Goal: Task Accomplishment & Management: Manage account settings

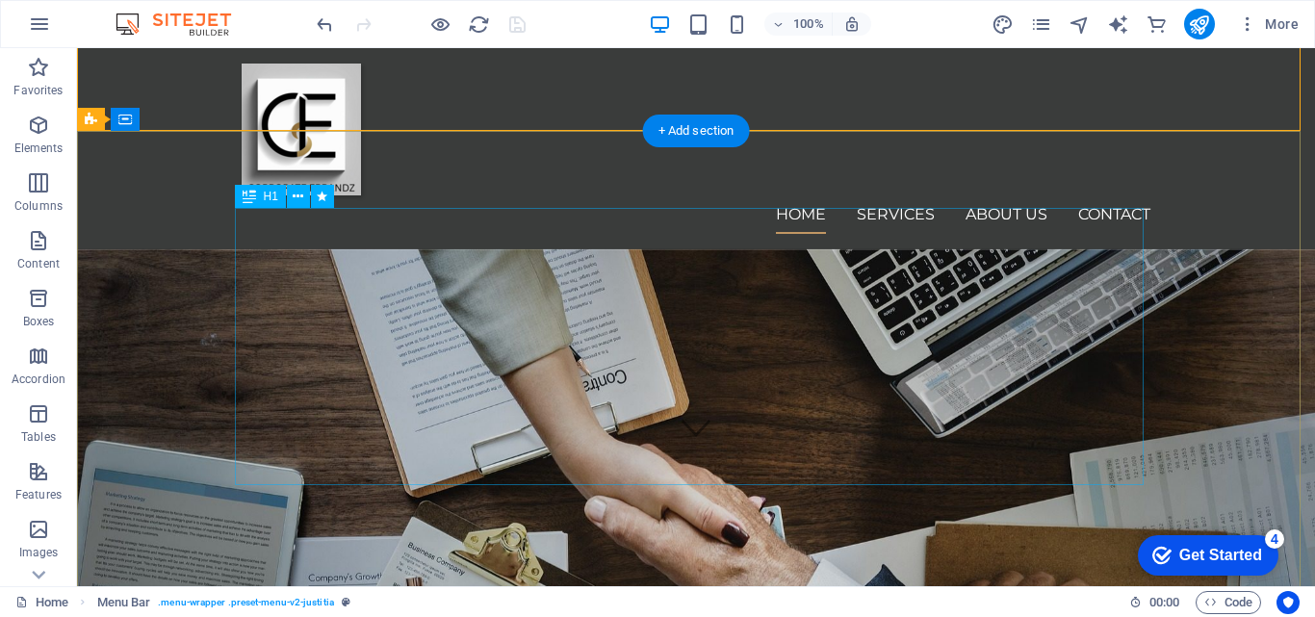
scroll to position [134, 0]
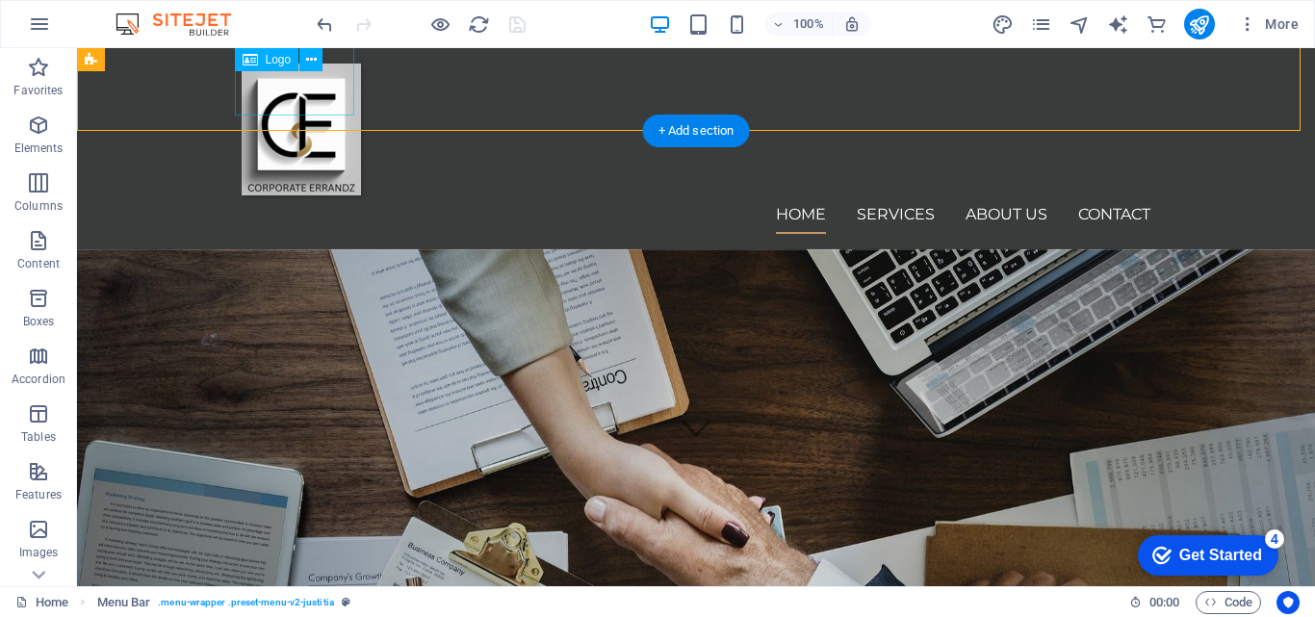
click at [324, 110] on div at bounding box center [696, 130] width 909 height 132
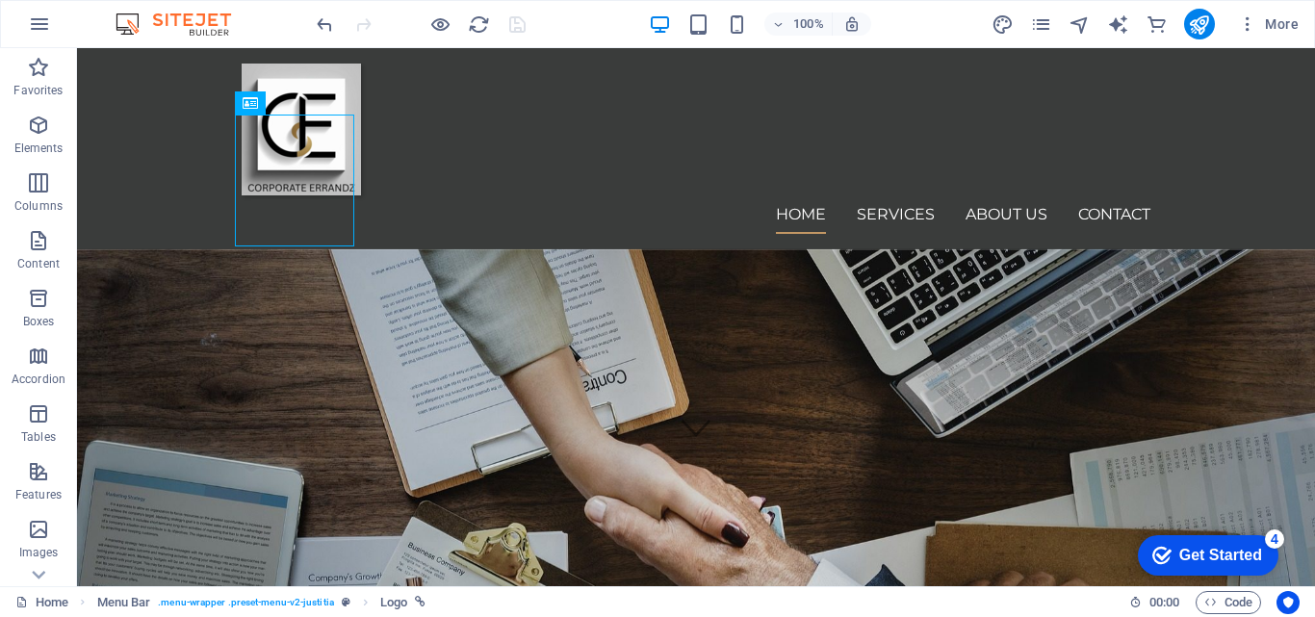
scroll to position [0, 0]
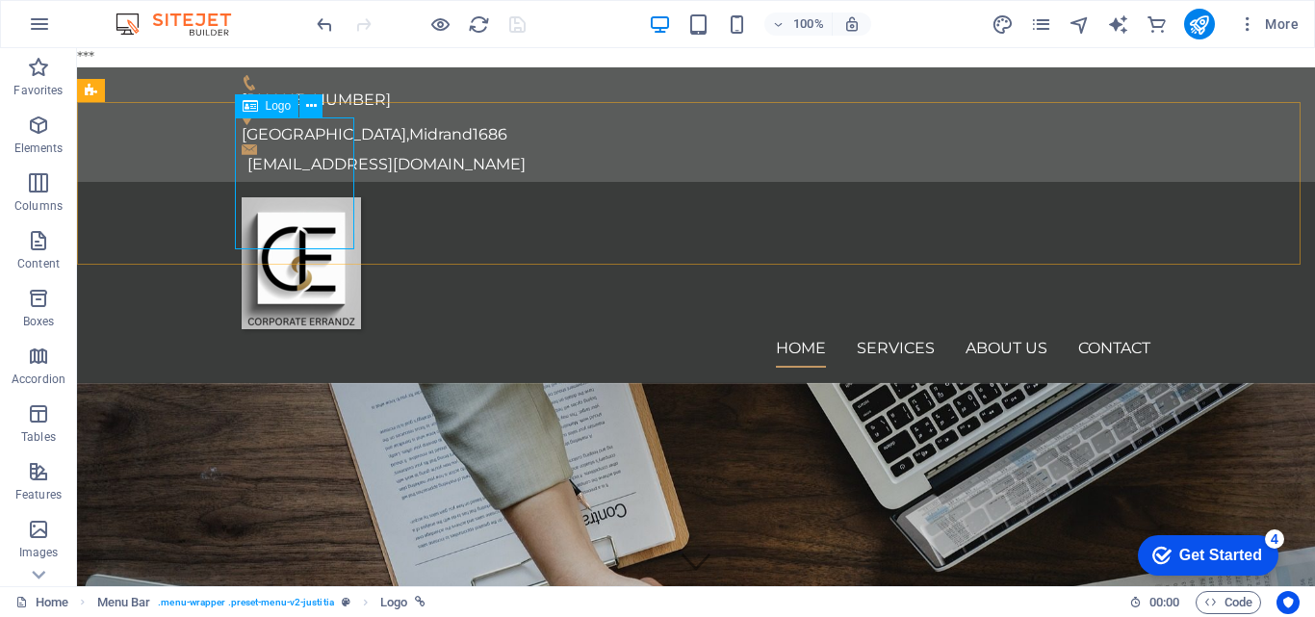
click at [273, 111] on span "Logo" at bounding box center [279, 106] width 26 height 12
click at [308, 102] on icon at bounding box center [311, 106] width 11 height 20
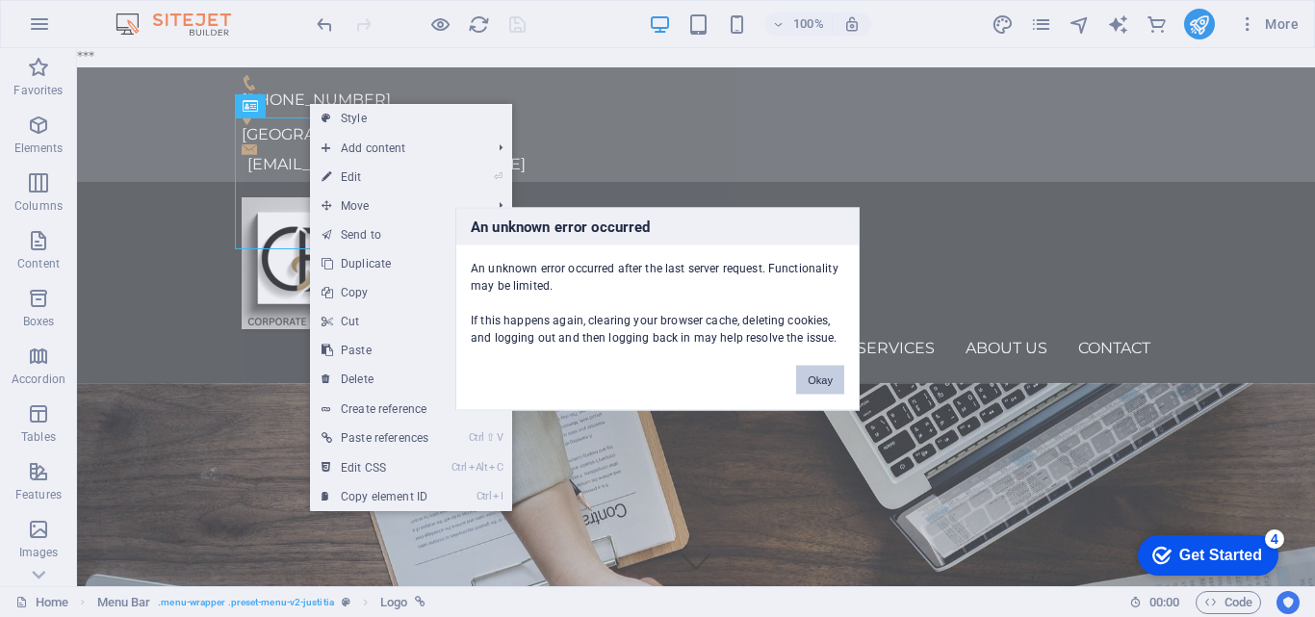
click at [824, 381] on button "Okay" at bounding box center [820, 379] width 48 height 29
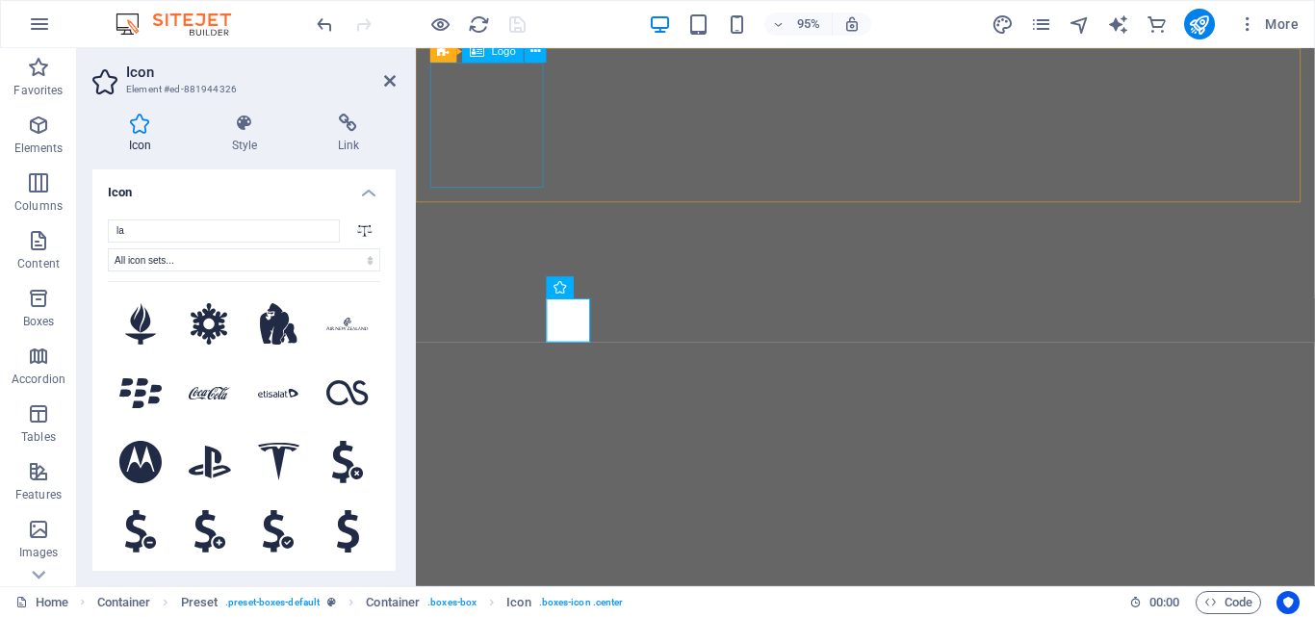
select select "xMidYMid"
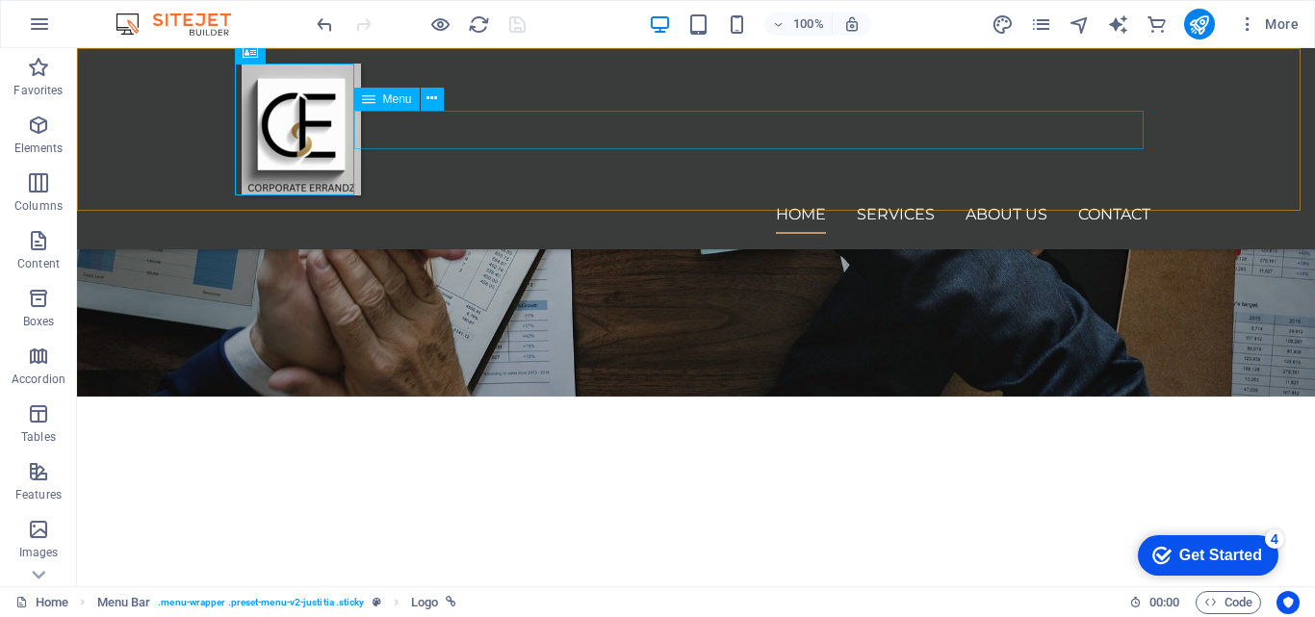
scroll to position [576, 0]
click at [306, 57] on icon at bounding box center [311, 52] width 11 height 20
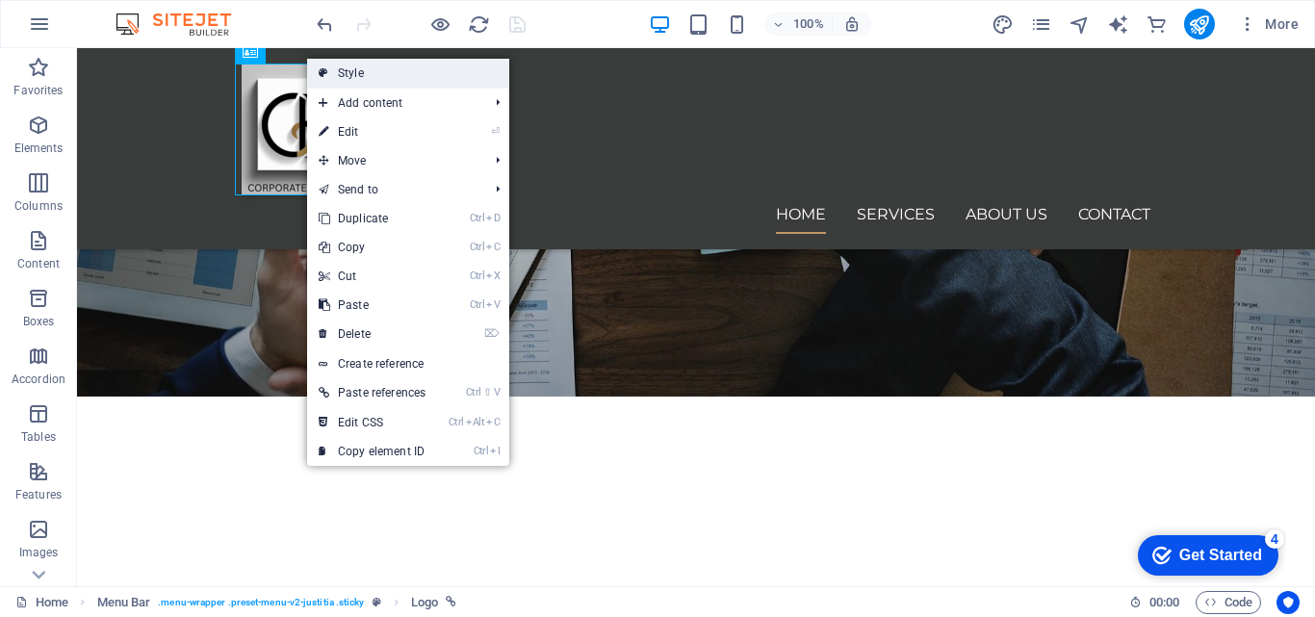
click at [318, 71] on link "Style" at bounding box center [408, 73] width 202 height 29
select select "rem"
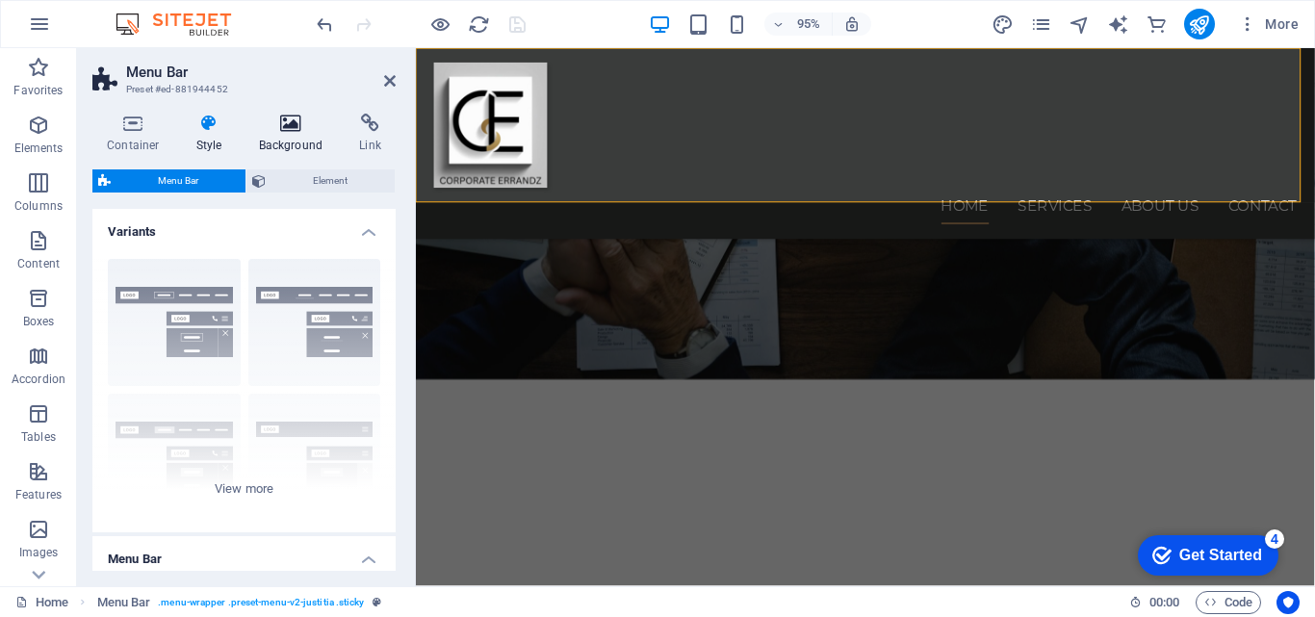
click at [289, 119] on icon at bounding box center [291, 123] width 93 height 19
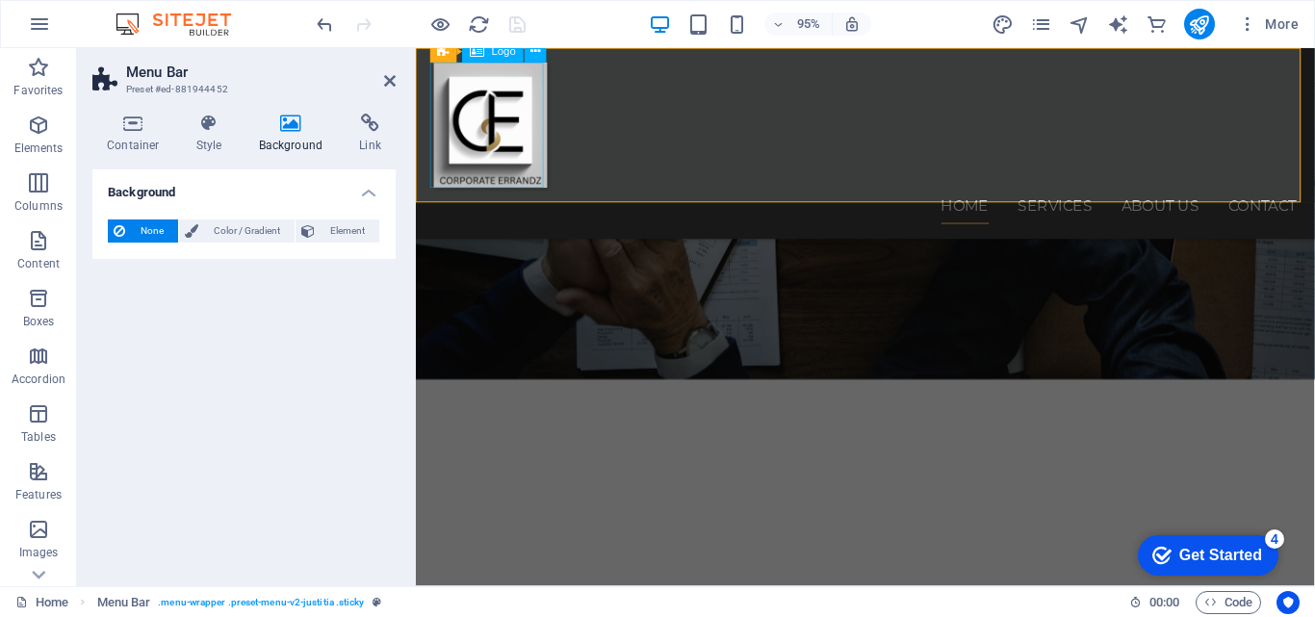
click at [514, 122] on div at bounding box center [889, 130] width 909 height 132
click at [333, 221] on span "Element" at bounding box center [347, 231] width 53 height 23
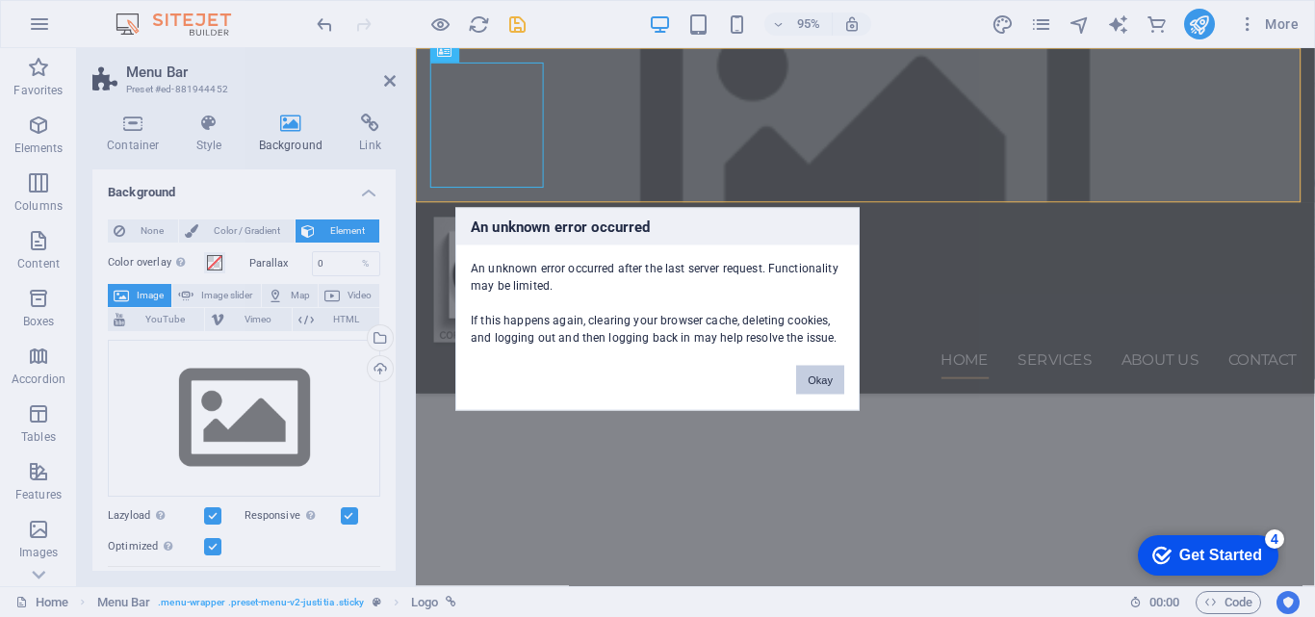
click at [827, 376] on button "Okay" at bounding box center [820, 379] width 48 height 29
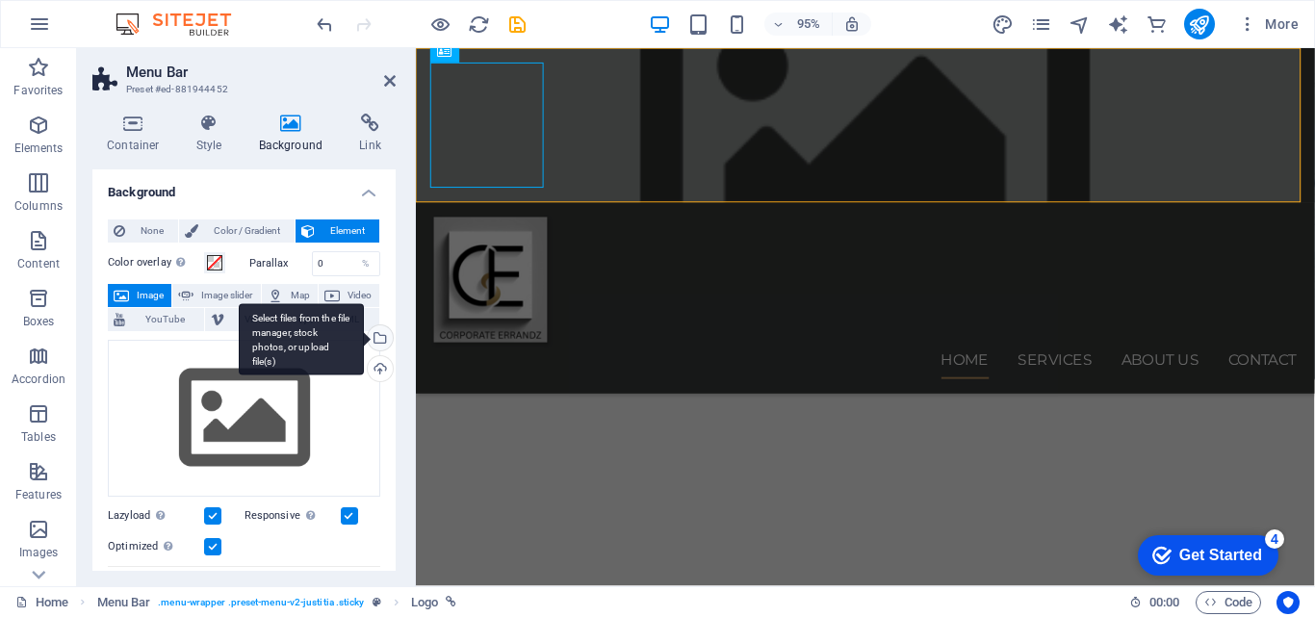
click at [376, 340] on div "Select files from the file manager, stock photos, or upload file(s)" at bounding box center [378, 339] width 29 height 29
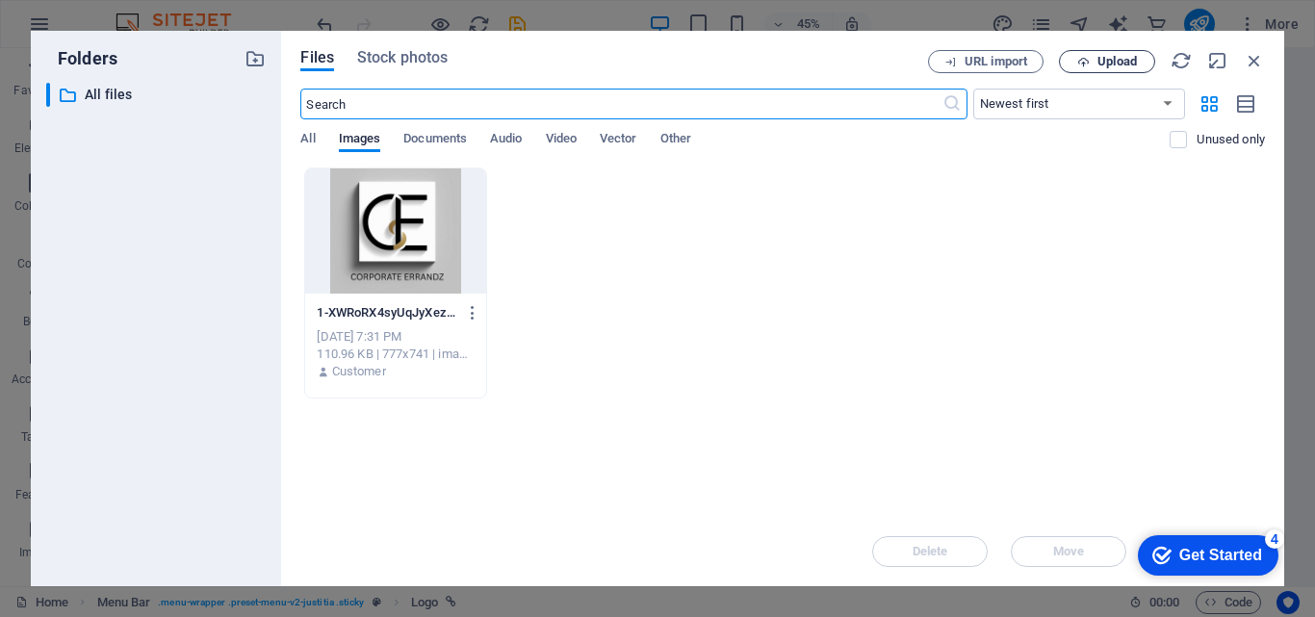
click at [1095, 61] on span "Upload" at bounding box center [1107, 62] width 79 height 13
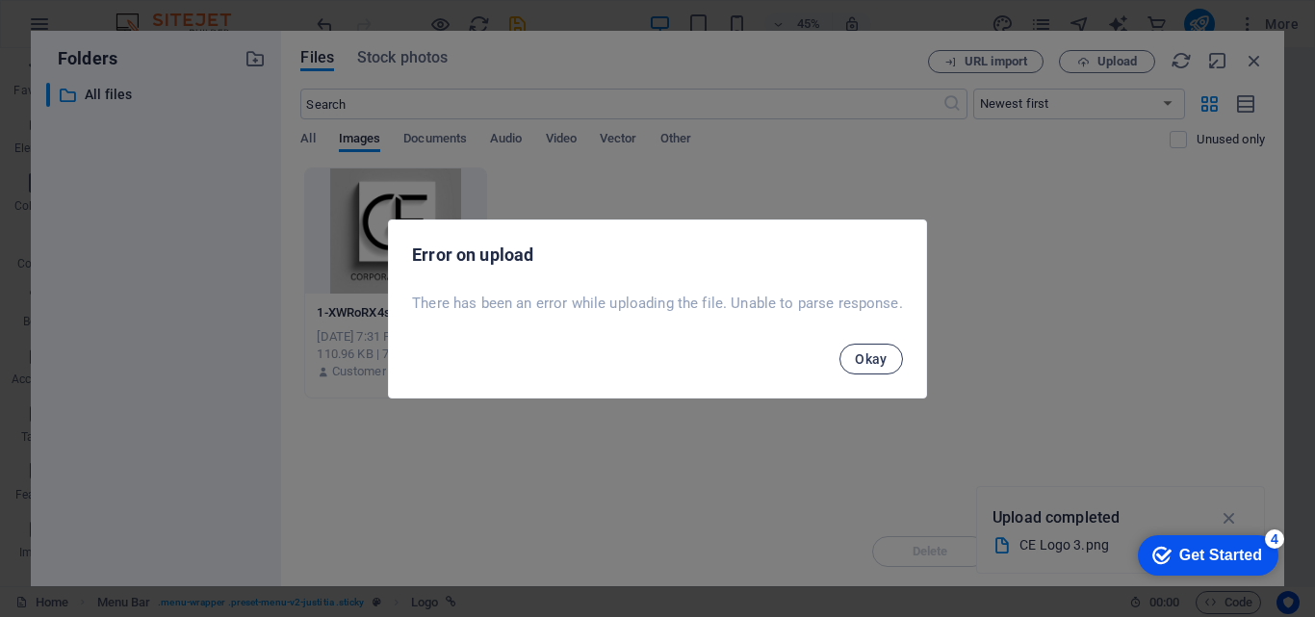
click at [885, 355] on span "Okay" at bounding box center [871, 358] width 33 height 15
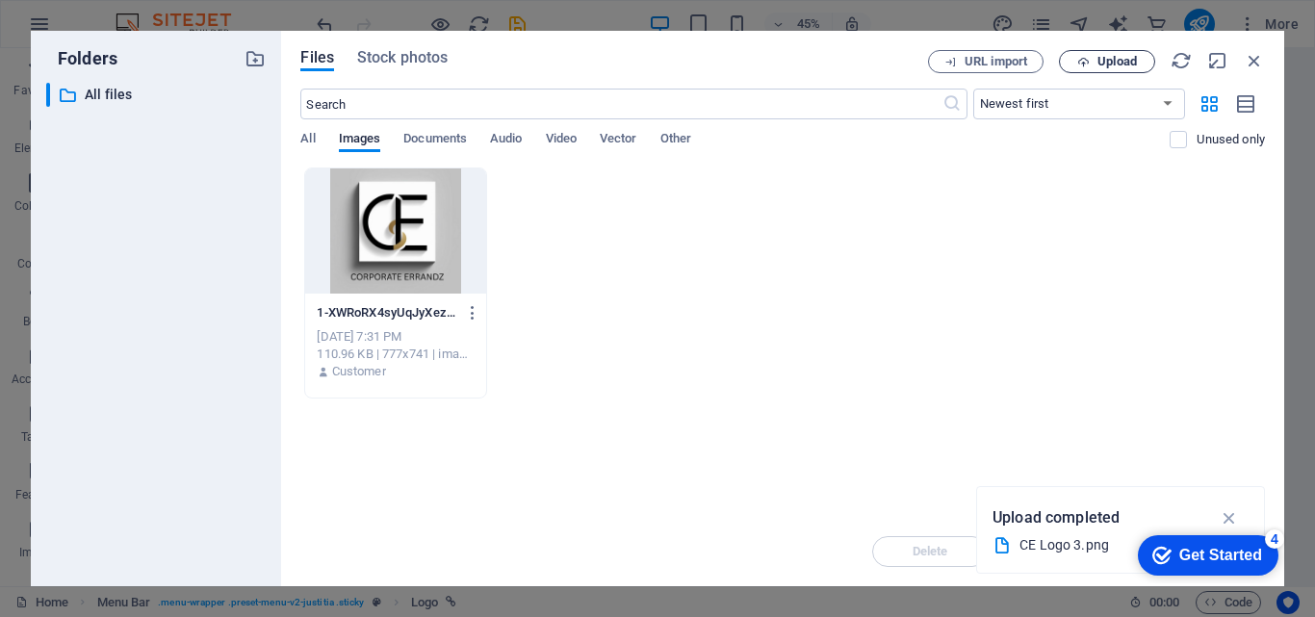
click at [1120, 61] on span "Upload" at bounding box center [1117, 62] width 39 height 12
click at [1085, 382] on div "1-XWRoRX4syUqJyXez4DHRBg.png 1-XWRoRX4syUqJyXez4DHRBg.png Sep 1, 2025 7:31 PM 1…" at bounding box center [782, 283] width 965 height 231
click at [1230, 516] on icon "button" at bounding box center [1230, 517] width 22 height 21
click at [308, 135] on span "All" at bounding box center [307, 140] width 14 height 27
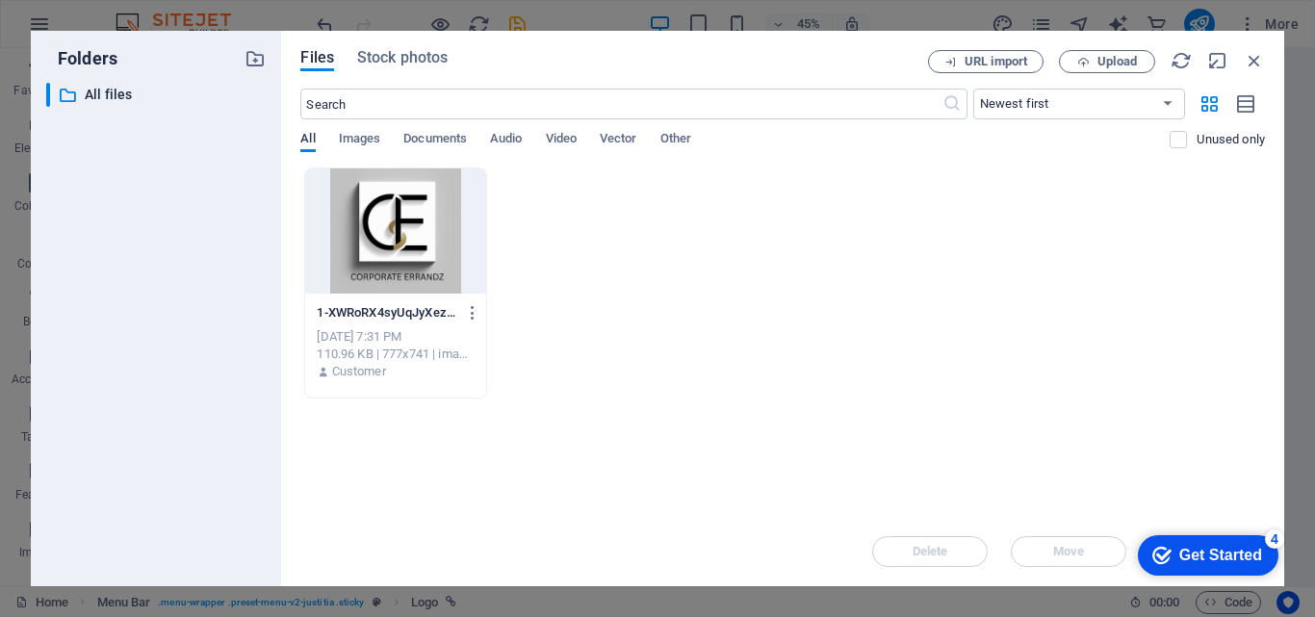
click at [308, 135] on span "All" at bounding box center [307, 140] width 14 height 27
click at [353, 144] on span "Images" at bounding box center [360, 140] width 42 height 27
click at [431, 134] on span "Documents" at bounding box center [435, 140] width 64 height 27
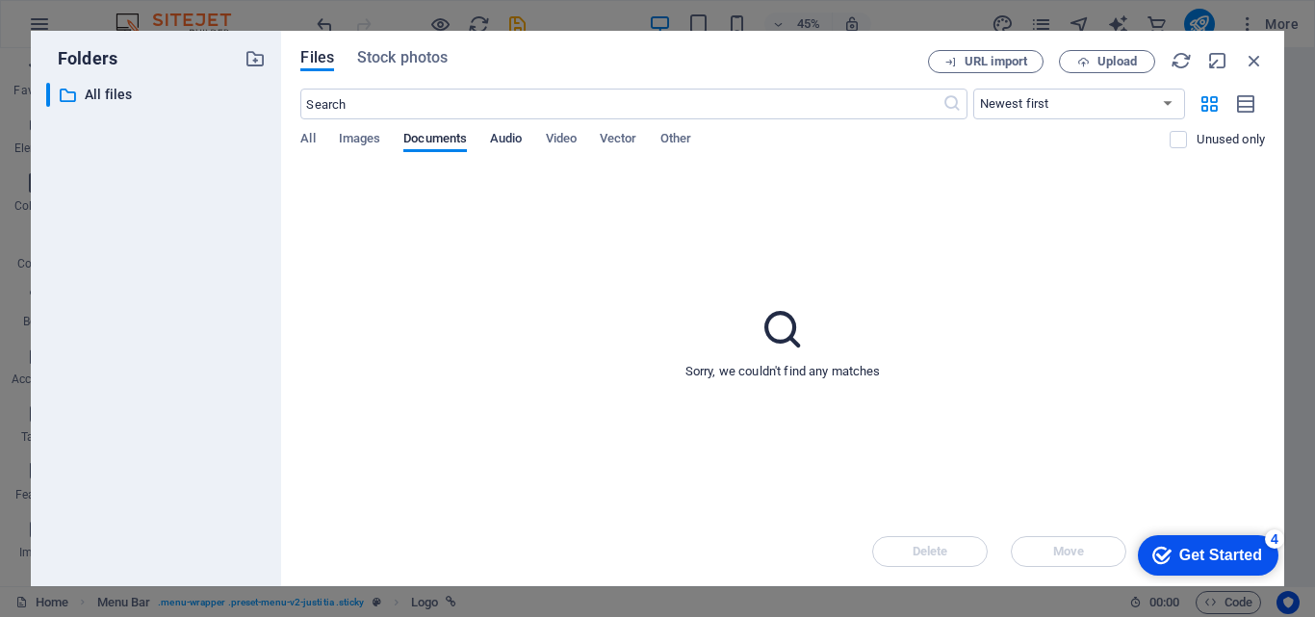
click at [517, 133] on span "Audio" at bounding box center [506, 140] width 32 height 27
click at [557, 138] on span "Video" at bounding box center [561, 140] width 31 height 27
click at [643, 141] on div "All Images Documents Audio Video Vector Other" at bounding box center [734, 149] width 869 height 37
click at [625, 141] on span "Vector" at bounding box center [619, 140] width 38 height 27
click at [696, 134] on div "All Images Documents Audio Video Vector Other" at bounding box center [734, 149] width 869 height 37
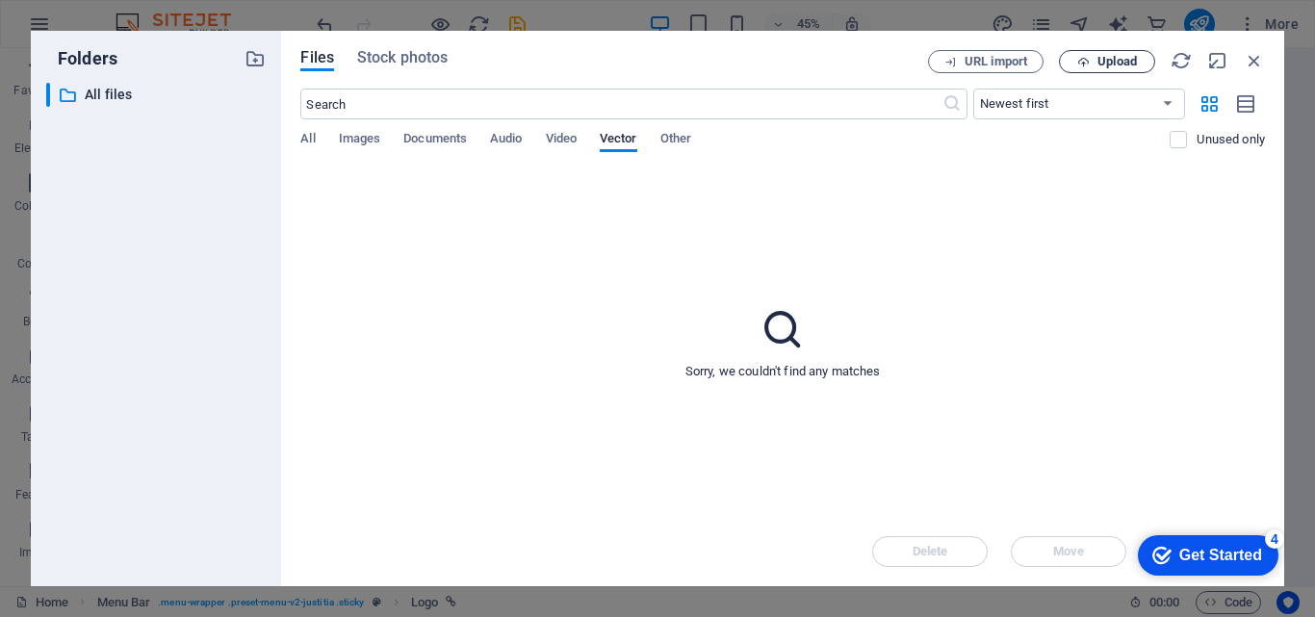
click at [1107, 65] on span "Upload" at bounding box center [1117, 62] width 39 height 12
click at [302, 142] on span "All" at bounding box center [307, 140] width 14 height 27
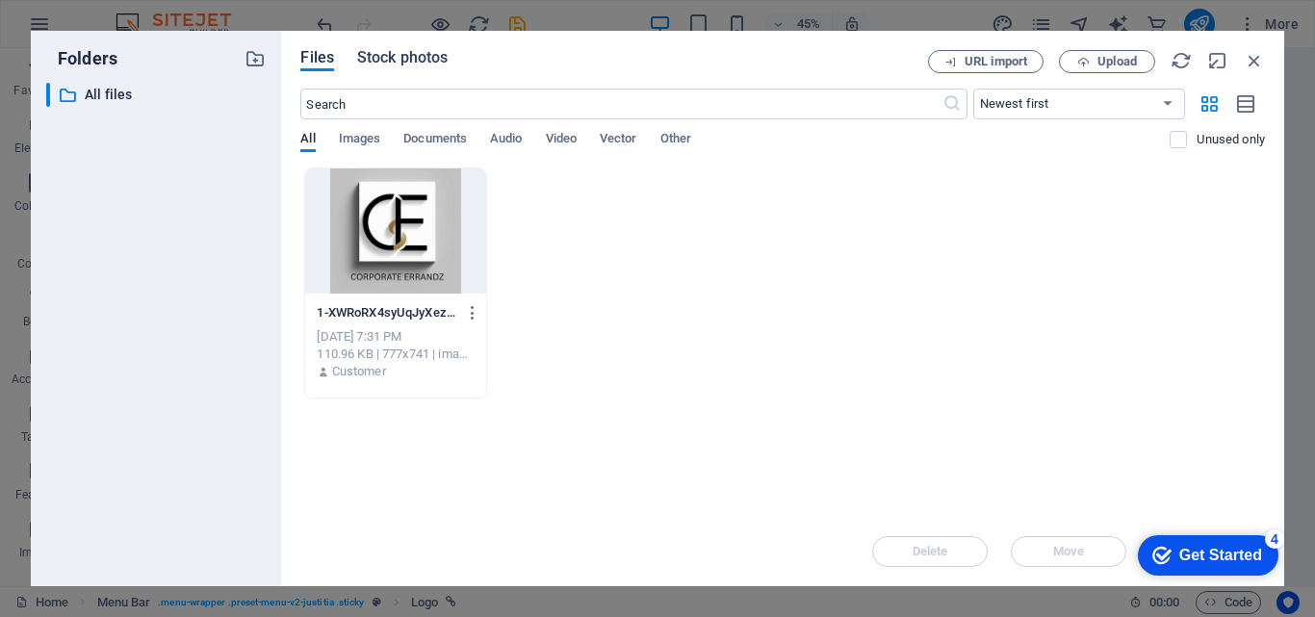
click at [406, 56] on span "Stock photos" at bounding box center [402, 57] width 91 height 23
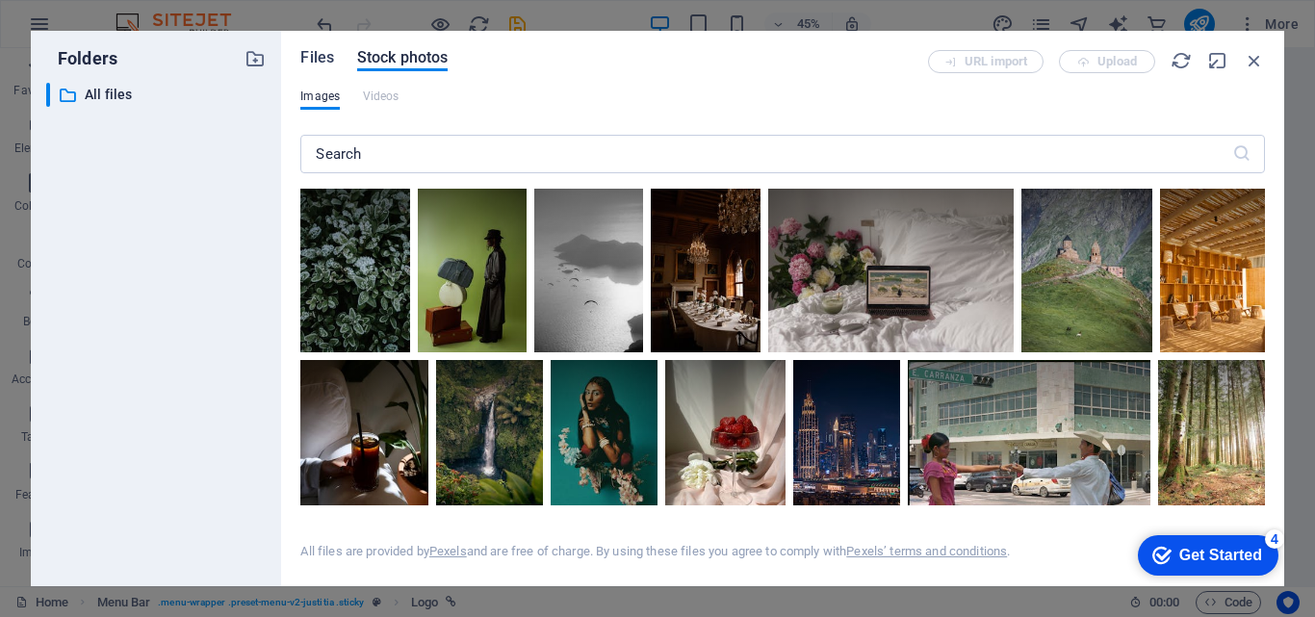
click at [317, 56] on span "Files" at bounding box center [317, 57] width 34 height 23
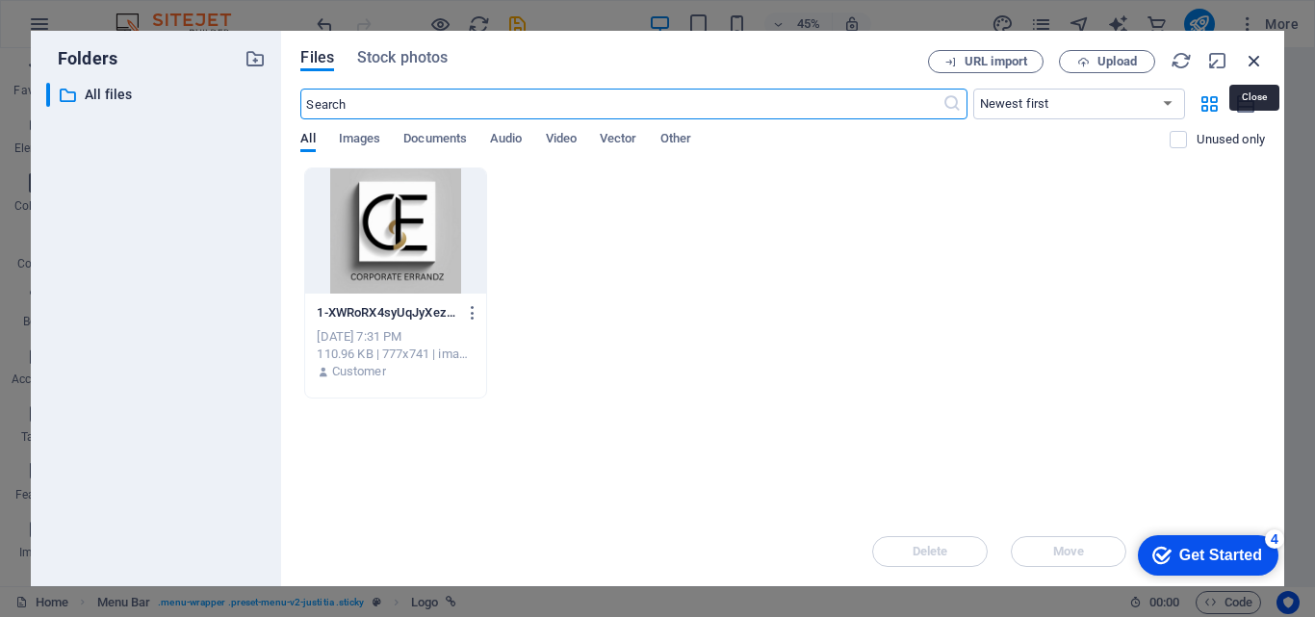
click at [1256, 60] on icon "button" at bounding box center [1254, 60] width 21 height 21
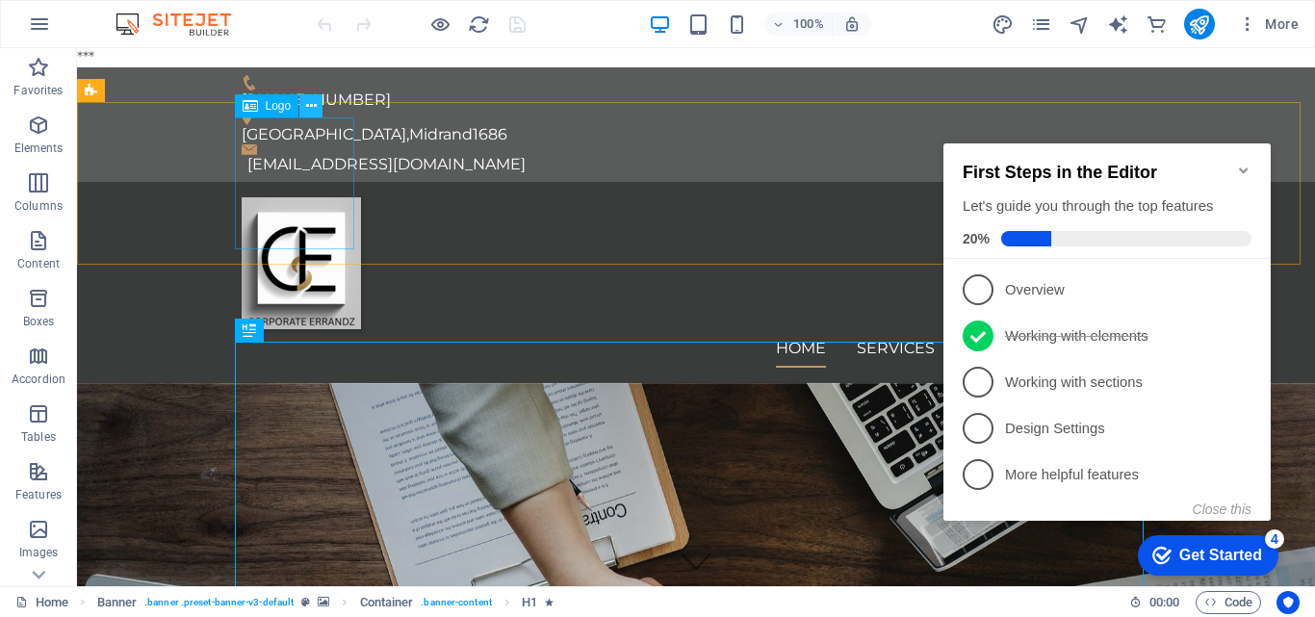
click at [316, 111] on icon at bounding box center [311, 106] width 11 height 20
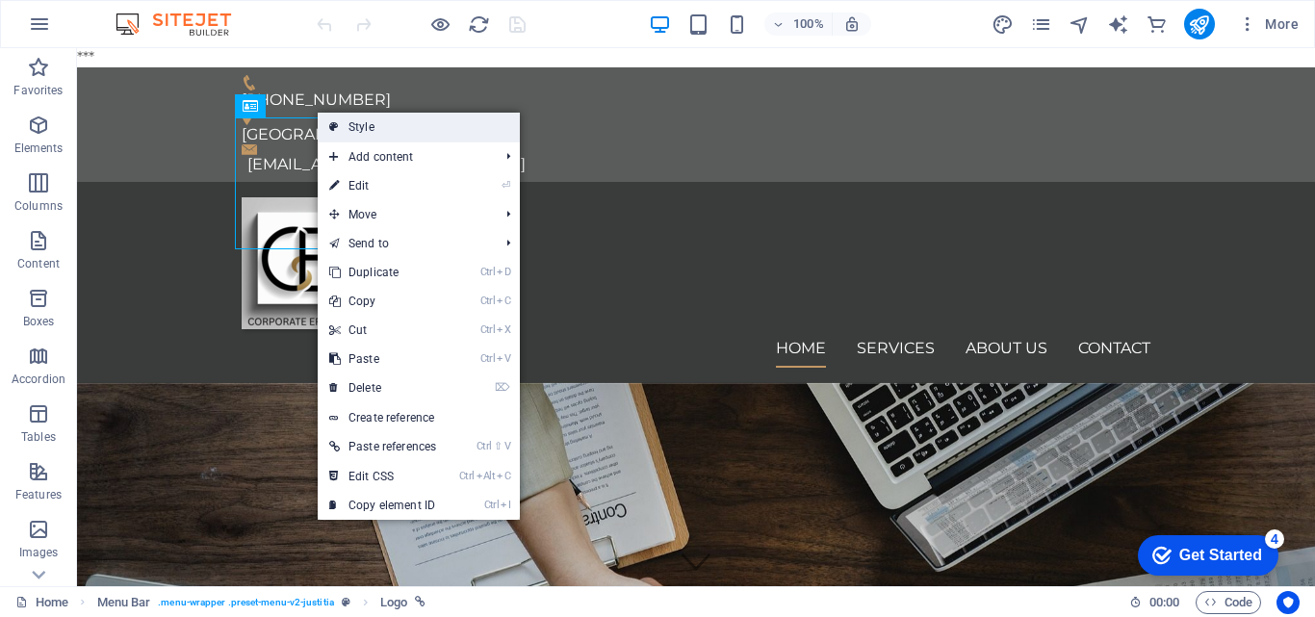
click at [345, 123] on link "Style" at bounding box center [419, 127] width 202 height 29
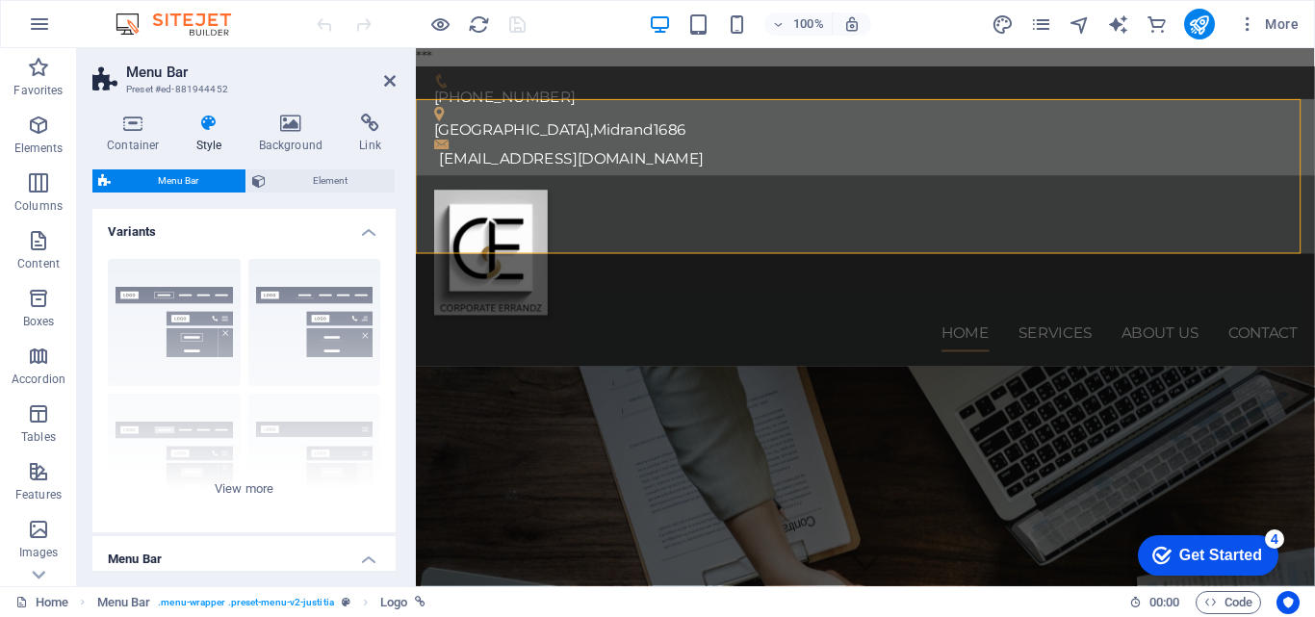
click at [339, 178] on span "Element" at bounding box center [330, 180] width 117 height 23
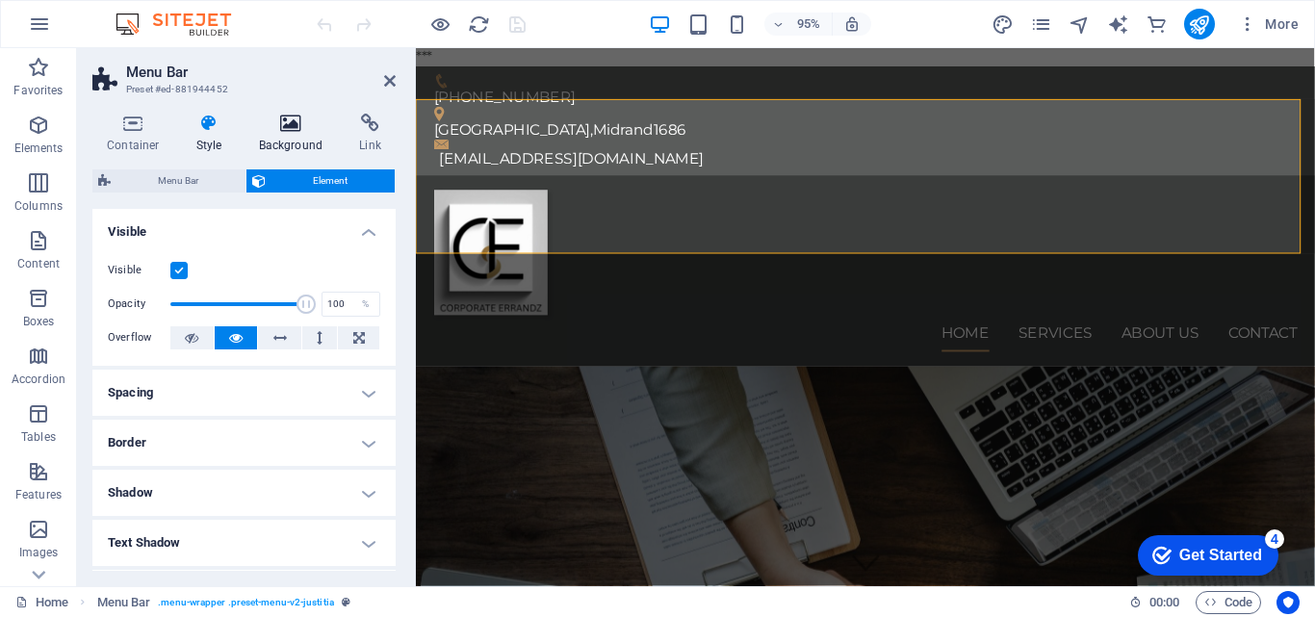
click at [289, 127] on icon at bounding box center [291, 123] width 93 height 19
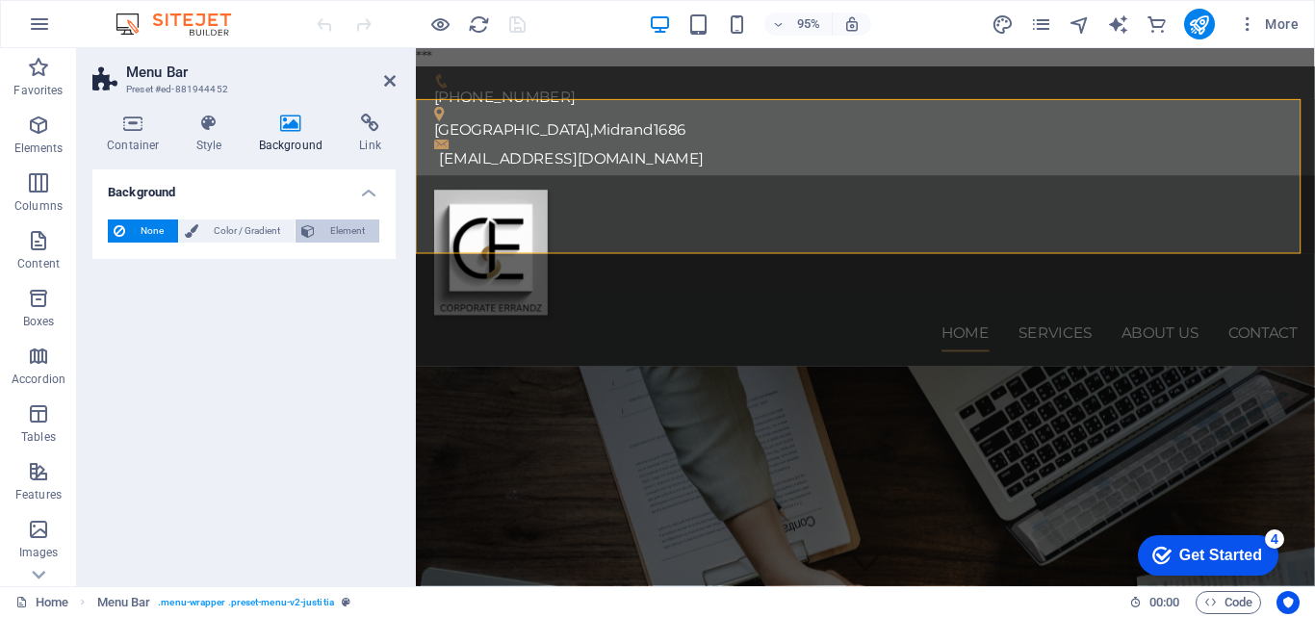
click at [344, 235] on span "Element" at bounding box center [347, 231] width 53 height 23
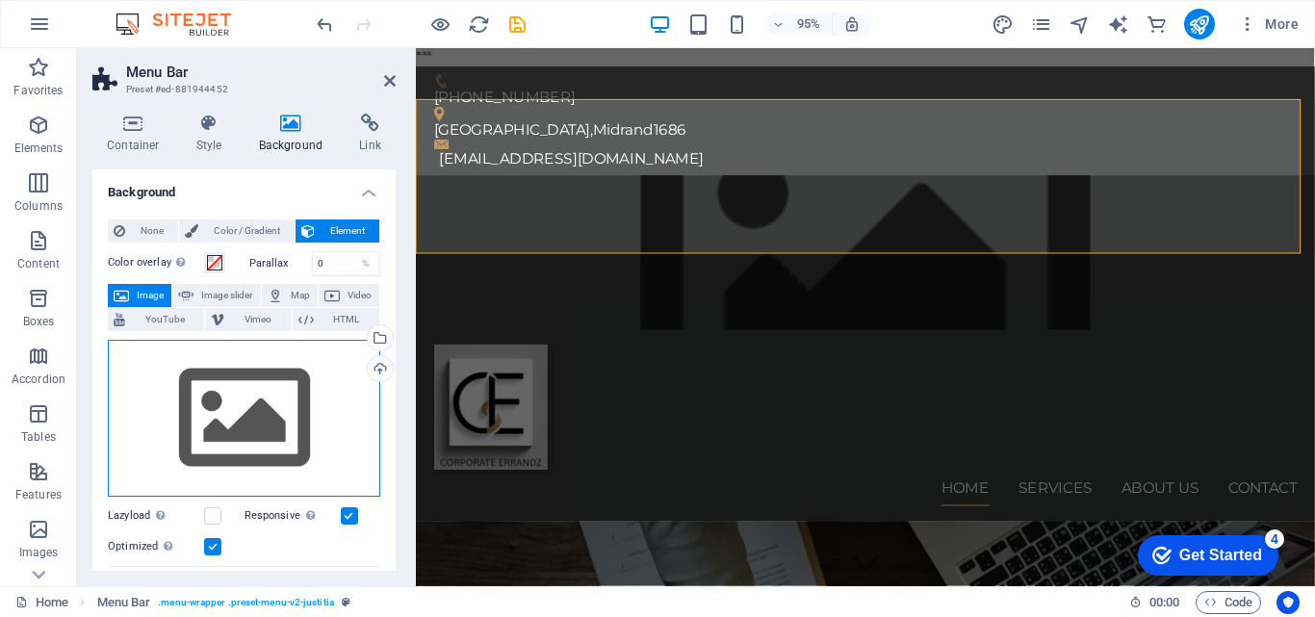
click at [268, 417] on div "Drag files here, click to choose files or select files from Files or our free s…" at bounding box center [244, 419] width 272 height 158
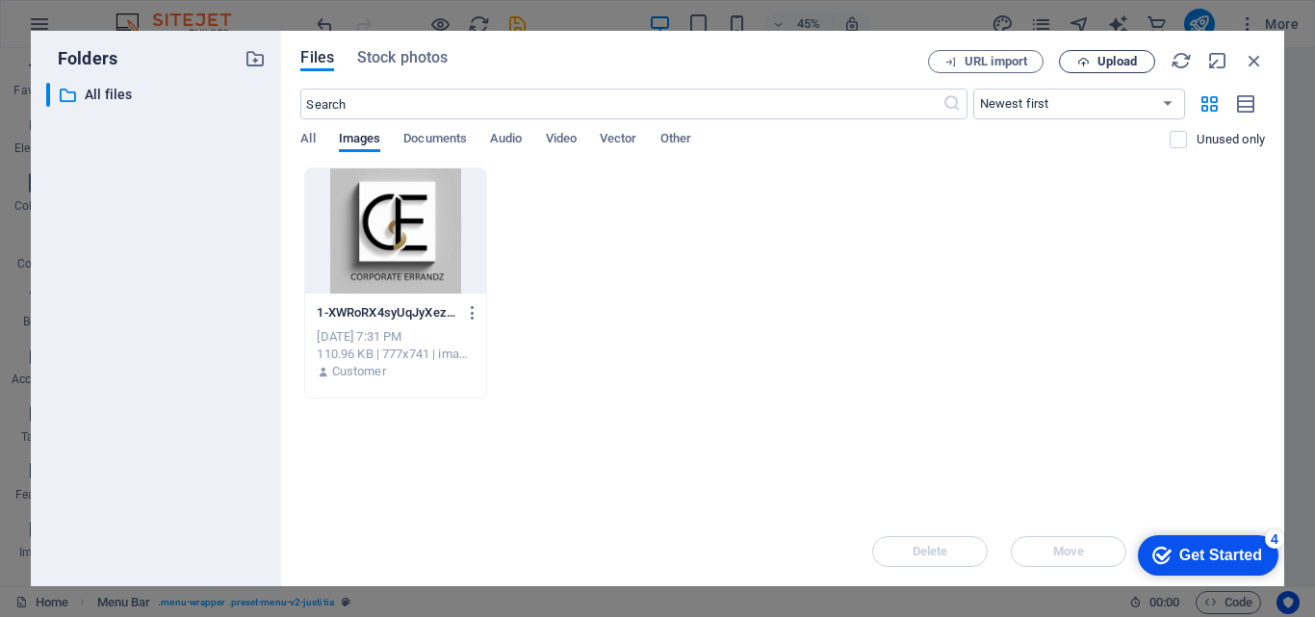
click at [1126, 58] on span "Upload" at bounding box center [1117, 62] width 39 height 12
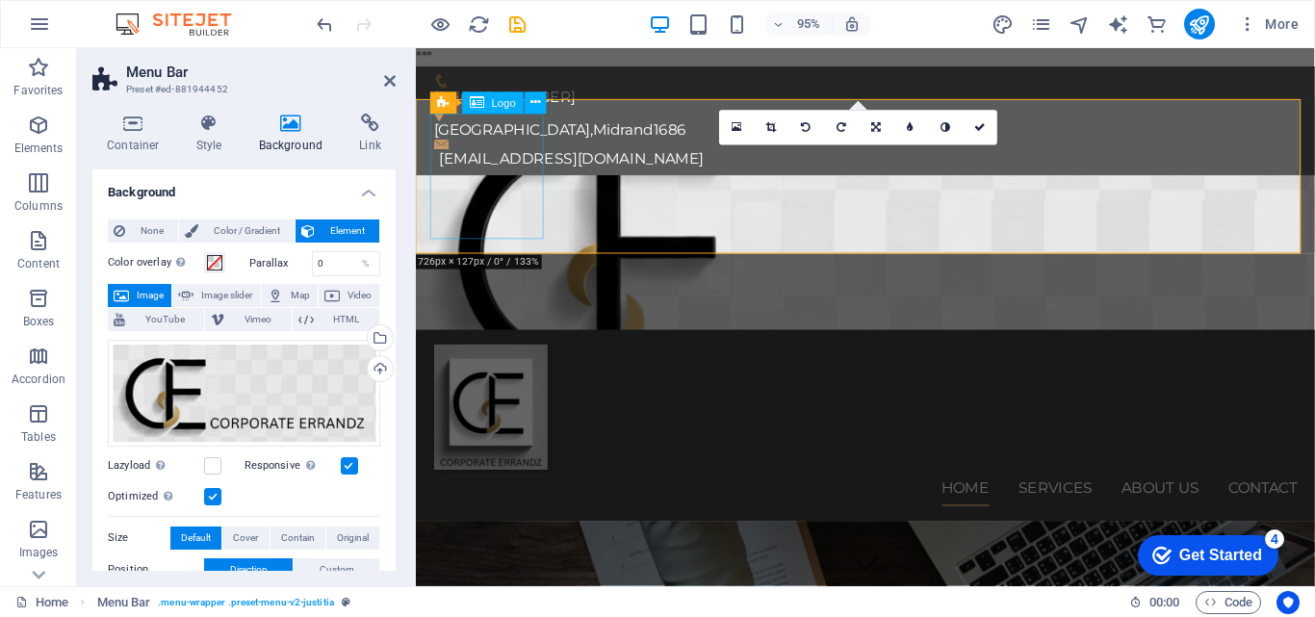
click at [486, 360] on div at bounding box center [889, 426] width 909 height 132
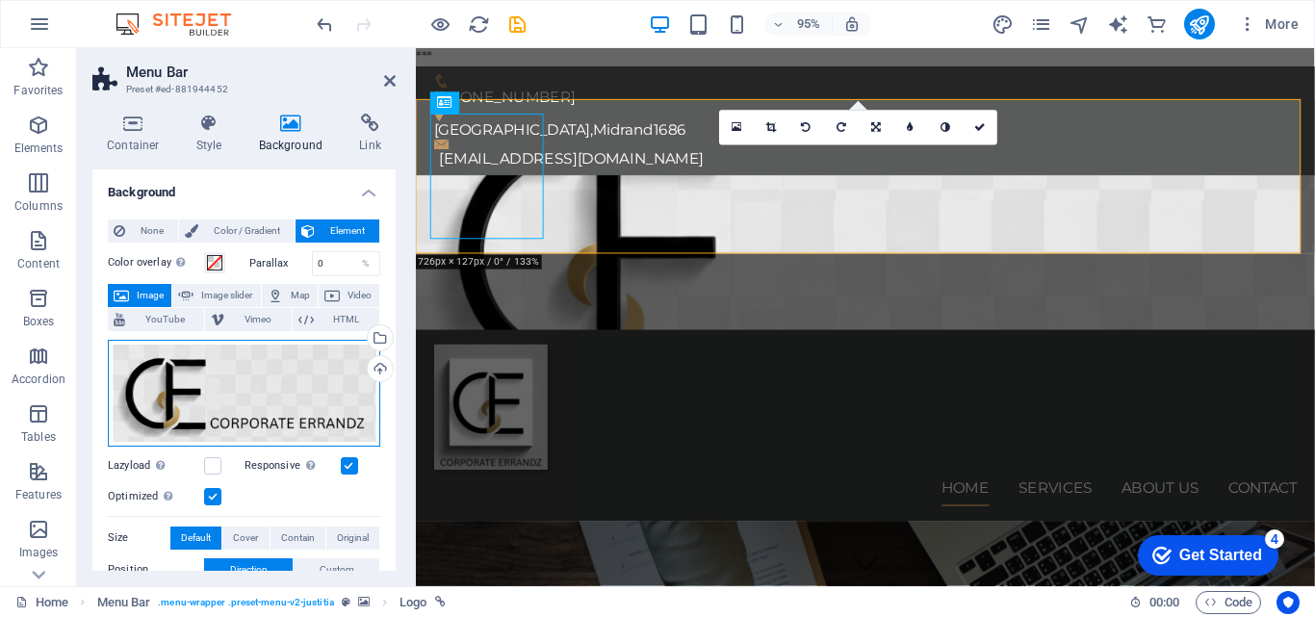
click at [250, 385] on div "Drag files here, click to choose files or select files from Files or our free s…" at bounding box center [244, 393] width 272 height 107
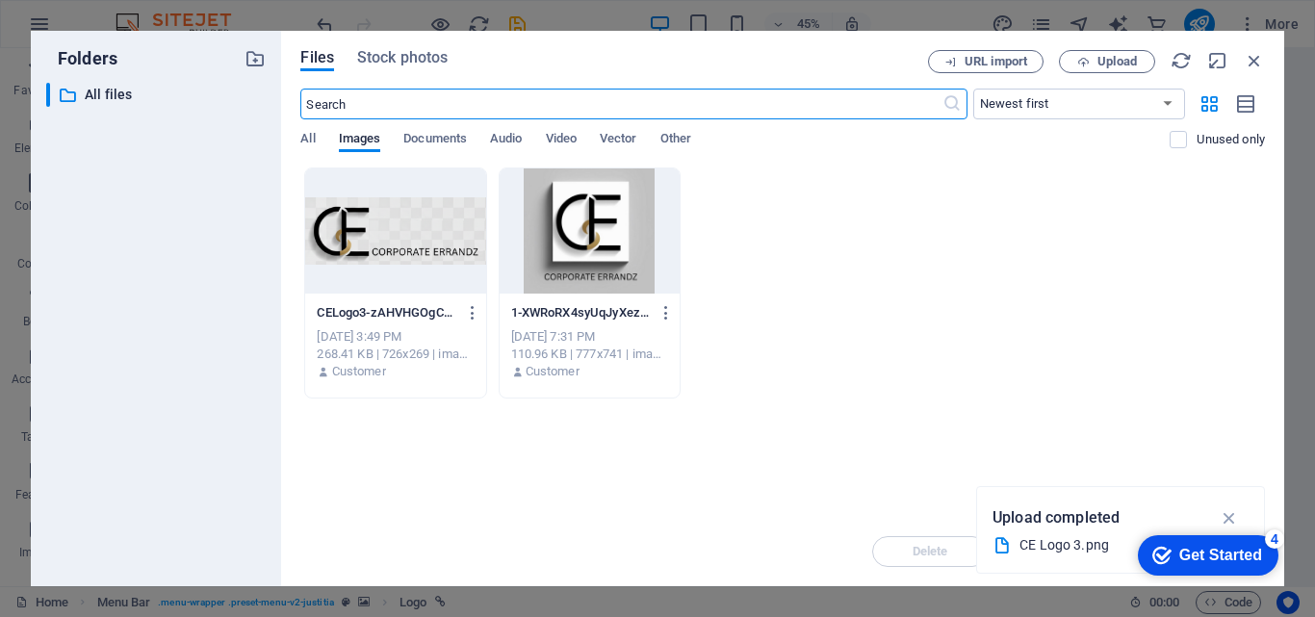
click at [415, 219] on div at bounding box center [395, 230] width 180 height 125
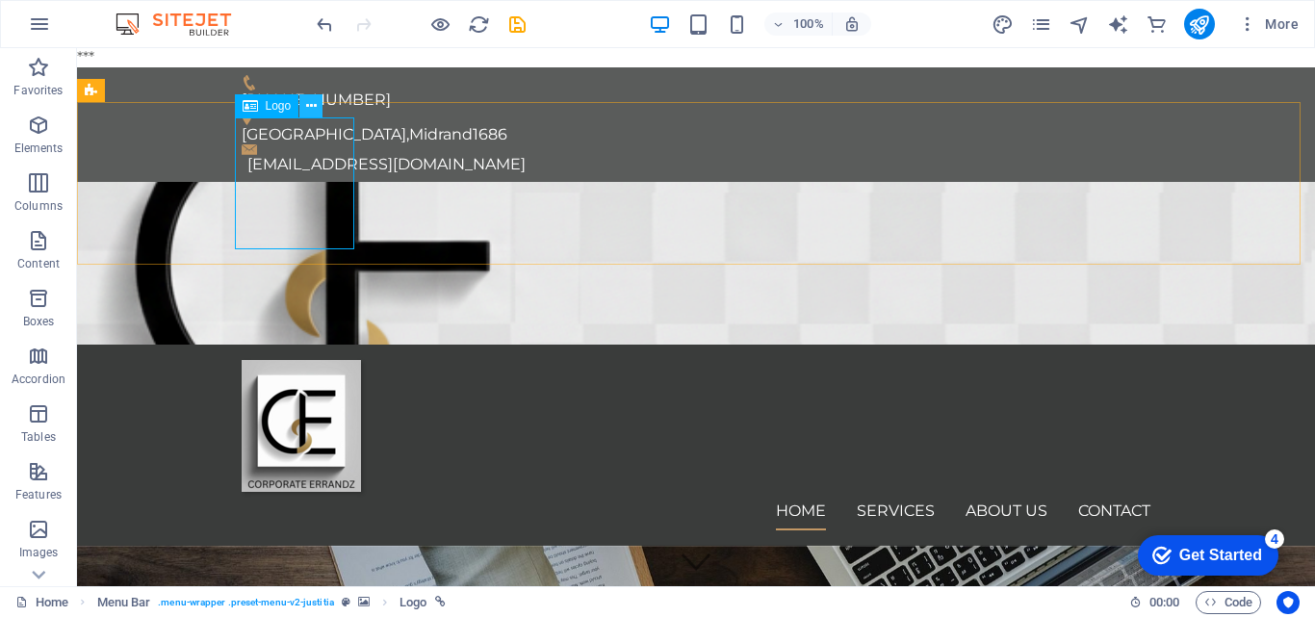
click at [313, 102] on icon at bounding box center [311, 106] width 11 height 20
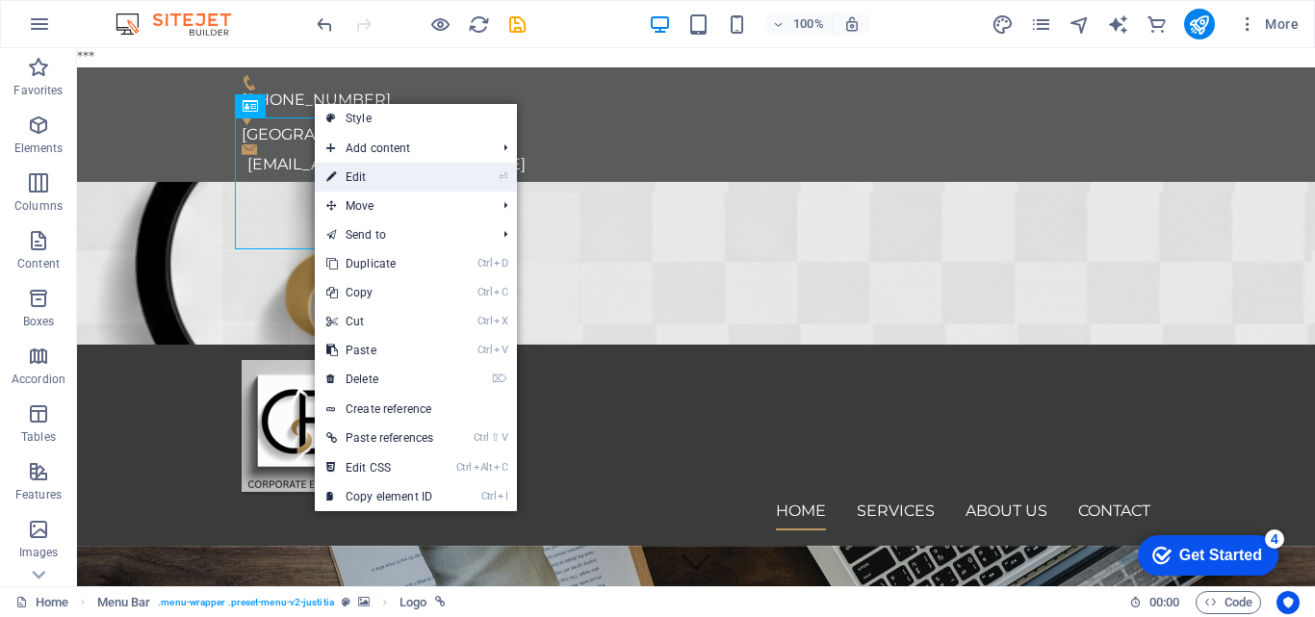
click at [330, 171] on icon at bounding box center [331, 177] width 10 height 29
select select "px"
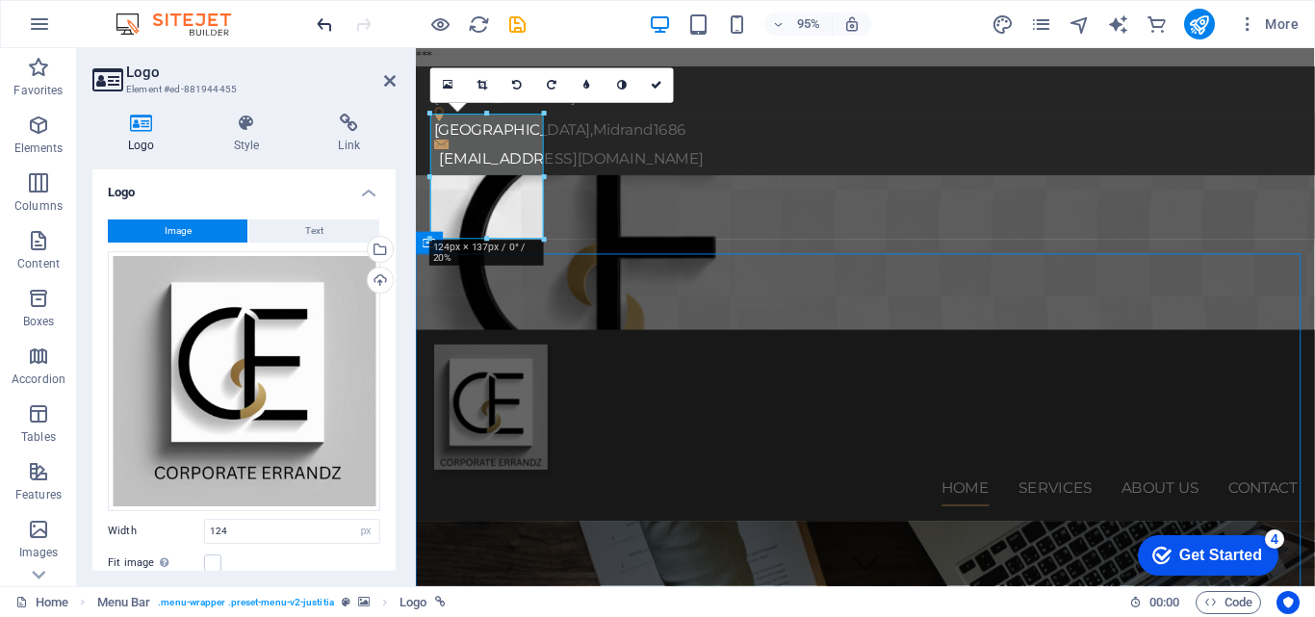
click at [322, 29] on icon "undo" at bounding box center [325, 24] width 22 height 22
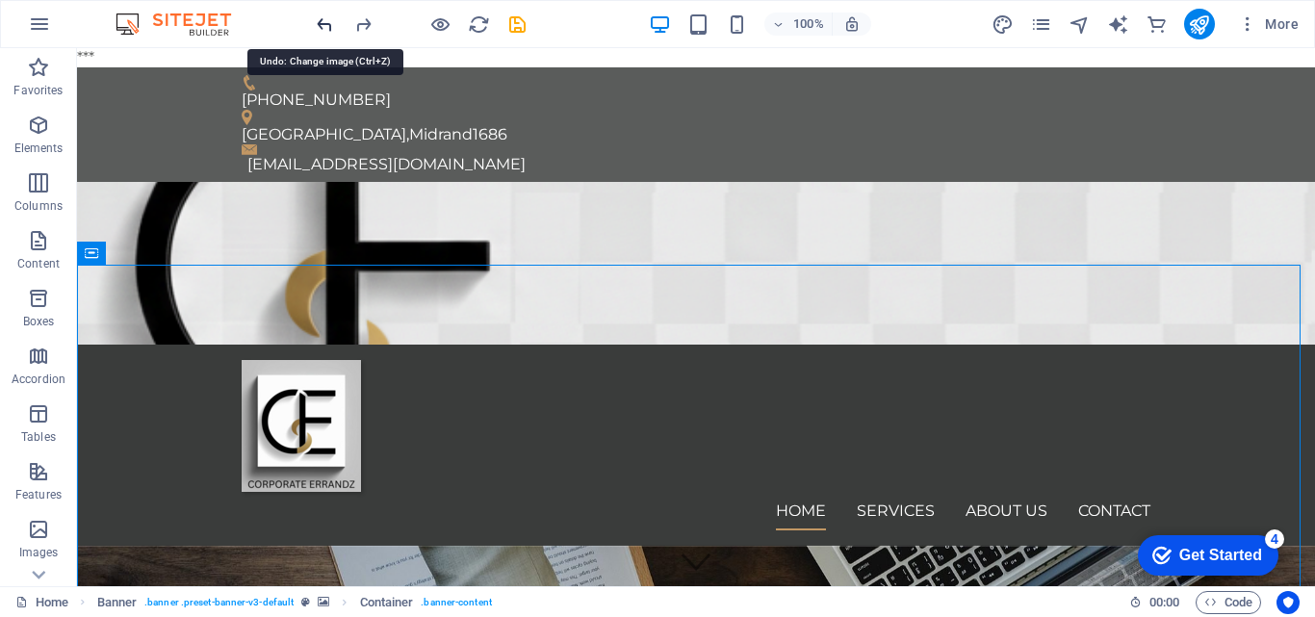
click at [322, 29] on icon "undo" at bounding box center [325, 24] width 22 height 22
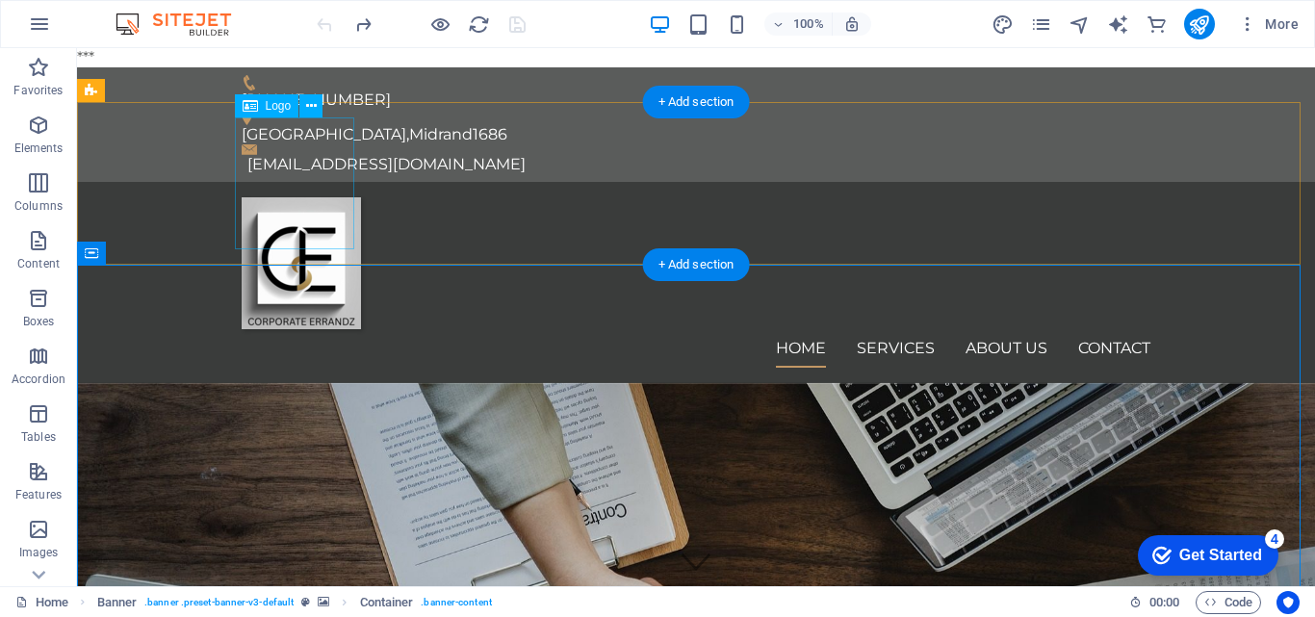
click at [306, 197] on div at bounding box center [696, 263] width 909 height 132
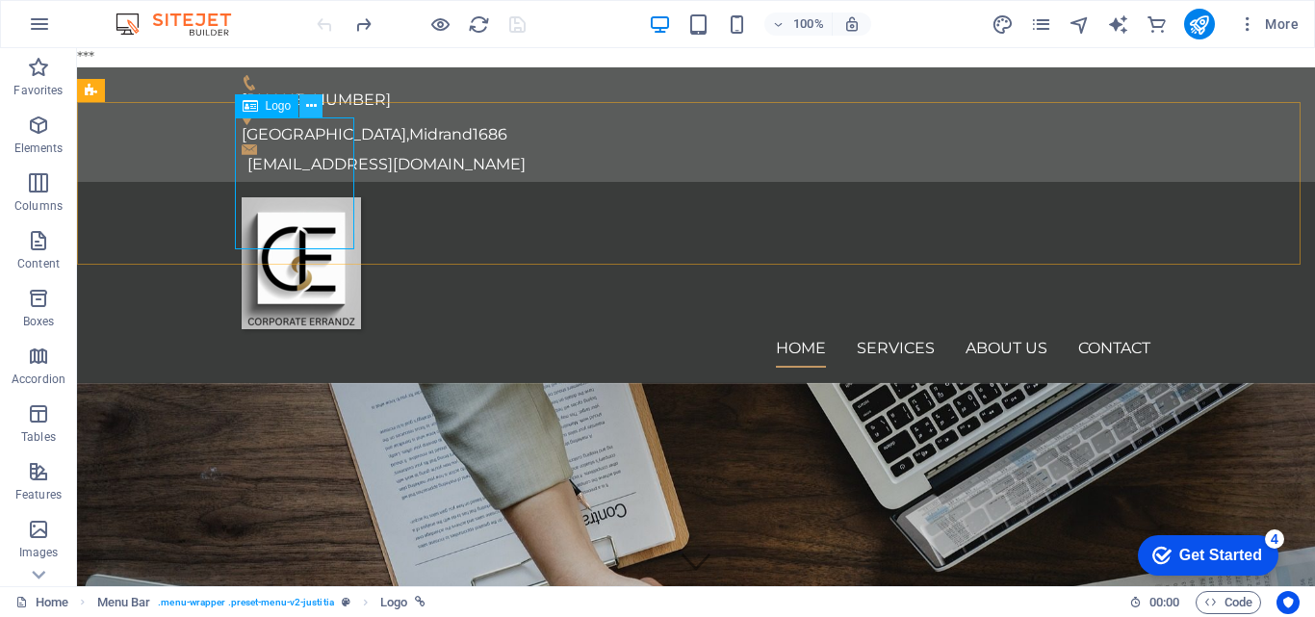
click at [307, 110] on icon at bounding box center [311, 106] width 11 height 20
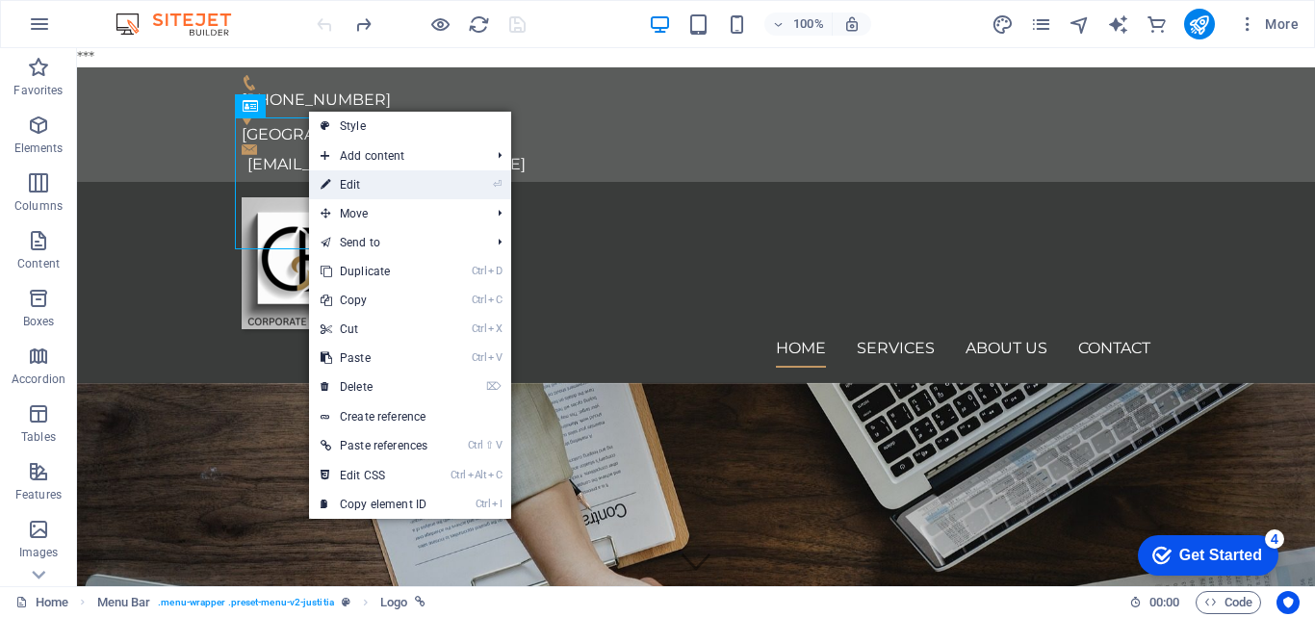
click at [324, 180] on icon at bounding box center [326, 184] width 10 height 29
select select "px"
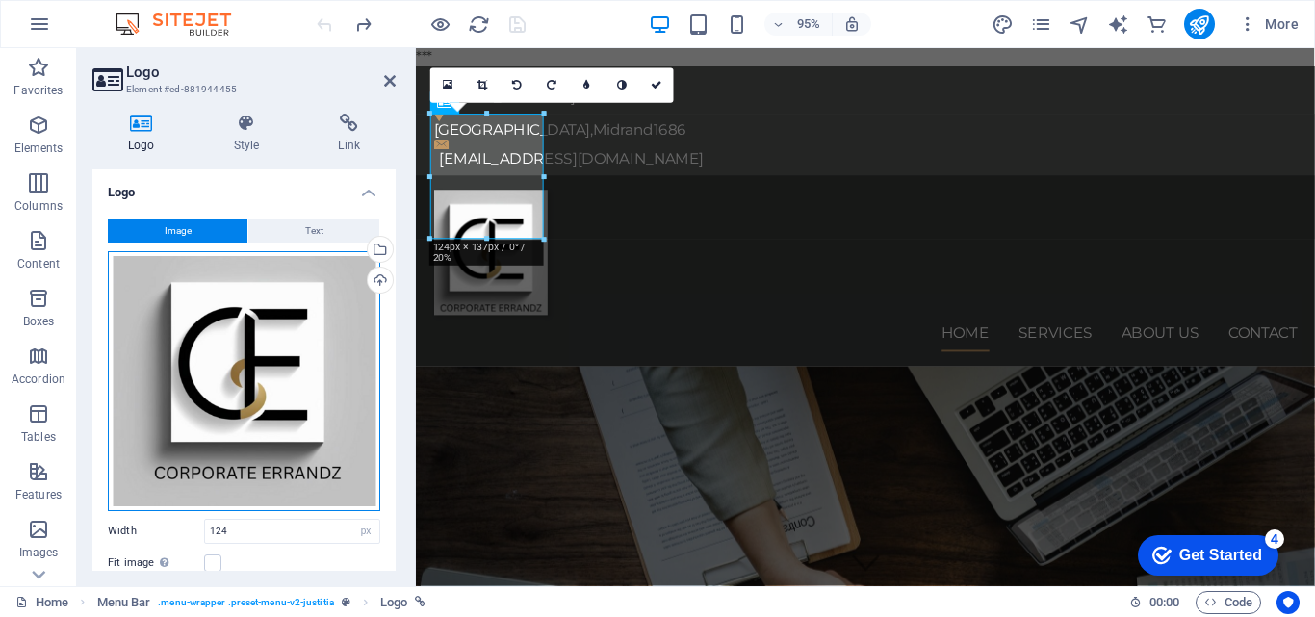
click at [223, 361] on div "Drag files here, click to choose files or select files from Files or our free s…" at bounding box center [244, 381] width 272 height 260
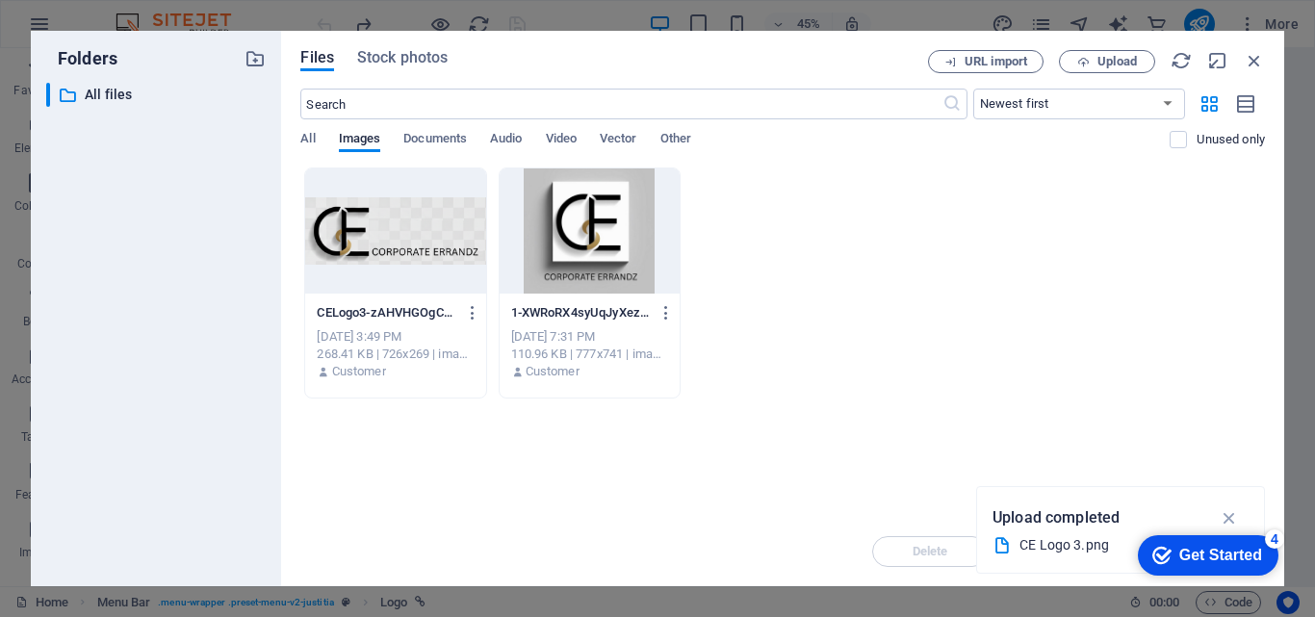
click at [373, 247] on div at bounding box center [395, 230] width 180 height 125
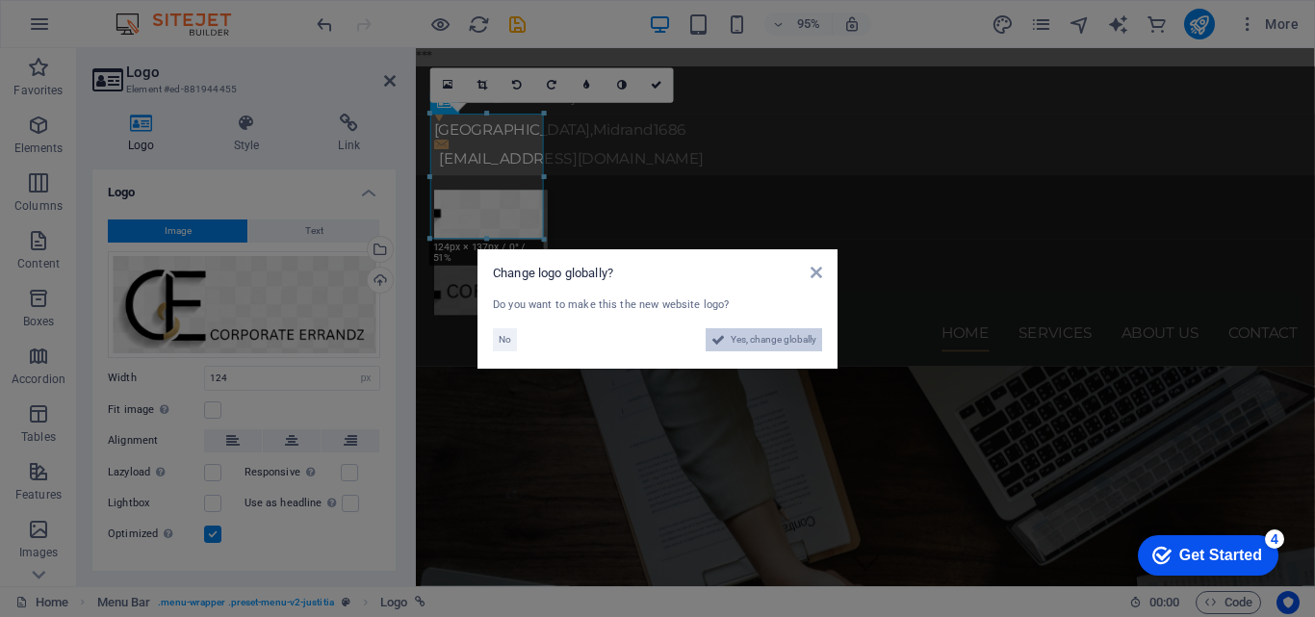
click at [739, 338] on span "Yes, change globally" at bounding box center [774, 339] width 86 height 23
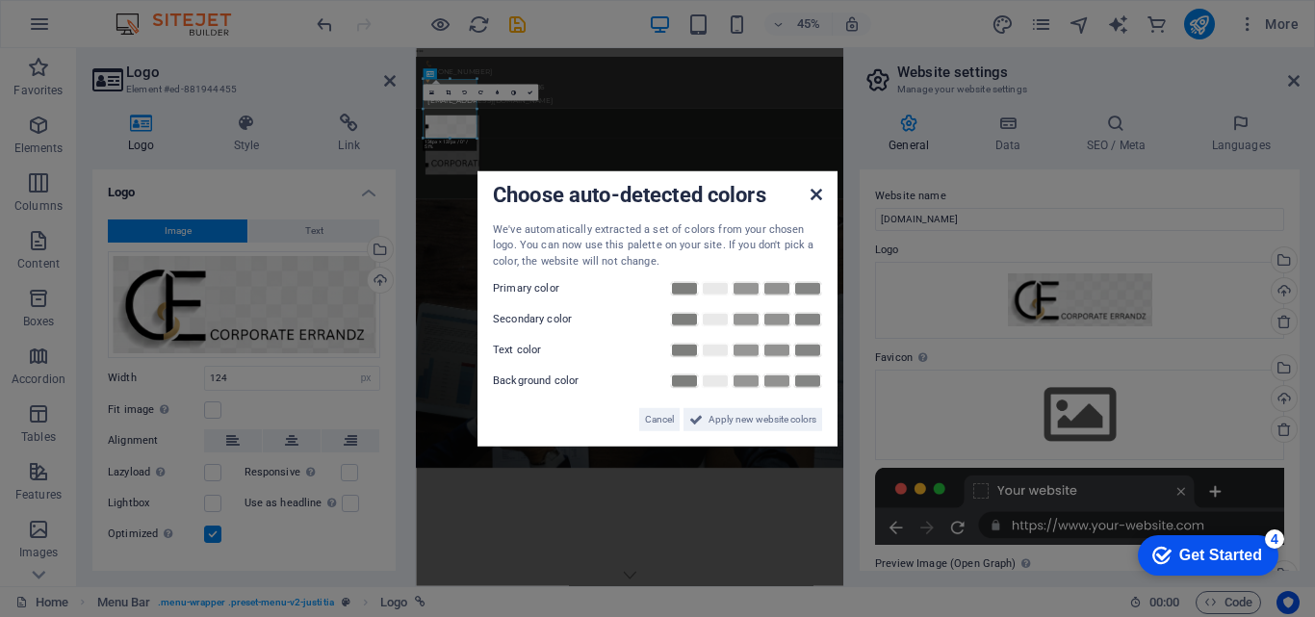
click at [818, 196] on icon at bounding box center [817, 193] width 12 height 15
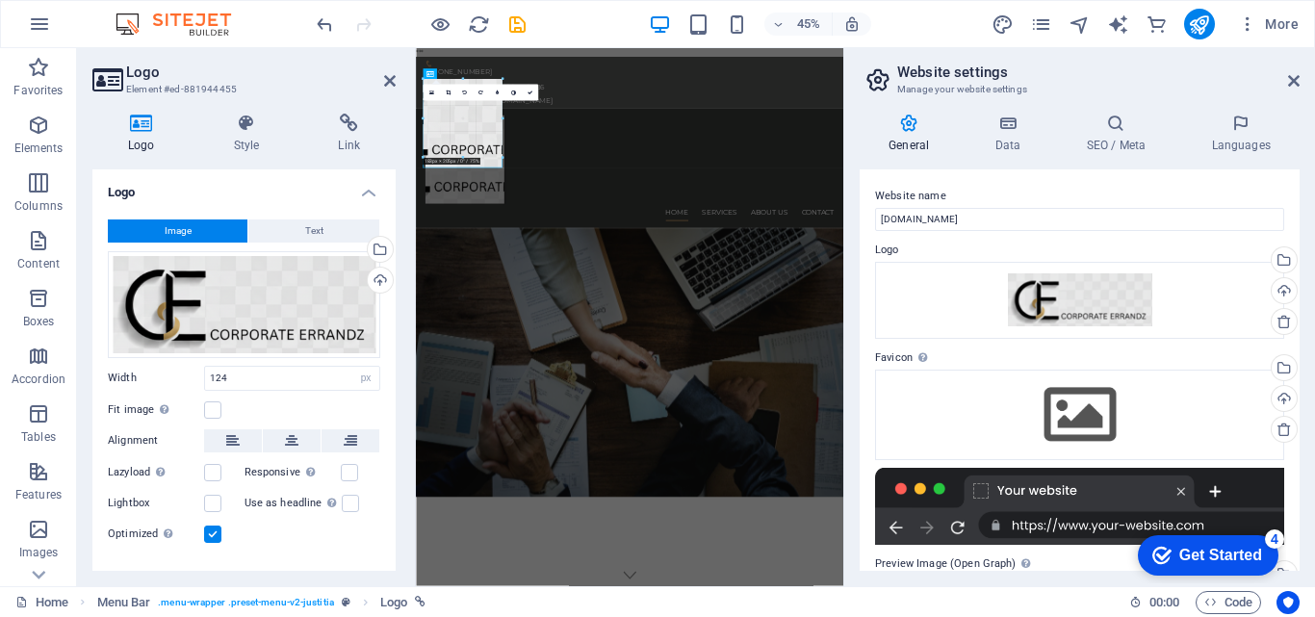
drag, startPoint x: 477, startPoint y: 109, endPoint x: 504, endPoint y: 108, distance: 27.0
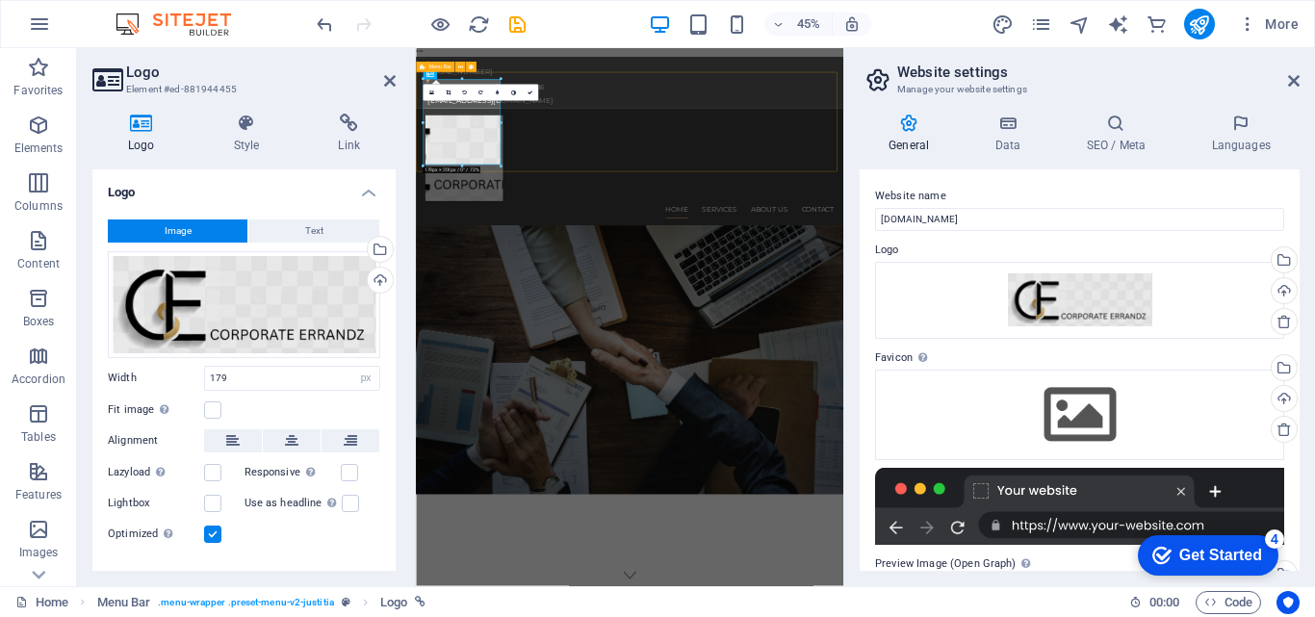
type input "124"
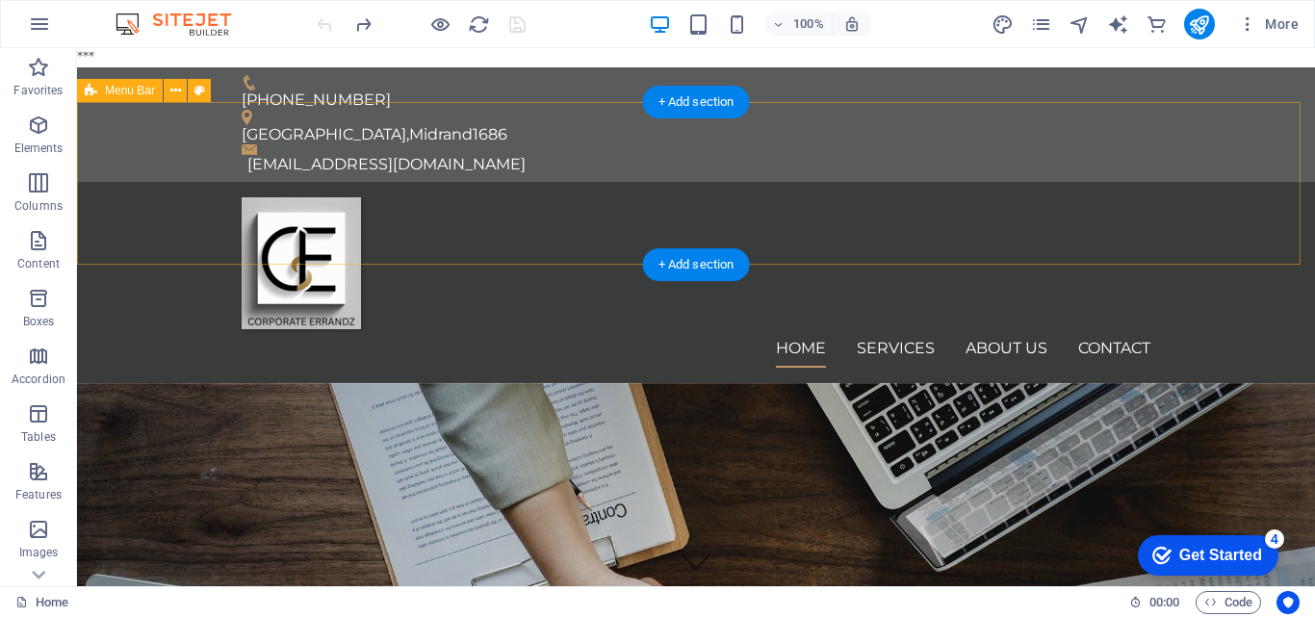
click at [598, 238] on div "Home Services About us Contact" at bounding box center [696, 282] width 1238 height 201
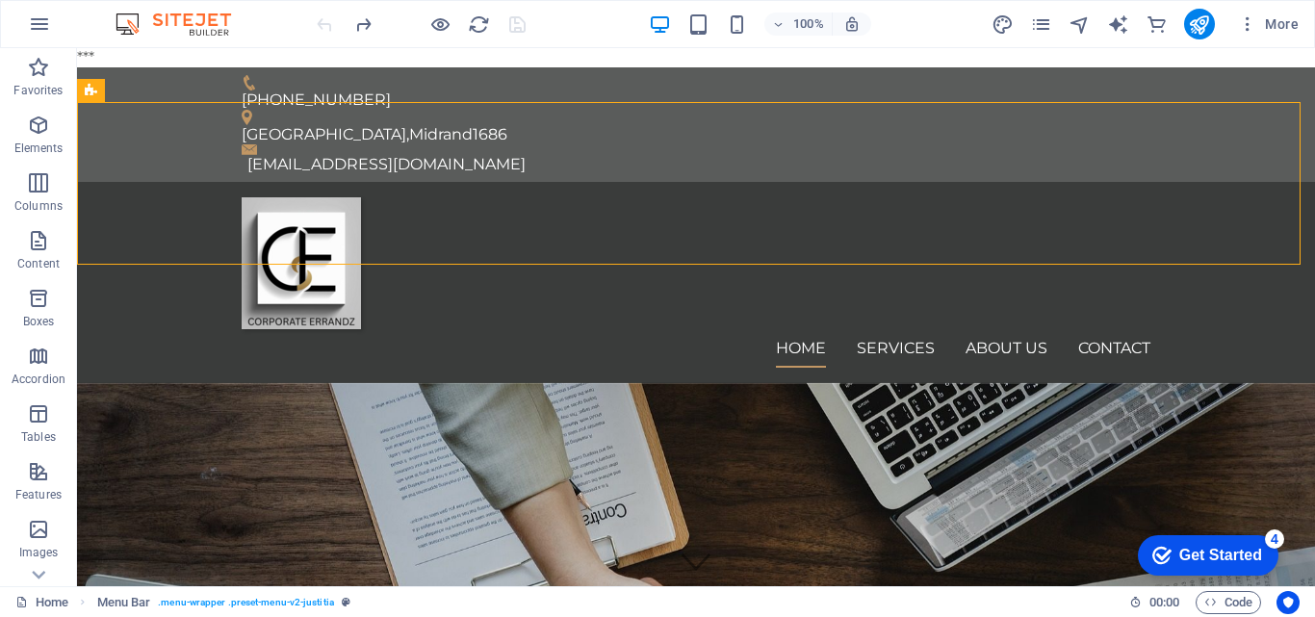
click at [294, 220] on div at bounding box center [696, 263] width 909 height 132
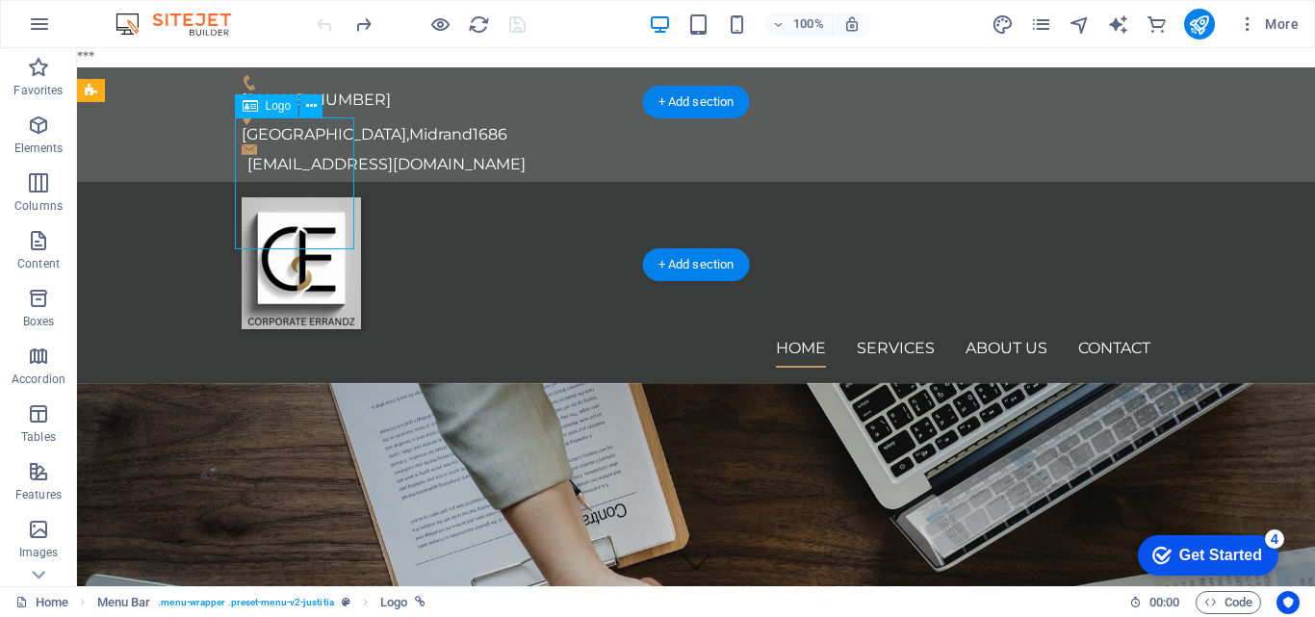
click at [290, 197] on div at bounding box center [696, 263] width 909 height 132
select select "px"
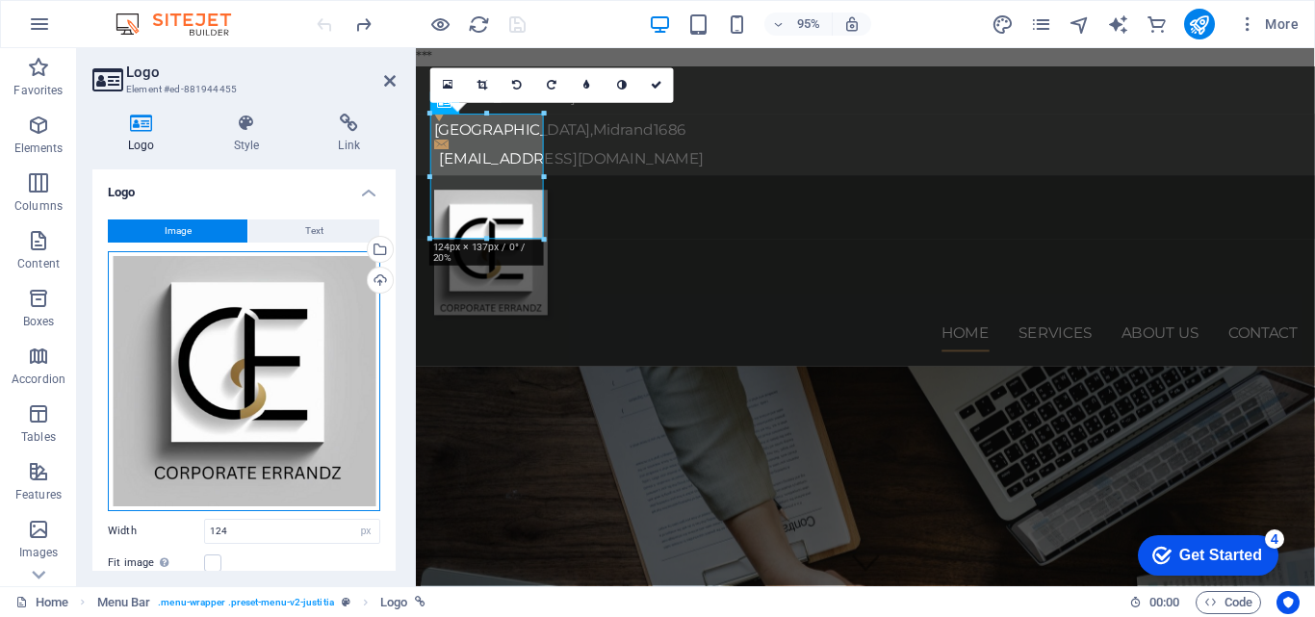
click at [215, 400] on div "Drag files here, click to choose files or select files from Files or our free s…" at bounding box center [244, 381] width 272 height 260
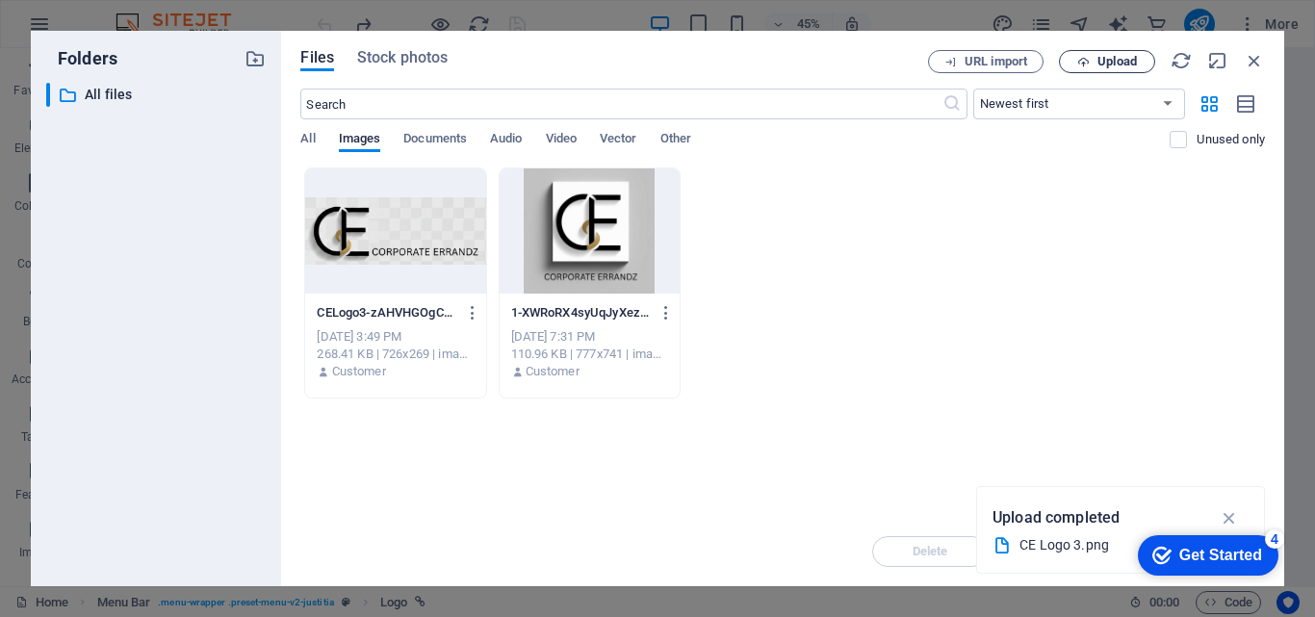
click at [1117, 52] on button "Upload" at bounding box center [1107, 61] width 96 height 23
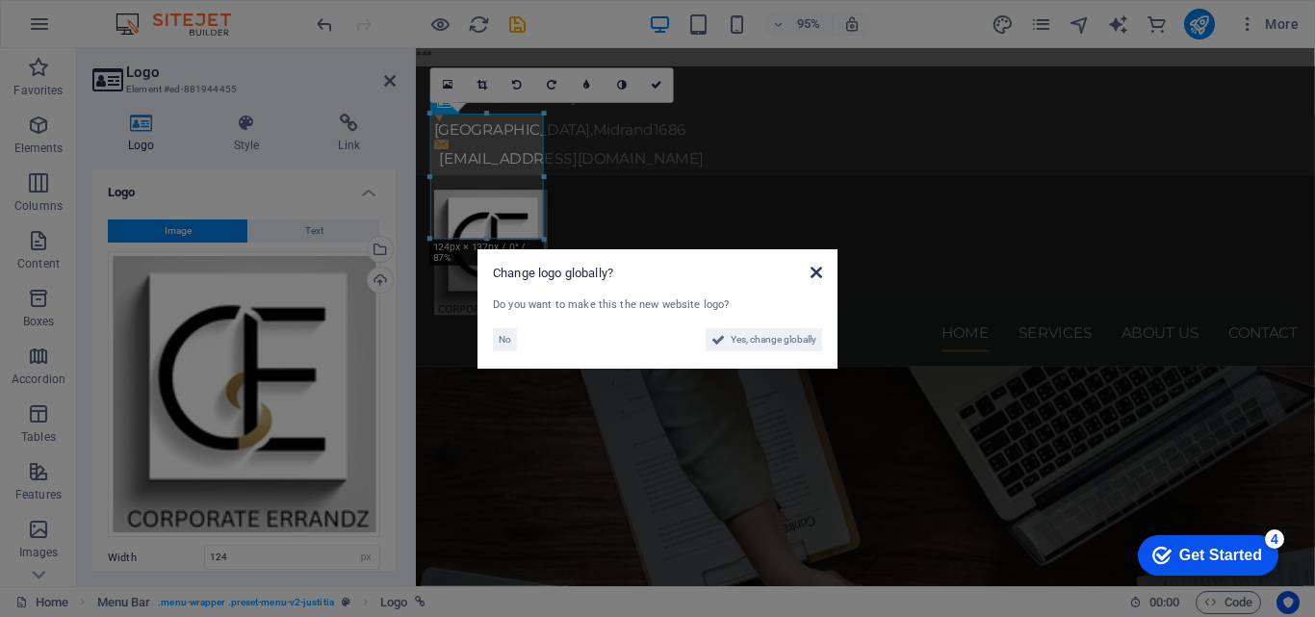
click at [816, 274] on icon at bounding box center [817, 272] width 12 height 15
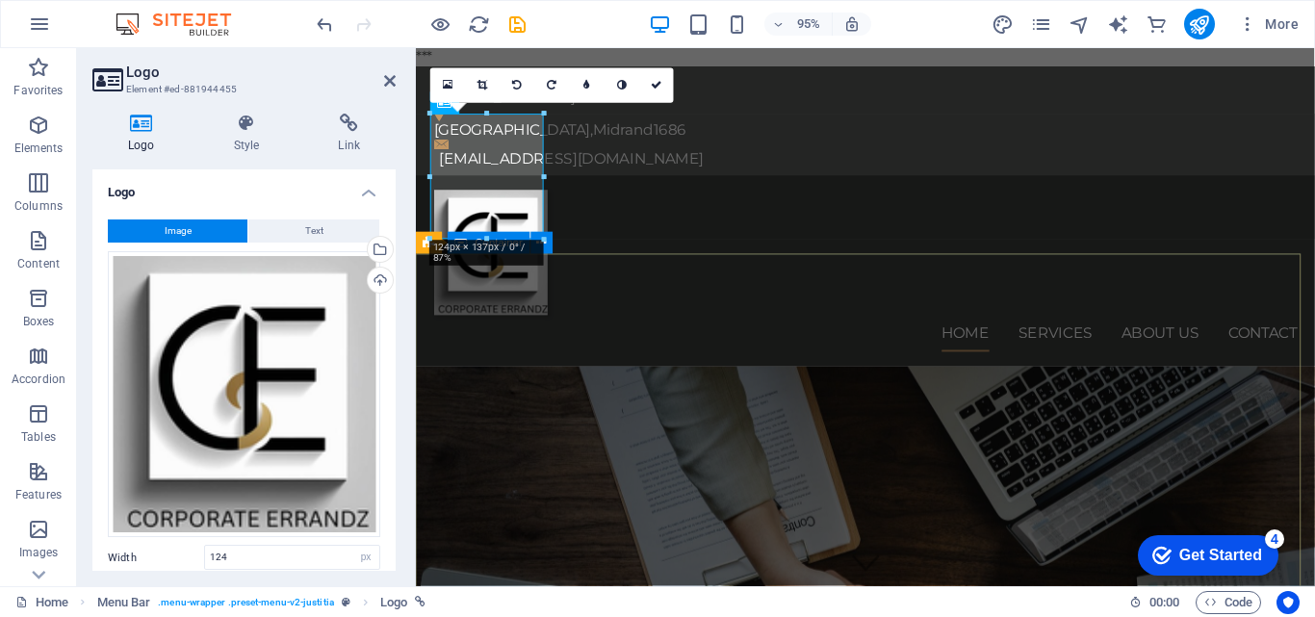
click at [786, 329] on nav "Home Services About us Contact" at bounding box center [889, 348] width 909 height 39
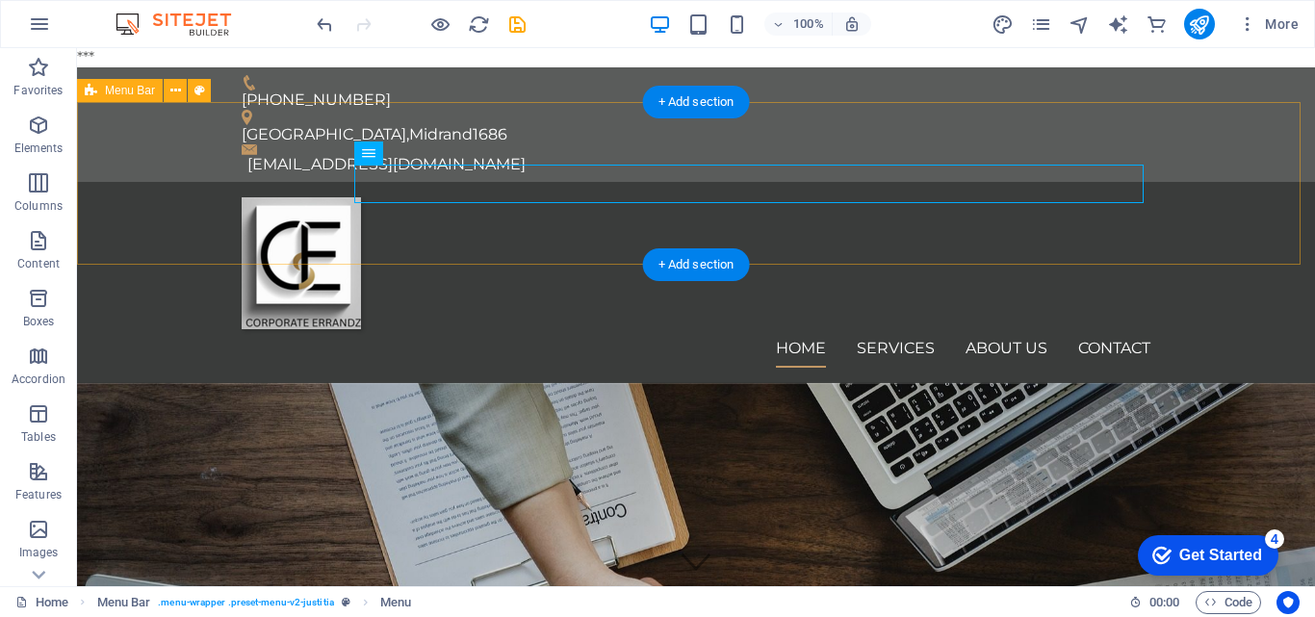
click at [1227, 220] on div "Home Services About us Contact" at bounding box center [696, 282] width 1238 height 201
click at [1290, 182] on div "Home Services About us Contact" at bounding box center [696, 282] width 1238 height 201
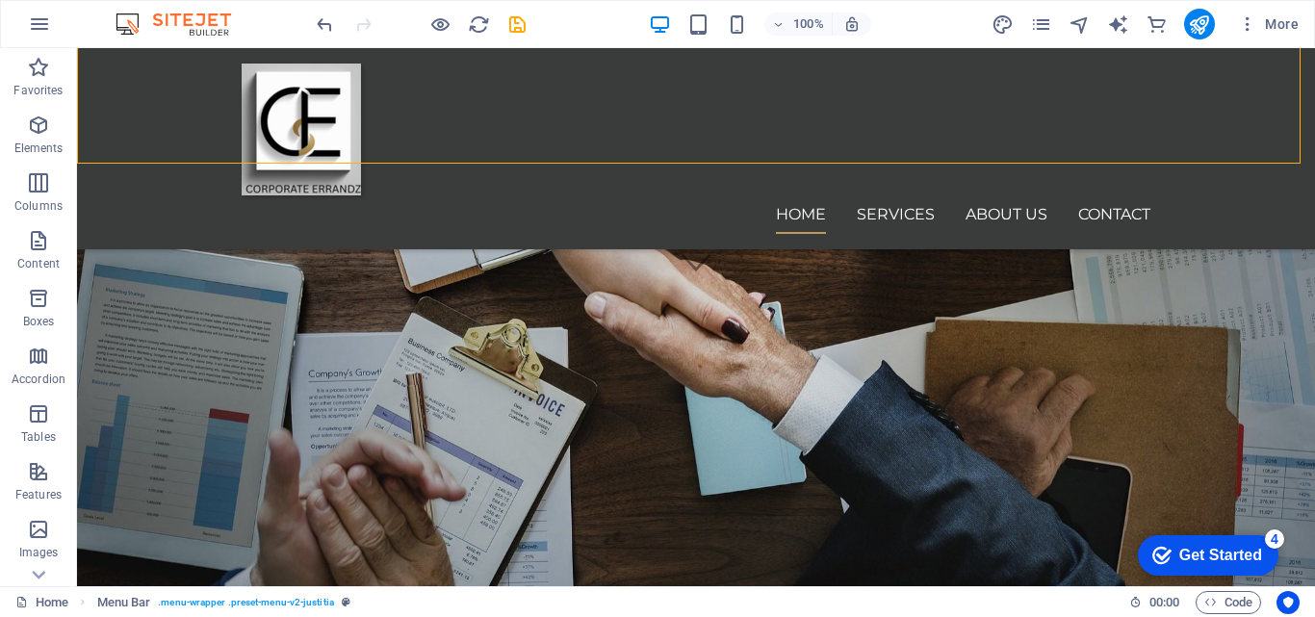
scroll to position [304, 0]
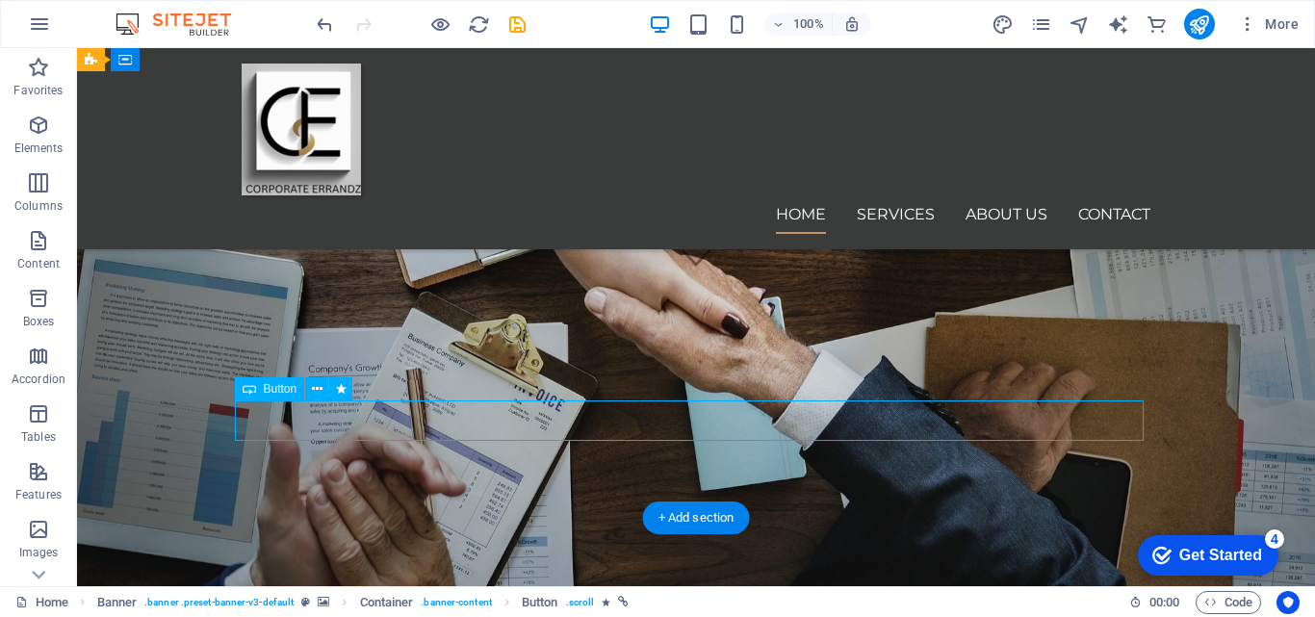
click at [314, 389] on icon at bounding box center [317, 389] width 11 height 20
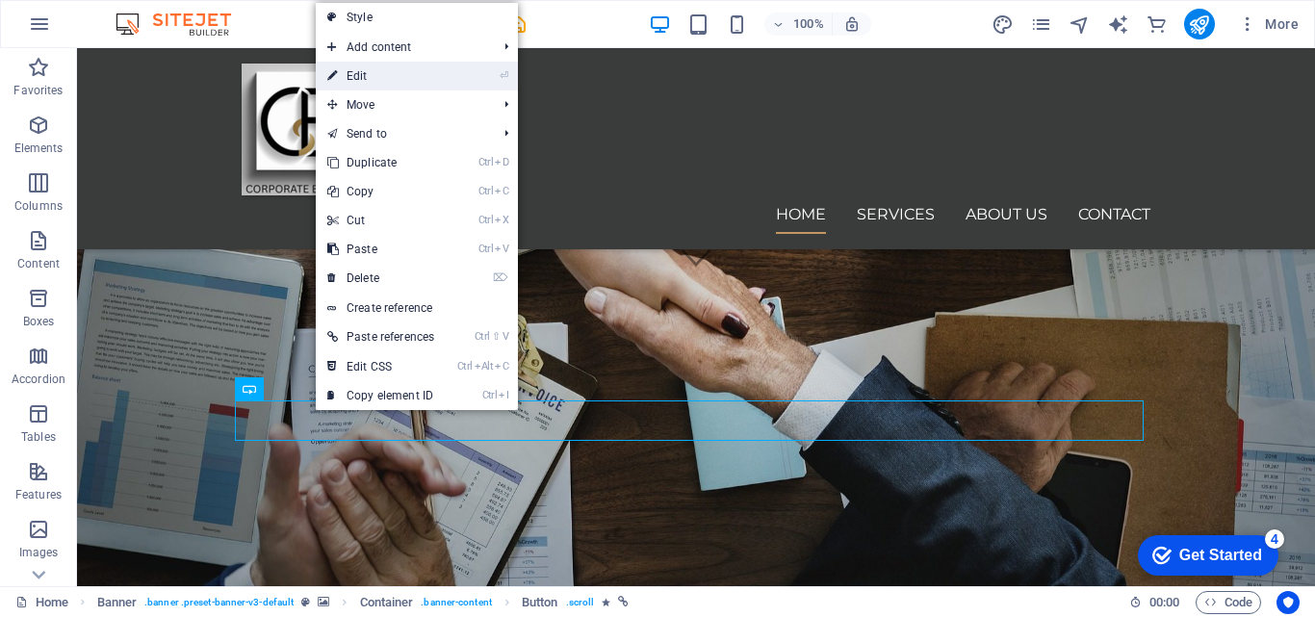
click at [359, 79] on link "⏎ Edit" at bounding box center [381, 76] width 130 height 29
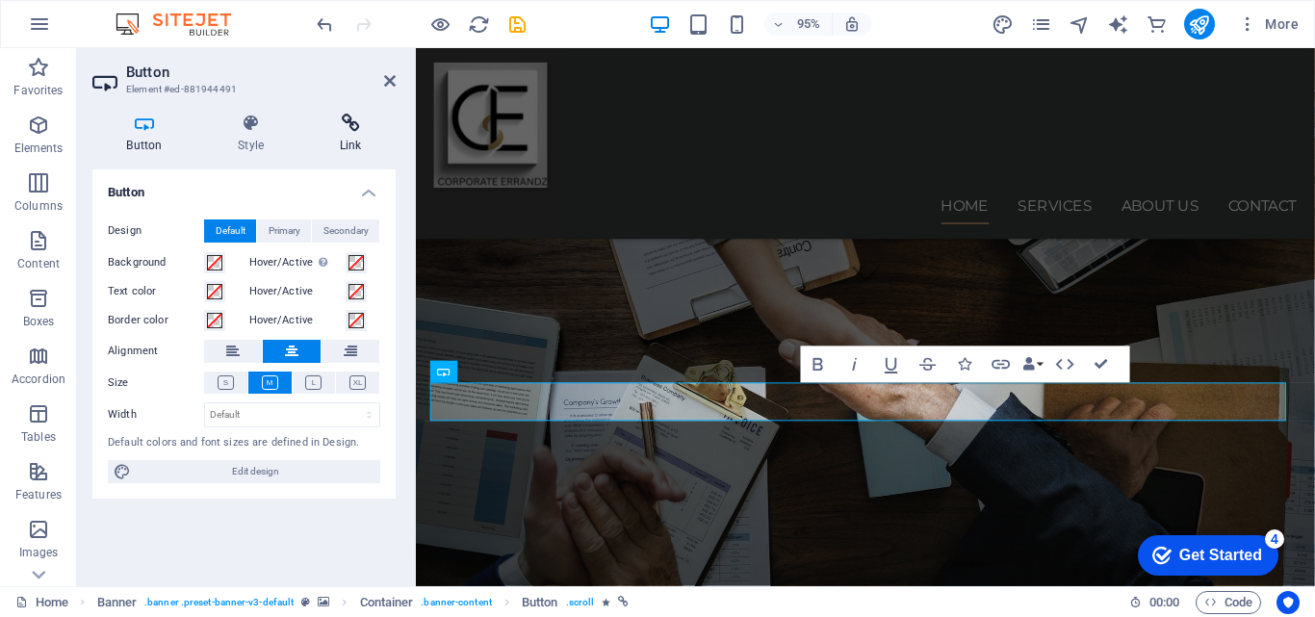
click at [348, 125] on icon at bounding box center [350, 123] width 91 height 19
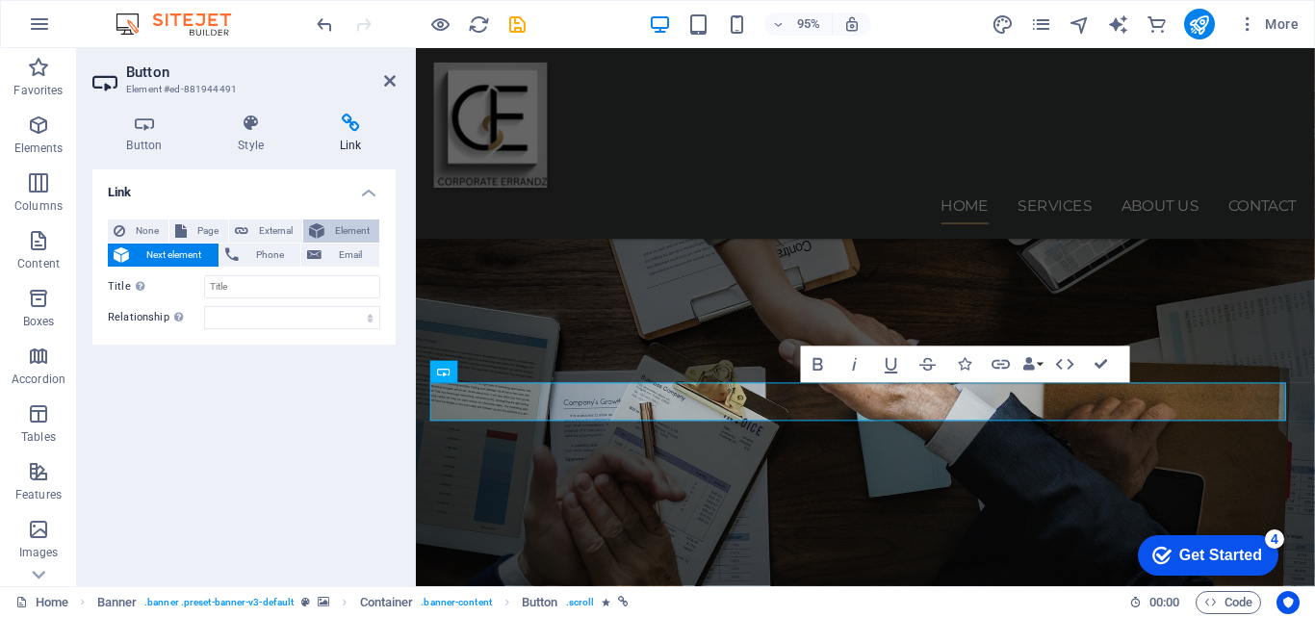
click at [352, 231] on span "Element" at bounding box center [351, 231] width 43 height 23
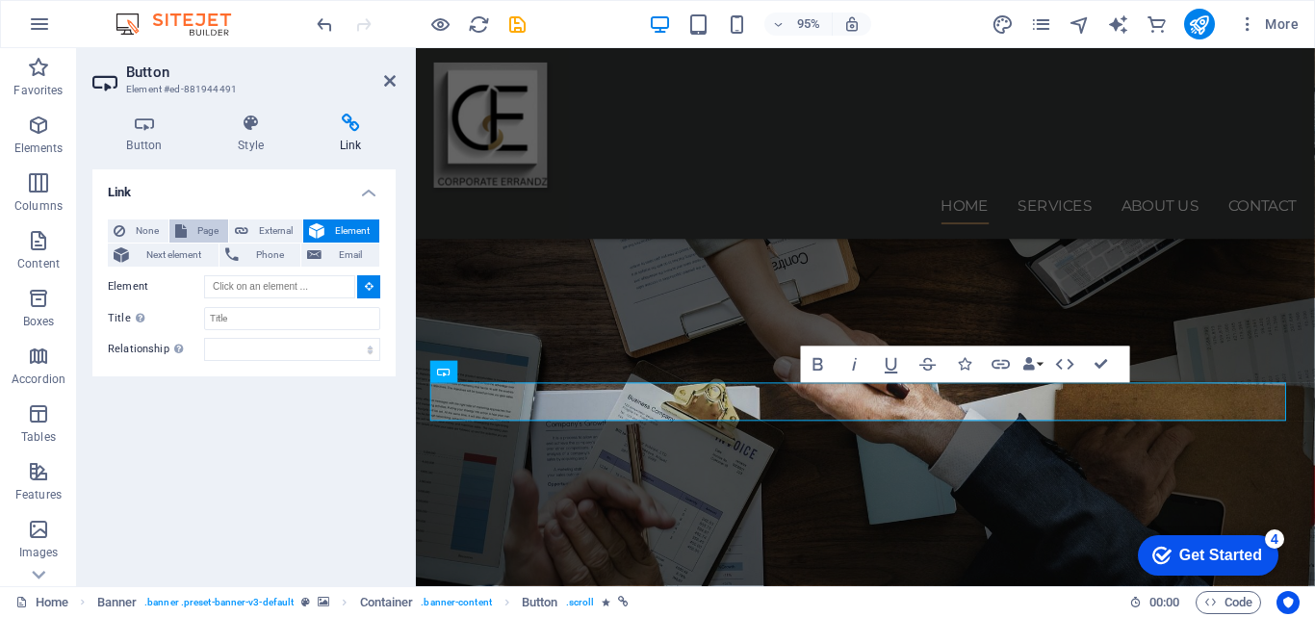
click at [205, 236] on span "Page" at bounding box center [208, 231] width 30 height 23
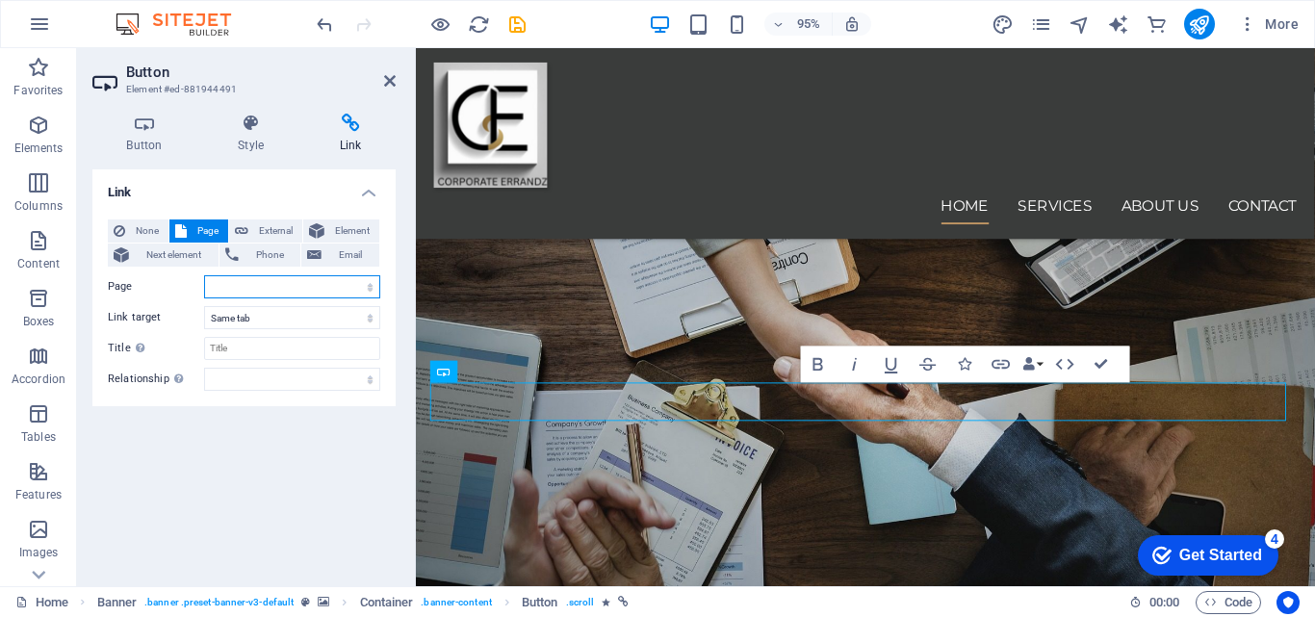
click at [327, 284] on select "Home Services About us Contact Legal Notice Privacy" at bounding box center [292, 286] width 176 height 23
select select "3"
click at [204, 275] on select "Home Services About us Contact Legal Notice Privacy" at bounding box center [292, 286] width 176 height 23
click at [248, 147] on h4 "Style" at bounding box center [255, 134] width 102 height 40
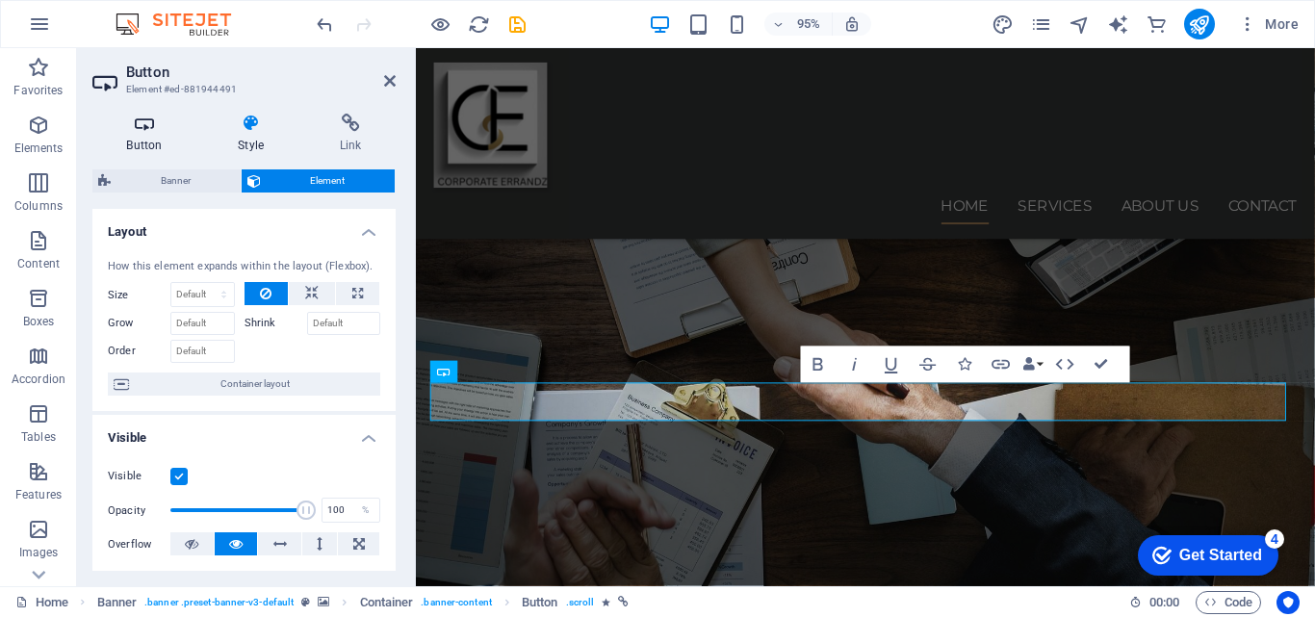
click at [150, 143] on h4 "Button" at bounding box center [148, 134] width 112 height 40
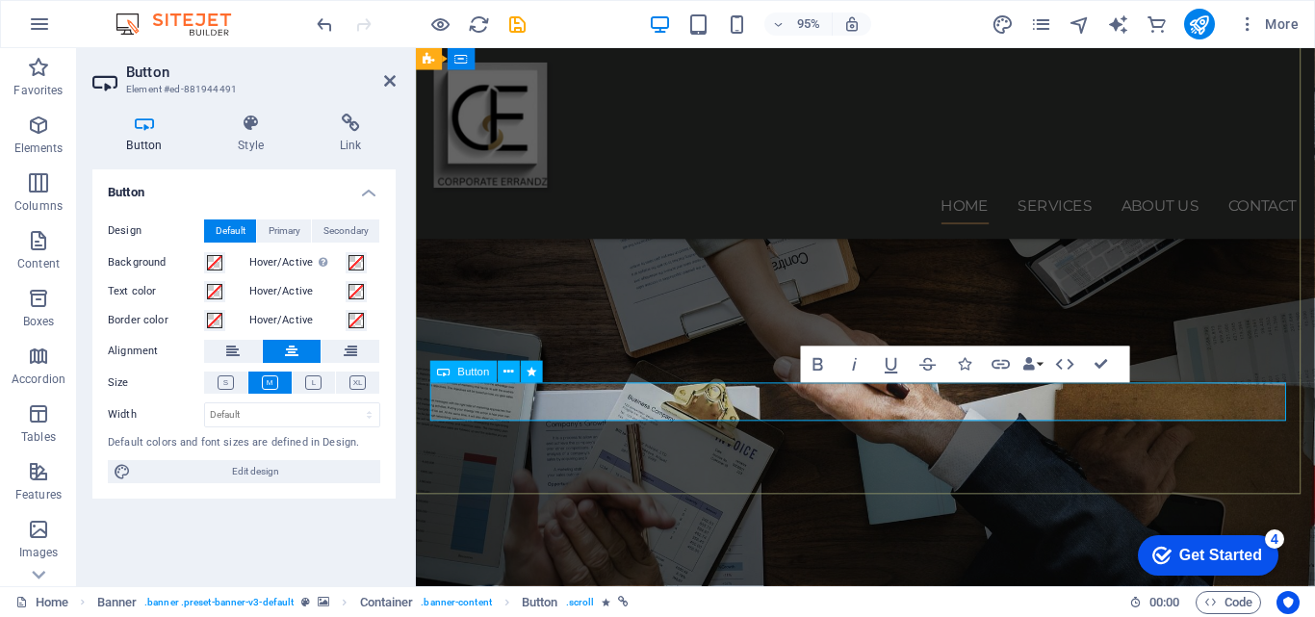
drag, startPoint x: 888, startPoint y: 424, endPoint x: 892, endPoint y: 535, distance: 111.8
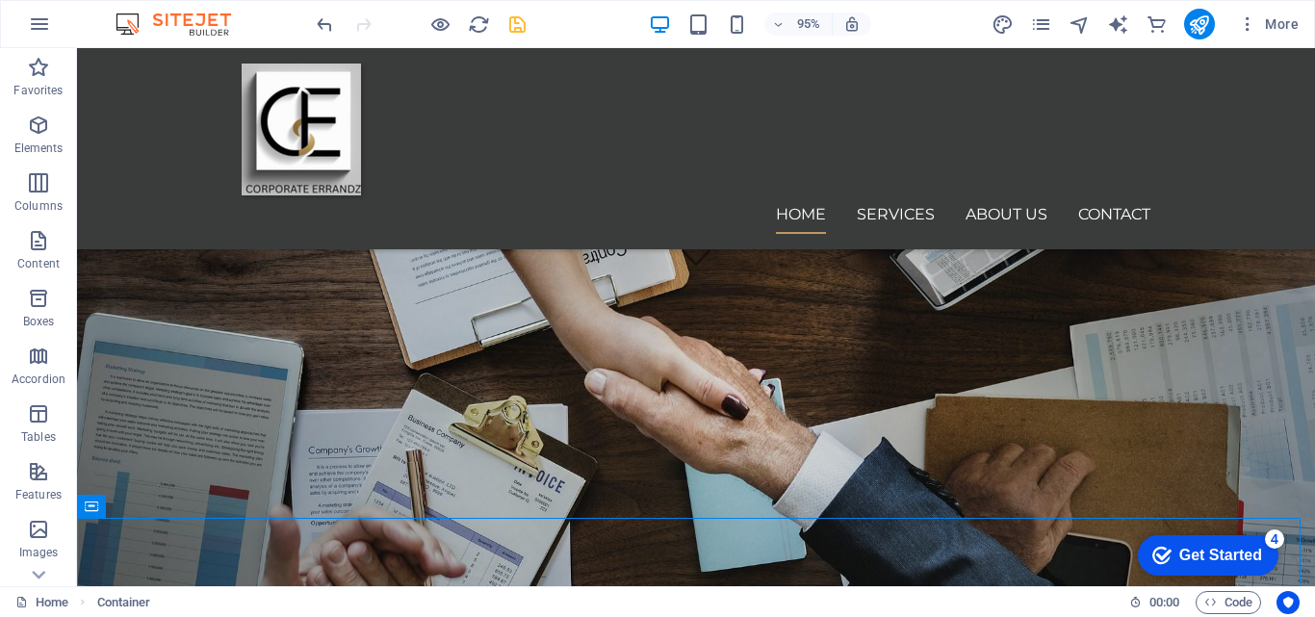
click at [516, 23] on icon "save" at bounding box center [517, 24] width 22 height 22
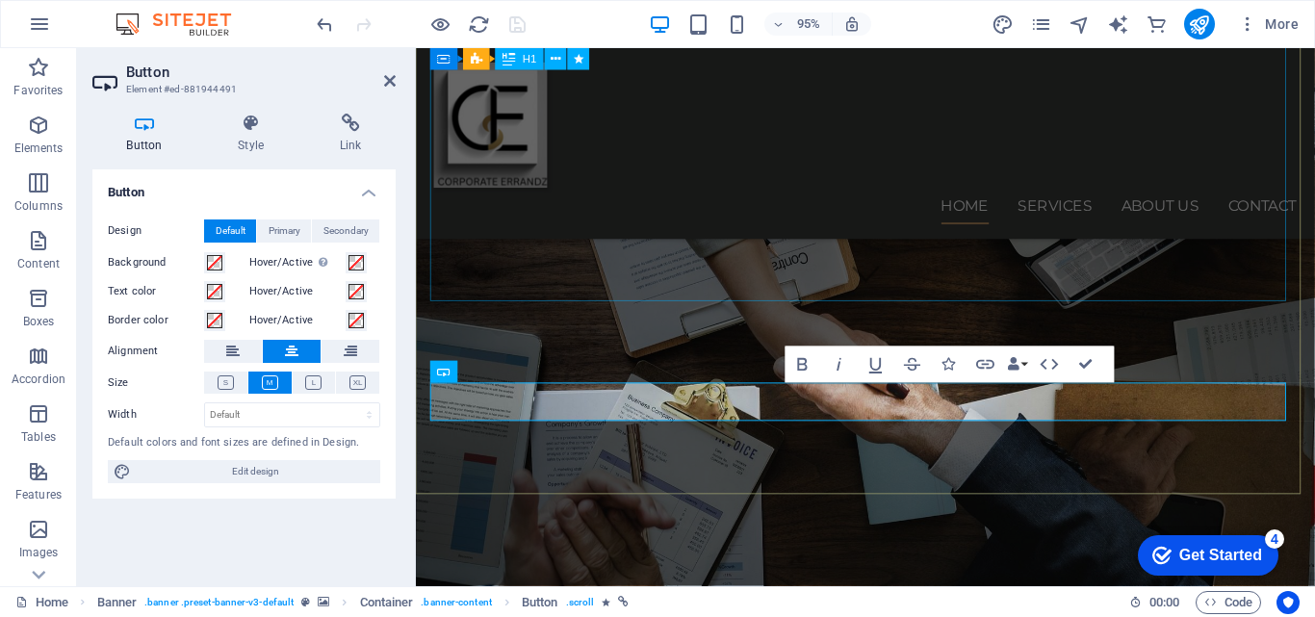
click at [544, 141] on div at bounding box center [889, 130] width 909 height 132
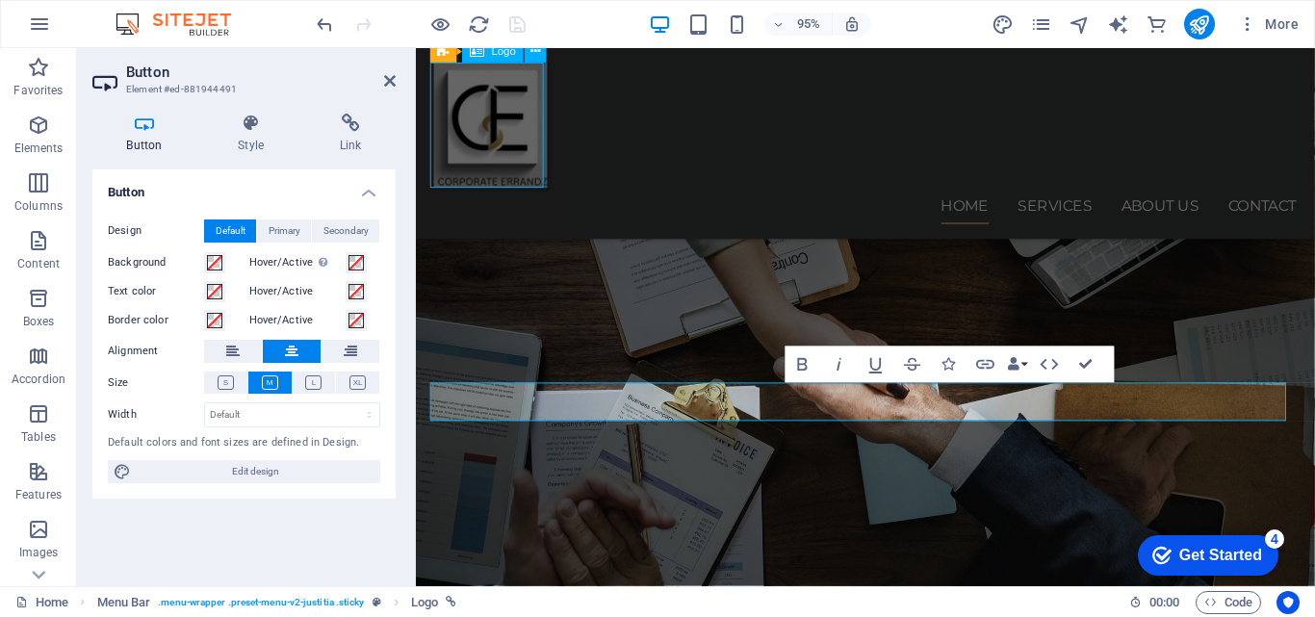
click at [909, 195] on nav "Home Services About us Contact" at bounding box center [889, 214] width 909 height 39
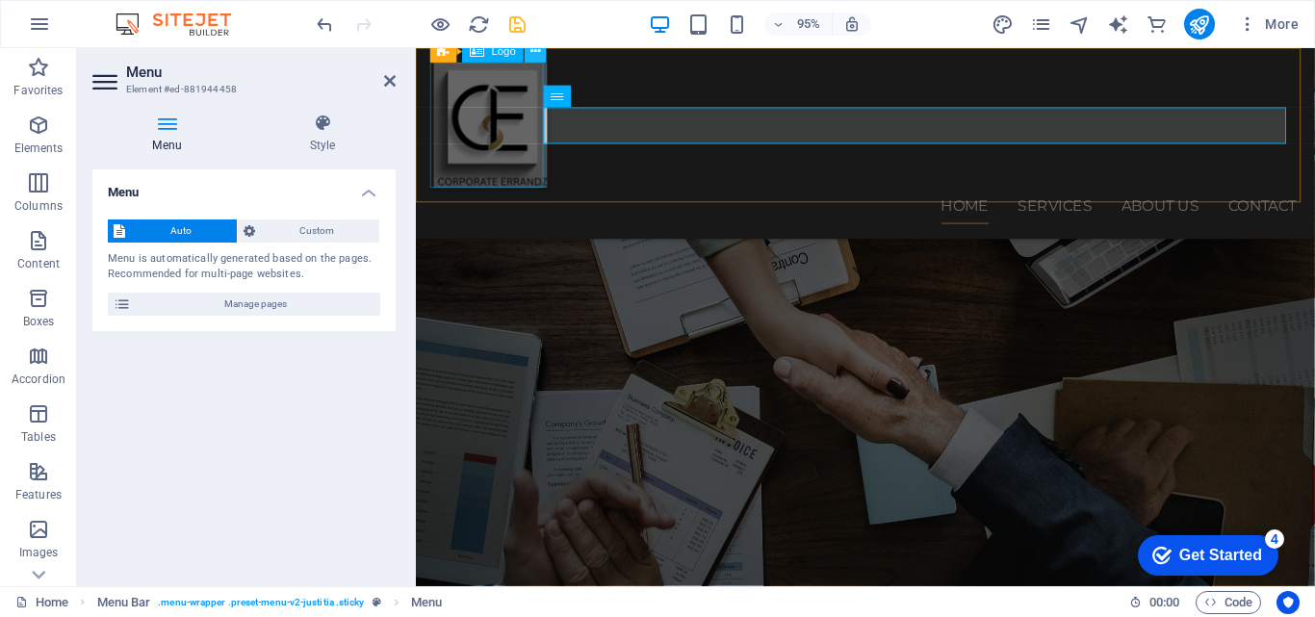
click at [531, 53] on icon at bounding box center [536, 51] width 10 height 19
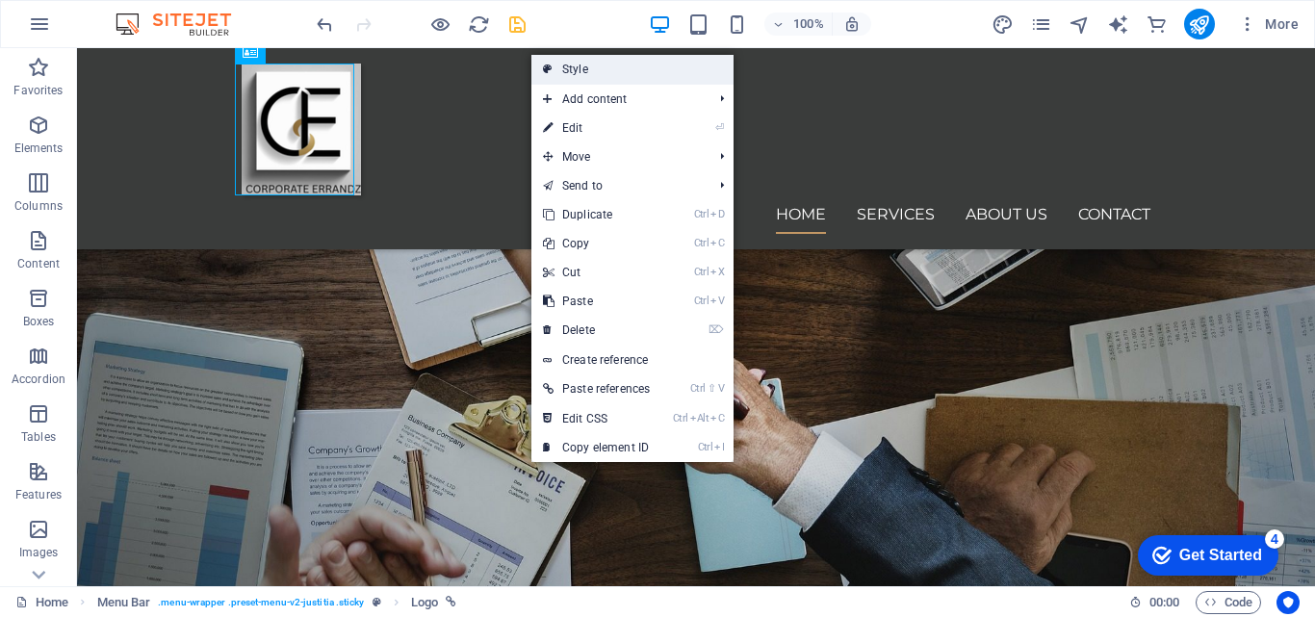
click at [551, 66] on icon at bounding box center [548, 69] width 10 height 29
click at [219, 66] on div "Home Services About us Contact" at bounding box center [696, 148] width 1238 height 201
select select "rem"
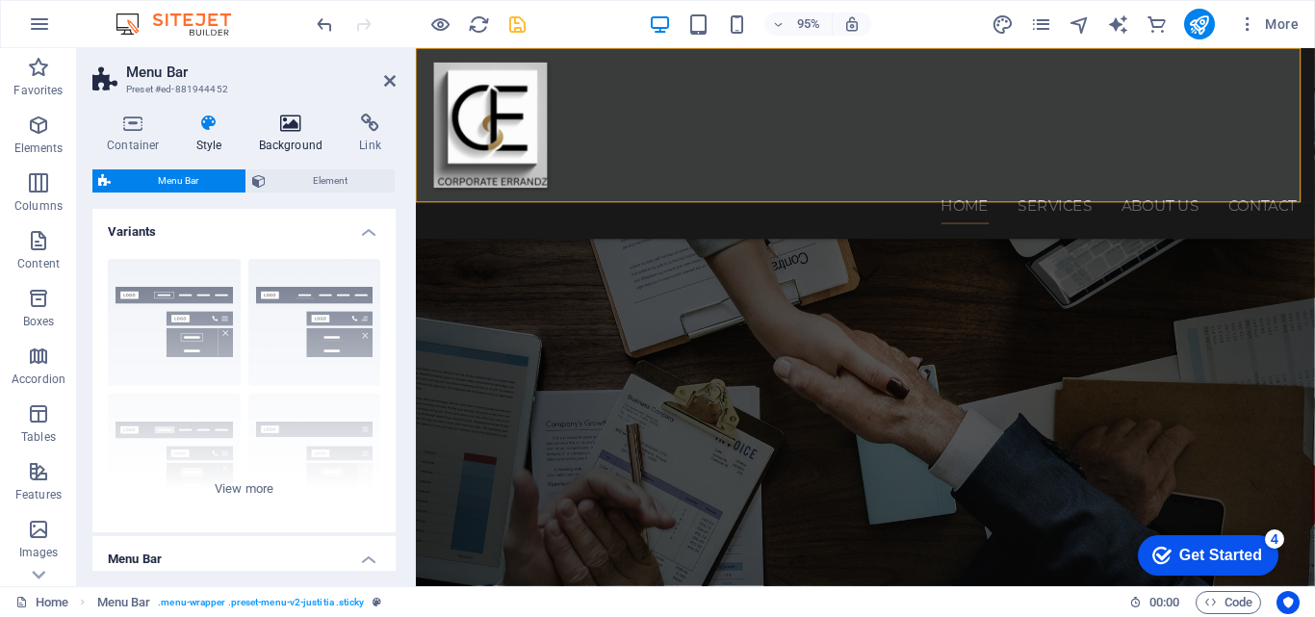
drag, startPoint x: 117, startPoint y: 30, endPoint x: 292, endPoint y: 124, distance: 198.2
click at [292, 124] on icon at bounding box center [291, 123] width 93 height 19
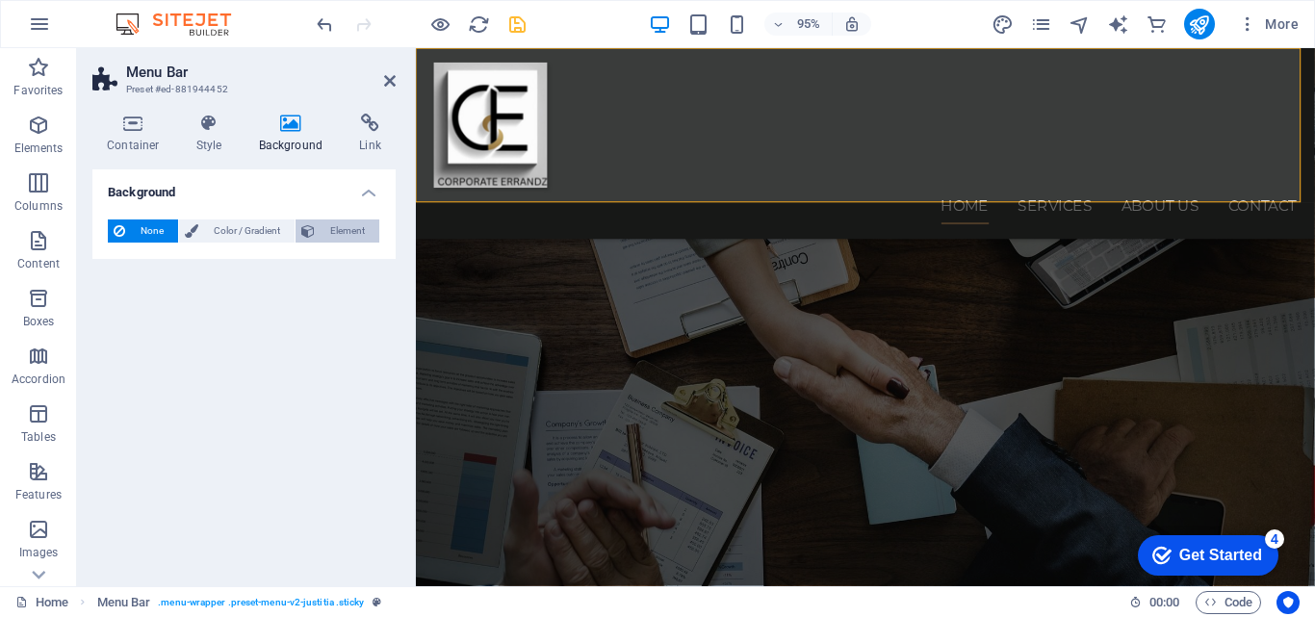
click at [335, 228] on span "Element" at bounding box center [347, 231] width 53 height 23
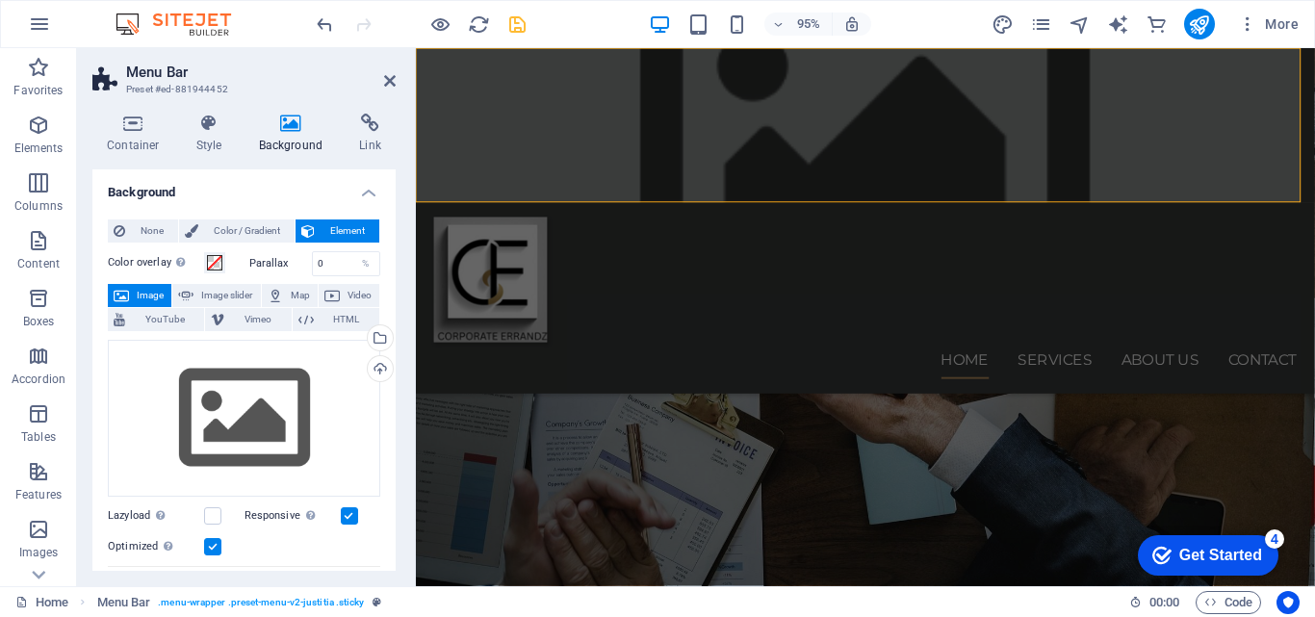
drag, startPoint x: 391, startPoint y: 252, endPoint x: 395, endPoint y: 326, distance: 74.2
click at [395, 326] on div "Background None Color / Gradient Element Stretch background to full-width Color…" at bounding box center [243, 369] width 303 height 401
click at [392, 83] on icon at bounding box center [390, 80] width 12 height 15
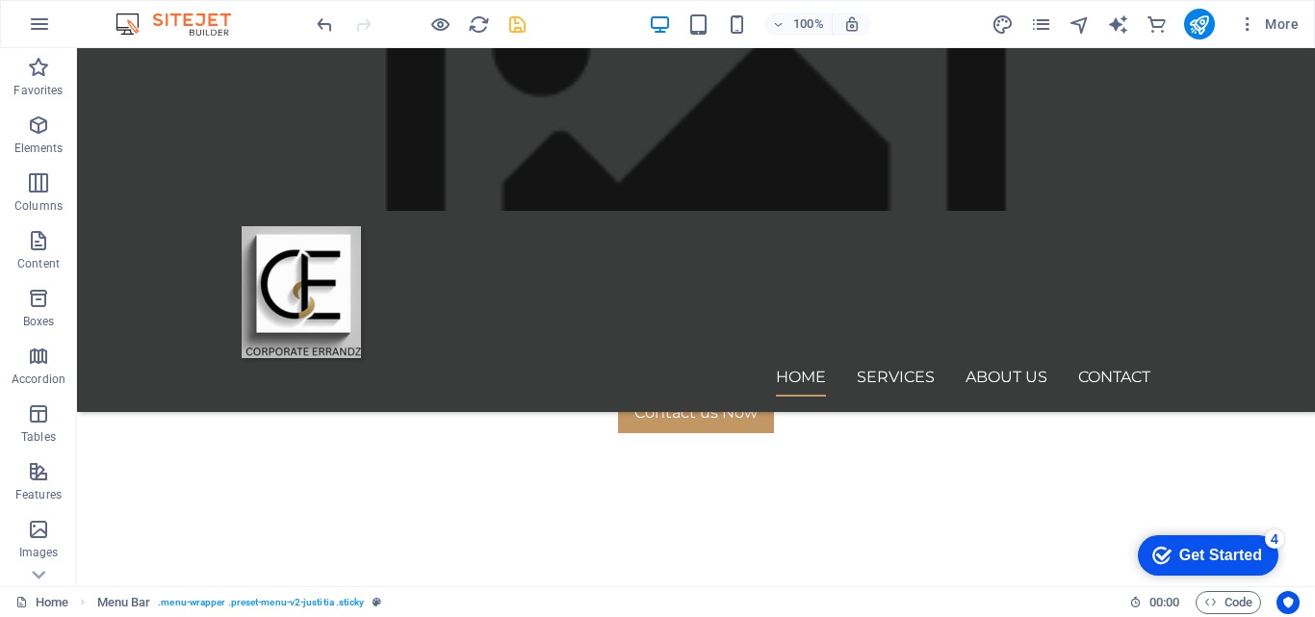
scroll to position [1117, 0]
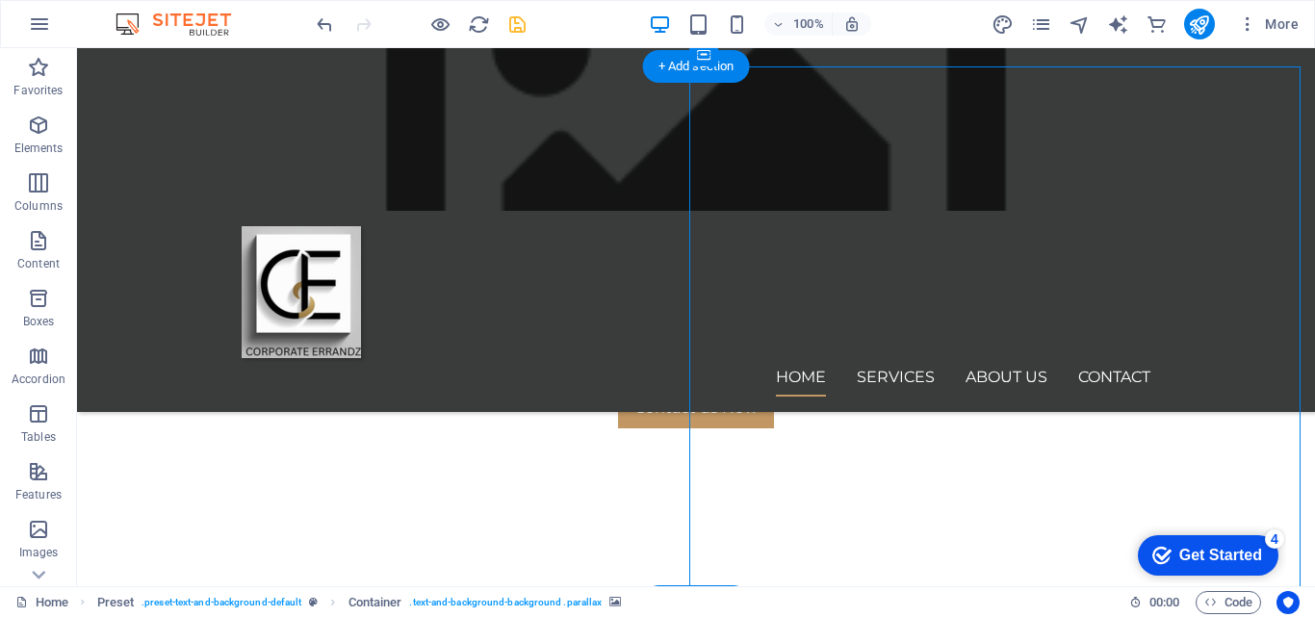
click at [0, 0] on div "Text" at bounding box center [0, 0] width 0 height 0
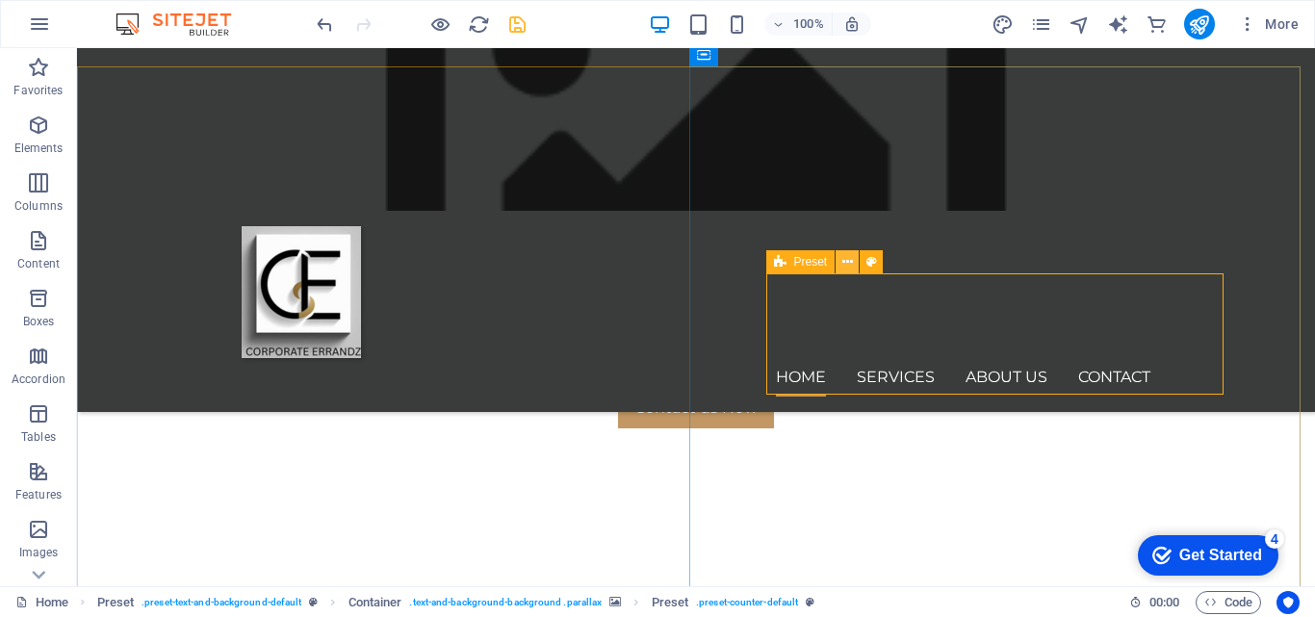
click at [845, 262] on icon at bounding box center [847, 262] width 11 height 20
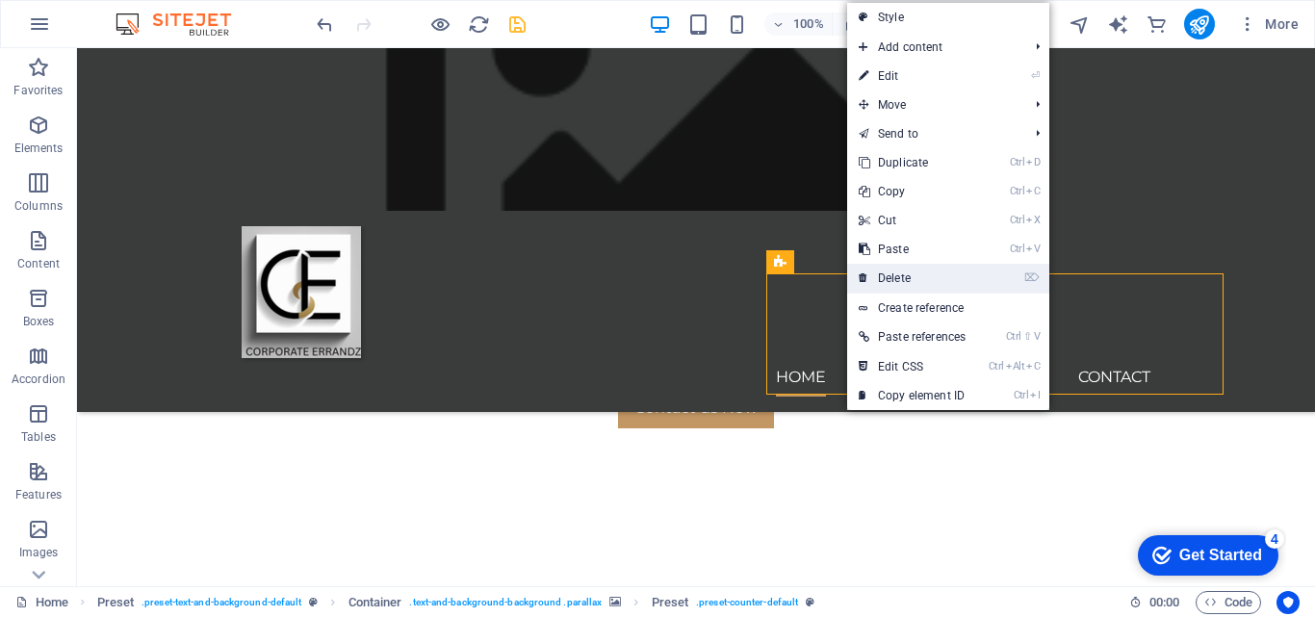
click at [885, 274] on link "⌦ Delete" at bounding box center [912, 278] width 130 height 29
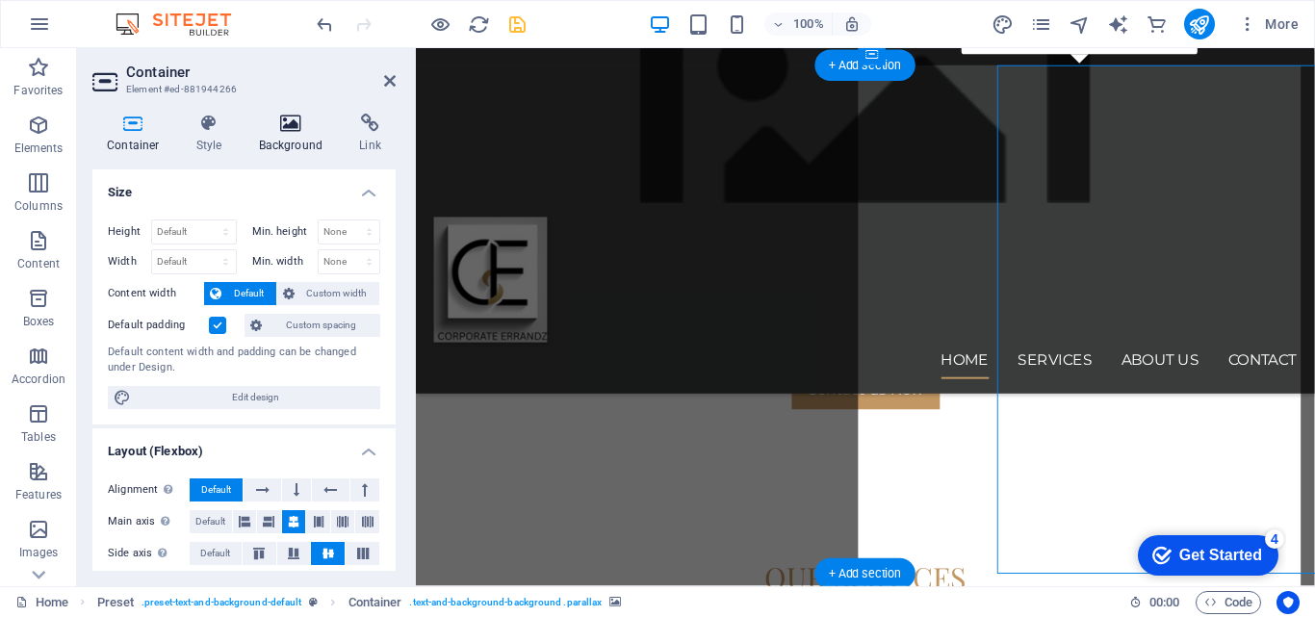
click at [286, 126] on icon at bounding box center [291, 123] width 93 height 19
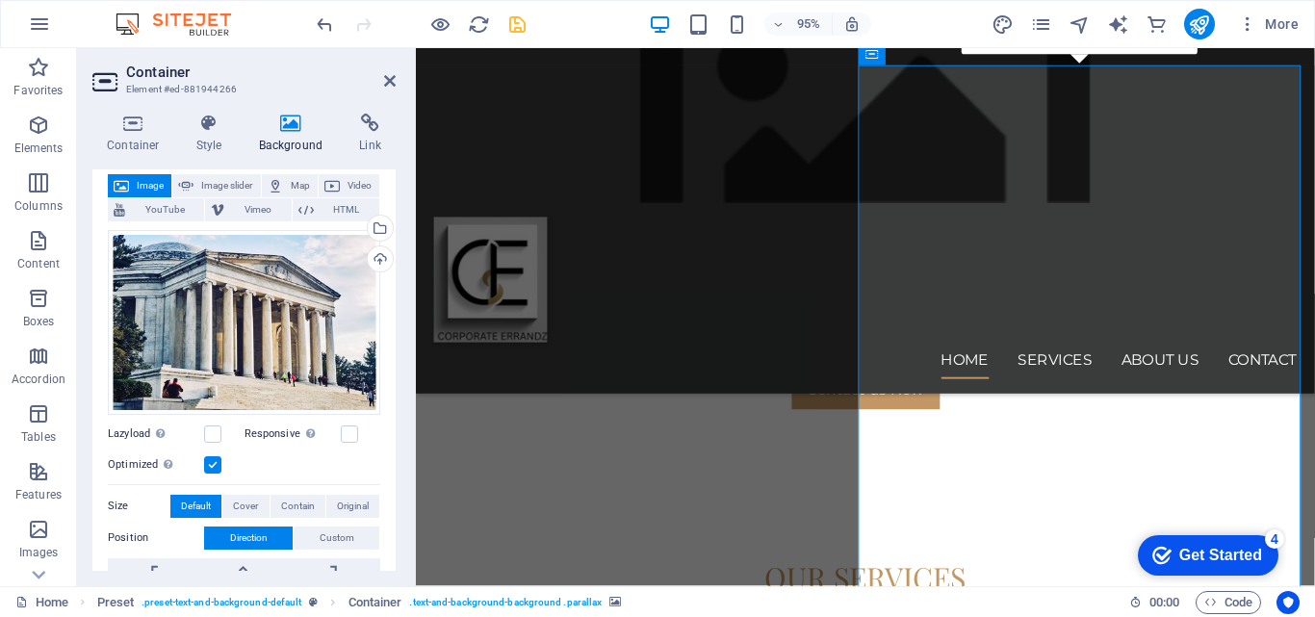
scroll to position [89, 0]
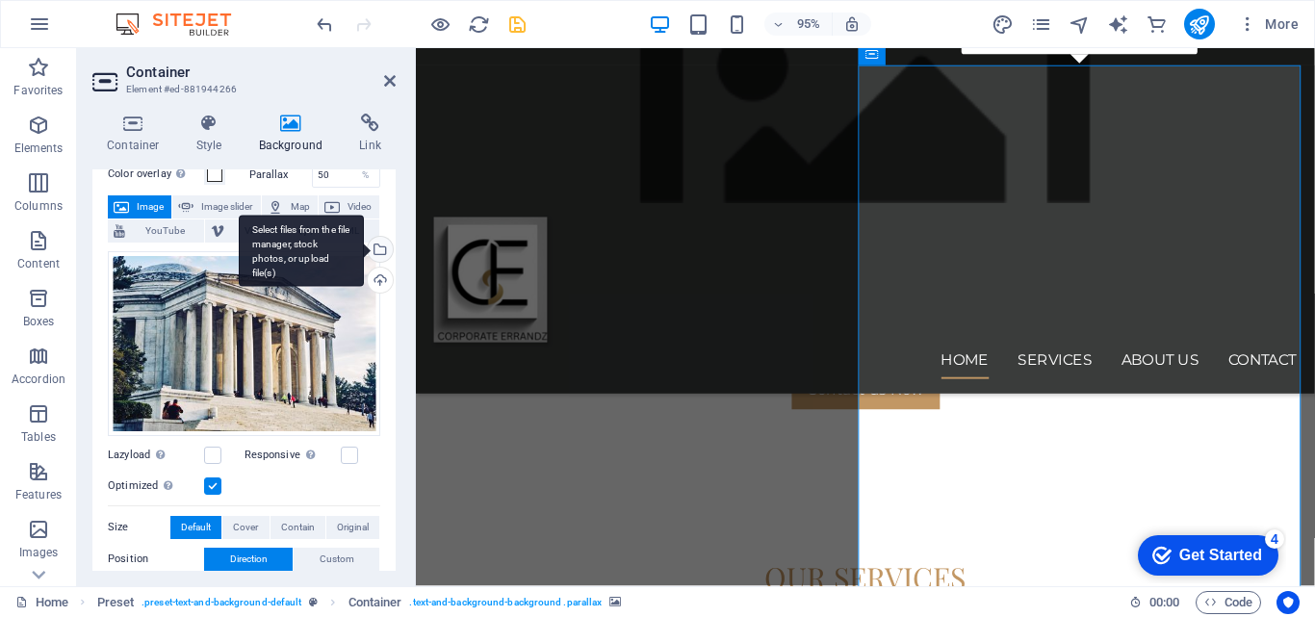
click at [364, 250] on div "Select files from the file manager, stock photos, or upload file(s)" at bounding box center [301, 251] width 125 height 72
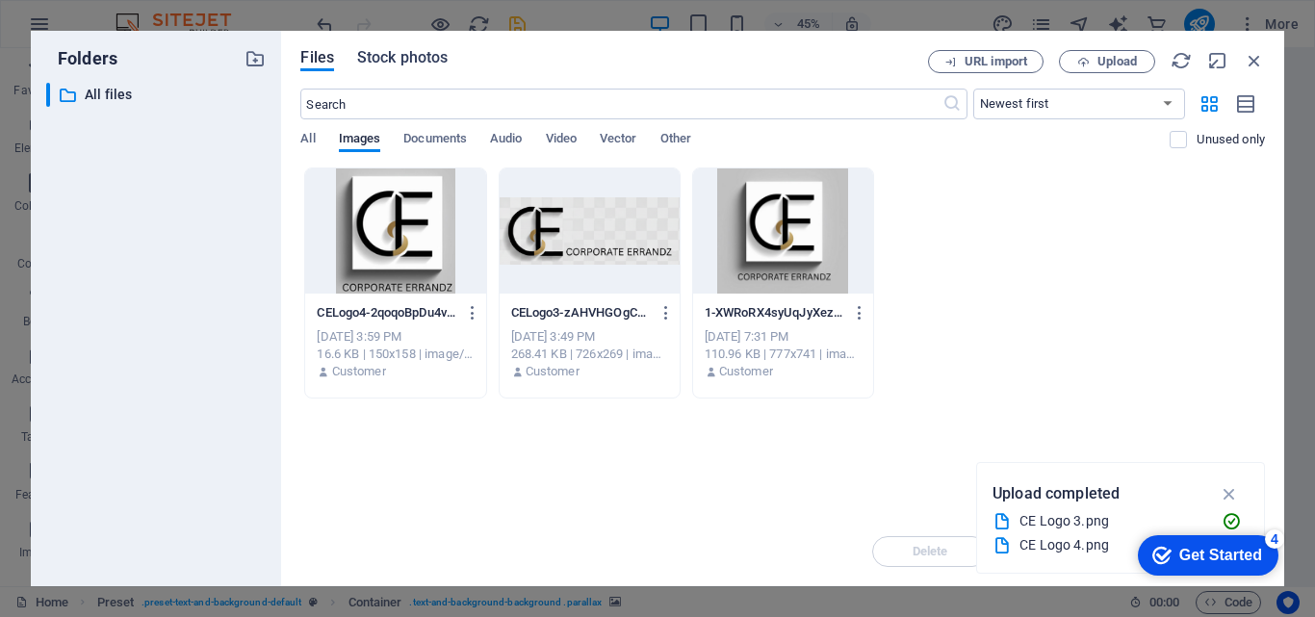
click at [396, 54] on span "Stock photos" at bounding box center [402, 57] width 91 height 23
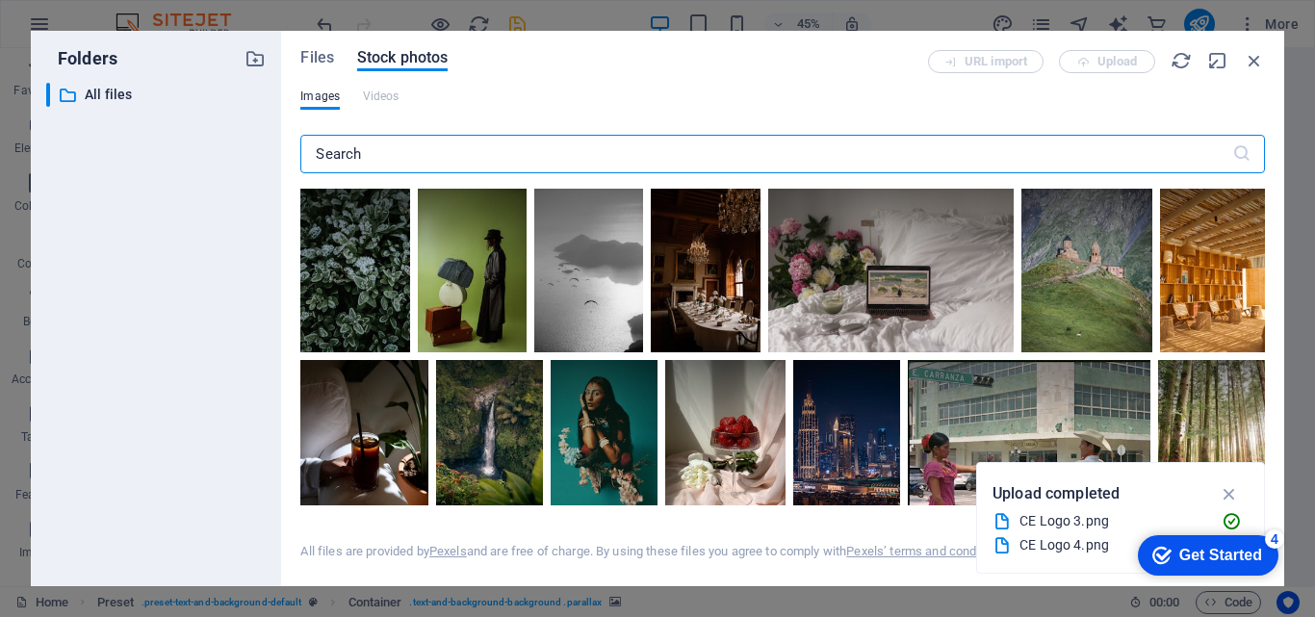
click at [431, 149] on input "text" at bounding box center [765, 154] width 931 height 39
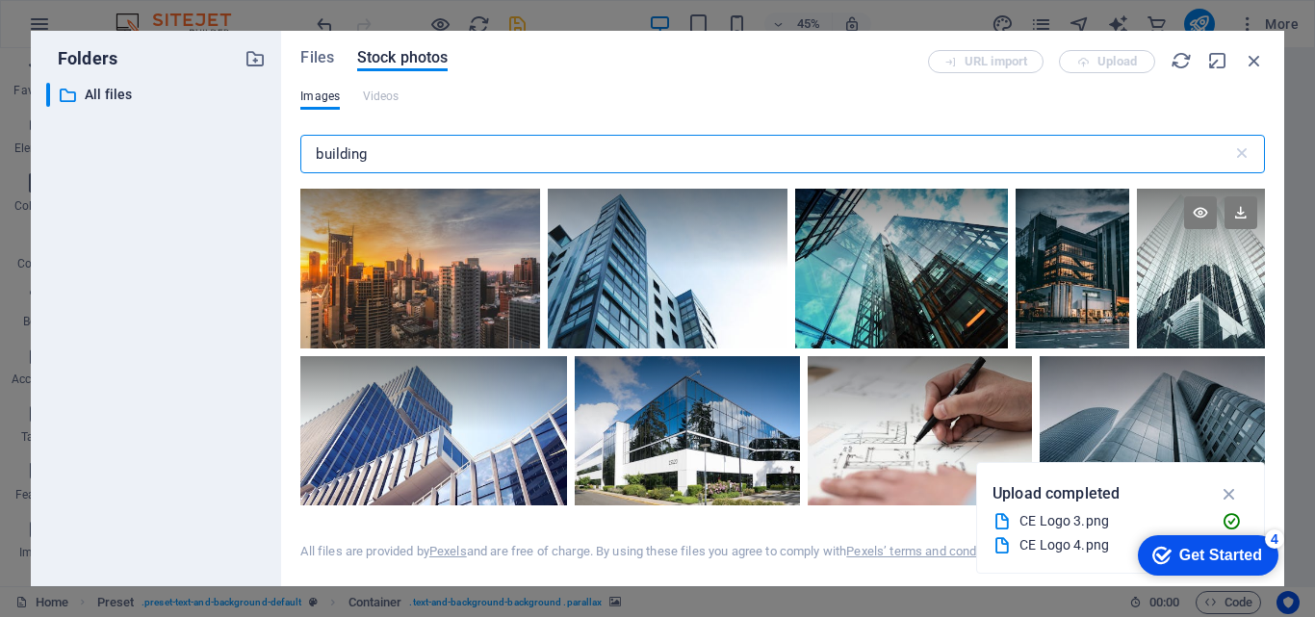
type input "building"
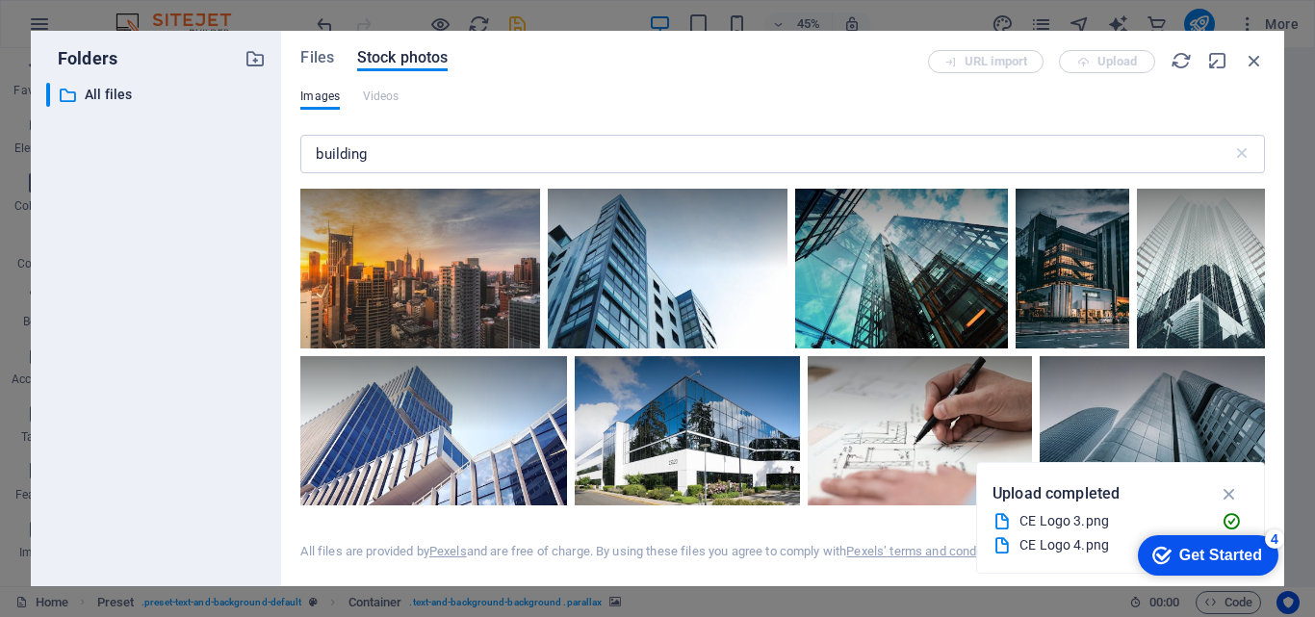
drag, startPoint x: 1179, startPoint y: 243, endPoint x: 1270, endPoint y: 256, distance: 91.5
click at [1270, 256] on div "Files Stock photos URL import Upload Images Videos building ​ All files are pro…" at bounding box center [782, 309] width 1003 height 556
click at [1231, 495] on icon "button" at bounding box center [1230, 493] width 22 height 21
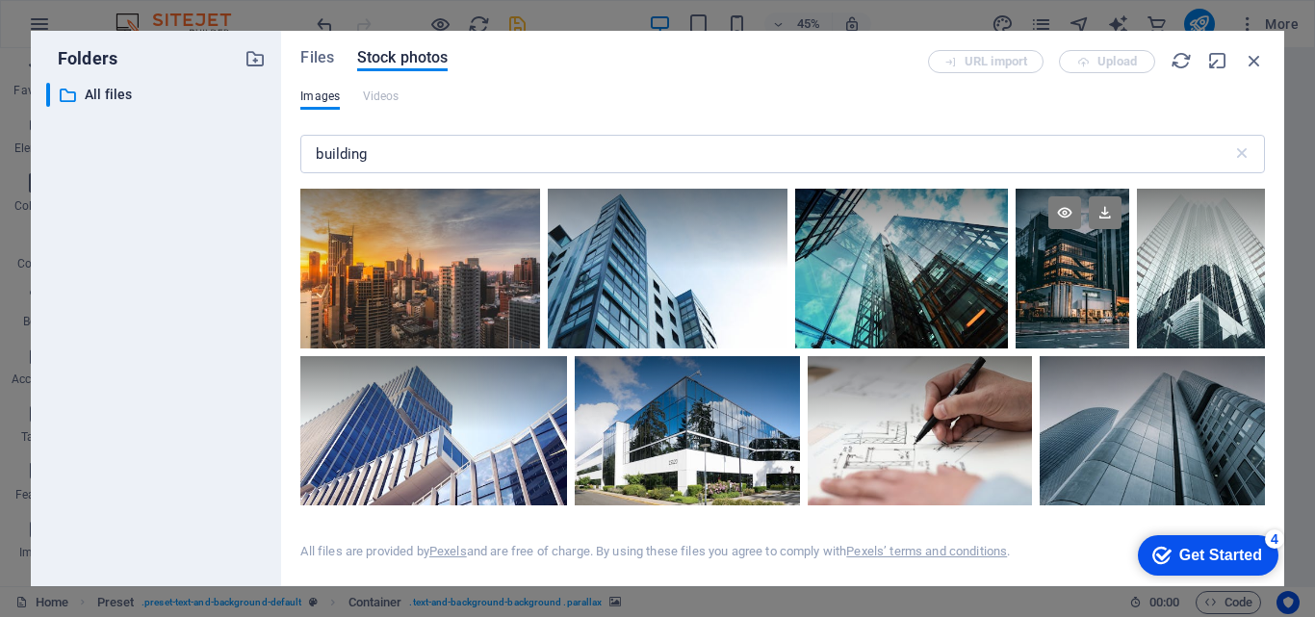
click at [1092, 246] on div at bounding box center [1073, 229] width 115 height 80
click at [1029, 330] on icon at bounding box center [1036, 328] width 31 height 31
click at [1029, 330] on div at bounding box center [1073, 269] width 115 height 160
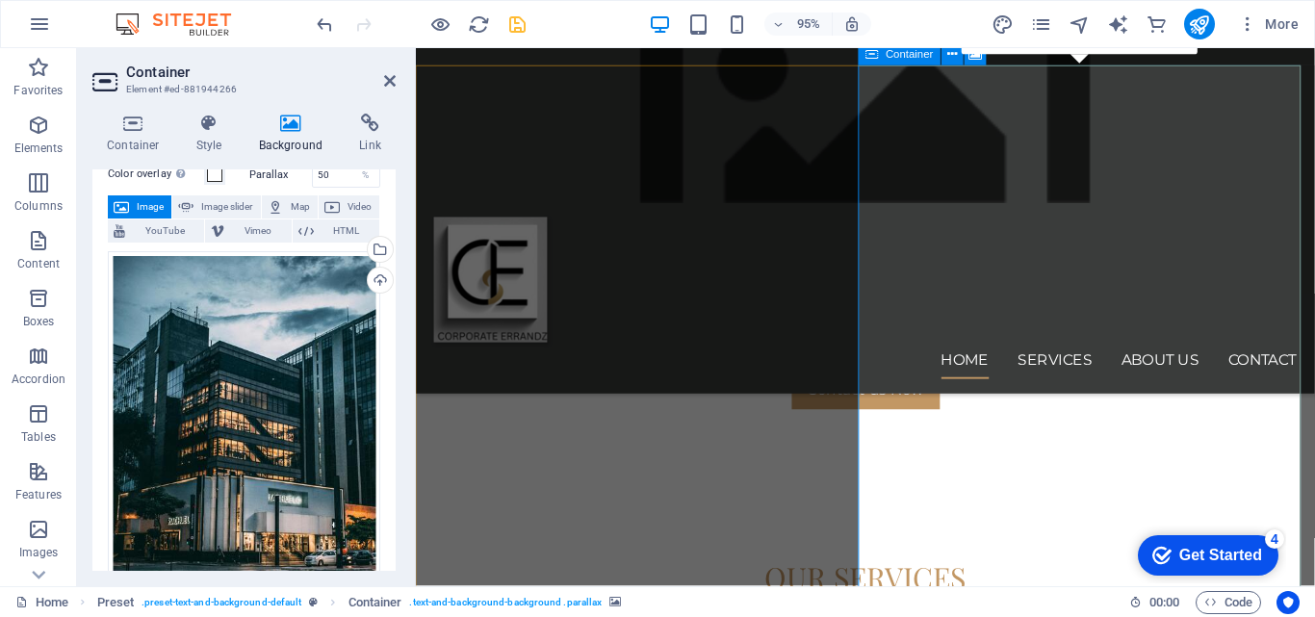
click at [519, 26] on icon "save" at bounding box center [517, 24] width 22 height 22
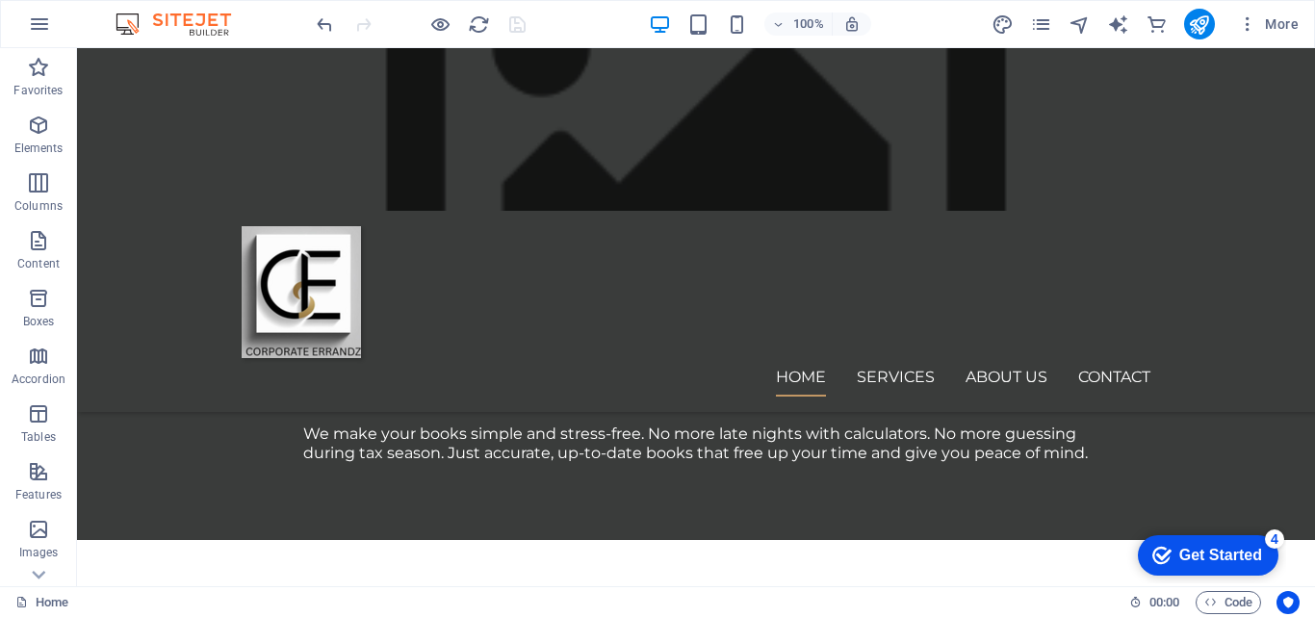
scroll to position [2150, 0]
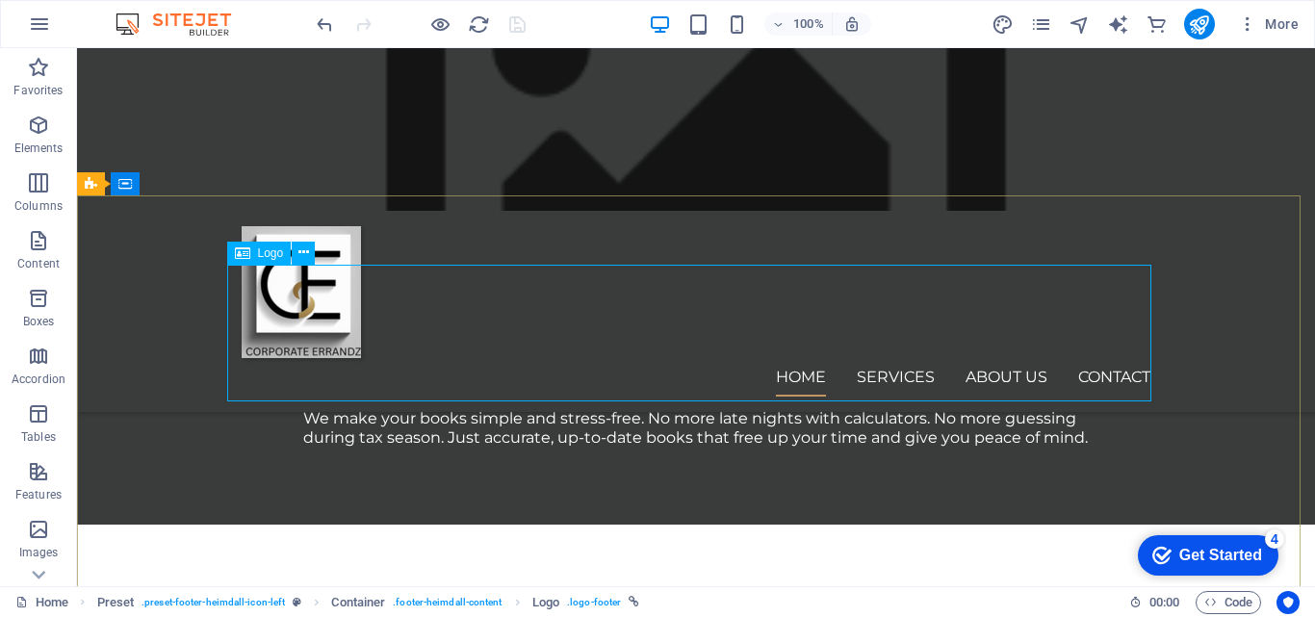
click at [268, 253] on span "Logo" at bounding box center [271, 253] width 26 height 12
click at [305, 248] on icon at bounding box center [303, 253] width 11 height 20
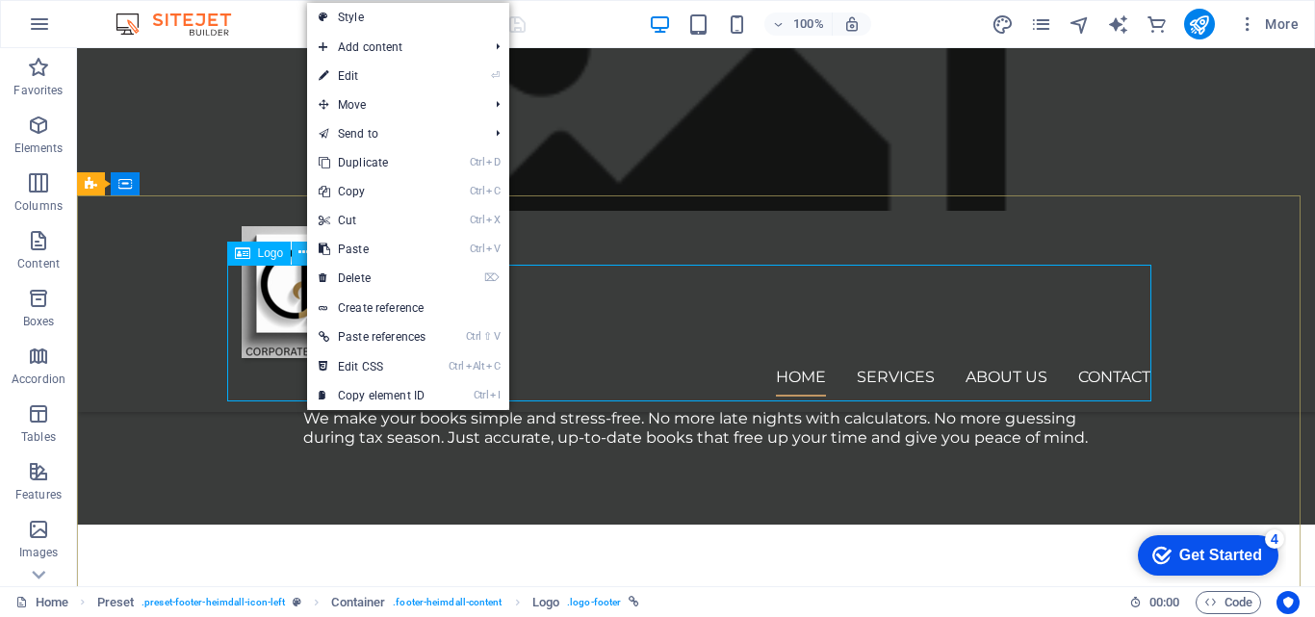
click at [305, 248] on icon at bounding box center [303, 253] width 11 height 20
click at [345, 11] on link "Style" at bounding box center [408, 17] width 202 height 29
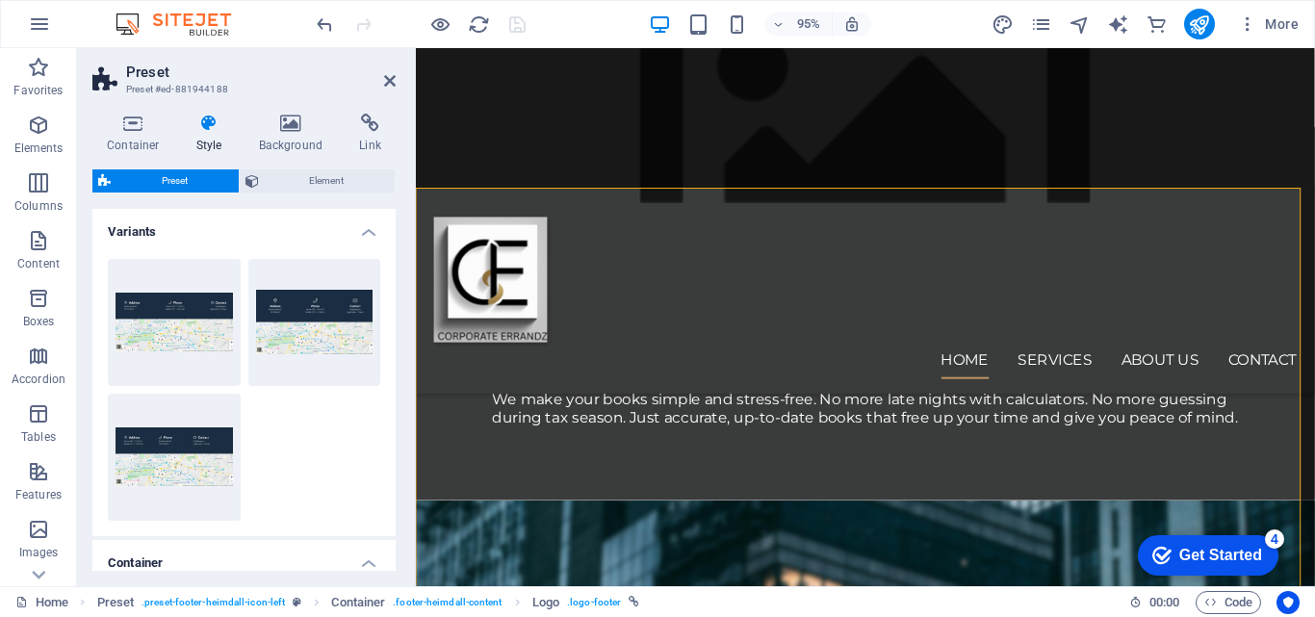
scroll to position [2246, 0]
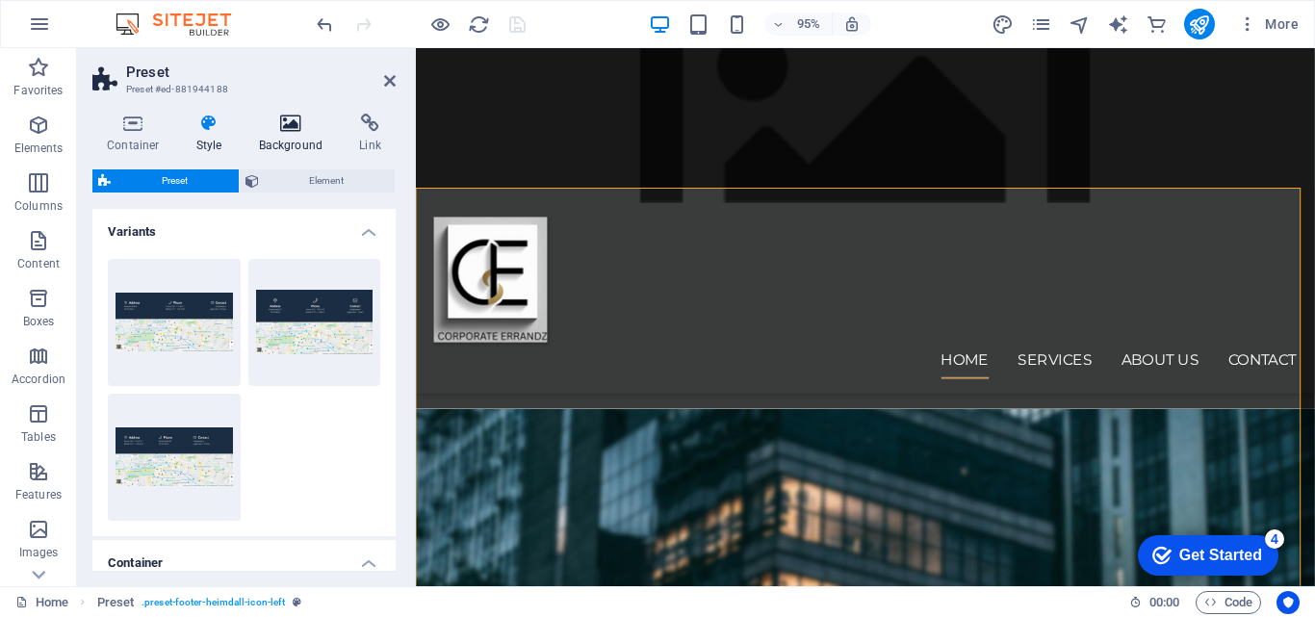
click at [288, 125] on icon at bounding box center [291, 123] width 93 height 19
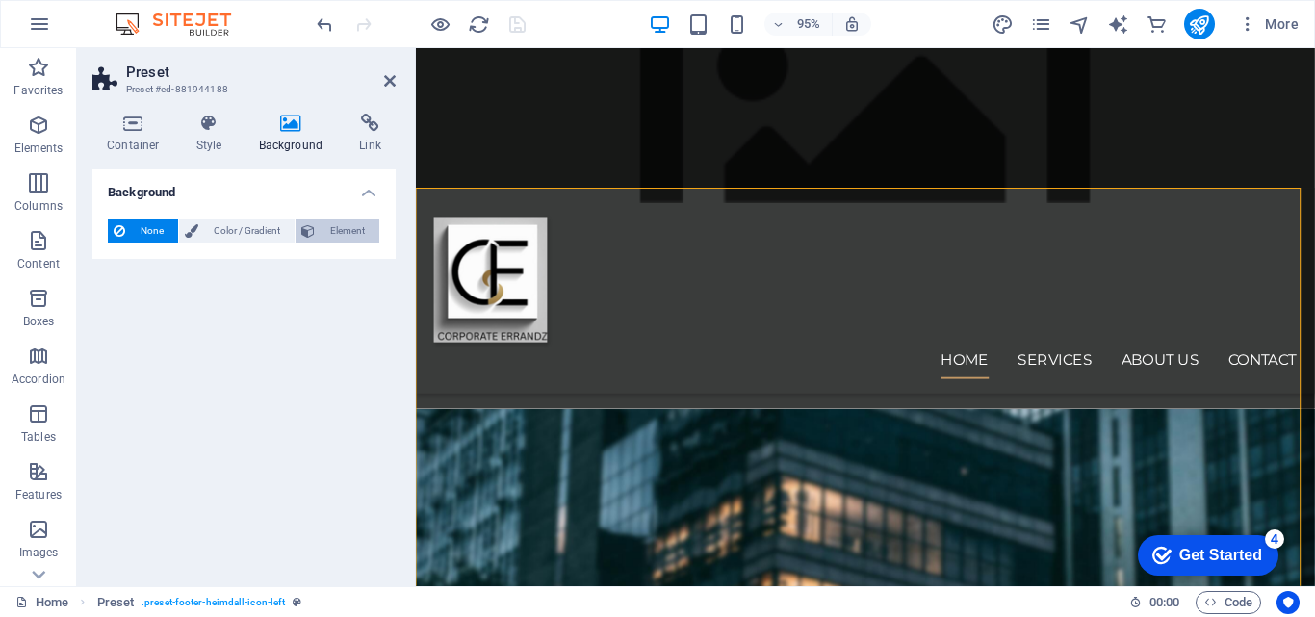
click at [365, 234] on span "Element" at bounding box center [347, 231] width 53 height 23
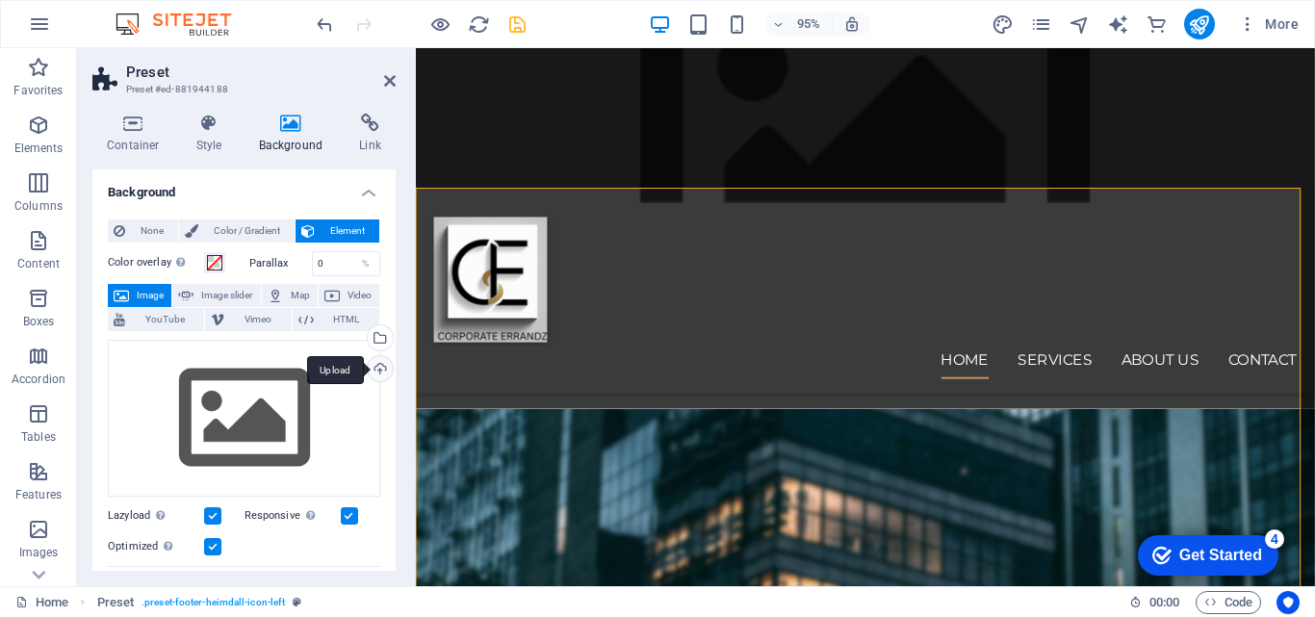
click at [377, 371] on div "Upload" at bounding box center [378, 370] width 29 height 29
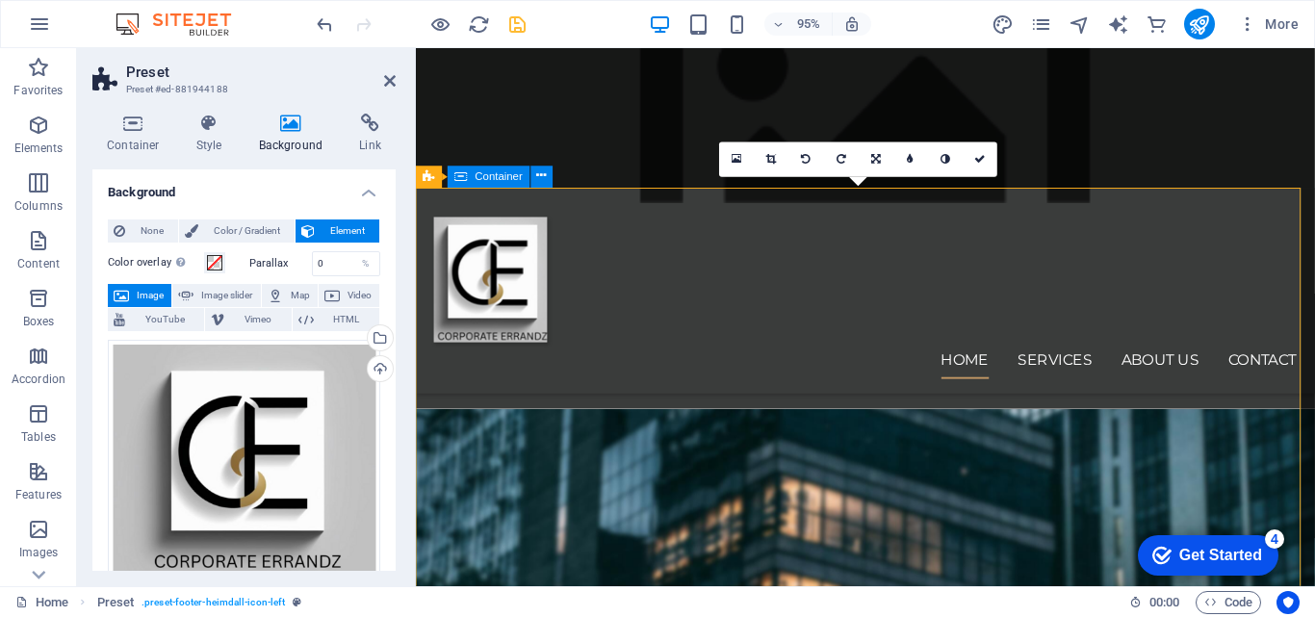
click at [550, 184] on figure at bounding box center [889, 129] width 946 height 163
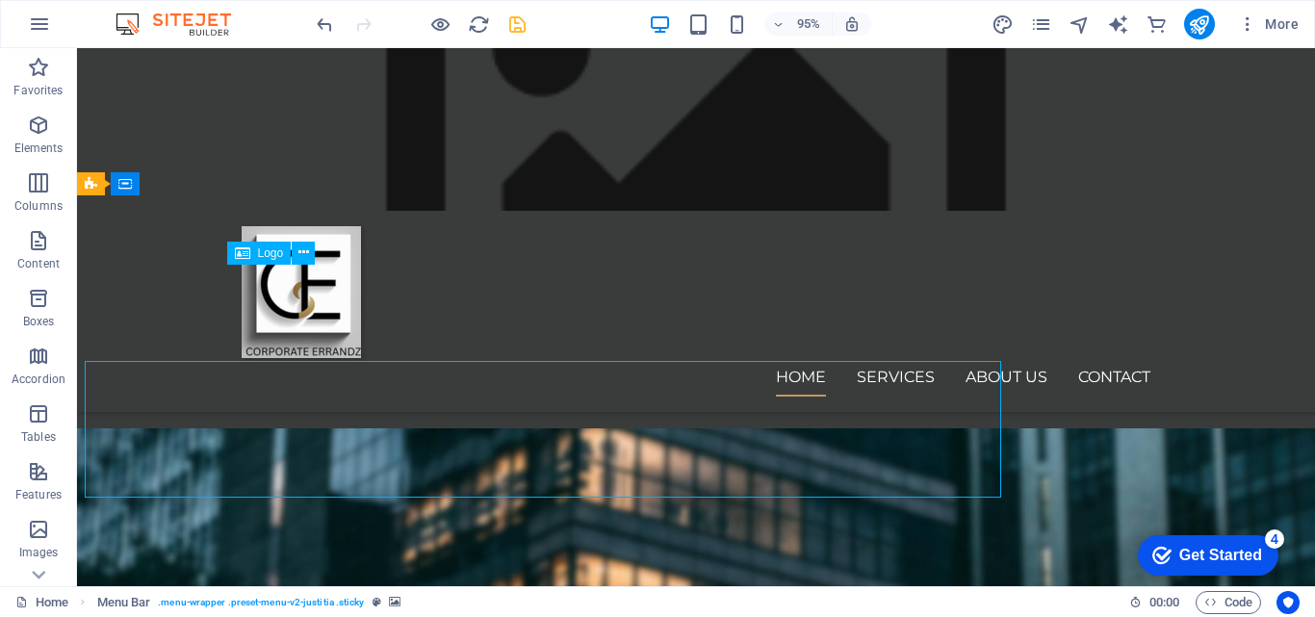
scroll to position [2150, 0]
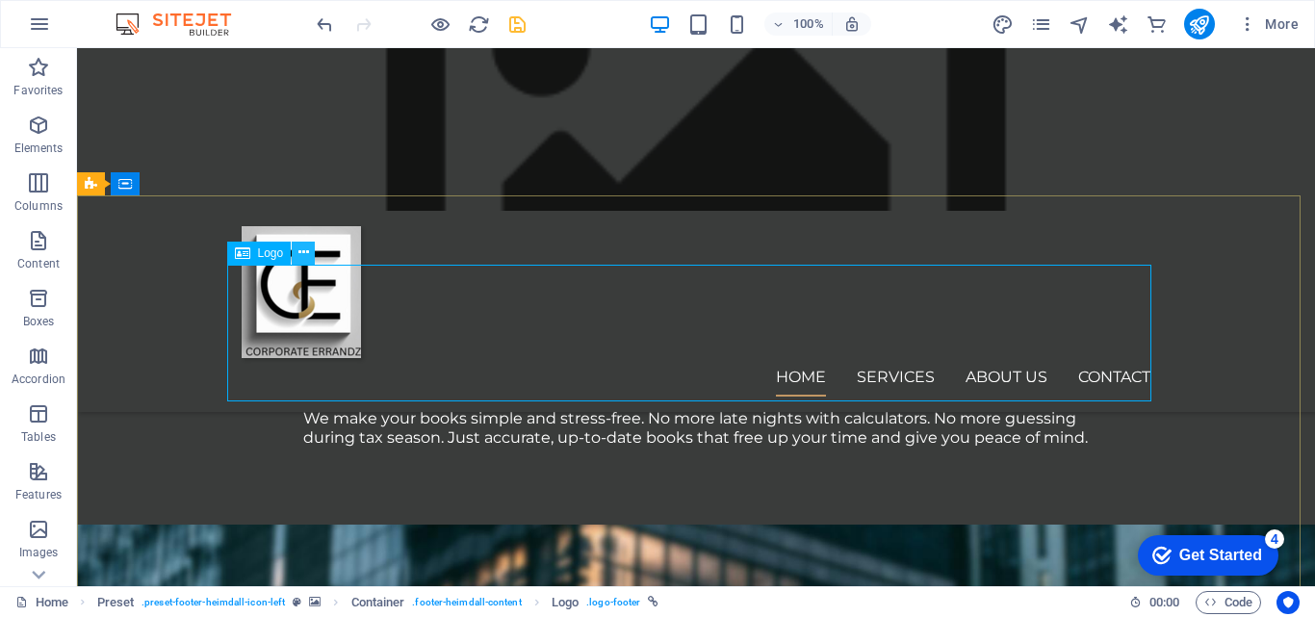
click at [304, 250] on icon at bounding box center [303, 253] width 11 height 20
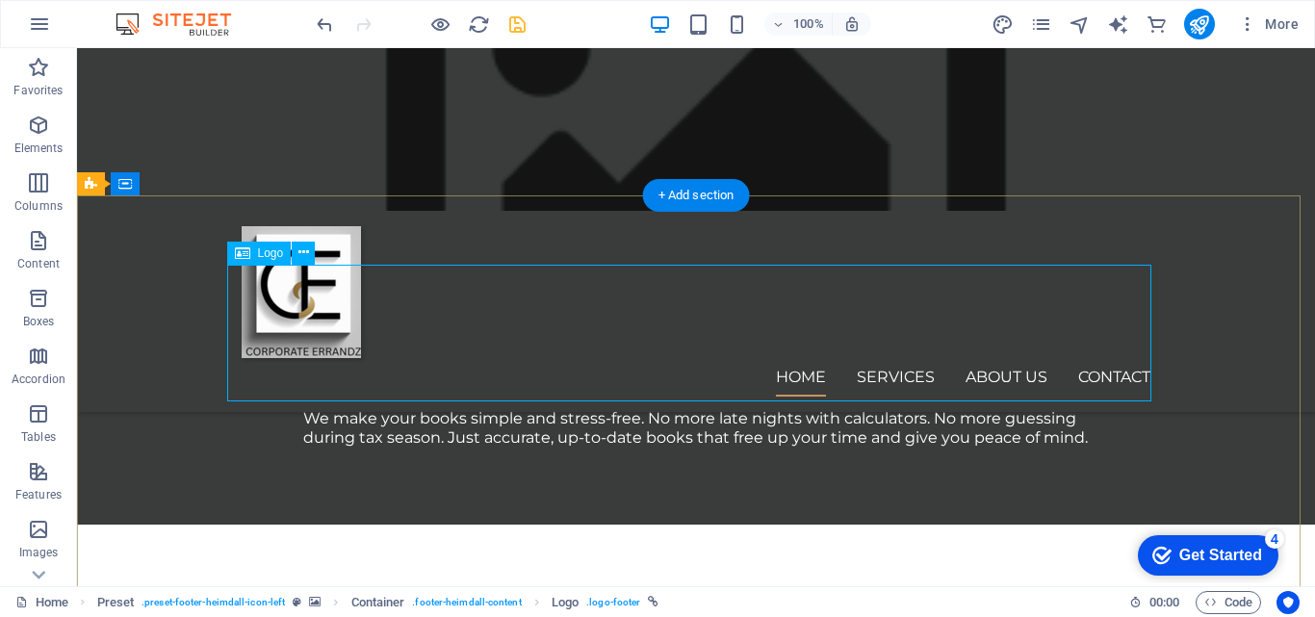
select select "px"
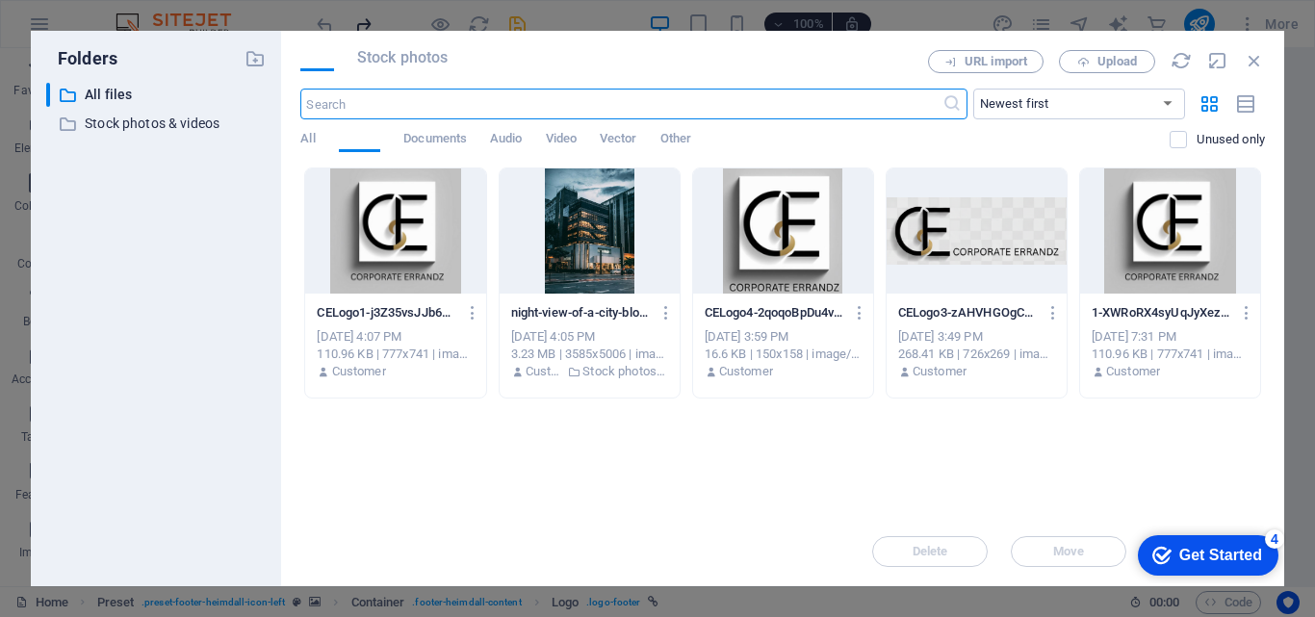
scroll to position [1642, 0]
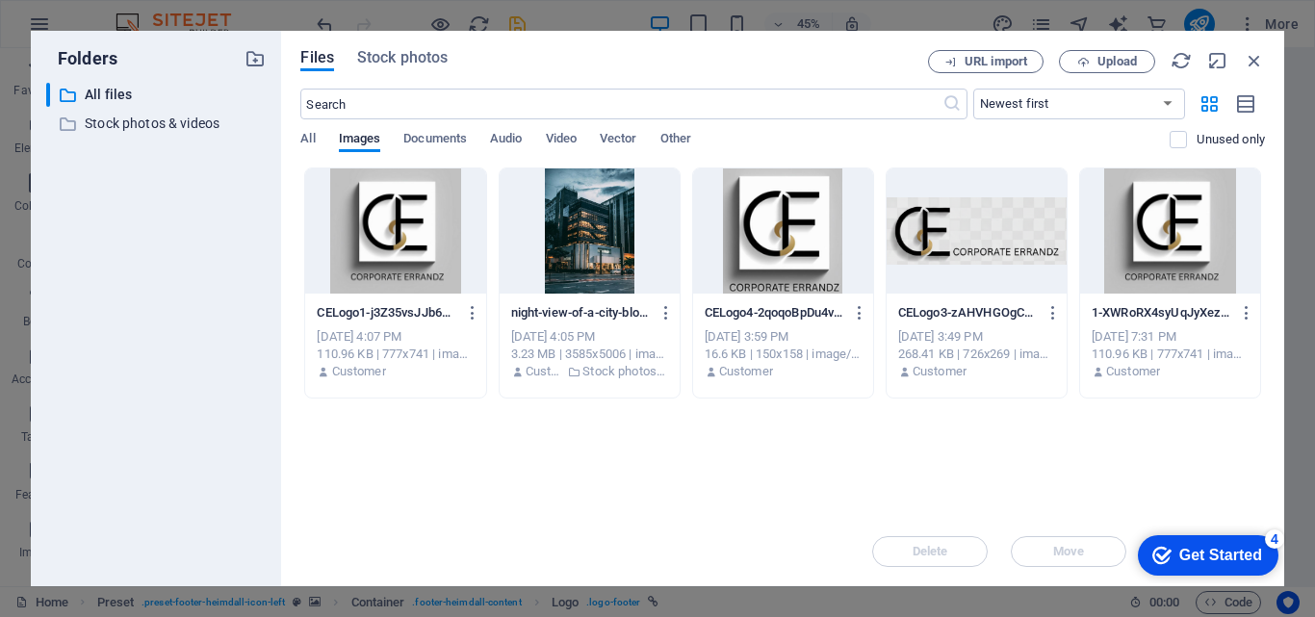
click at [805, 220] on div at bounding box center [783, 230] width 180 height 125
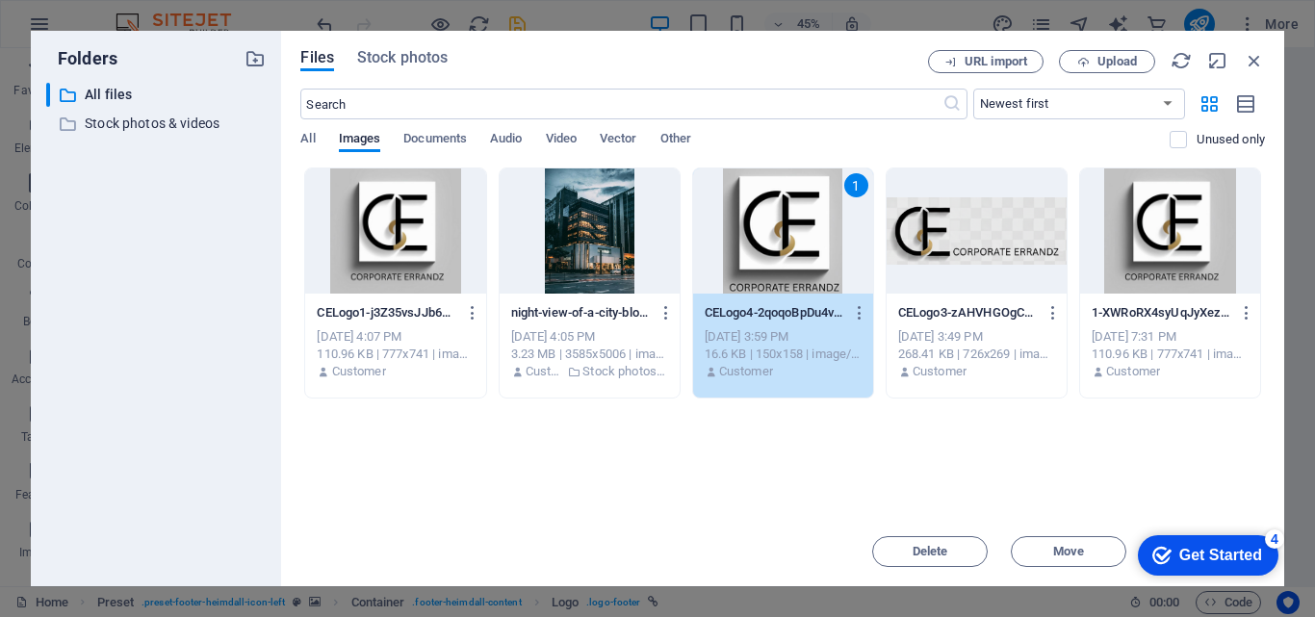
click at [765, 236] on div "1" at bounding box center [783, 230] width 180 height 125
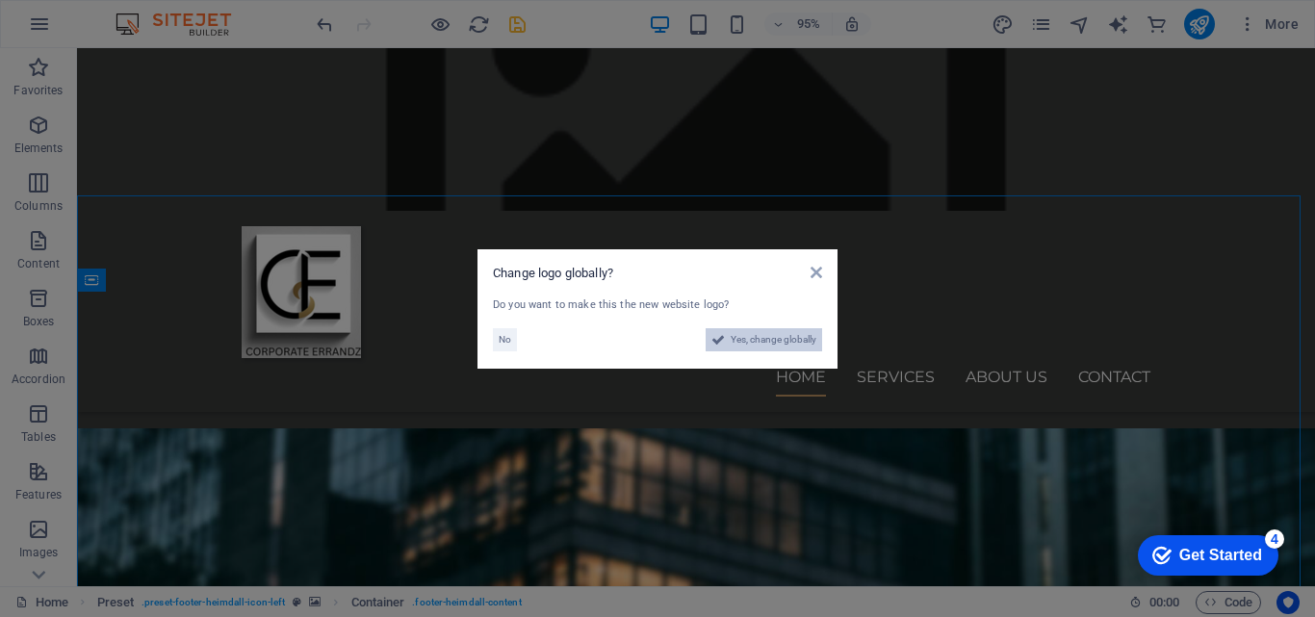
scroll to position [2150, 0]
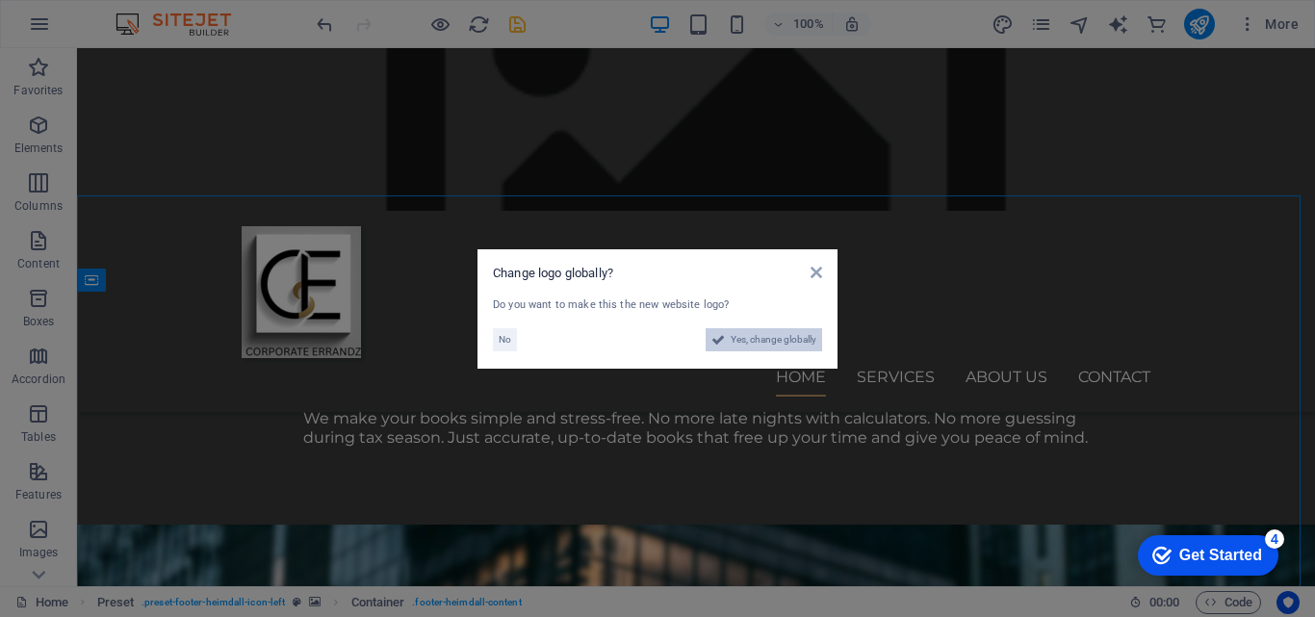
click at [783, 340] on span "Yes, change globally" at bounding box center [774, 339] width 86 height 23
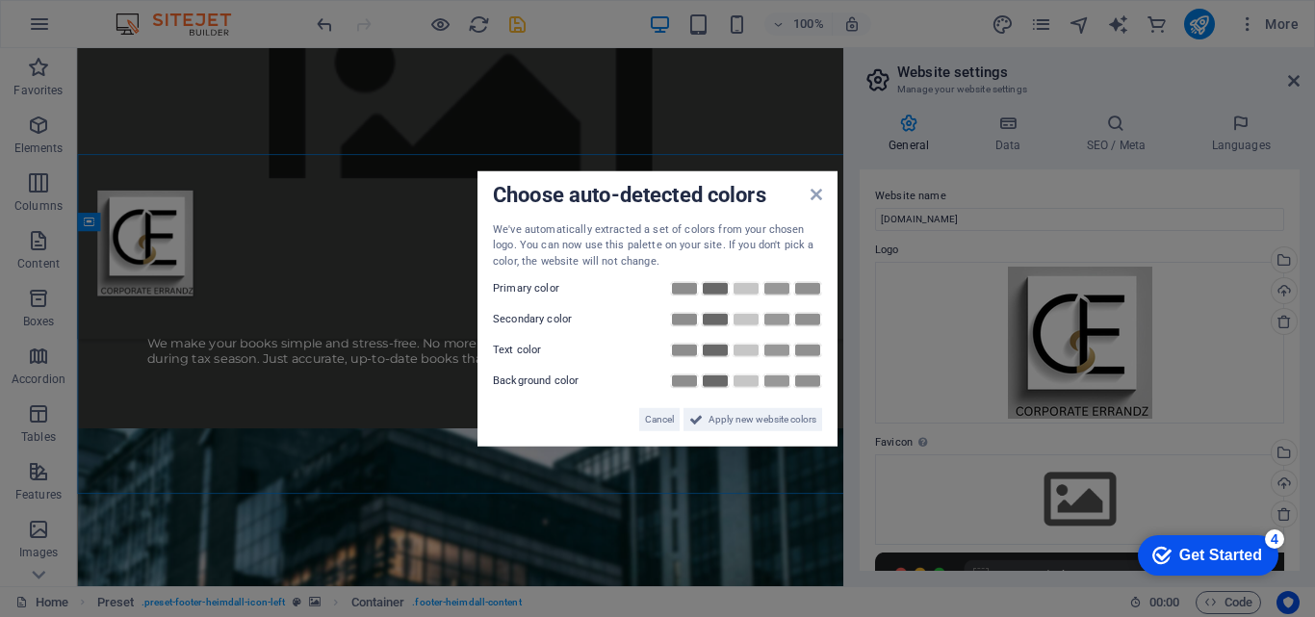
scroll to position [2164, 0]
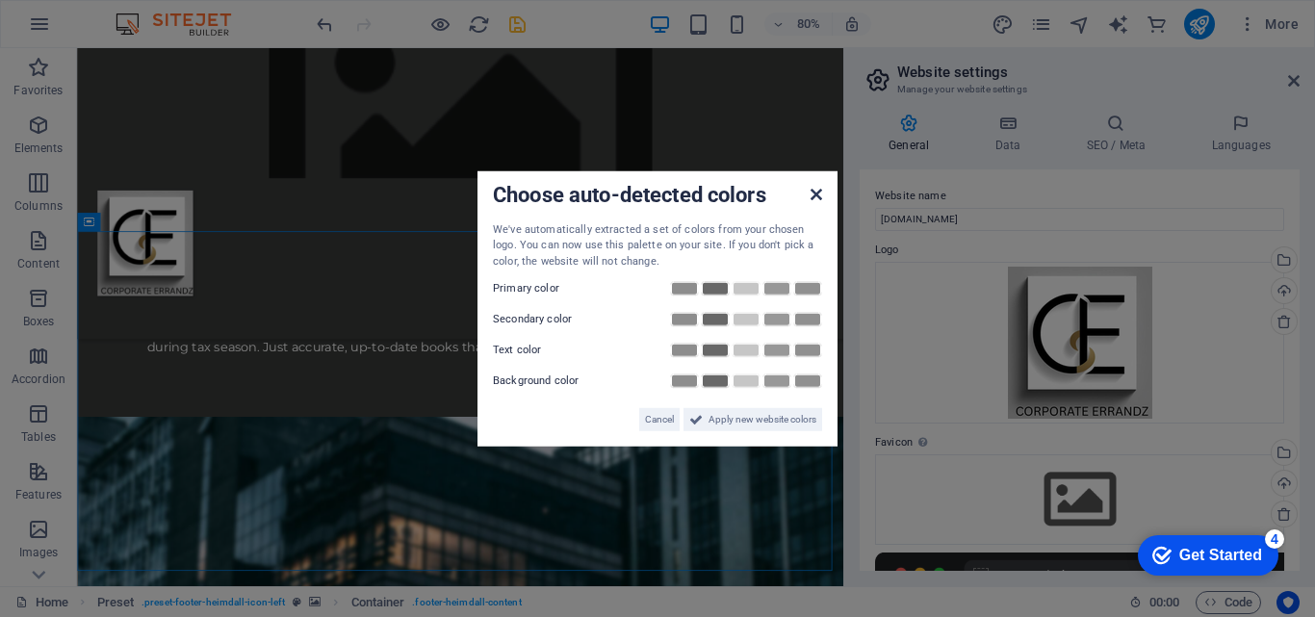
click at [819, 194] on icon at bounding box center [817, 193] width 12 height 15
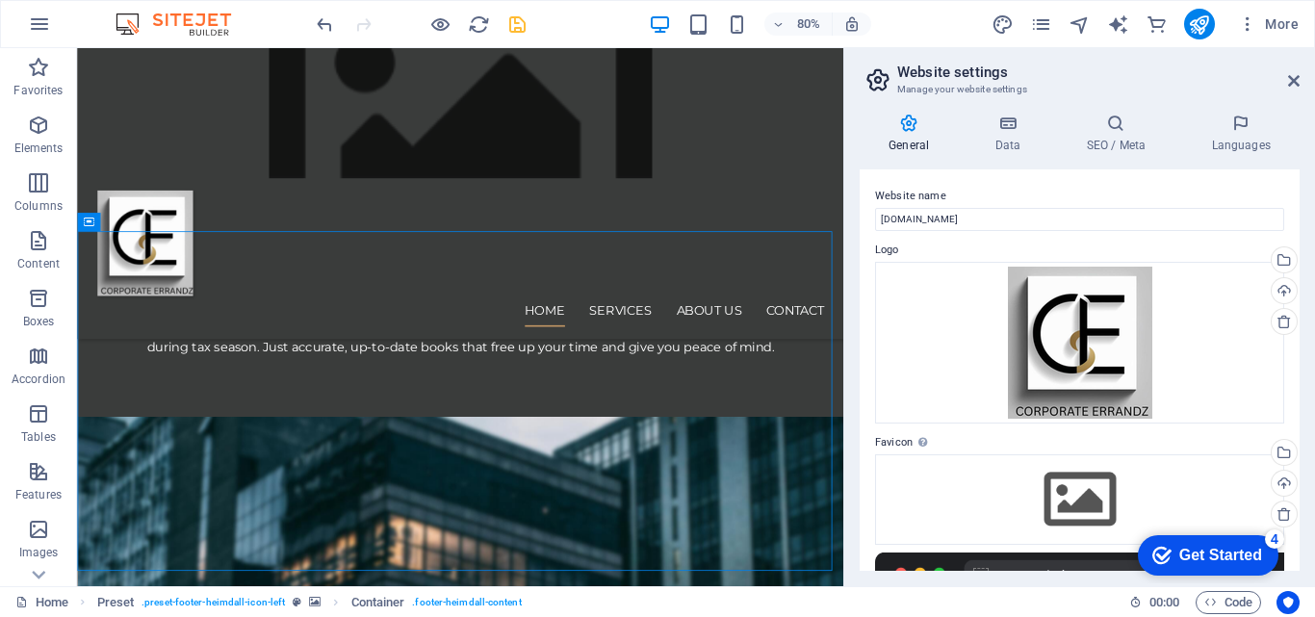
click at [528, 19] on icon "save" at bounding box center [517, 24] width 22 height 22
click at [515, 21] on div at bounding box center [421, 24] width 216 height 31
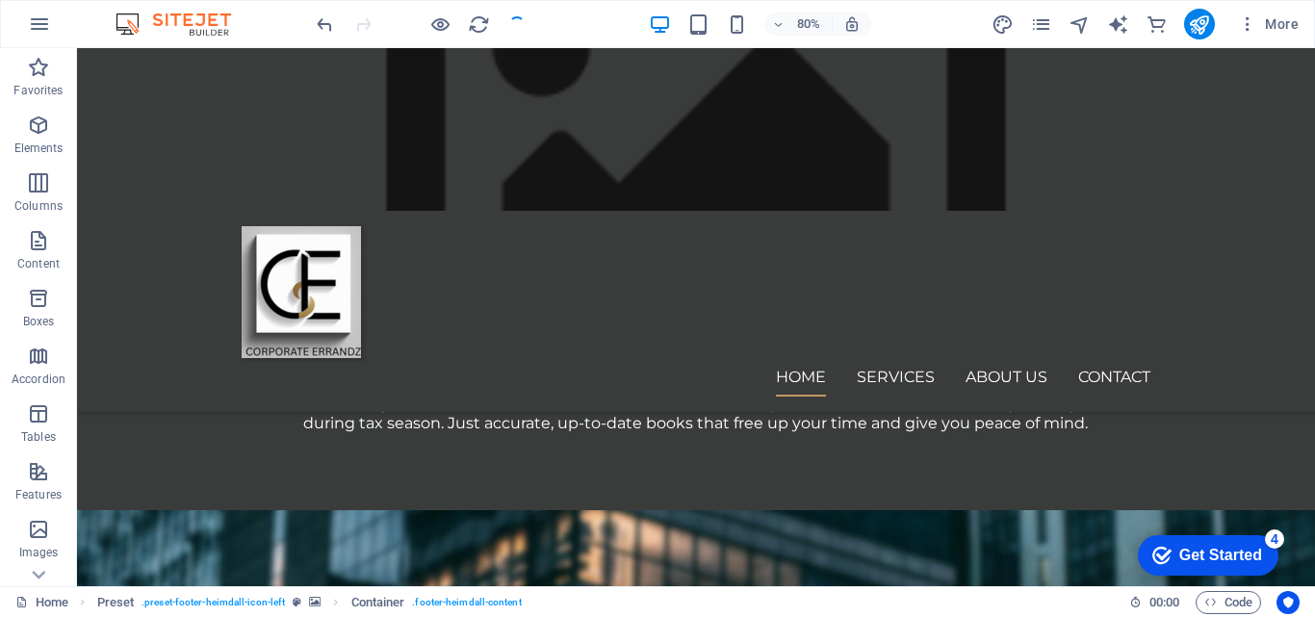
scroll to position [2150, 0]
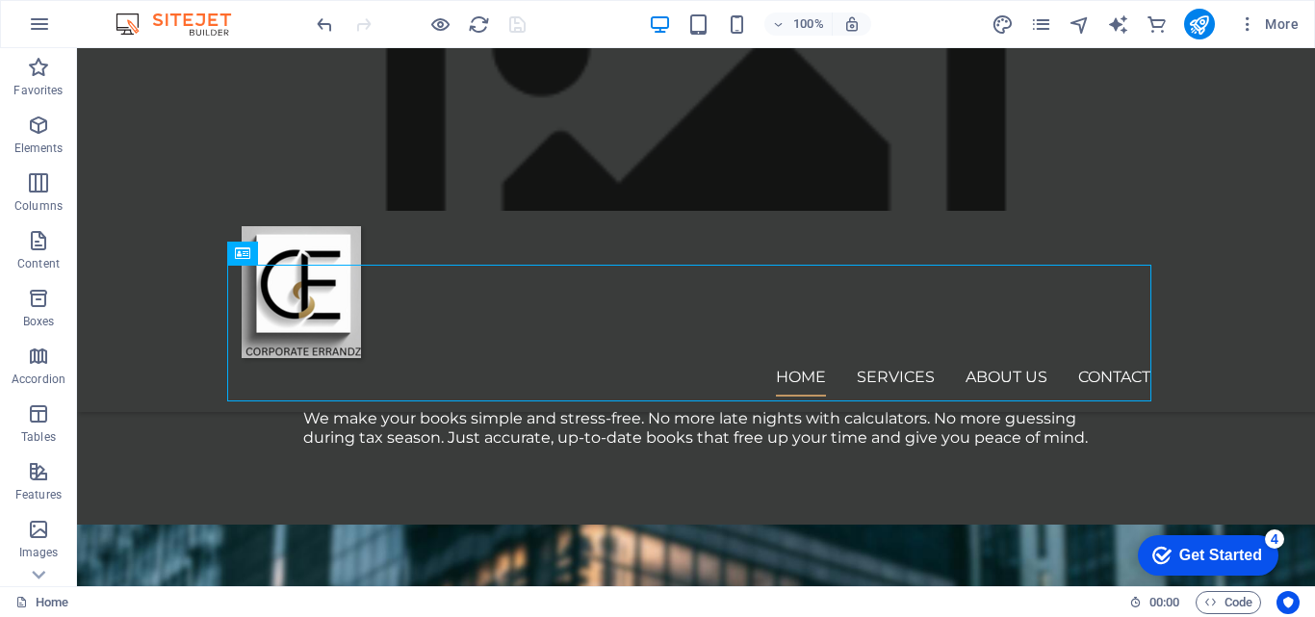
click at [525, 76] on figure at bounding box center [696, 129] width 1238 height 163
click at [487, 77] on figure at bounding box center [696, 129] width 1238 height 163
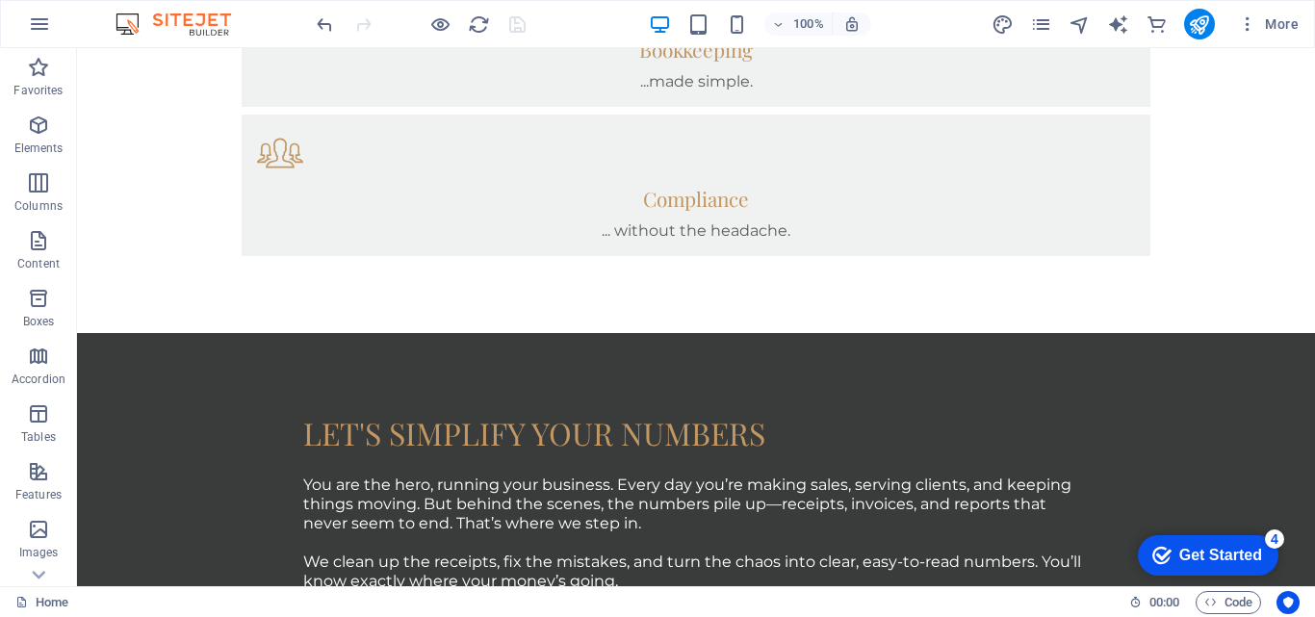
scroll to position [0, 0]
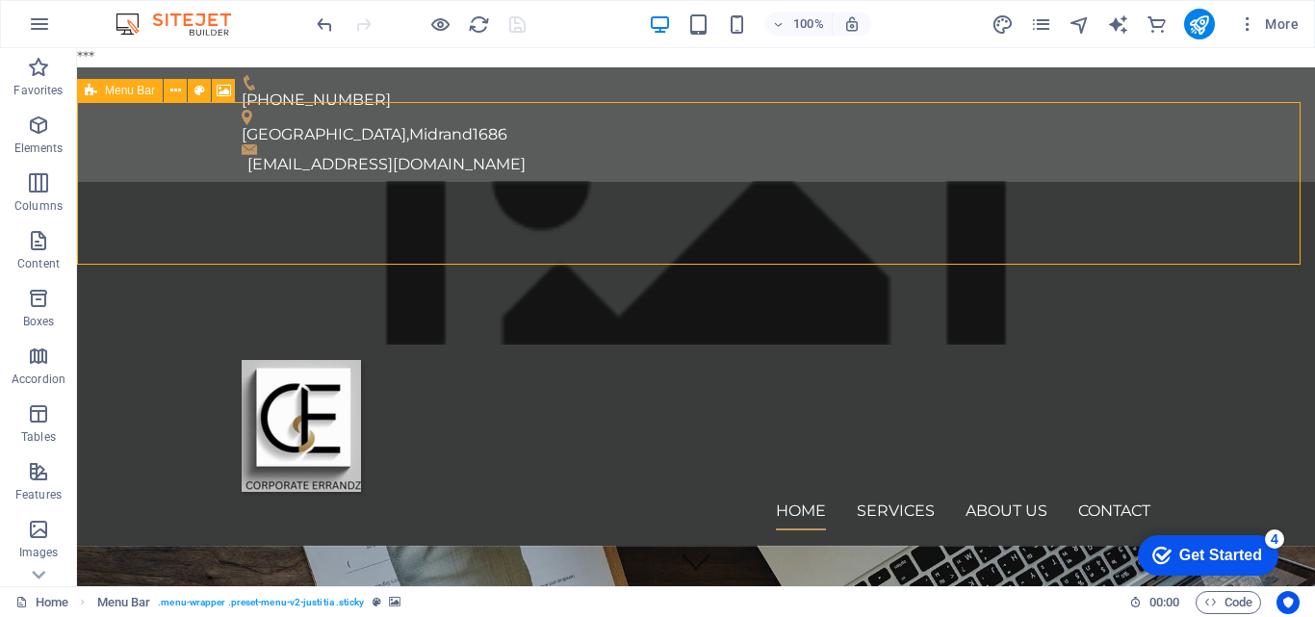
click at [159, 182] on figure at bounding box center [696, 263] width 1238 height 163
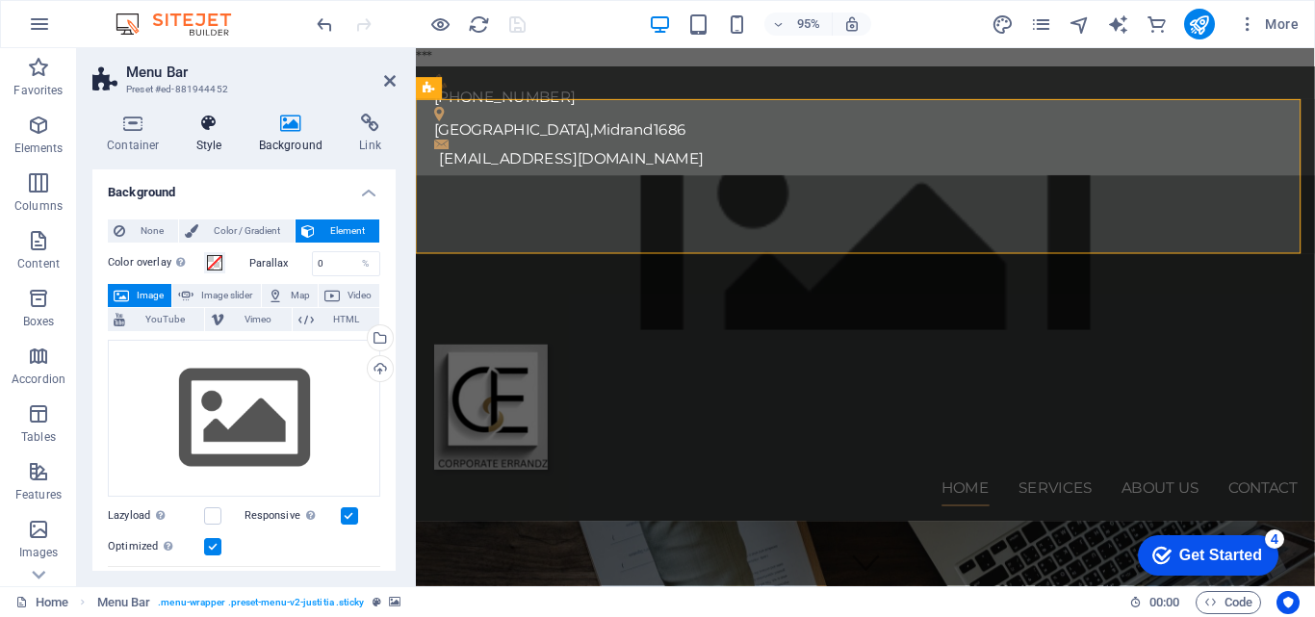
click at [206, 122] on icon at bounding box center [209, 123] width 55 height 19
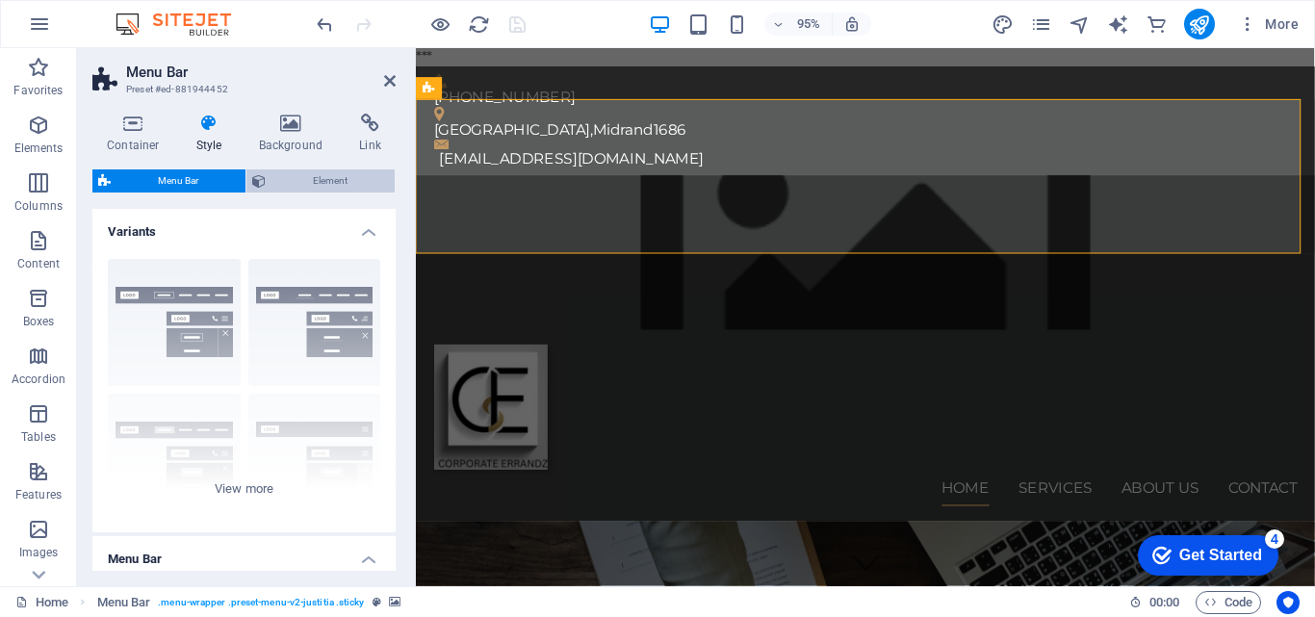
click at [330, 185] on span "Element" at bounding box center [330, 180] width 117 height 23
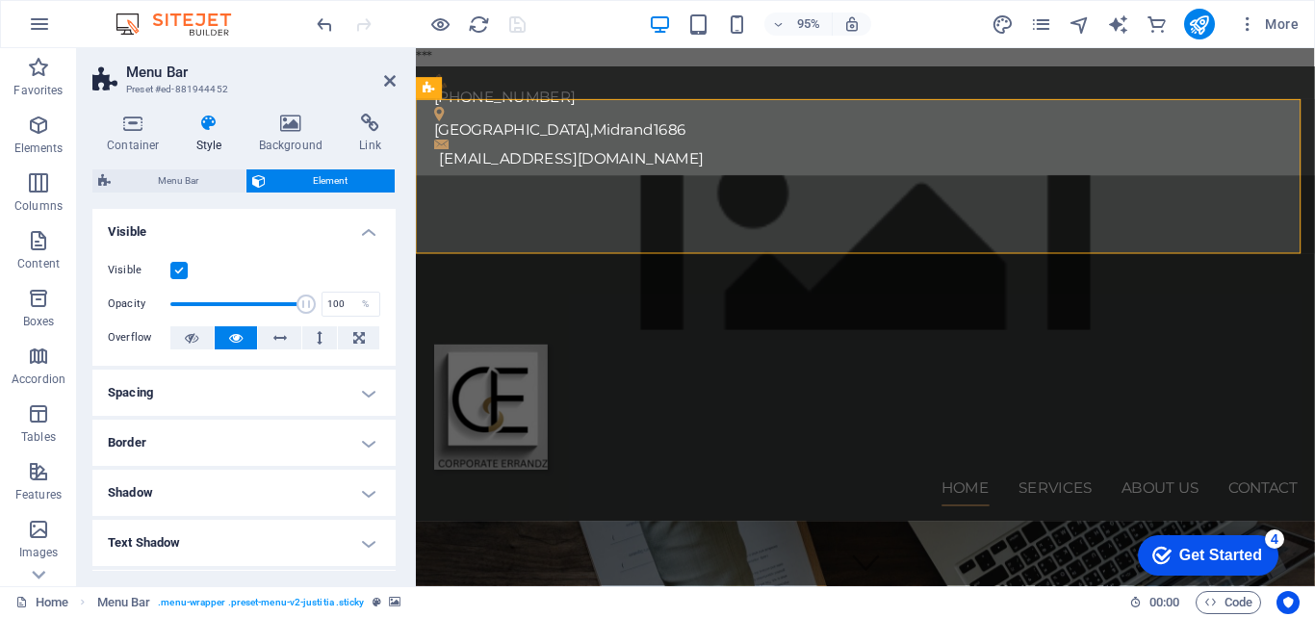
drag, startPoint x: 390, startPoint y: 270, endPoint x: 387, endPoint y: 400, distance: 130.0
click at [387, 400] on ul "Layout How this element expands within the layout (Flexbox). Size Default auto …" at bounding box center [243, 513] width 303 height 608
click at [298, 122] on icon at bounding box center [291, 123] width 93 height 19
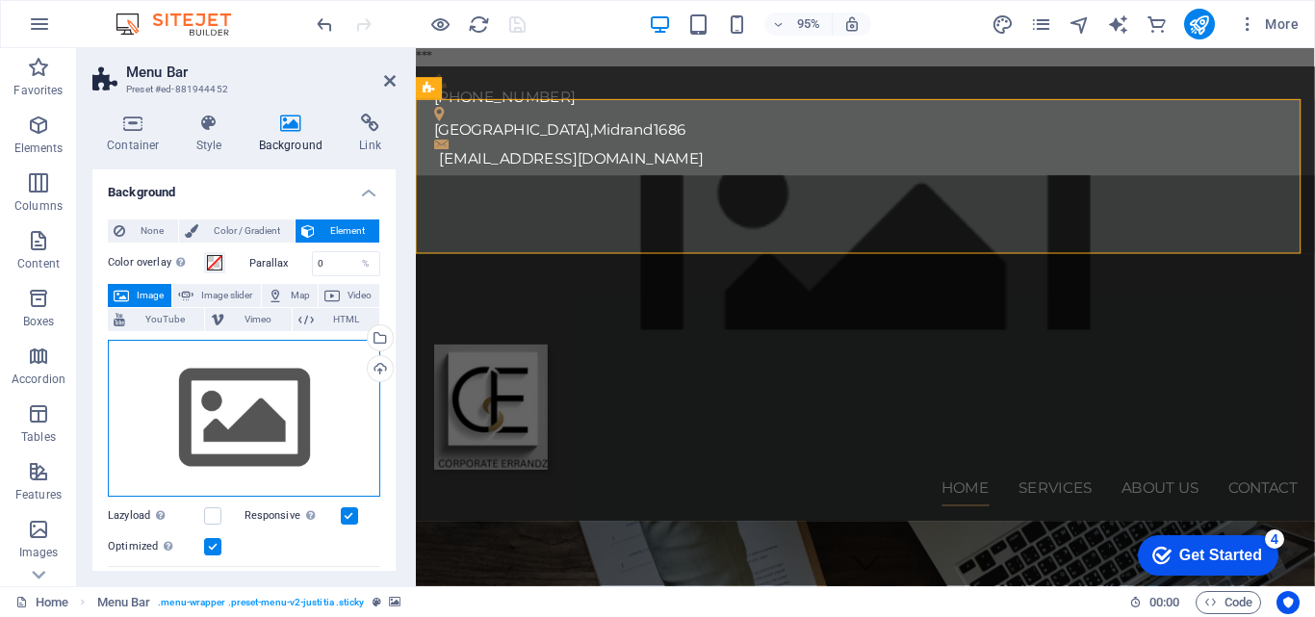
click at [291, 386] on div "Drag files here, click to choose files or select files from Files or our free s…" at bounding box center [244, 419] width 272 height 158
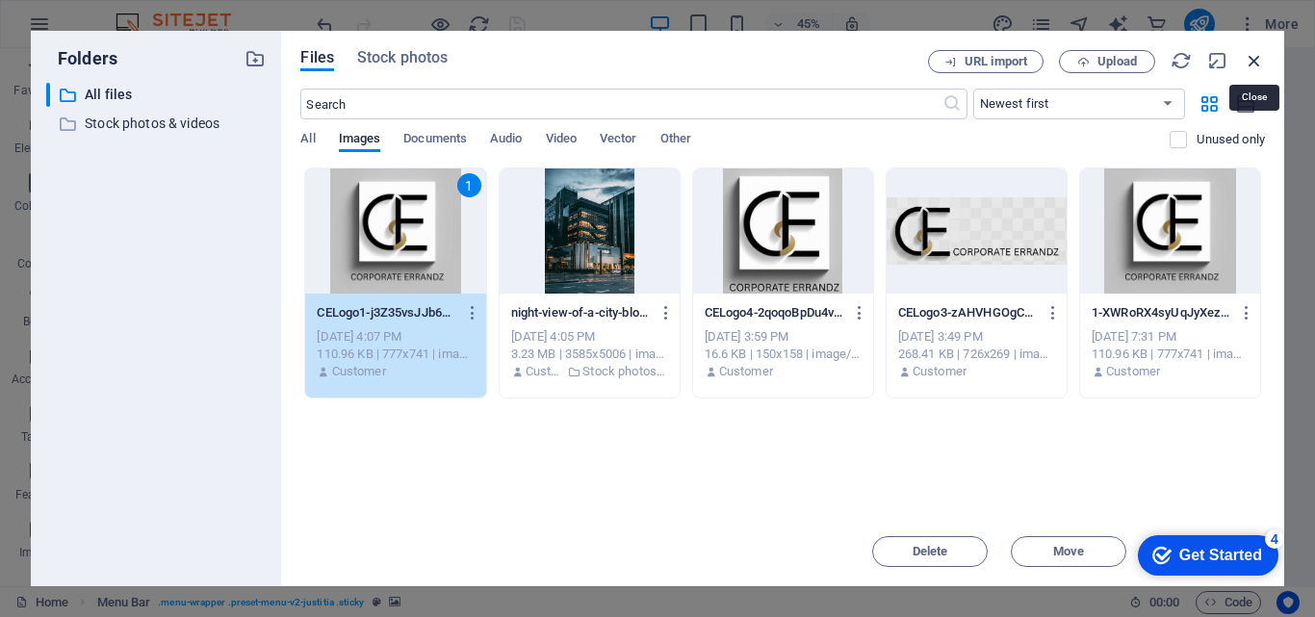
drag, startPoint x: 1263, startPoint y: 60, endPoint x: 882, endPoint y: 12, distance: 384.3
click at [1263, 60] on icon "button" at bounding box center [1254, 60] width 21 height 21
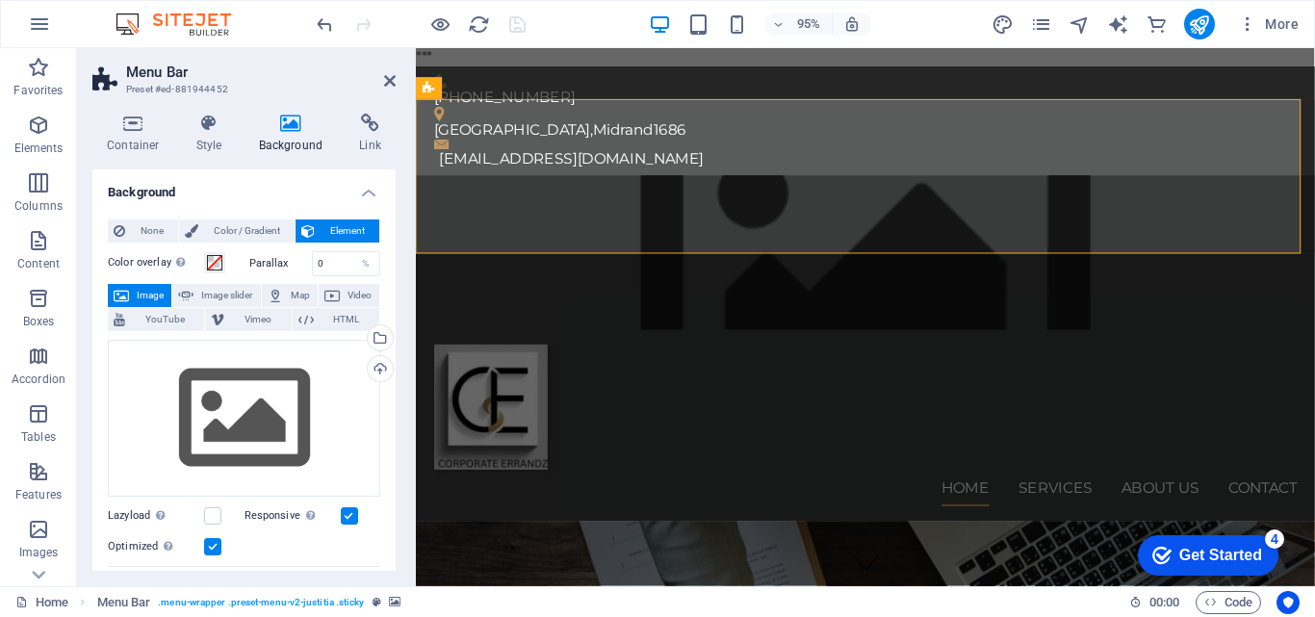
drag, startPoint x: 391, startPoint y: 380, endPoint x: 396, endPoint y: 443, distance: 62.8
click at [396, 443] on div "Container Style Background Link Size Height Default px rem % vh vw Min. height …" at bounding box center [244, 342] width 334 height 488
click at [389, 432] on div "None Color / Gradient Element Stretch background to full-width Color overlay Pl…" at bounding box center [243, 544] width 303 height 680
click at [141, 236] on span "None" at bounding box center [151, 231] width 41 height 23
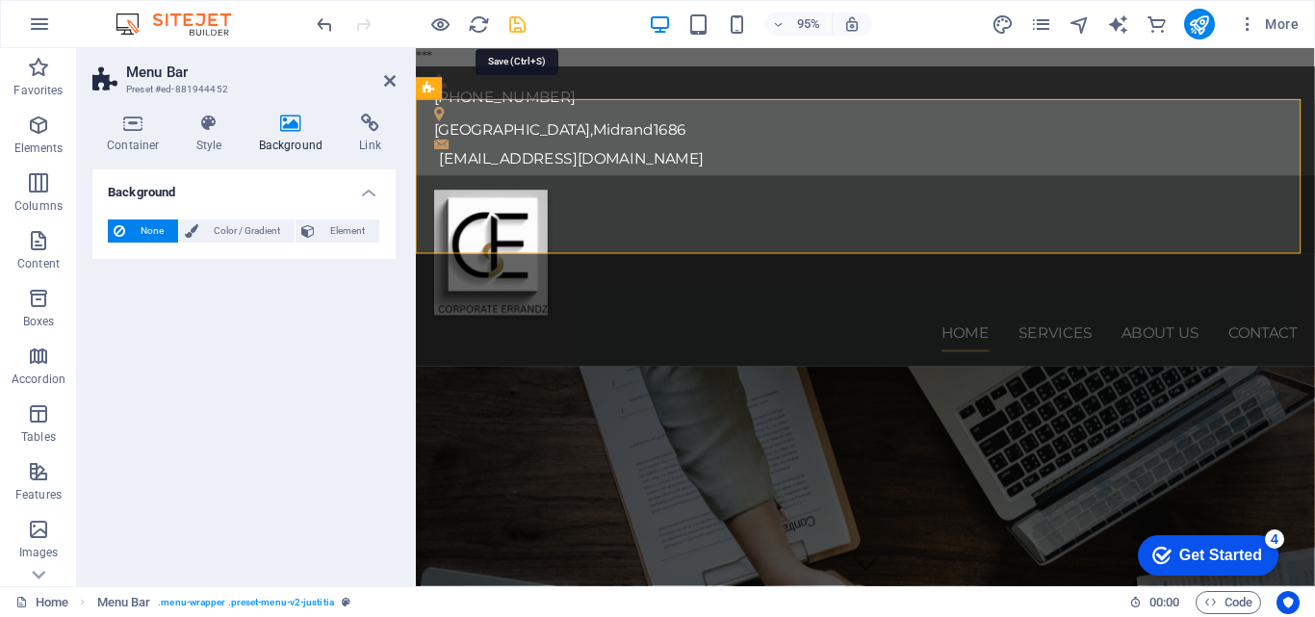
click at [519, 28] on icon "save" at bounding box center [517, 24] width 22 height 22
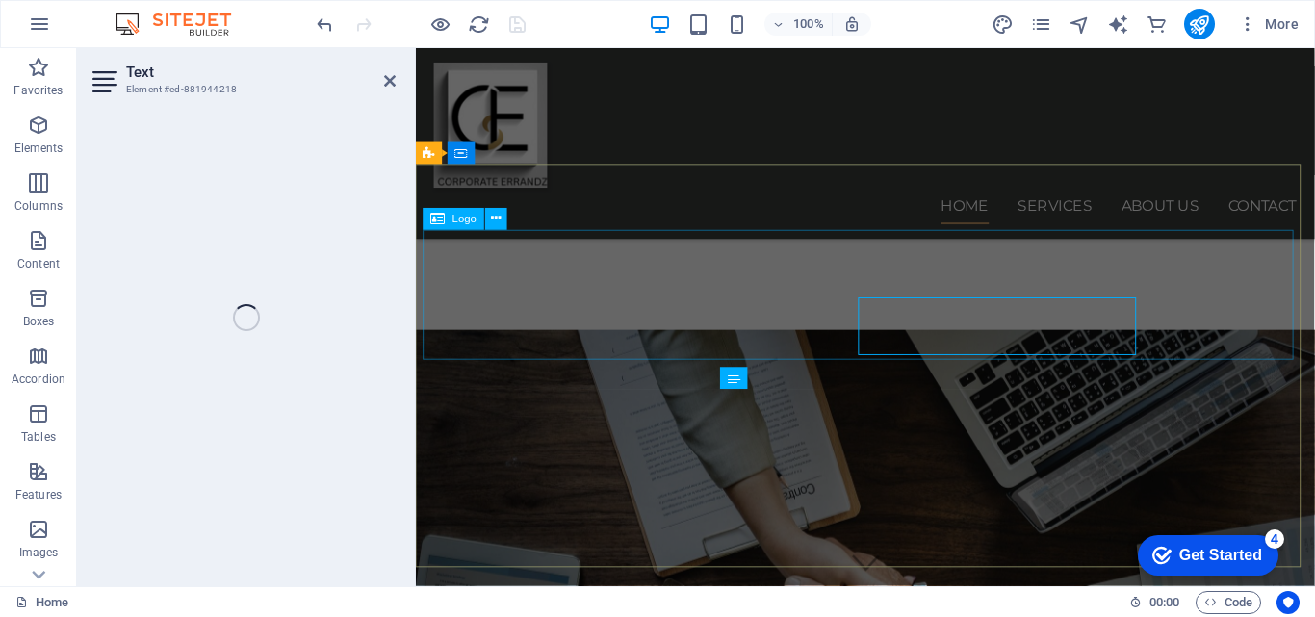
scroll to position [2271, 0]
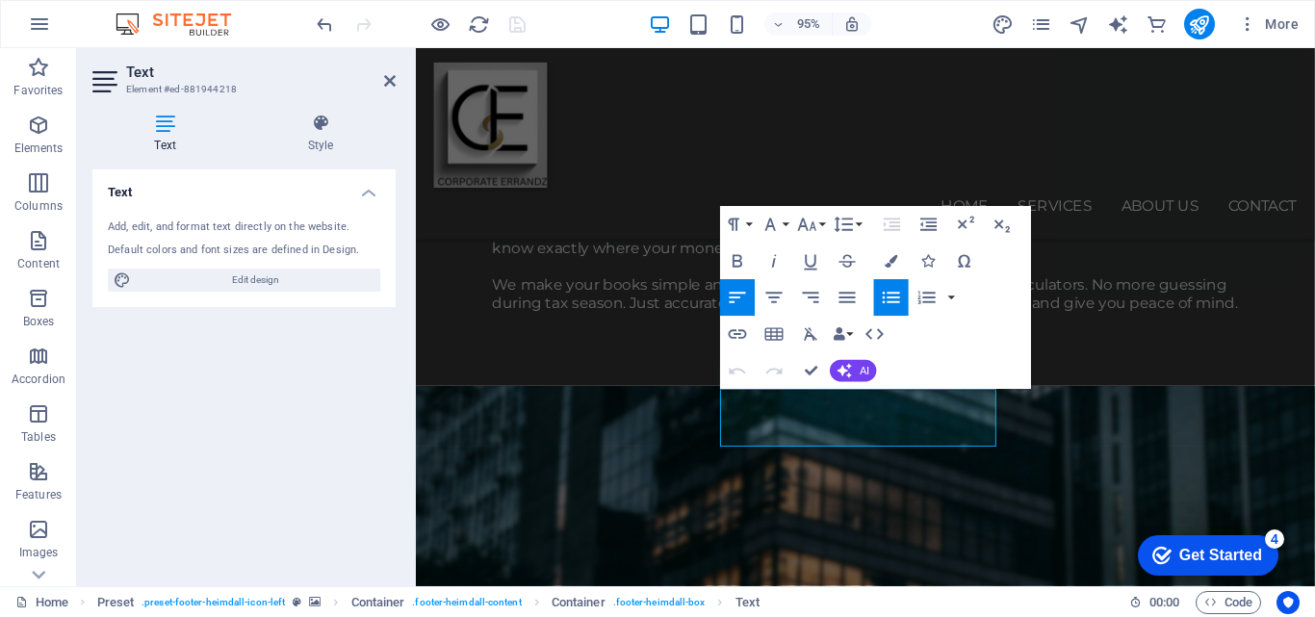
click at [738, 294] on icon "button" at bounding box center [738, 298] width 16 height 11
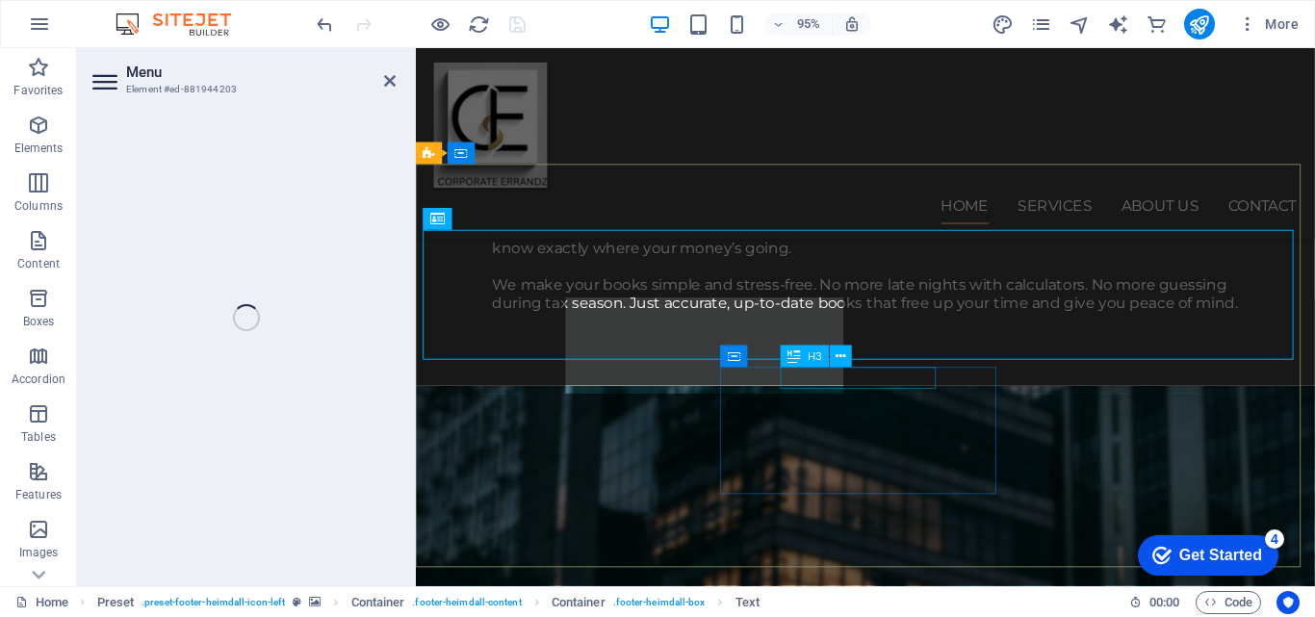
select select
select select "1"
select select
select select "2"
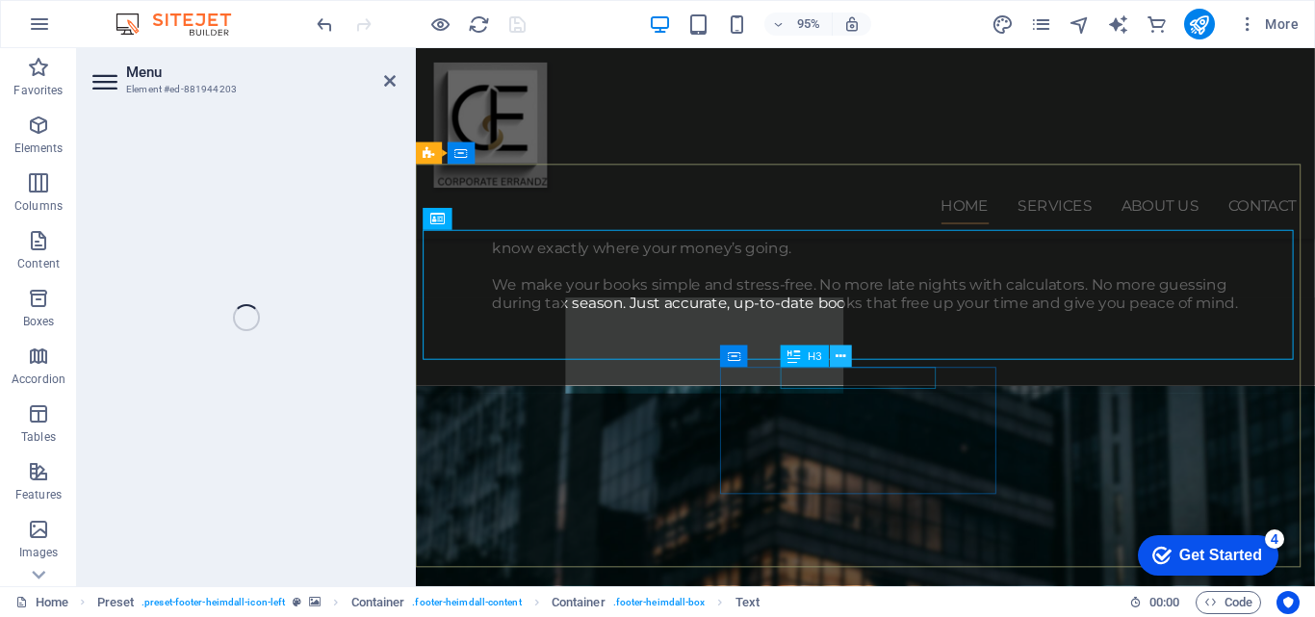
select select
select select "3"
select select
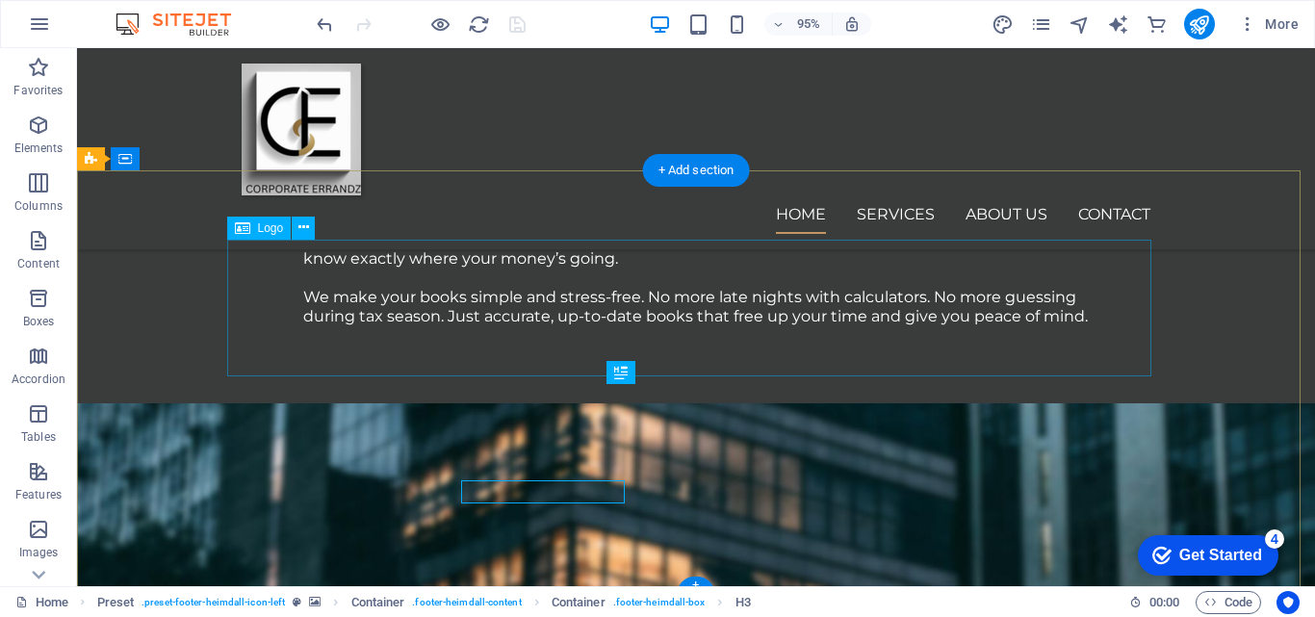
scroll to position [2175, 0]
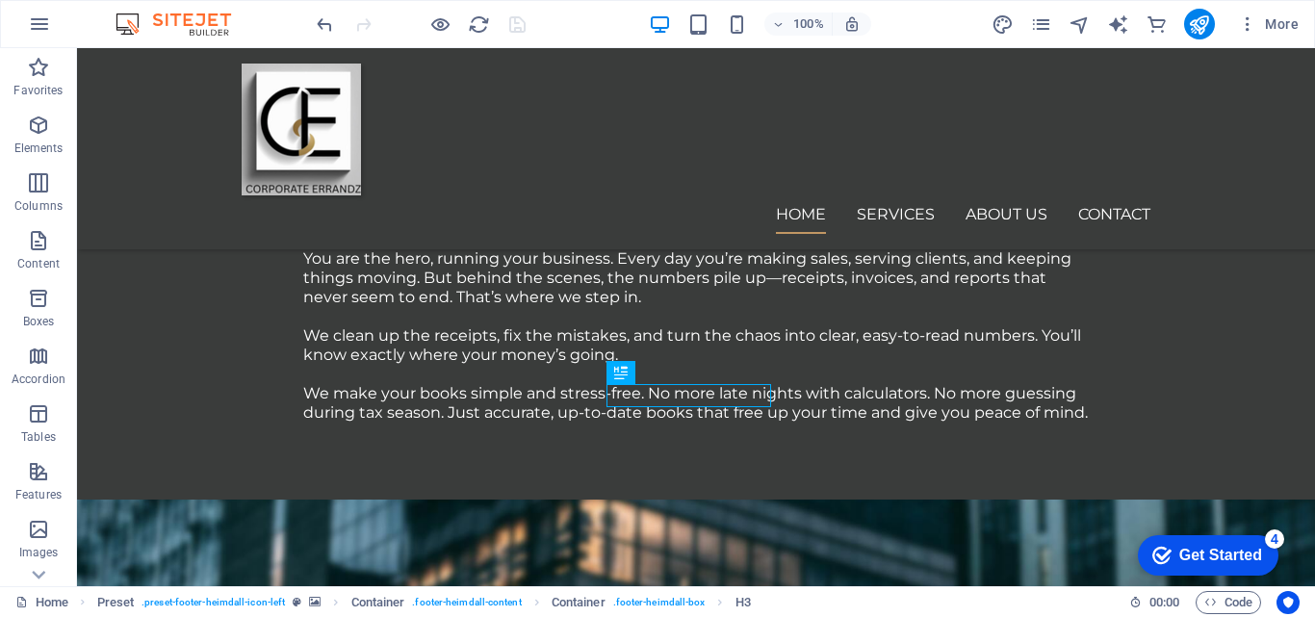
click at [620, 373] on icon at bounding box center [620, 372] width 13 height 23
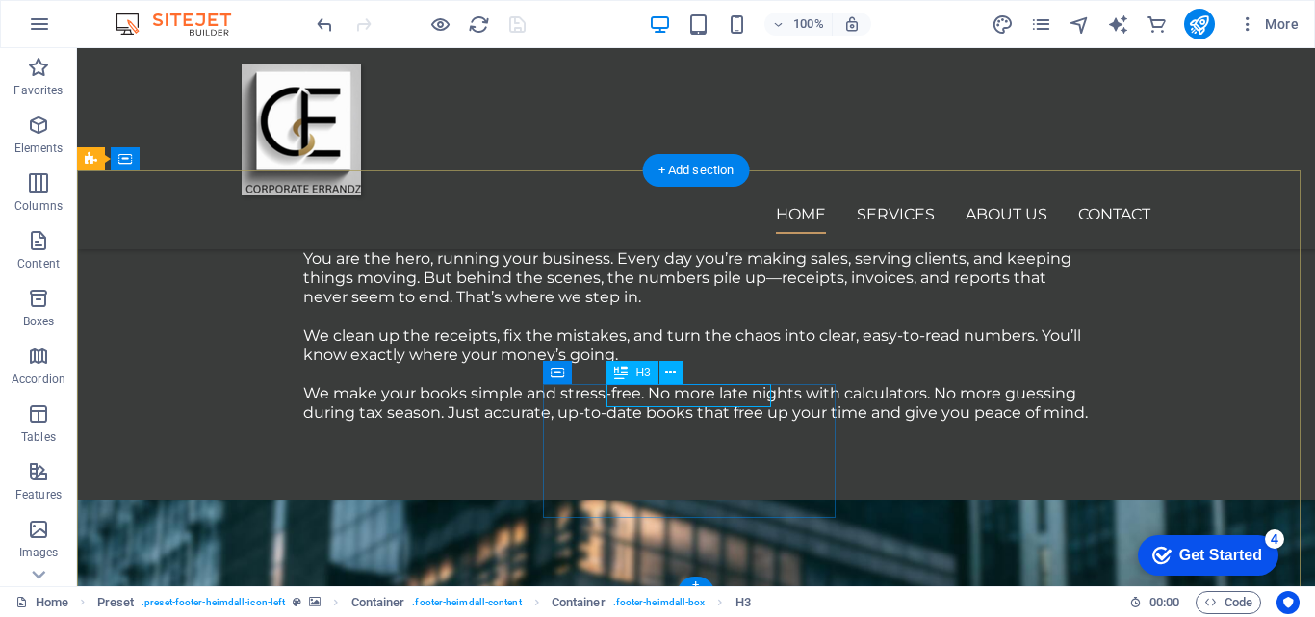
click at [674, 372] on icon at bounding box center [670, 373] width 11 height 20
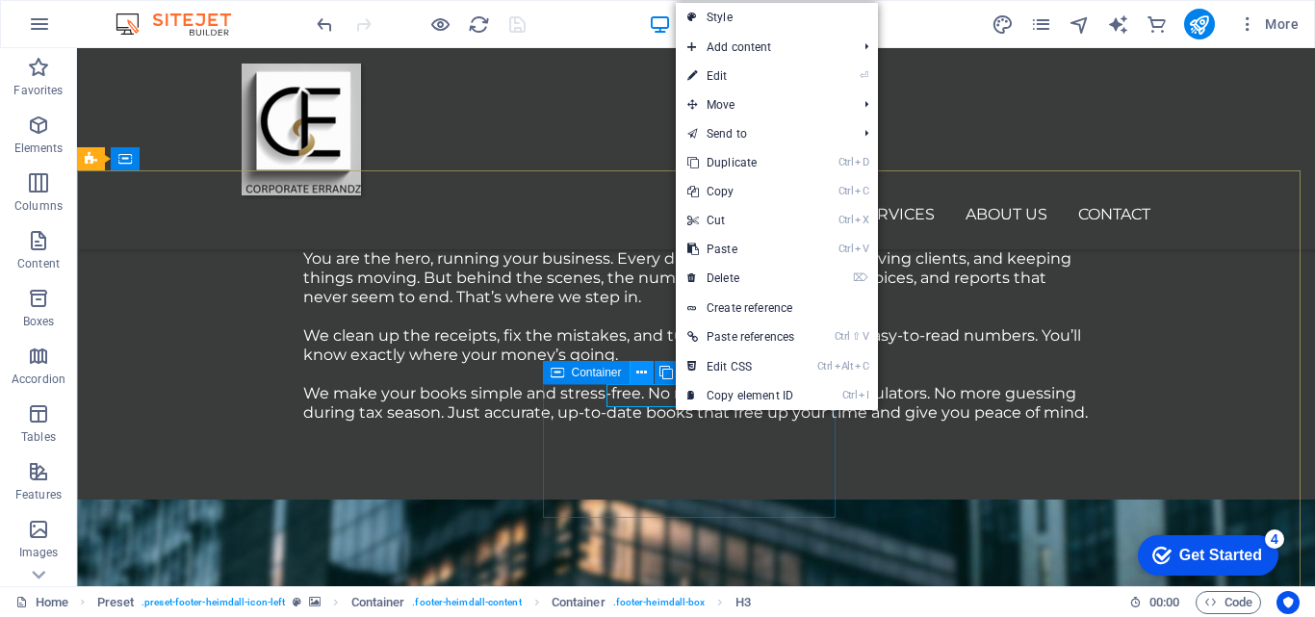
click at [640, 373] on icon at bounding box center [641, 373] width 11 height 20
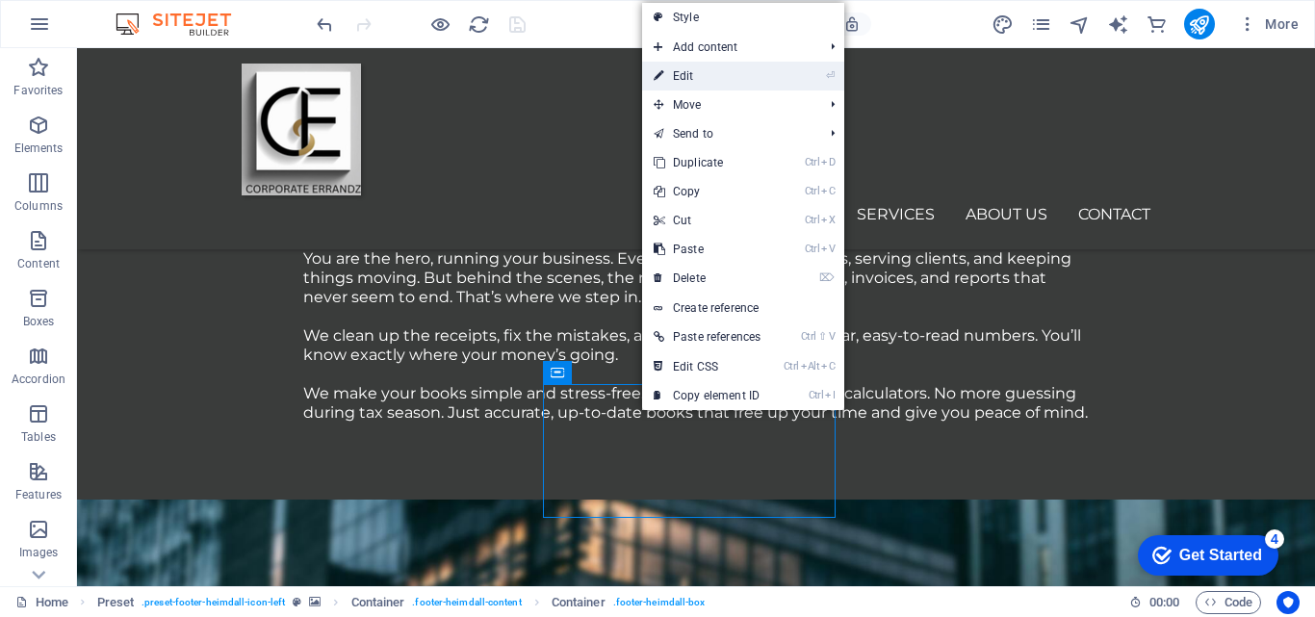
click at [686, 78] on link "⏎ Edit" at bounding box center [707, 76] width 130 height 29
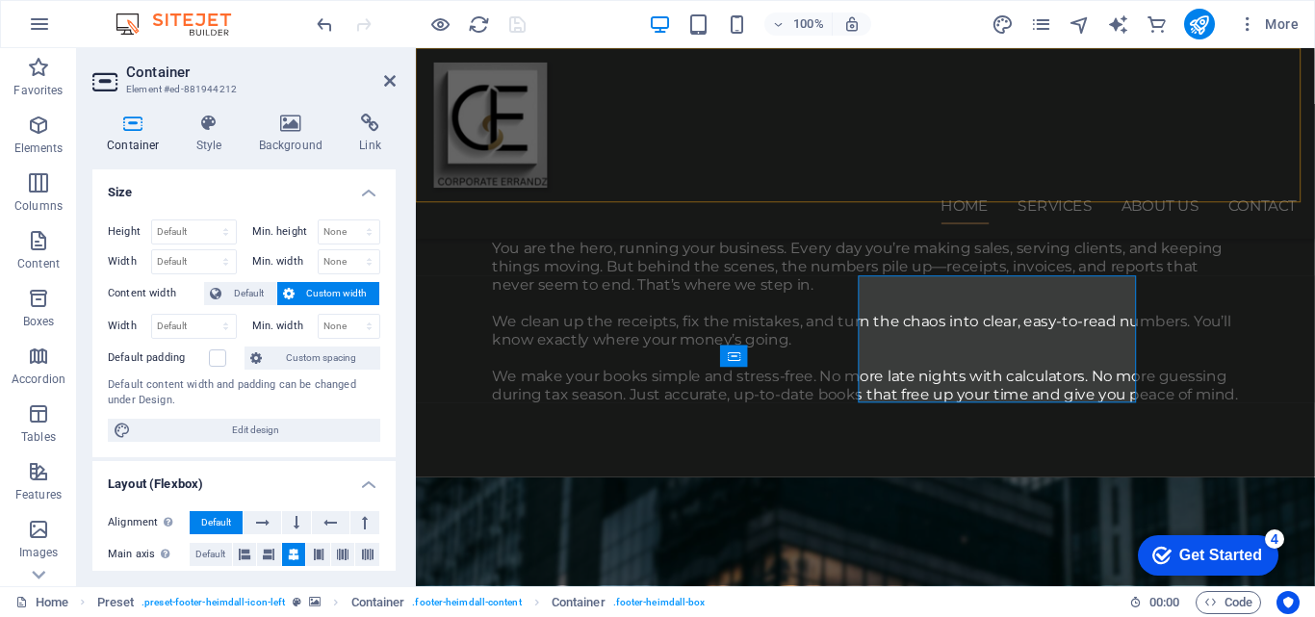
scroll to position [2271, 0]
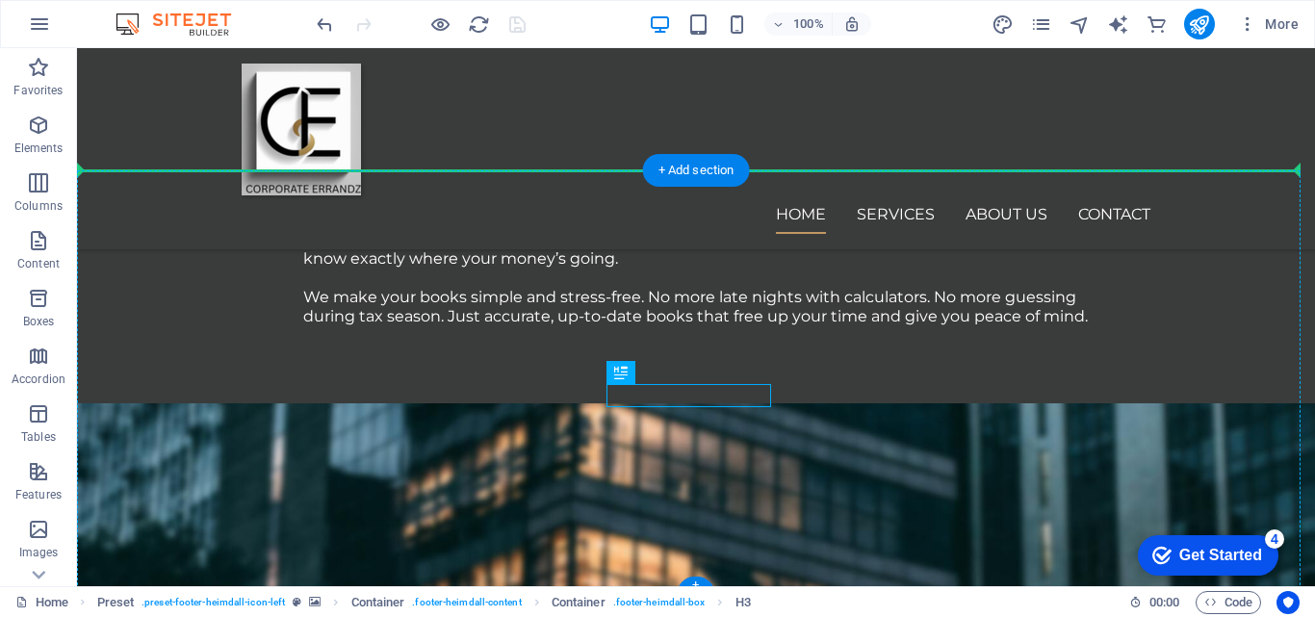
scroll to position [2175, 0]
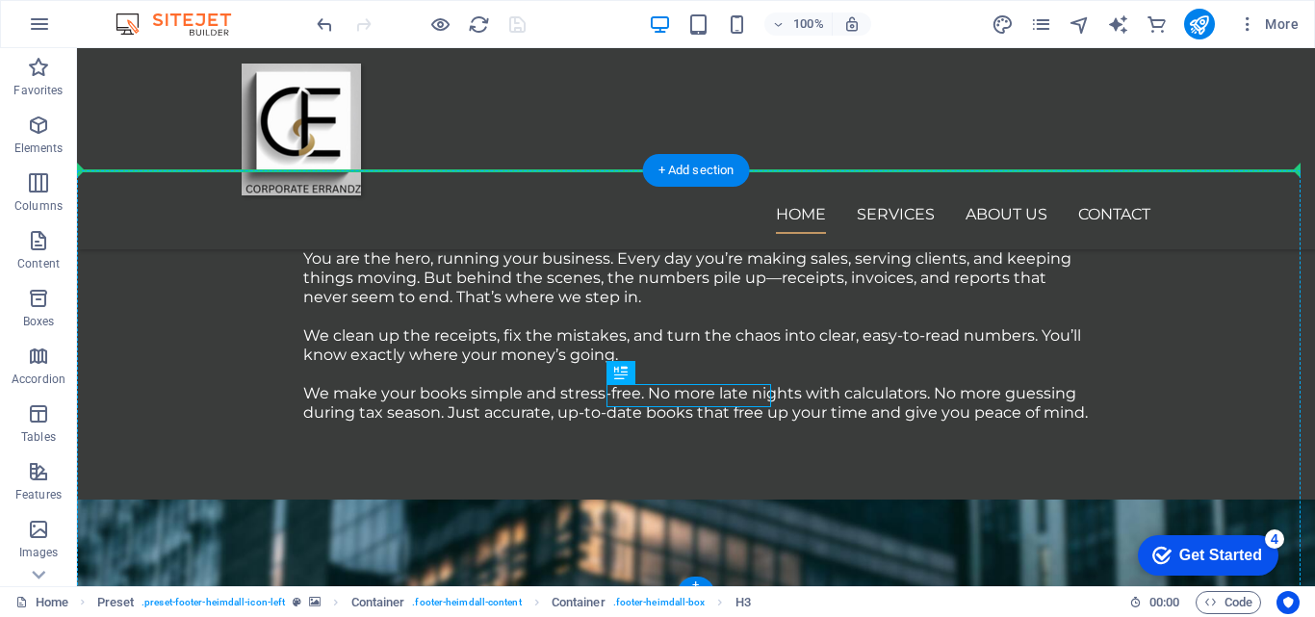
drag, startPoint x: 486, startPoint y: 392, endPoint x: 761, endPoint y: 377, distance: 274.8
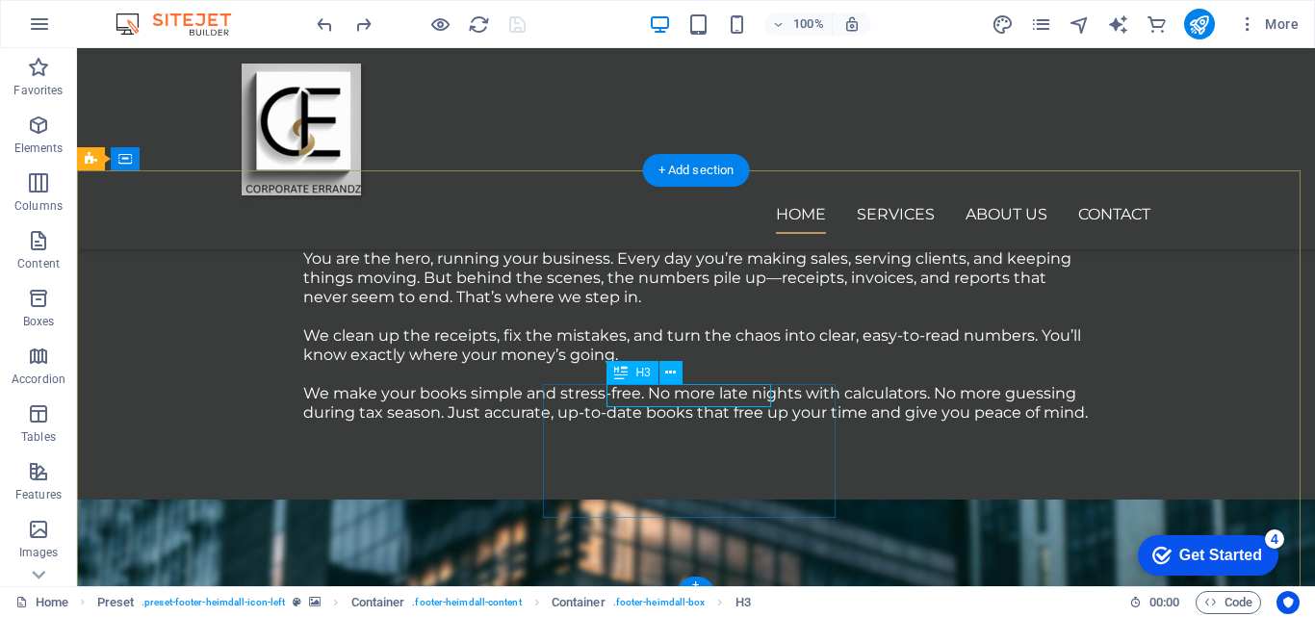
click at [624, 376] on icon at bounding box center [620, 372] width 13 height 23
click at [672, 374] on icon at bounding box center [670, 373] width 11 height 20
click at [668, 369] on icon at bounding box center [670, 373] width 11 height 20
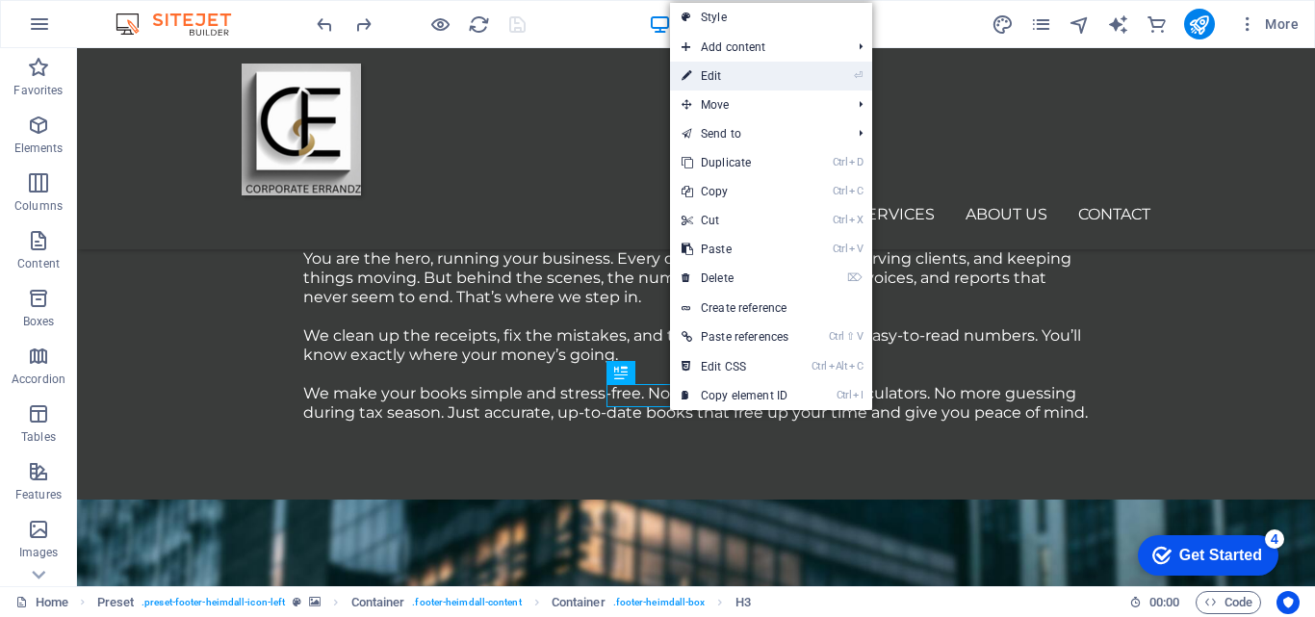
click at [716, 79] on link "⏎ Edit" at bounding box center [735, 76] width 130 height 29
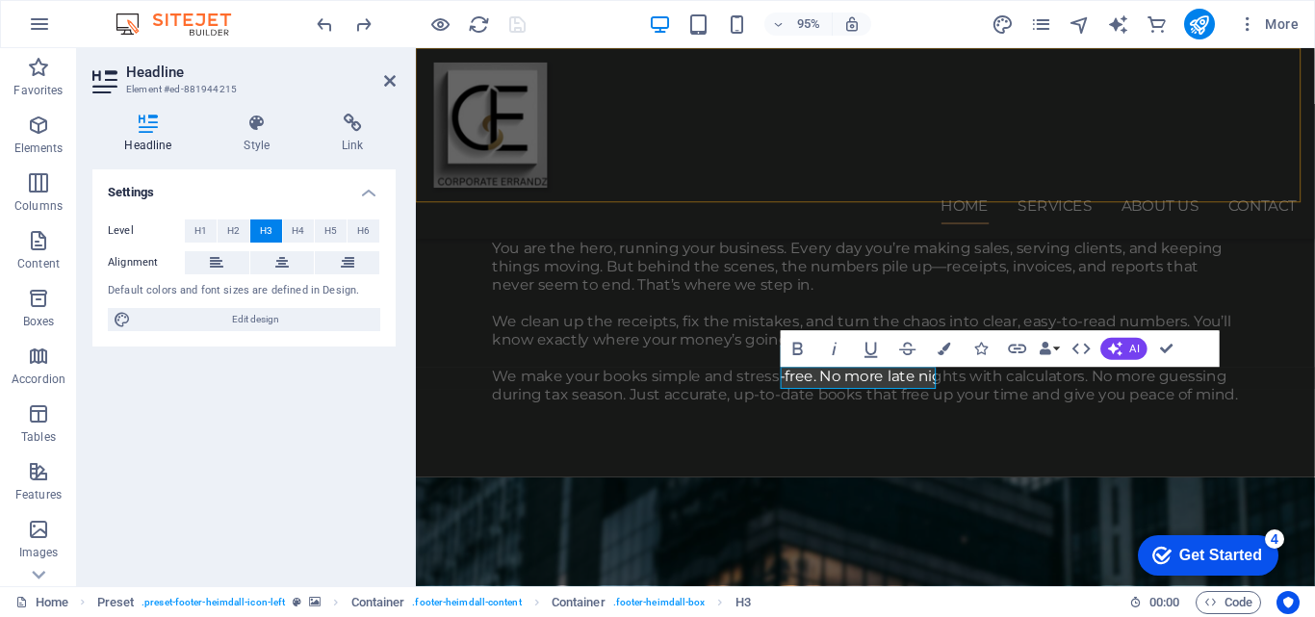
scroll to position [2271, 0]
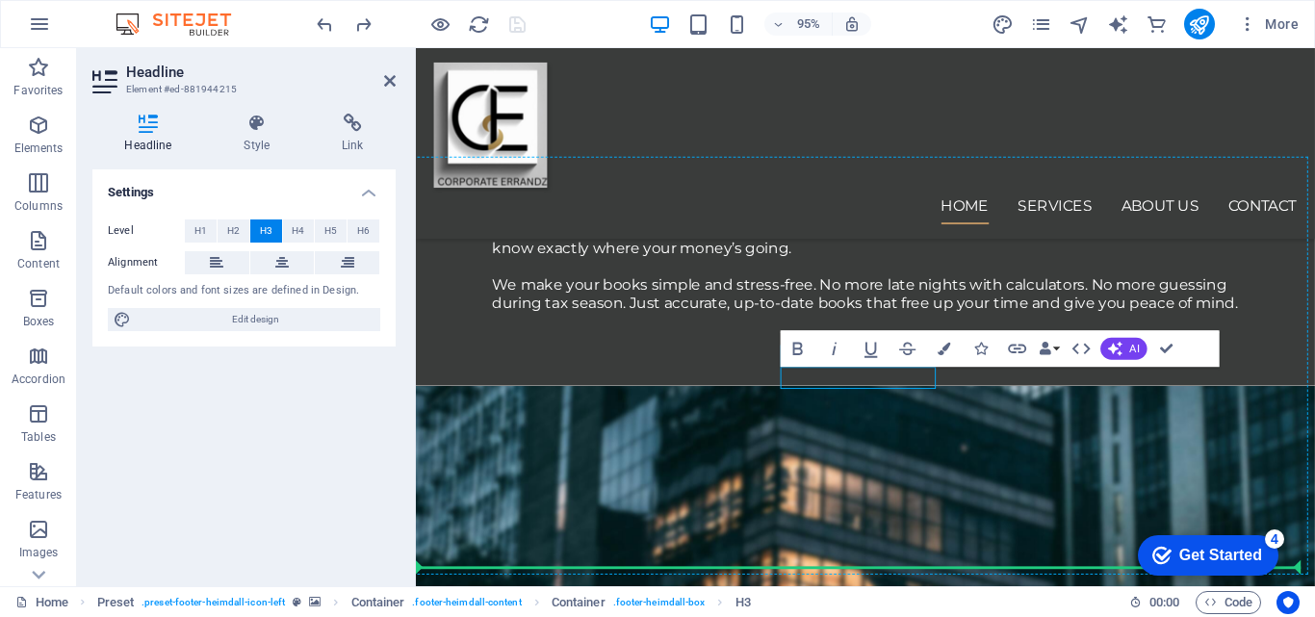
drag, startPoint x: 894, startPoint y: 404, endPoint x: 764, endPoint y: 401, distance: 131.0
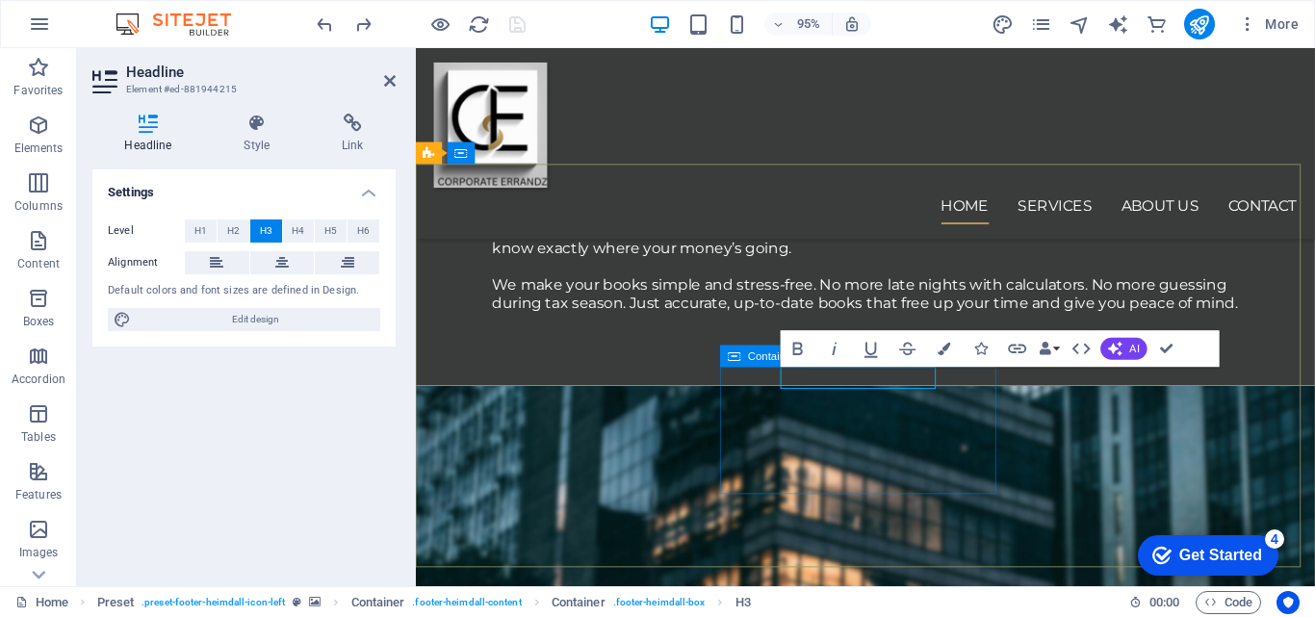
click at [766, 355] on span "Container" at bounding box center [771, 356] width 47 height 11
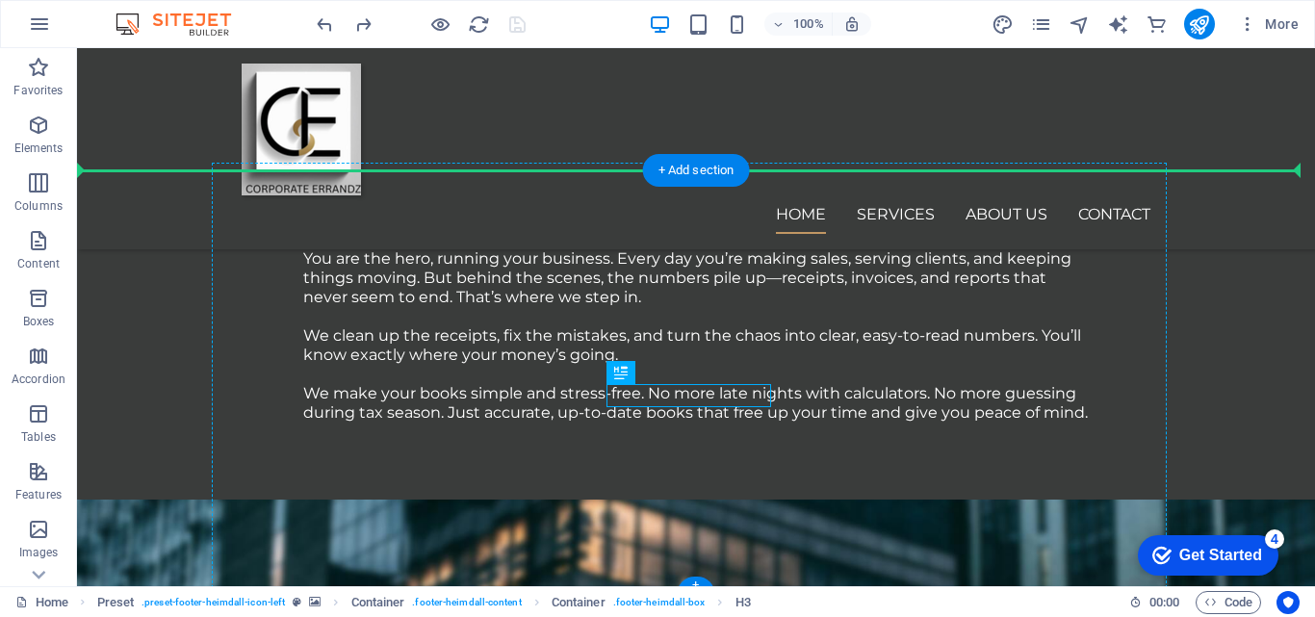
drag, startPoint x: 715, startPoint y: 418, endPoint x: 589, endPoint y: 372, distance: 134.3
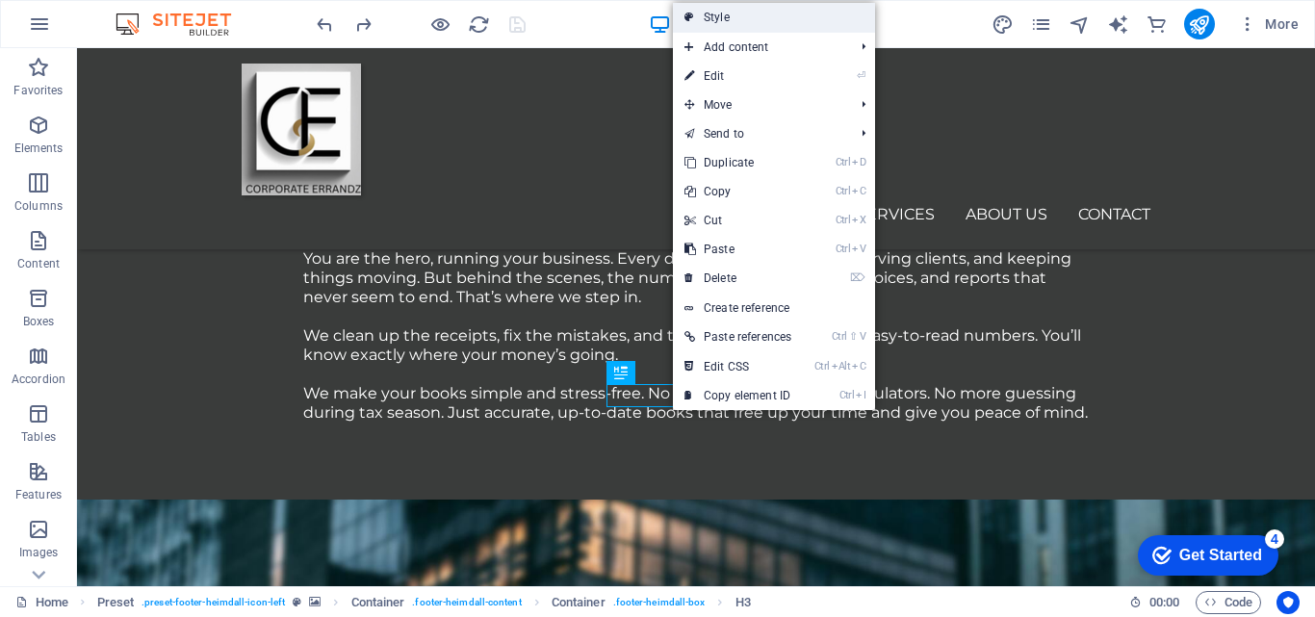
click at [718, 10] on link "Style" at bounding box center [774, 17] width 202 height 29
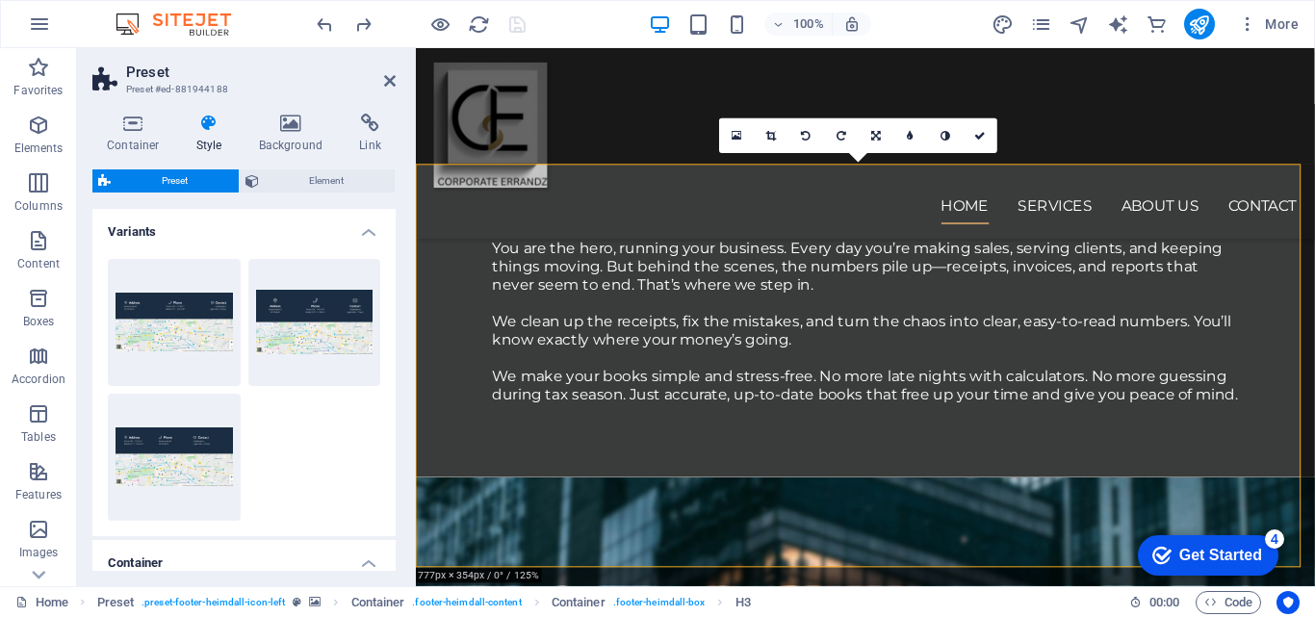
scroll to position [2271, 0]
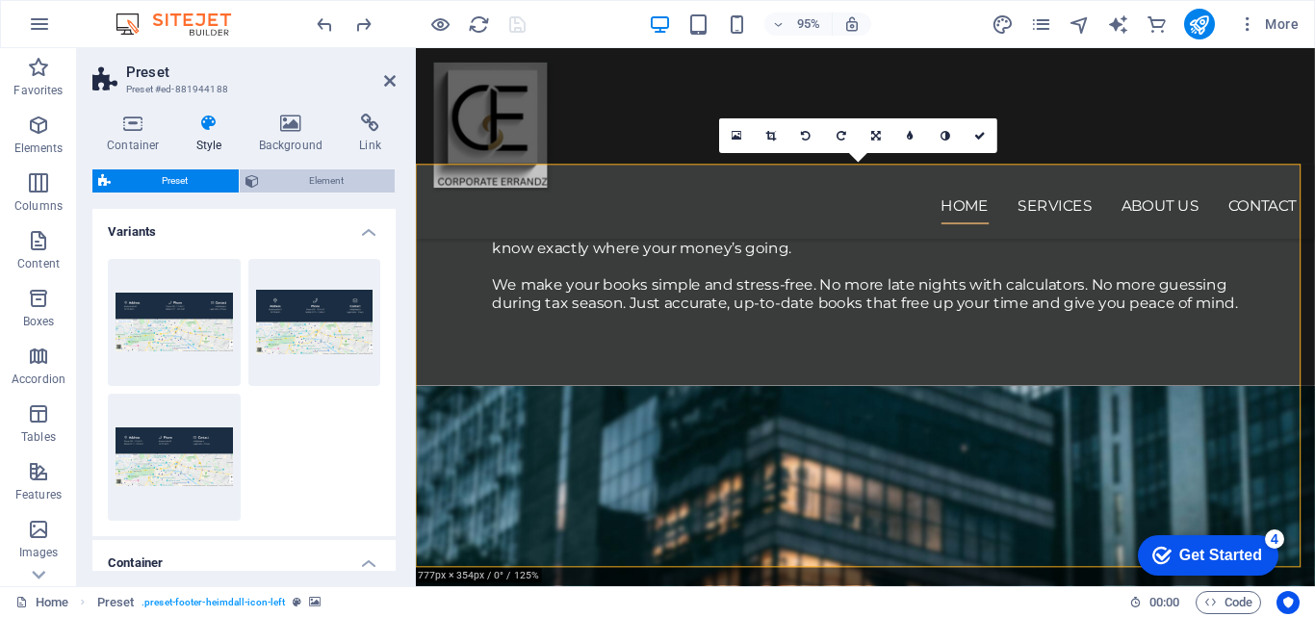
click at [331, 176] on span "Element" at bounding box center [327, 180] width 125 height 23
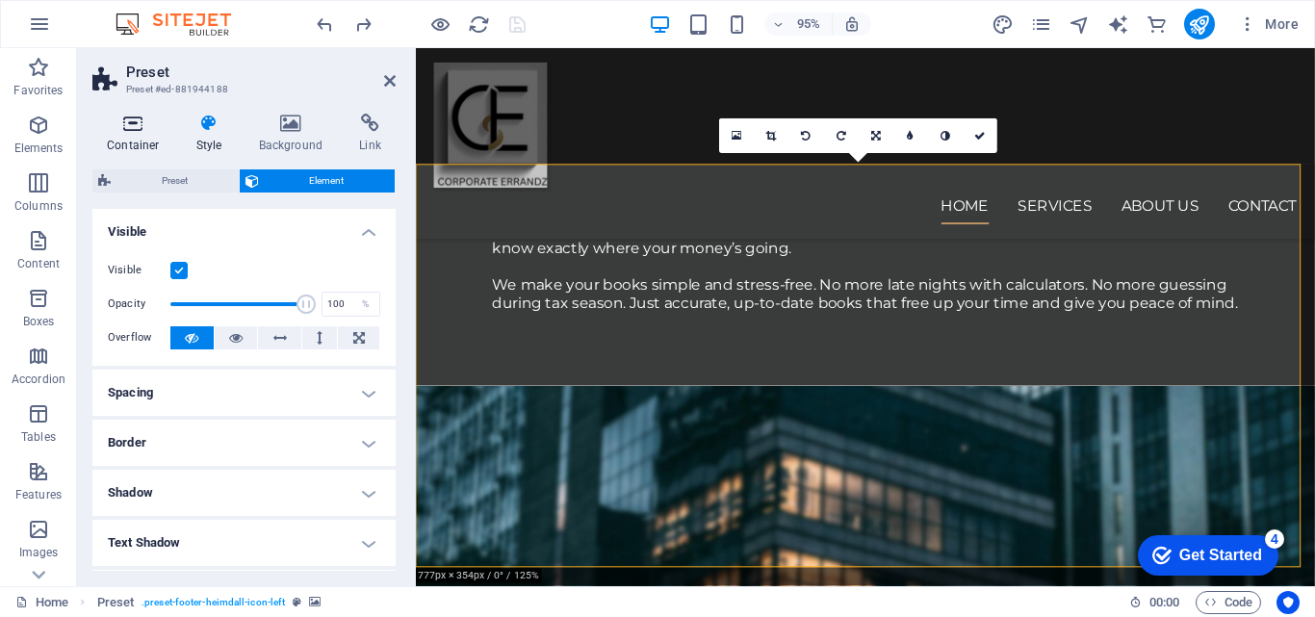
click at [134, 122] on icon at bounding box center [133, 123] width 82 height 19
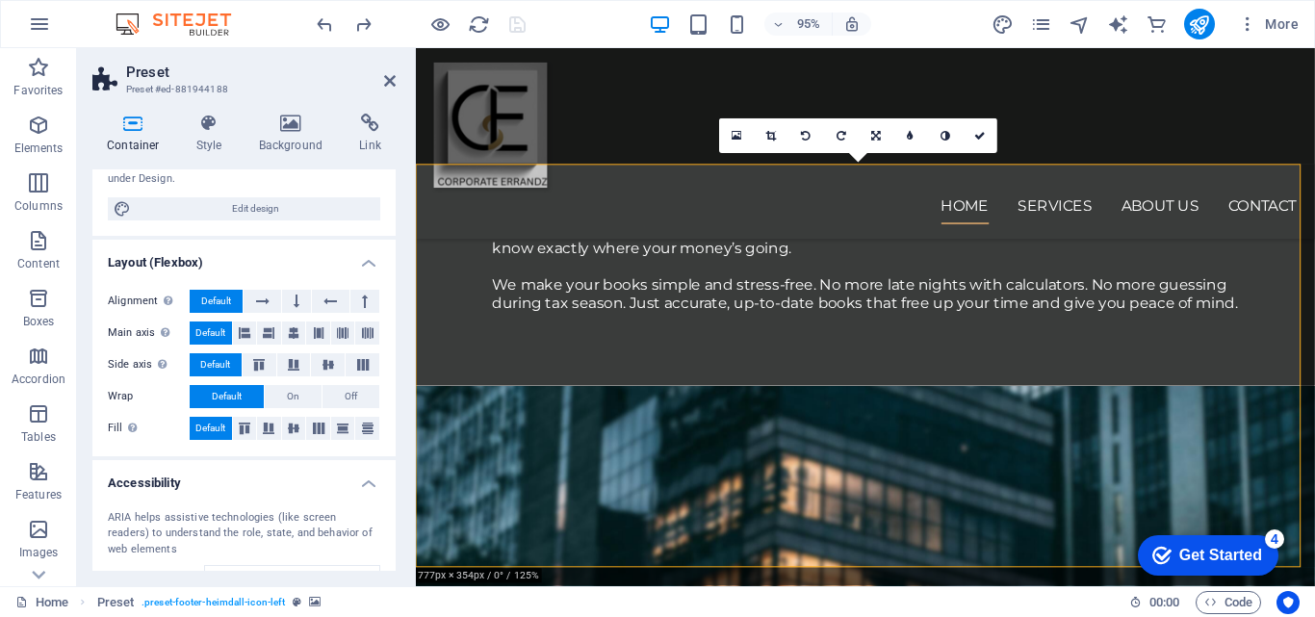
scroll to position [226, 0]
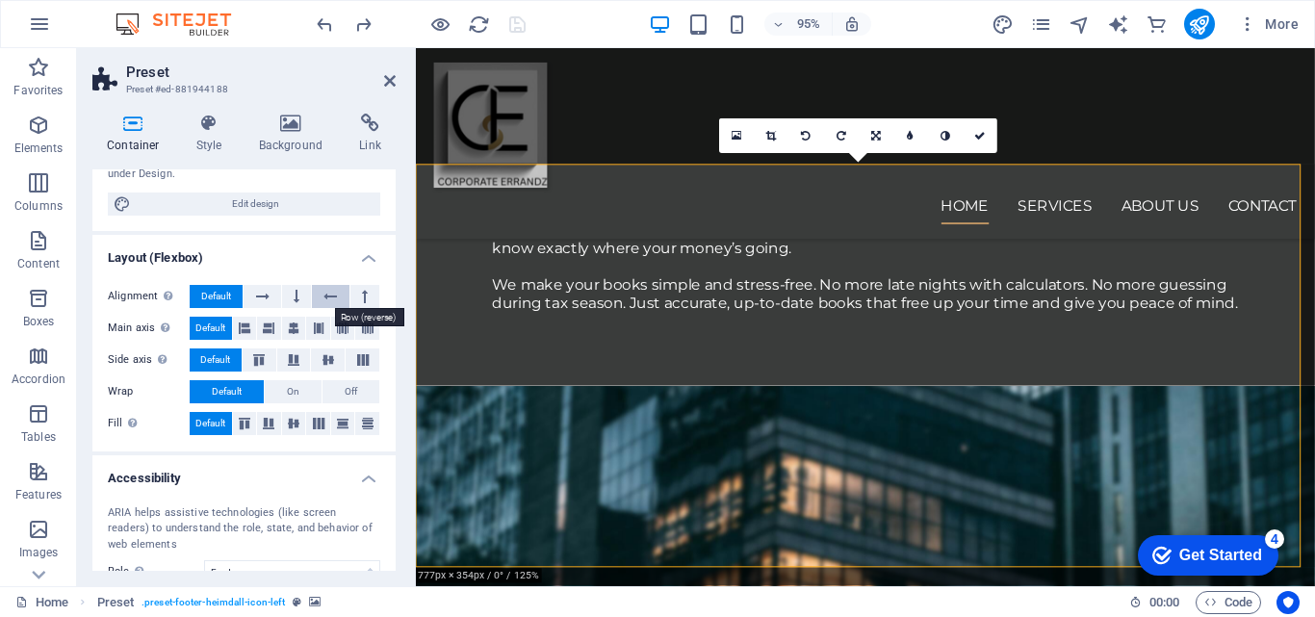
click at [327, 294] on icon at bounding box center [330, 296] width 13 height 23
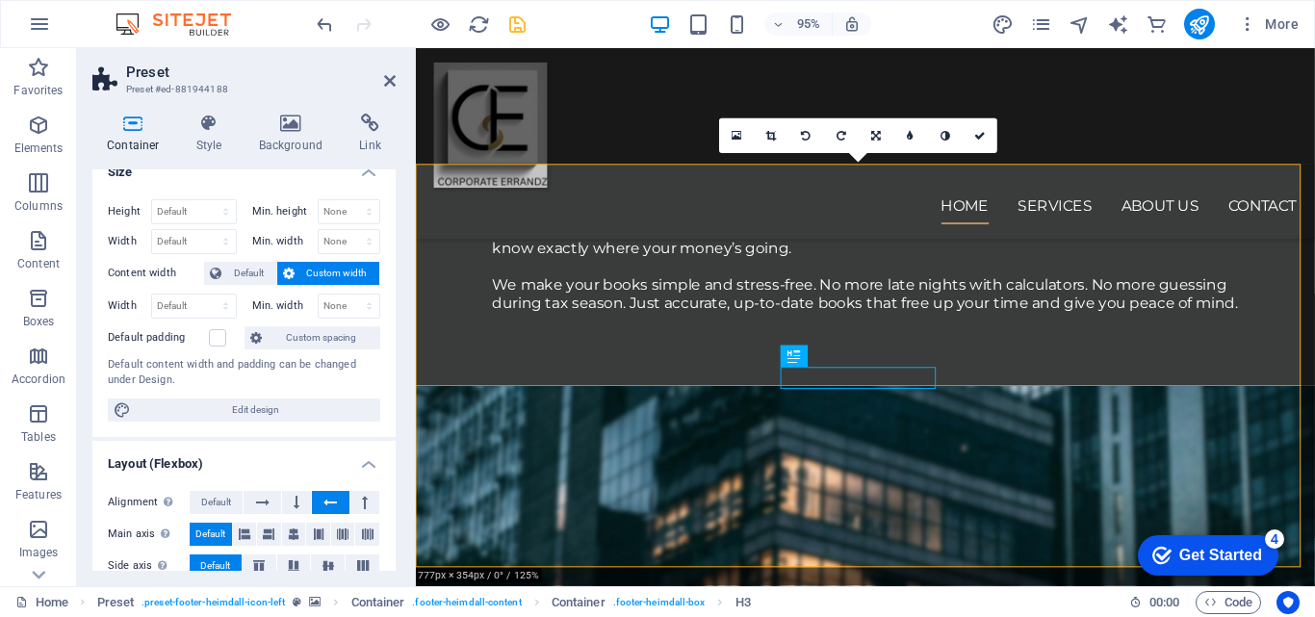
scroll to position [0, 0]
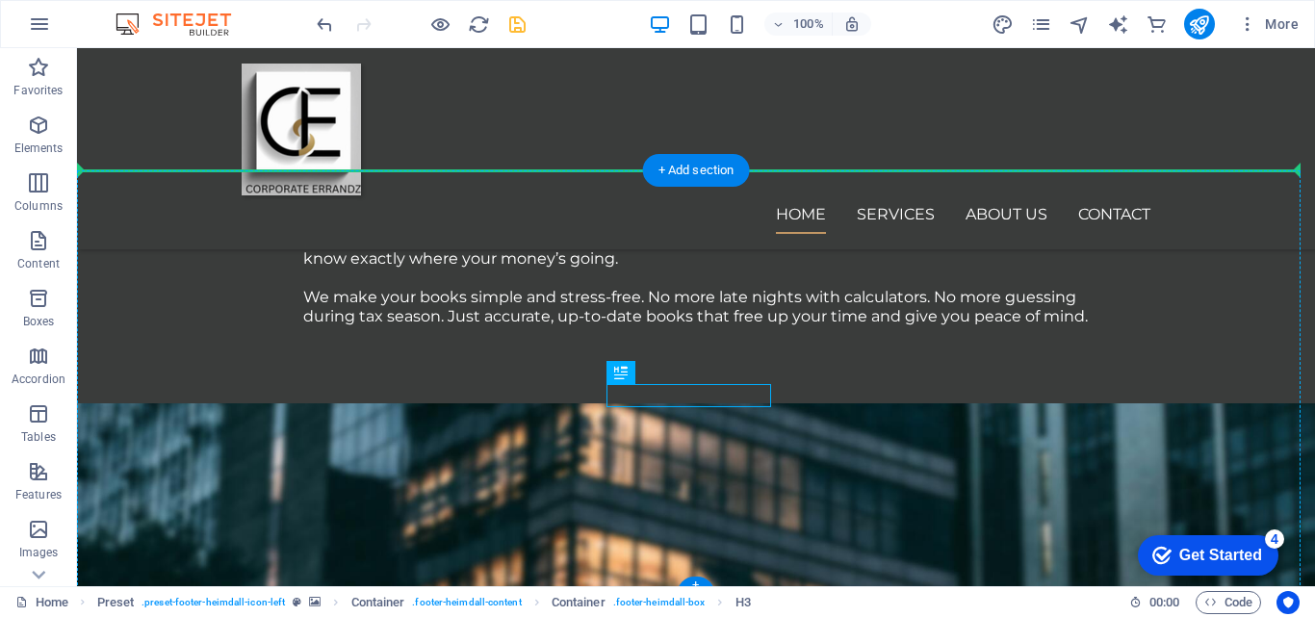
scroll to position [2175, 0]
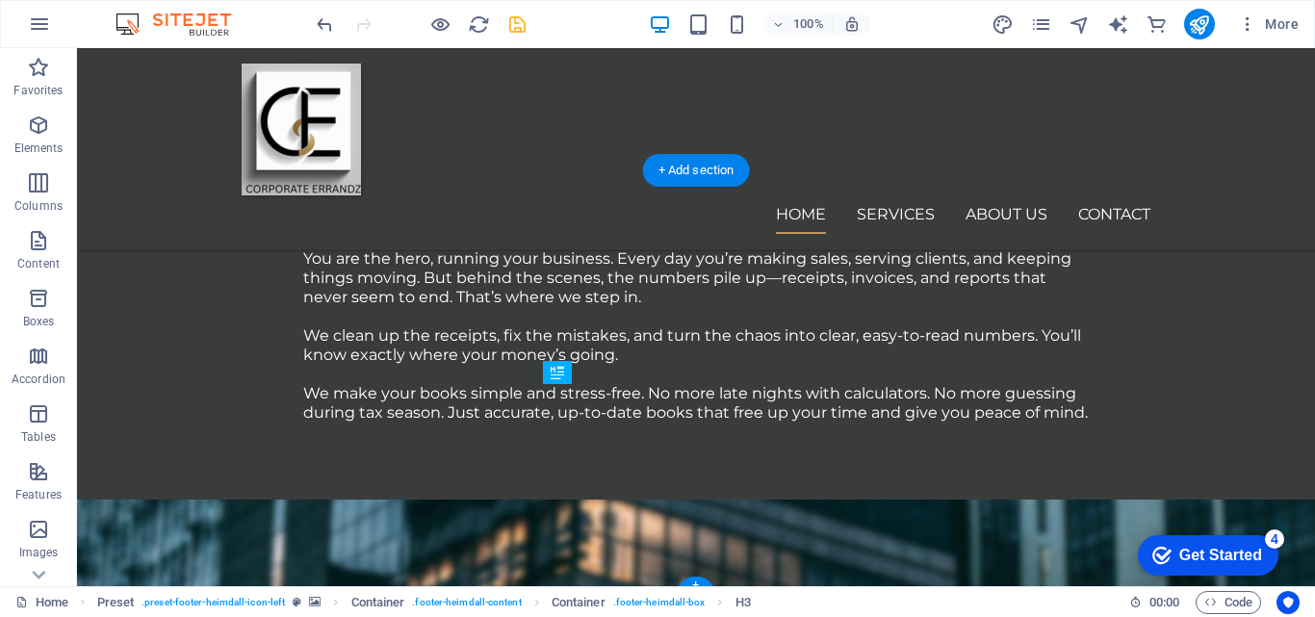
drag, startPoint x: 516, startPoint y: 396, endPoint x: 746, endPoint y: 406, distance: 230.4
drag, startPoint x: 548, startPoint y: 448, endPoint x: 765, endPoint y: 425, distance: 218.8
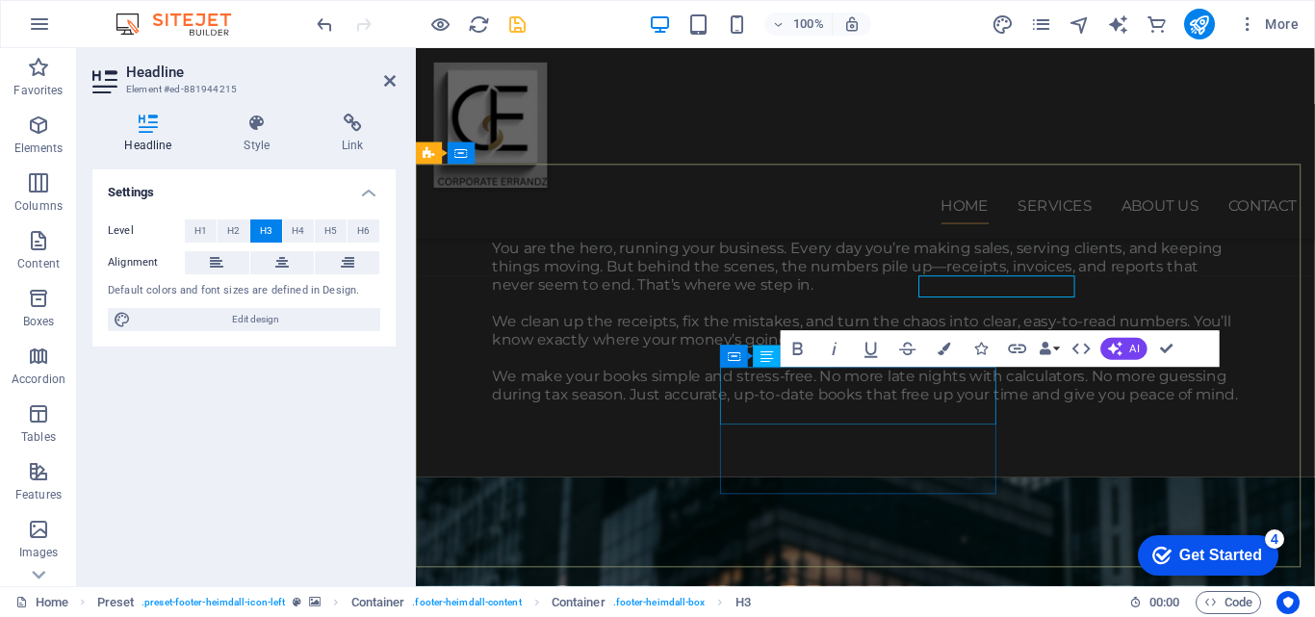
scroll to position [2271, 0]
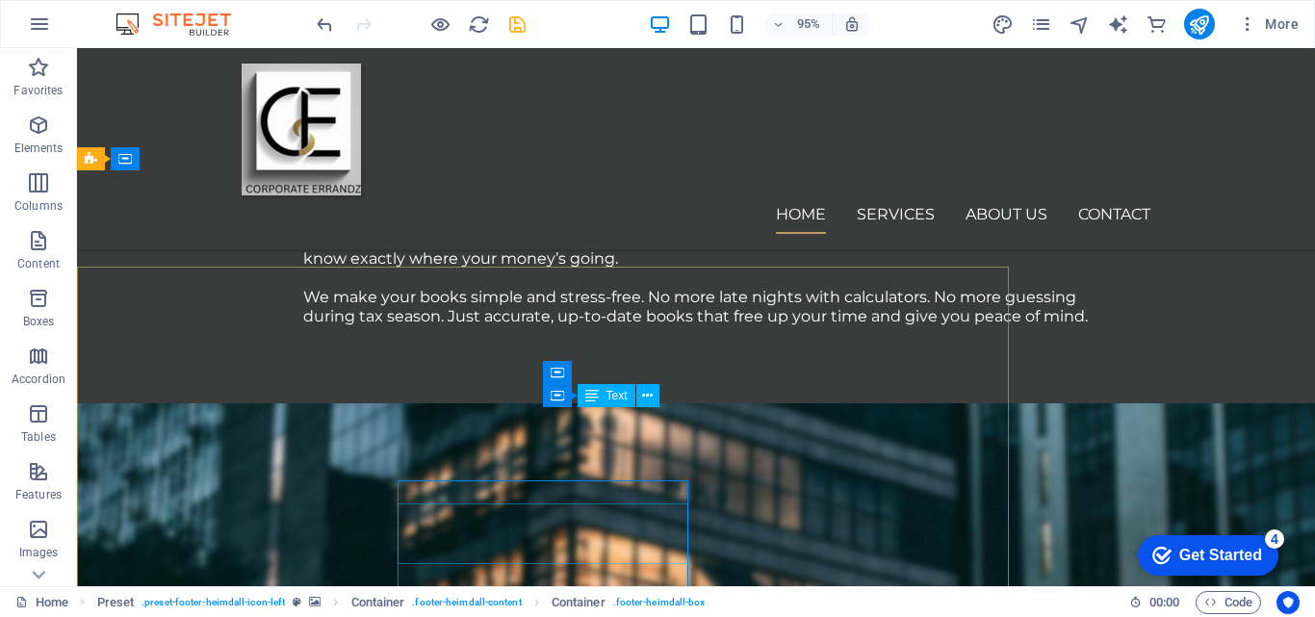
scroll to position [2175, 0]
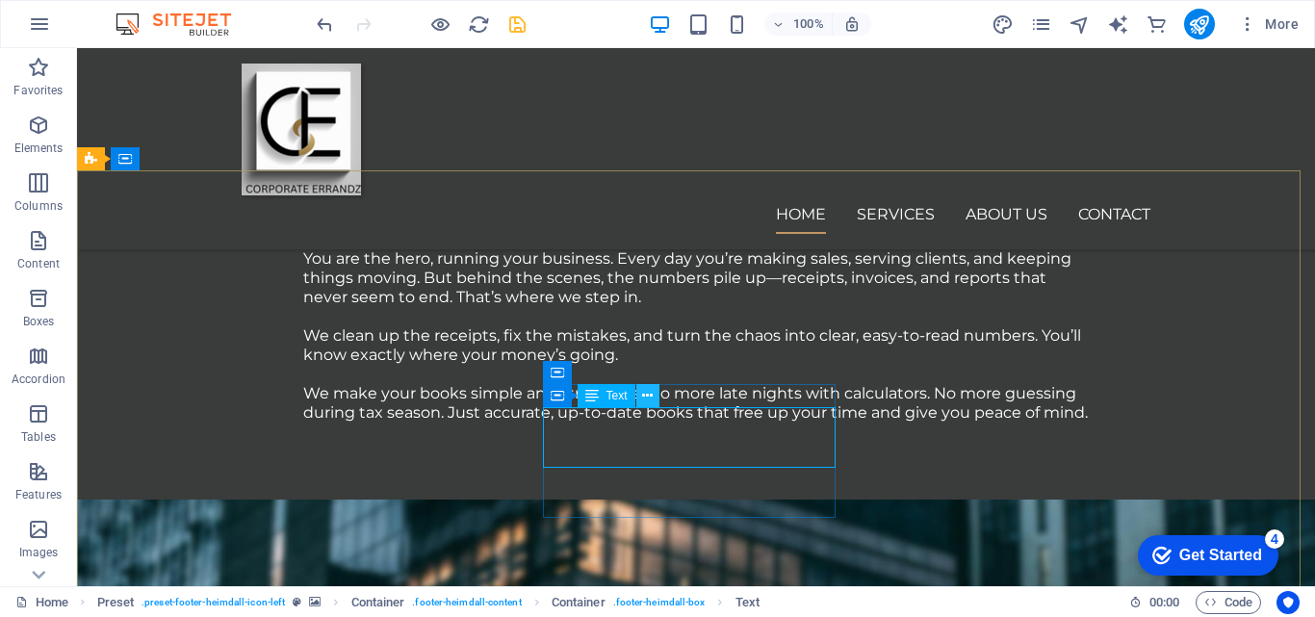
click at [655, 393] on button at bounding box center [647, 395] width 23 height 23
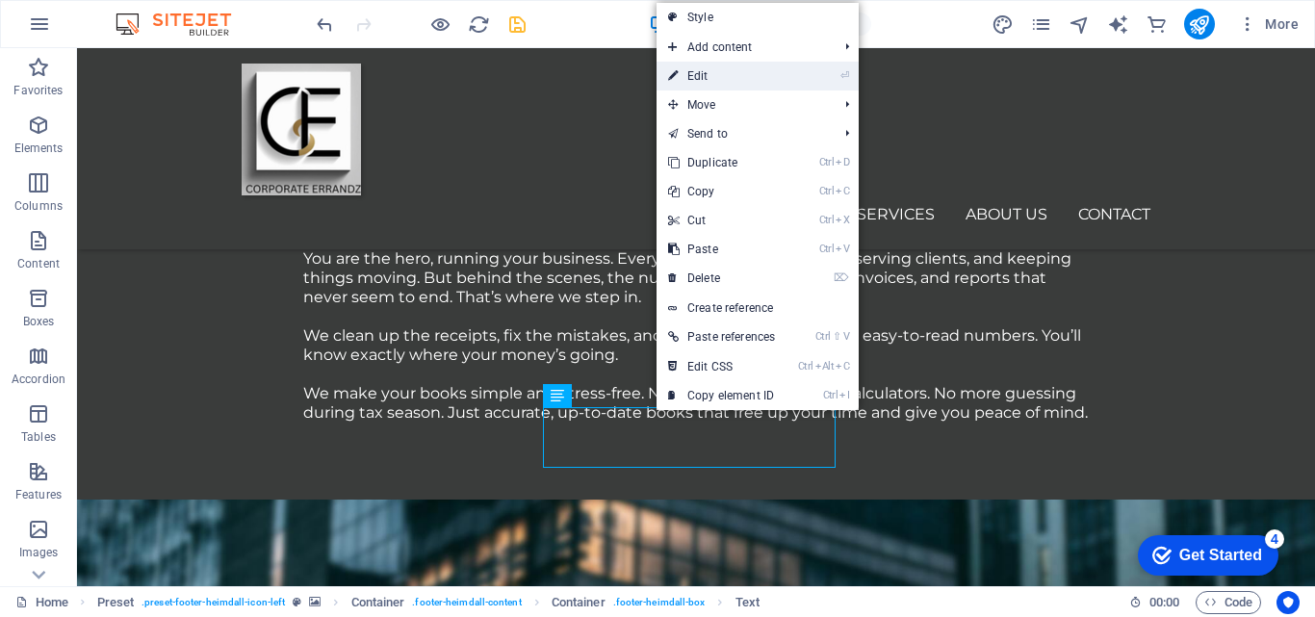
click at [707, 78] on link "⏎ Edit" at bounding box center [722, 76] width 130 height 29
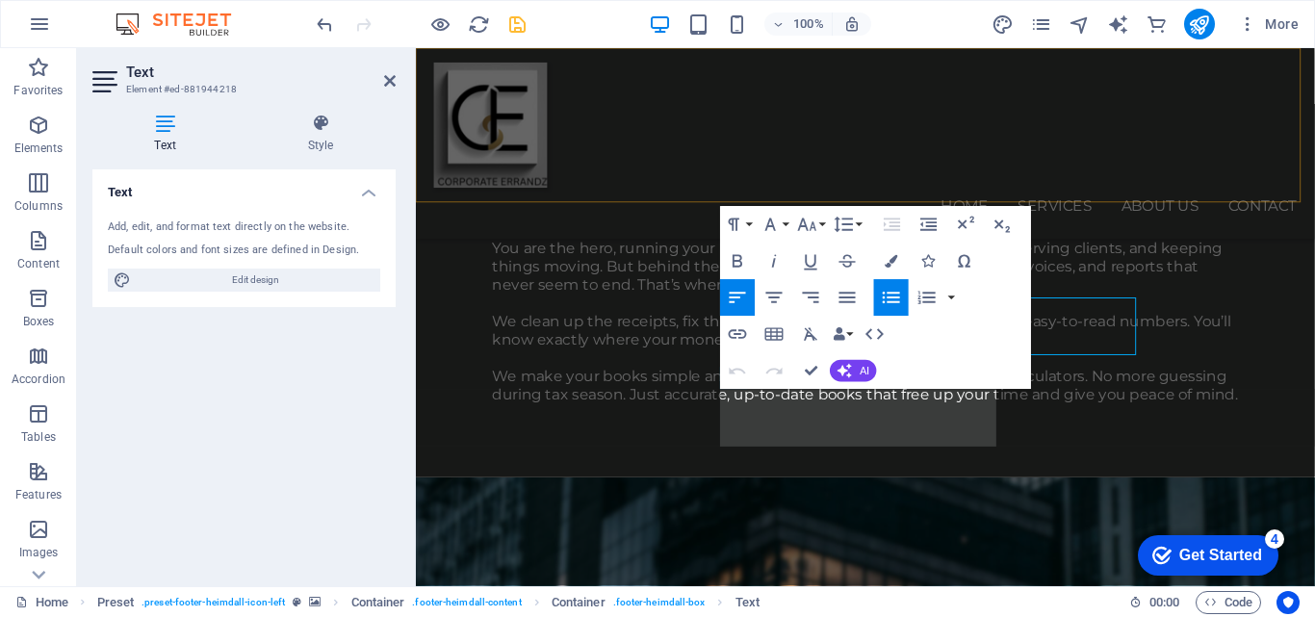
scroll to position [2271, 0]
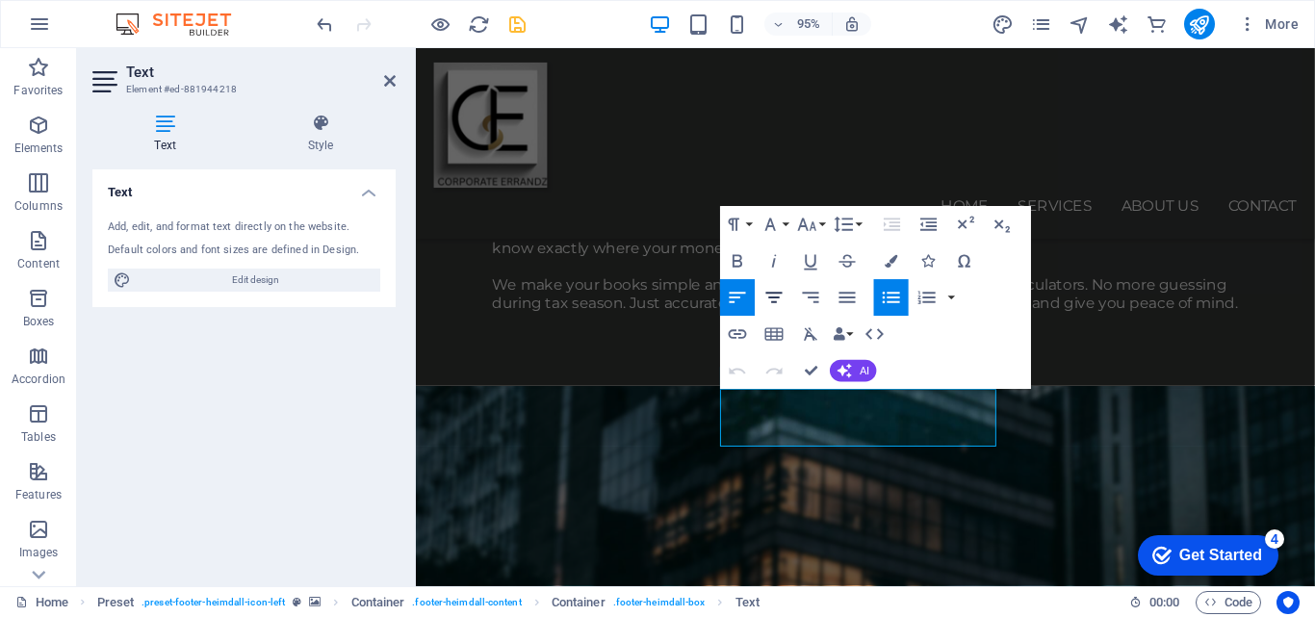
click at [773, 300] on icon "button" at bounding box center [775, 298] width 22 height 22
click at [771, 302] on icon "button" at bounding box center [775, 298] width 22 height 22
click at [734, 300] on icon "button" at bounding box center [738, 298] width 22 height 22
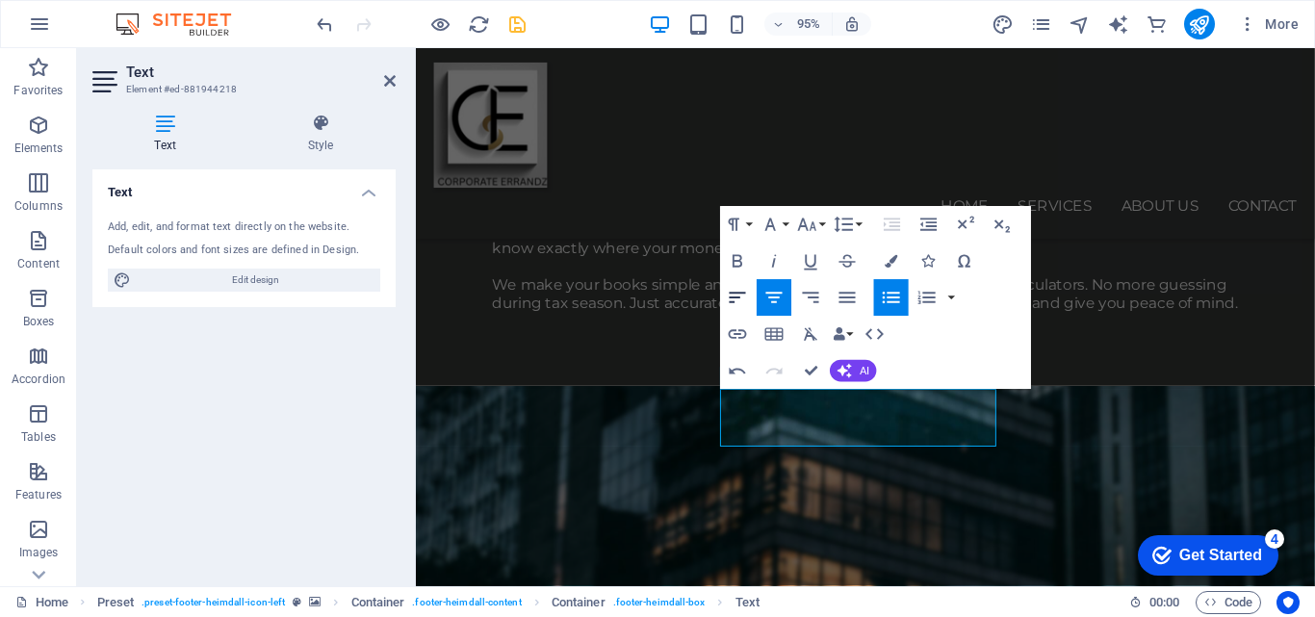
click at [729, 281] on button "Align Left" at bounding box center [738, 298] width 35 height 37
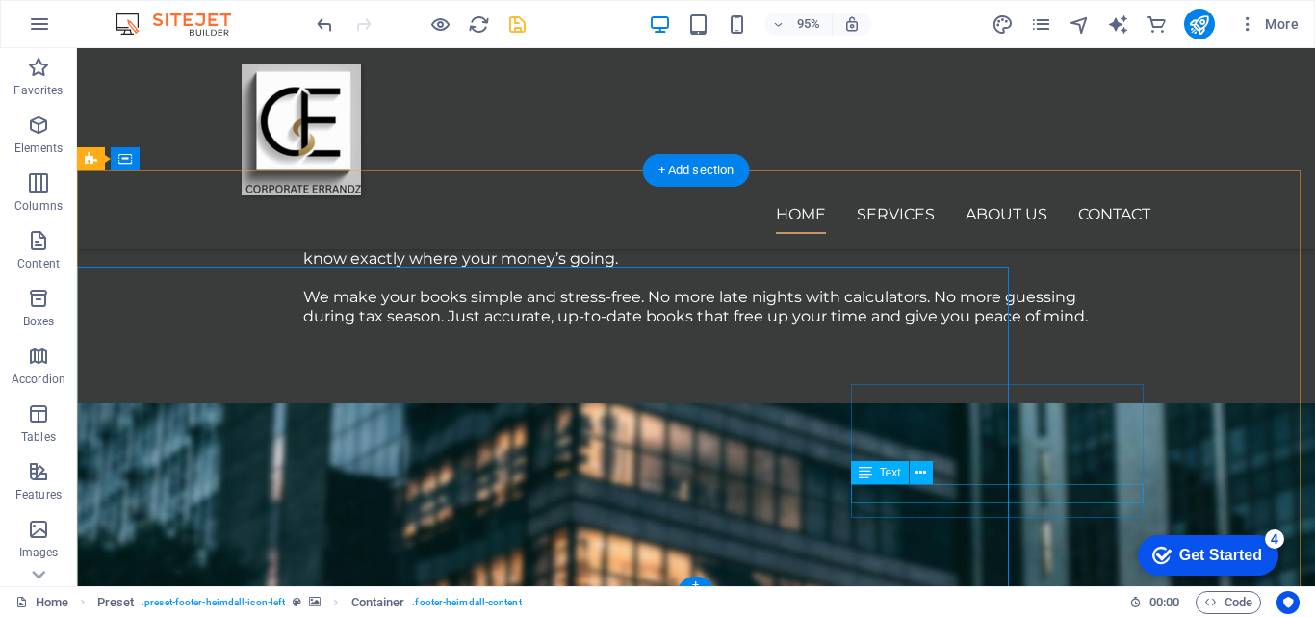
scroll to position [2175, 0]
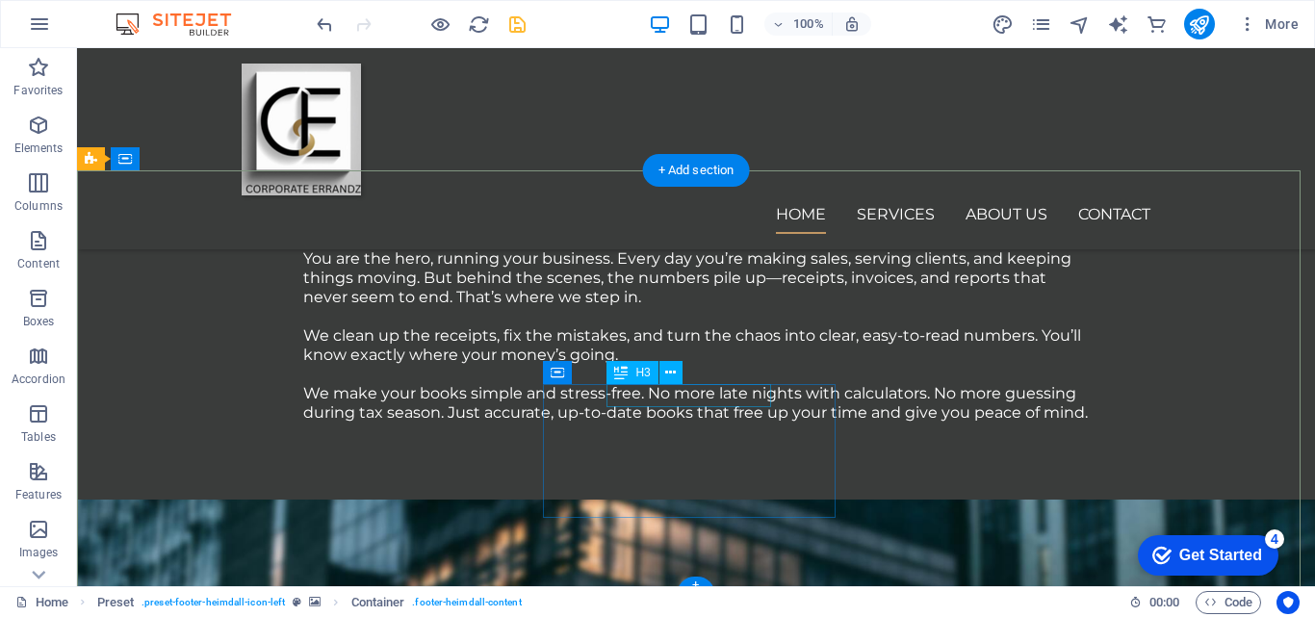
click at [676, 372] on icon at bounding box center [670, 373] width 11 height 20
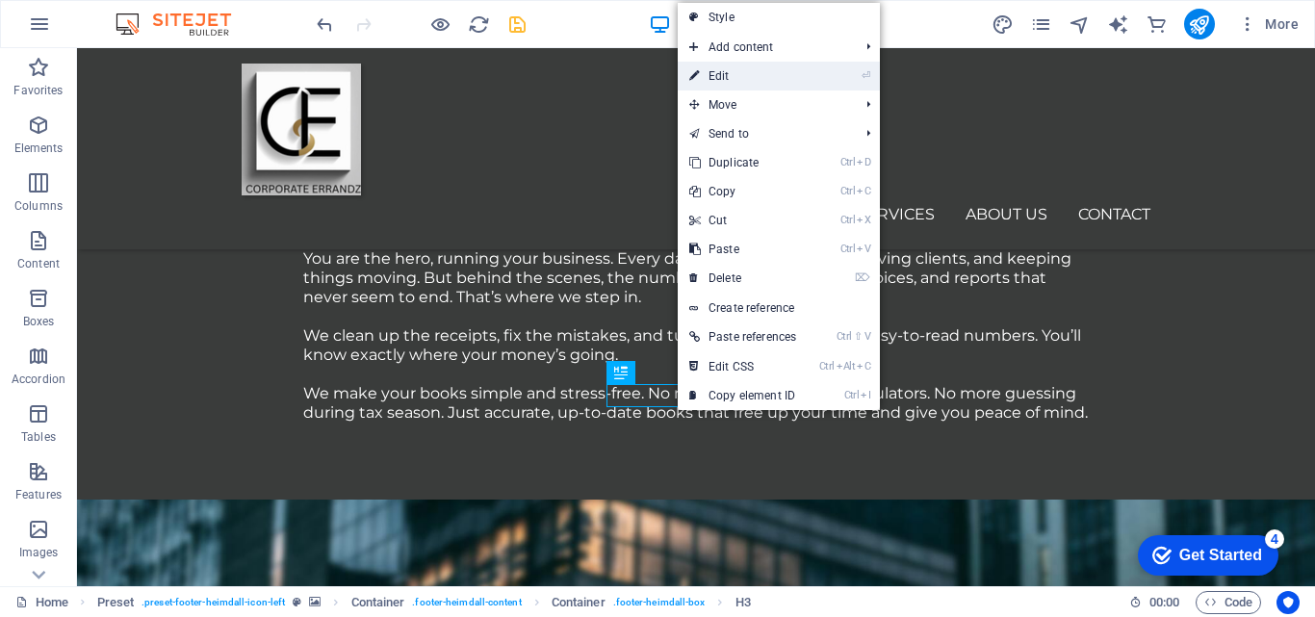
click at [716, 73] on link "⏎ Edit" at bounding box center [743, 76] width 130 height 29
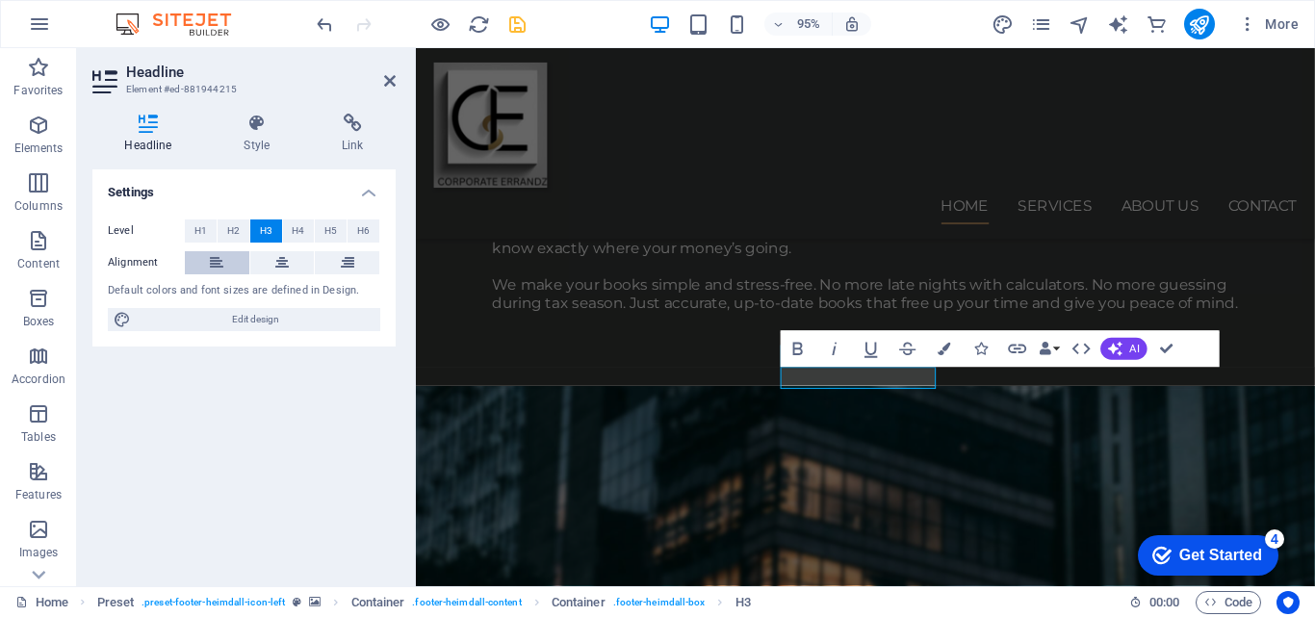
click at [217, 264] on icon at bounding box center [216, 262] width 13 height 23
click at [278, 270] on icon at bounding box center [281, 262] width 13 height 23
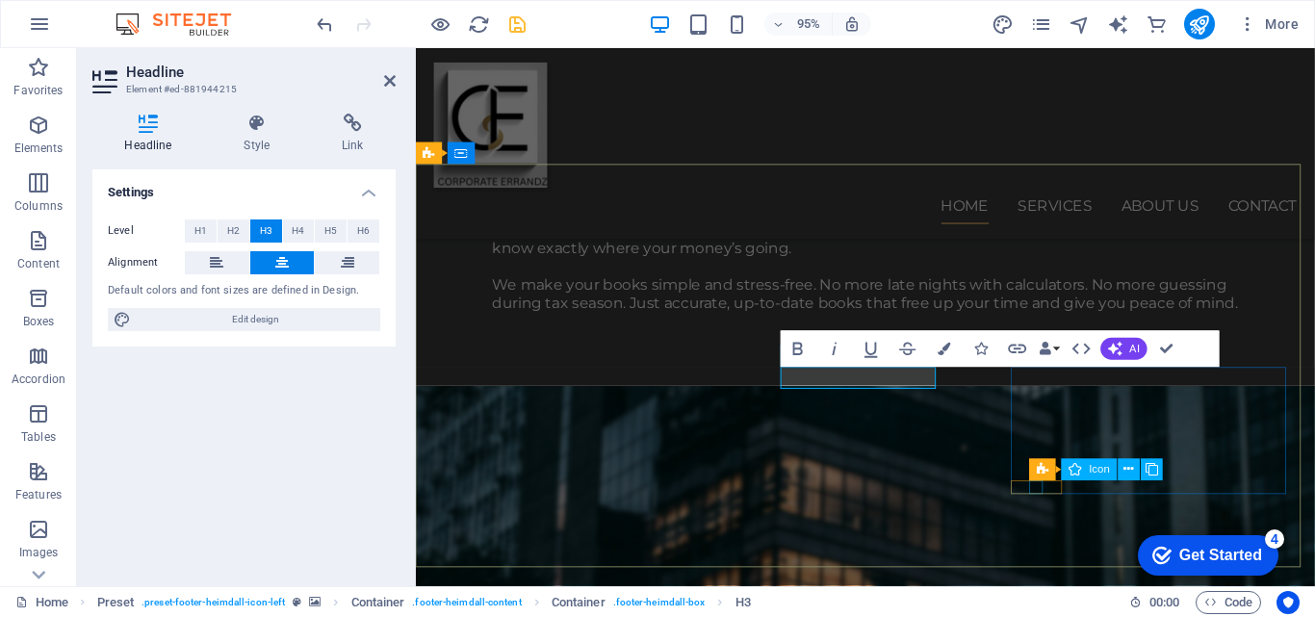
select select "xMidYMid"
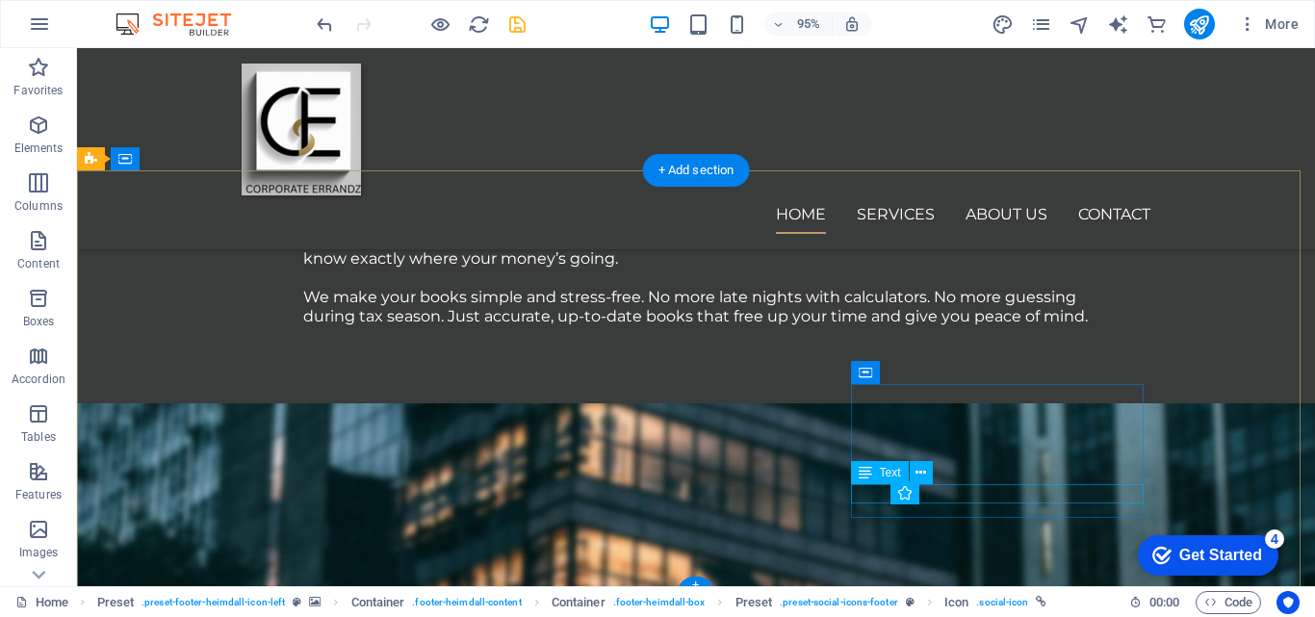
scroll to position [2175, 0]
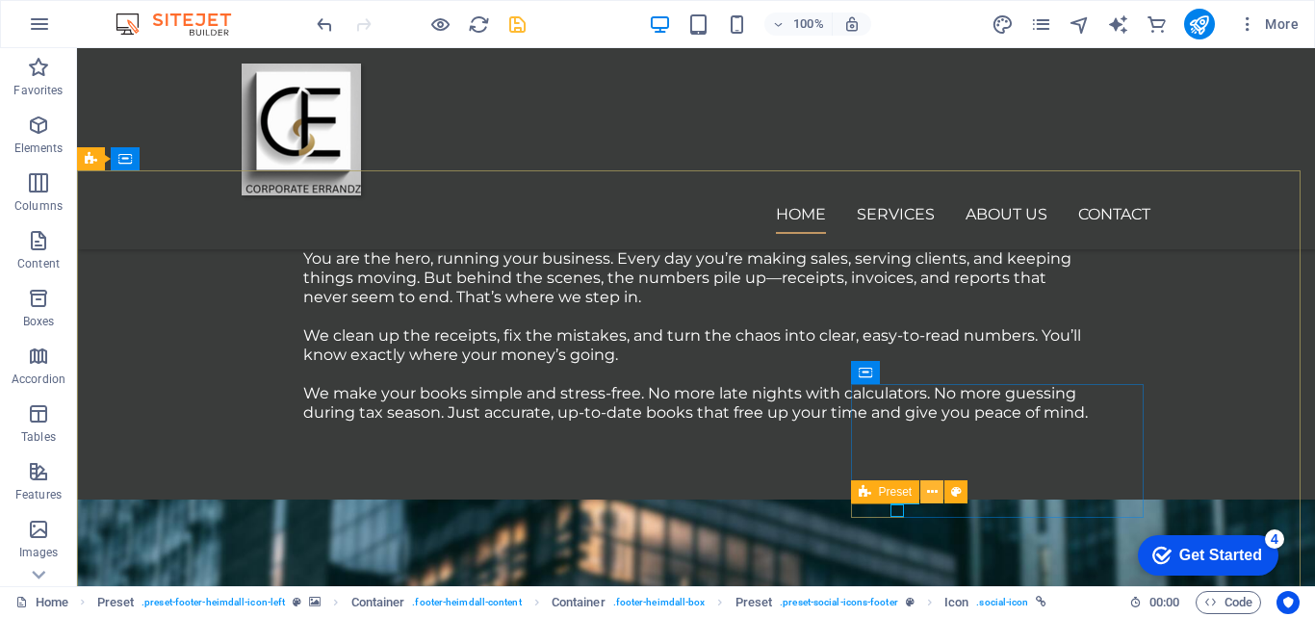
click at [930, 494] on icon at bounding box center [932, 492] width 11 height 20
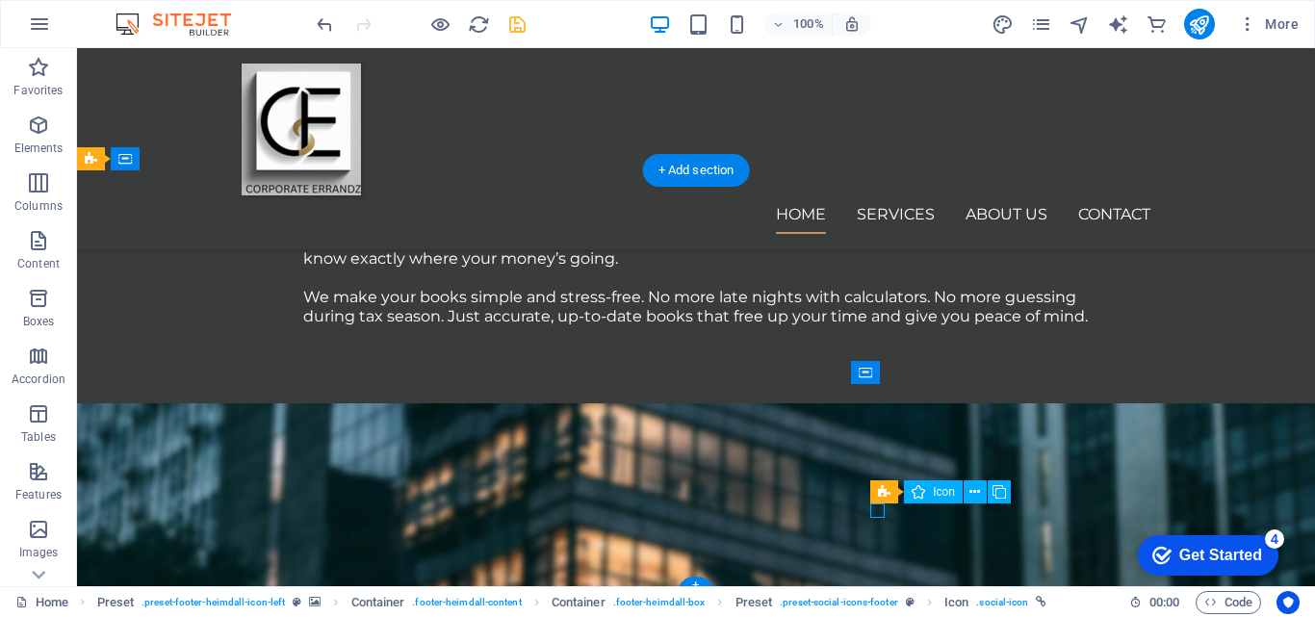
select select "xMidYMid"
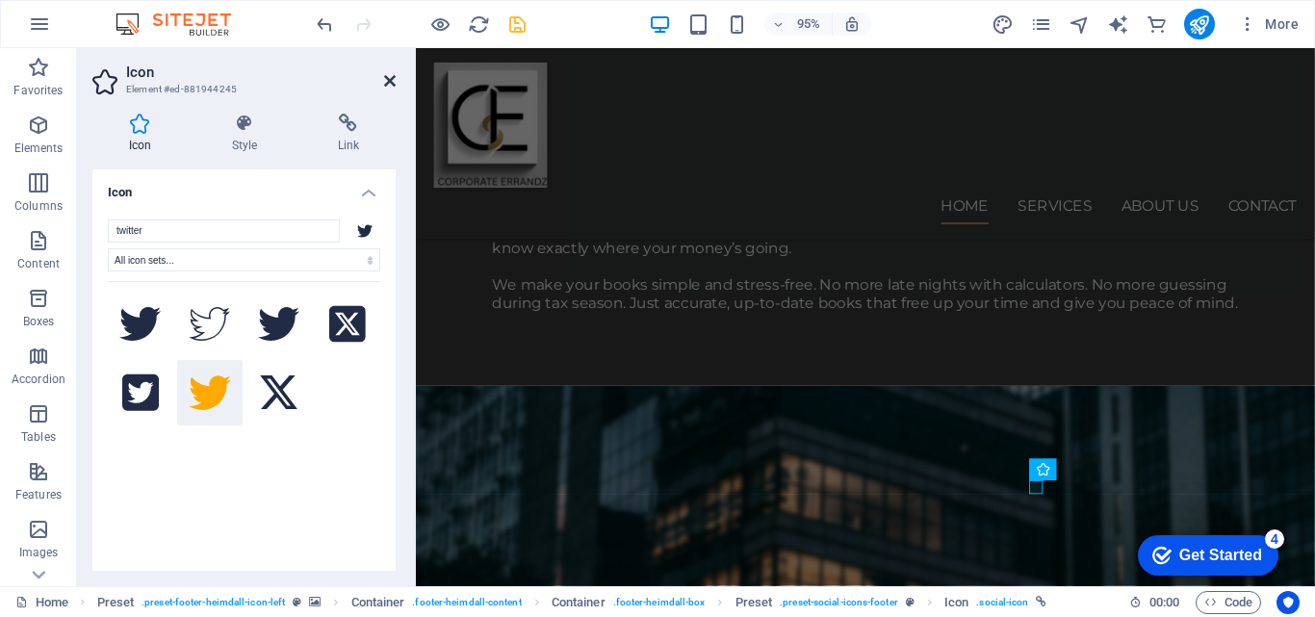
click at [389, 87] on icon at bounding box center [390, 80] width 12 height 15
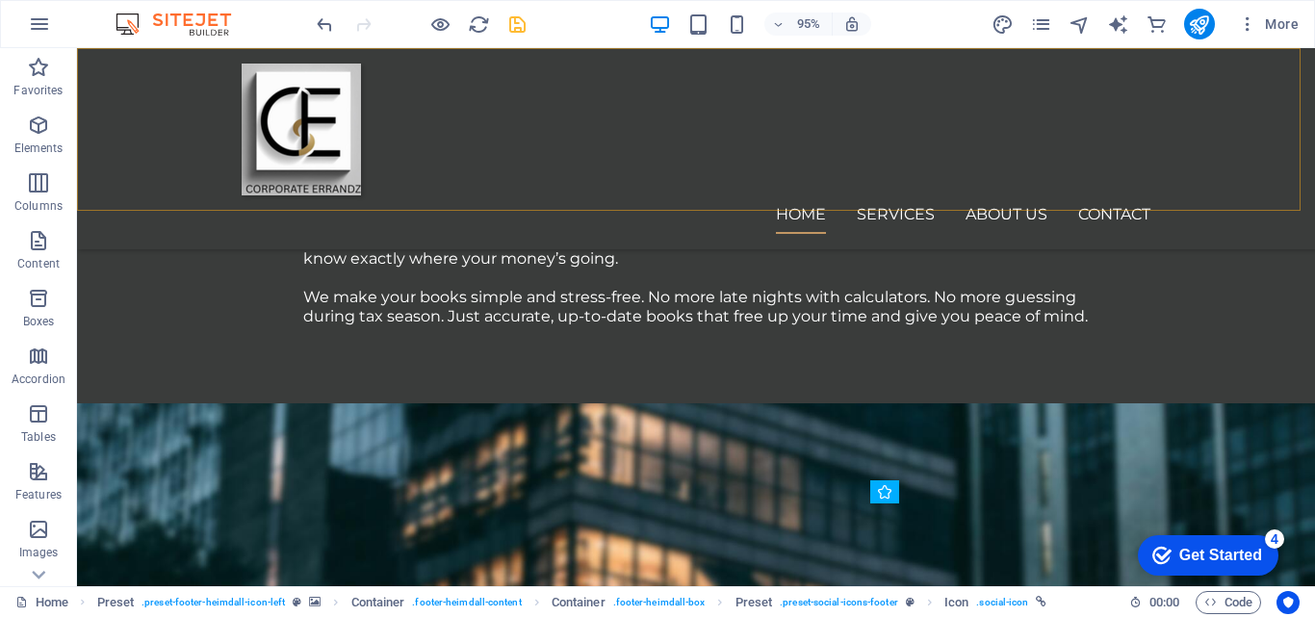
scroll to position [2175, 0]
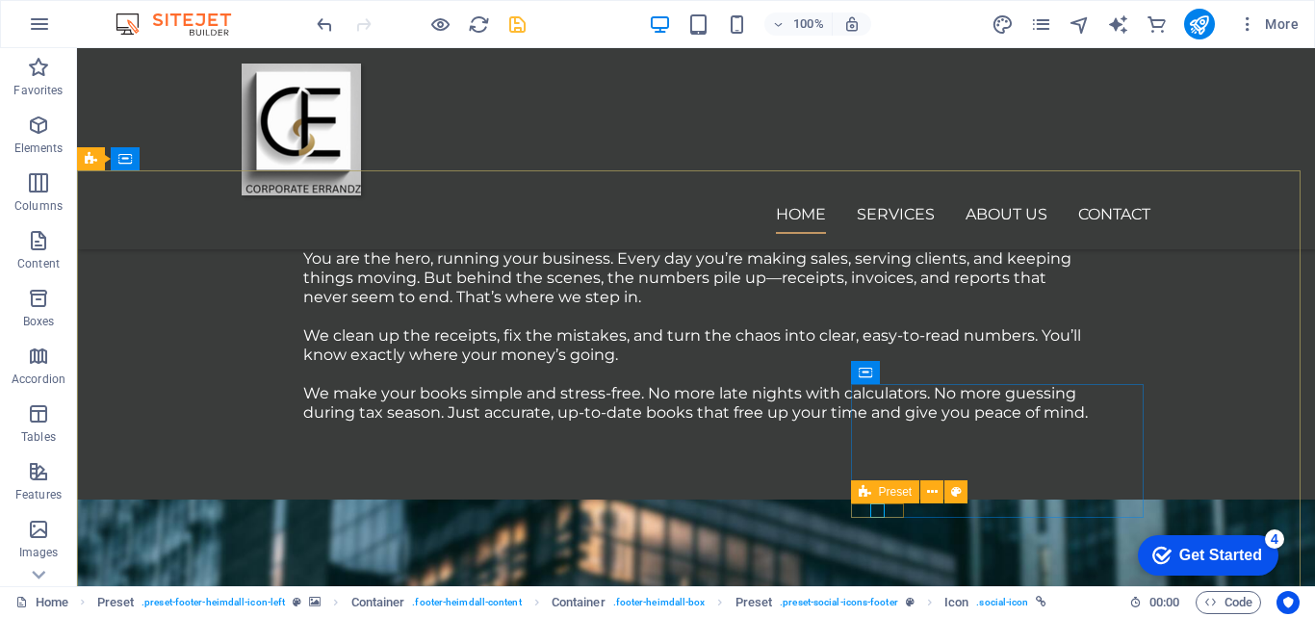
click at [857, 496] on div "Preset" at bounding box center [885, 491] width 69 height 23
click at [937, 487] on icon at bounding box center [932, 492] width 11 height 20
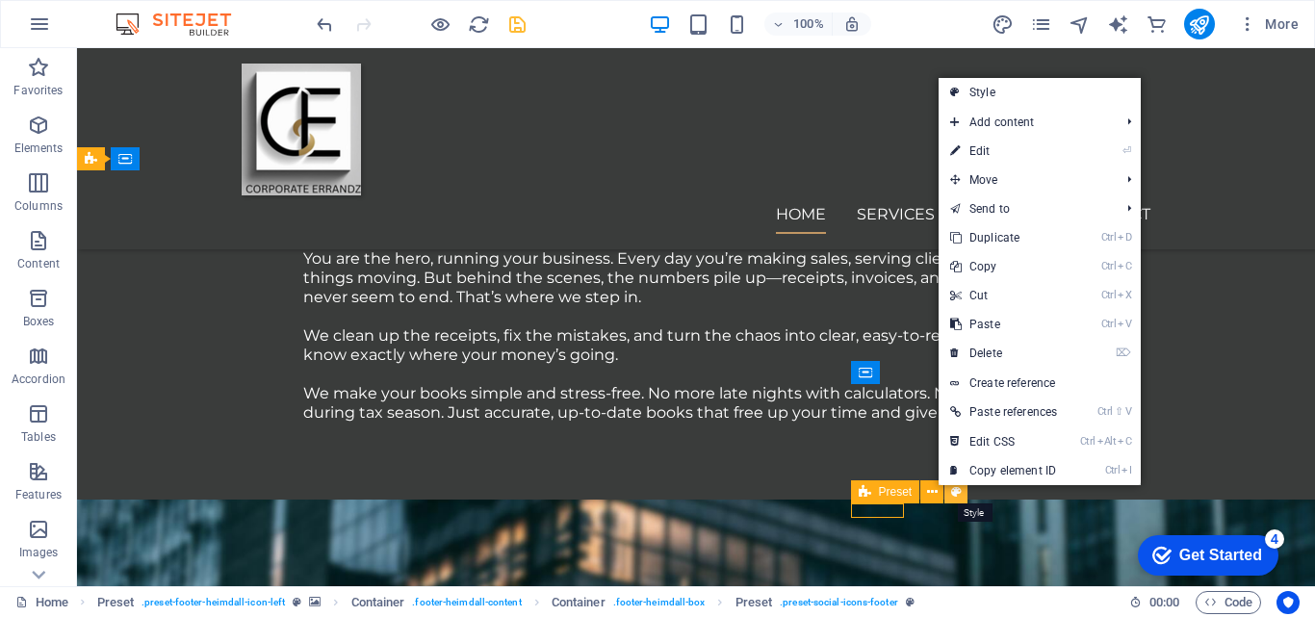
click at [955, 492] on icon at bounding box center [956, 492] width 11 height 20
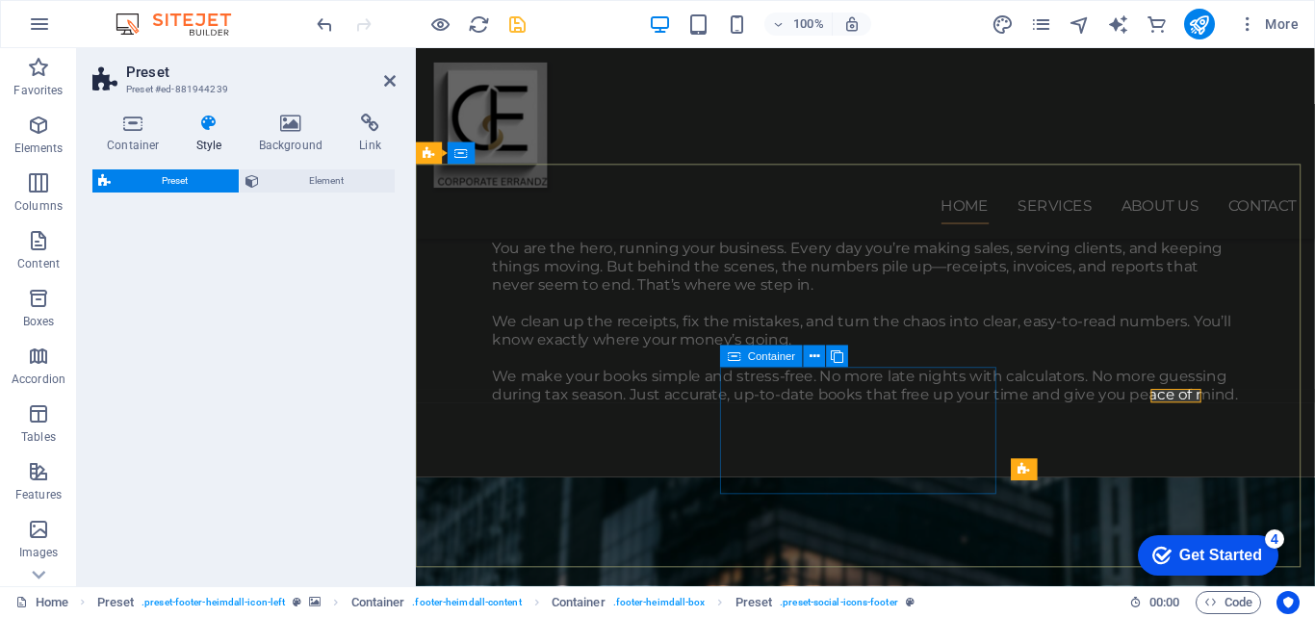
scroll to position [2271, 0]
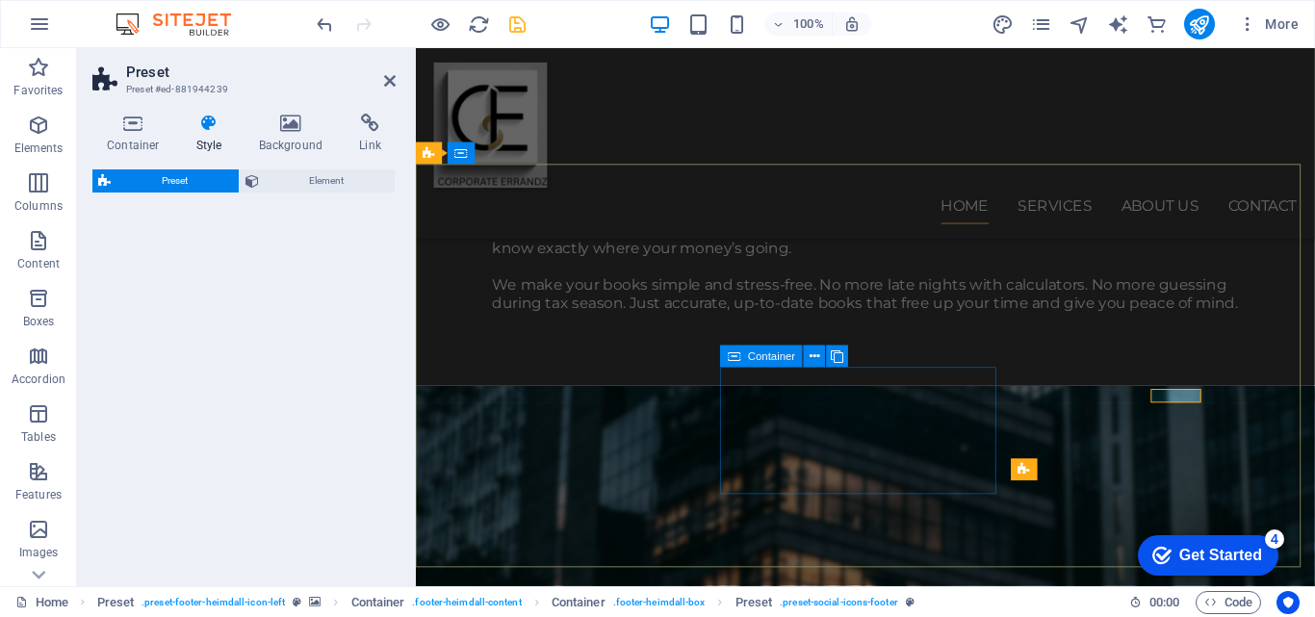
select select "px"
select select "rem"
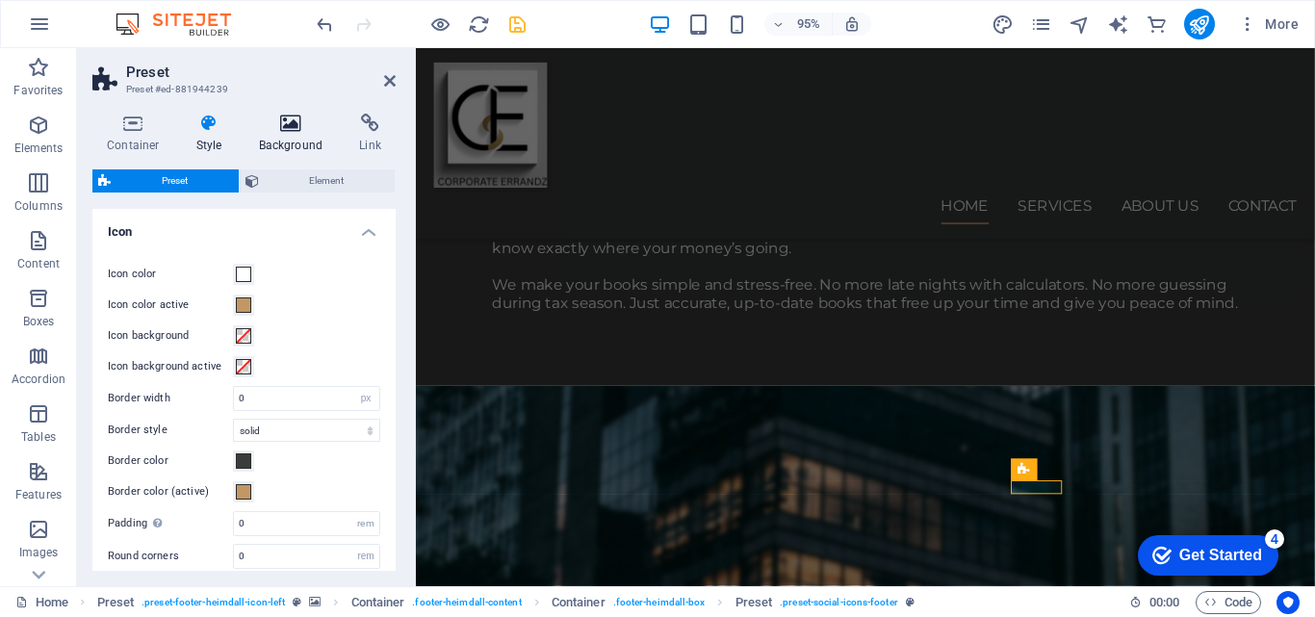
click at [283, 129] on icon at bounding box center [291, 123] width 93 height 19
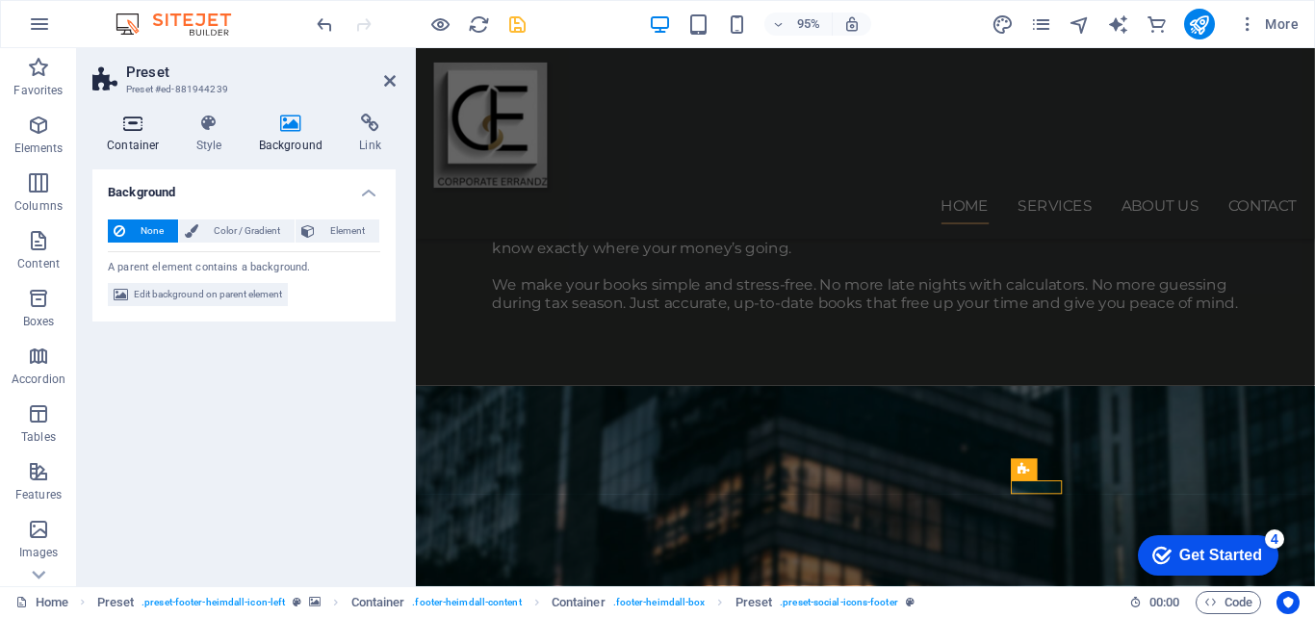
click at [136, 123] on icon at bounding box center [133, 123] width 82 height 19
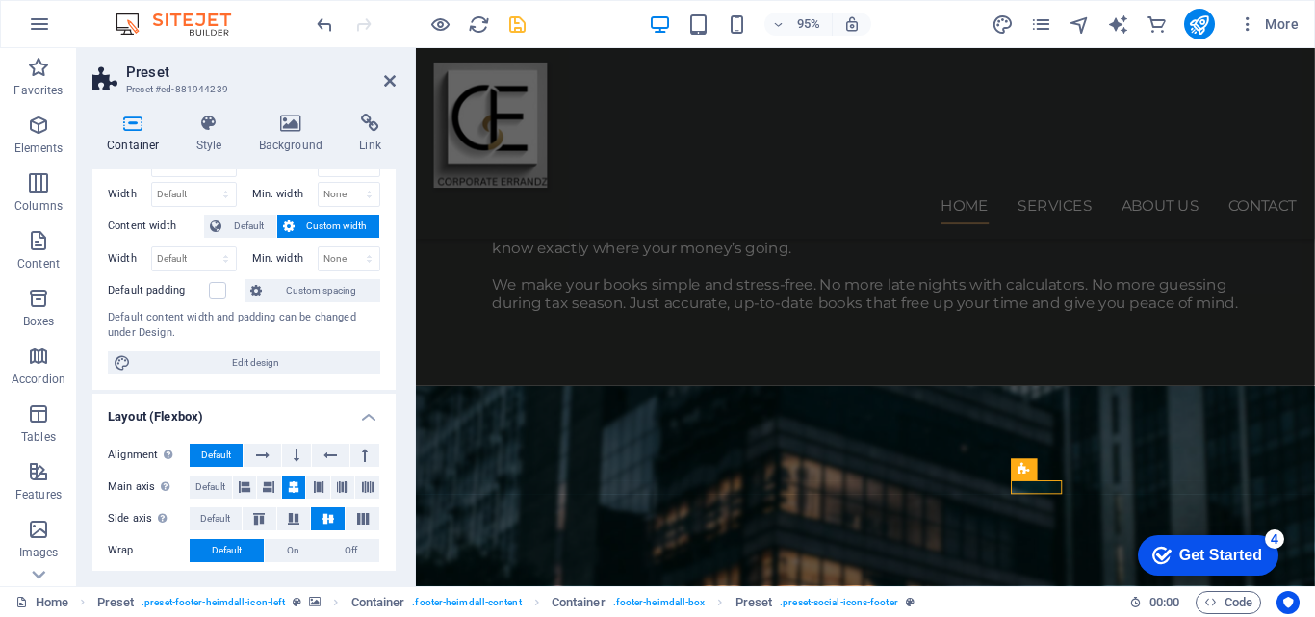
scroll to position [0, 0]
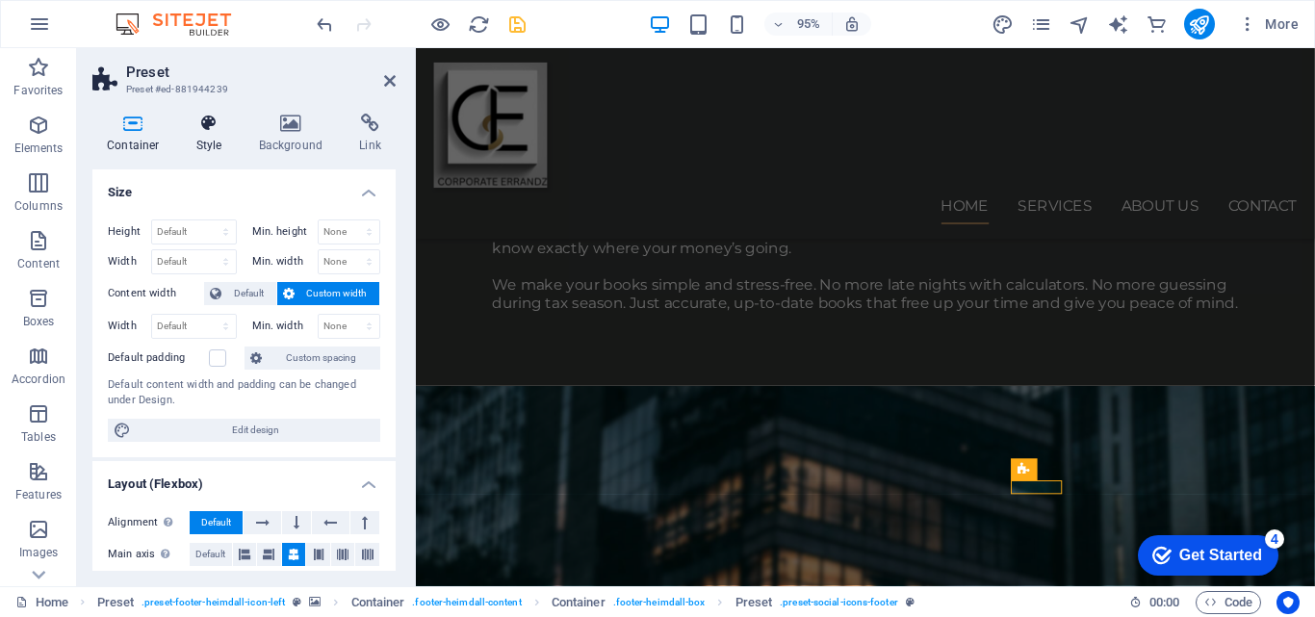
click at [206, 120] on icon at bounding box center [209, 123] width 55 height 19
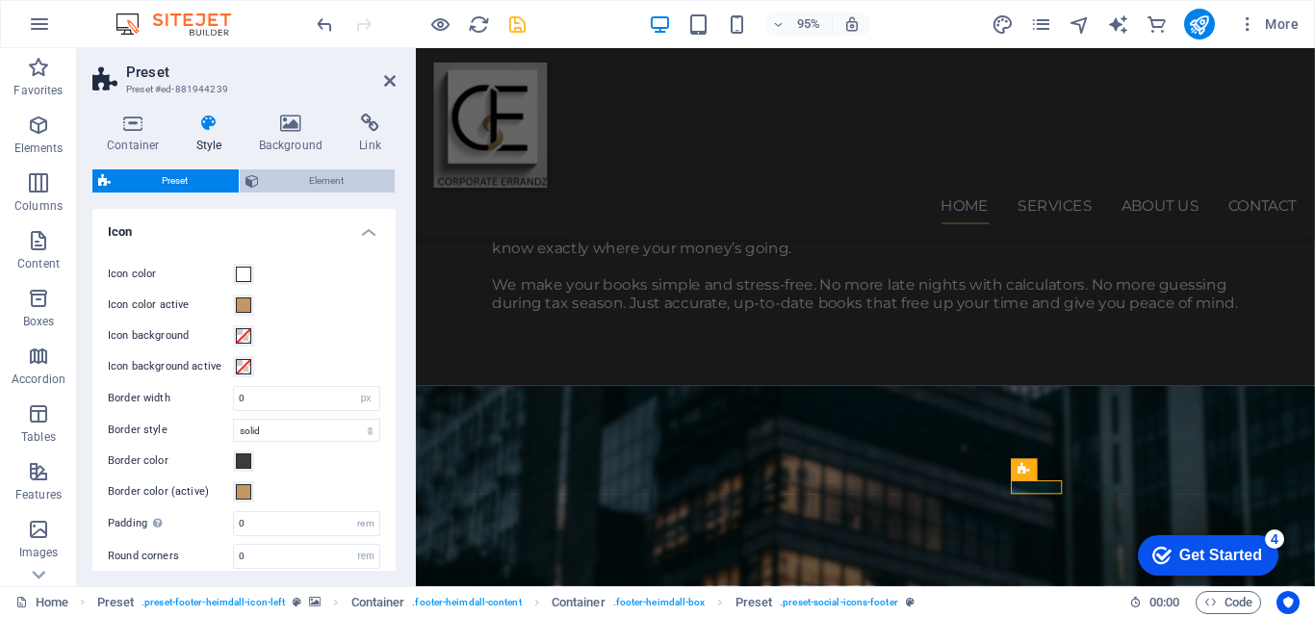
click at [332, 178] on span "Element" at bounding box center [327, 180] width 125 height 23
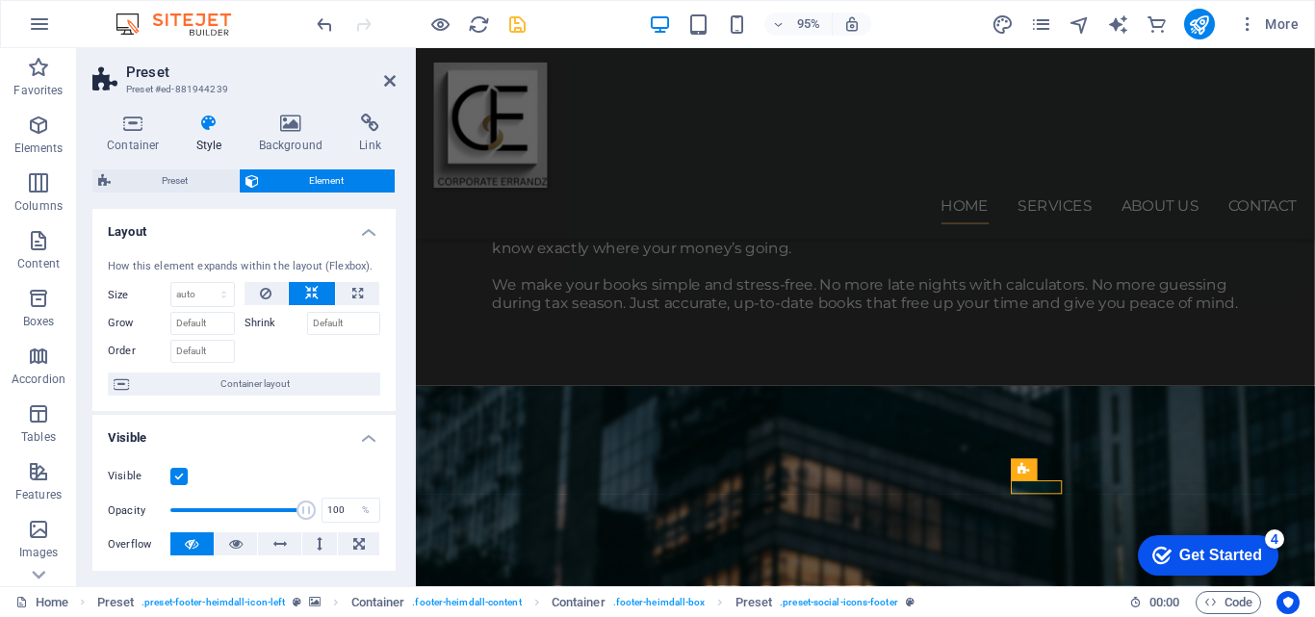
click at [181, 471] on label at bounding box center [178, 476] width 17 height 17
click at [0, 0] on input "Visible" at bounding box center [0, 0] width 0 height 0
click at [187, 459] on div "Visible Opacity 100 % Overflow" at bounding box center [243, 511] width 303 height 122
click at [509, 33] on icon "save" at bounding box center [517, 24] width 22 height 22
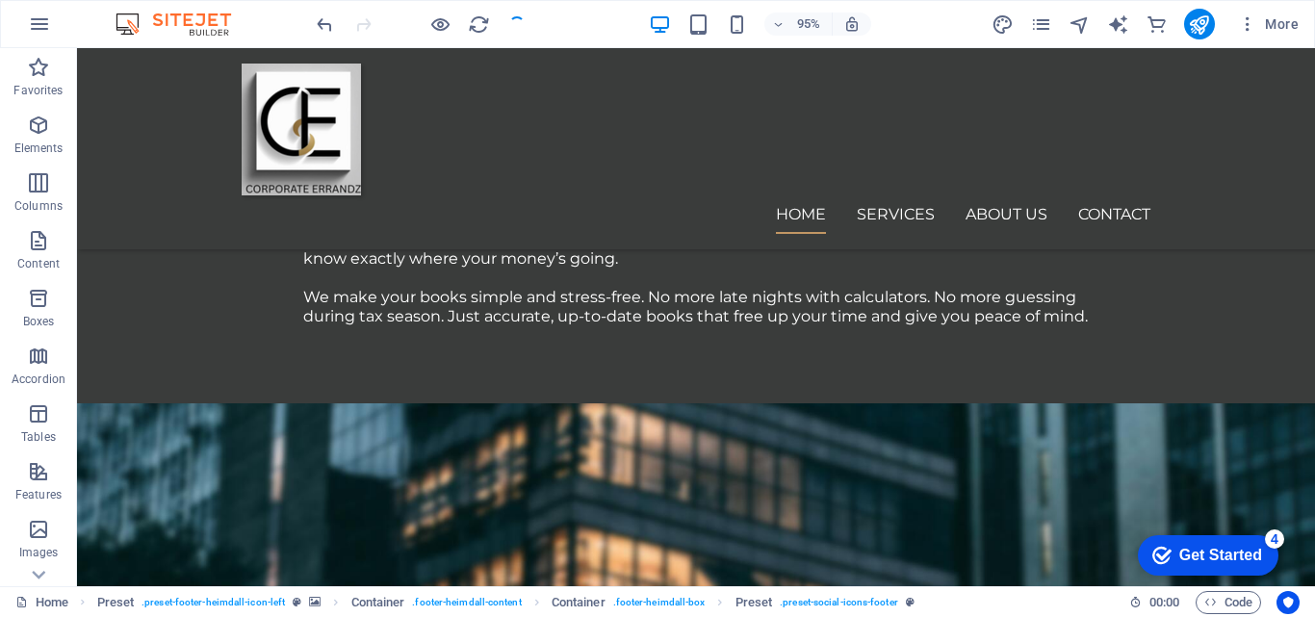
scroll to position [2175, 0]
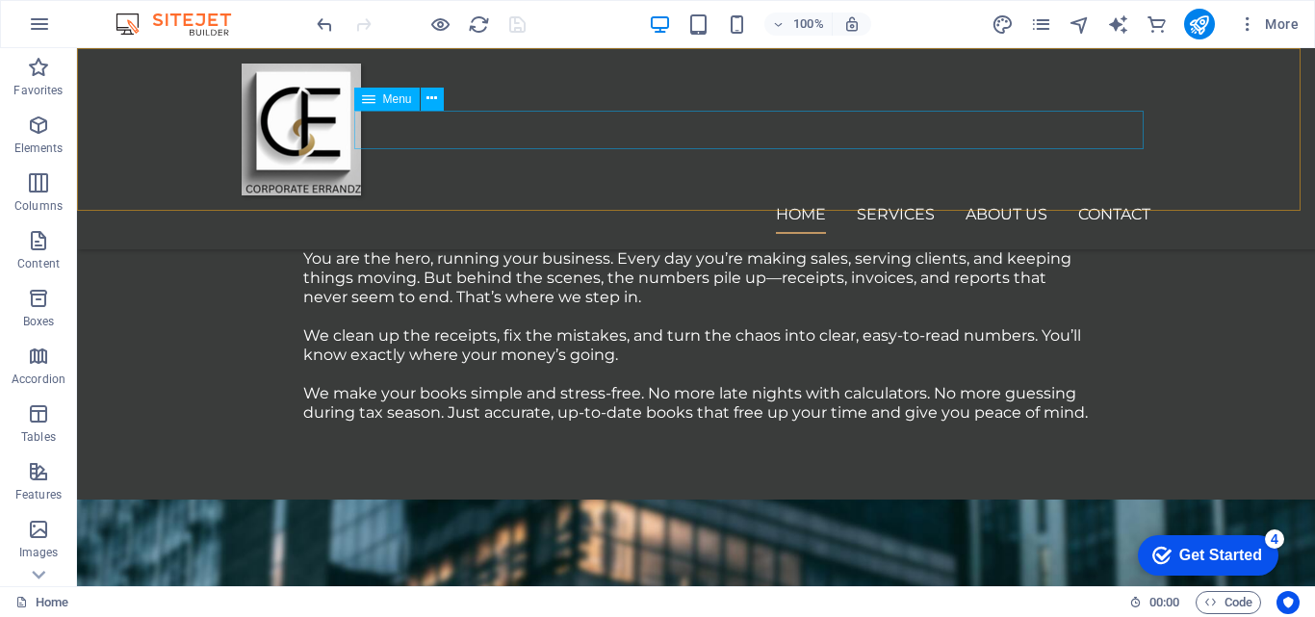
click at [911, 195] on nav "Home Services About us Contact" at bounding box center [696, 214] width 909 height 39
click at [897, 195] on nav "Home Services About us Contact" at bounding box center [696, 214] width 909 height 39
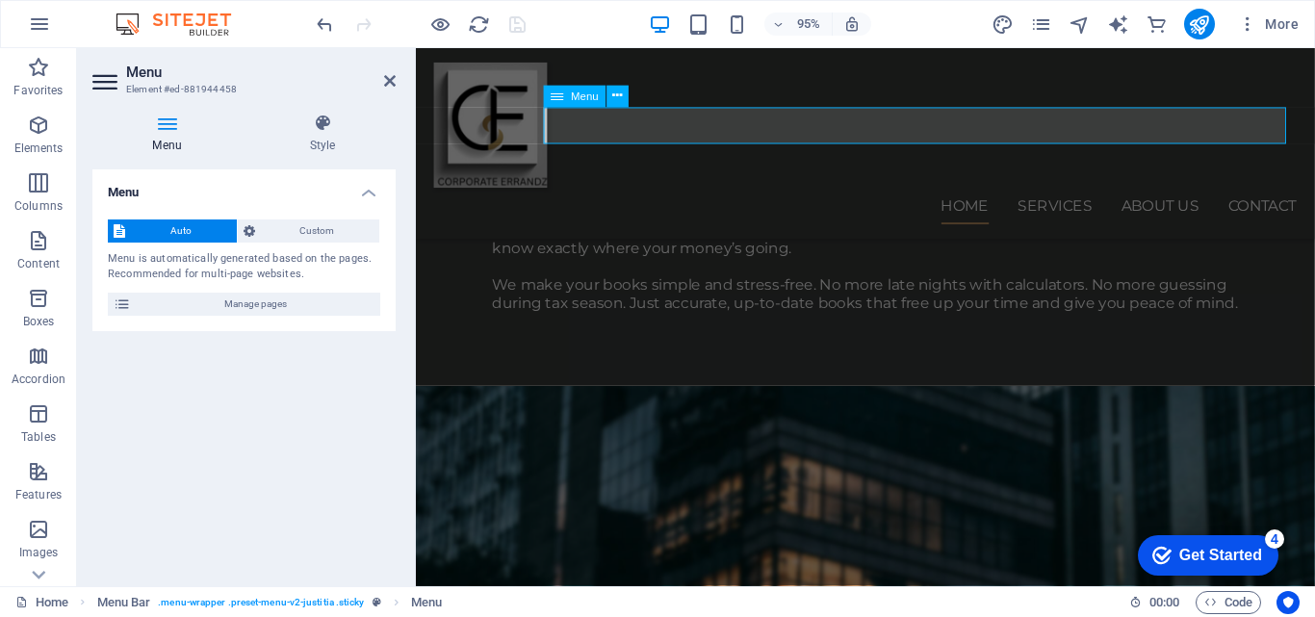
click at [1076, 195] on nav "Home Services About us Contact" at bounding box center [889, 214] width 909 height 39
click at [391, 76] on icon at bounding box center [390, 80] width 12 height 15
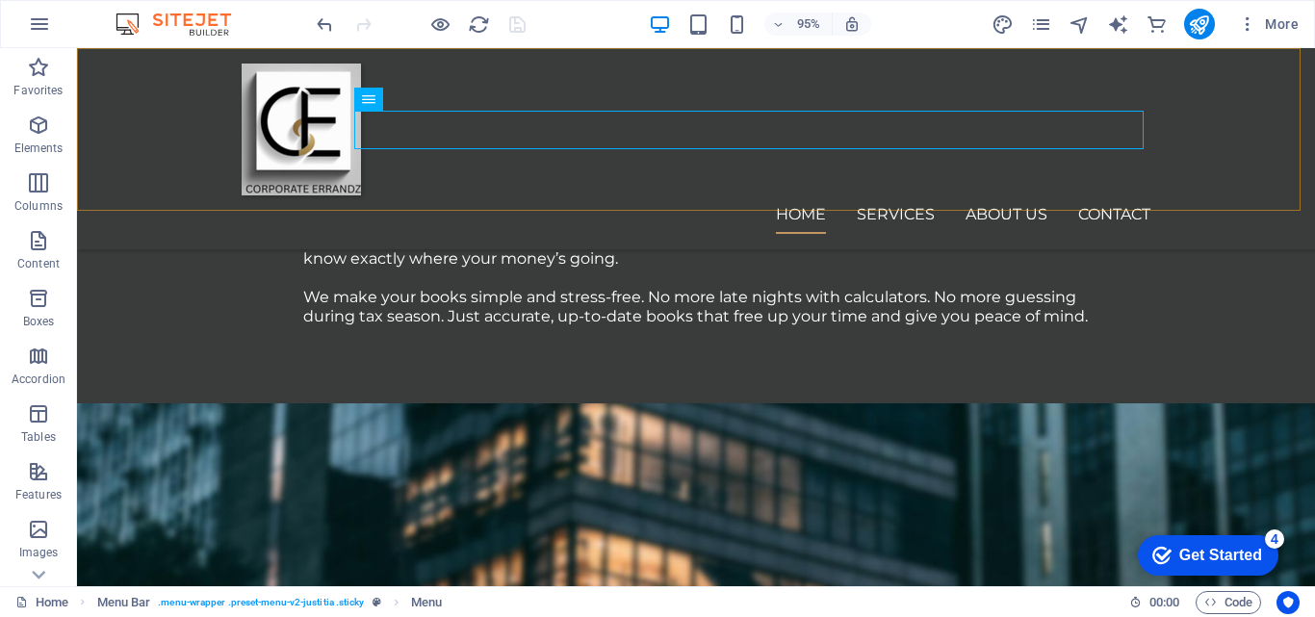
scroll to position [2175, 0]
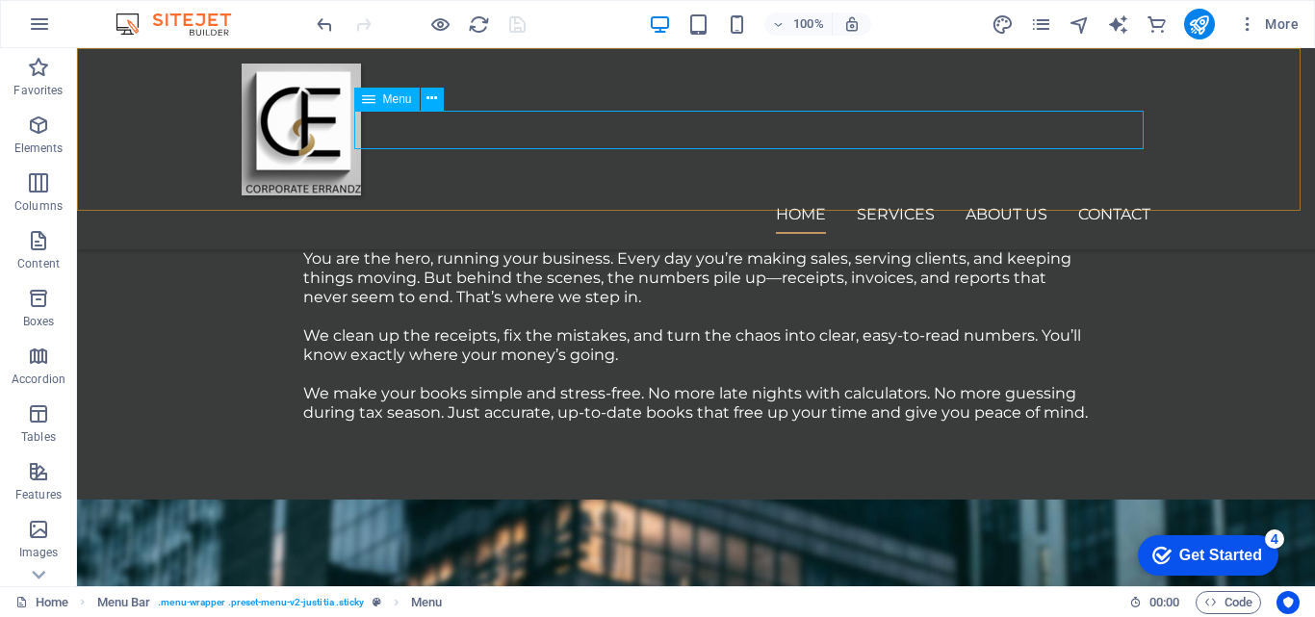
click at [890, 195] on nav "Home Services About us Contact" at bounding box center [696, 214] width 909 height 39
click at [888, 195] on nav "Home Services About us Contact" at bounding box center [696, 214] width 909 height 39
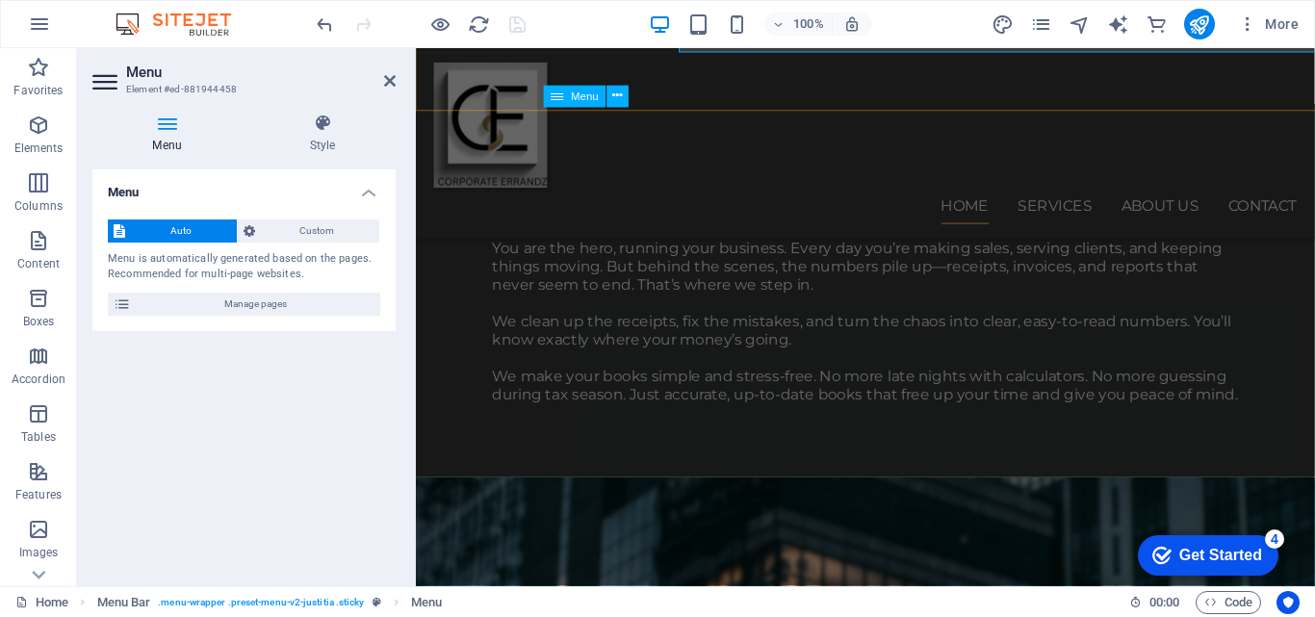
scroll to position [2271, 0]
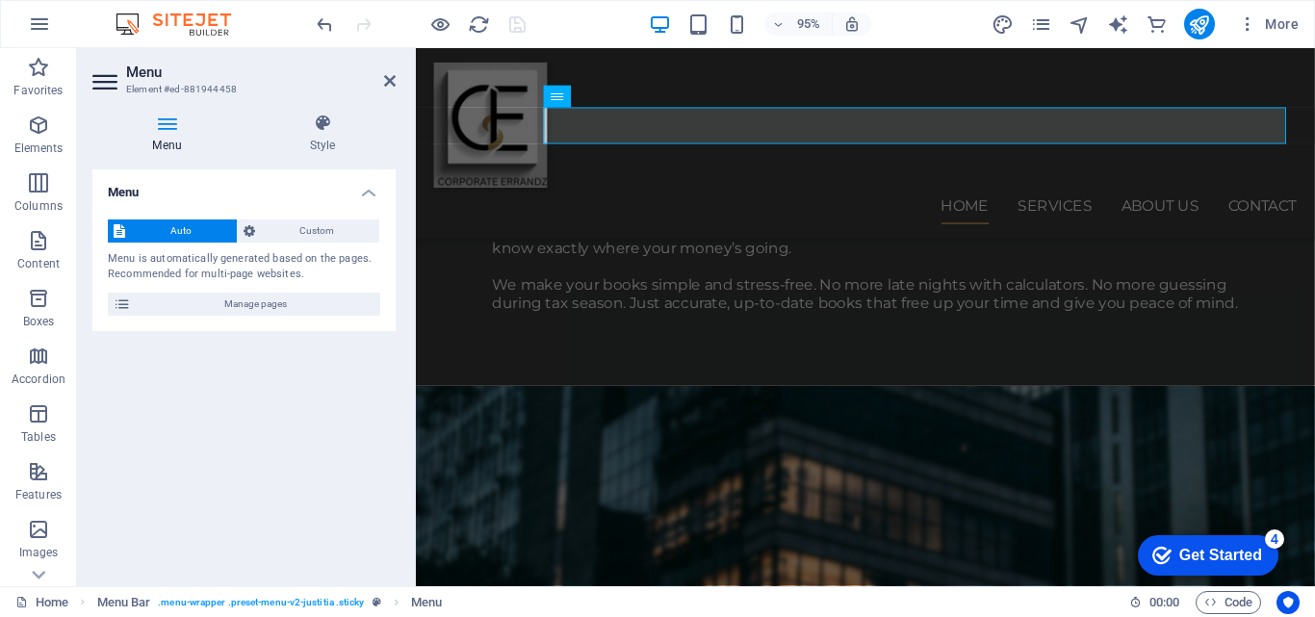
click at [174, 120] on icon at bounding box center [166, 123] width 149 height 19
click at [1042, 27] on icon "pages" at bounding box center [1041, 24] width 22 height 22
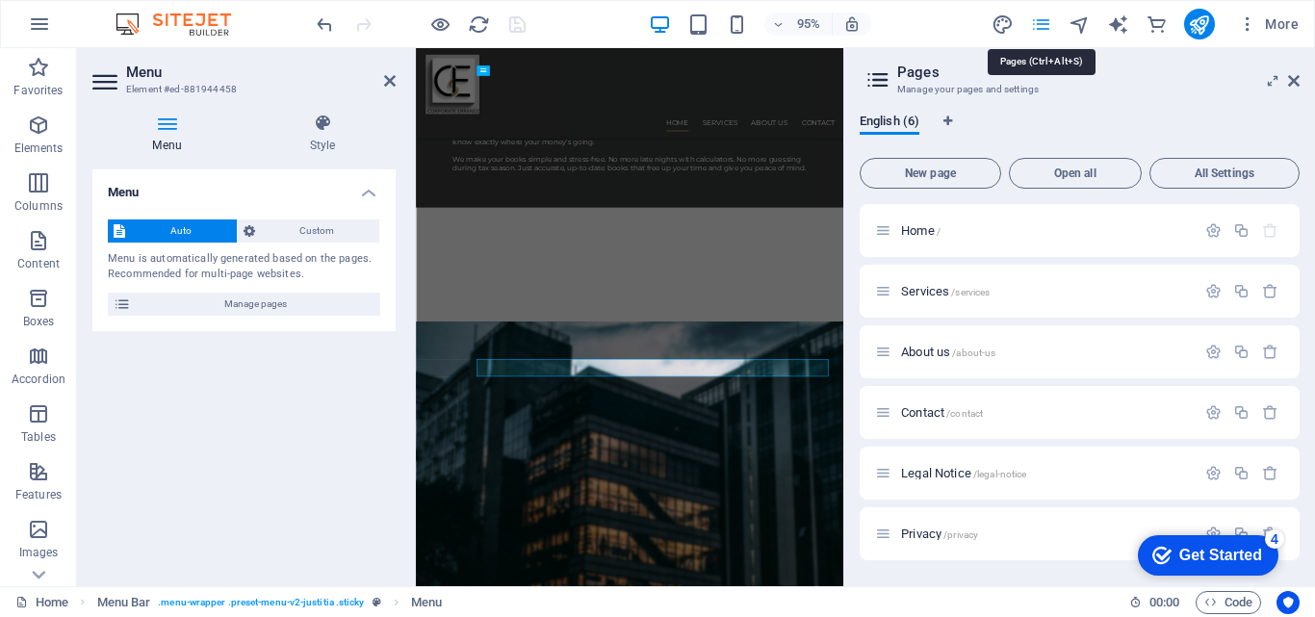
scroll to position [1642, 0]
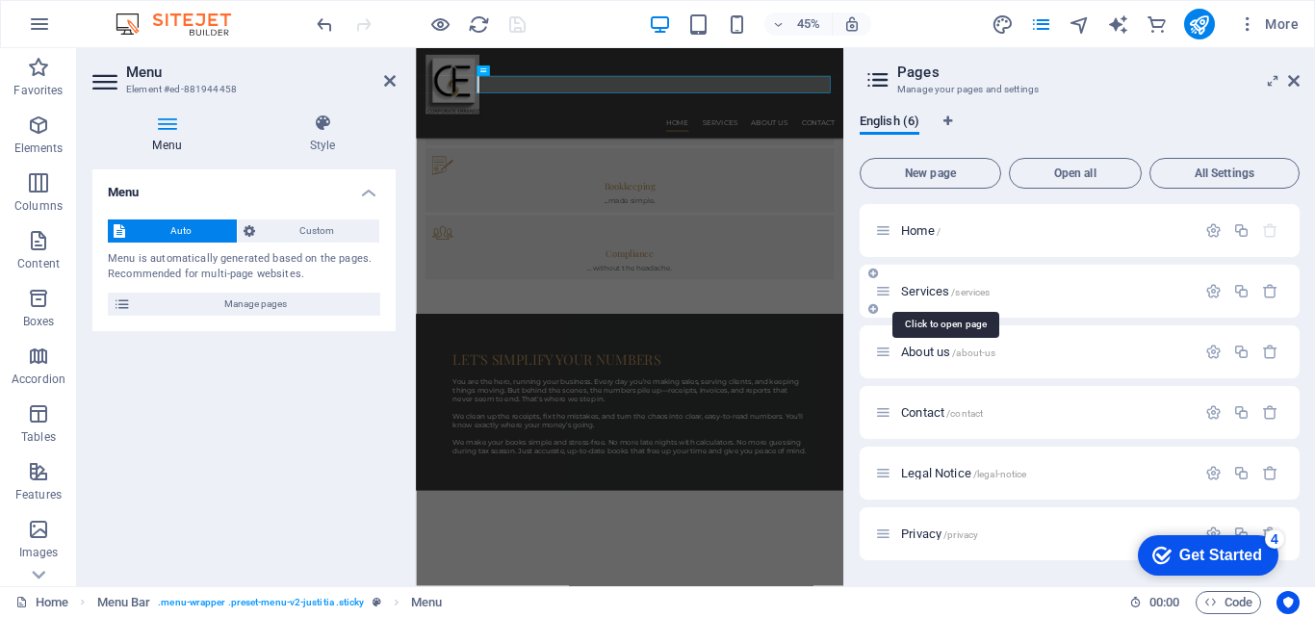
click at [969, 292] on span "/services" at bounding box center [970, 292] width 39 height 11
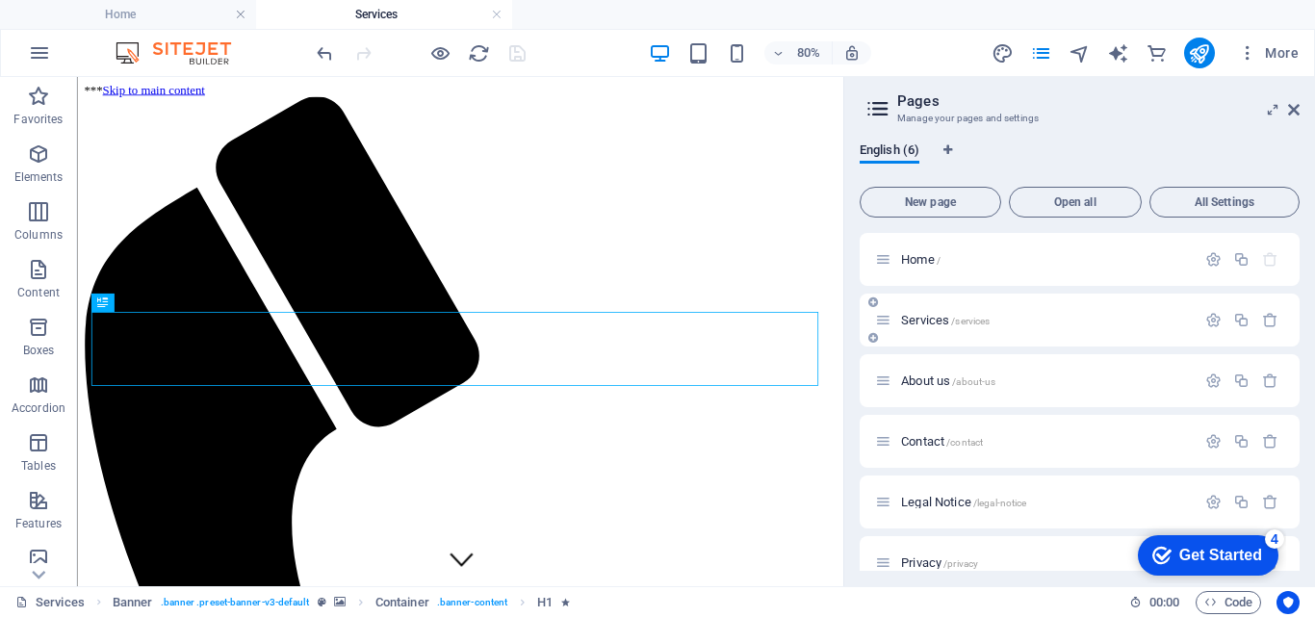
scroll to position [0, 0]
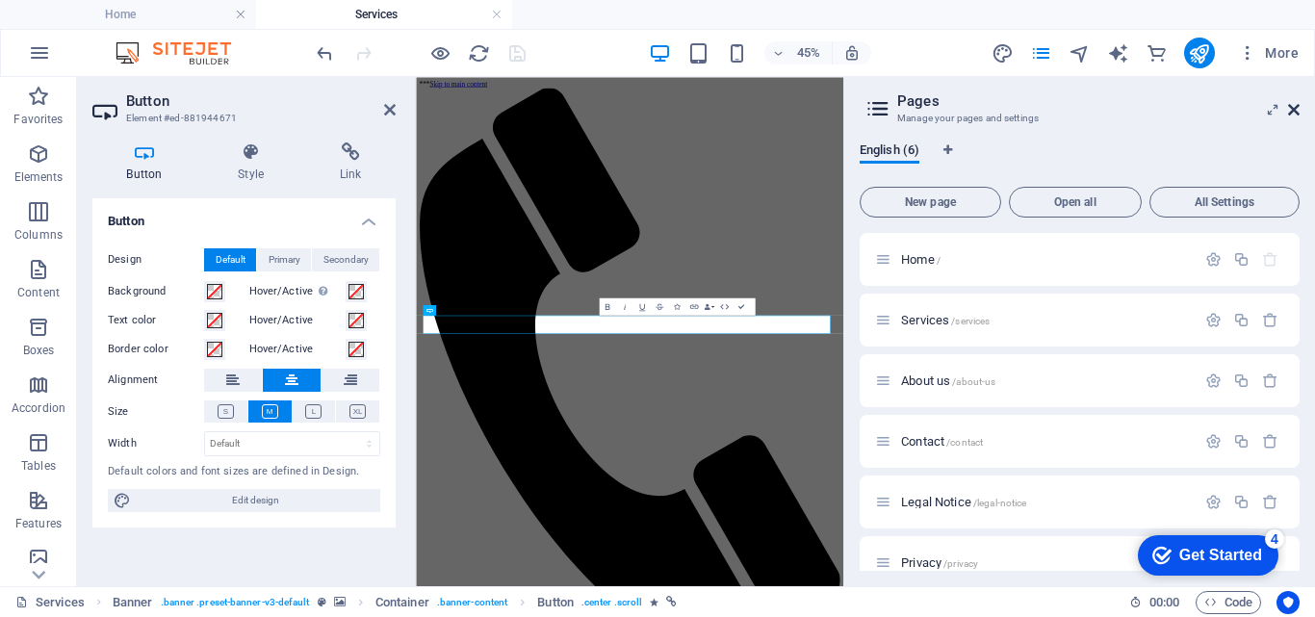
click at [1297, 111] on icon at bounding box center [1294, 109] width 12 height 15
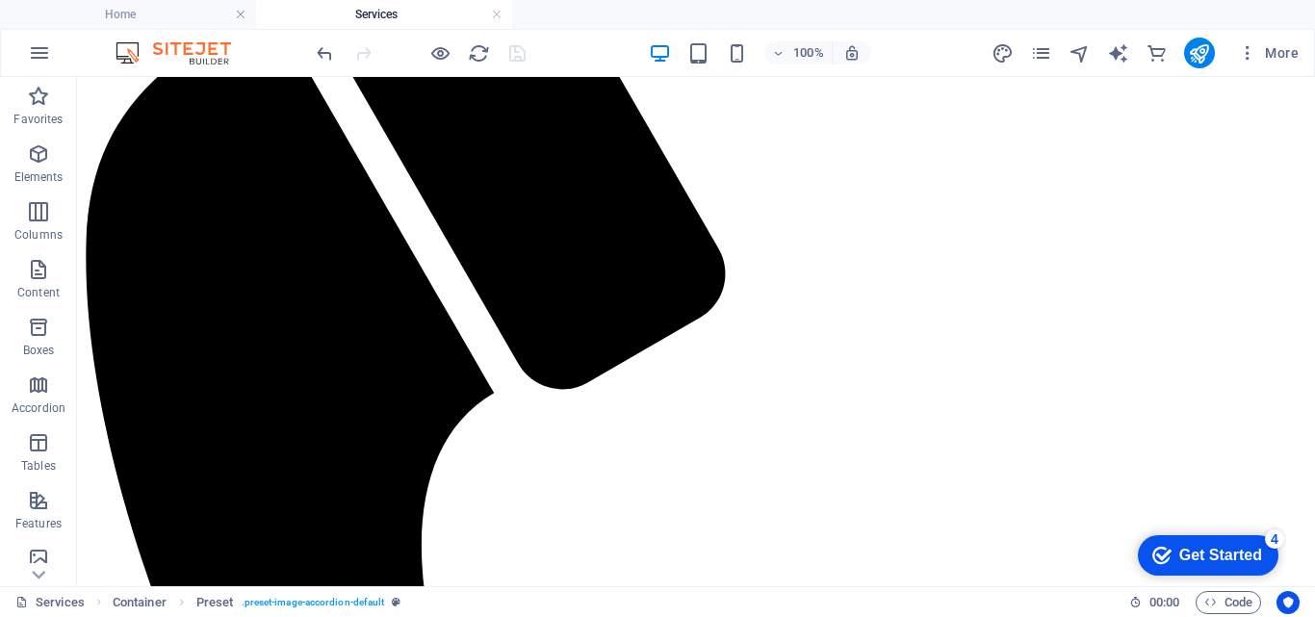
scroll to position [270, 0]
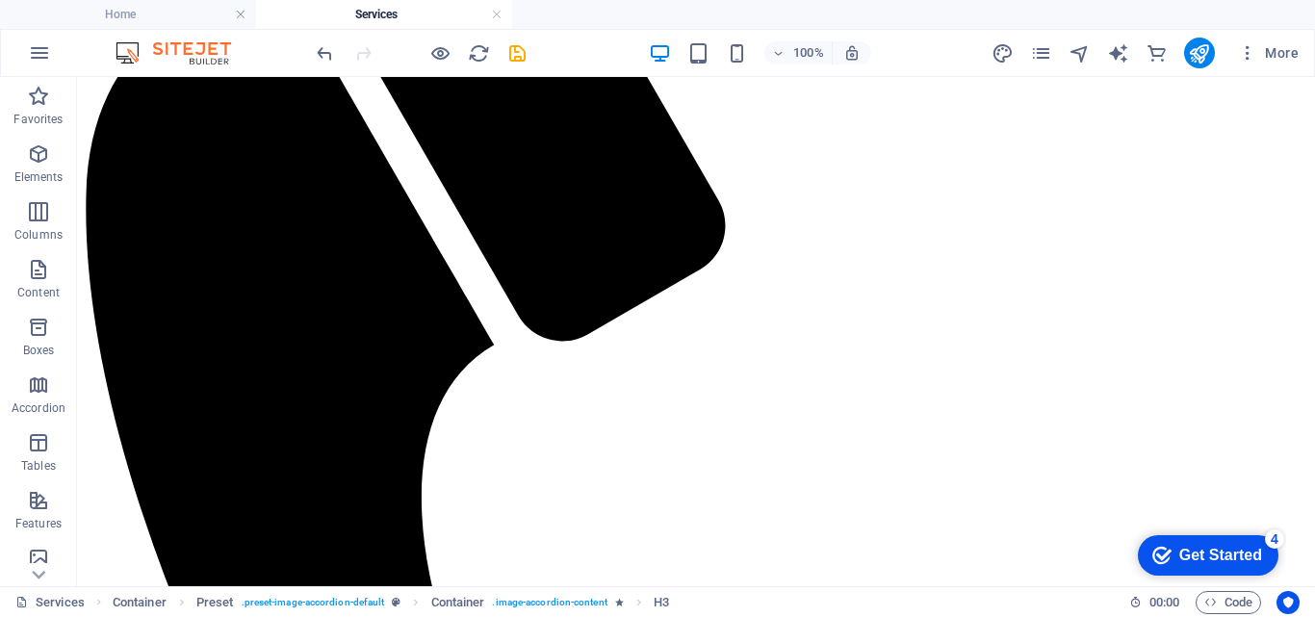
scroll to position [308, 0]
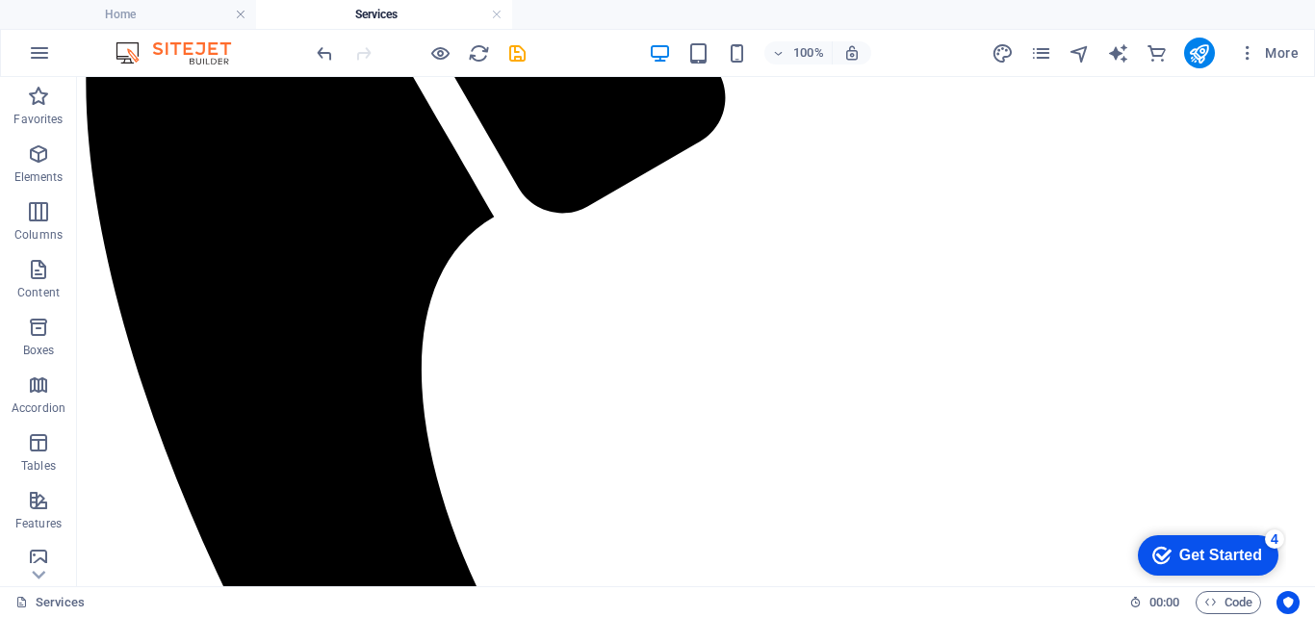
drag, startPoint x: 1307, startPoint y: 583, endPoint x: 212, endPoint y: 117, distance: 1189.8
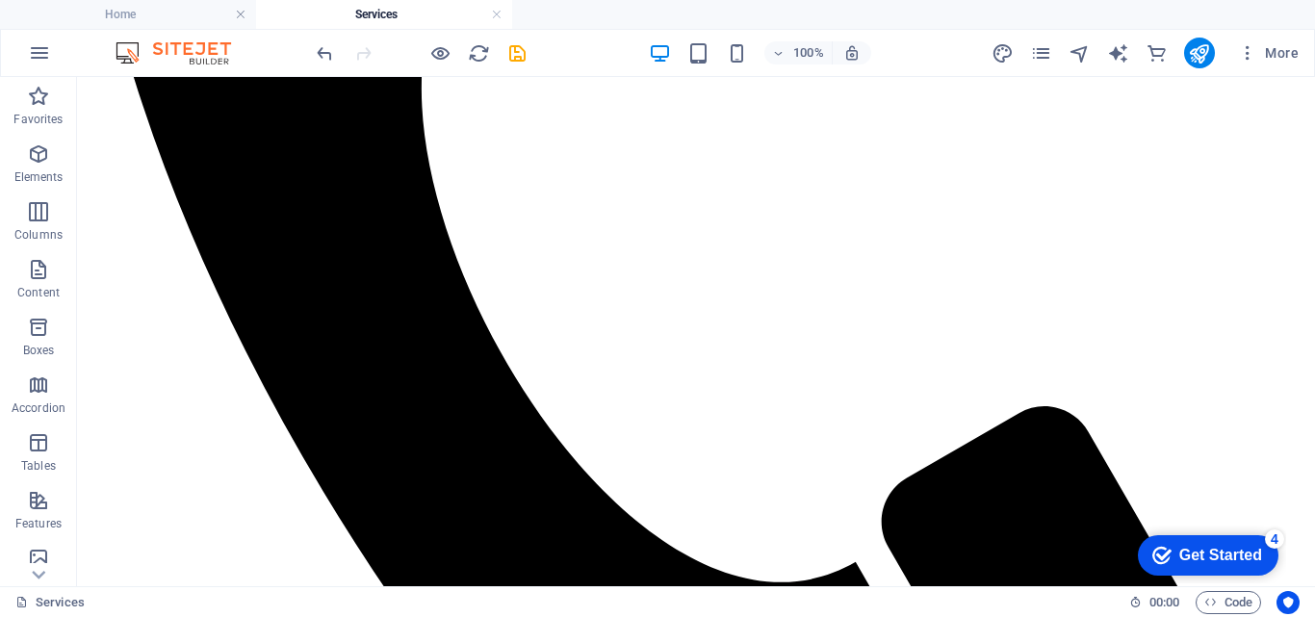
scroll to position [732, 0]
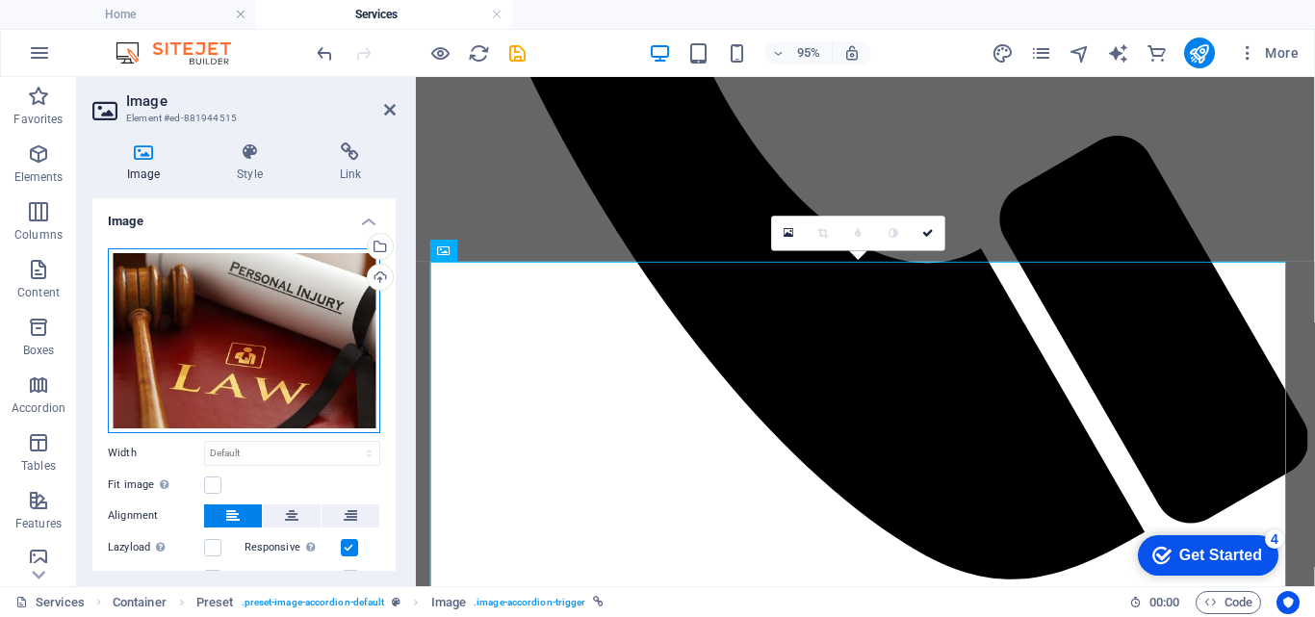
click at [289, 331] on div "Drag files here, click to choose files or select files from Files or our free s…" at bounding box center [244, 340] width 272 height 185
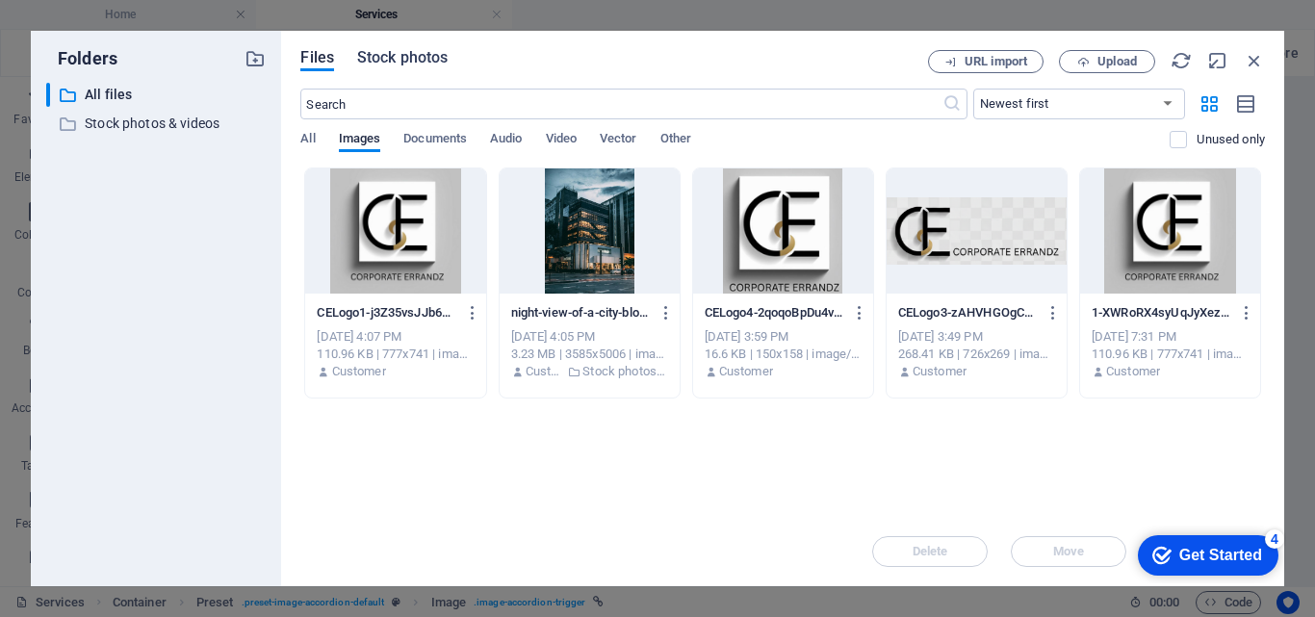
click at [401, 50] on span "Stock photos" at bounding box center [402, 57] width 91 height 23
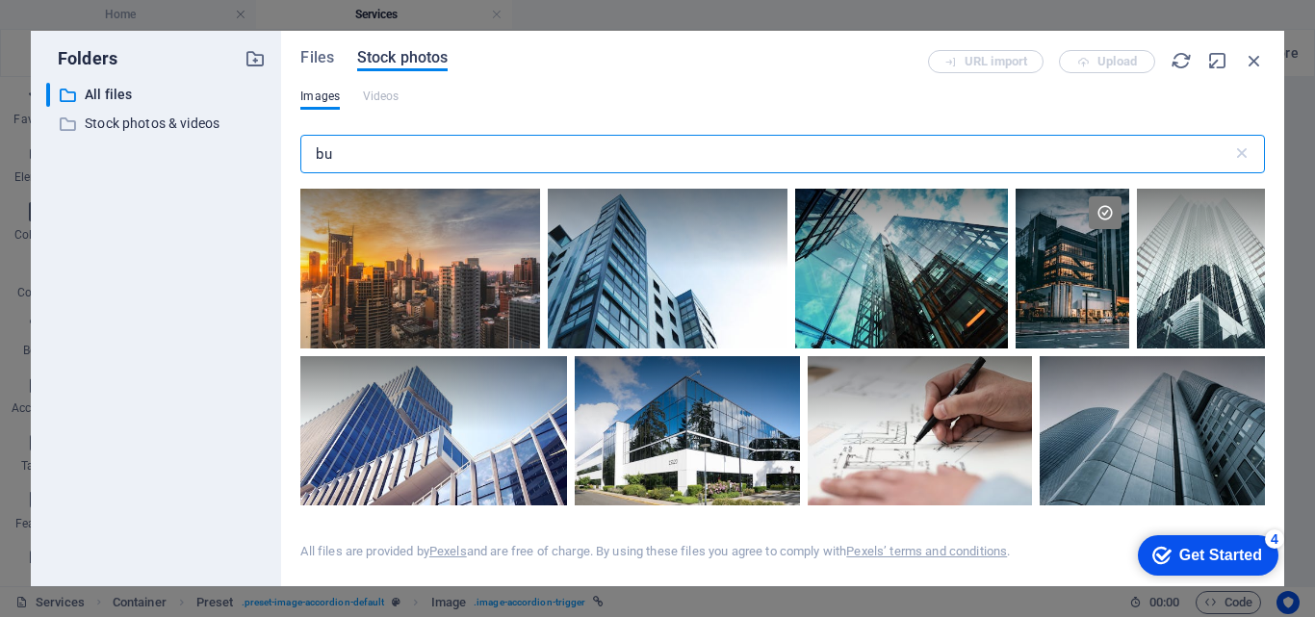
type input "b"
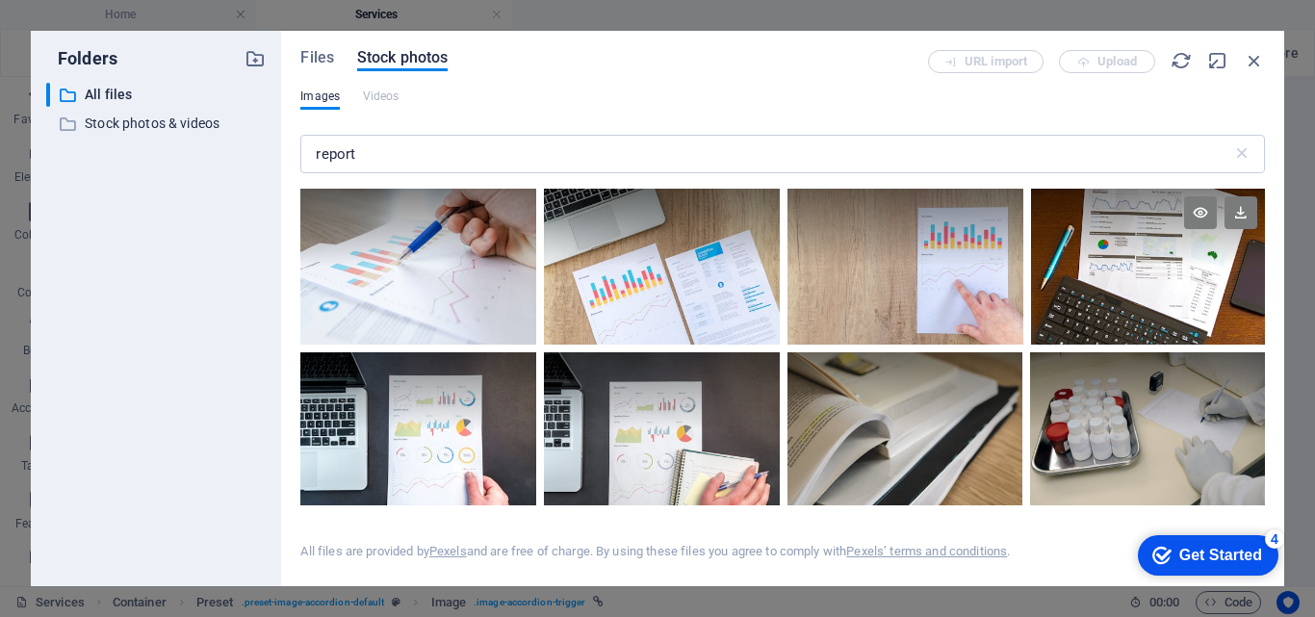
click at [1158, 291] on div at bounding box center [1148, 267] width 234 height 156
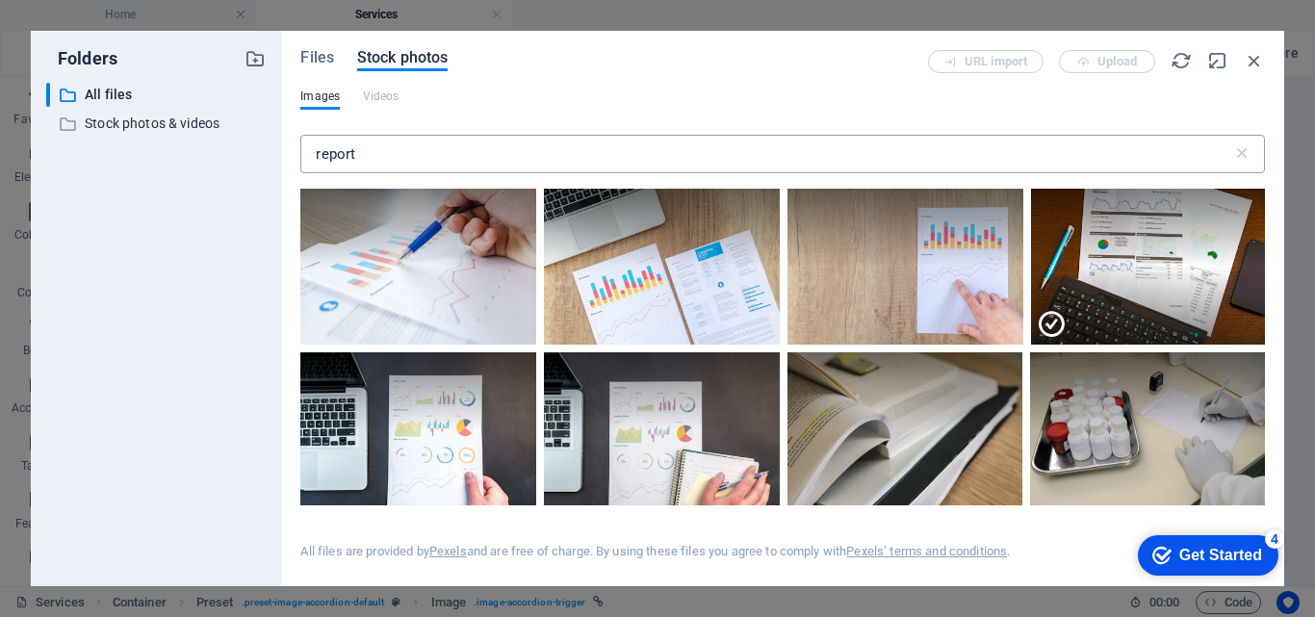
click at [401, 155] on input "report" at bounding box center [765, 154] width 931 height 39
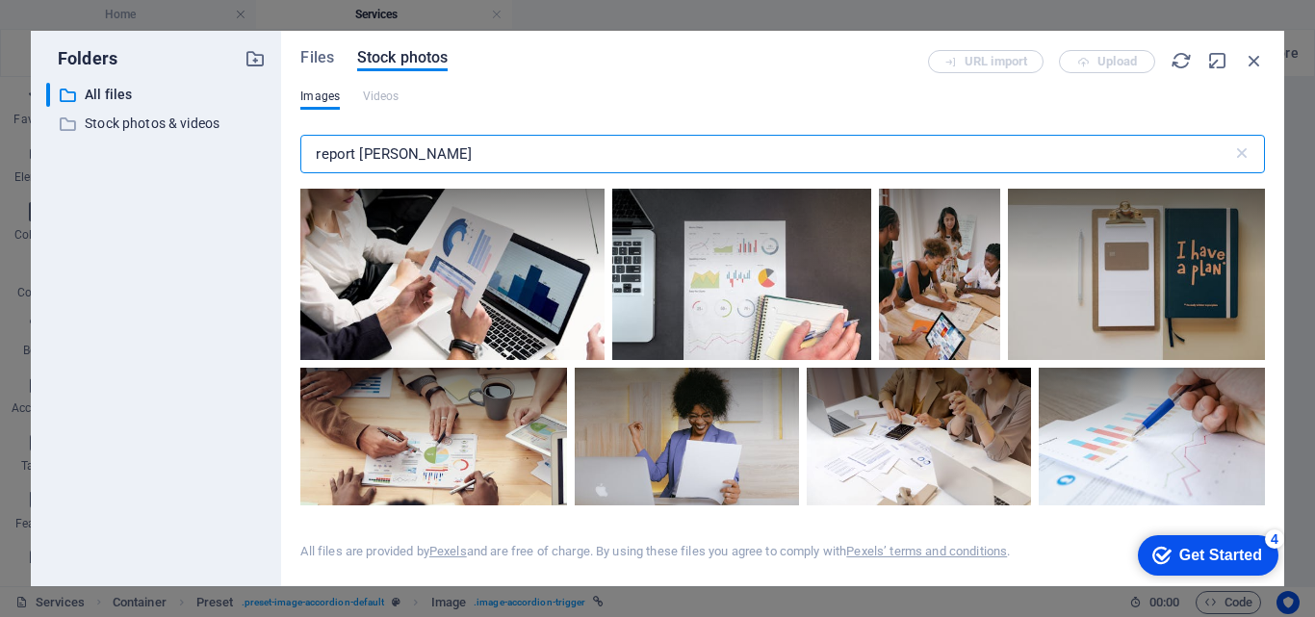
type input "report [PERSON_NAME]"
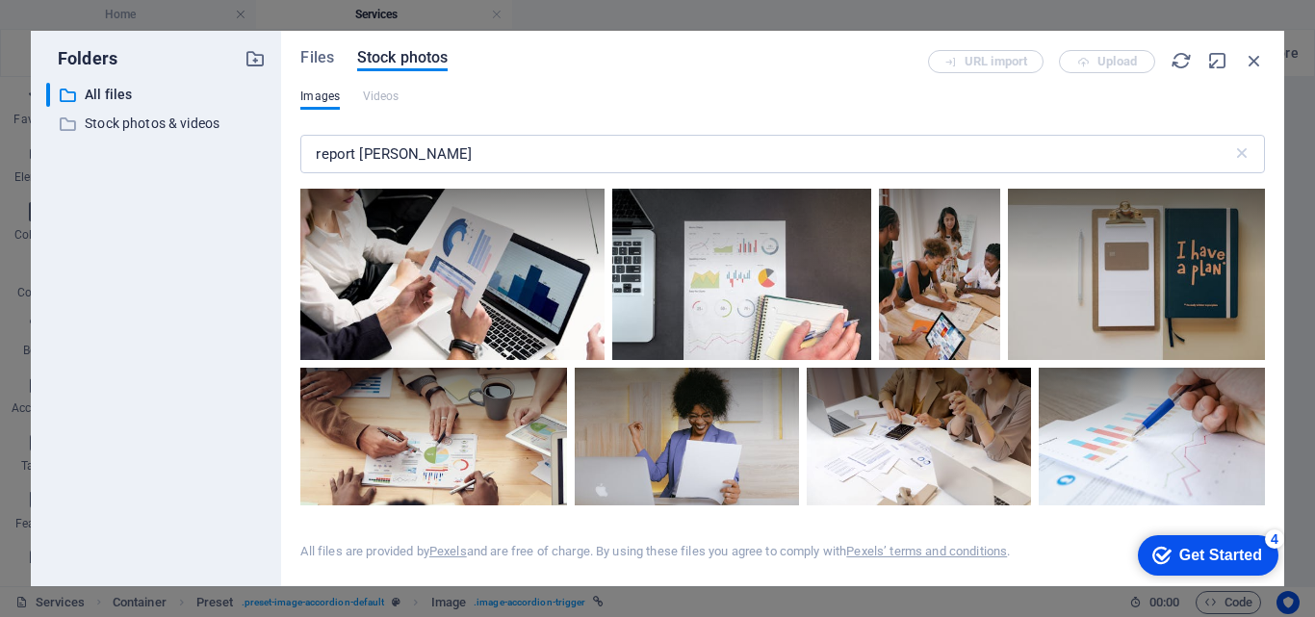
drag, startPoint x: 1266, startPoint y: 210, endPoint x: 1264, endPoint y: 232, distance: 22.2
click at [1264, 232] on div "Files Stock photos URL import Upload Images Videos report [PERSON_NAME] ​ All f…" at bounding box center [782, 309] width 1003 height 556
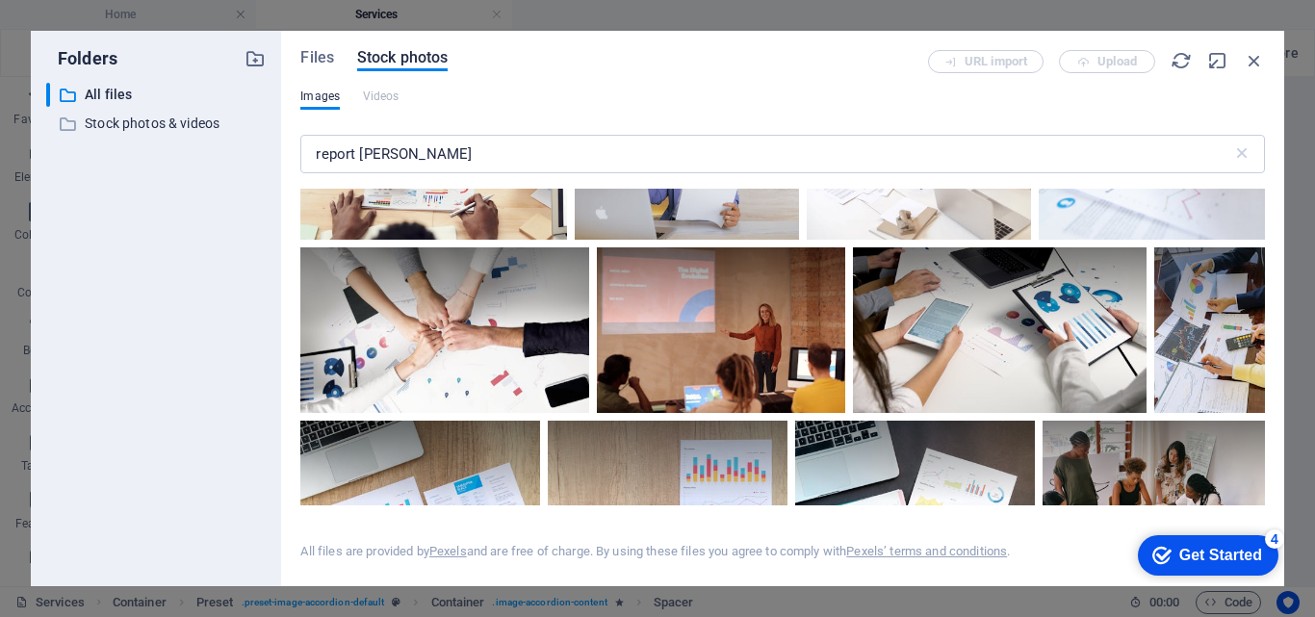
scroll to position [1280, 0]
click at [1272, 456] on div "Files Stock photos URL import Upload Images Videos report [PERSON_NAME] ​ All f…" at bounding box center [782, 309] width 1003 height 556
click at [1270, 485] on div "Files Stock photos URL import Upload Images Videos report [PERSON_NAME] ​ All f…" at bounding box center [782, 309] width 1003 height 556
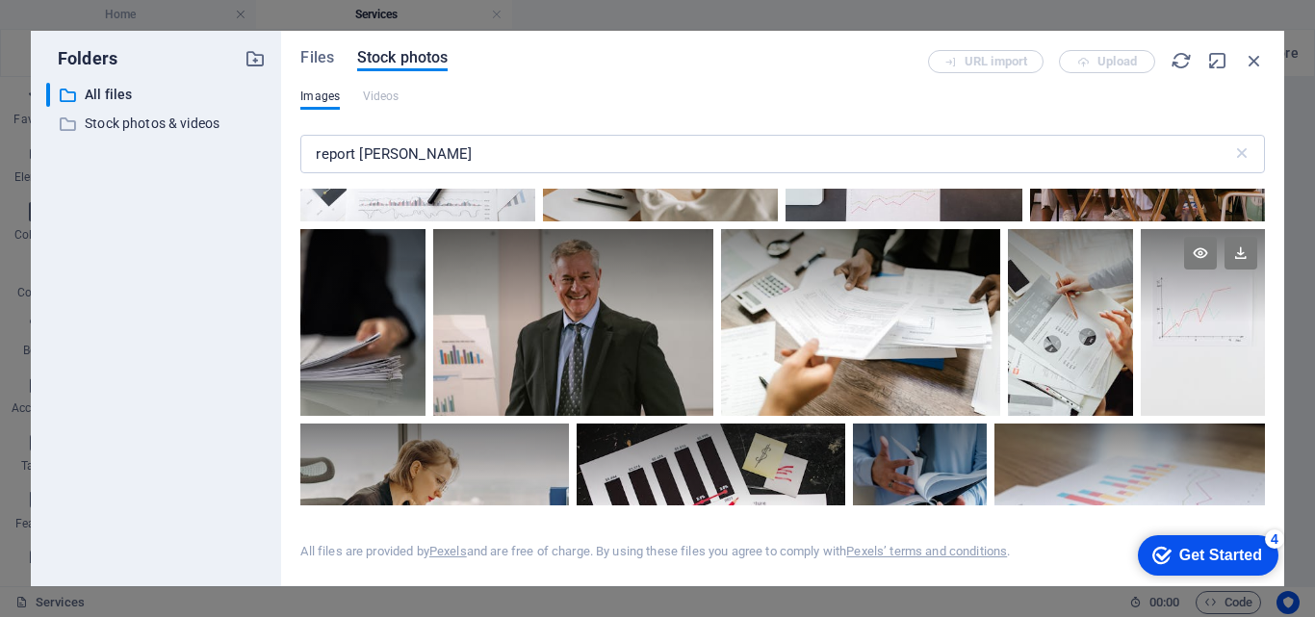
scroll to position [1192, 0]
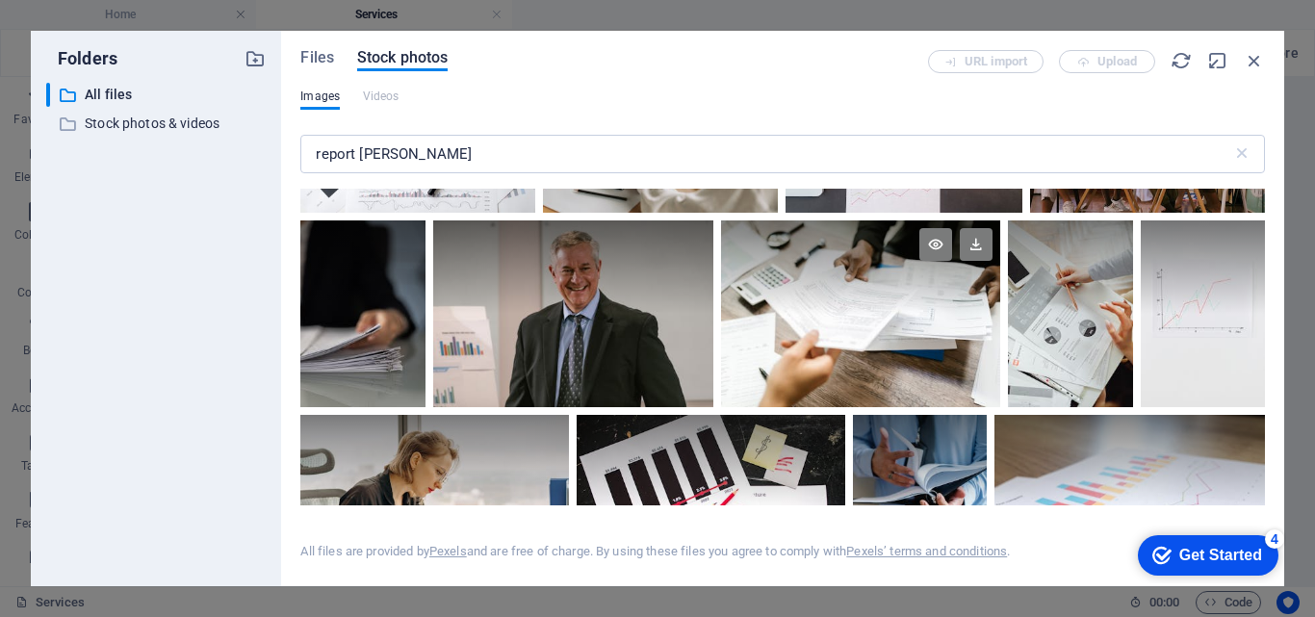
click at [867, 324] on div at bounding box center [861, 313] width 280 height 187
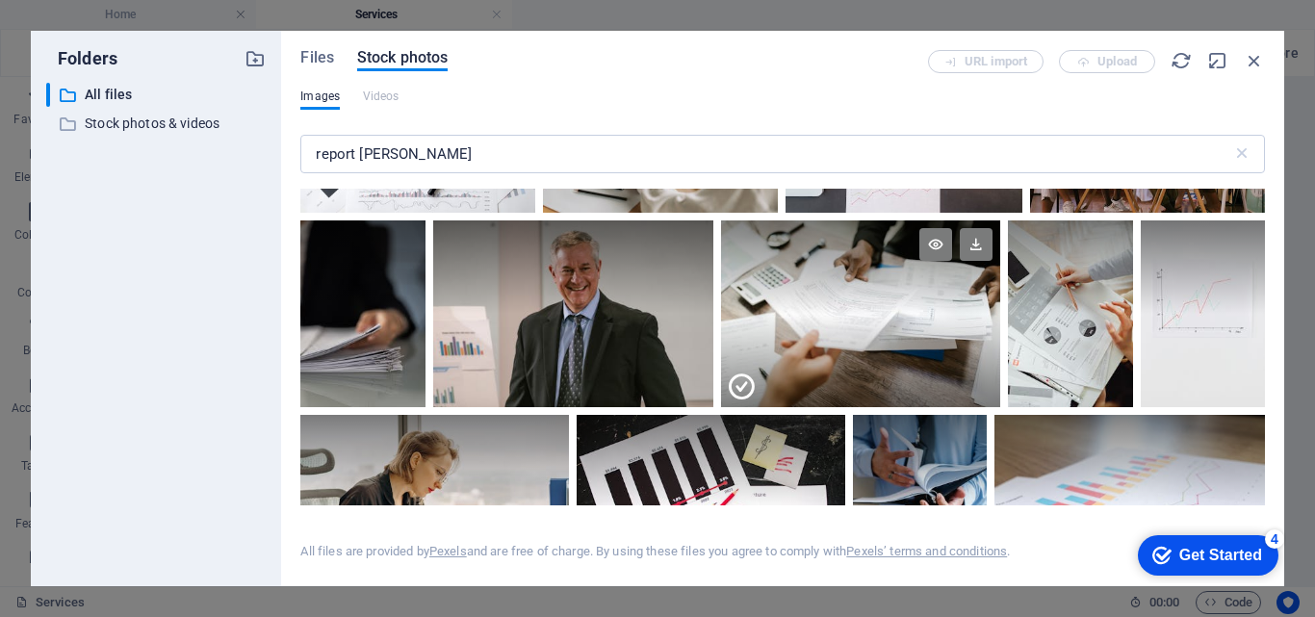
click at [833, 334] on div at bounding box center [861, 360] width 280 height 93
click at [833, 334] on div at bounding box center [861, 313] width 280 height 187
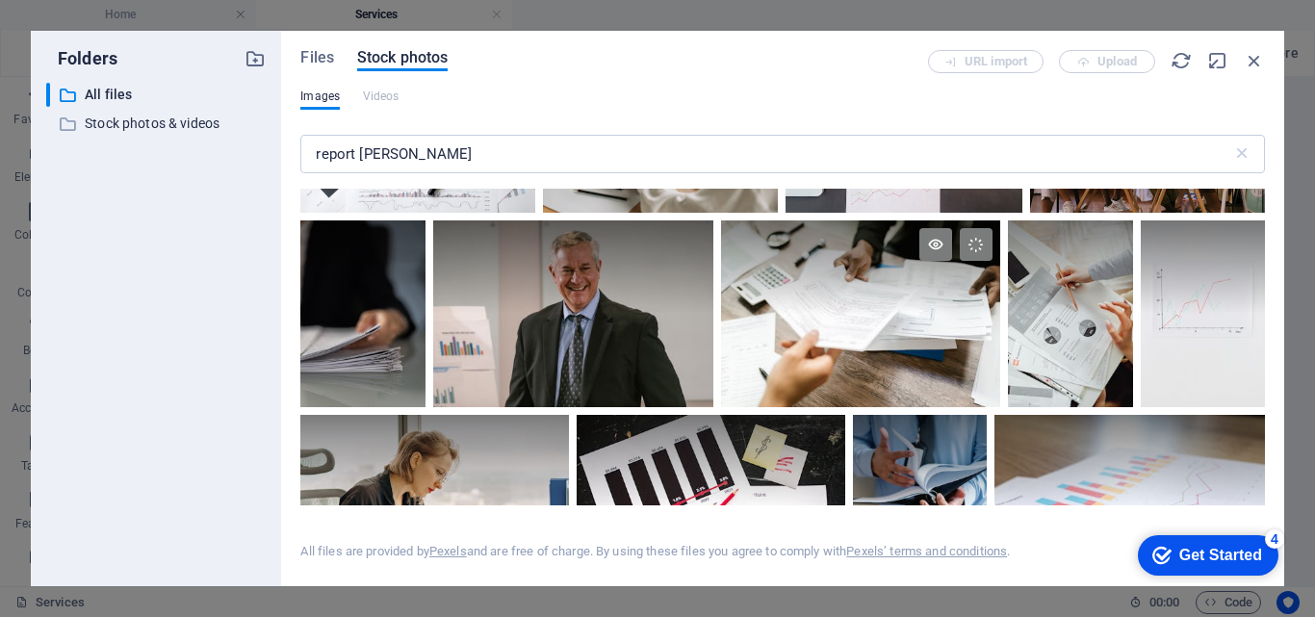
click at [833, 334] on div at bounding box center [861, 313] width 280 height 187
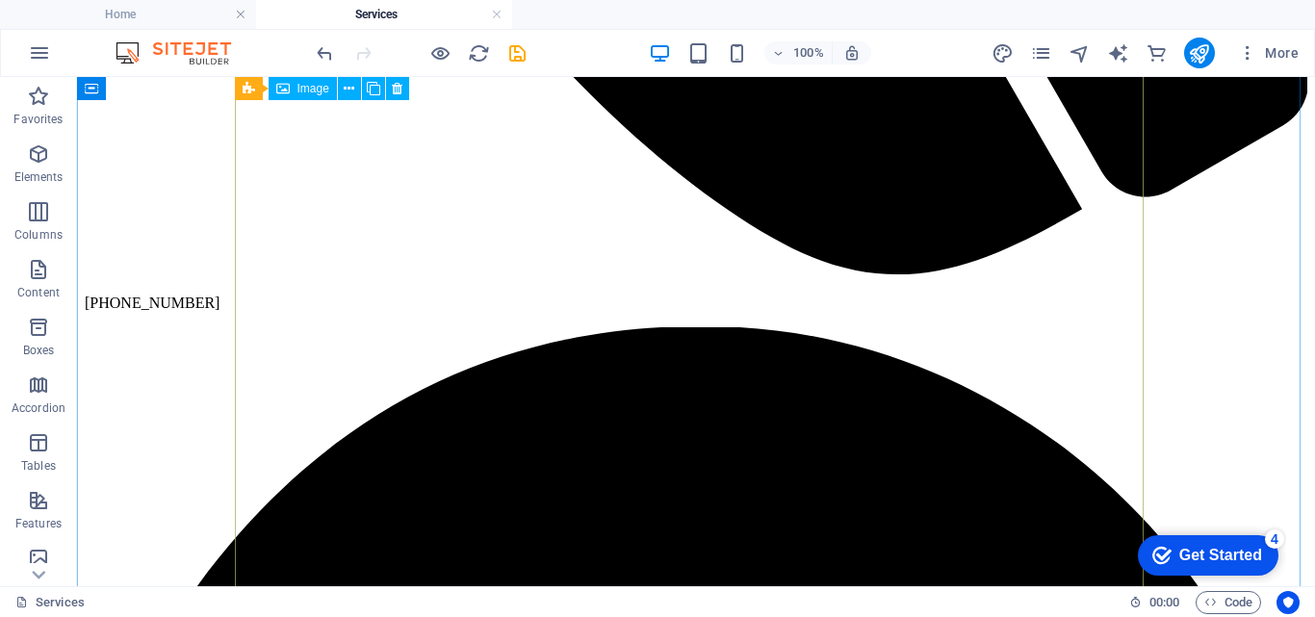
scroll to position [974, 0]
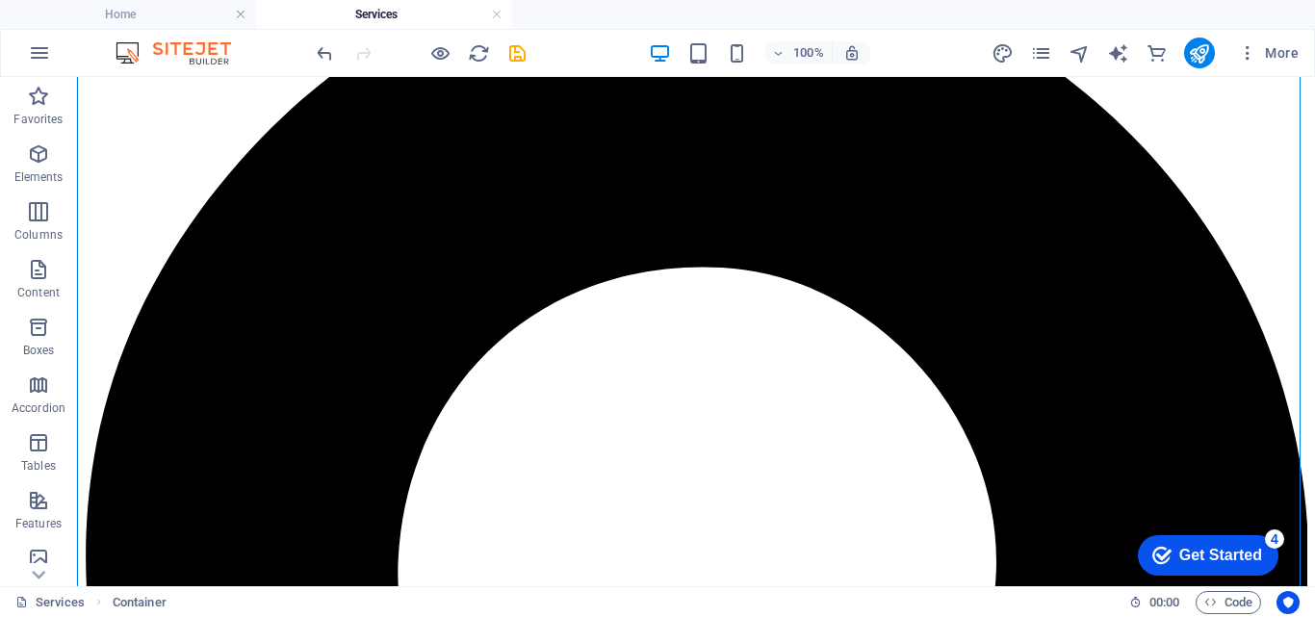
scroll to position [1860, 0]
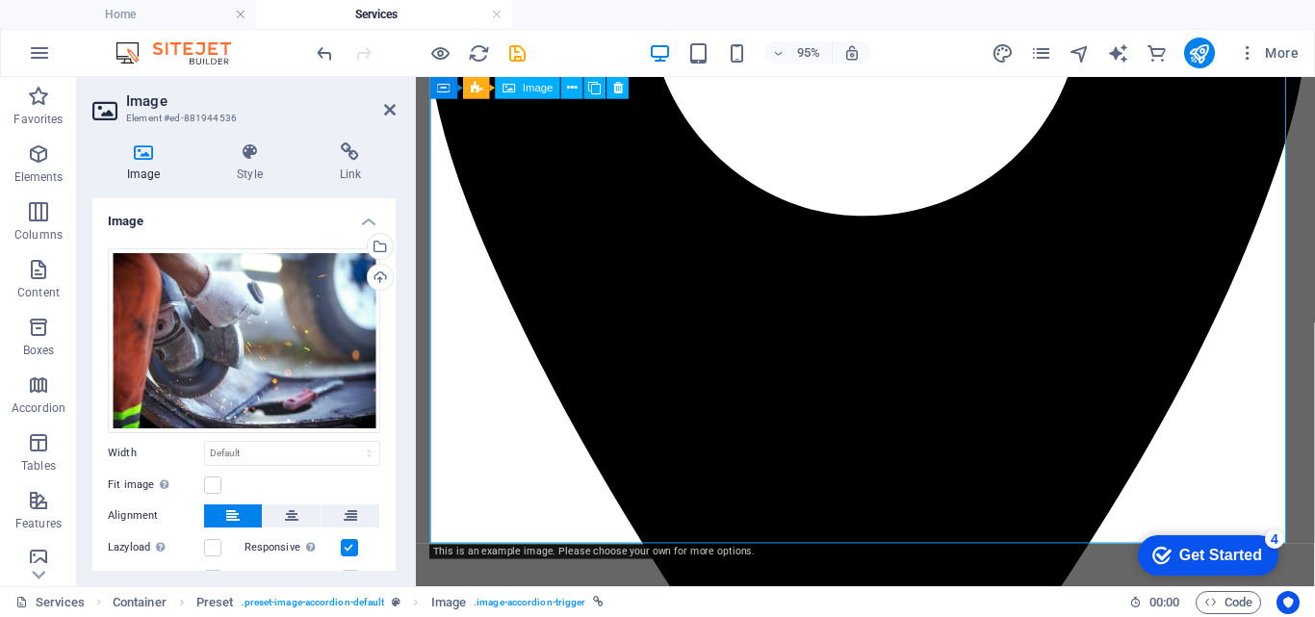
scroll to position [1855, 0]
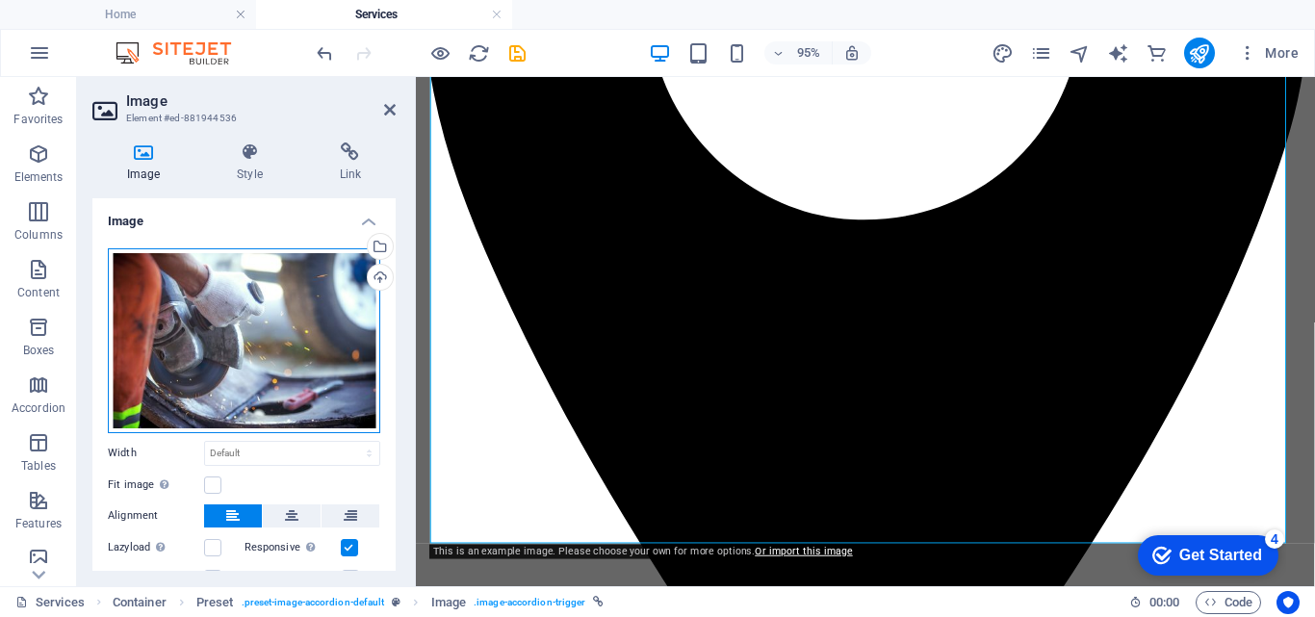
click at [239, 337] on div "Drag files here, click to choose files or select files from Files or our free s…" at bounding box center [244, 340] width 272 height 185
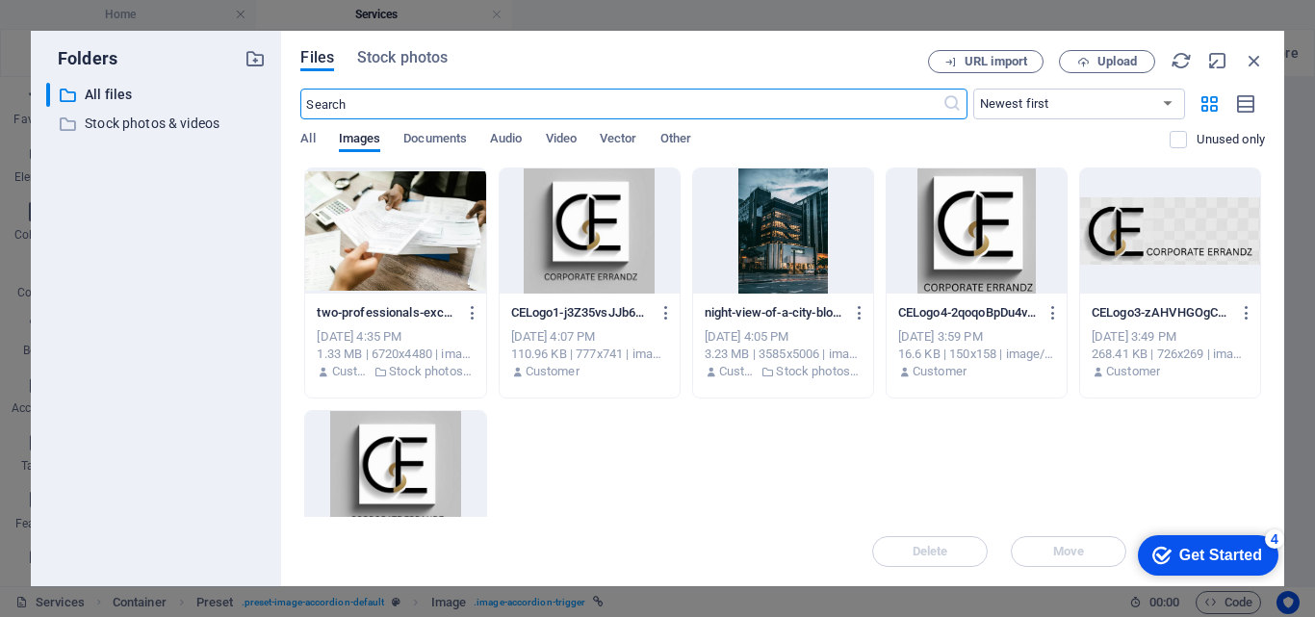
scroll to position [1858, 0]
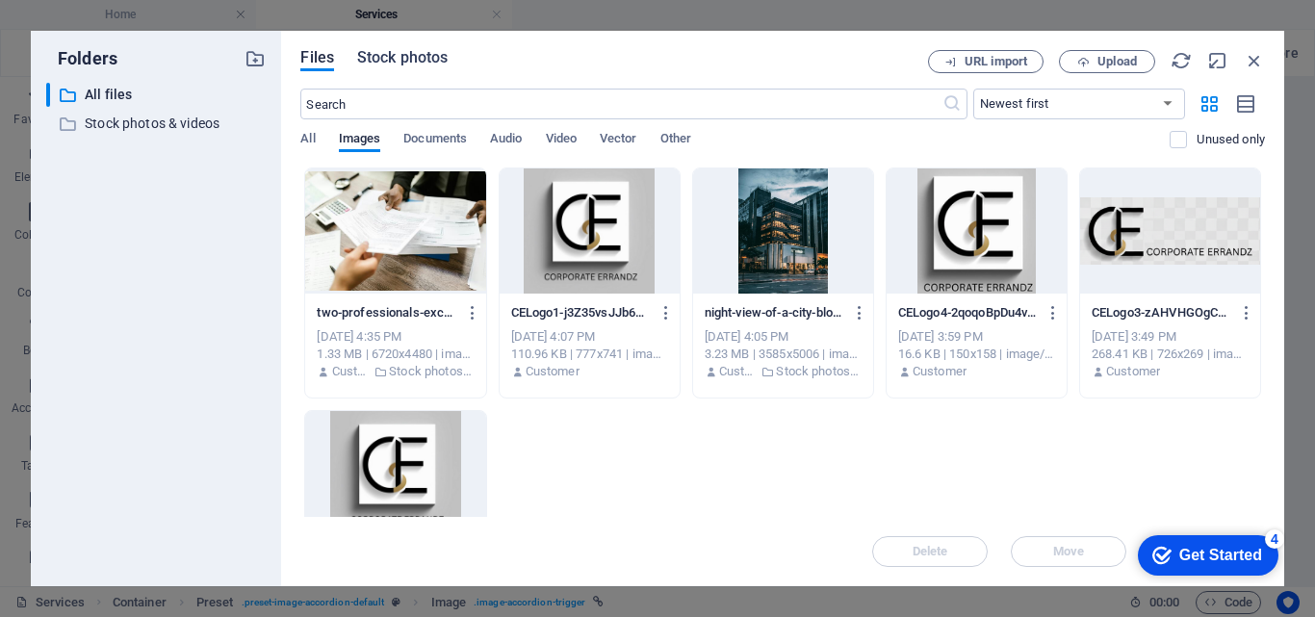
click at [410, 66] on span "Stock photos" at bounding box center [402, 57] width 91 height 23
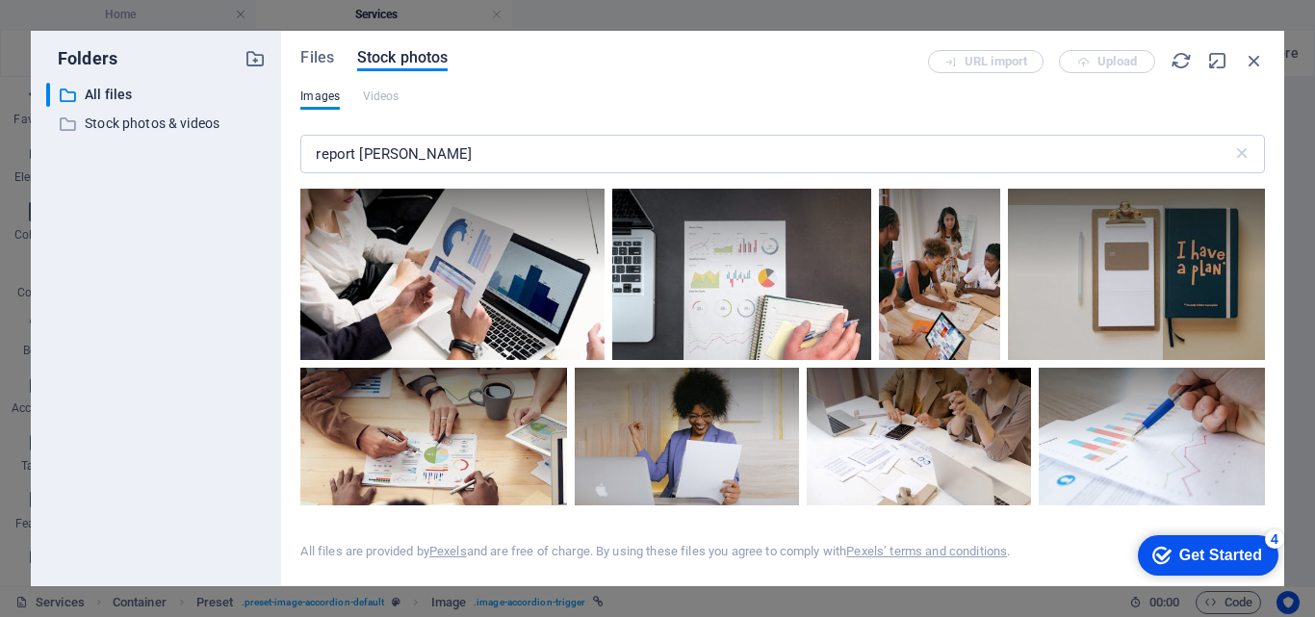
click at [252, 18] on div "Folders ​ All files All files ​ Stock photos & videos Stock photos & videos Fil…" at bounding box center [657, 308] width 1315 height 617
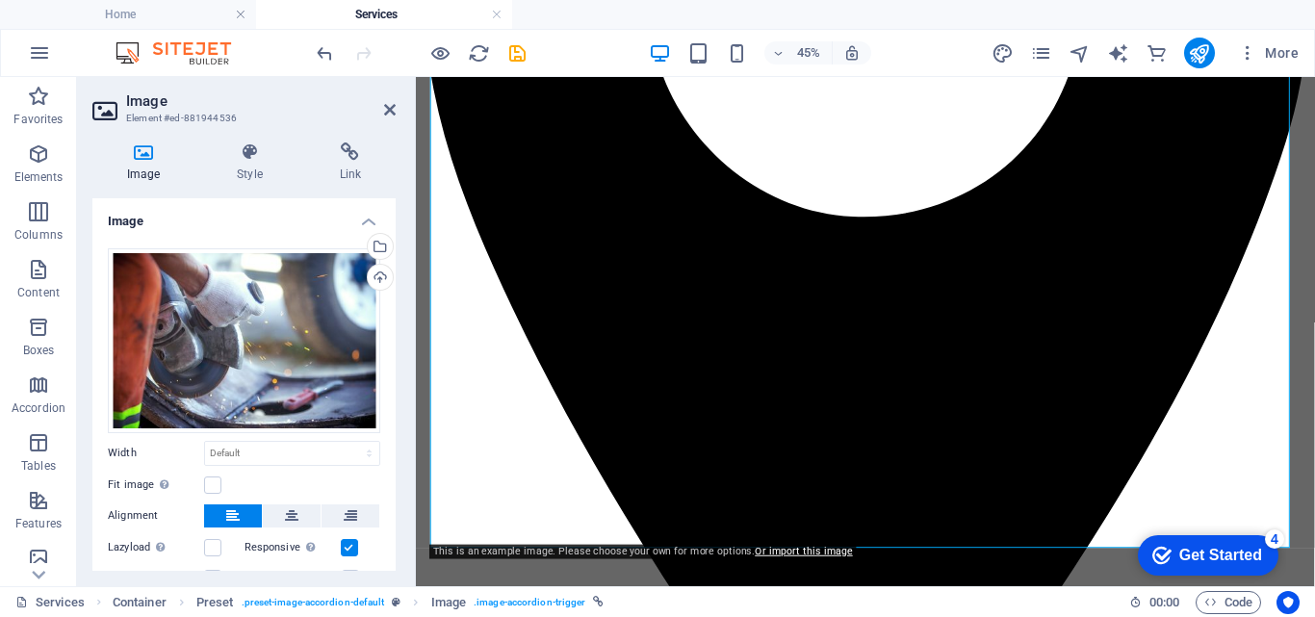
scroll to position [1855, 0]
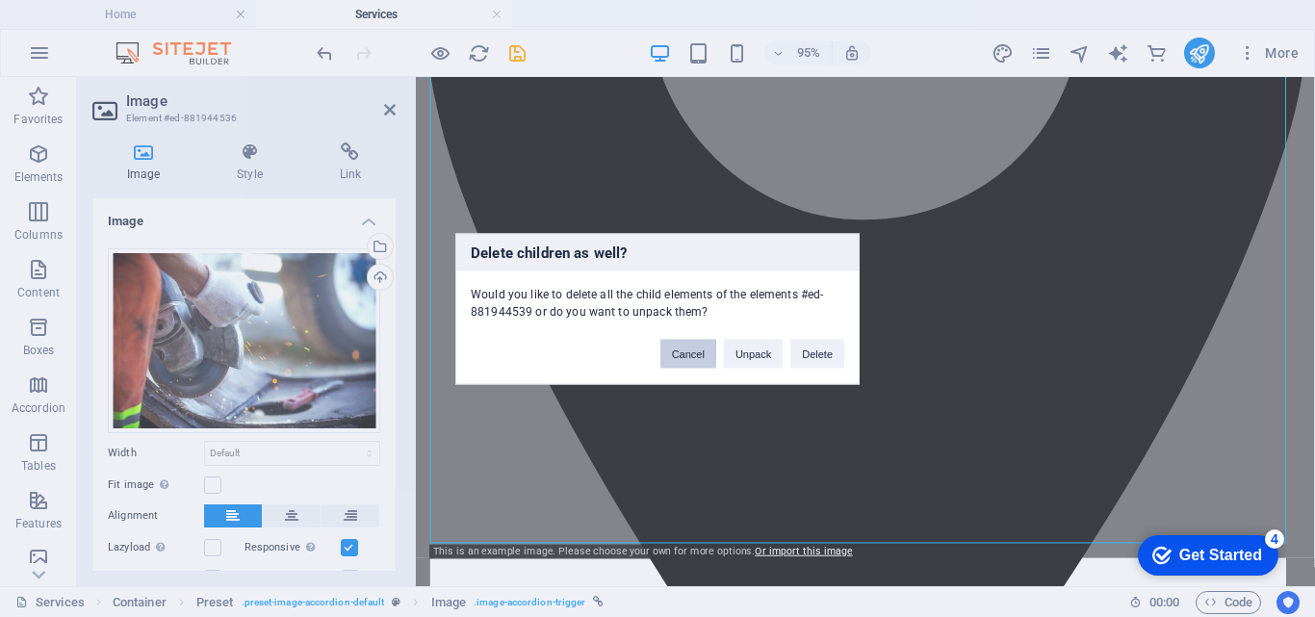
click at [704, 350] on button "Cancel" at bounding box center [689, 353] width 56 height 29
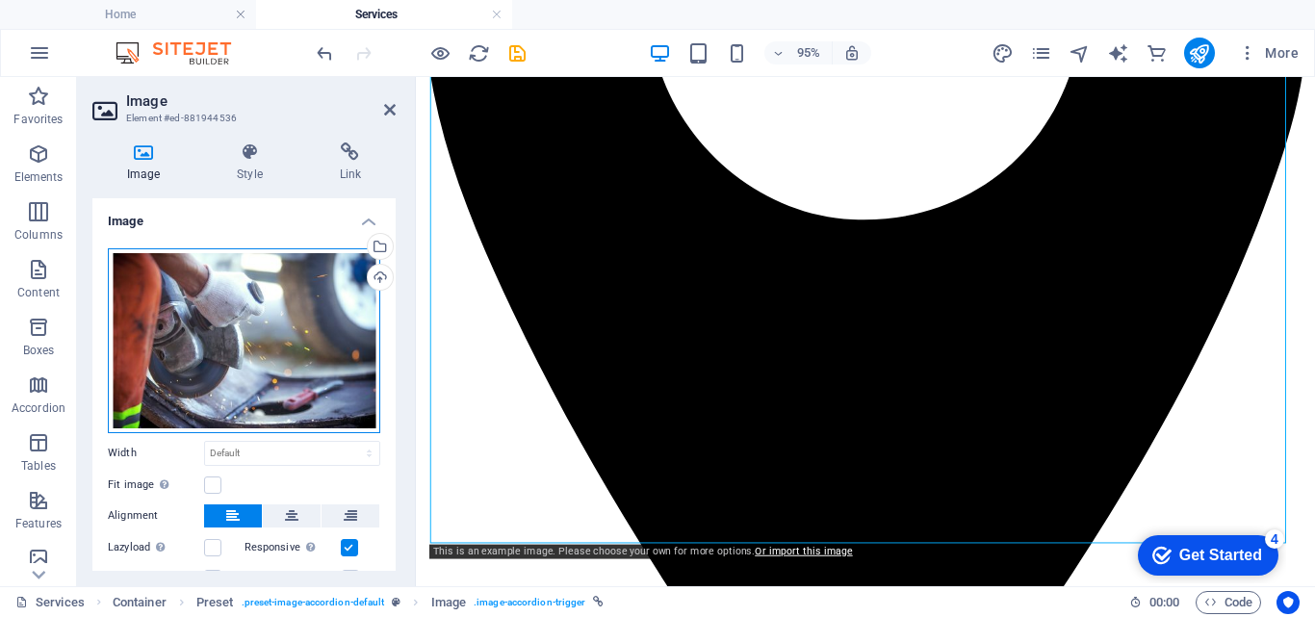
click at [314, 330] on div "Drag files here, click to choose files or select files from Files or our free s…" at bounding box center [244, 340] width 272 height 185
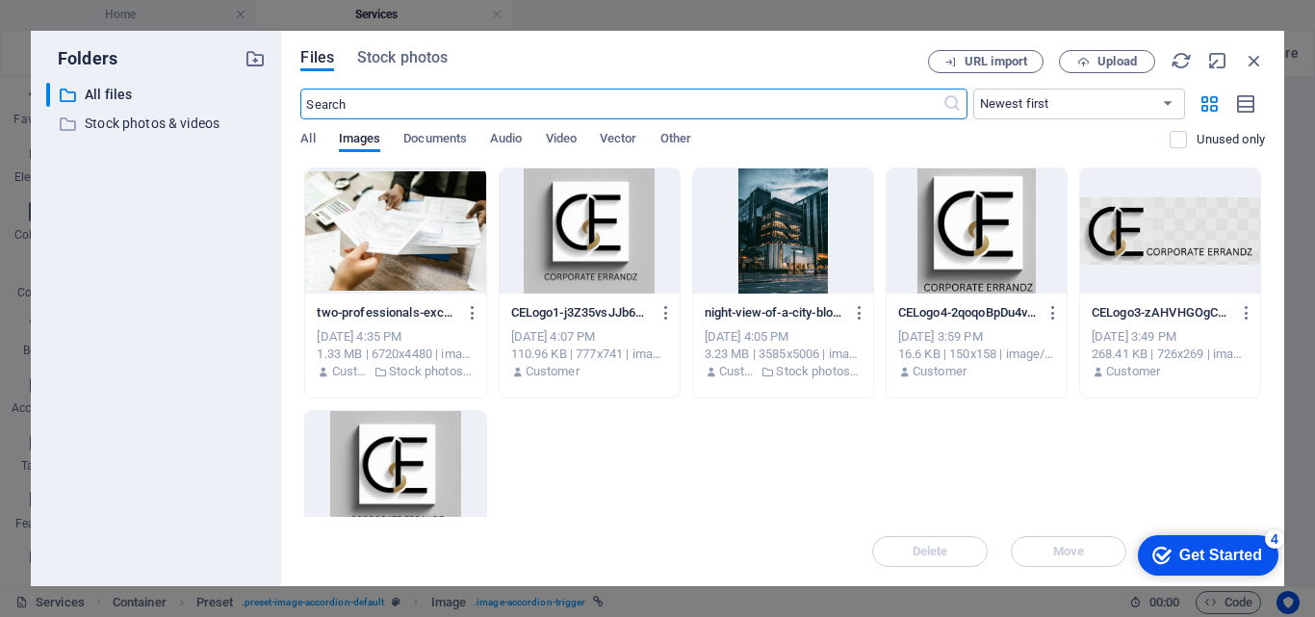
scroll to position [1858, 0]
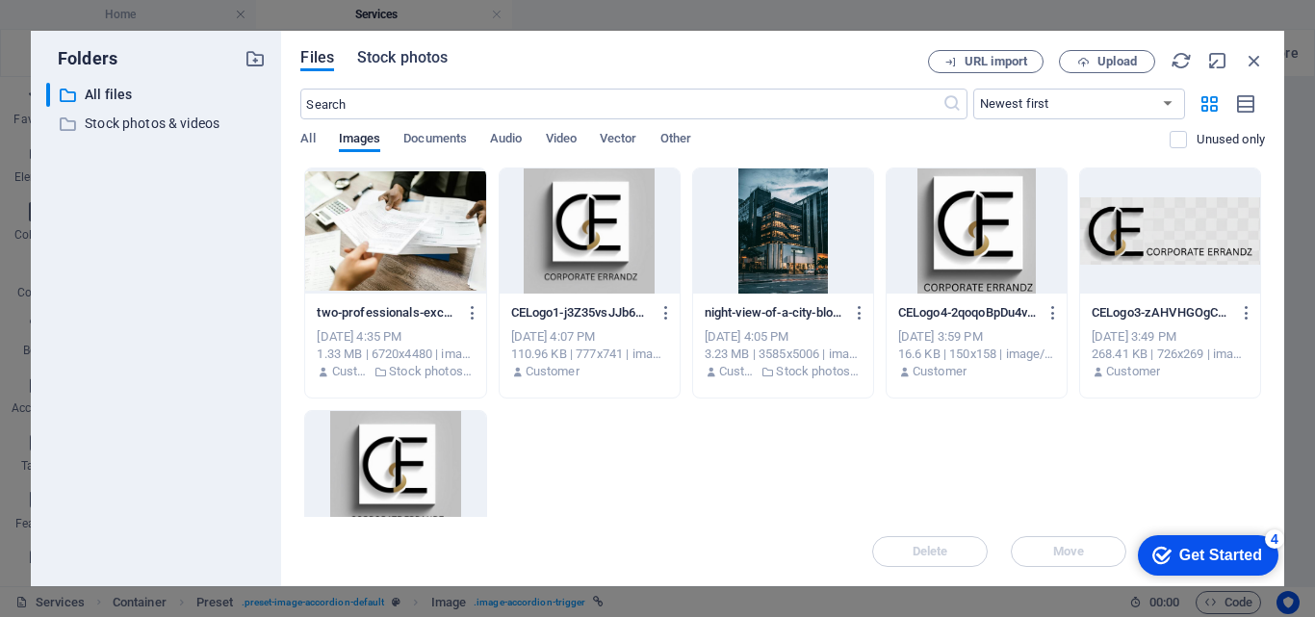
click at [412, 54] on span "Stock photos" at bounding box center [402, 57] width 91 height 23
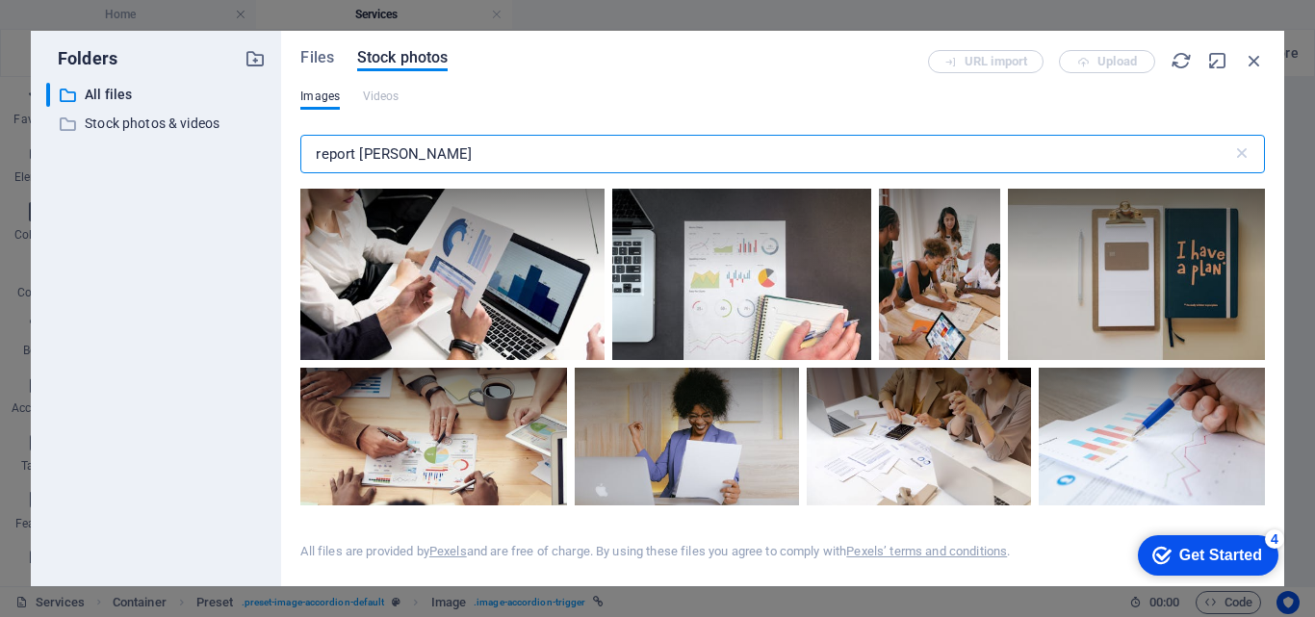
click at [408, 157] on input "report [PERSON_NAME]" at bounding box center [765, 154] width 931 height 39
type input "r"
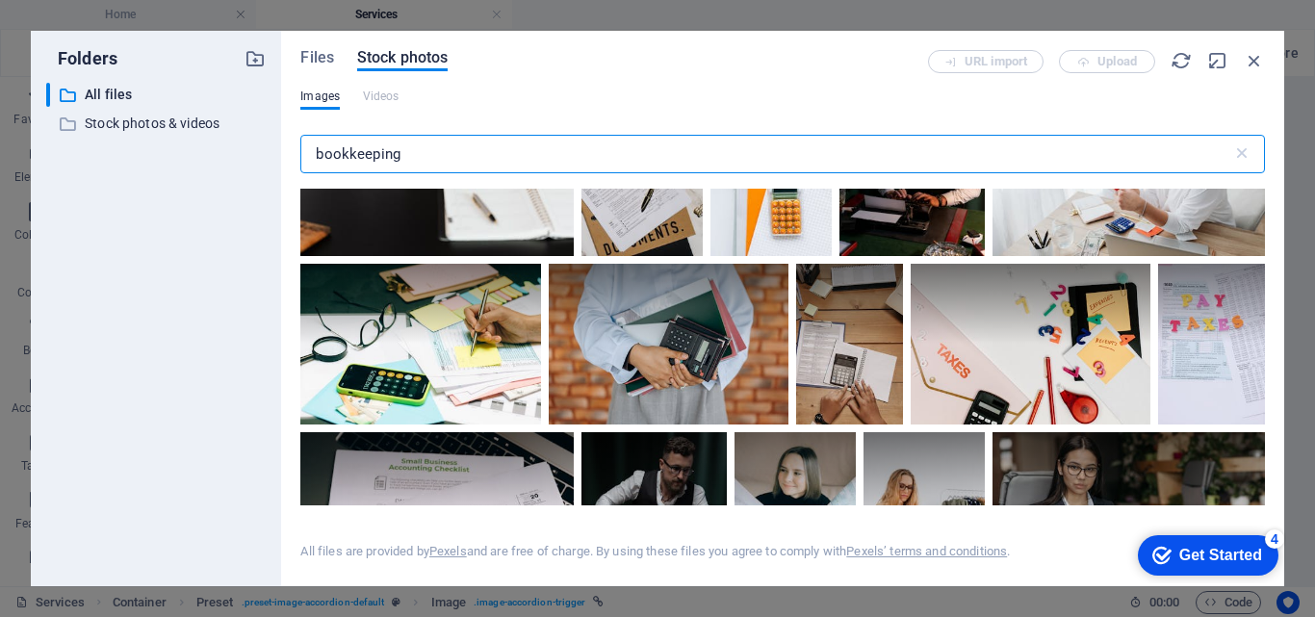
scroll to position [1857, 0]
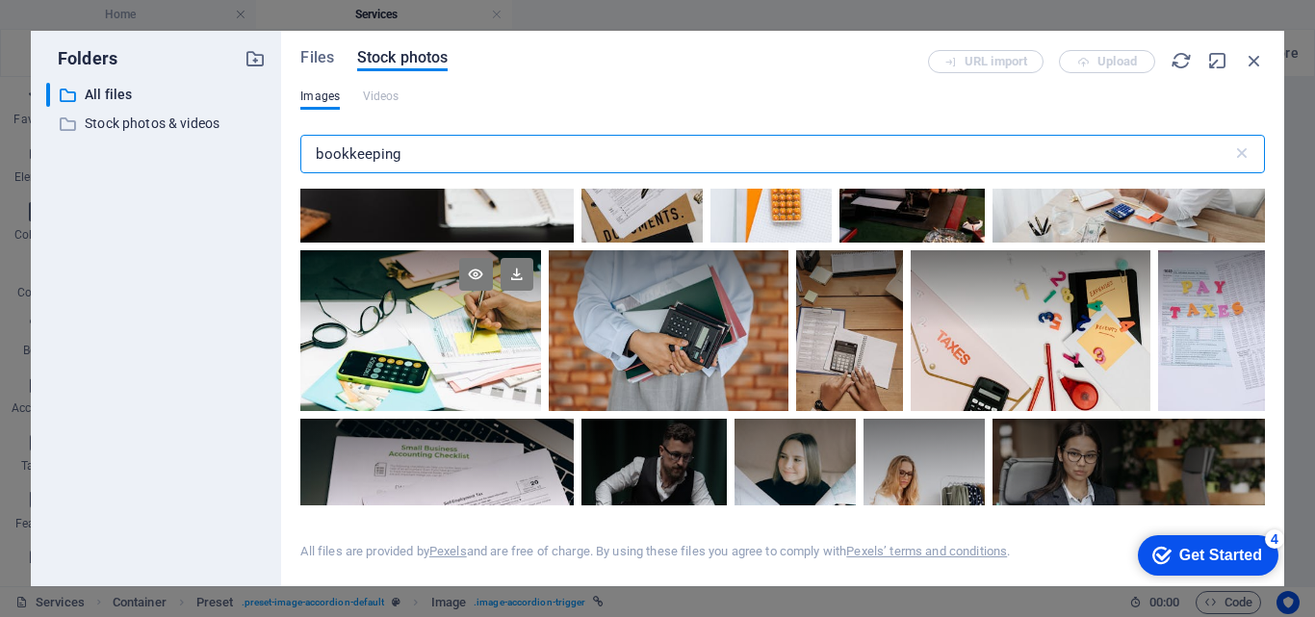
type input "bookkeeping"
click at [485, 375] on div at bounding box center [420, 330] width 240 height 160
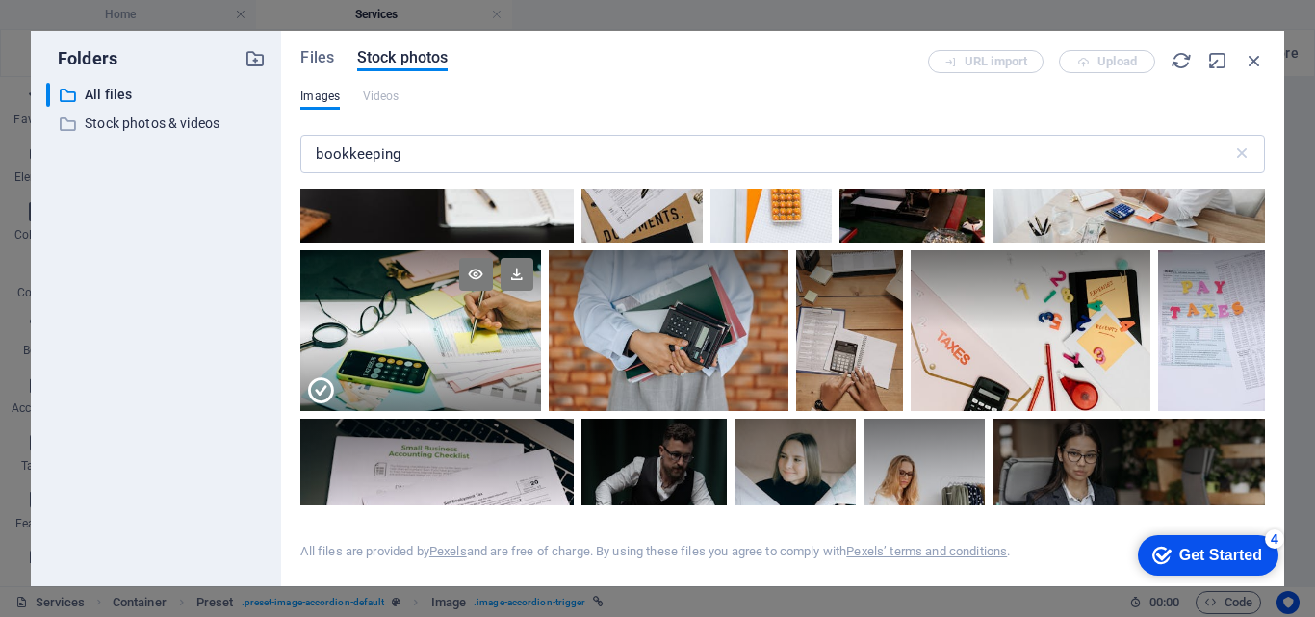
click at [485, 375] on div at bounding box center [420, 370] width 240 height 80
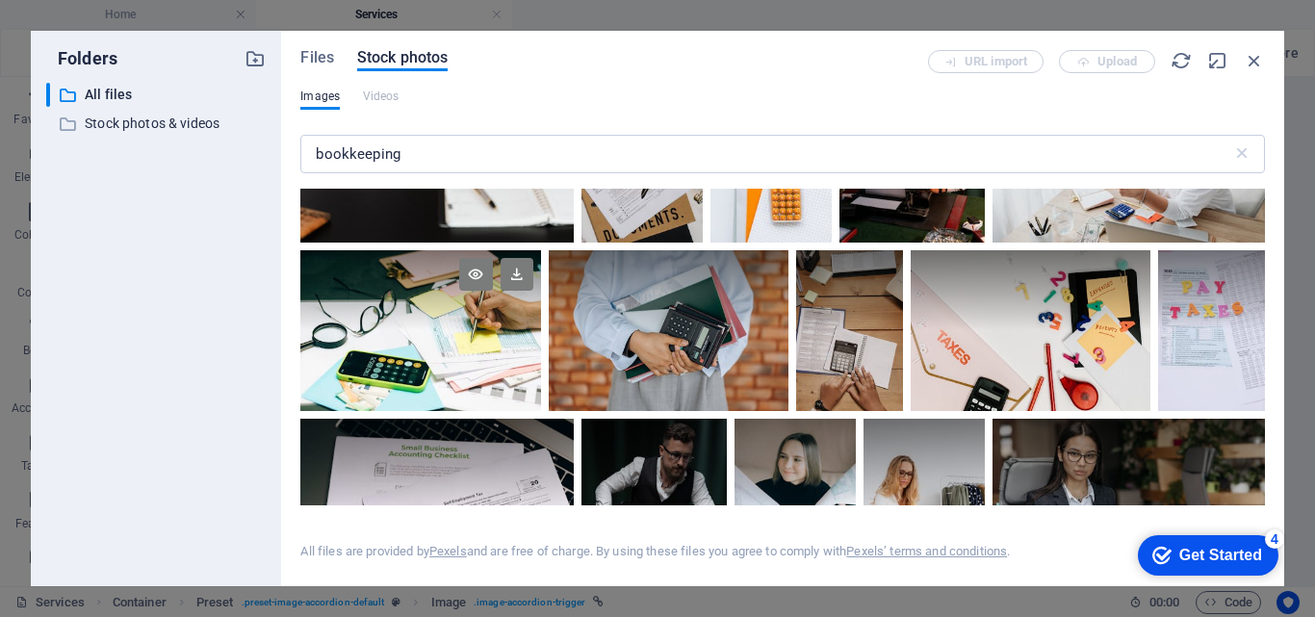
click at [485, 375] on div at bounding box center [420, 330] width 240 height 160
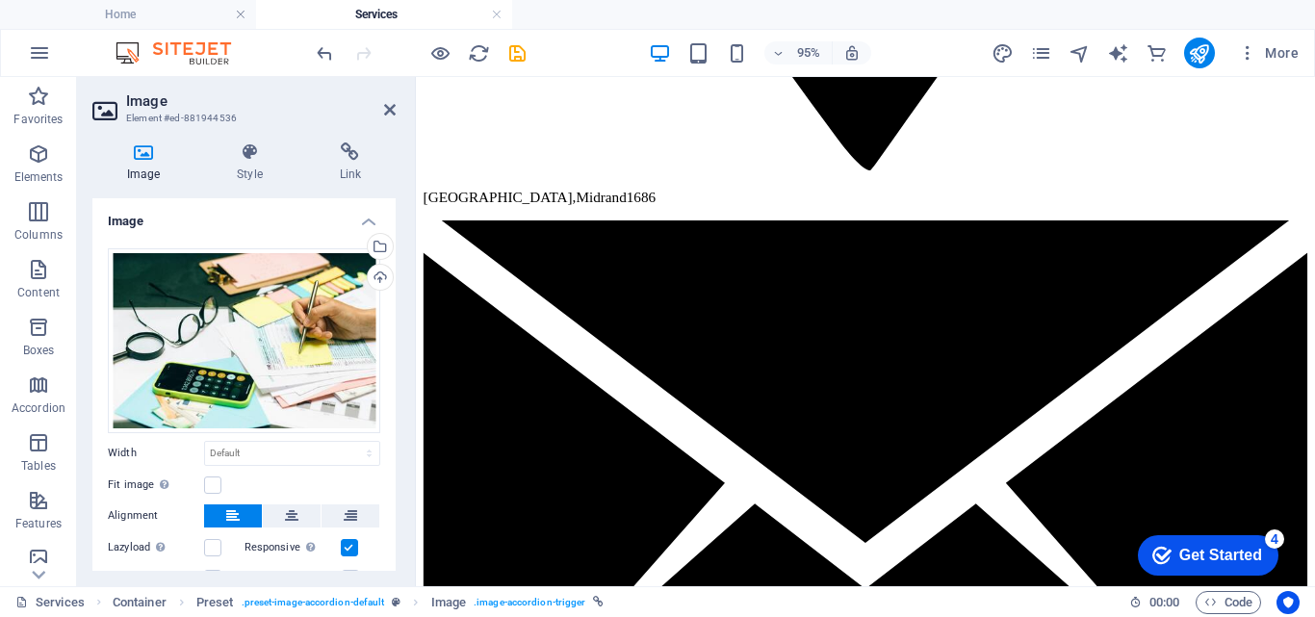
scroll to position [2600, 0]
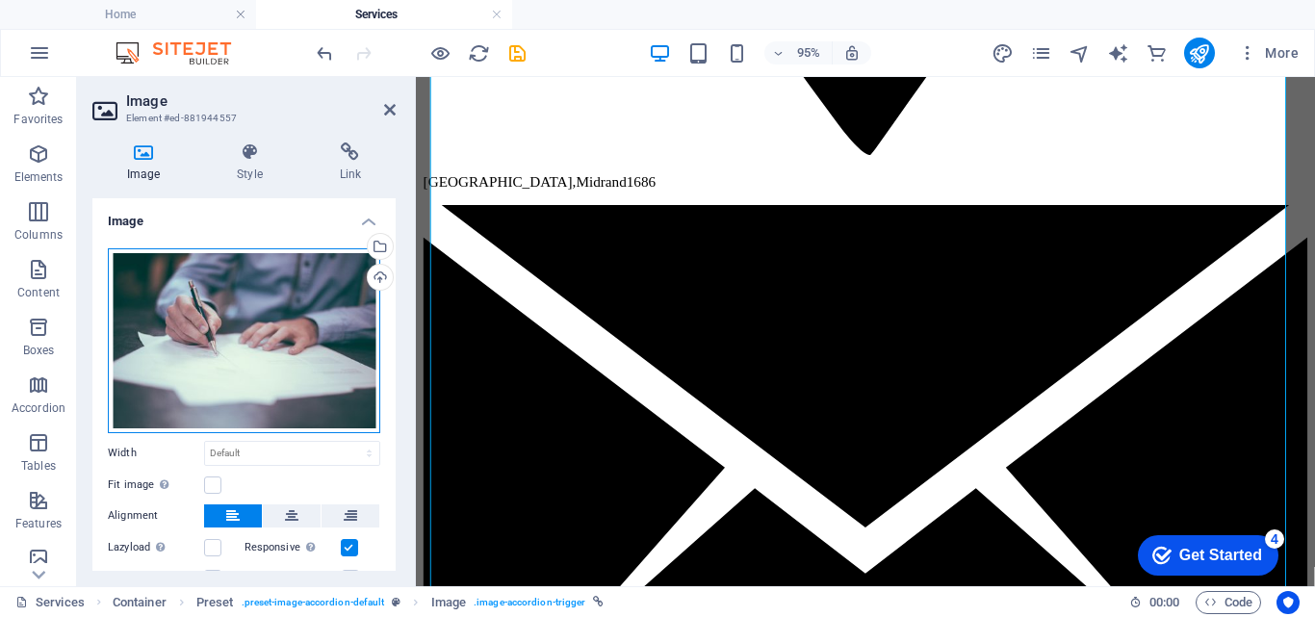
click at [284, 383] on div "Drag files here, click to choose files or select files from Files or our free s…" at bounding box center [244, 340] width 272 height 185
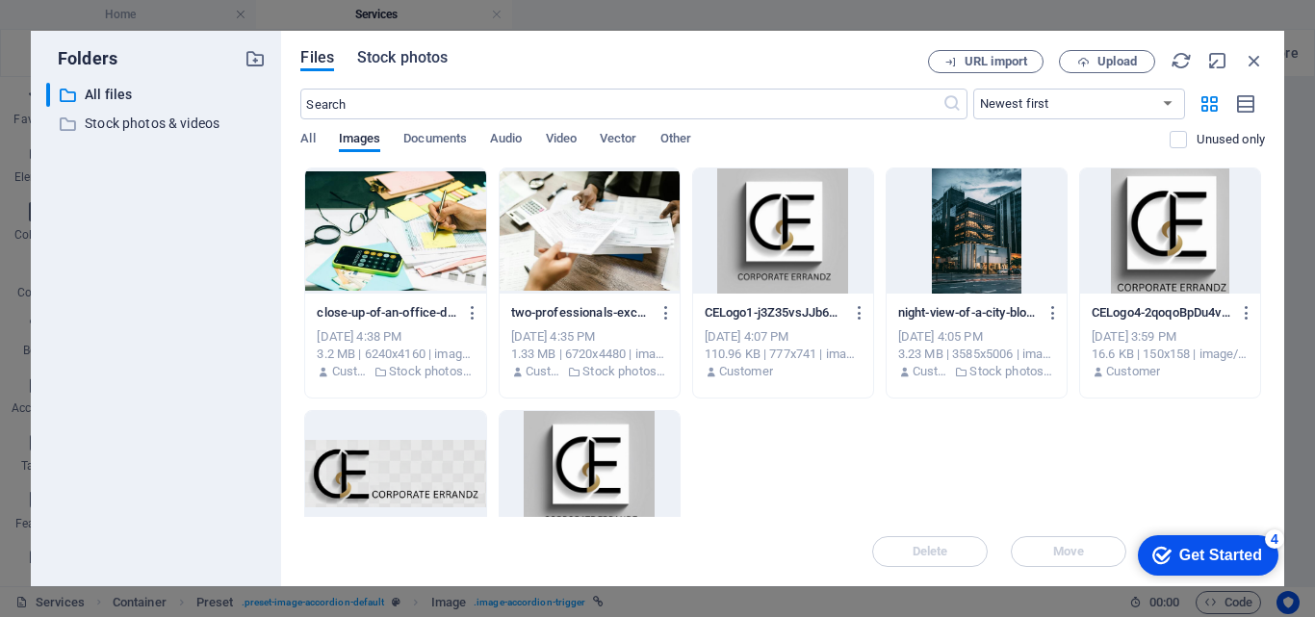
click at [419, 56] on span "Stock photos" at bounding box center [402, 57] width 91 height 23
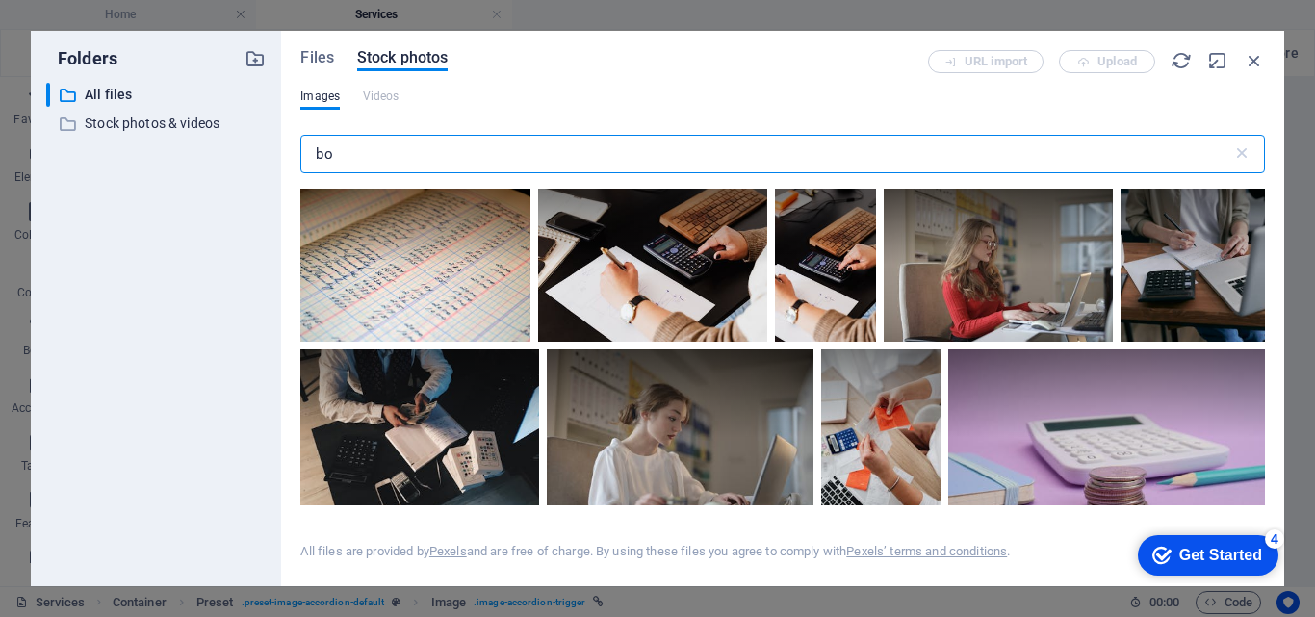
type input "b"
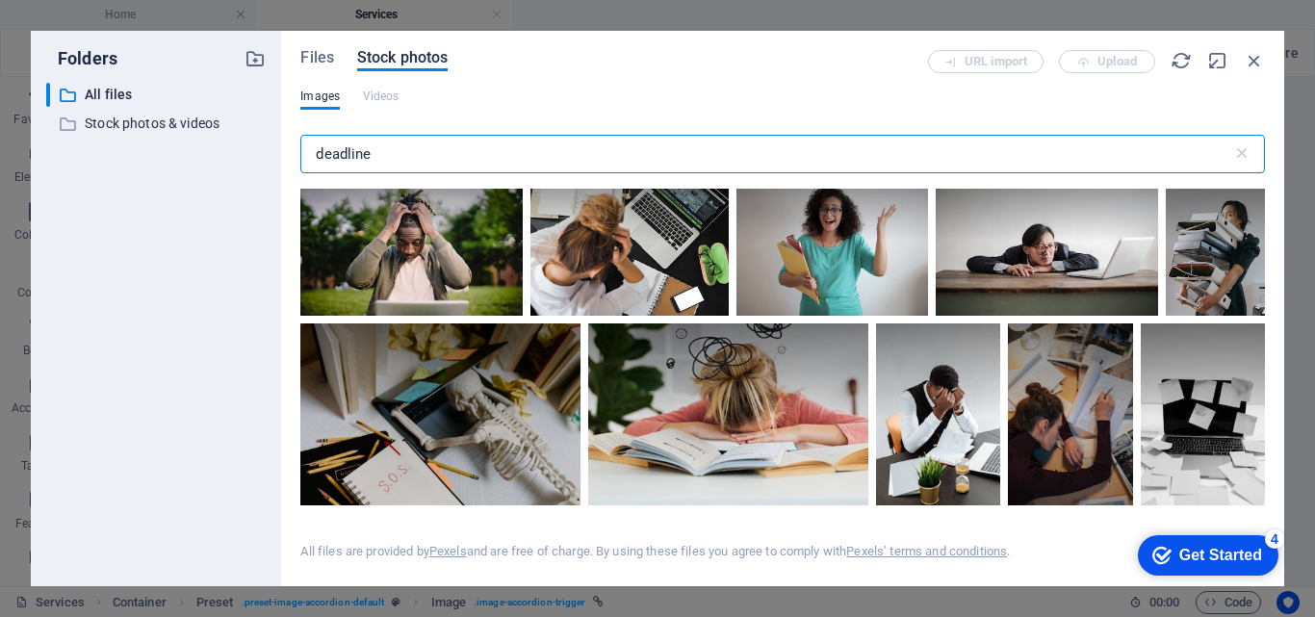
scroll to position [401, 0]
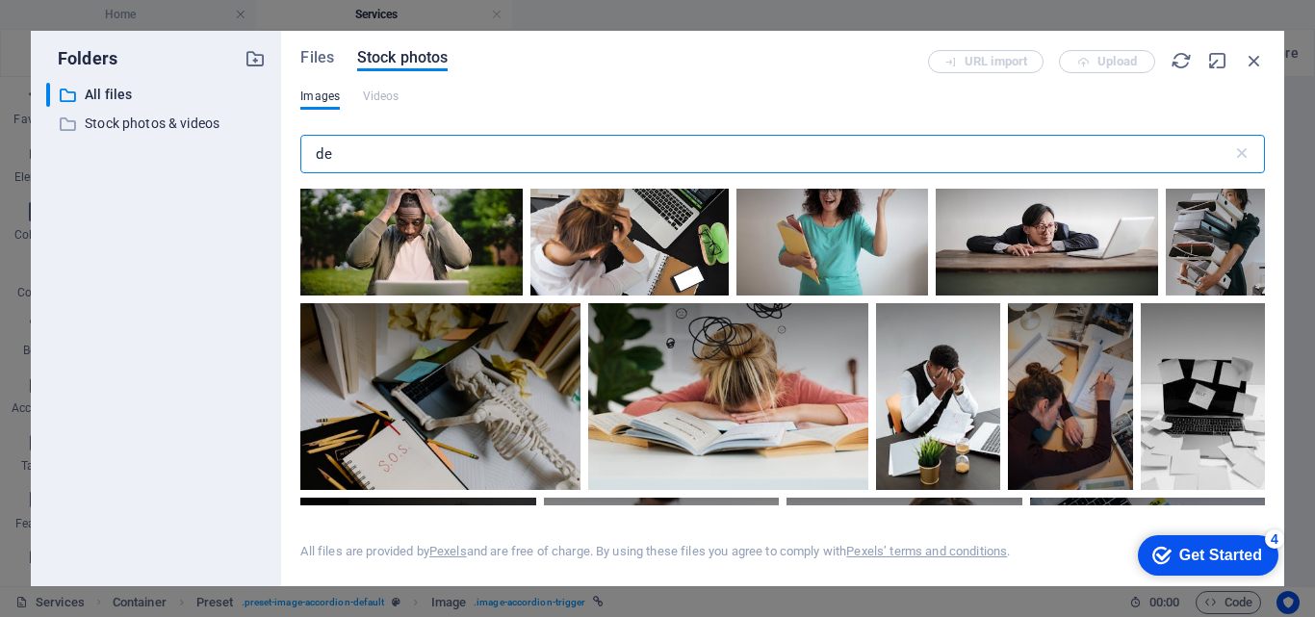
type input "d"
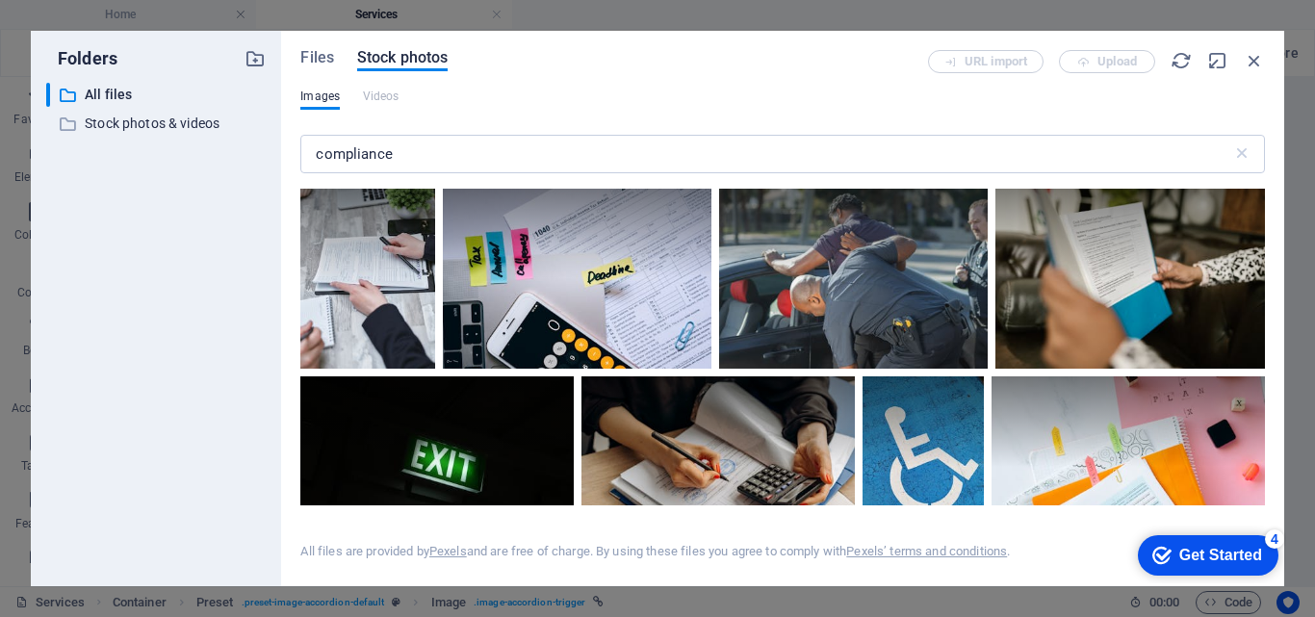
drag, startPoint x: 1265, startPoint y: 213, endPoint x: 1265, endPoint y: 223, distance: 10.6
click at [1265, 220] on div "Files Stock photos URL import Upload Images Videos compliance ​ All files are p…" at bounding box center [782, 309] width 1003 height 556
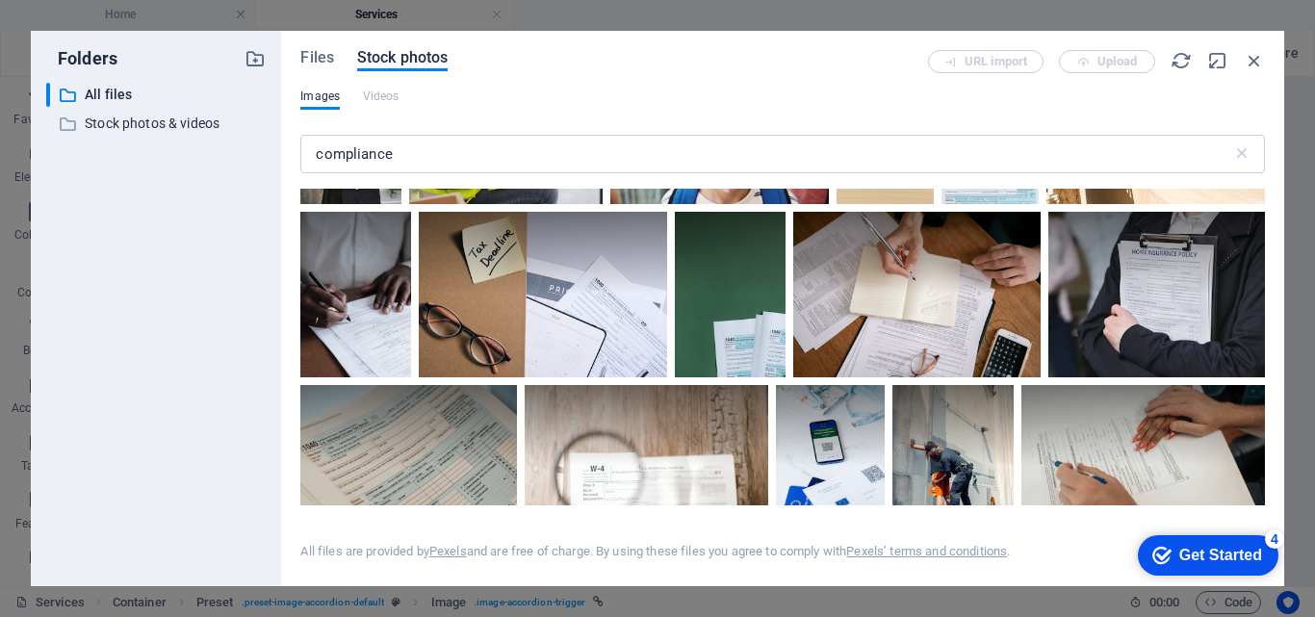
scroll to position [1971, 0]
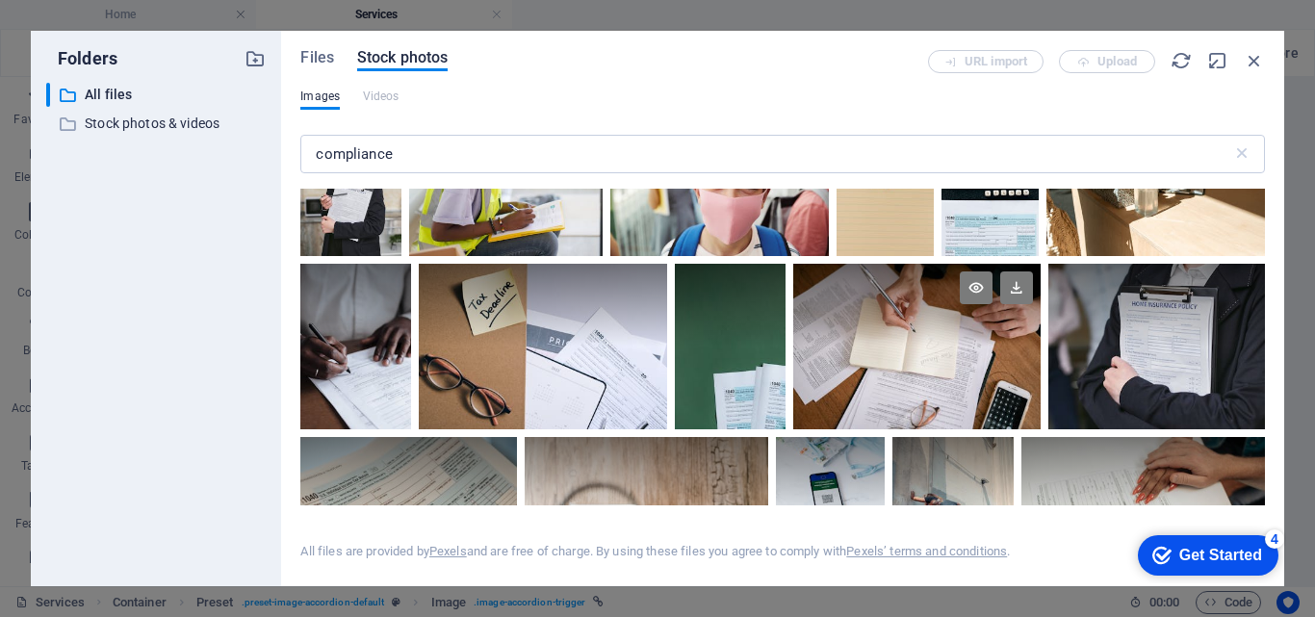
click at [1042, 401] on div at bounding box center [917, 347] width 248 height 166
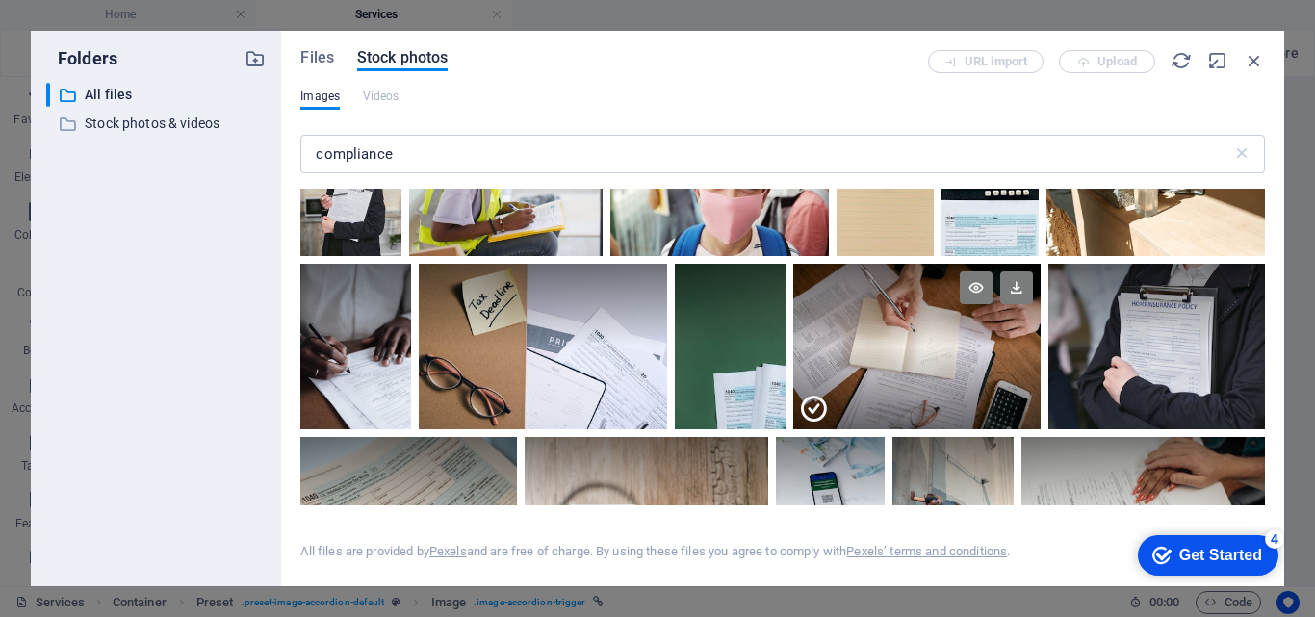
drag, startPoint x: 1259, startPoint y: 305, endPoint x: 1259, endPoint y: 322, distance: 16.4
click at [1042, 322] on div at bounding box center [917, 305] width 248 height 83
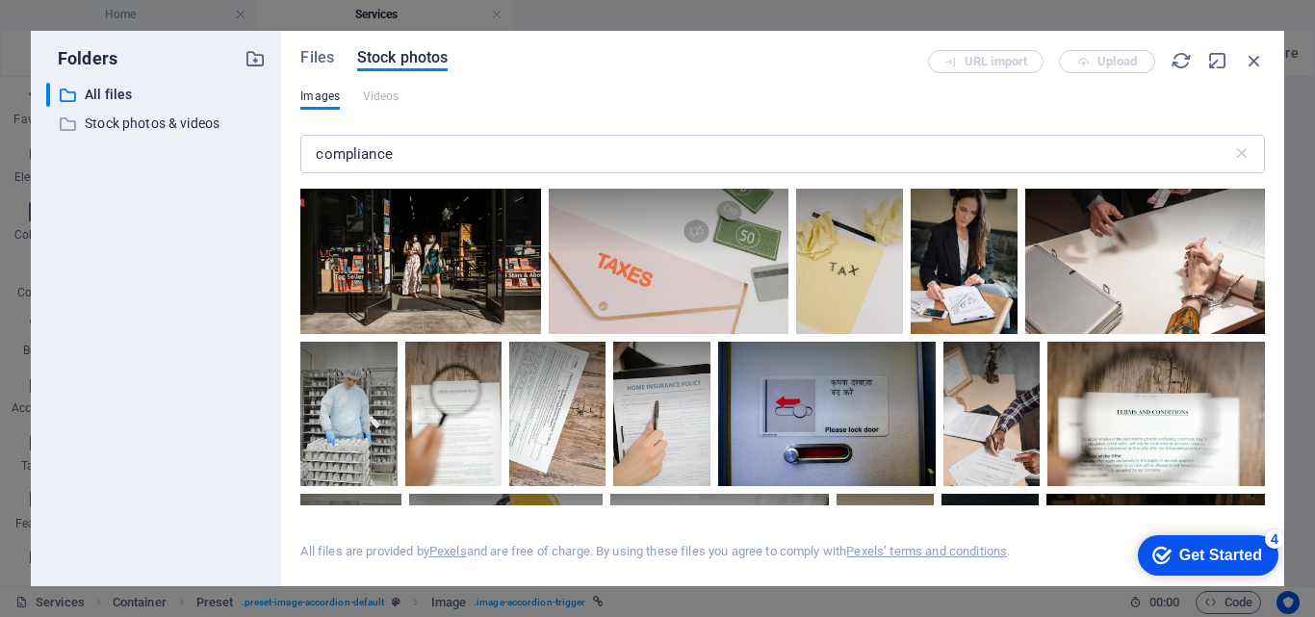
scroll to position [0, 0]
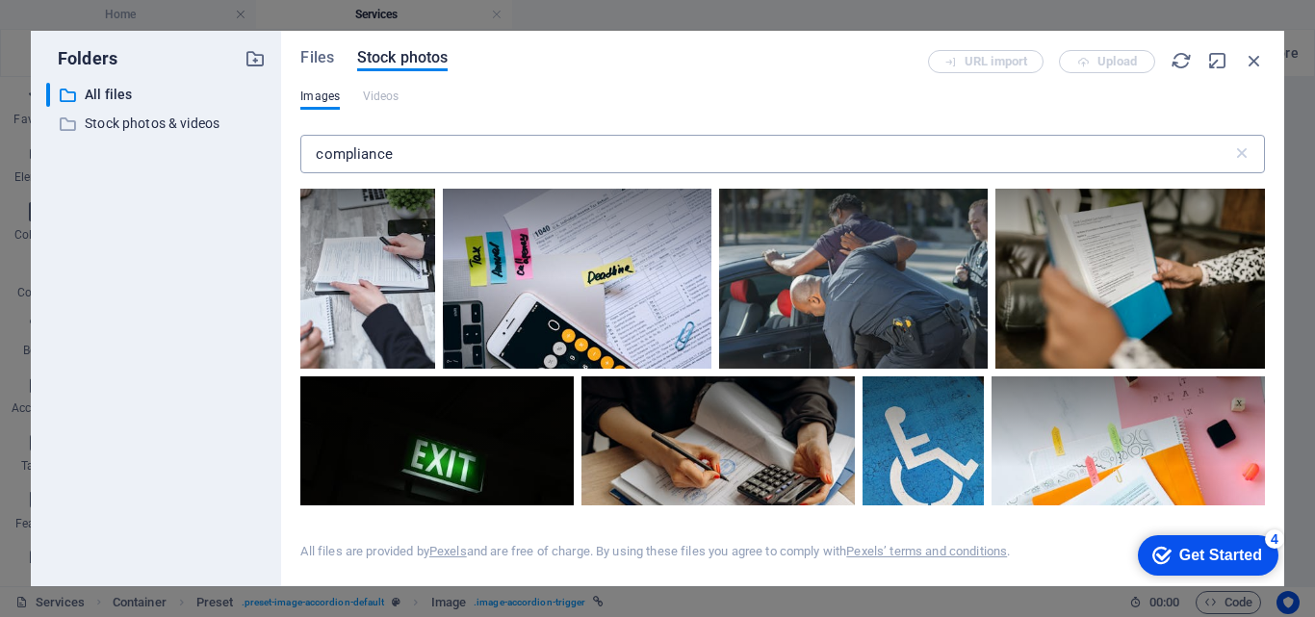
click at [520, 164] on input "compliance" at bounding box center [765, 154] width 931 height 39
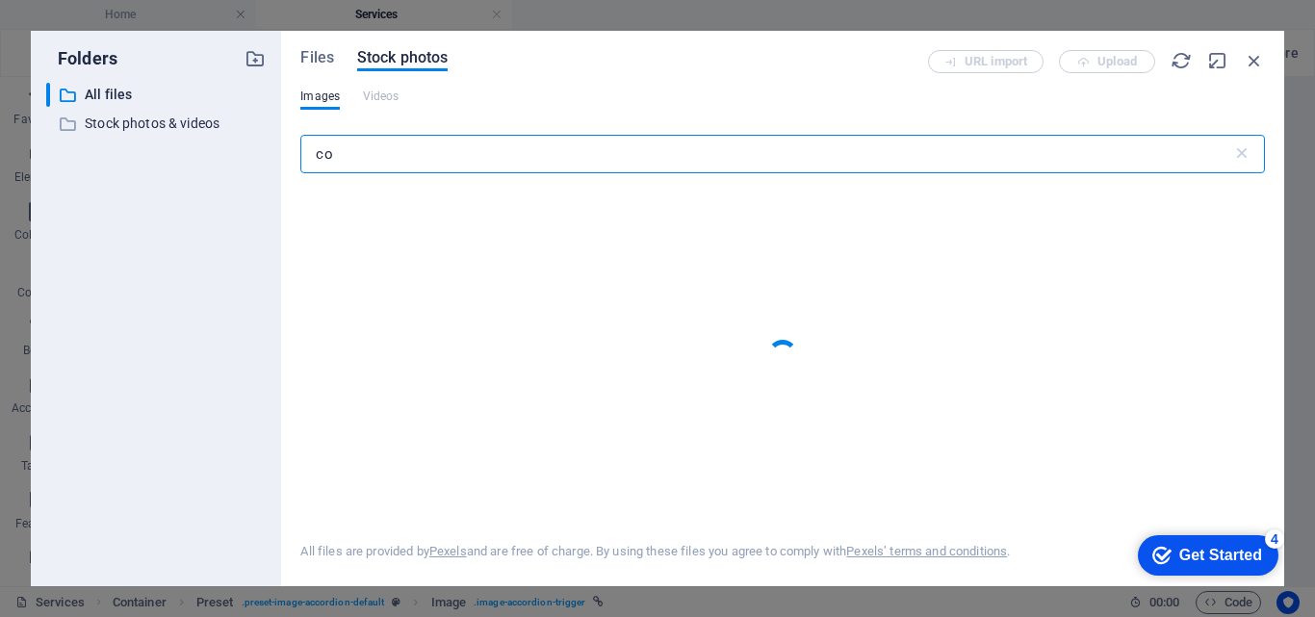
type input "c"
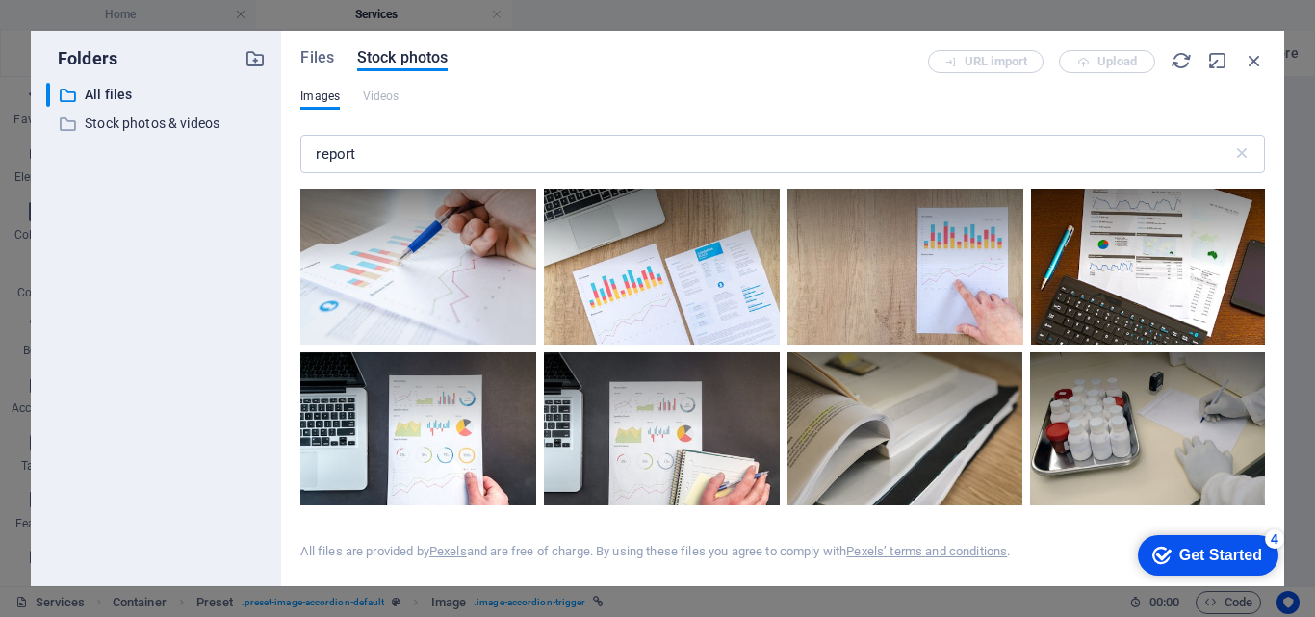
drag, startPoint x: 1260, startPoint y: 180, endPoint x: 1262, endPoint y: 206, distance: 26.1
click at [1262, 206] on div at bounding box center [782, 347] width 965 height 317
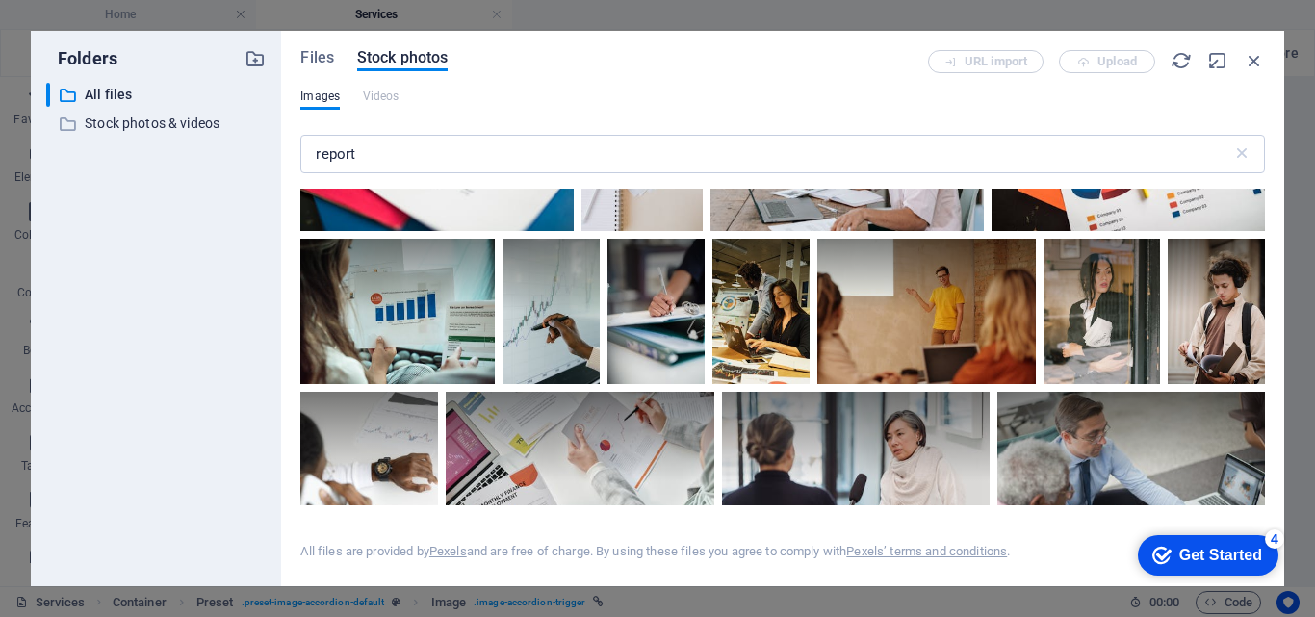
scroll to position [3339, 0]
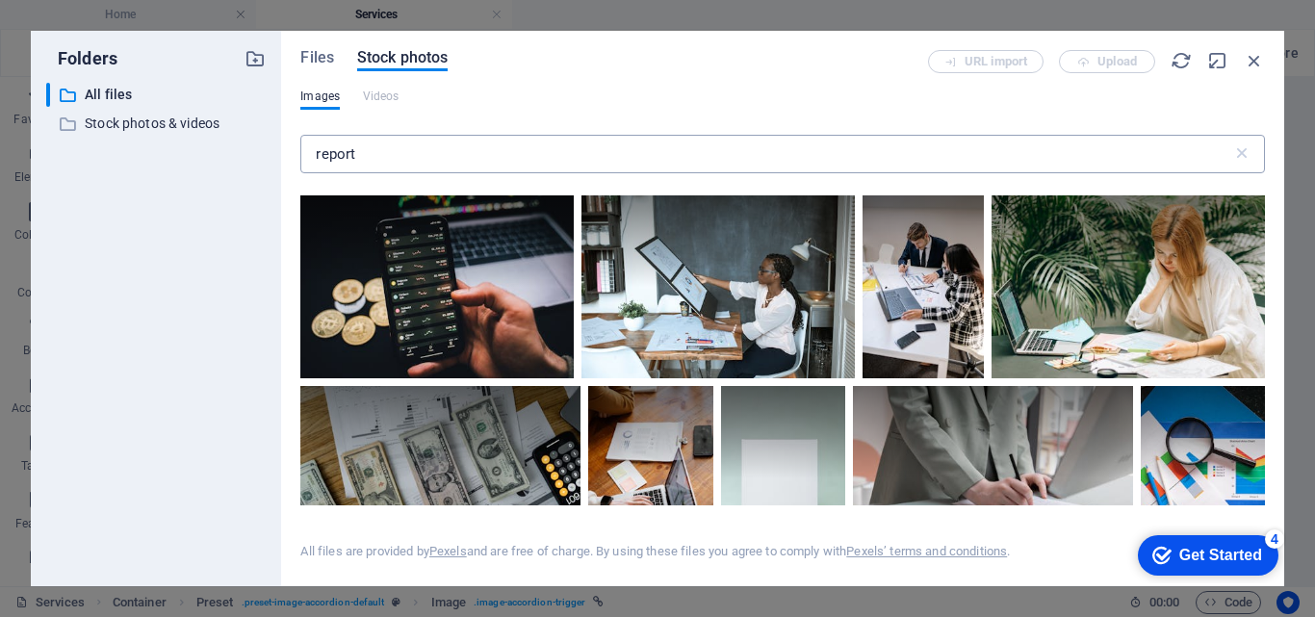
click at [400, 142] on input "report" at bounding box center [765, 154] width 931 height 39
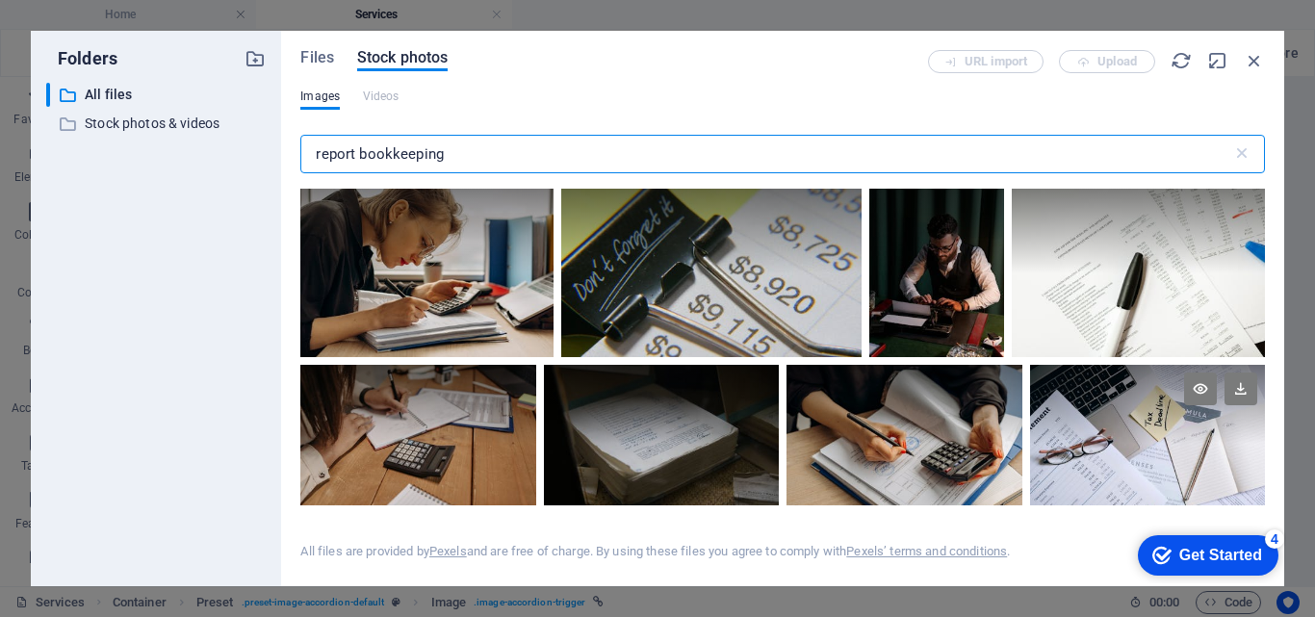
type input "report bookkeeping"
click at [1151, 436] on div at bounding box center [1147, 404] width 235 height 79
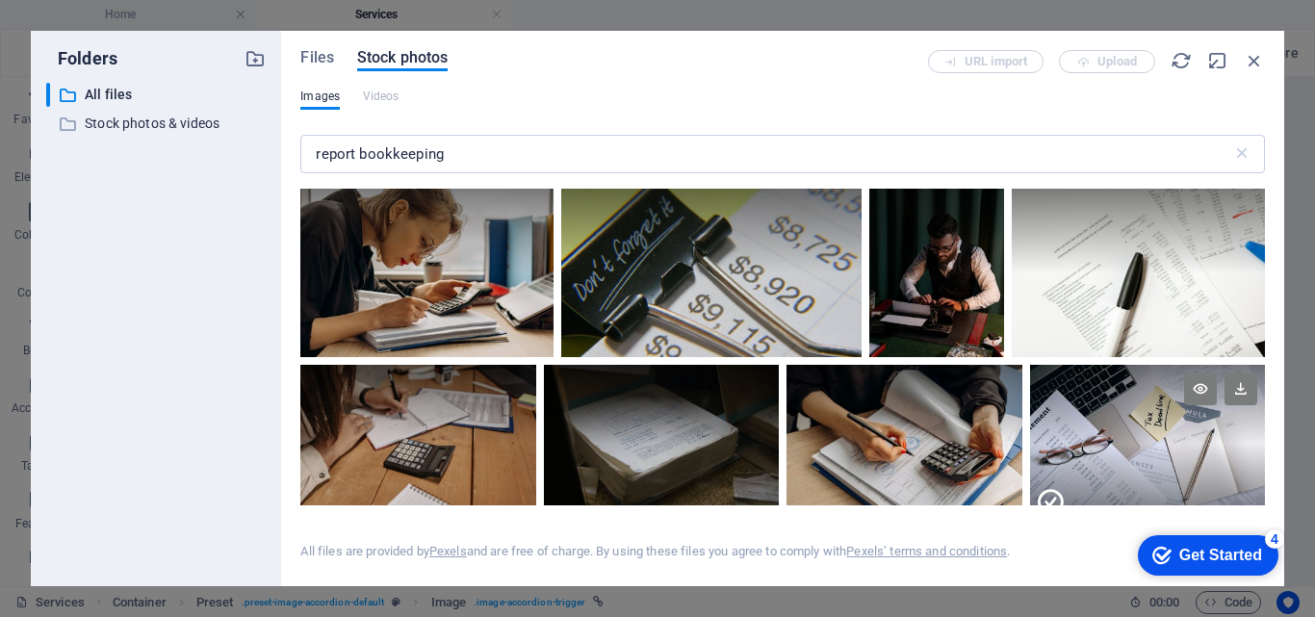
click at [1151, 436] on div at bounding box center [1147, 404] width 235 height 79
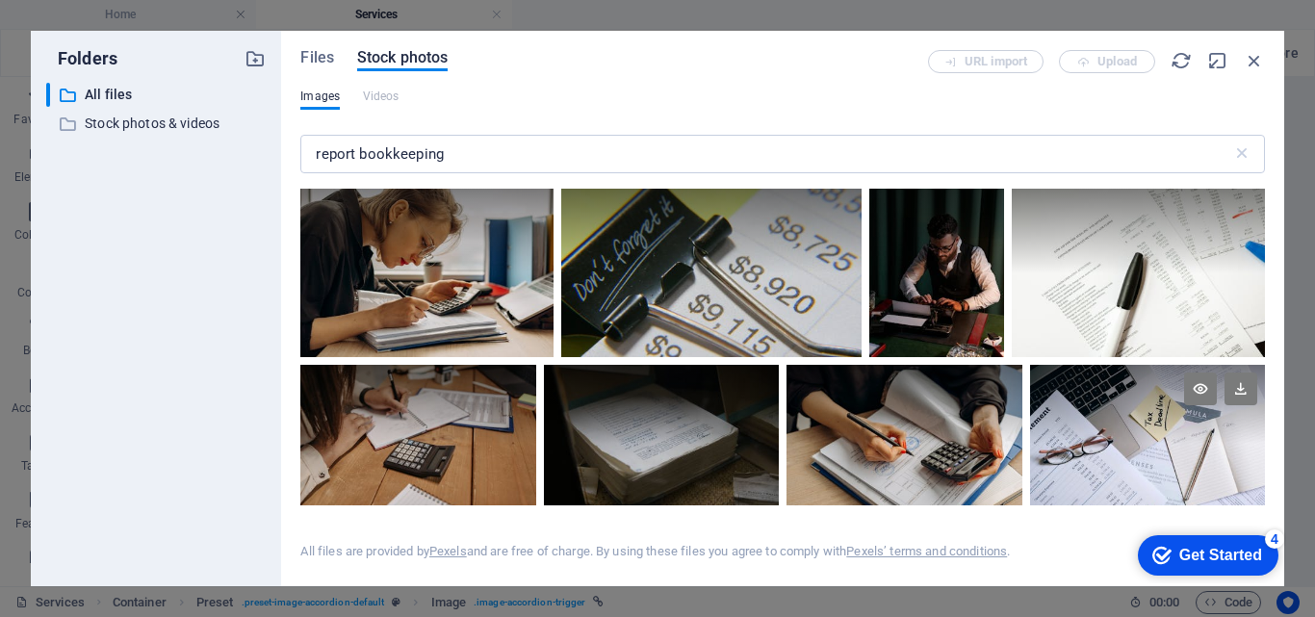
click at [1151, 436] on div at bounding box center [1147, 404] width 235 height 79
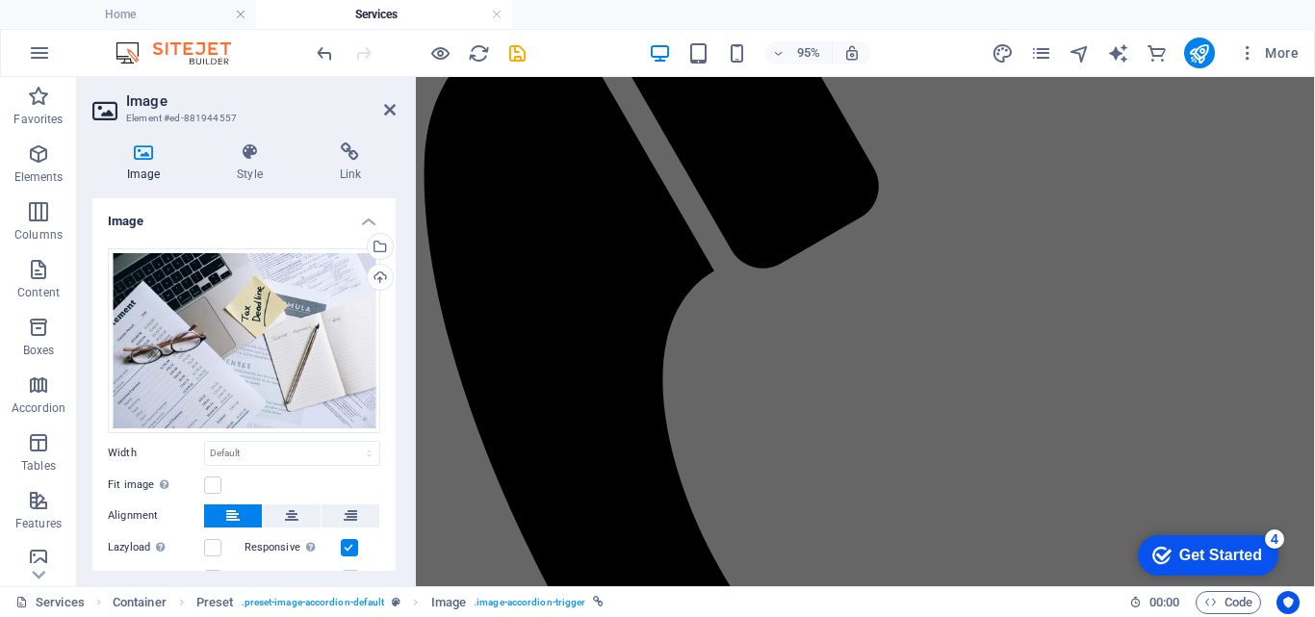
scroll to position [3858, 0]
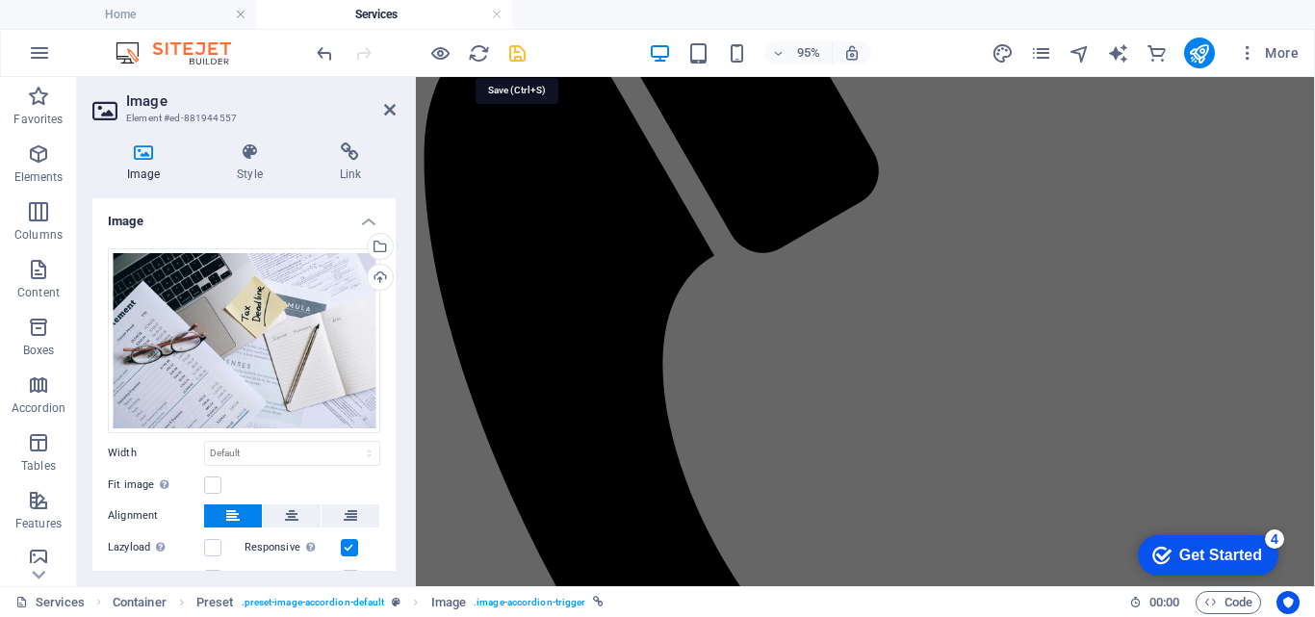
click at [517, 64] on icon "save" at bounding box center [517, 53] width 22 height 22
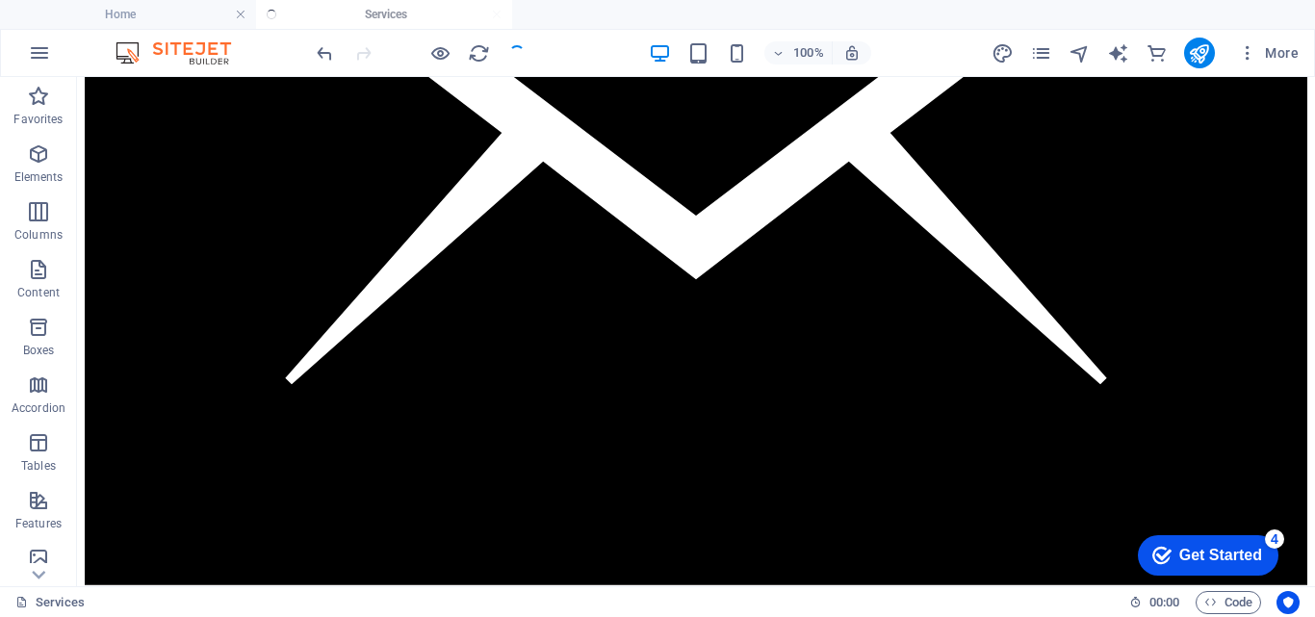
scroll to position [2625, 0]
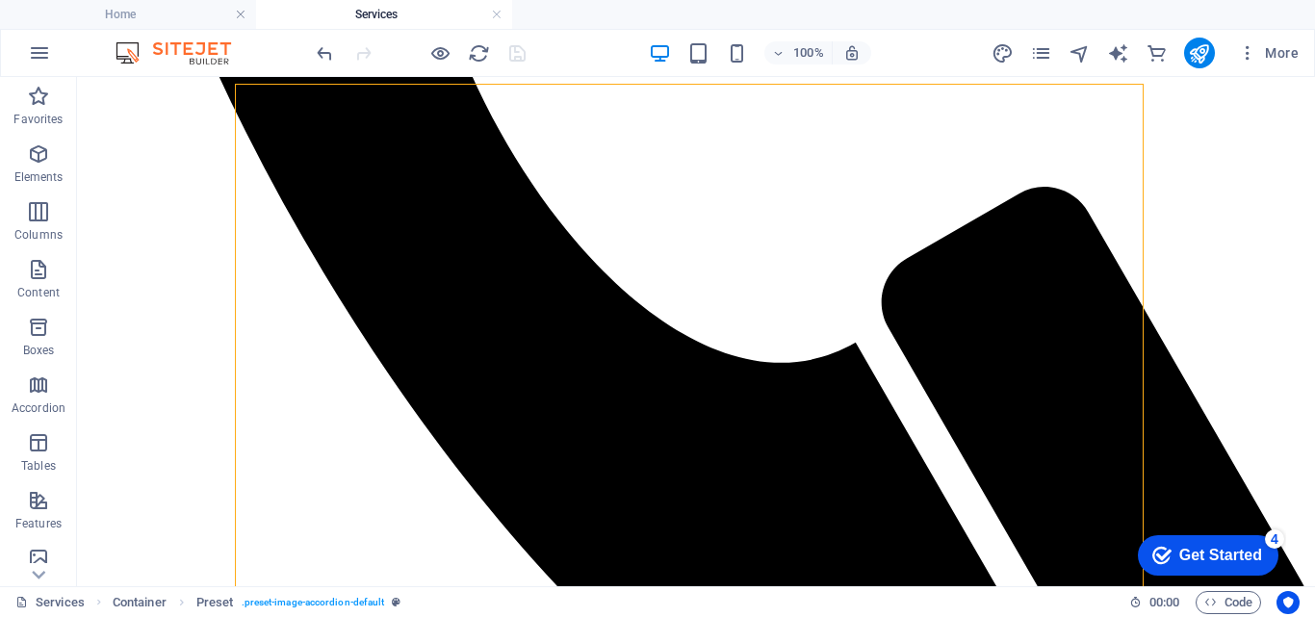
scroll to position [853, 0]
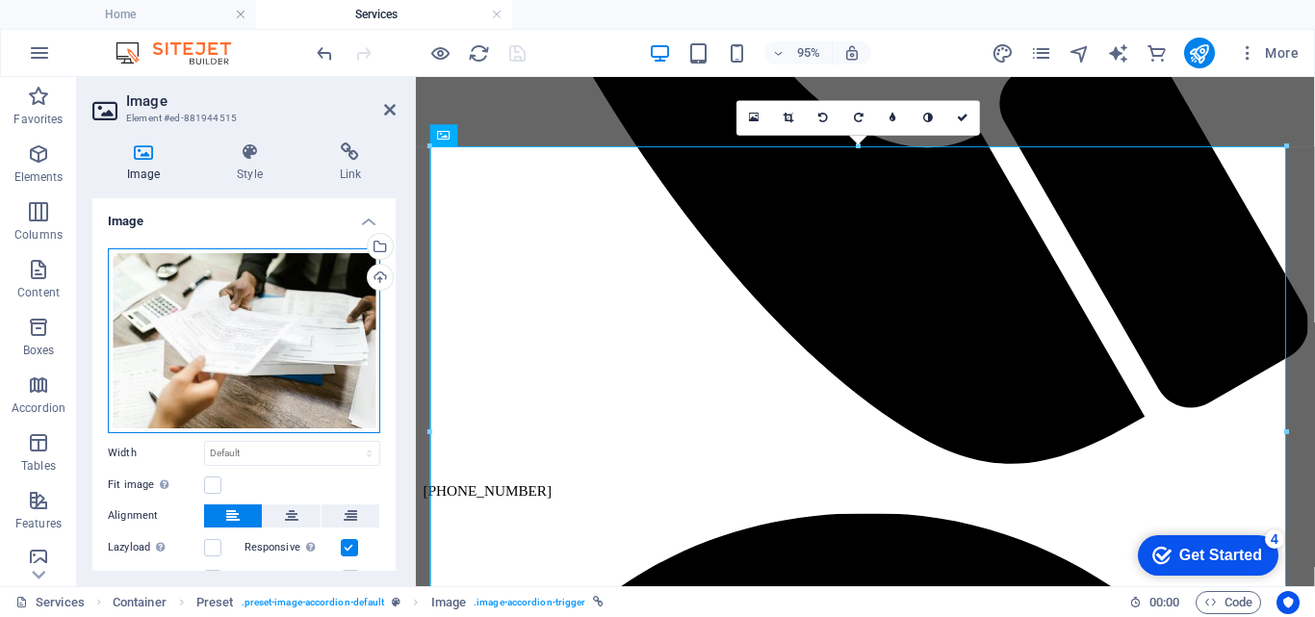
click at [211, 371] on div "Drag files here, click to choose files or select files from Files or our free s…" at bounding box center [244, 340] width 272 height 185
click at [211, 371] on body "Corporate Errandz Home Services Favorites Elements Columns Content Boxes Accord…" at bounding box center [657, 308] width 1315 height 617
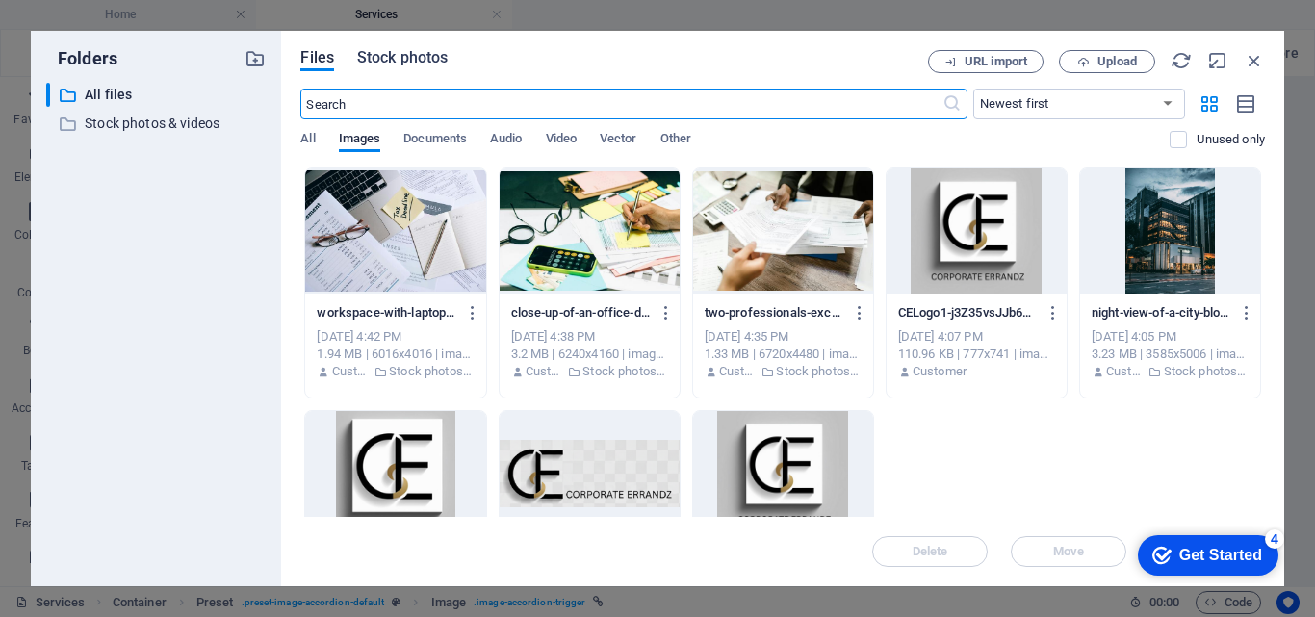
click at [437, 65] on span "Stock photos" at bounding box center [402, 57] width 91 height 23
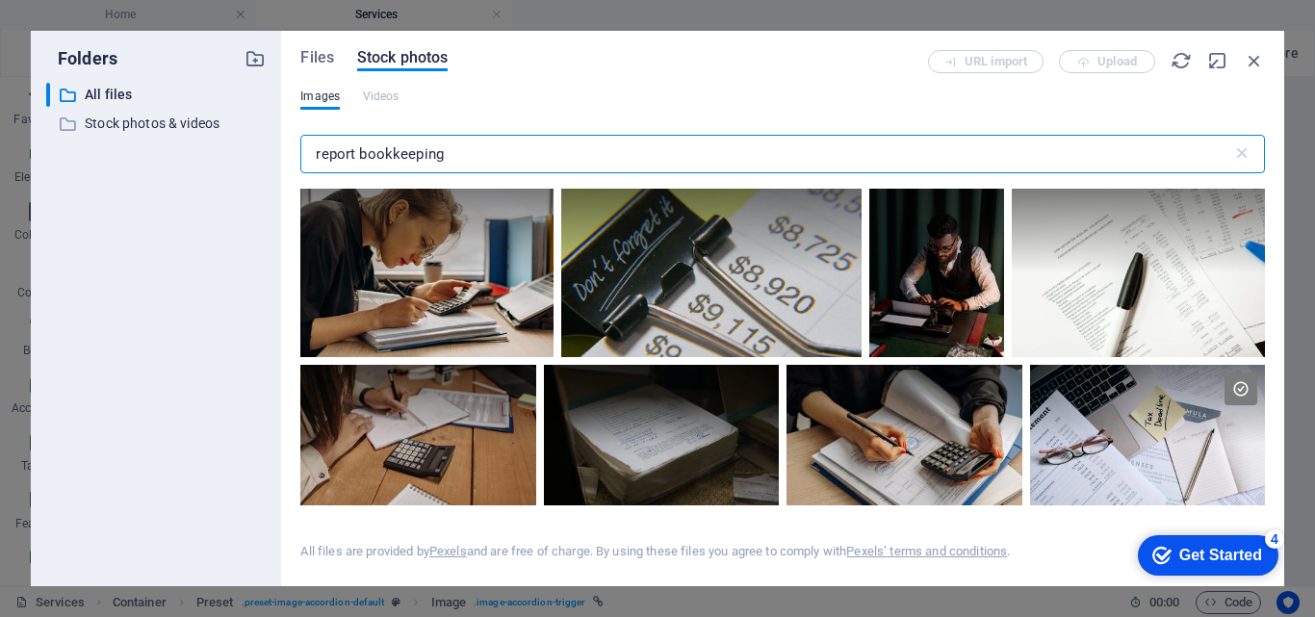
click at [1265, 212] on div "Files Stock photos URL import Upload Images Videos report bookkeeping ​ All fil…" at bounding box center [782, 309] width 1003 height 556
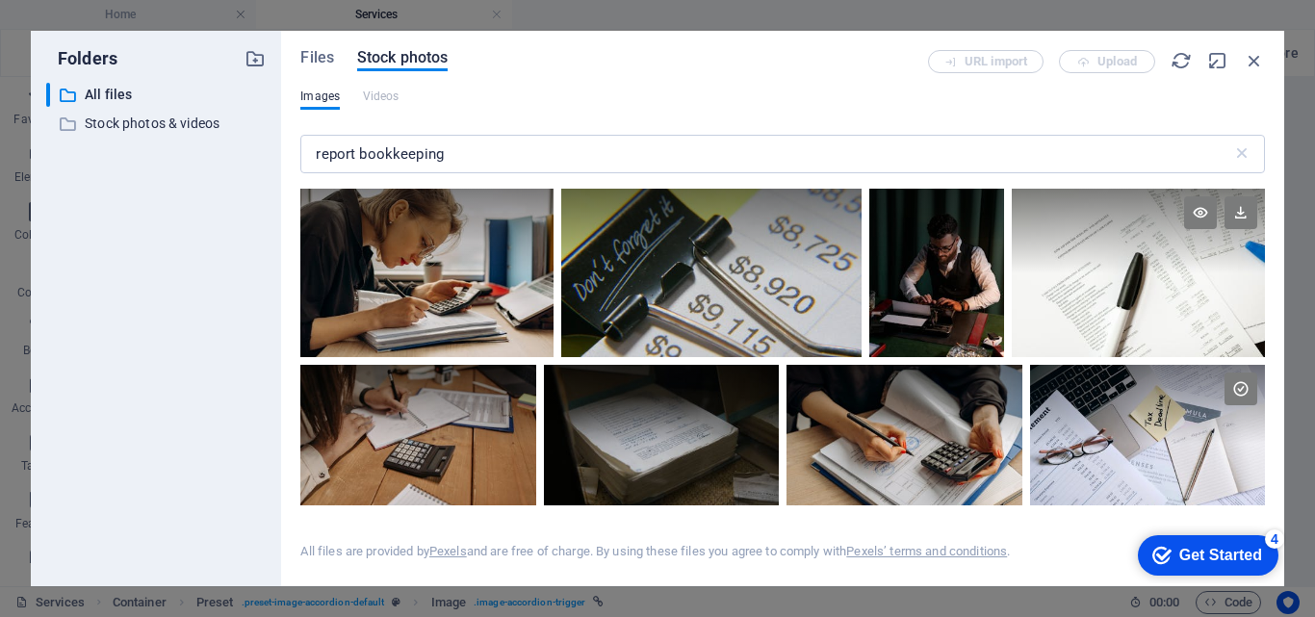
click at [1260, 209] on div at bounding box center [1138, 231] width 253 height 85
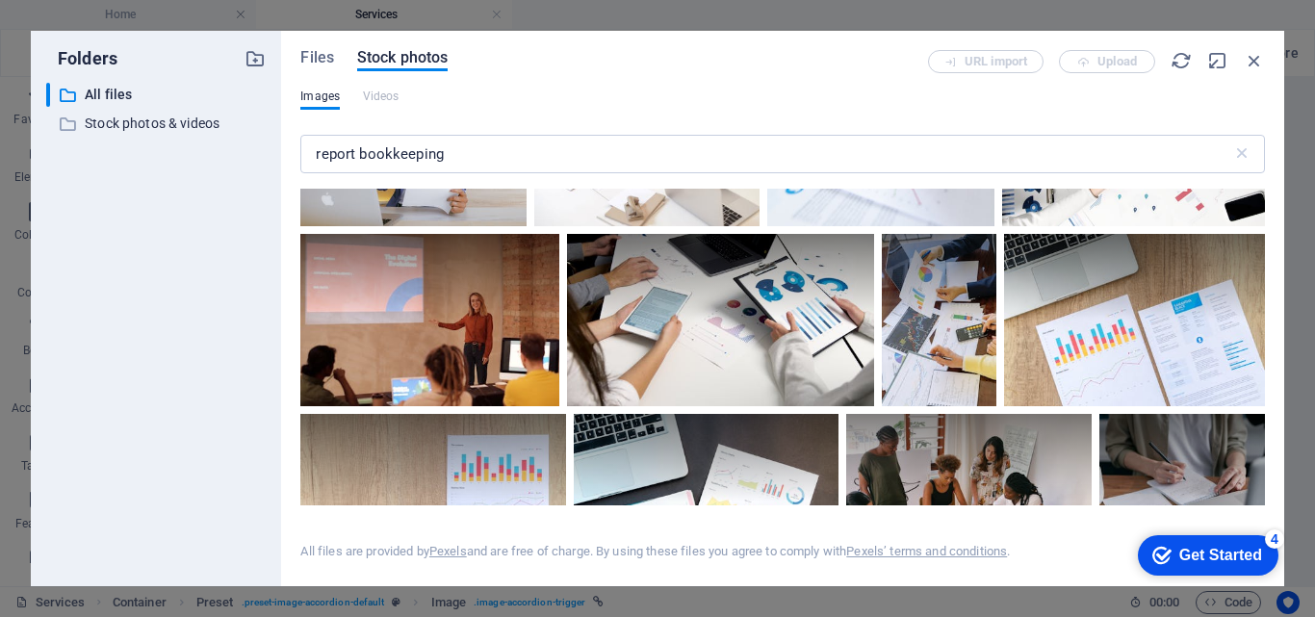
scroll to position [978, 0]
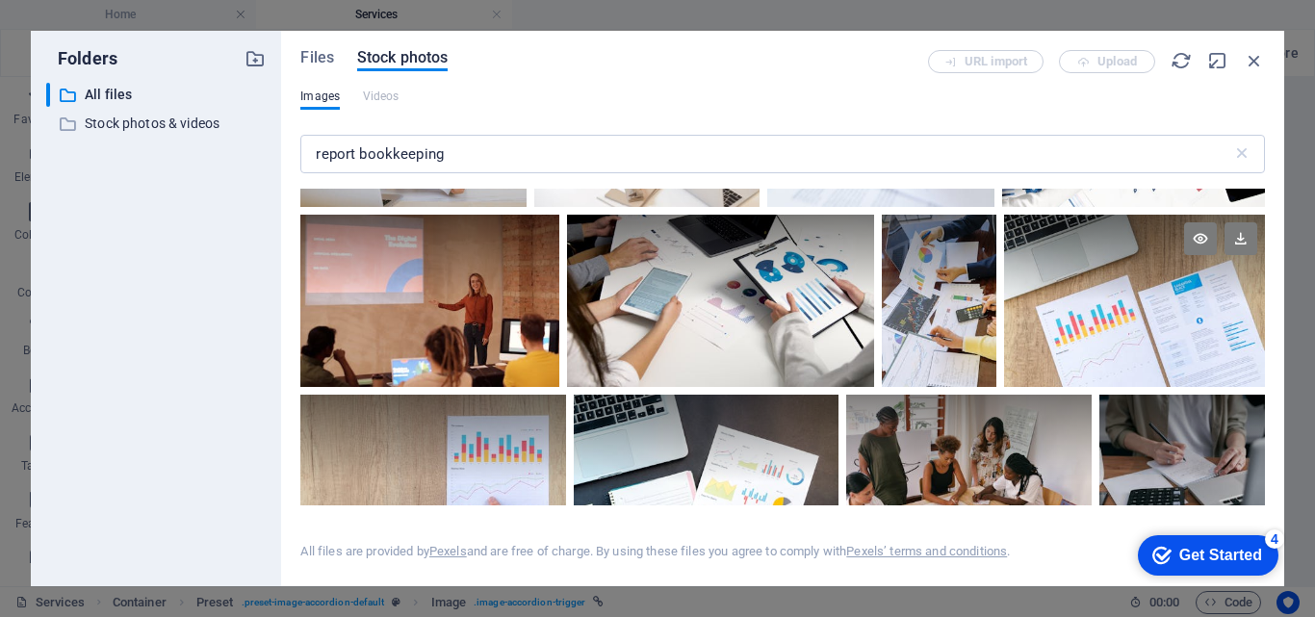
click at [1105, 351] on div at bounding box center [1134, 301] width 261 height 172
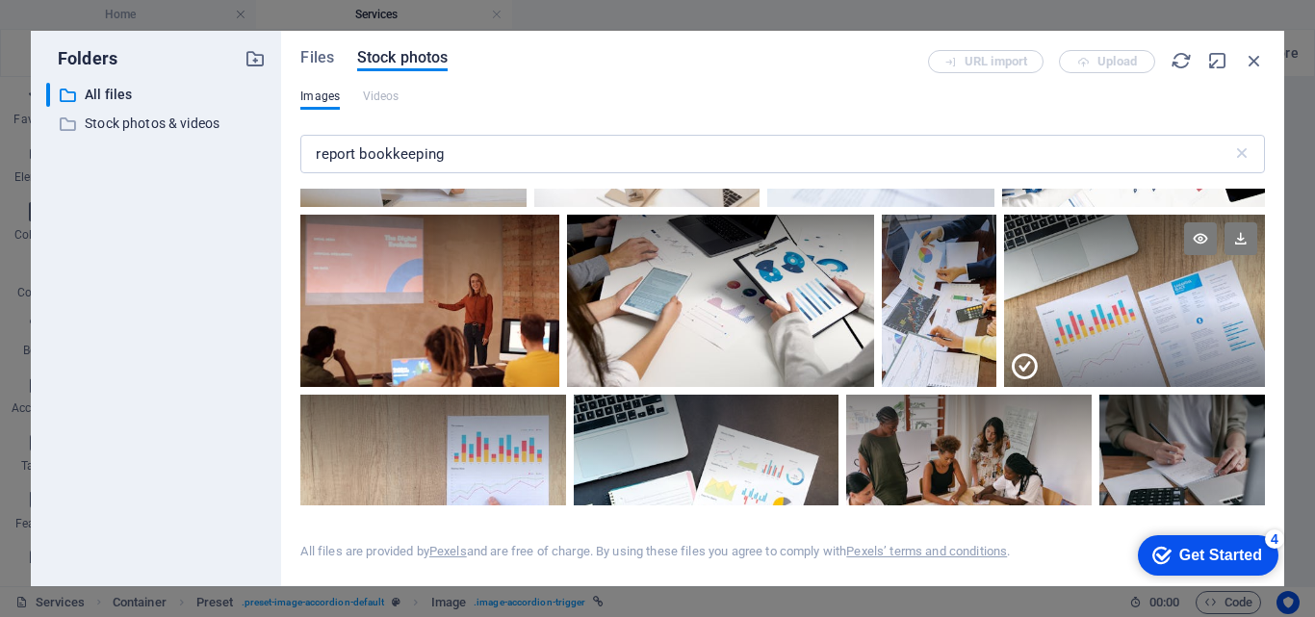
click at [1105, 351] on div at bounding box center [1134, 343] width 261 height 87
click at [1105, 351] on div at bounding box center [1134, 301] width 261 height 172
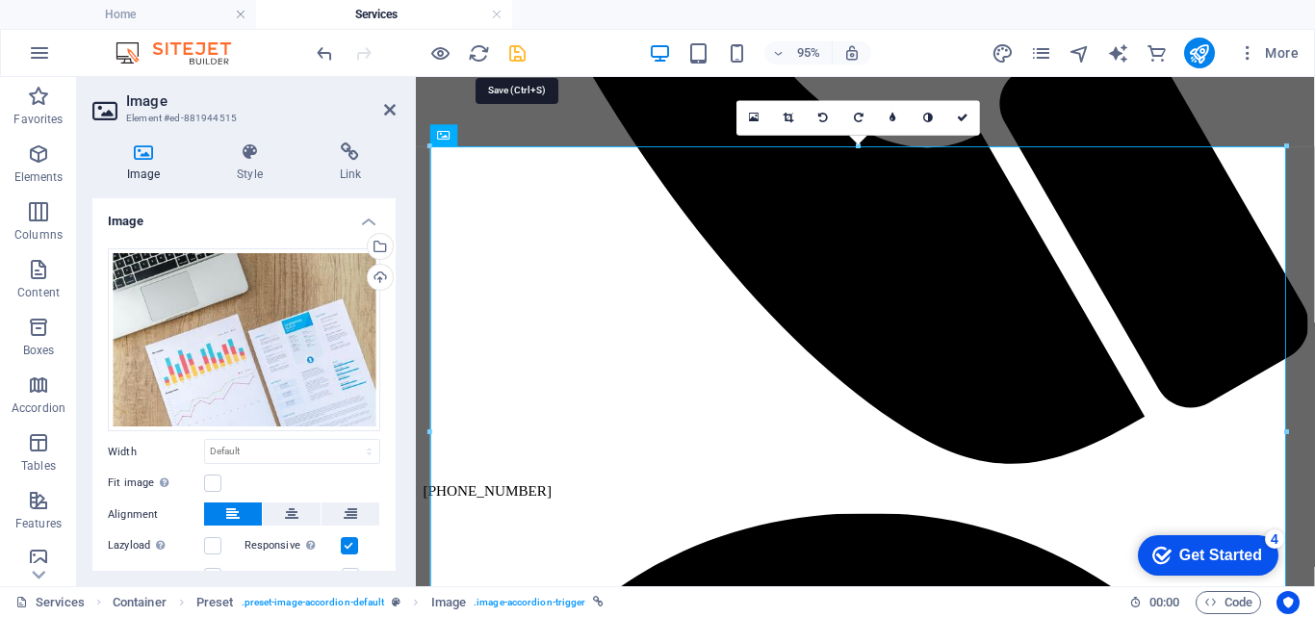
click at [510, 47] on icon "save" at bounding box center [517, 53] width 22 height 22
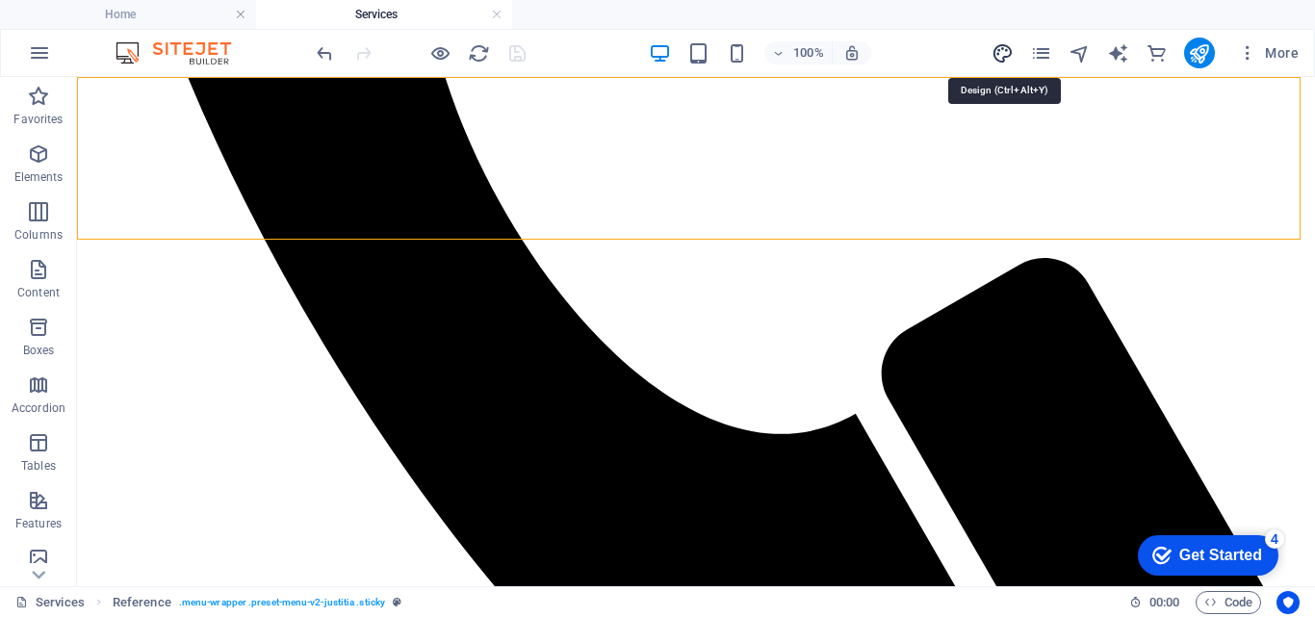
click at [995, 57] on icon "design" at bounding box center [1003, 53] width 22 height 22
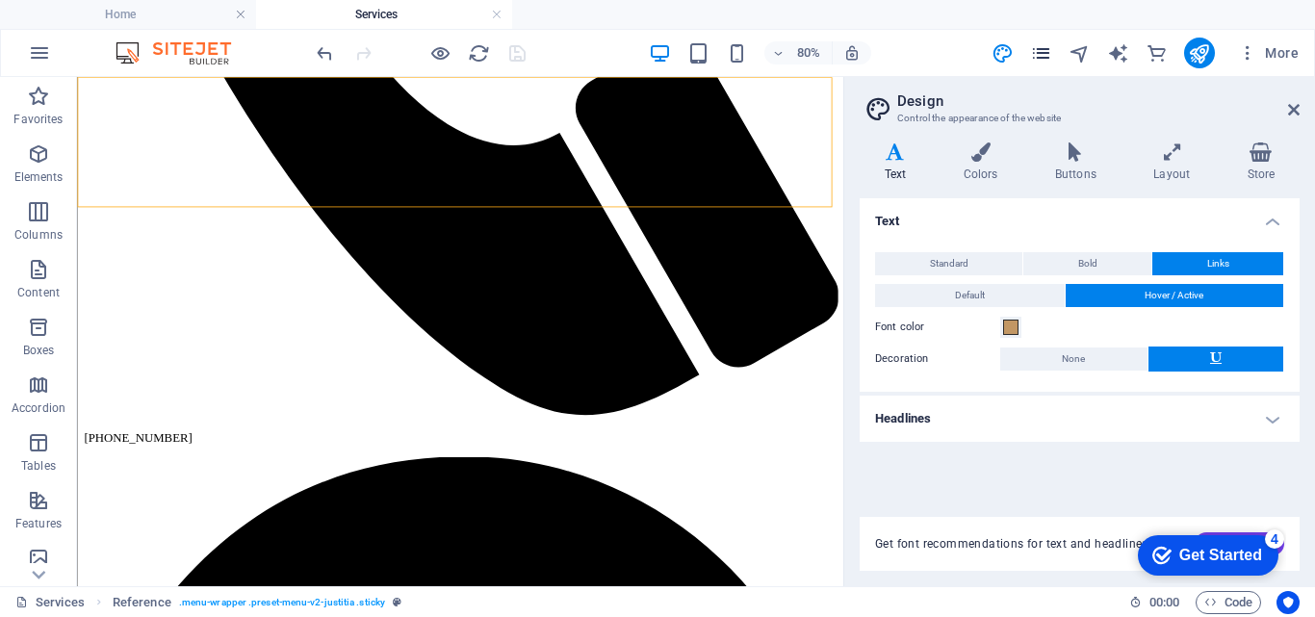
click at [1042, 54] on icon "pages" at bounding box center [1041, 53] width 22 height 22
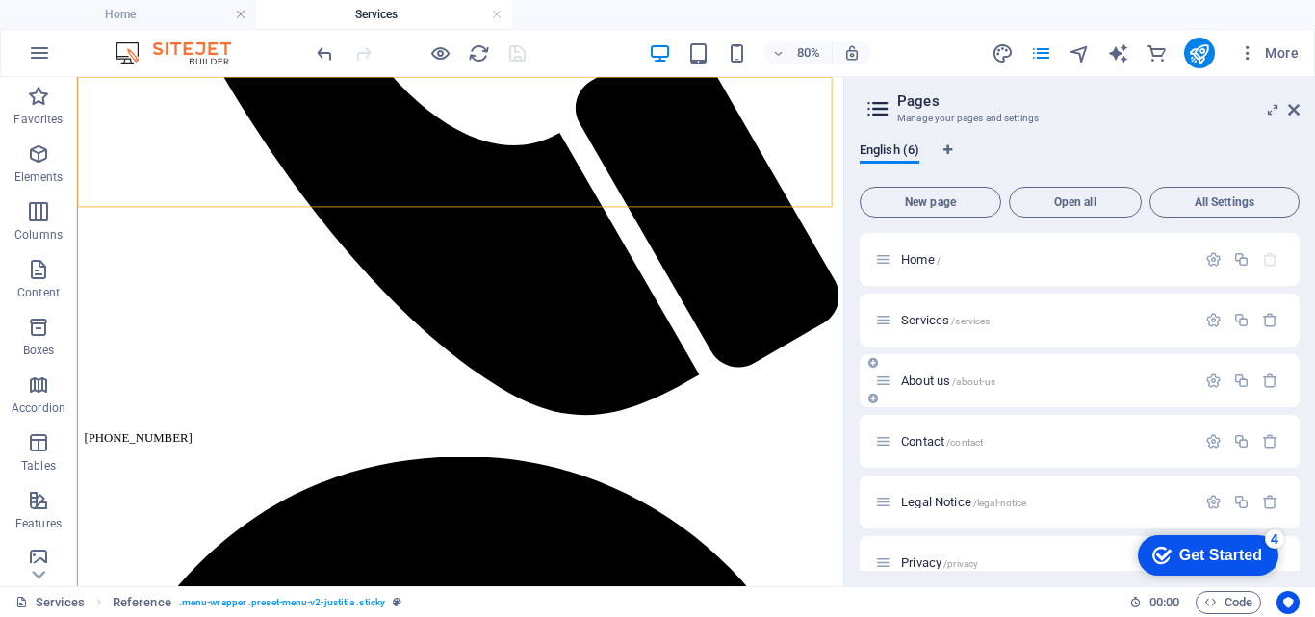
click at [985, 388] on div "About us /about-us" at bounding box center [1035, 381] width 321 height 22
click at [982, 384] on span "/about-us" at bounding box center [973, 381] width 43 height 11
click at [982, 430] on div "Contact /contact" at bounding box center [1035, 441] width 321 height 22
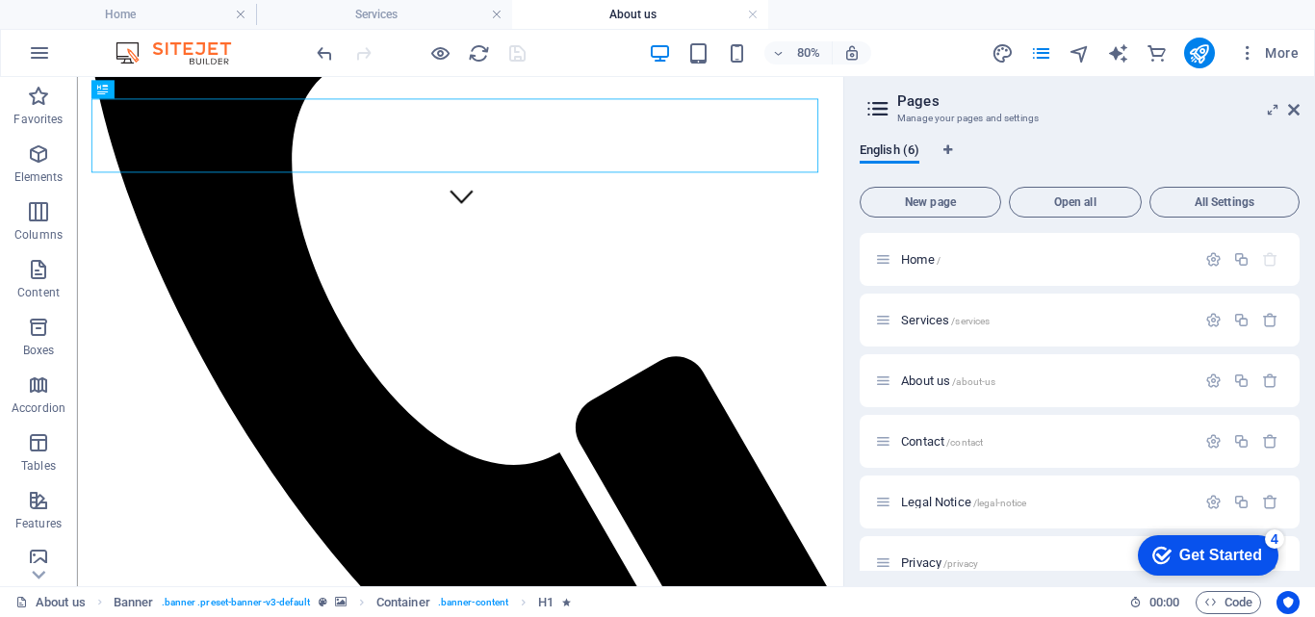
scroll to position [463, 0]
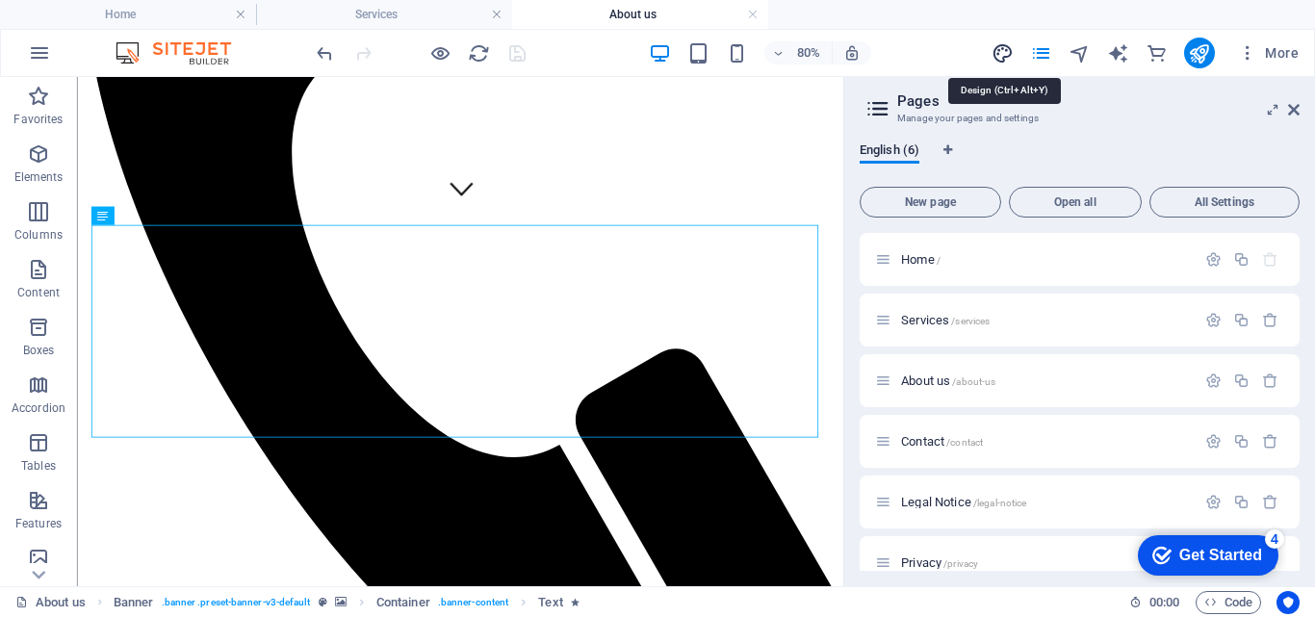
click at [1004, 57] on icon "design" at bounding box center [1003, 53] width 22 height 22
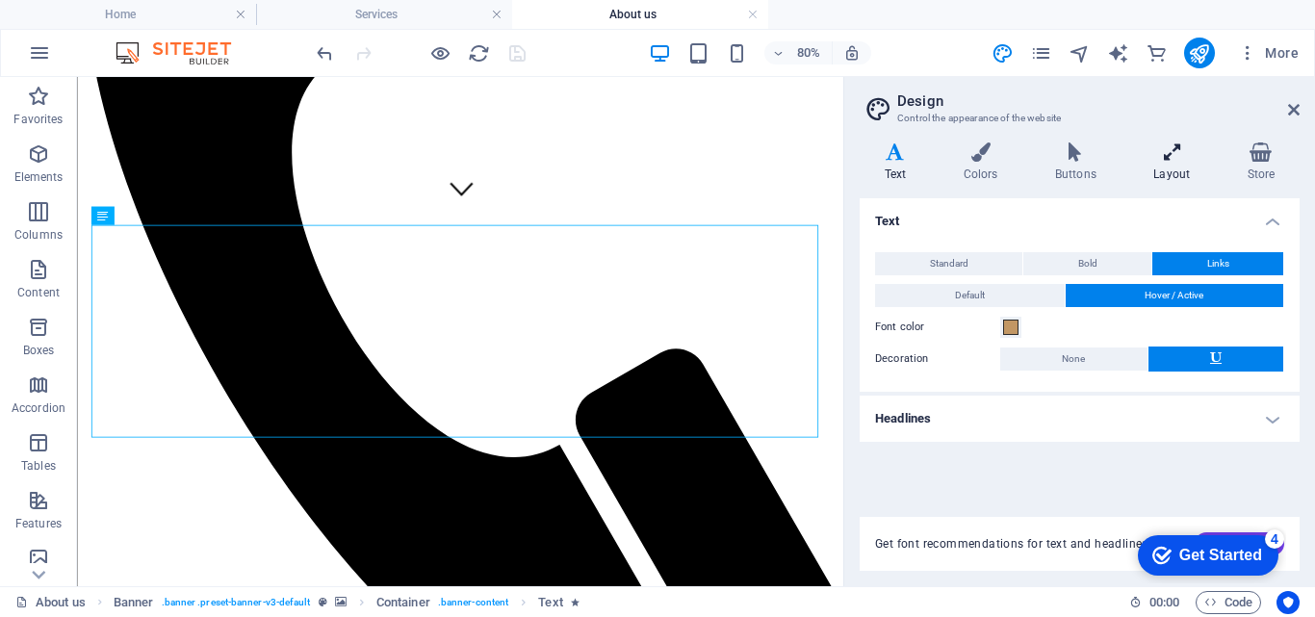
click at [1177, 151] on icon at bounding box center [1172, 151] width 86 height 19
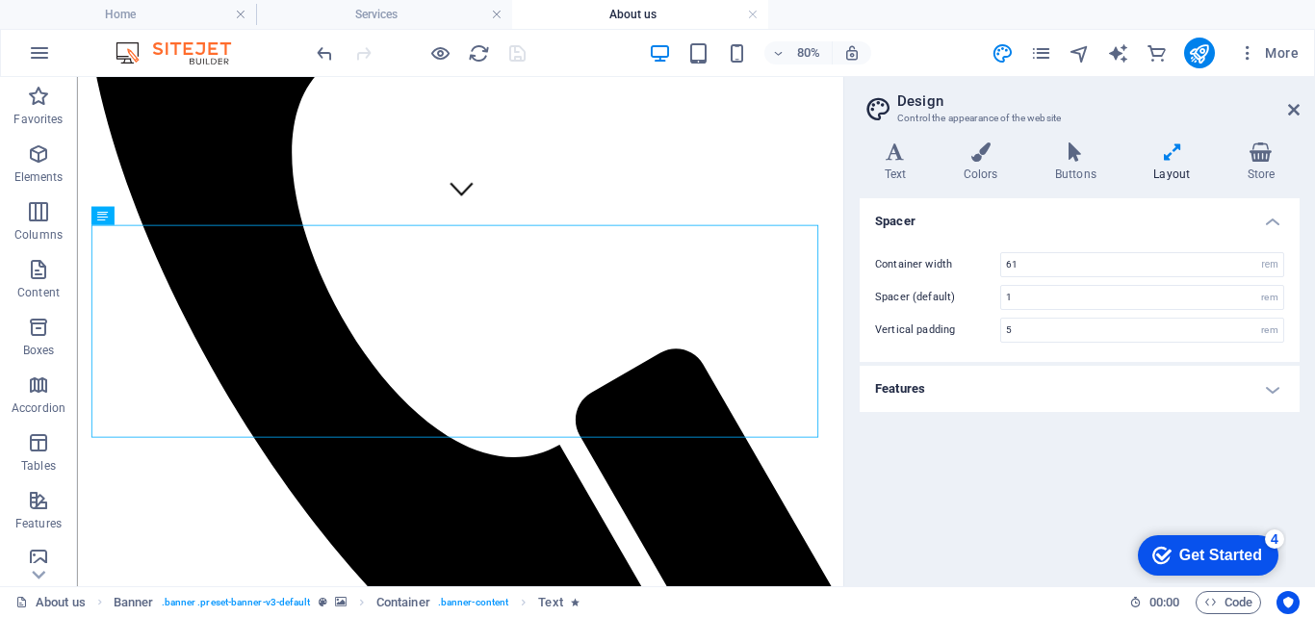
click at [1274, 391] on h4 "Features" at bounding box center [1080, 389] width 440 height 46
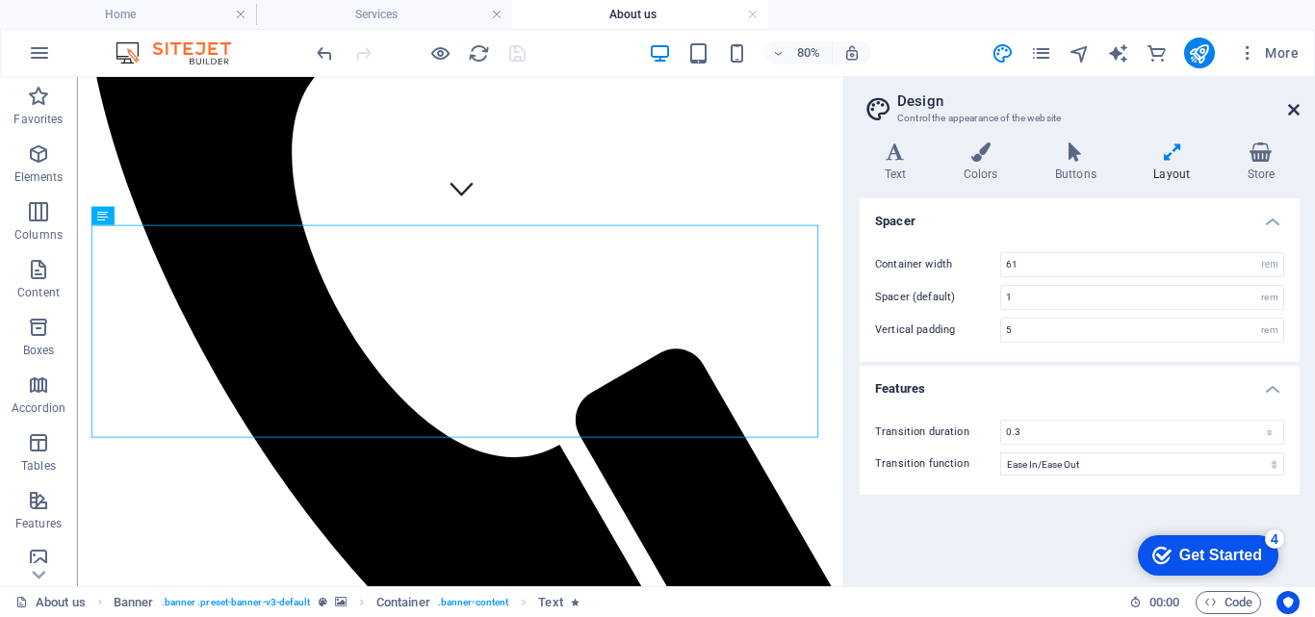
click at [1297, 107] on icon at bounding box center [1294, 109] width 12 height 15
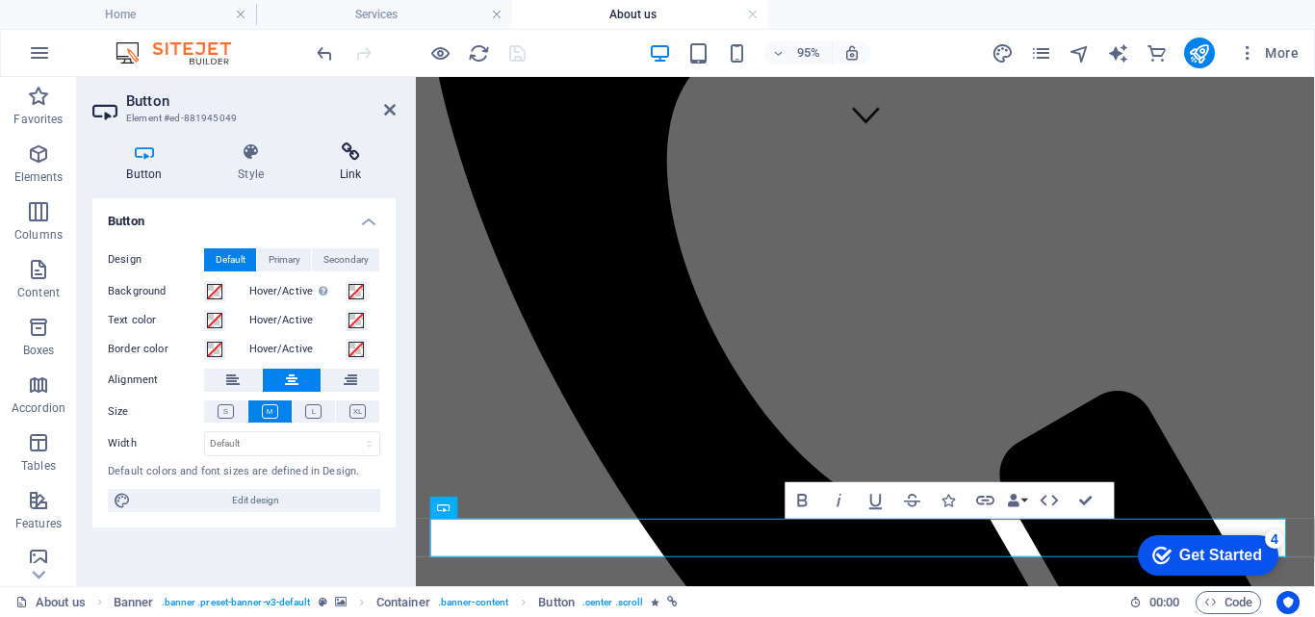
click at [344, 162] on h4 "Link" at bounding box center [350, 162] width 91 height 40
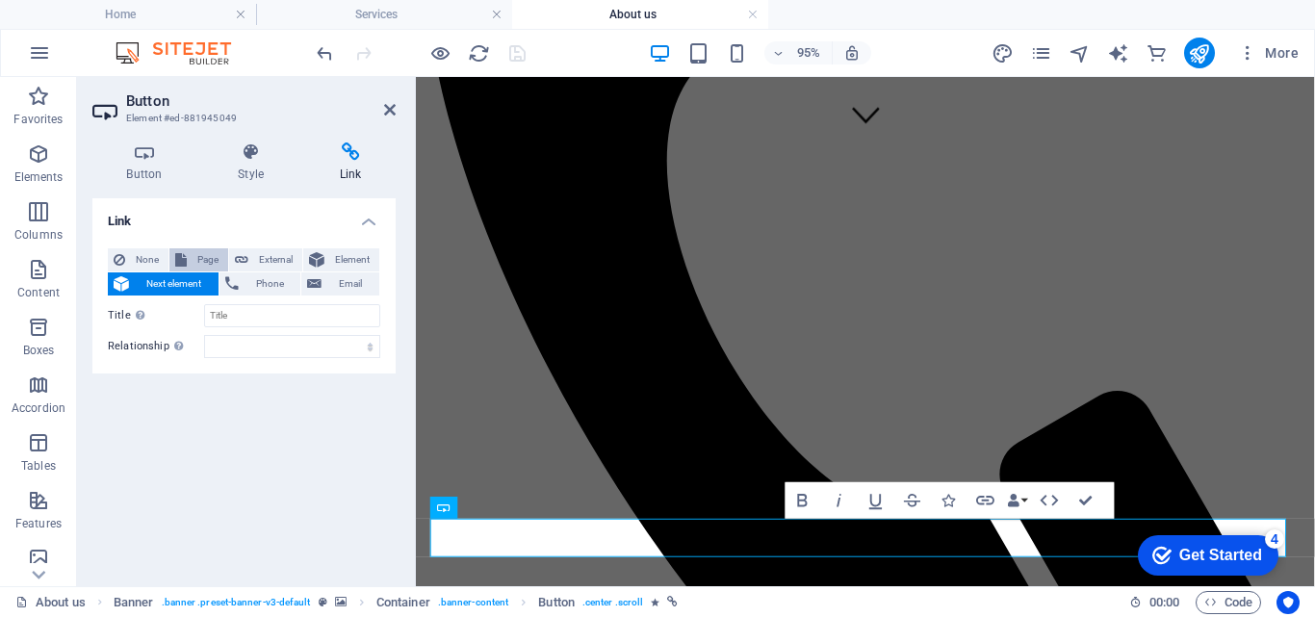
click at [195, 258] on span "Page" at bounding box center [208, 259] width 30 height 23
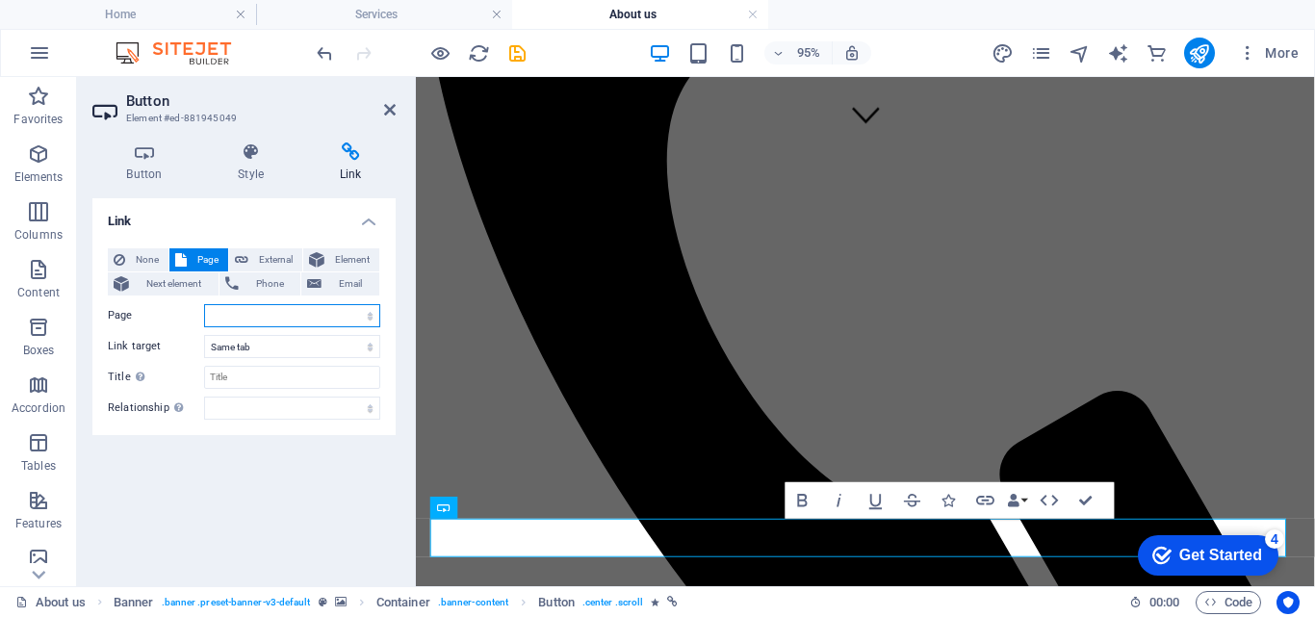
click at [228, 315] on select "Home Services About us Contact Legal Notice Privacy" at bounding box center [292, 315] width 176 height 23
select select "3"
click at [204, 304] on select "Home Services About us Contact Legal Notice Privacy" at bounding box center [292, 315] width 176 height 23
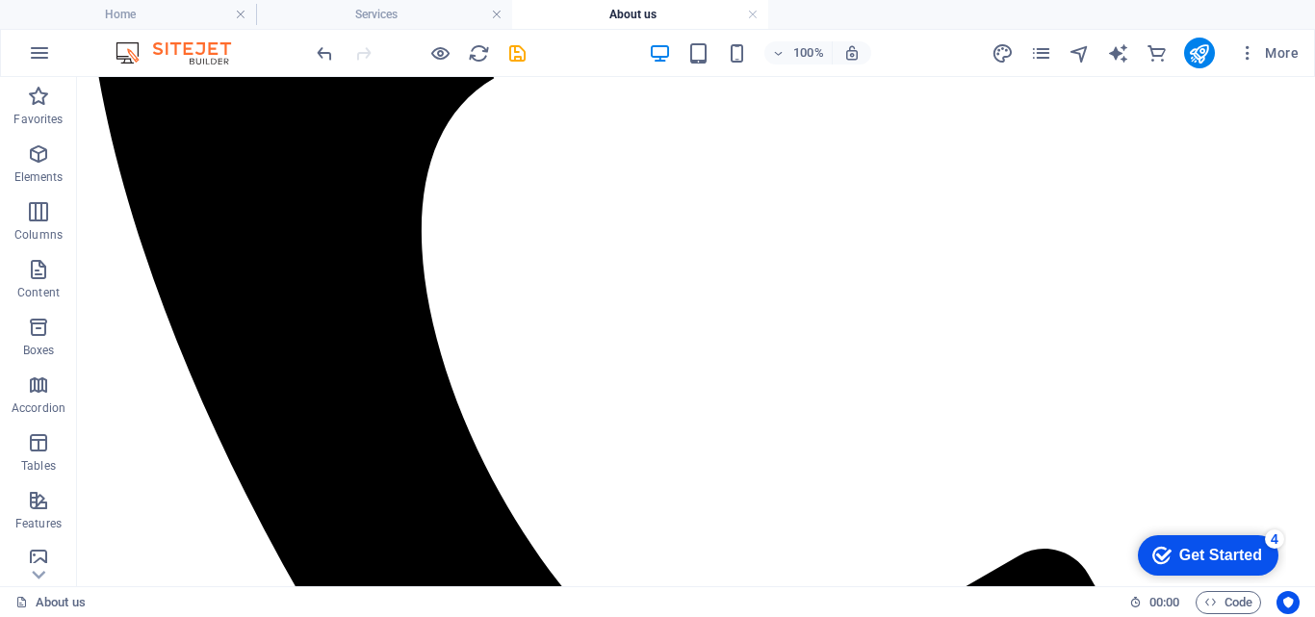
scroll to position [434, 0]
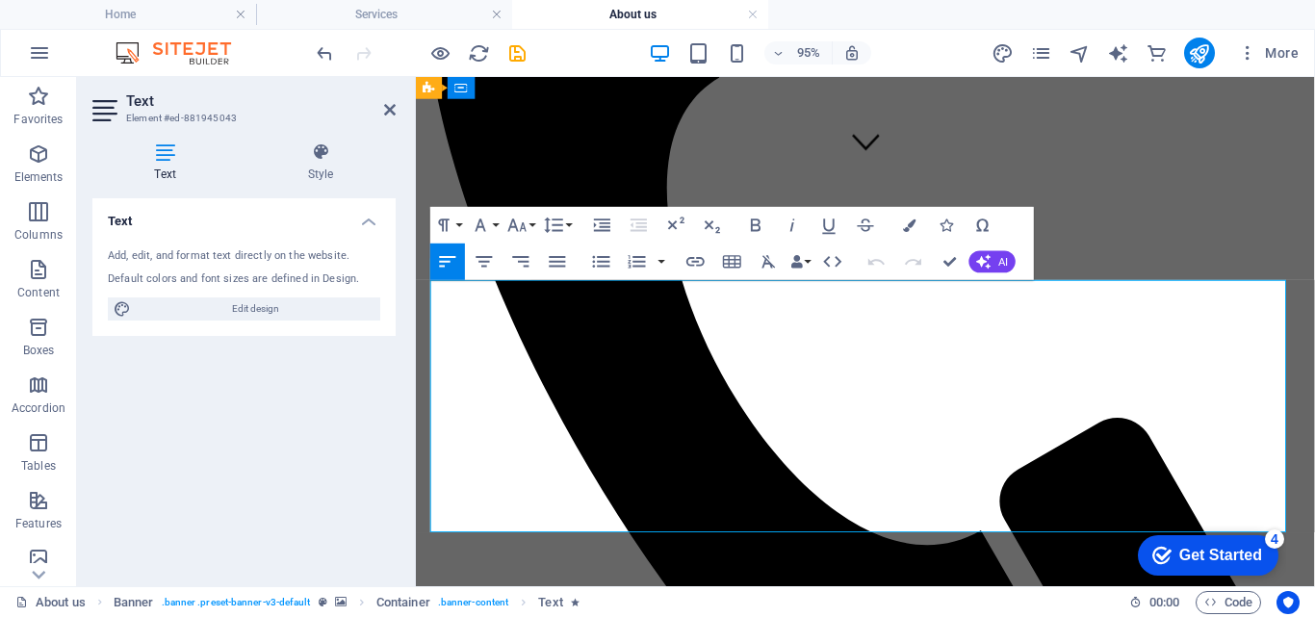
copy div "Loremip do S ametco adipisci elitsedd ei temp inc utlabo etdol ma aliqu eni adm…"
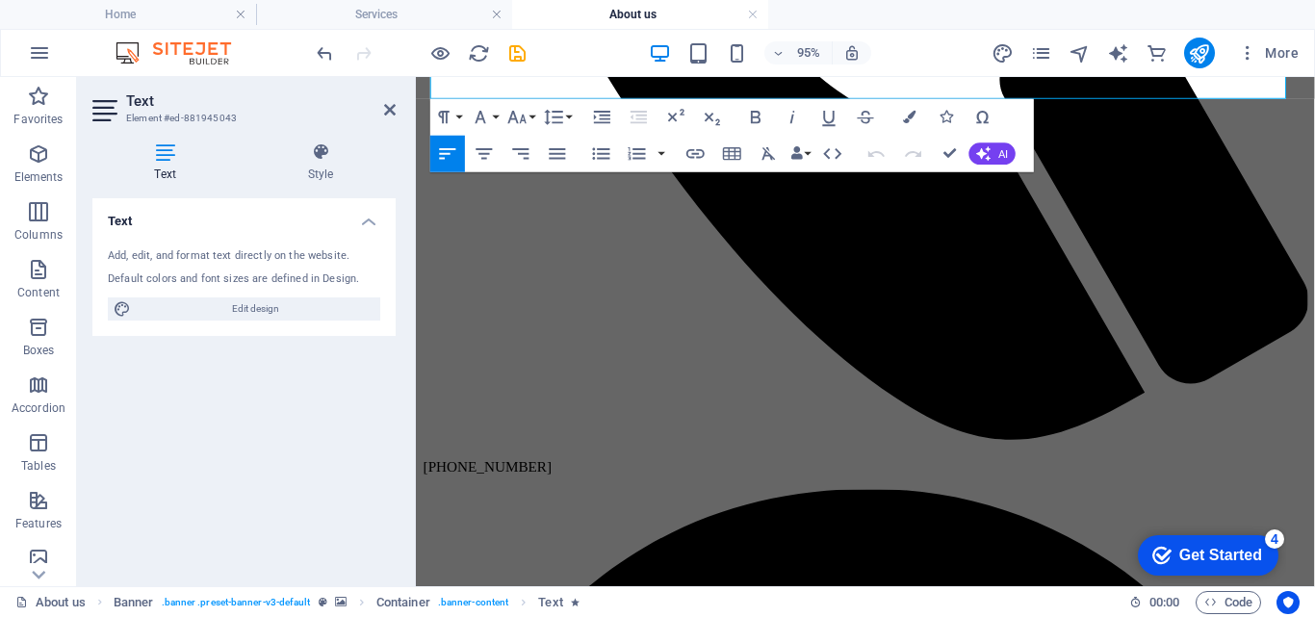
scroll to position [891, 0]
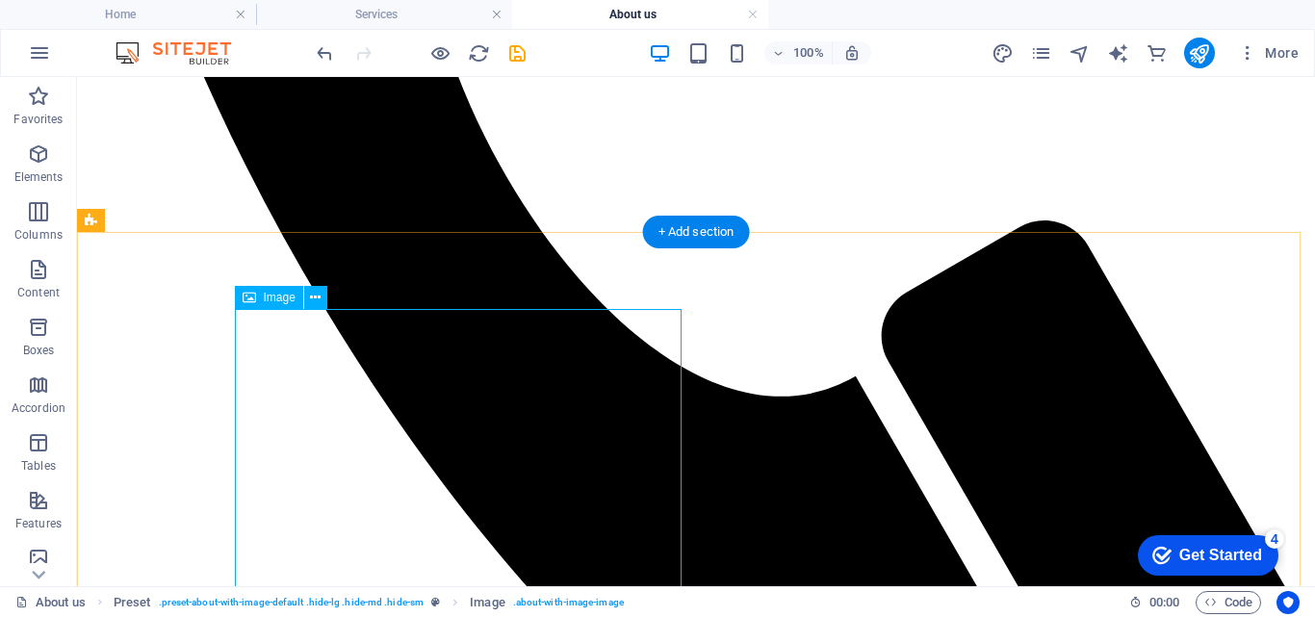
select select "%"
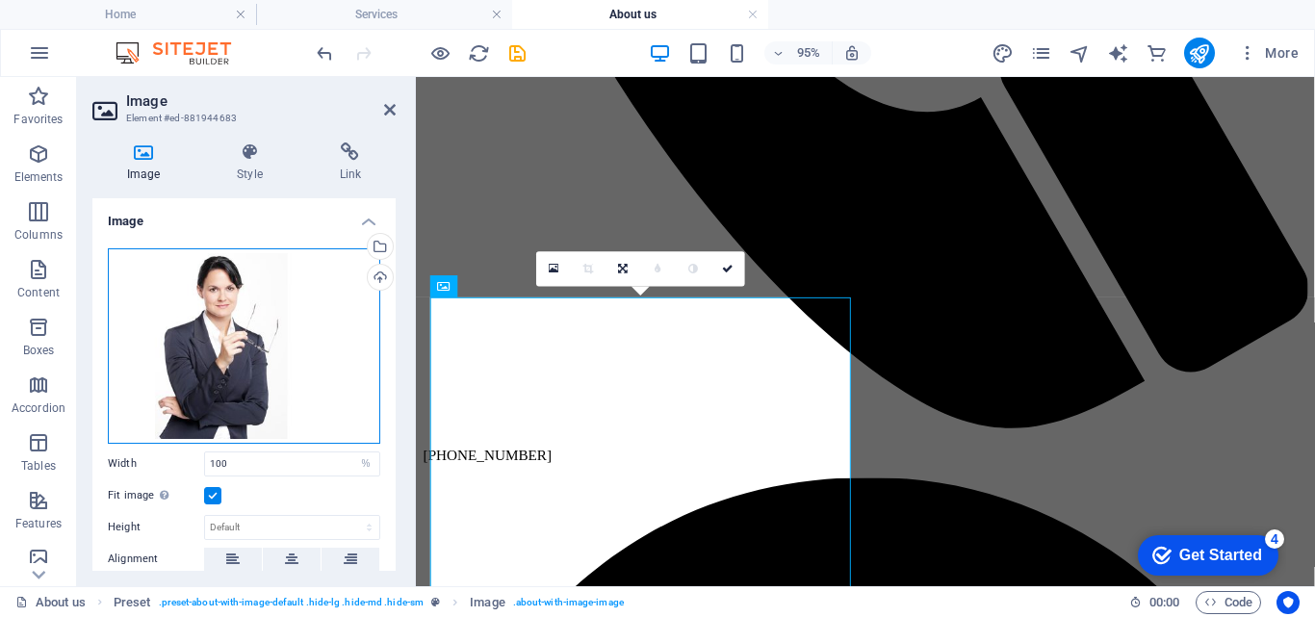
click at [270, 315] on div "Drag files here, click to choose files or select files from Files or our free s…" at bounding box center [244, 345] width 272 height 195
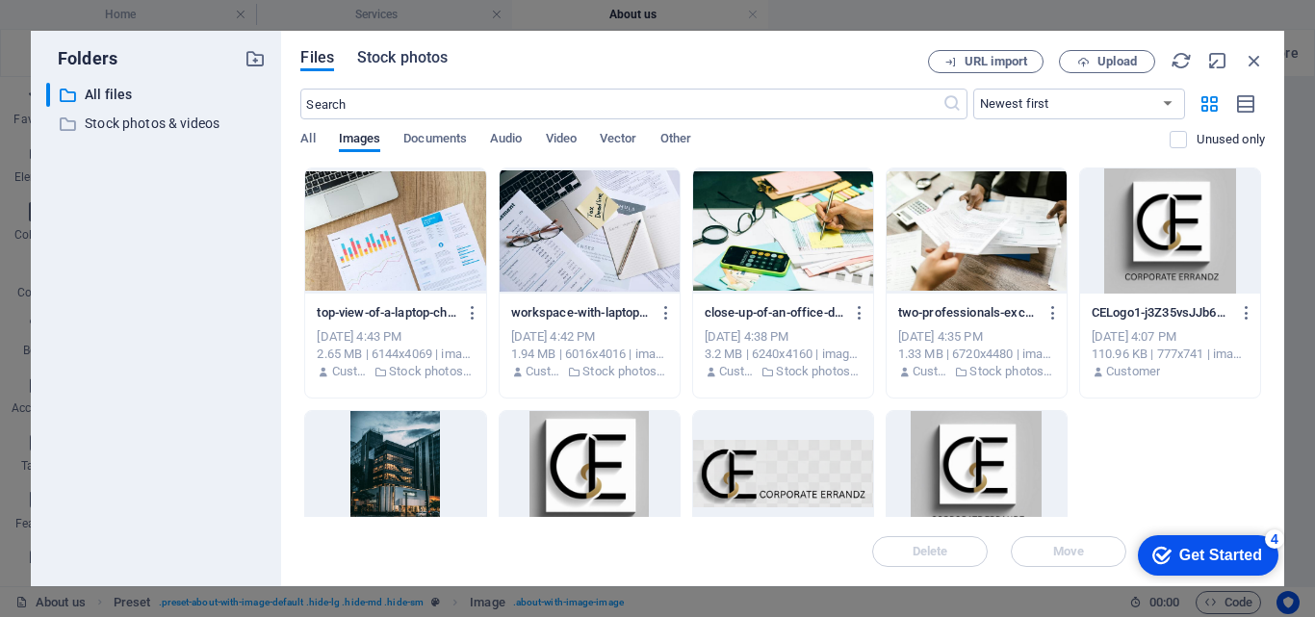
click at [424, 66] on span "Stock photos" at bounding box center [402, 57] width 91 height 23
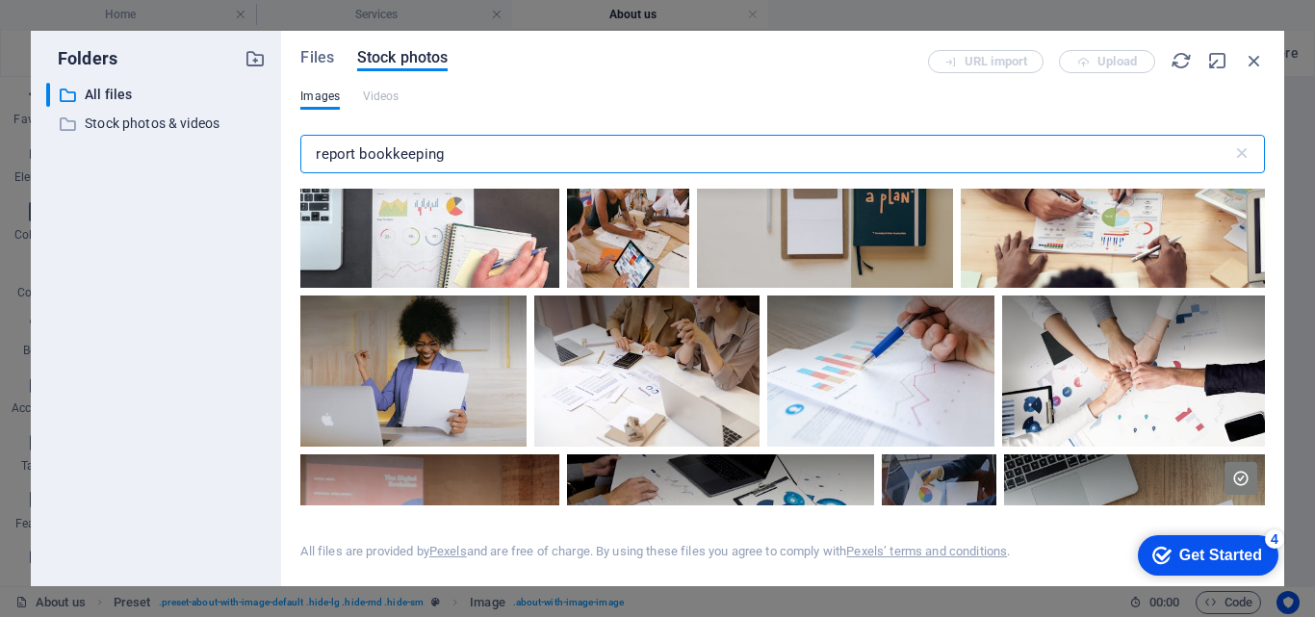
scroll to position [759, 0]
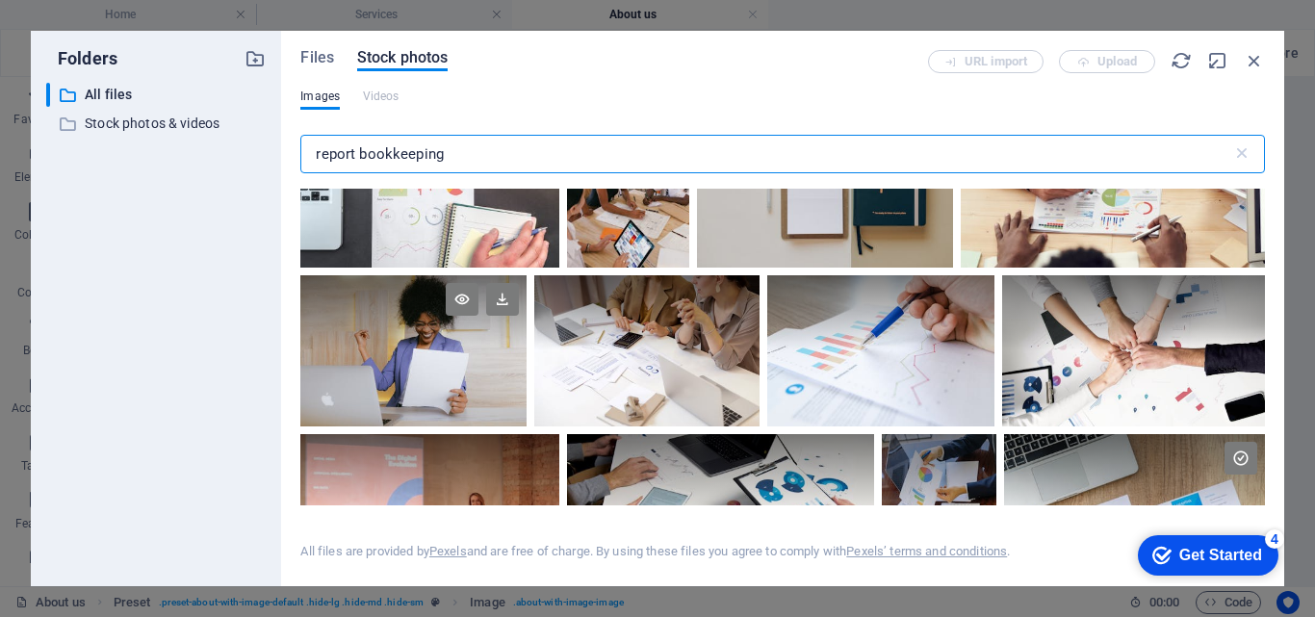
click at [427, 350] on div at bounding box center [412, 350] width 225 height 150
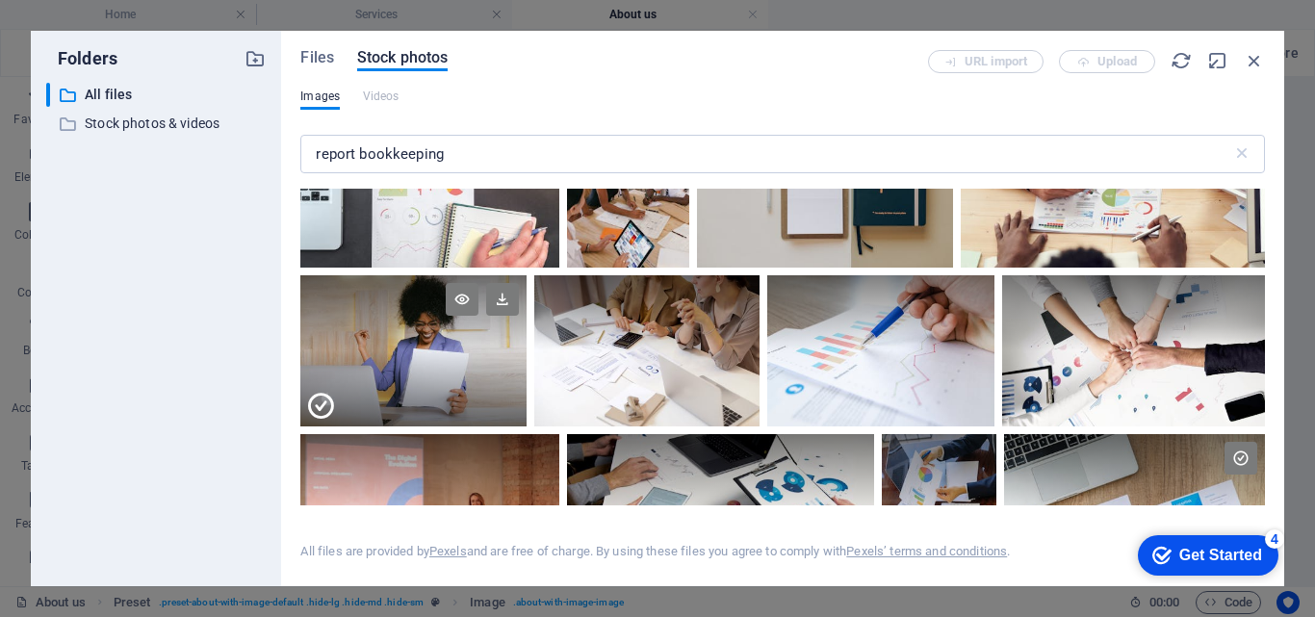
click at [427, 350] on div at bounding box center [412, 387] width 225 height 75
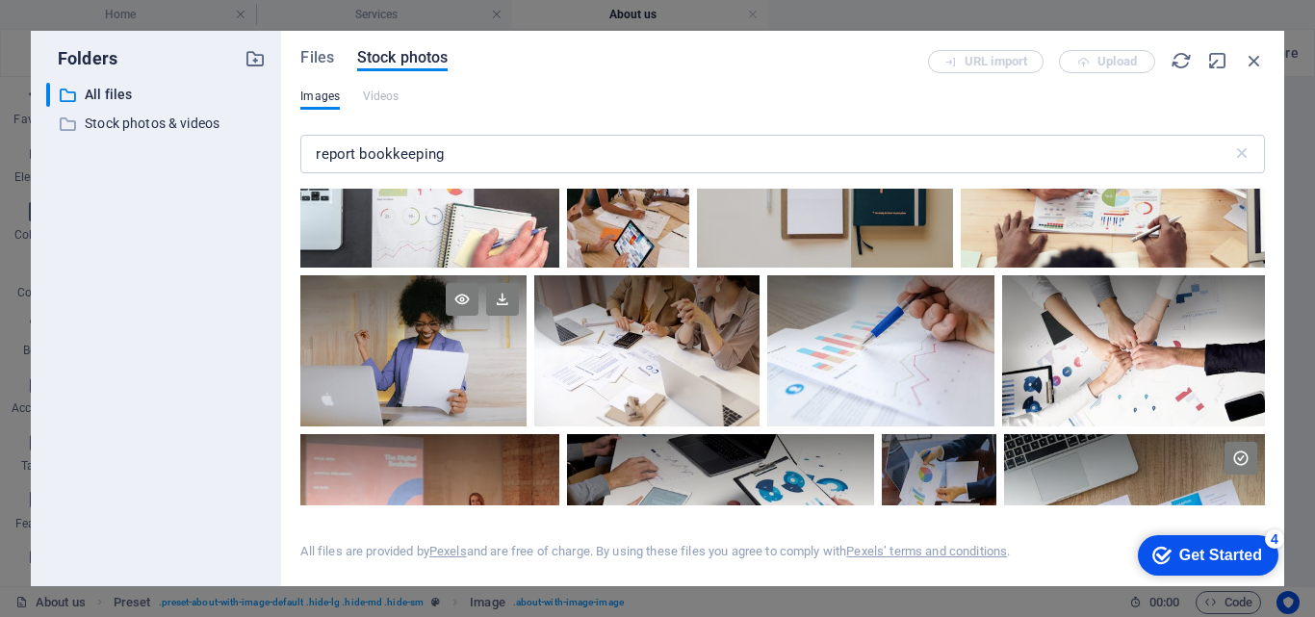
click at [427, 350] on div at bounding box center [412, 350] width 225 height 150
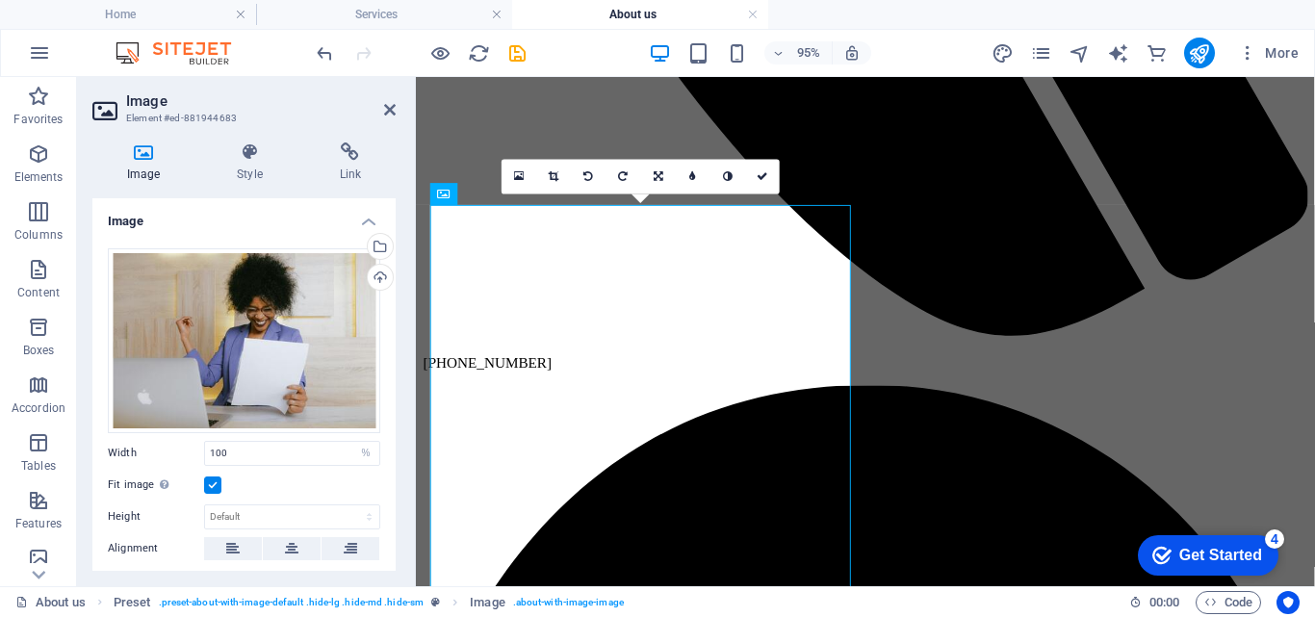
scroll to position [975, 0]
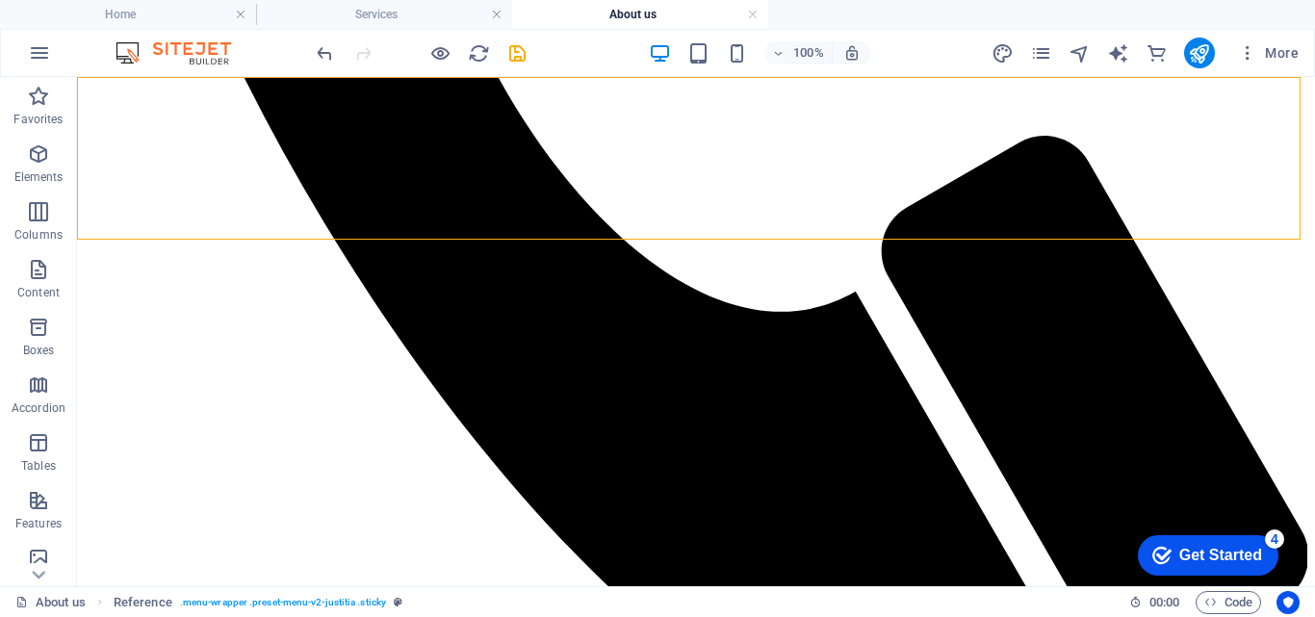
drag, startPoint x: 1000, startPoint y: 232, endPoint x: 1294, endPoint y: 233, distance: 293.7
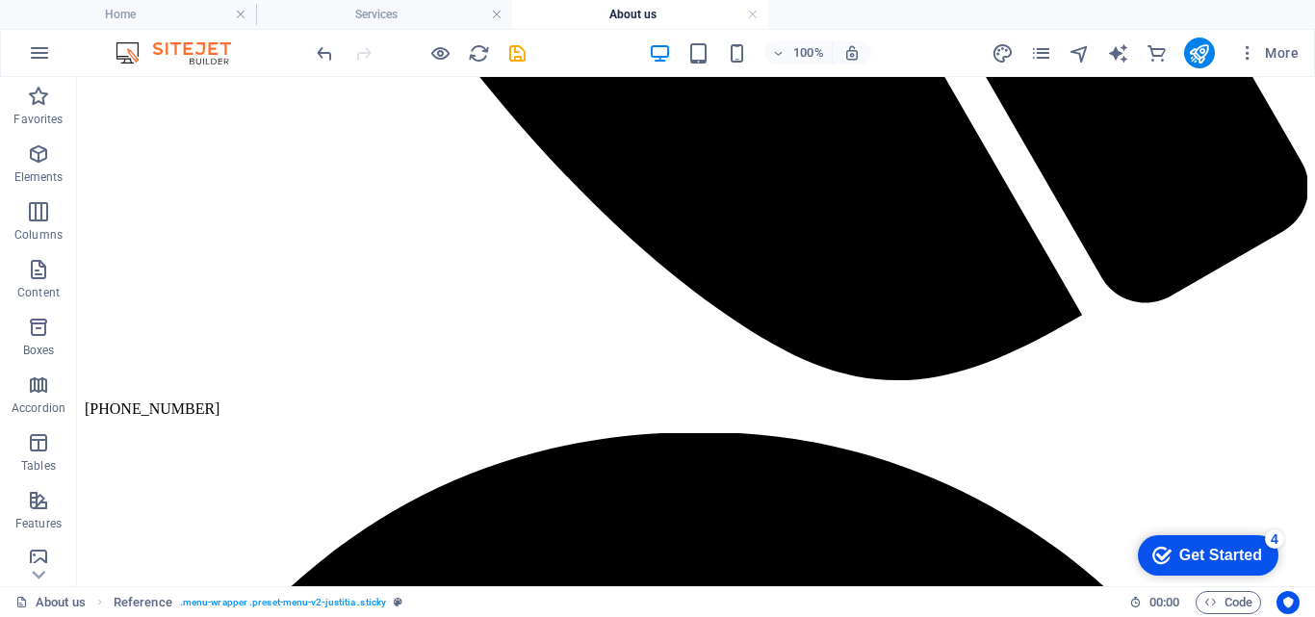
scroll to position [1383, 0]
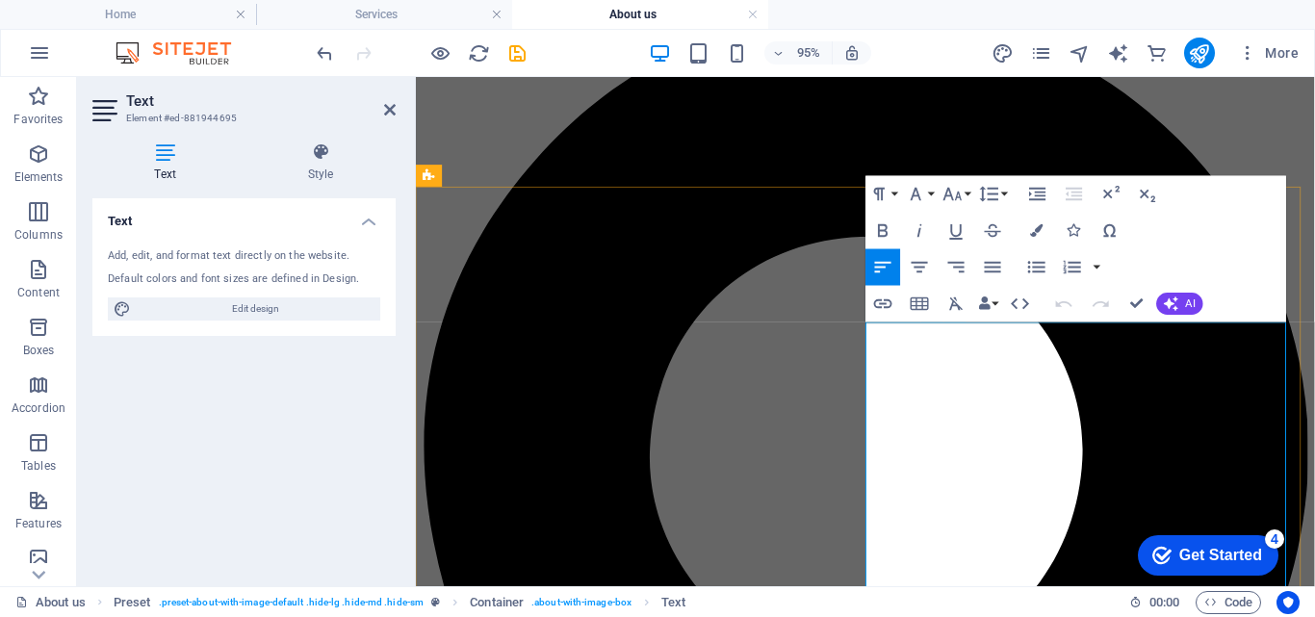
scroll to position [930, 0]
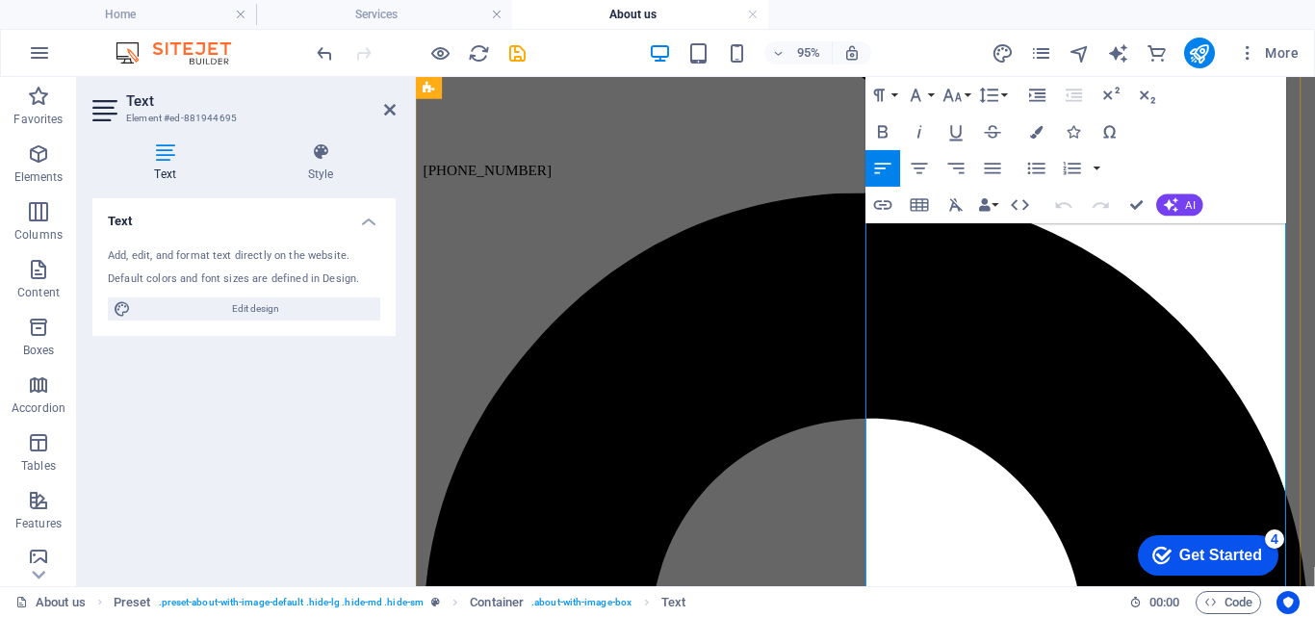
scroll to position [1210, 0]
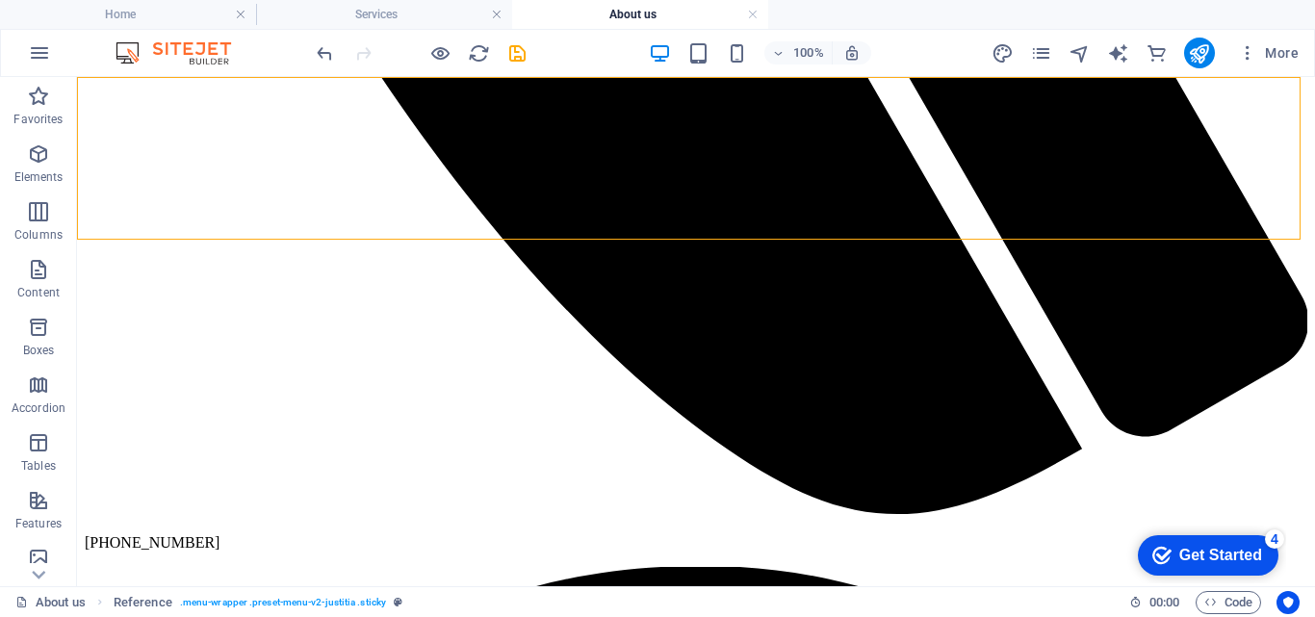
drag, startPoint x: 999, startPoint y: 213, endPoint x: 1308, endPoint y: 207, distance: 308.2
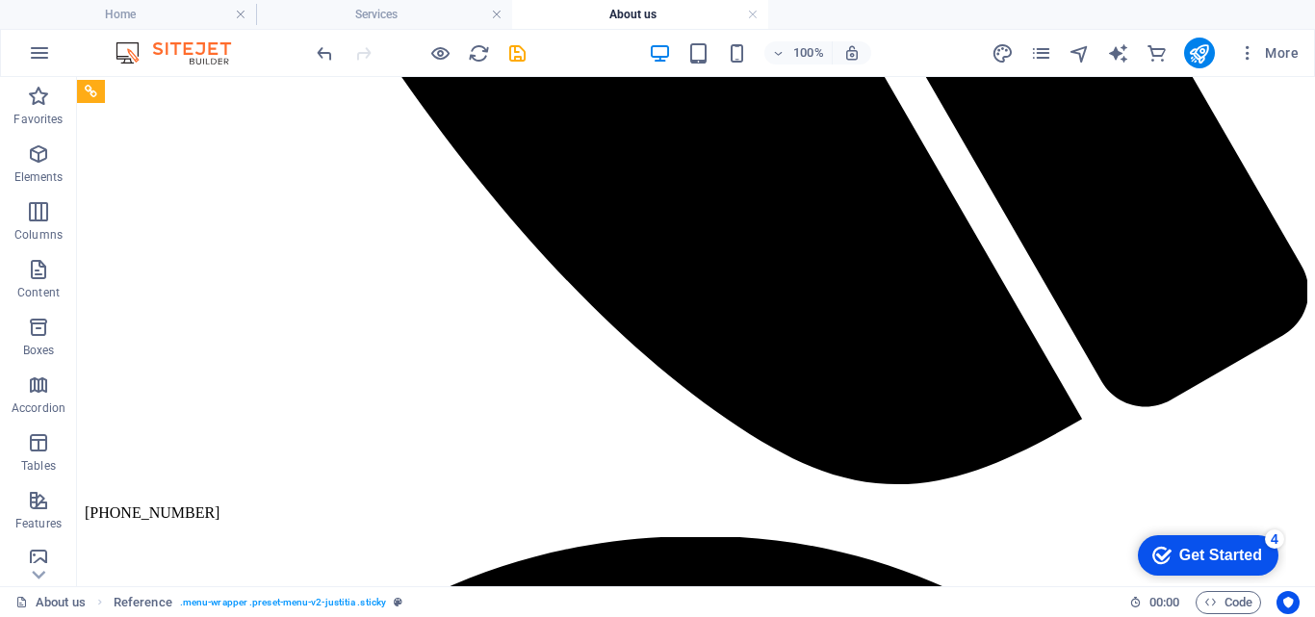
scroll to position [1215, 0]
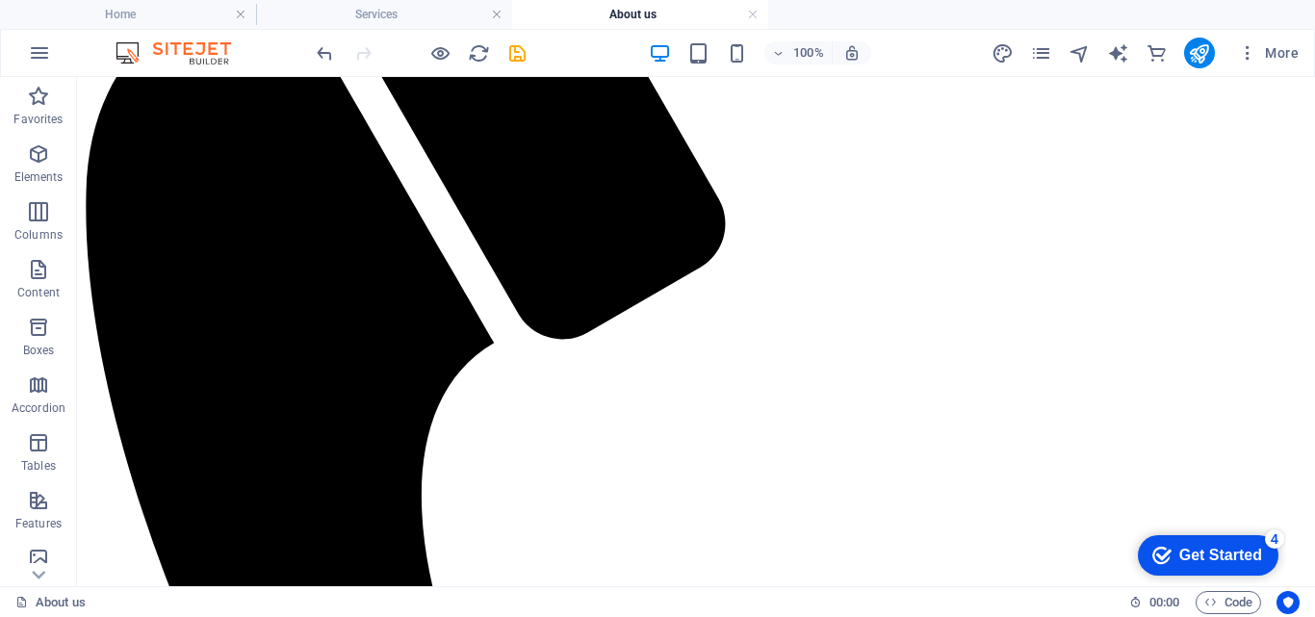
scroll to position [272, 0]
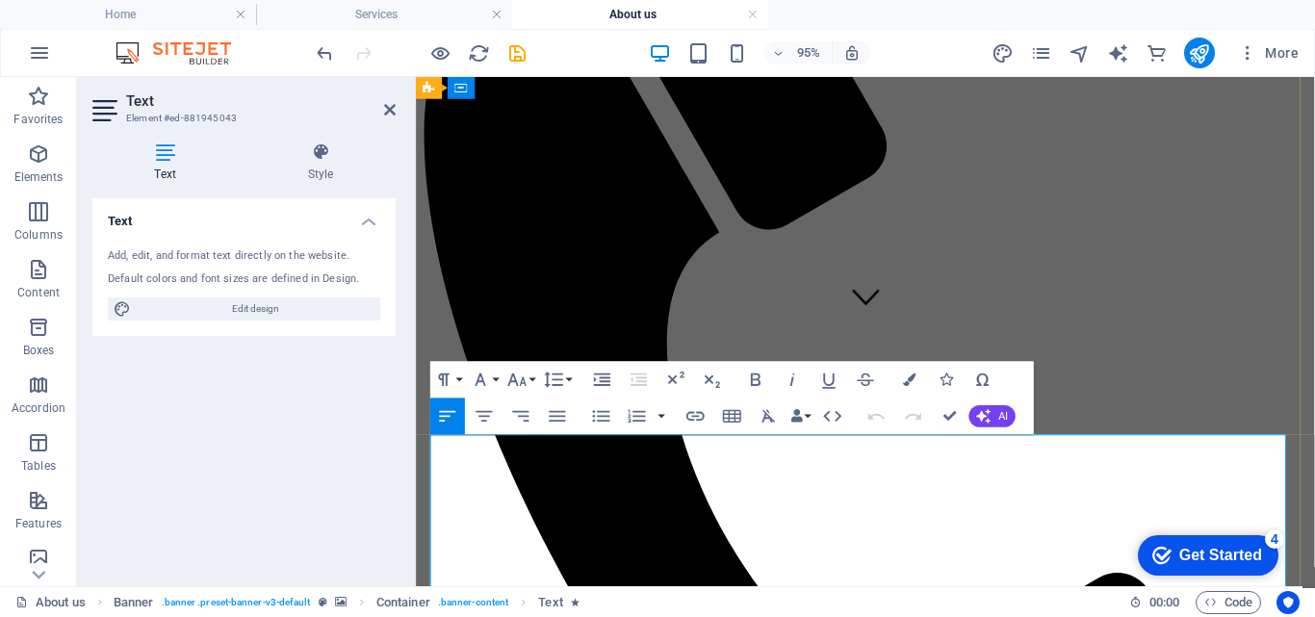
drag, startPoint x: 930, startPoint y: 498, endPoint x: 389, endPoint y: 451, distance: 543.2
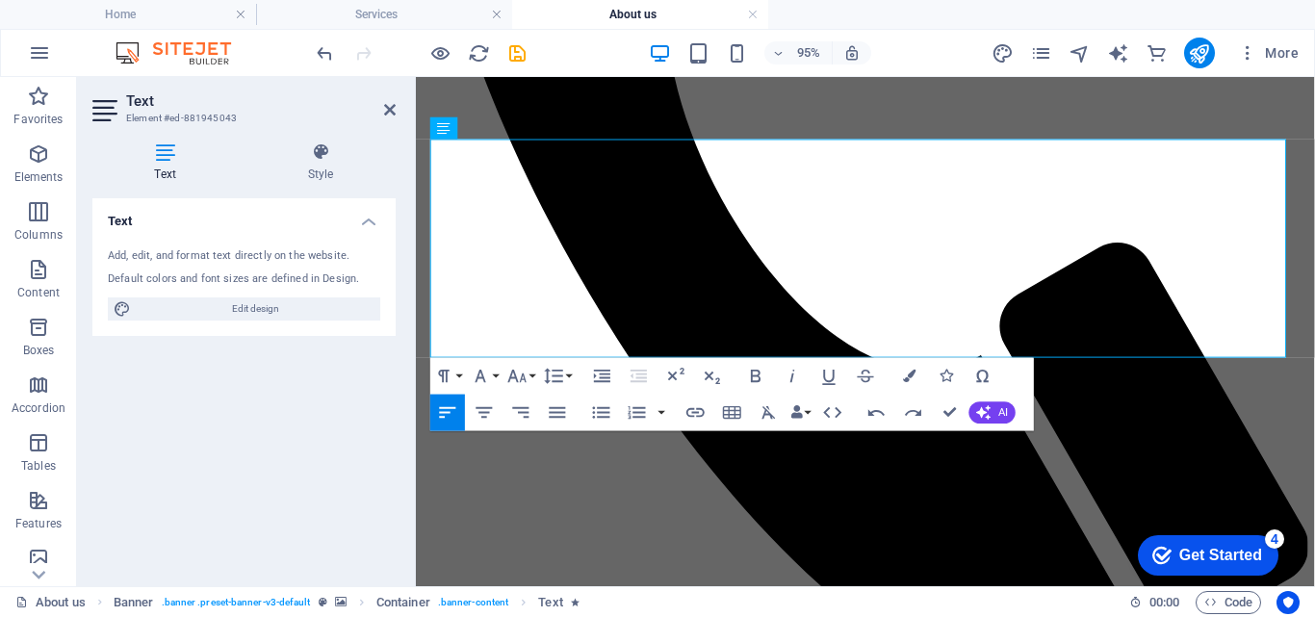
scroll to position [400, 0]
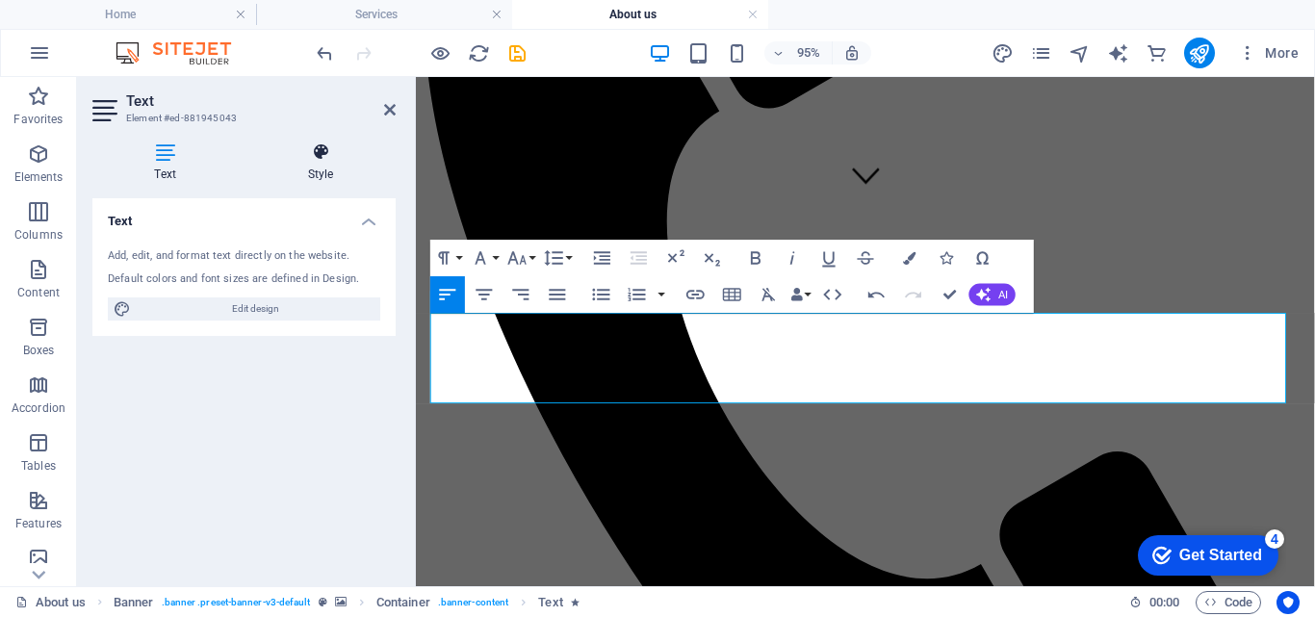
click at [329, 154] on icon at bounding box center [321, 151] width 150 height 19
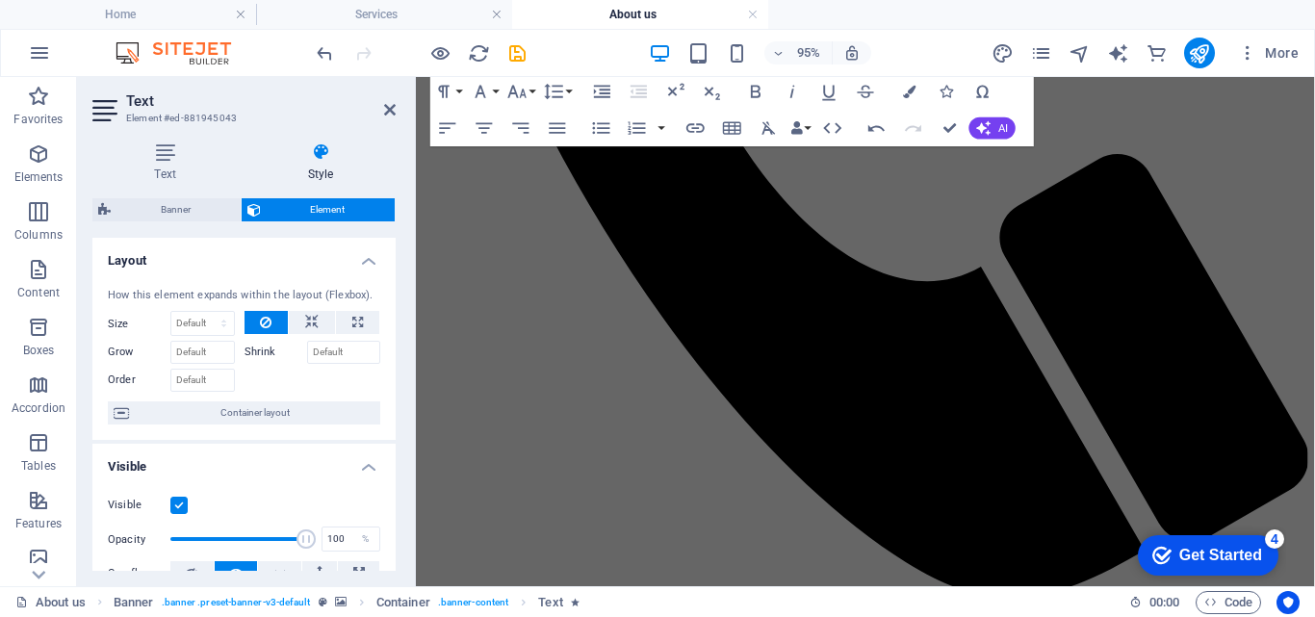
scroll to position [760, 0]
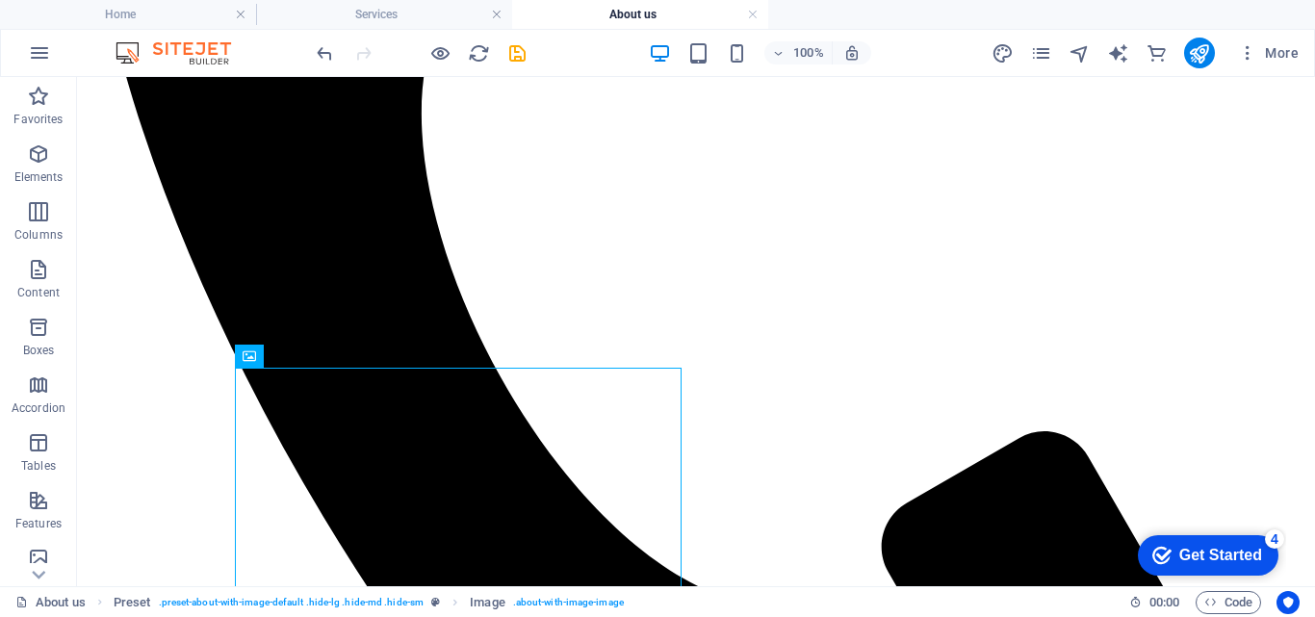
scroll to position [657, 0]
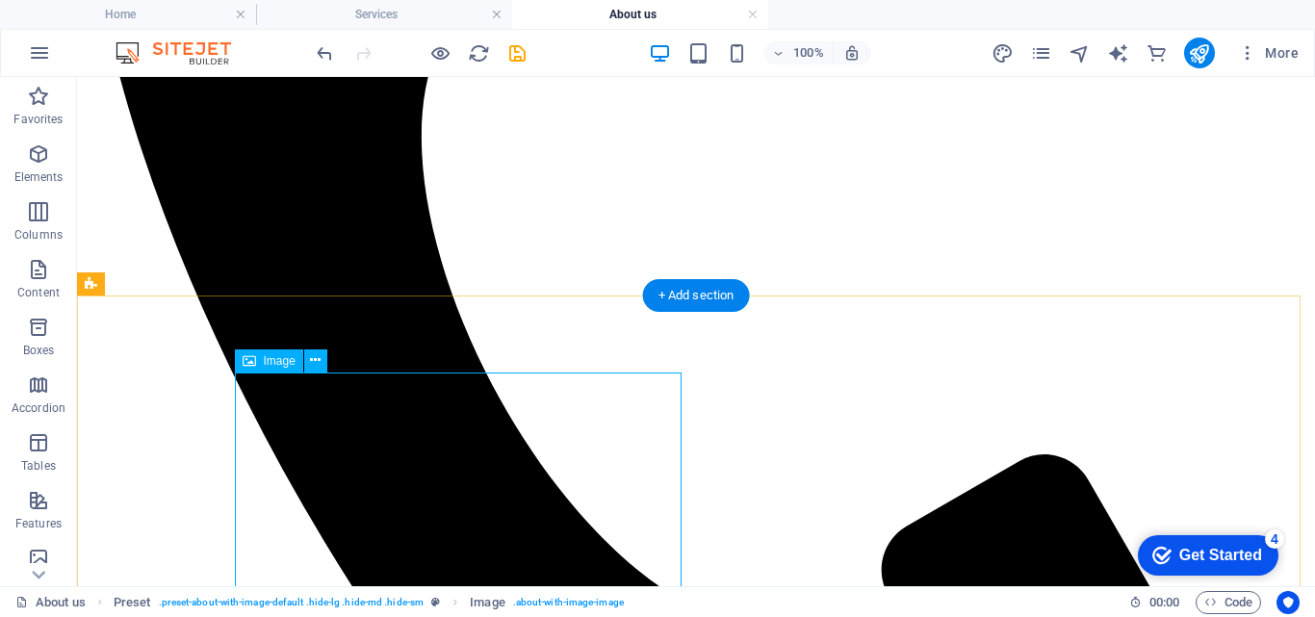
select select "%"
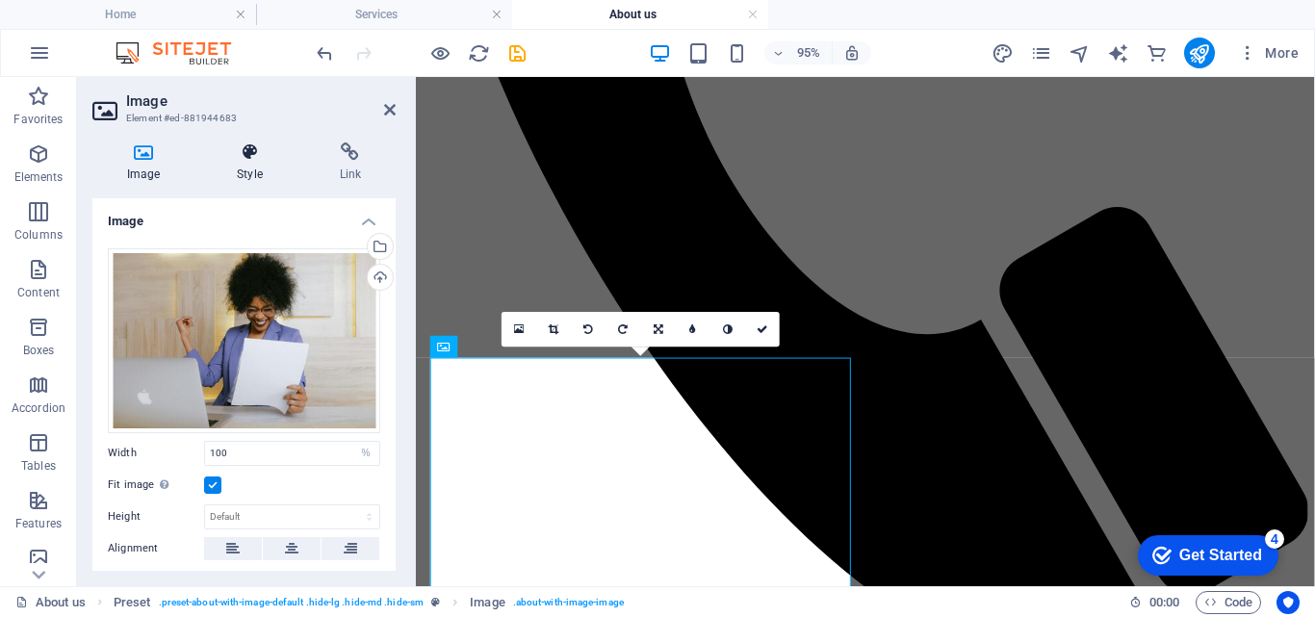
click at [253, 154] on icon at bounding box center [249, 151] width 94 height 19
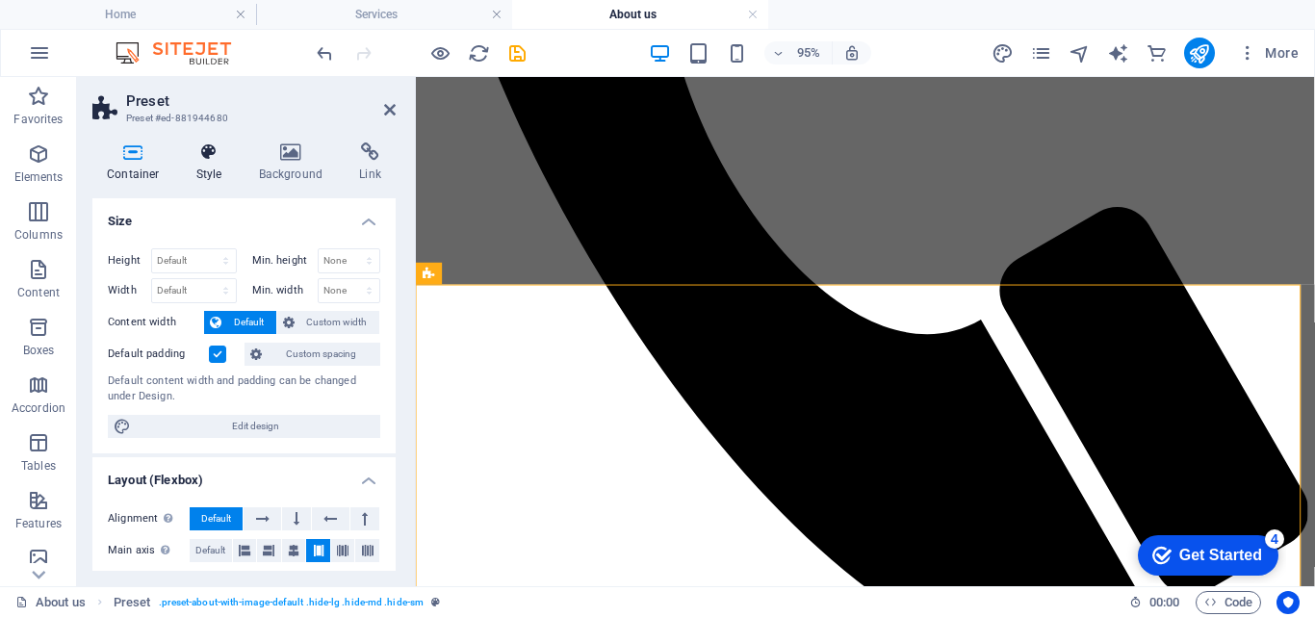
click at [204, 152] on icon at bounding box center [209, 151] width 55 height 19
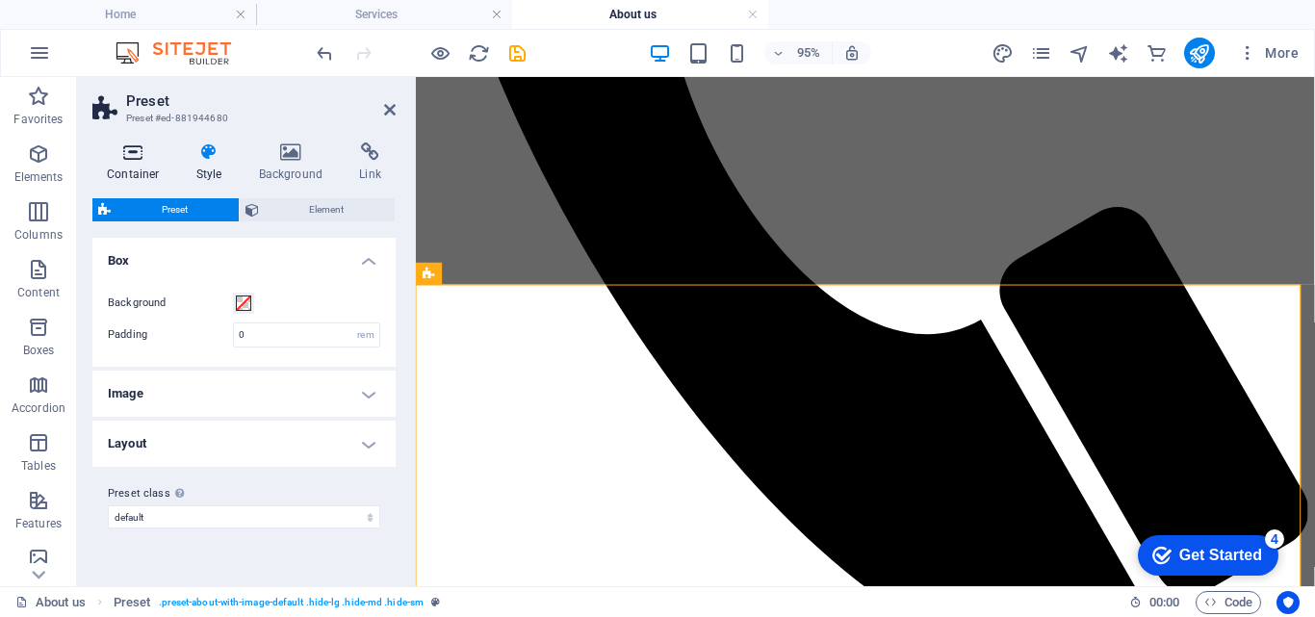
click at [133, 159] on icon at bounding box center [133, 151] width 82 height 19
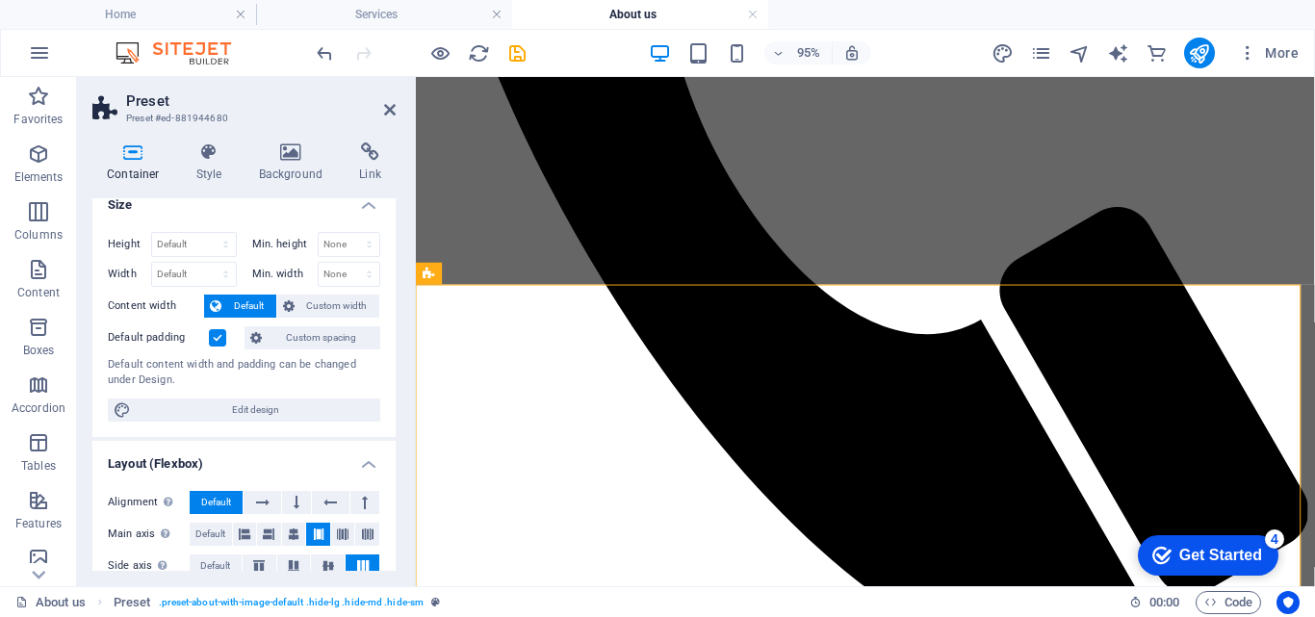
scroll to position [0, 0]
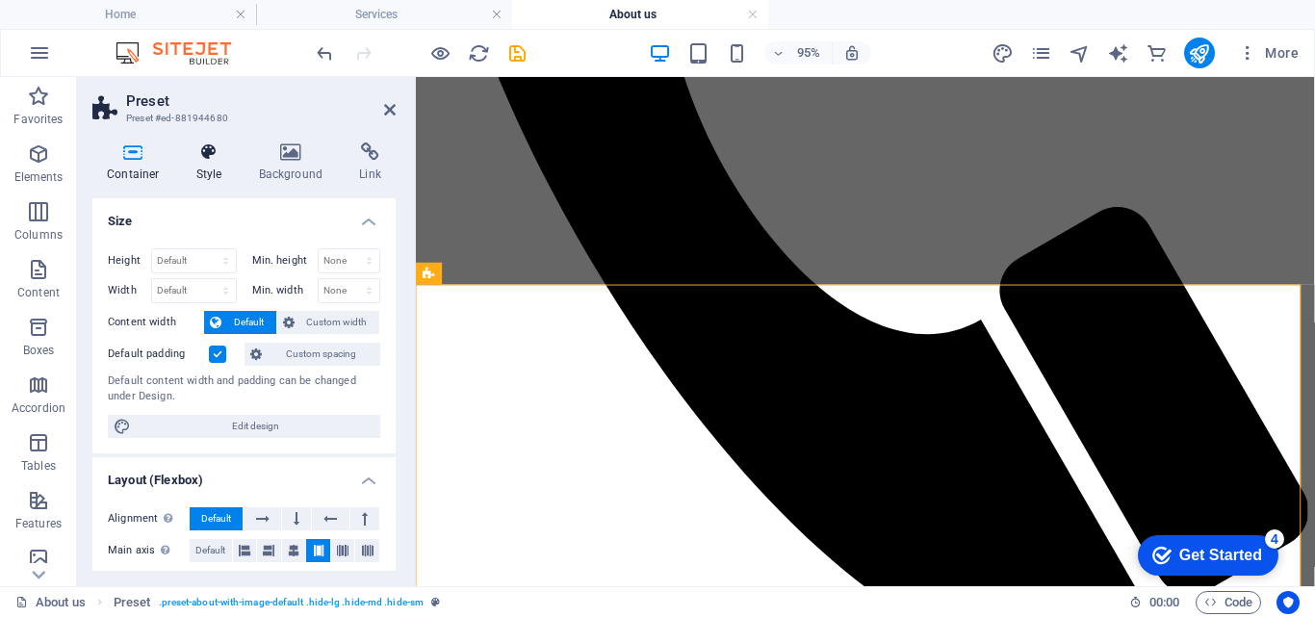
click at [212, 154] on icon at bounding box center [209, 151] width 55 height 19
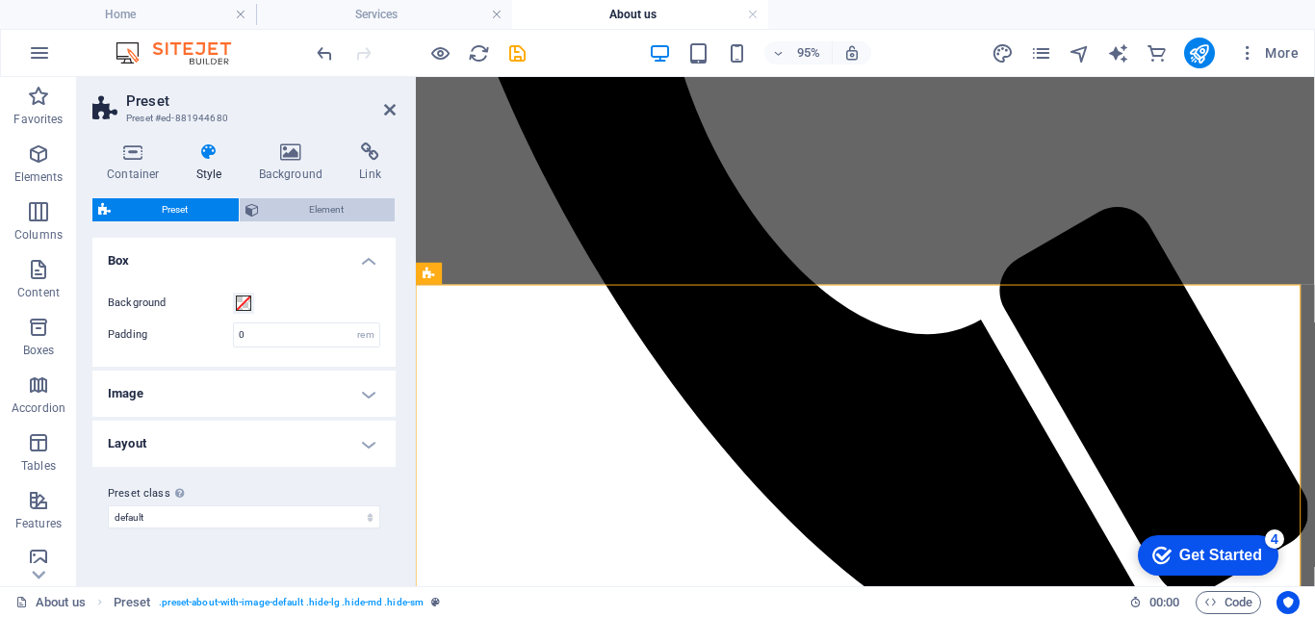
click at [324, 206] on span "Element" at bounding box center [327, 209] width 125 height 23
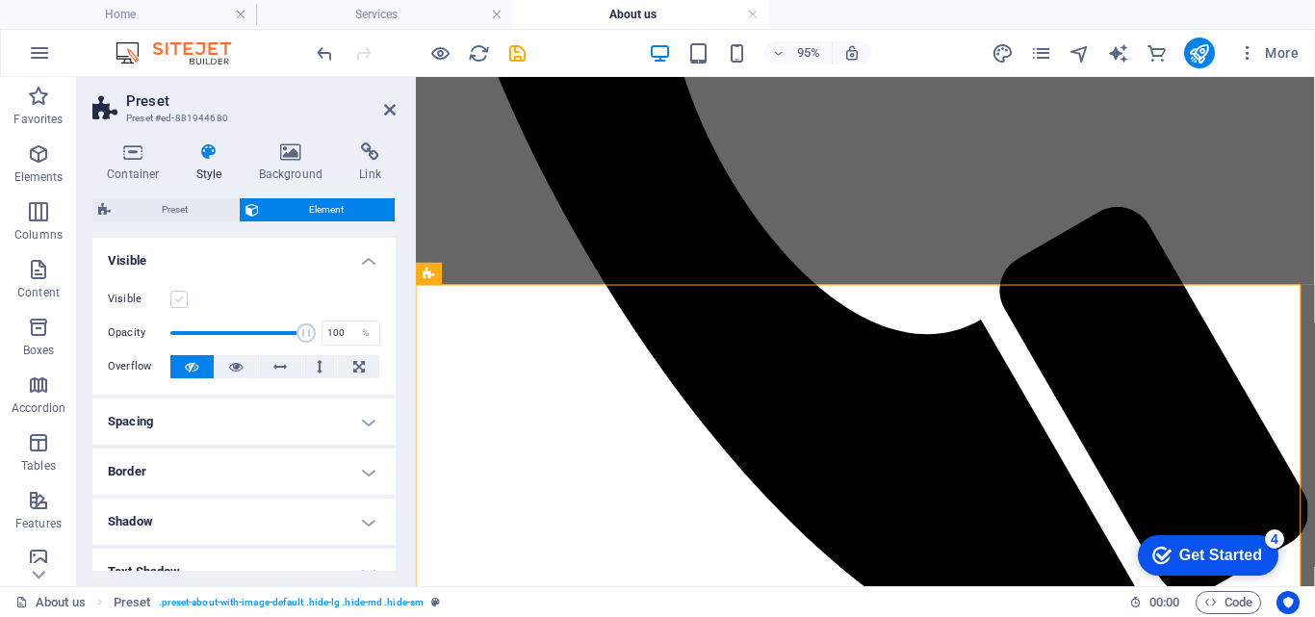
click at [175, 298] on label at bounding box center [178, 299] width 17 height 17
click at [0, 0] on input "Visible" at bounding box center [0, 0] width 0 height 0
click at [528, 53] on icon "save" at bounding box center [517, 53] width 22 height 22
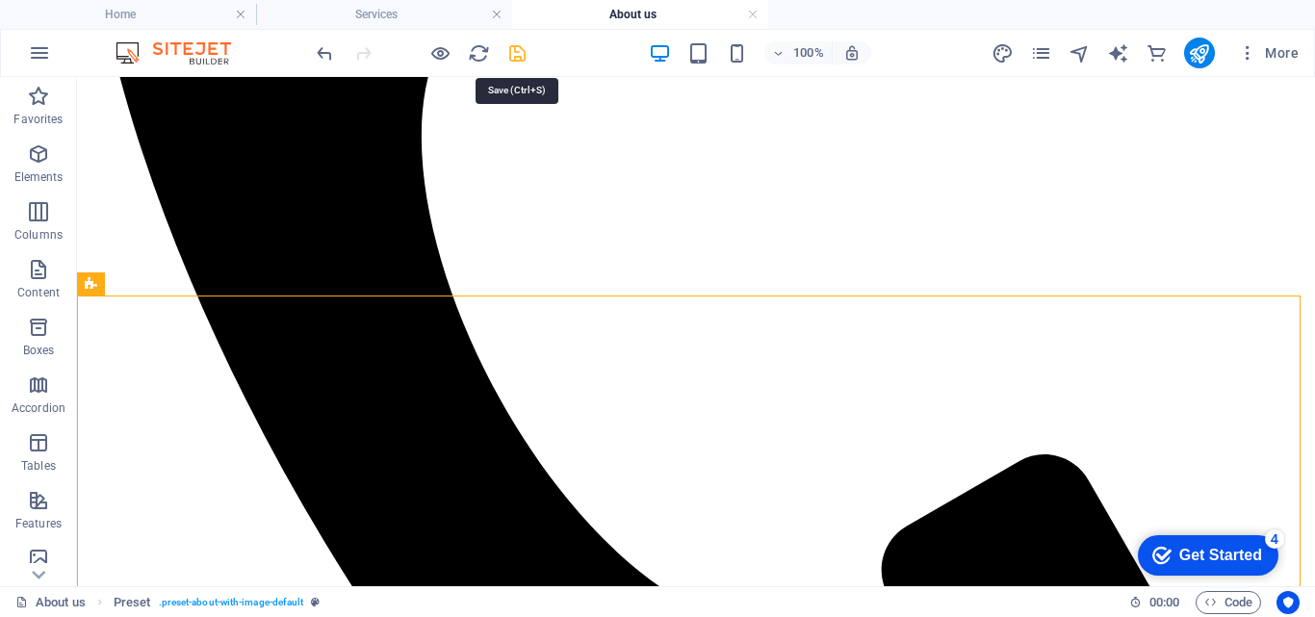
click at [525, 57] on icon "save" at bounding box center [517, 53] width 22 height 22
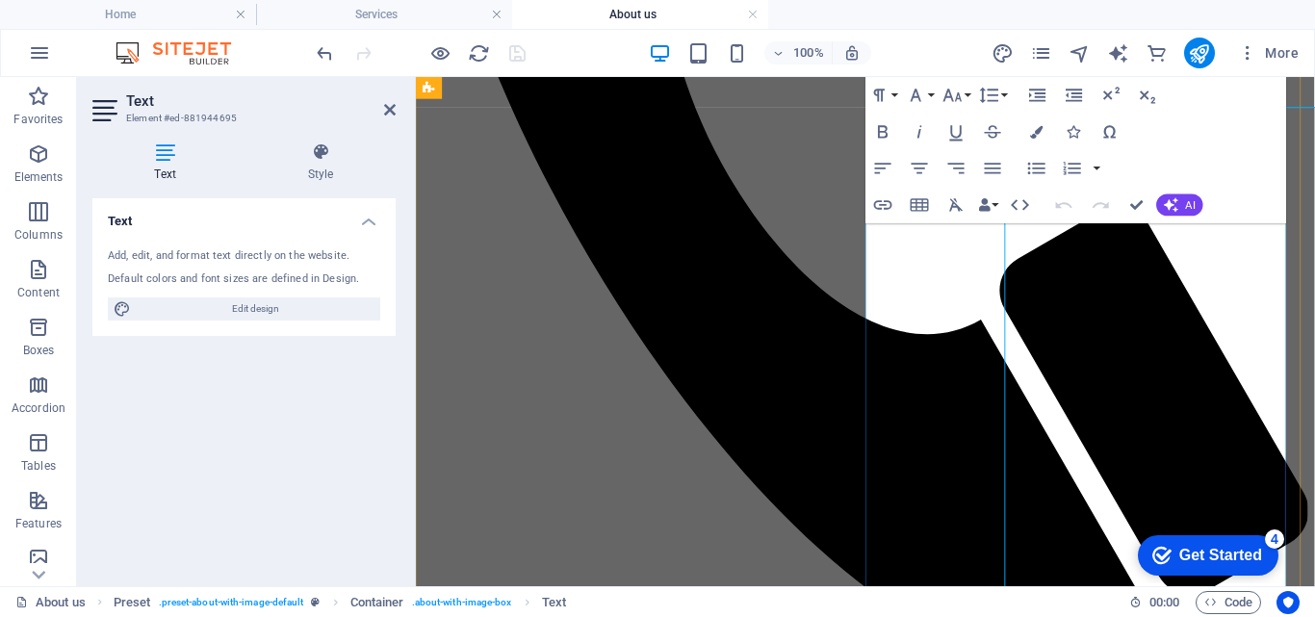
scroll to position [986, 0]
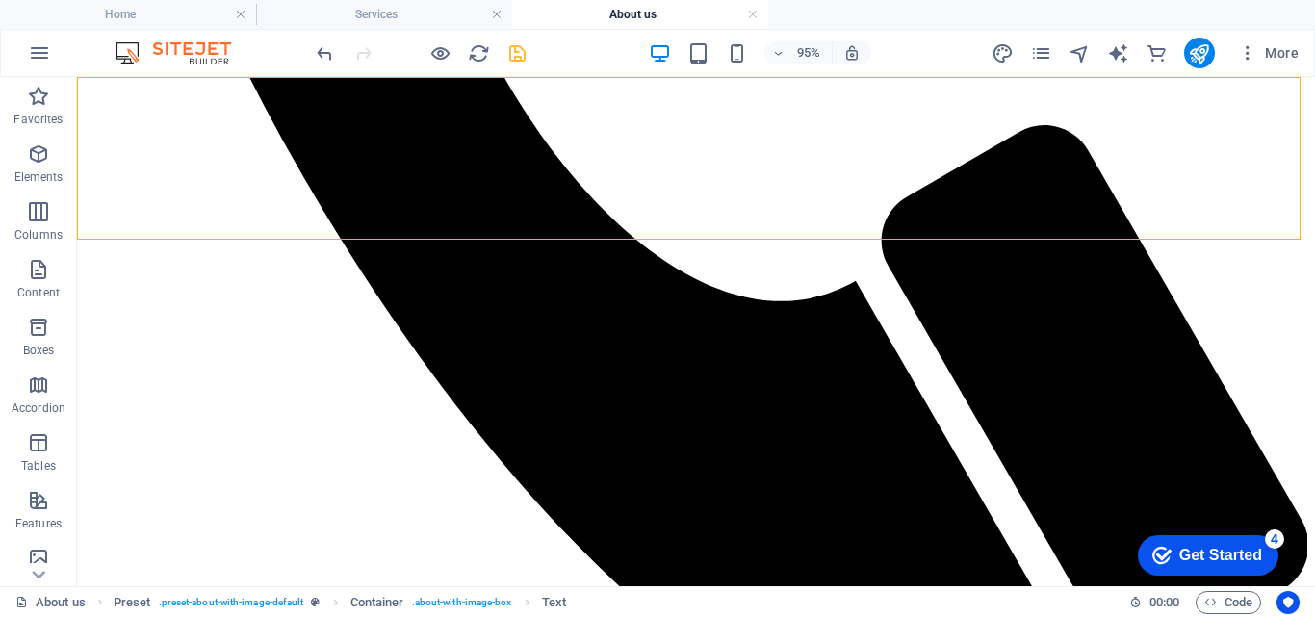
drag, startPoint x: 1004, startPoint y: 219, endPoint x: 1296, endPoint y: 193, distance: 292.9
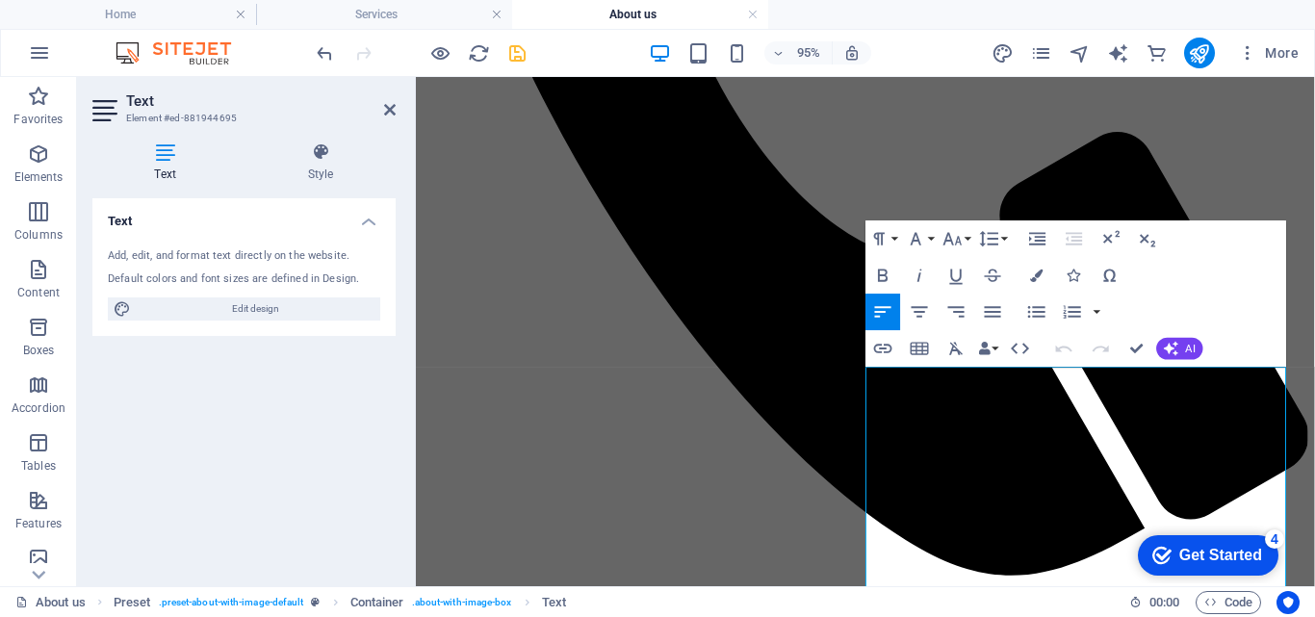
scroll to position [712, 0]
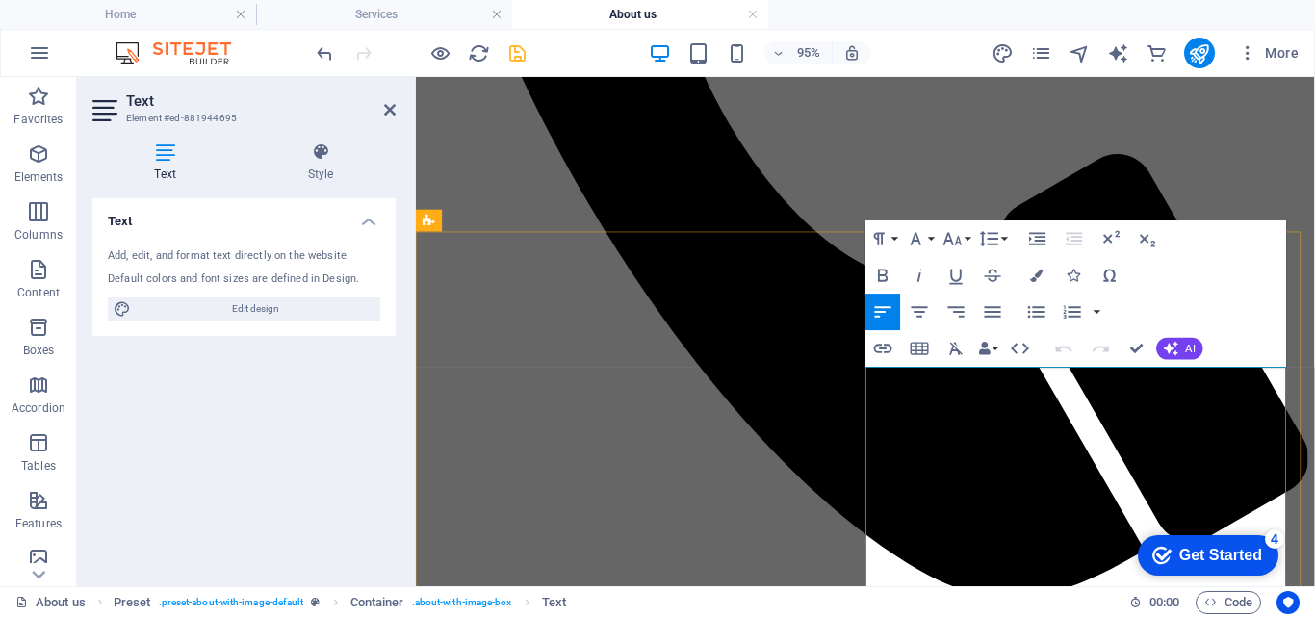
copy div "Lo Ipsumdolo Sitamet, con adipisci elitsedd eiu temporin ut labo etd magnaa eni…"
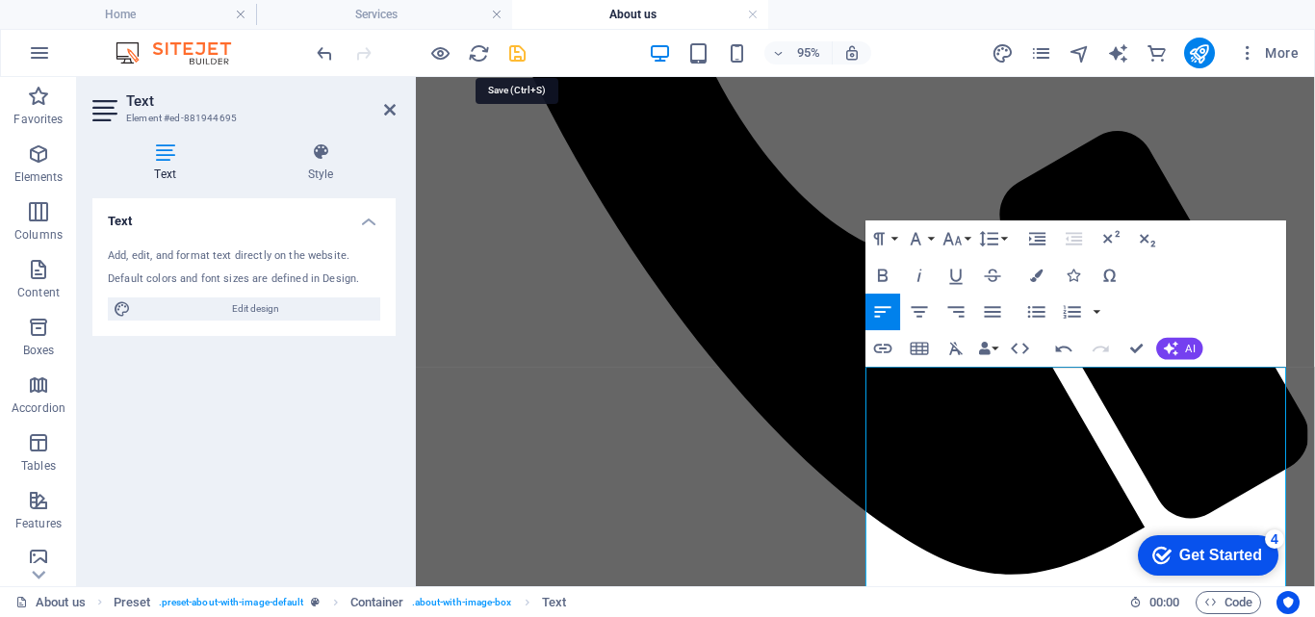
click at [515, 54] on icon "save" at bounding box center [517, 53] width 22 height 22
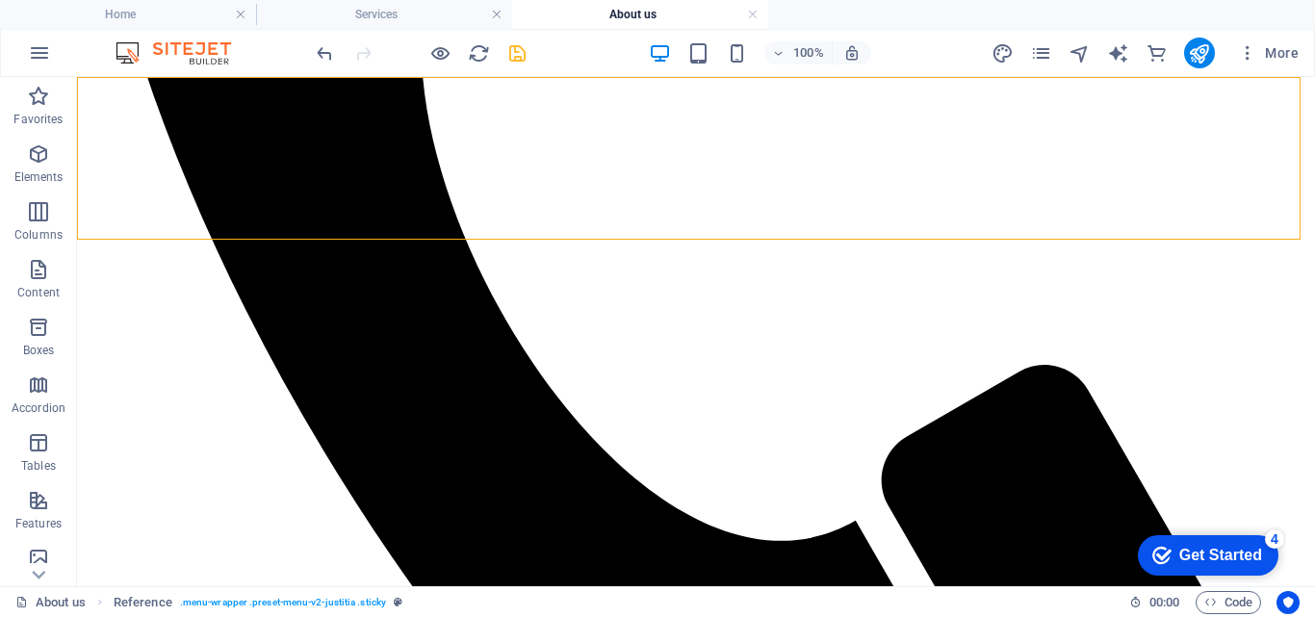
drag, startPoint x: 999, startPoint y: 224, endPoint x: 1293, endPoint y: 239, distance: 294.0
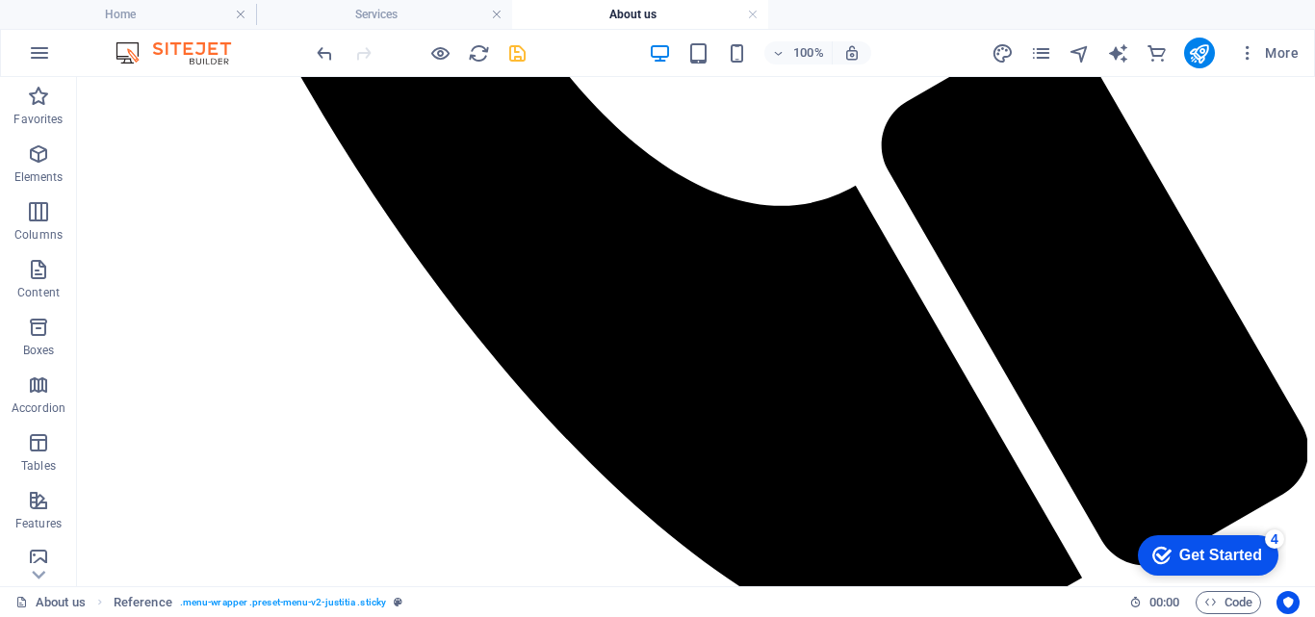
scroll to position [1094, 0]
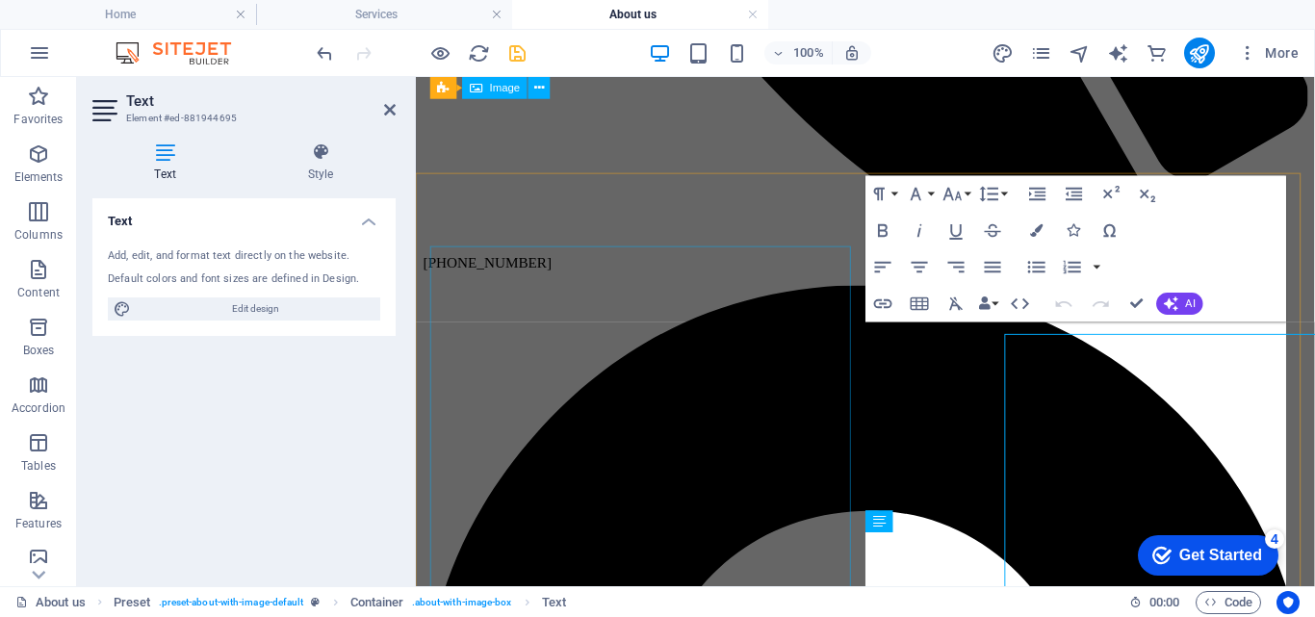
scroll to position [774, 0]
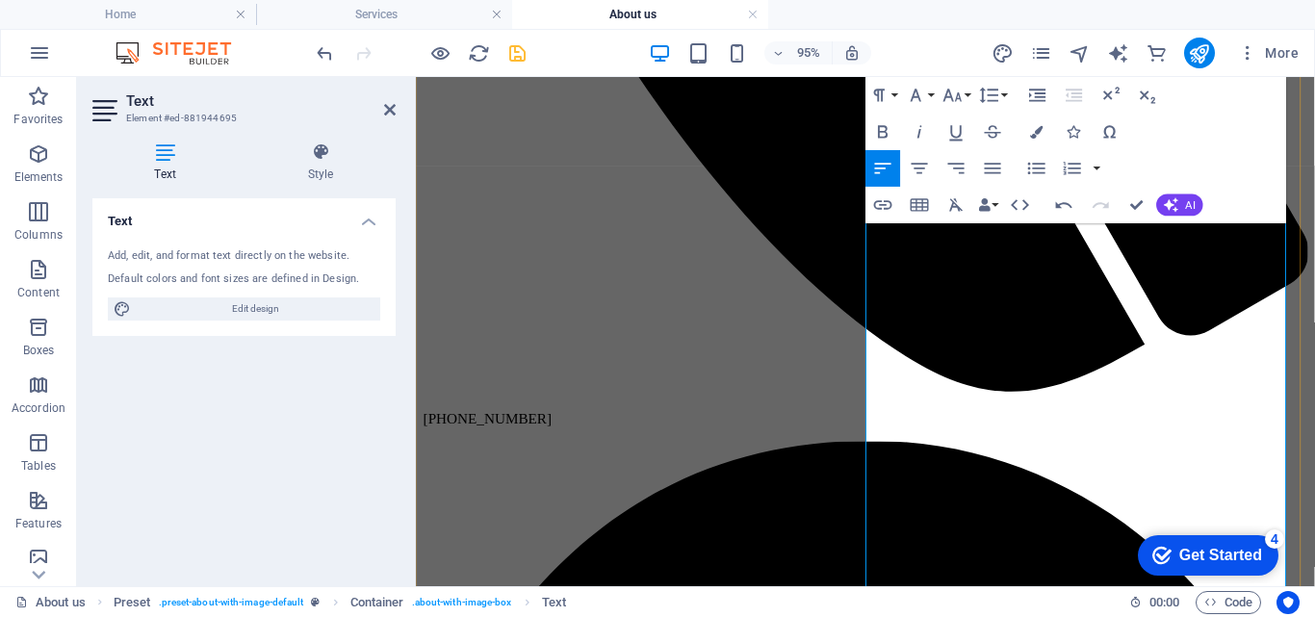
scroll to position [948, 0]
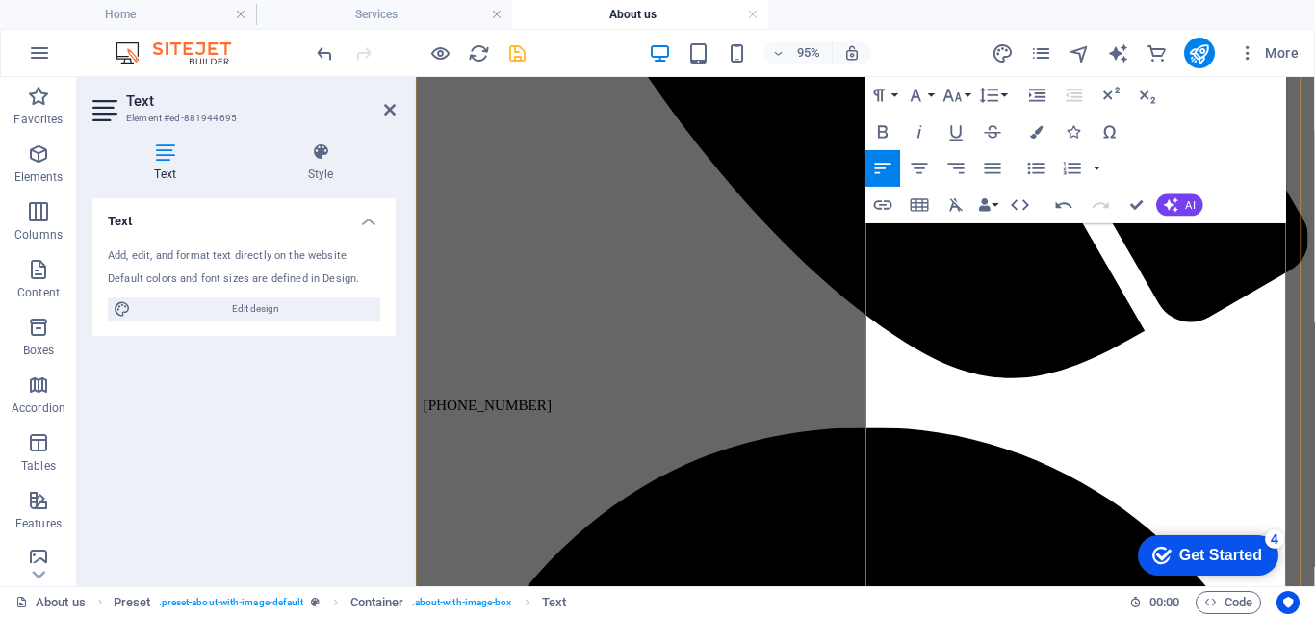
scroll to position [962, 0]
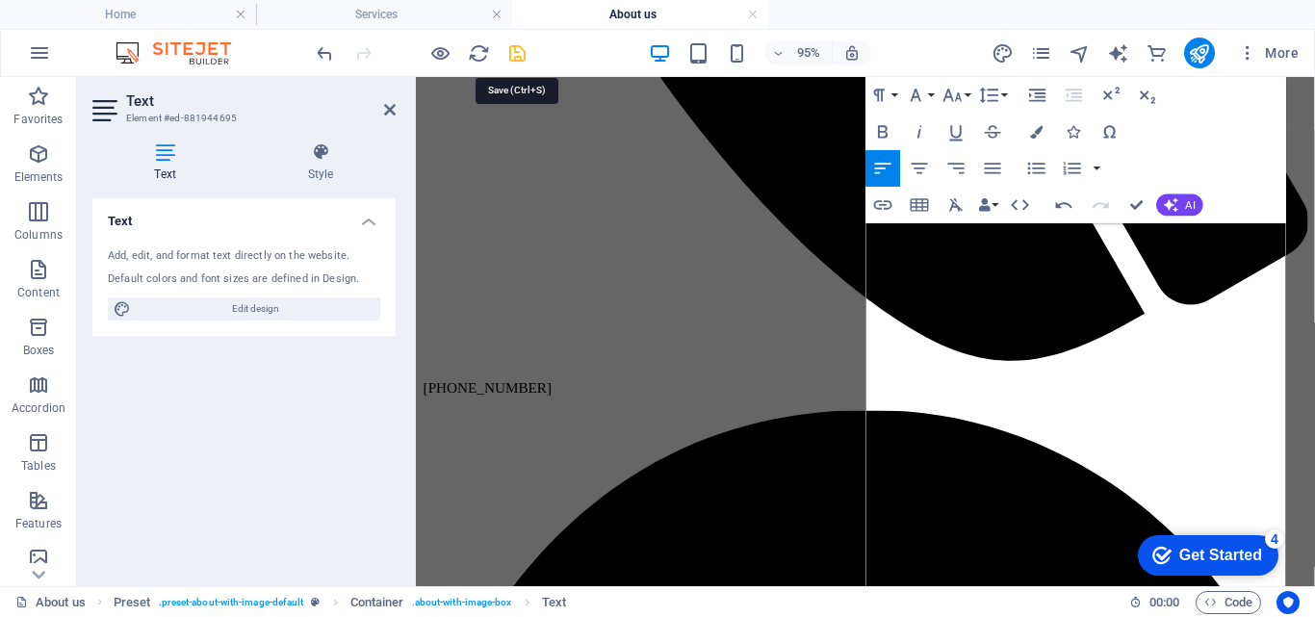
click at [519, 49] on icon "save" at bounding box center [517, 53] width 22 height 22
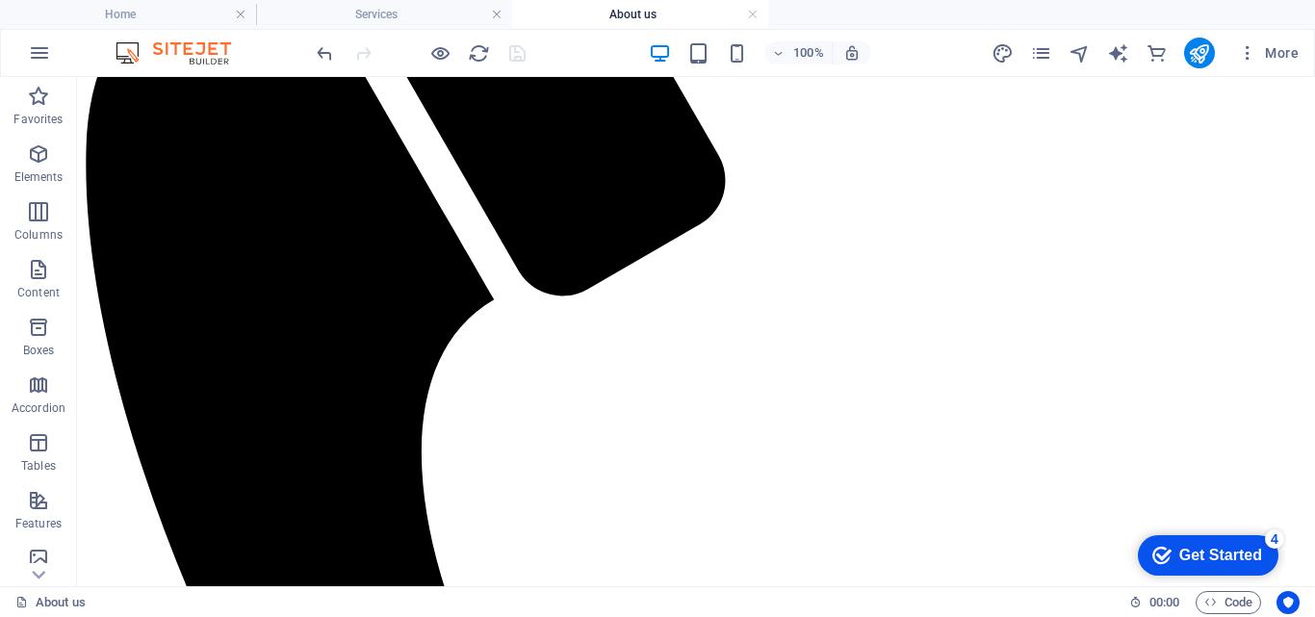
scroll to position [402, 0]
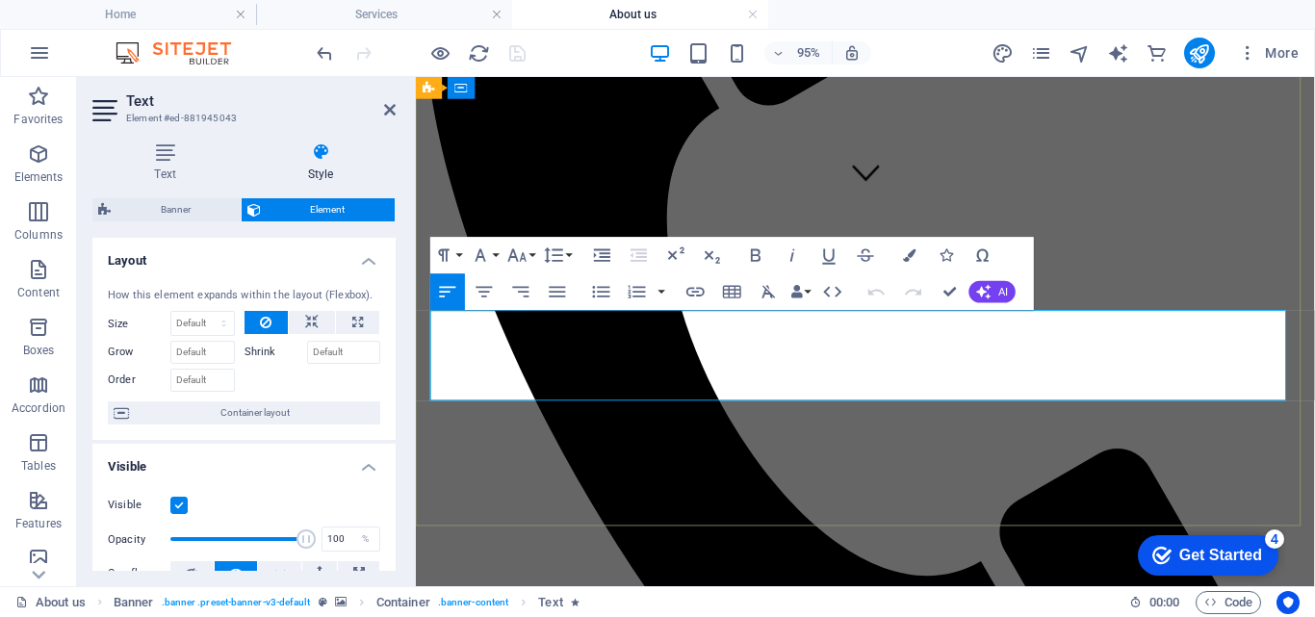
drag, startPoint x: 993, startPoint y: 390, endPoint x: 439, endPoint y: 322, distance: 557.8
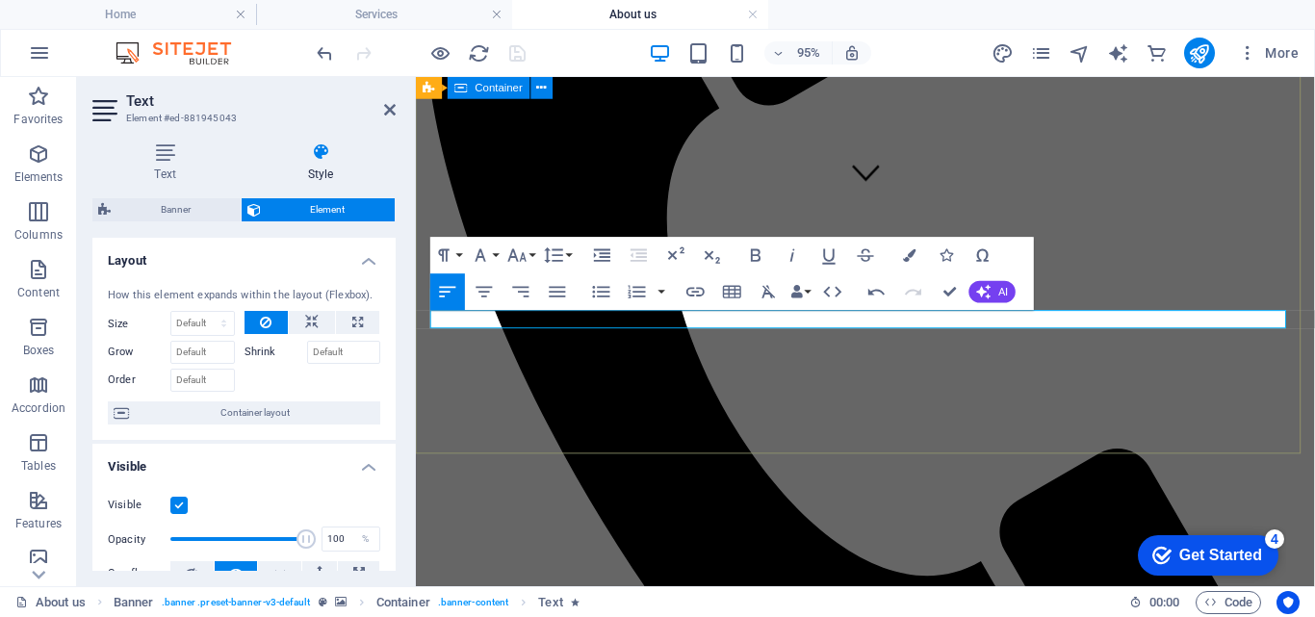
scroll to position [907, 6]
click at [352, 323] on icon at bounding box center [357, 322] width 11 height 23
type input "100"
select select "%"
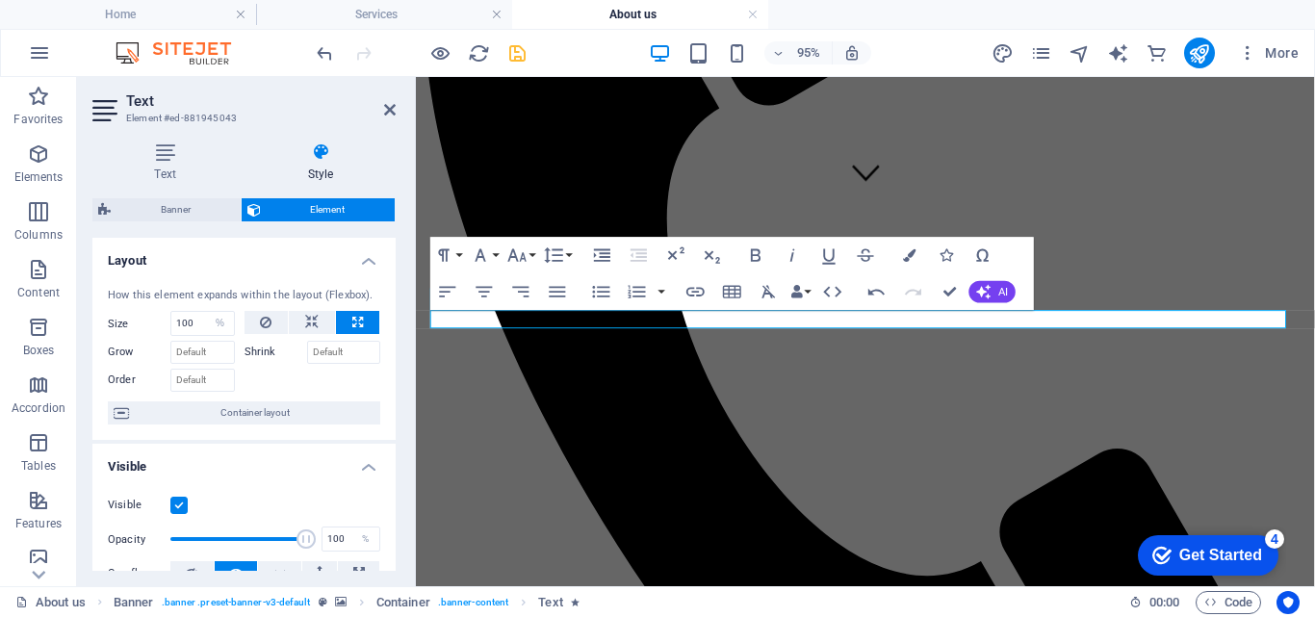
click at [352, 323] on icon at bounding box center [357, 322] width 11 height 23
click at [515, 260] on icon "button" at bounding box center [517, 256] width 22 height 22
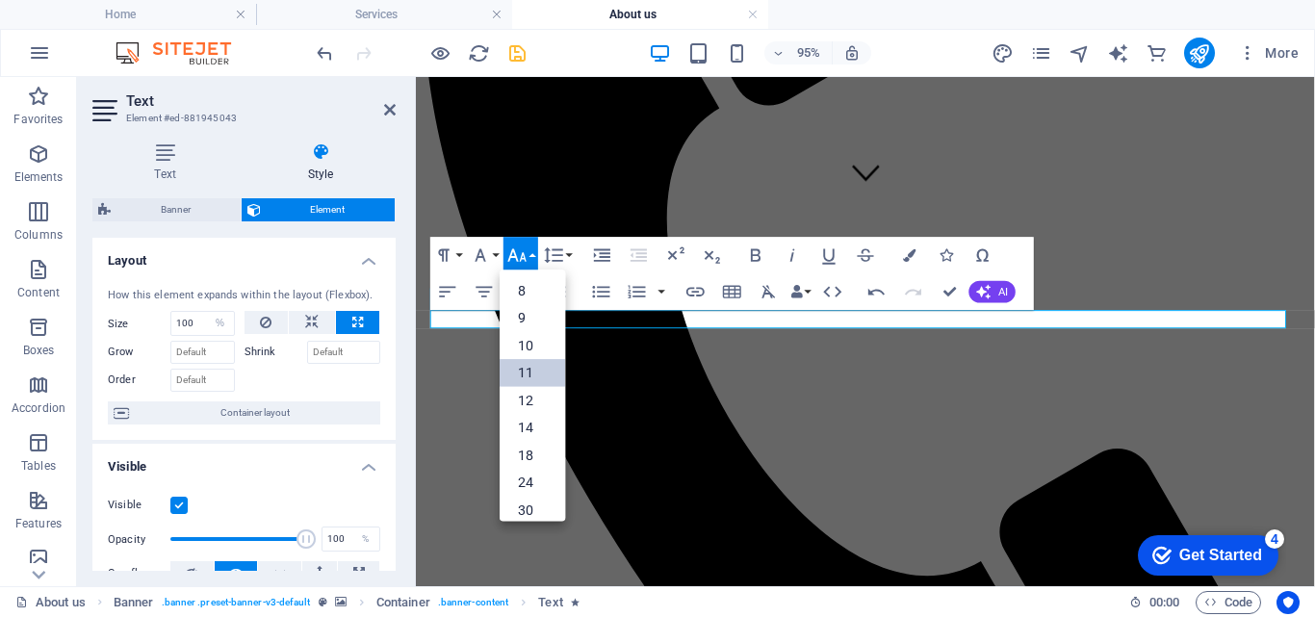
click at [526, 370] on link "11" at bounding box center [532, 374] width 65 height 28
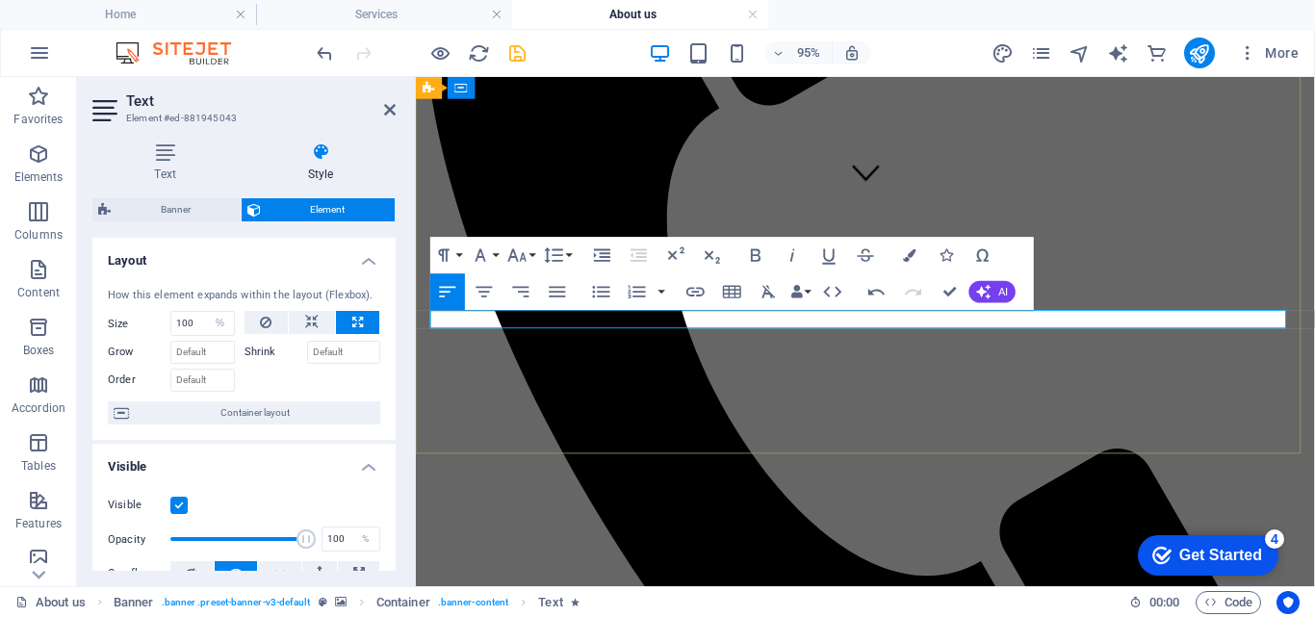
click at [514, 252] on icon "button" at bounding box center [517, 255] width 18 height 13
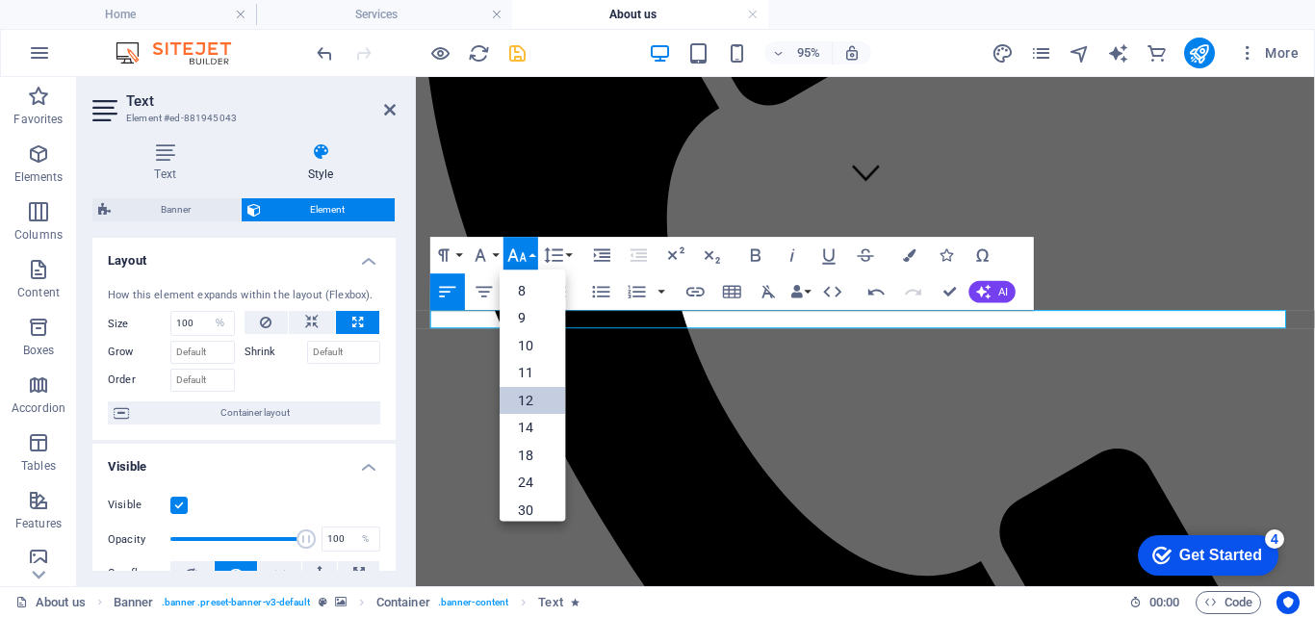
click at [529, 398] on link "12" at bounding box center [532, 401] width 65 height 28
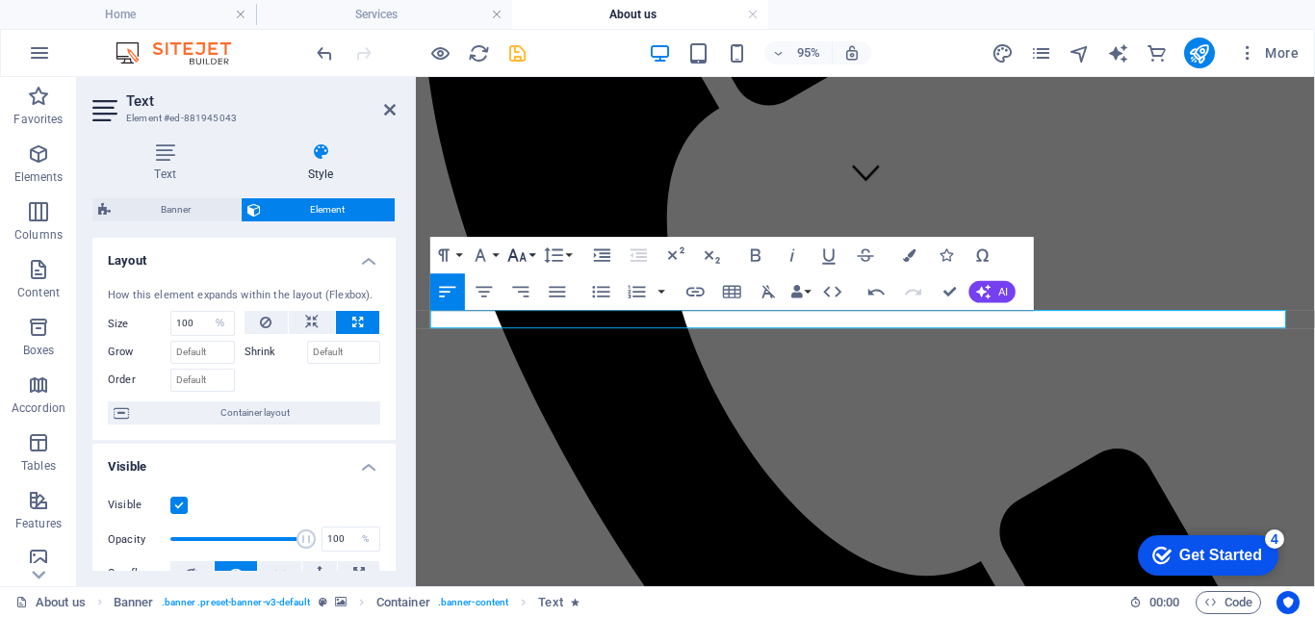
click at [516, 253] on icon "button" at bounding box center [517, 256] width 22 height 22
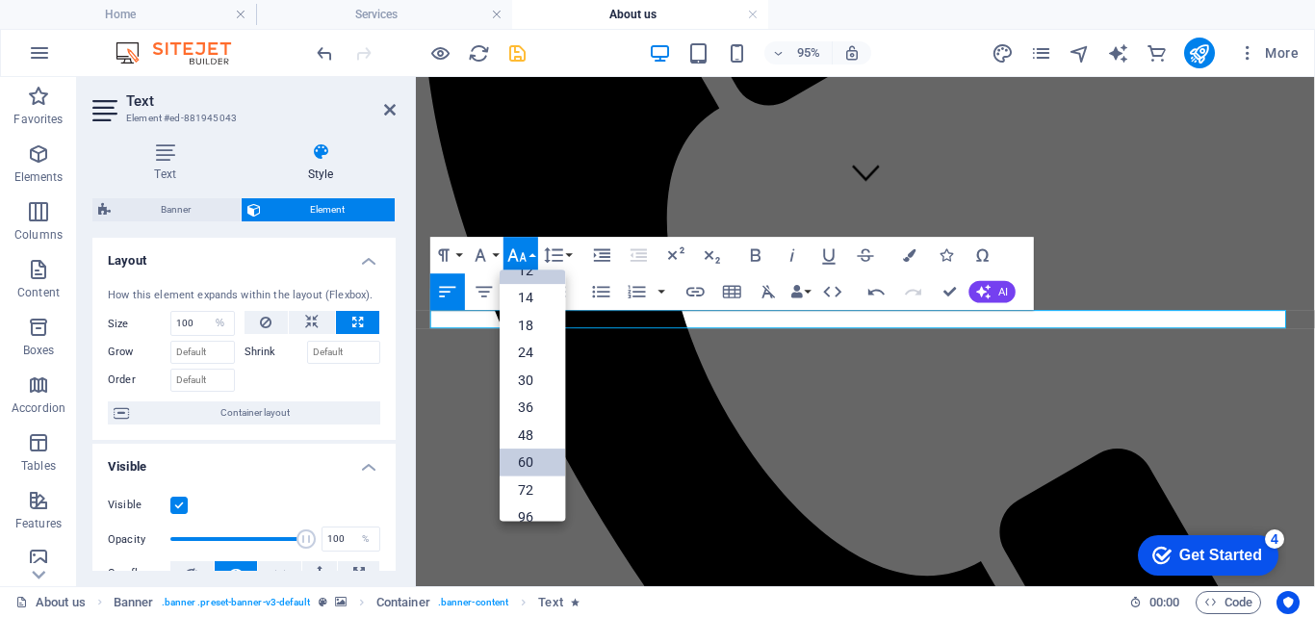
click at [518, 458] on link "60" at bounding box center [532, 463] width 65 height 28
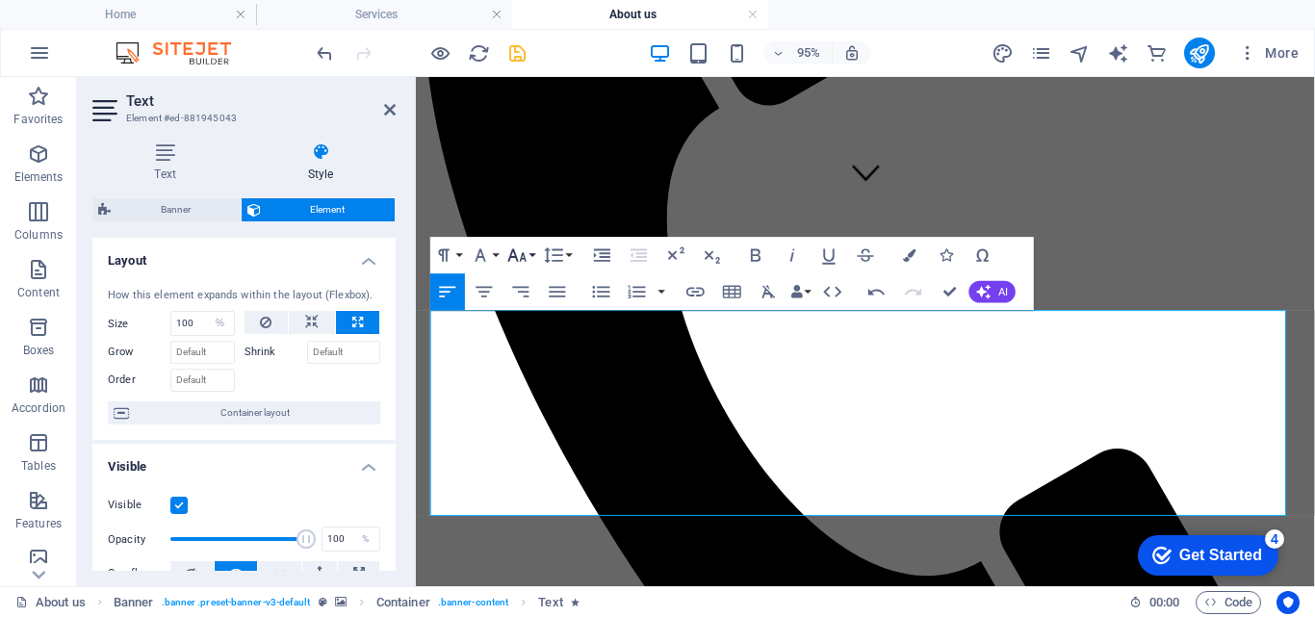
click at [518, 259] on icon "button" at bounding box center [517, 256] width 22 height 22
click at [518, 265] on icon "button" at bounding box center [517, 256] width 22 height 22
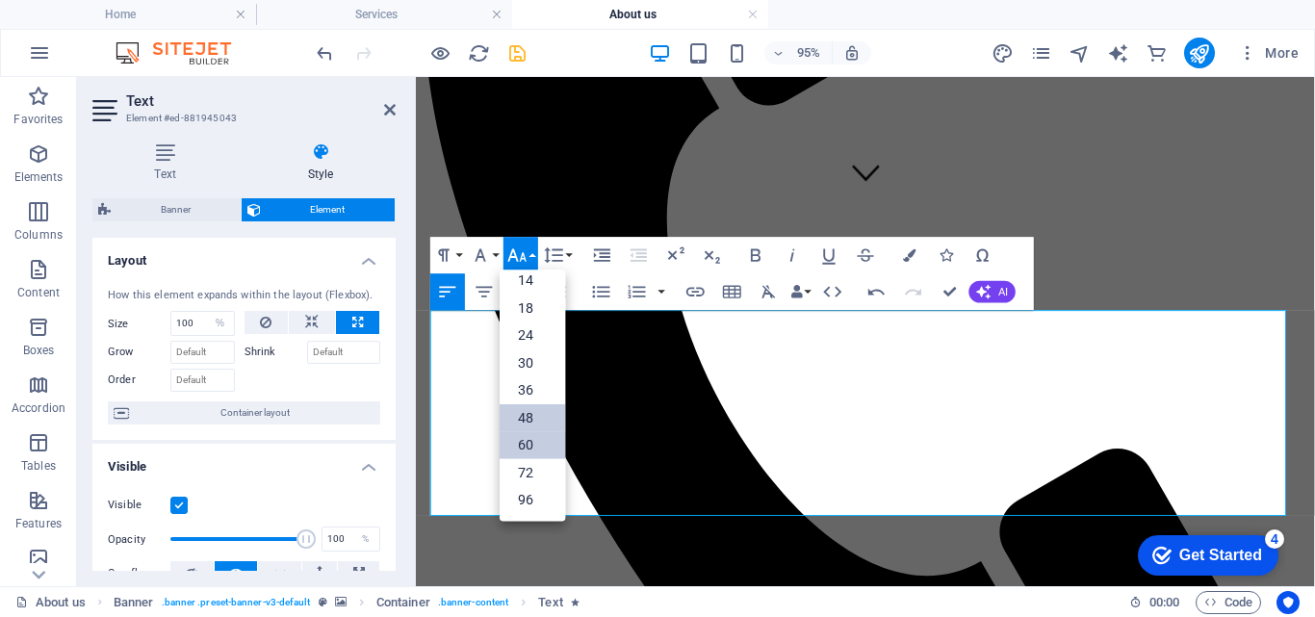
click at [516, 416] on link "48" at bounding box center [532, 418] width 65 height 28
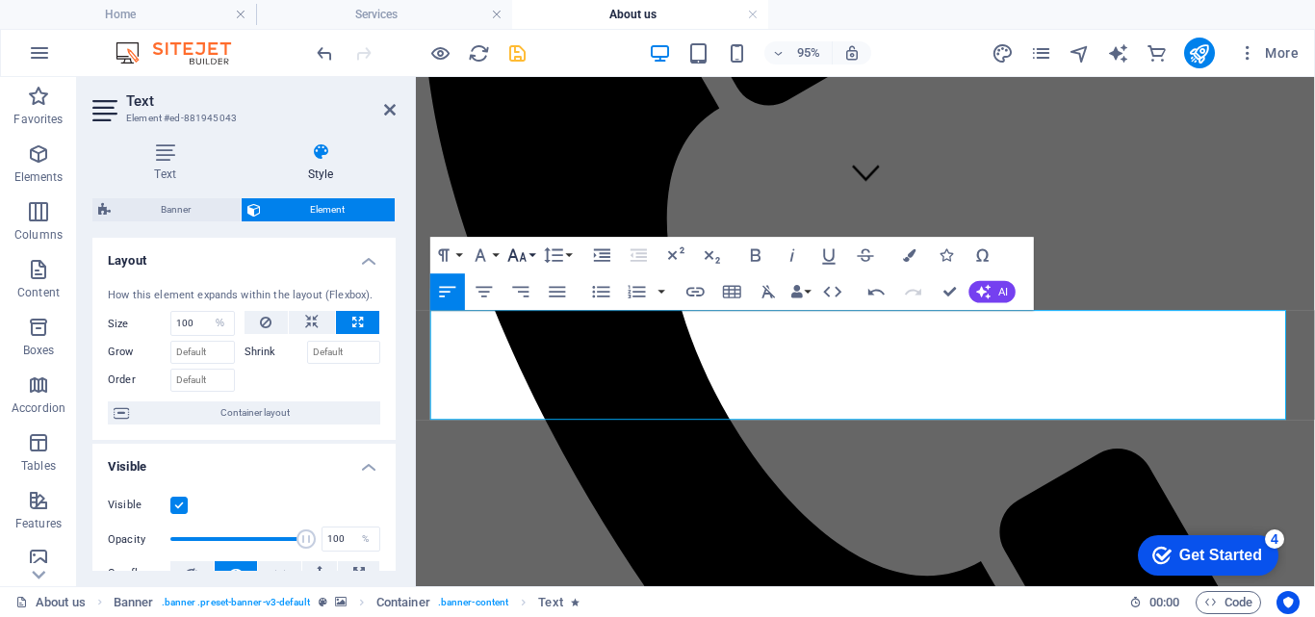
click at [521, 256] on icon "button" at bounding box center [517, 256] width 22 height 22
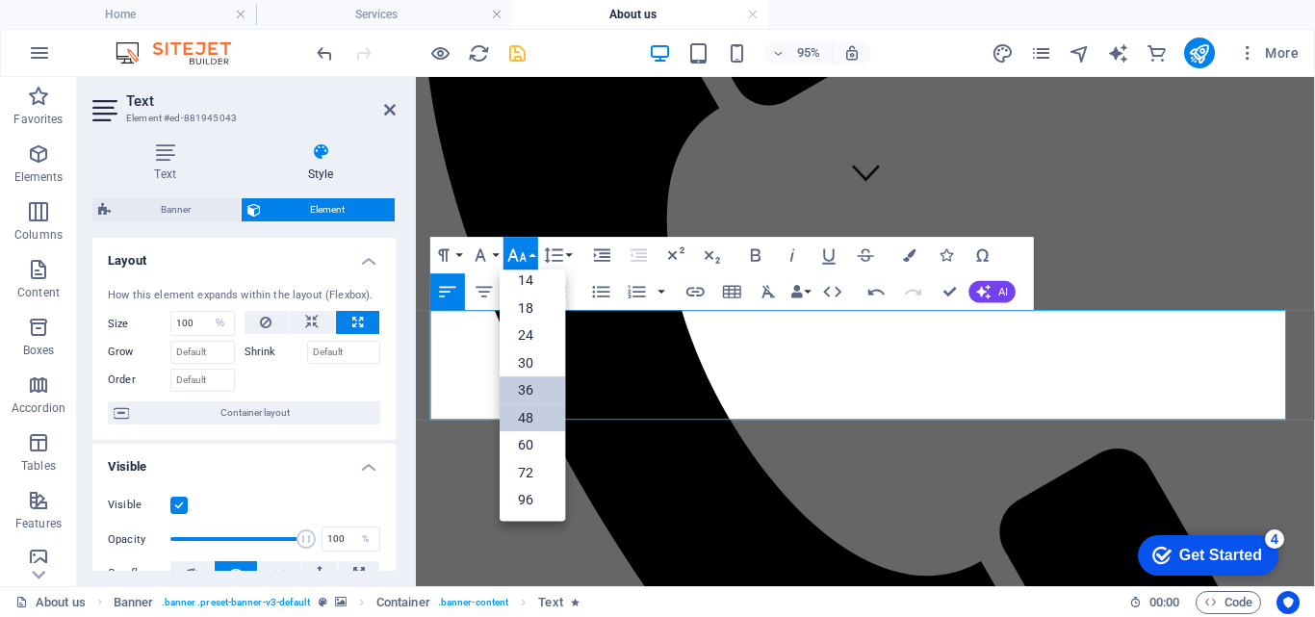
click at [523, 391] on link "36" at bounding box center [532, 391] width 65 height 28
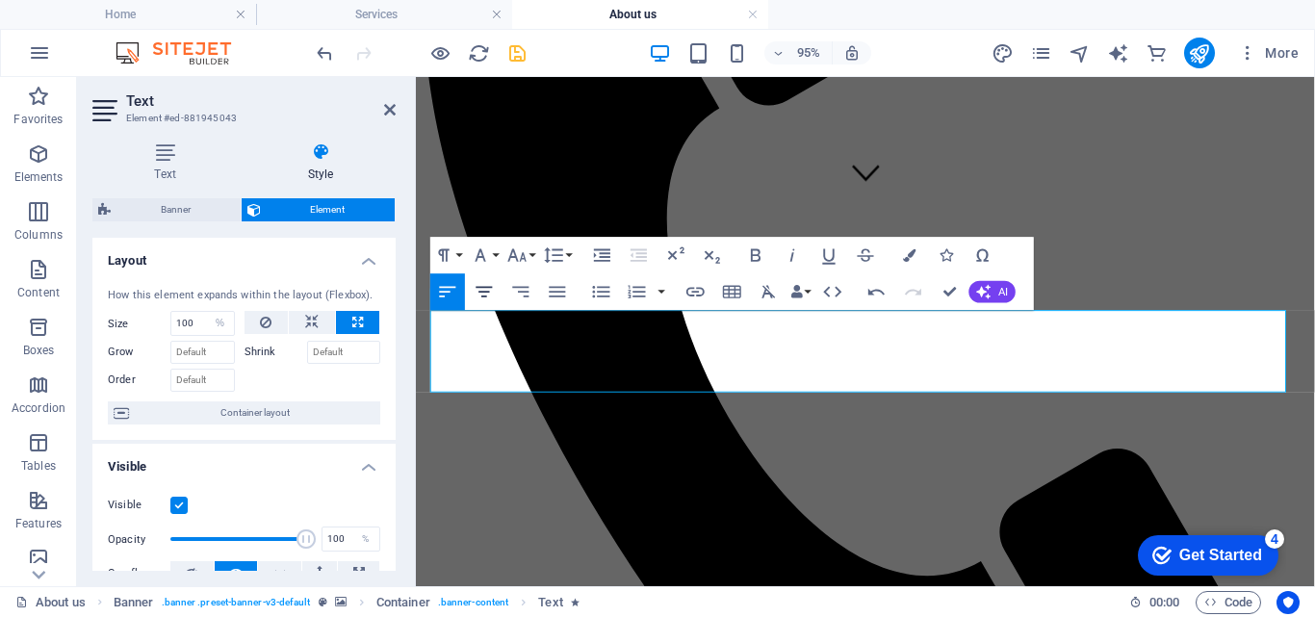
click at [484, 287] on icon "button" at bounding box center [485, 292] width 16 height 11
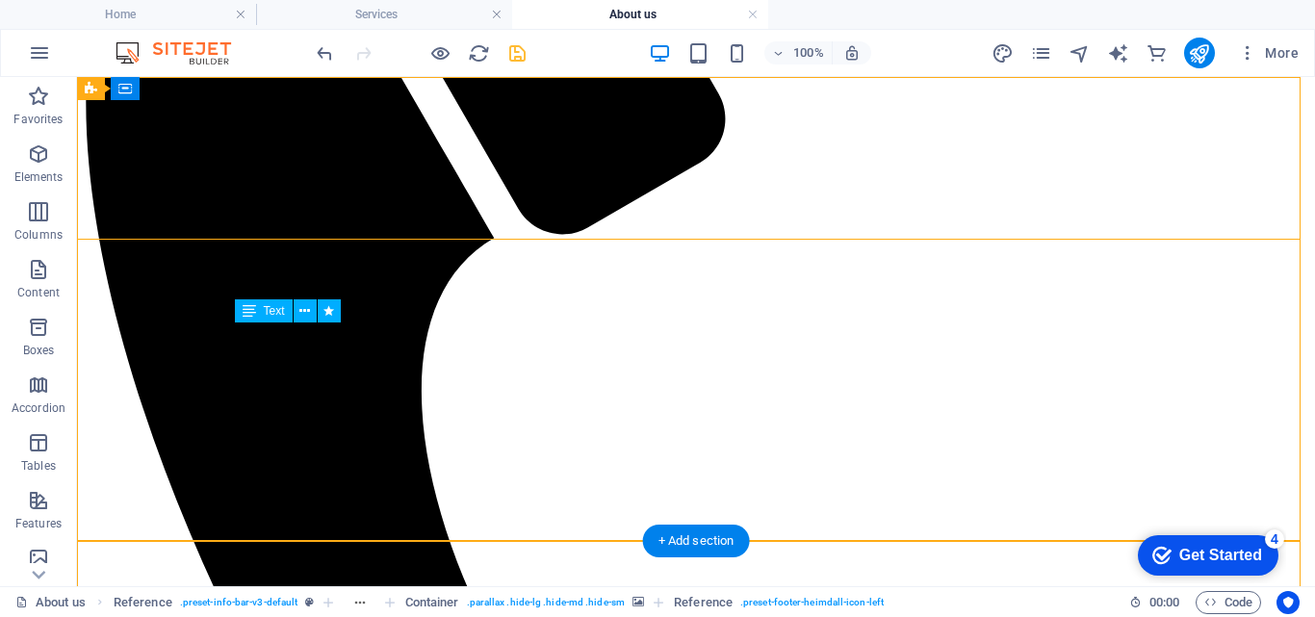
select select "%"
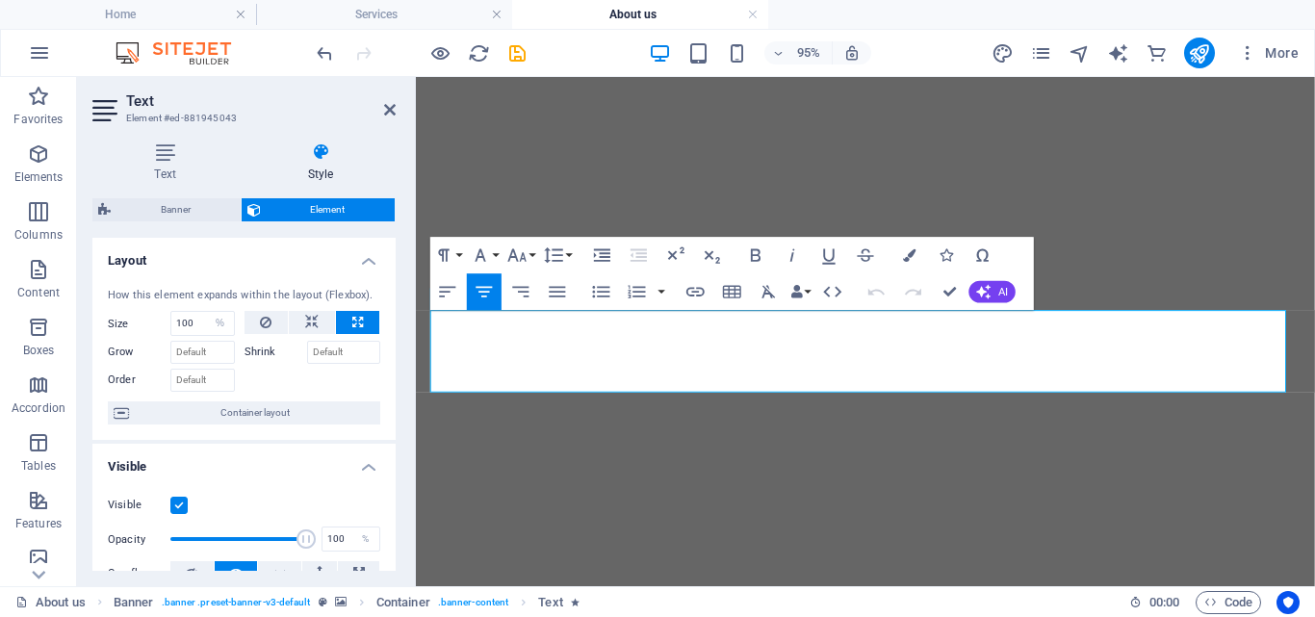
select select "%"
click at [493, 250] on button "Font Family" at bounding box center [484, 255] width 35 height 37
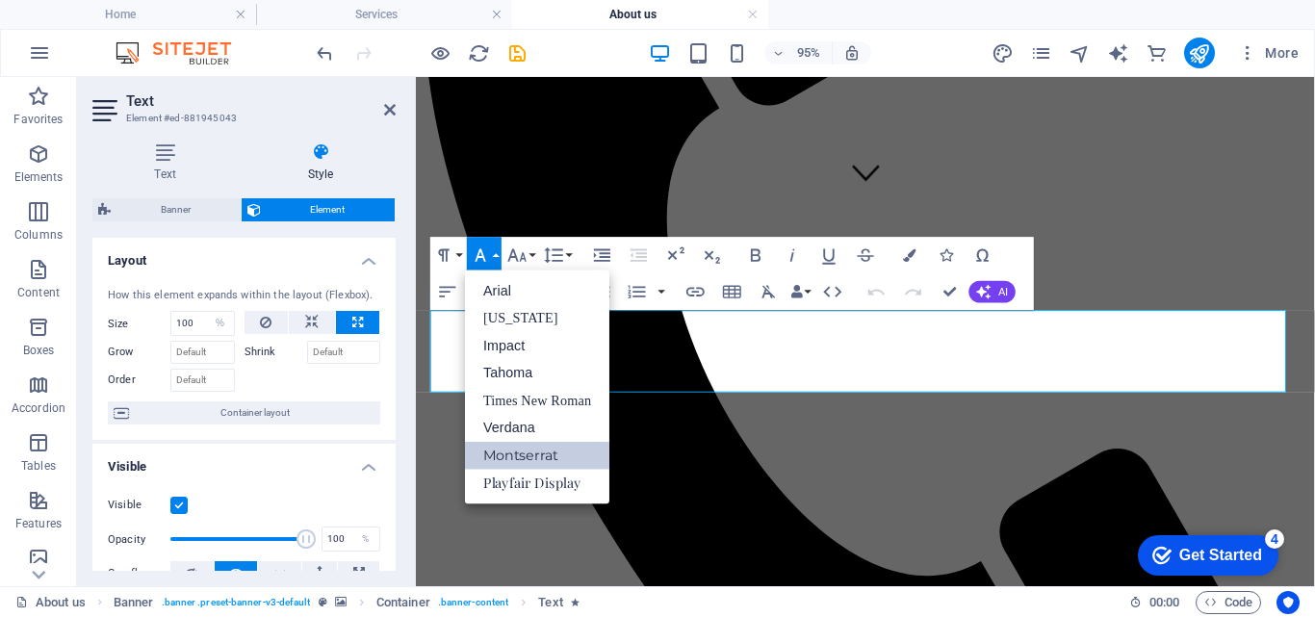
scroll to position [402, 0]
click at [909, 255] on icon "button" at bounding box center [909, 255] width 13 height 13
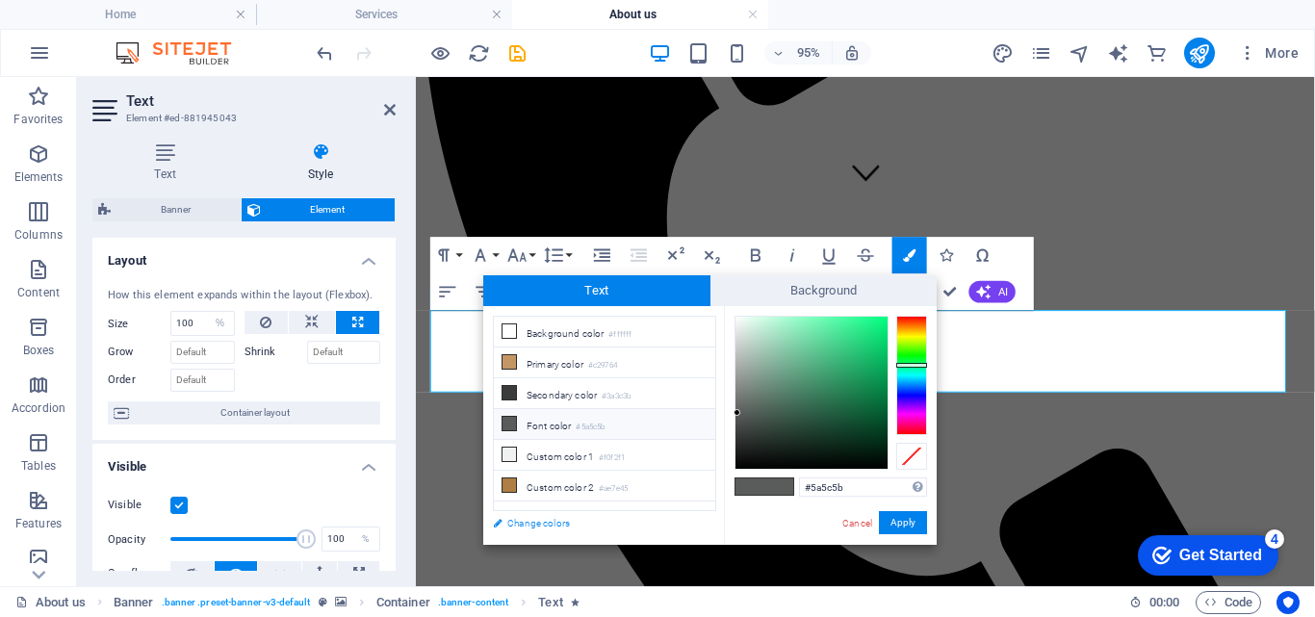
click at [526, 523] on link "Change colors" at bounding box center [594, 523] width 223 height 24
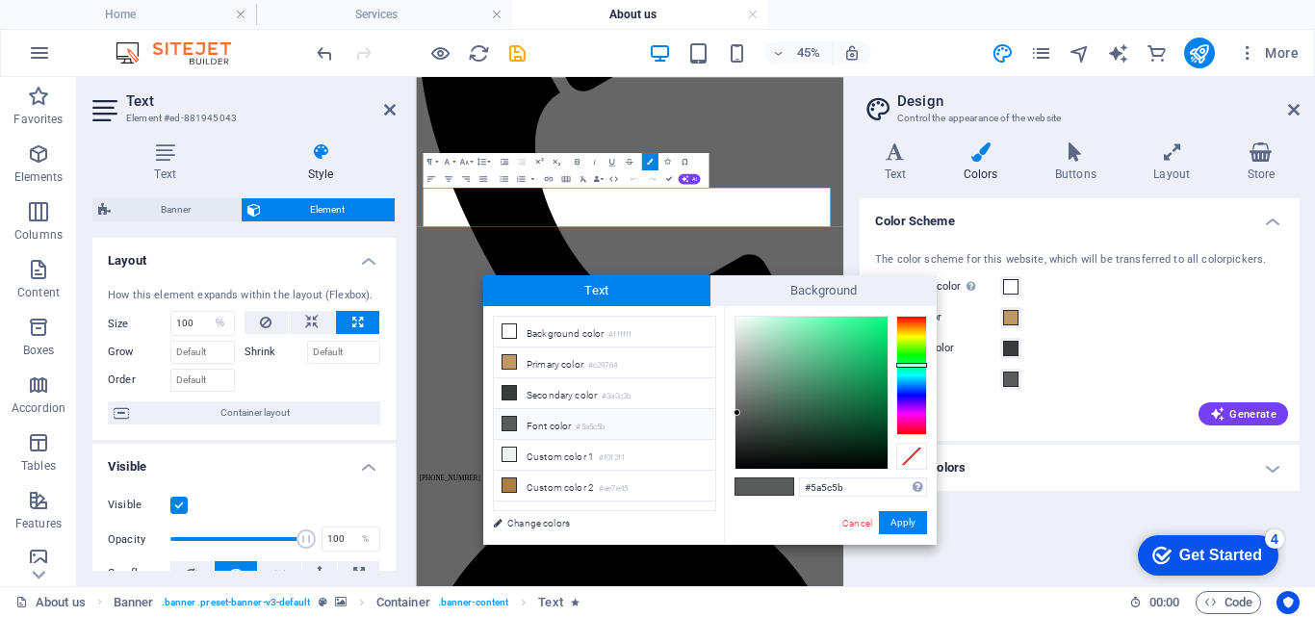
click at [530, 425] on li "Font color #5a5c5b" at bounding box center [604, 424] width 221 height 31
click at [868, 482] on input "#5a5c5b" at bounding box center [863, 487] width 128 height 19
type input "#"
type input "#fffff"
click at [897, 521] on button "Apply" at bounding box center [903, 522] width 48 height 23
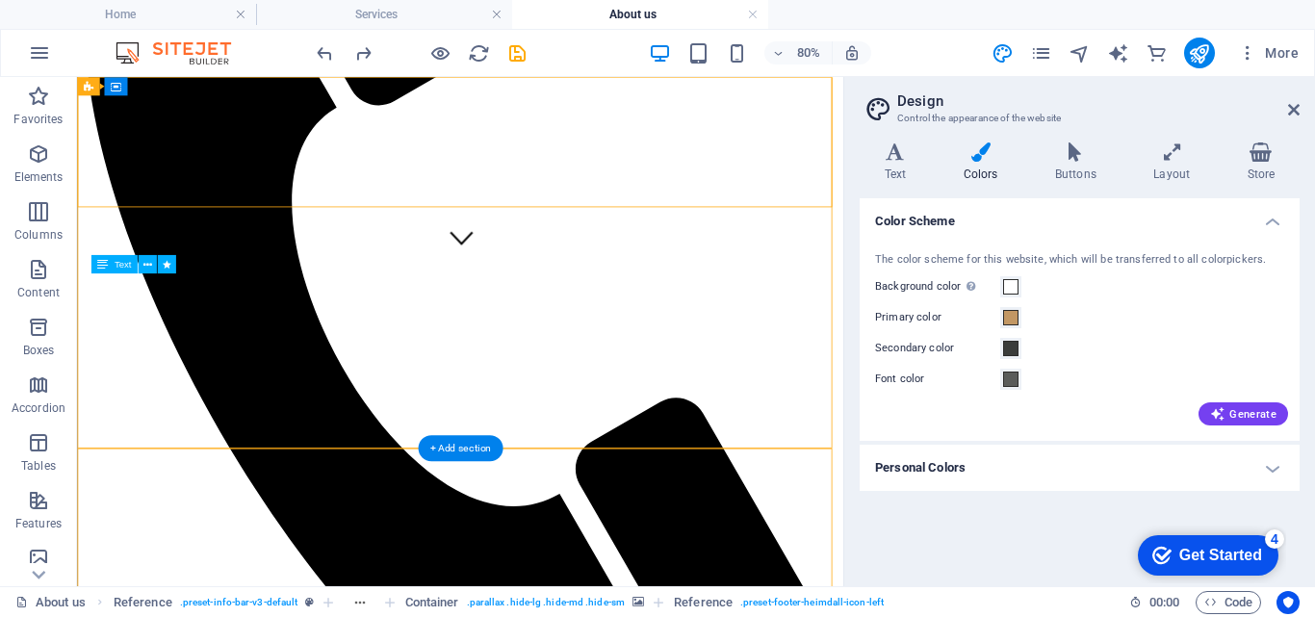
select select "%"
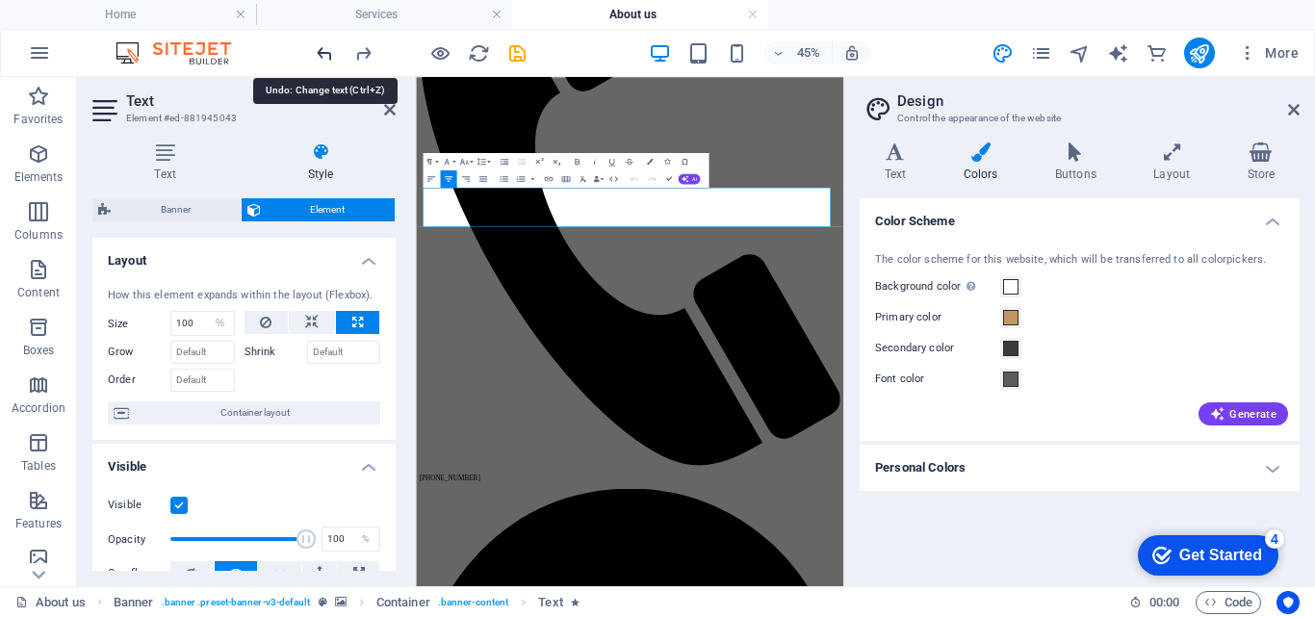
click at [320, 54] on icon "undo" at bounding box center [325, 53] width 22 height 22
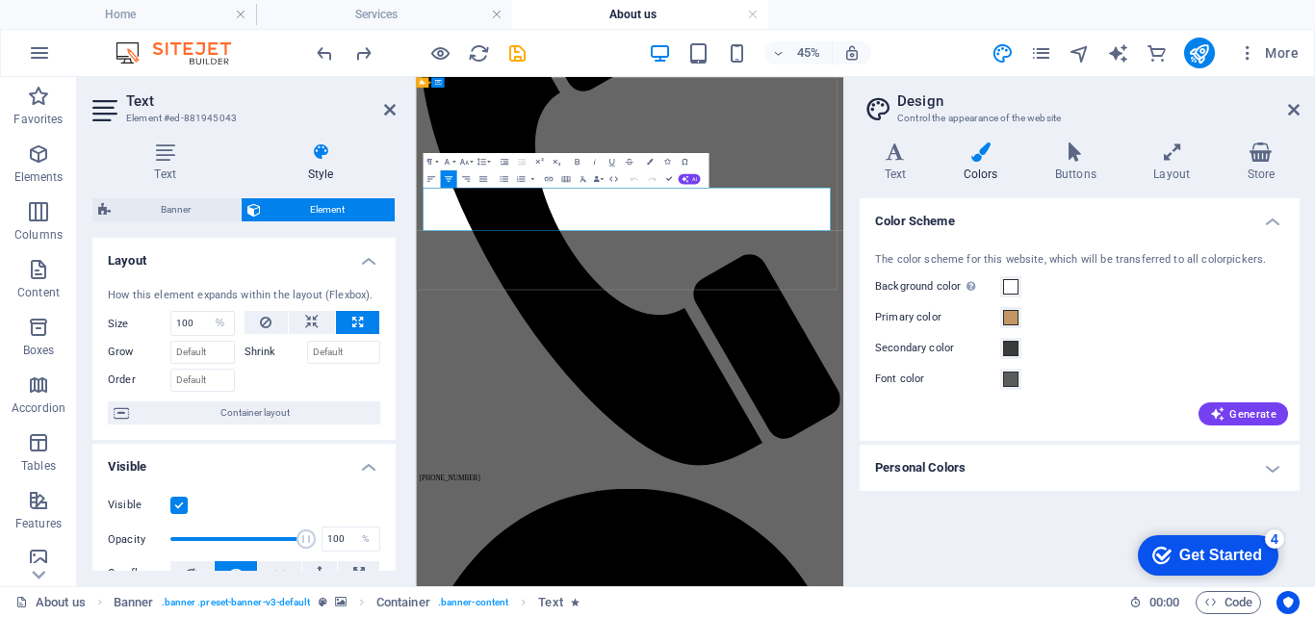
click at [1298, 99] on h2 "Design" at bounding box center [1098, 100] width 402 height 17
click at [1297, 114] on icon at bounding box center [1294, 109] width 12 height 15
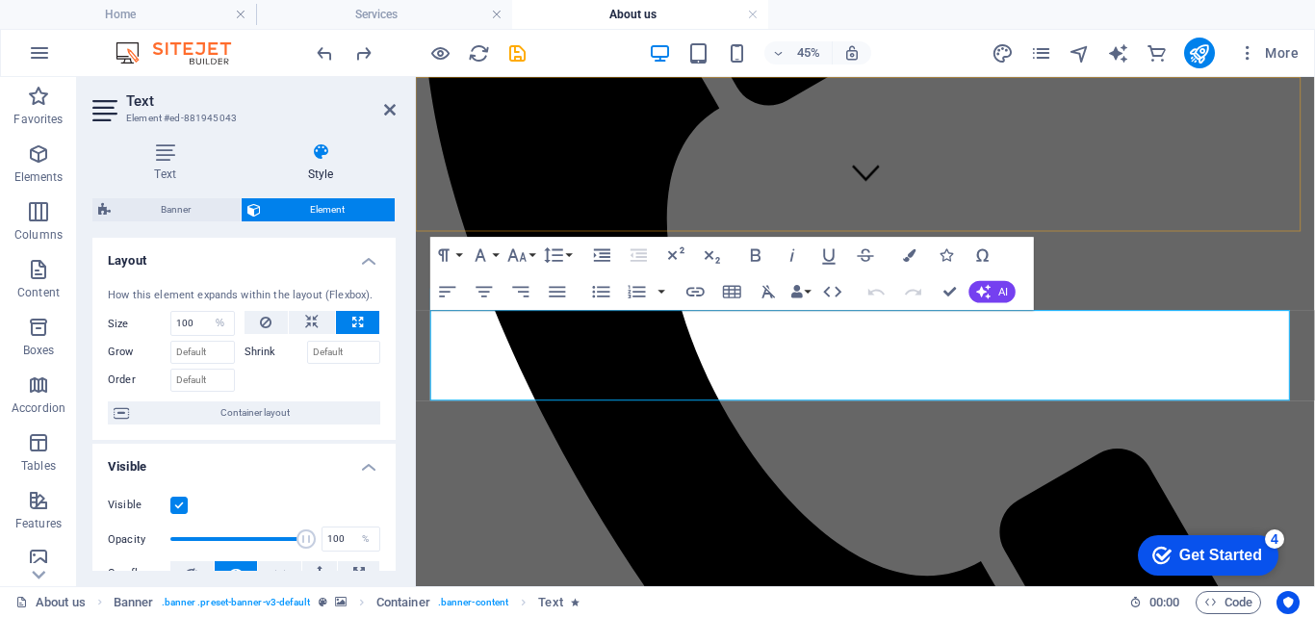
select select "DISABLED_OPTION_VALUE"
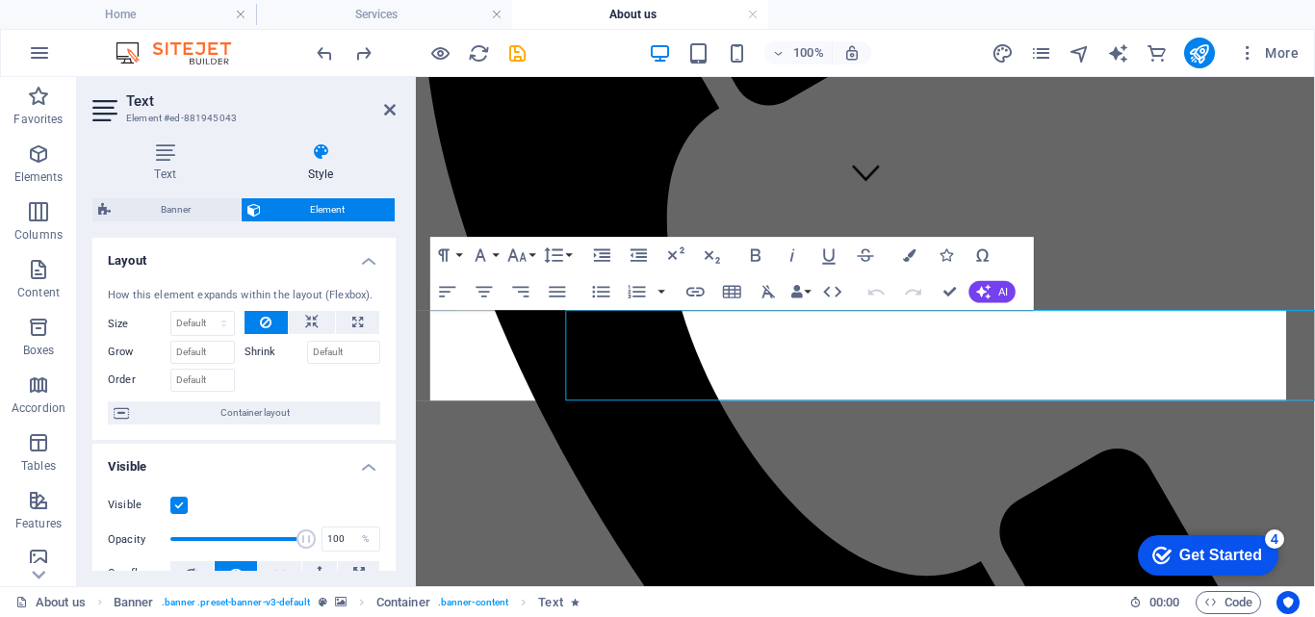
click at [249, 350] on label "Shrink" at bounding box center [276, 352] width 63 height 23
click at [307, 350] on input "Shrink" at bounding box center [344, 352] width 74 height 23
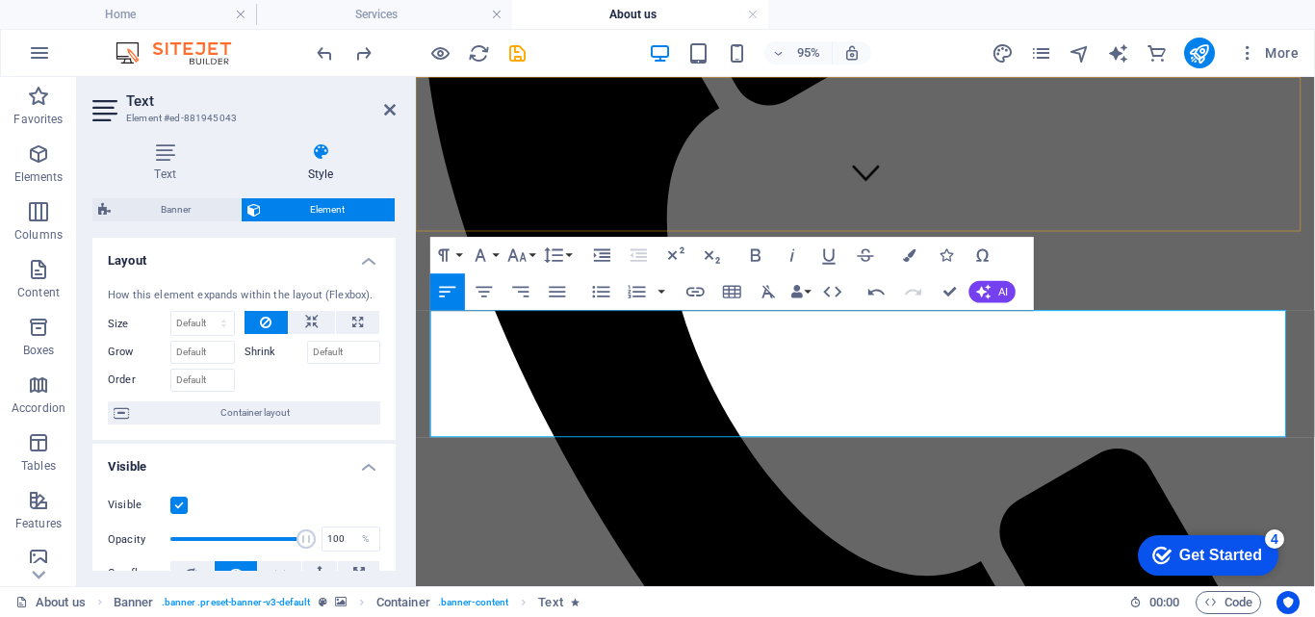
scroll to position [907, 6]
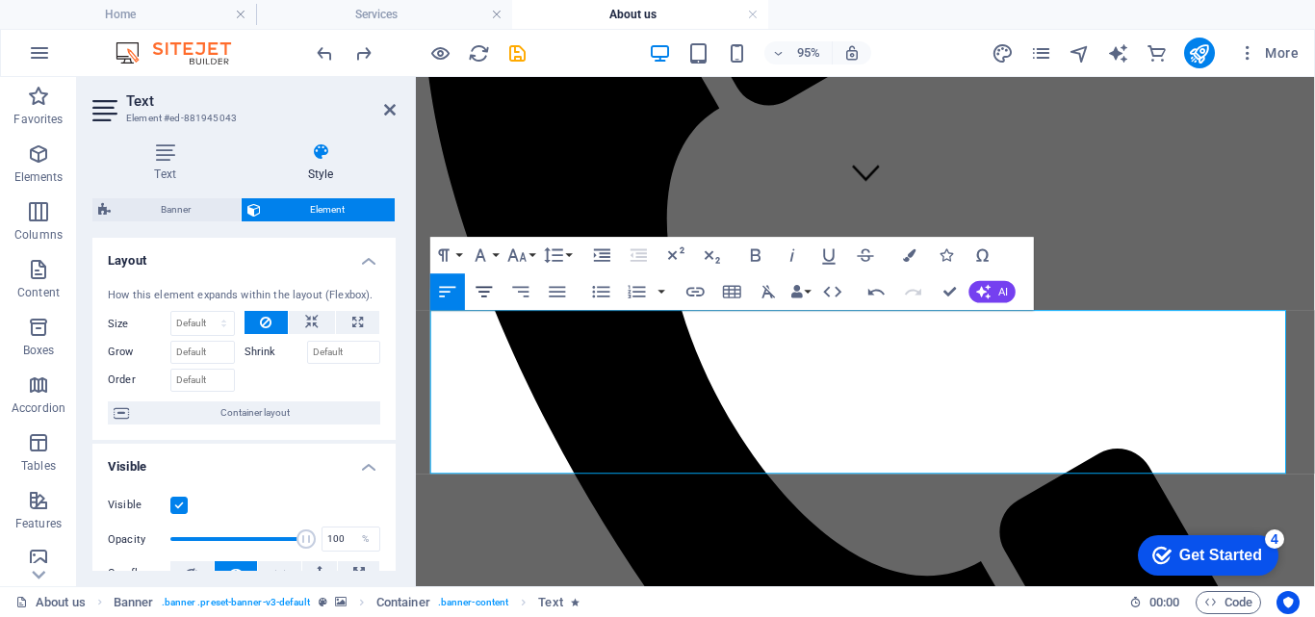
click at [485, 287] on icon "button" at bounding box center [485, 292] width 16 height 11
click at [791, 252] on icon "button" at bounding box center [793, 256] width 22 height 22
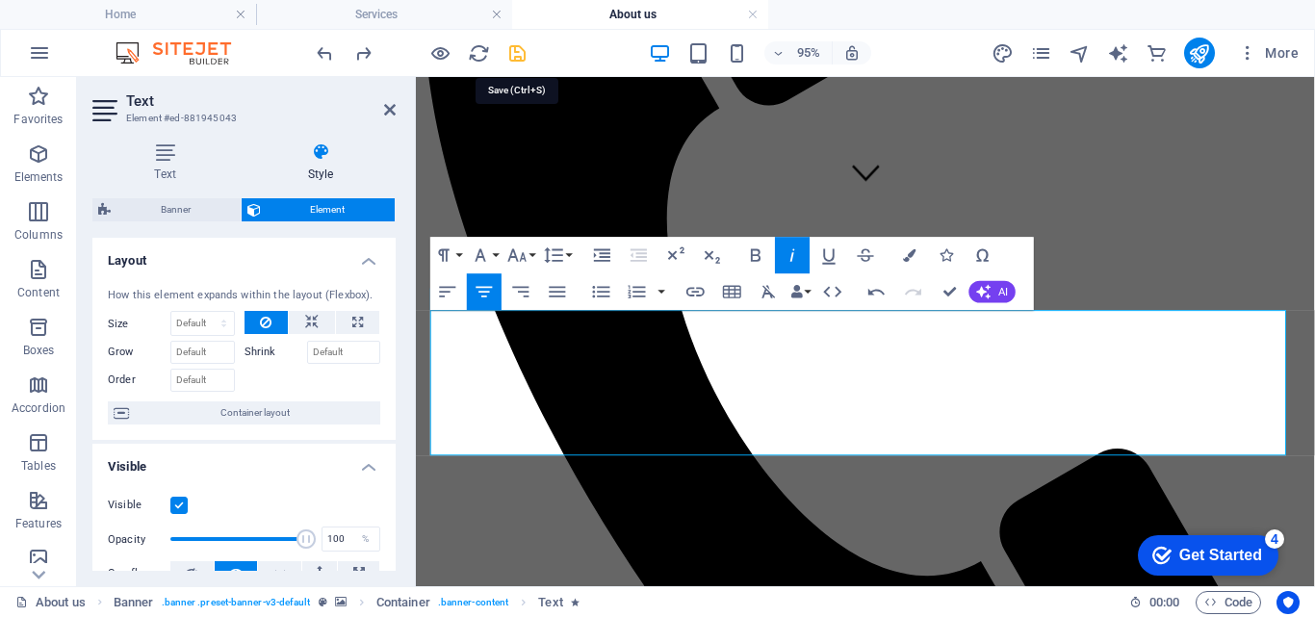
click at [522, 53] on icon "save" at bounding box center [517, 53] width 22 height 22
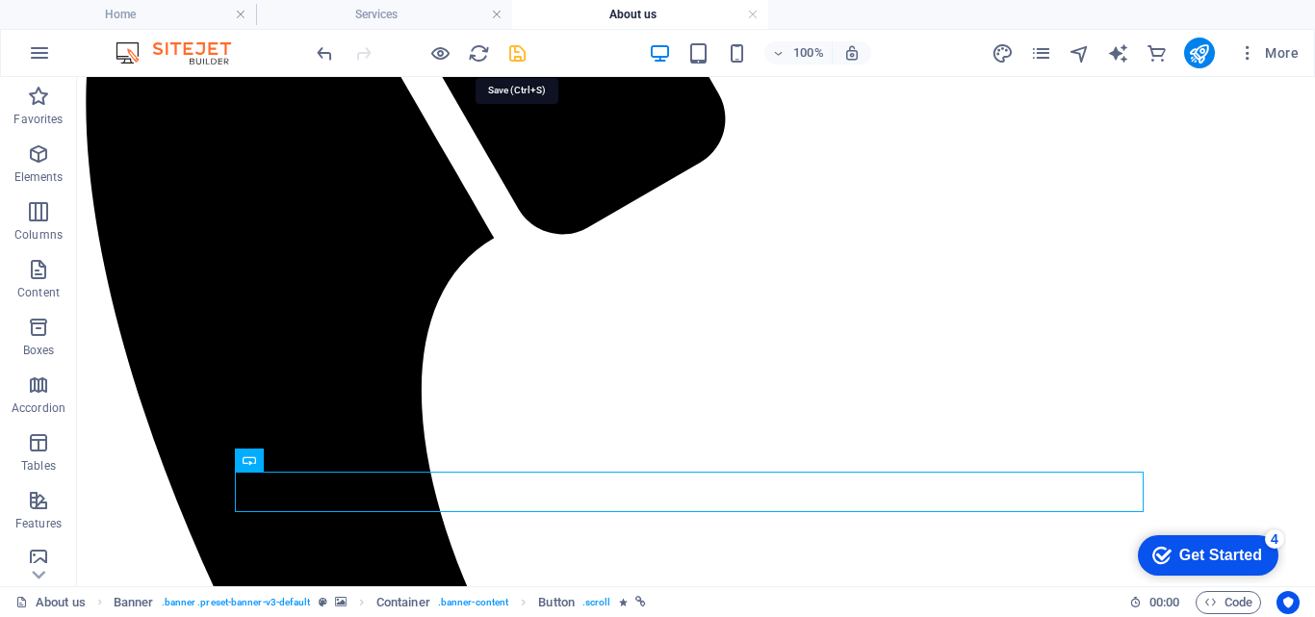
click at [520, 51] on icon "save" at bounding box center [517, 53] width 22 height 22
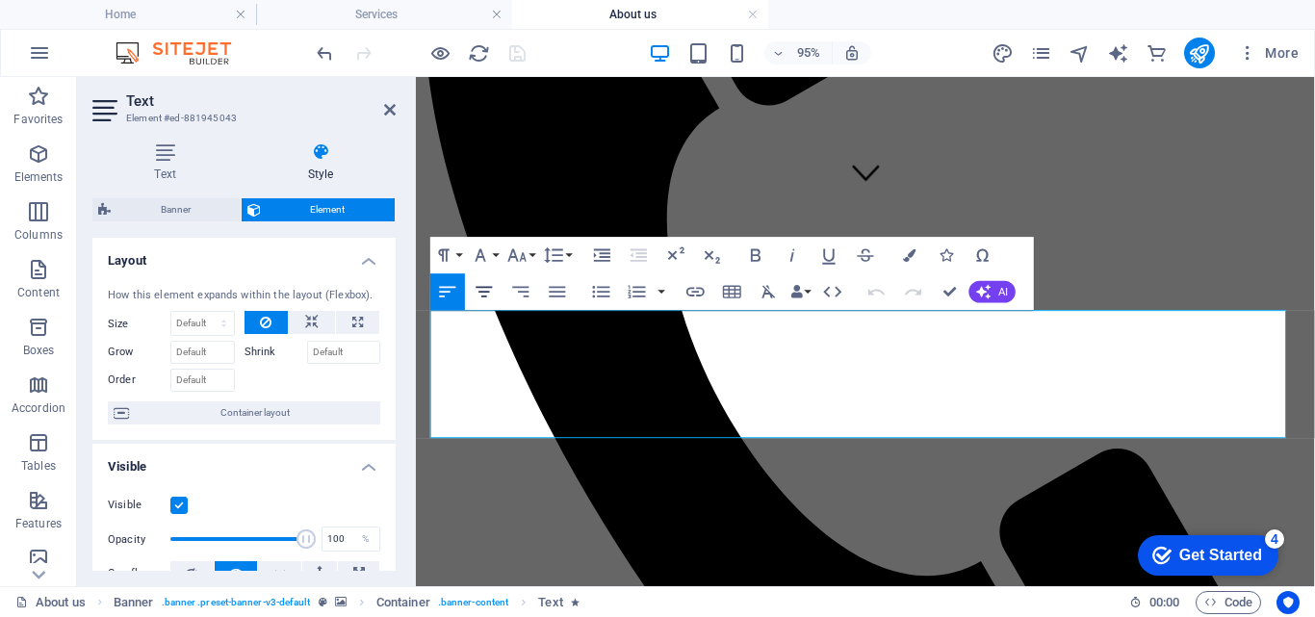
click at [485, 289] on icon "button" at bounding box center [485, 292] width 22 height 22
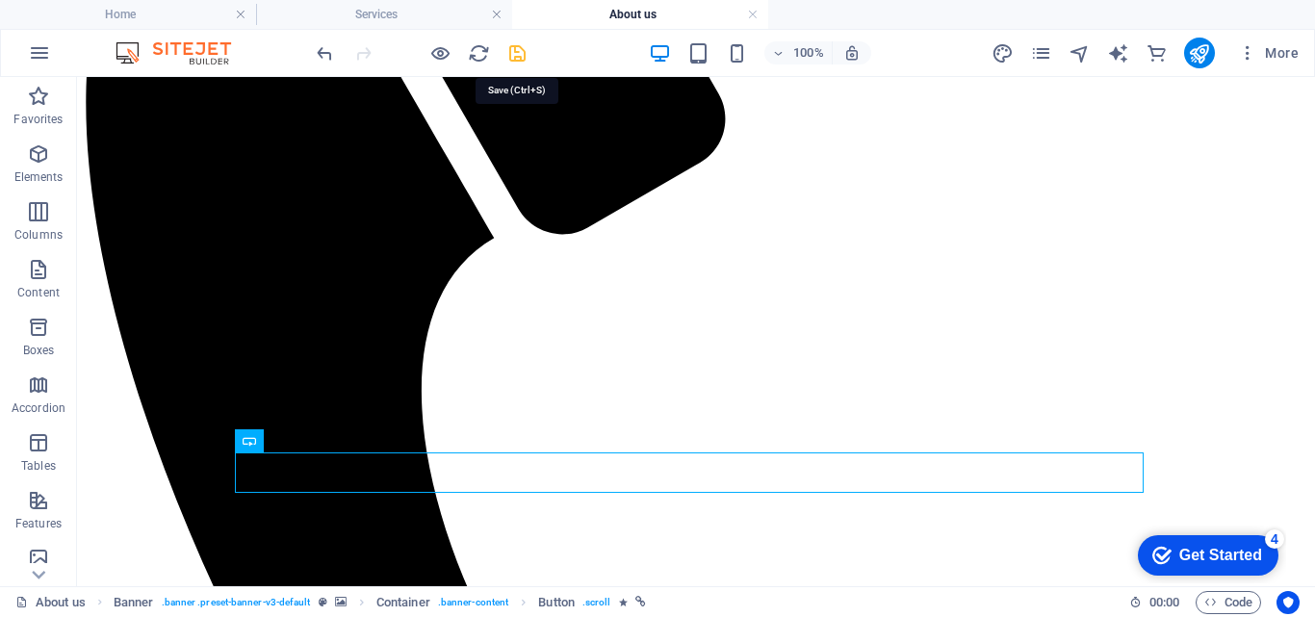
click at [519, 46] on icon "save" at bounding box center [517, 53] width 22 height 22
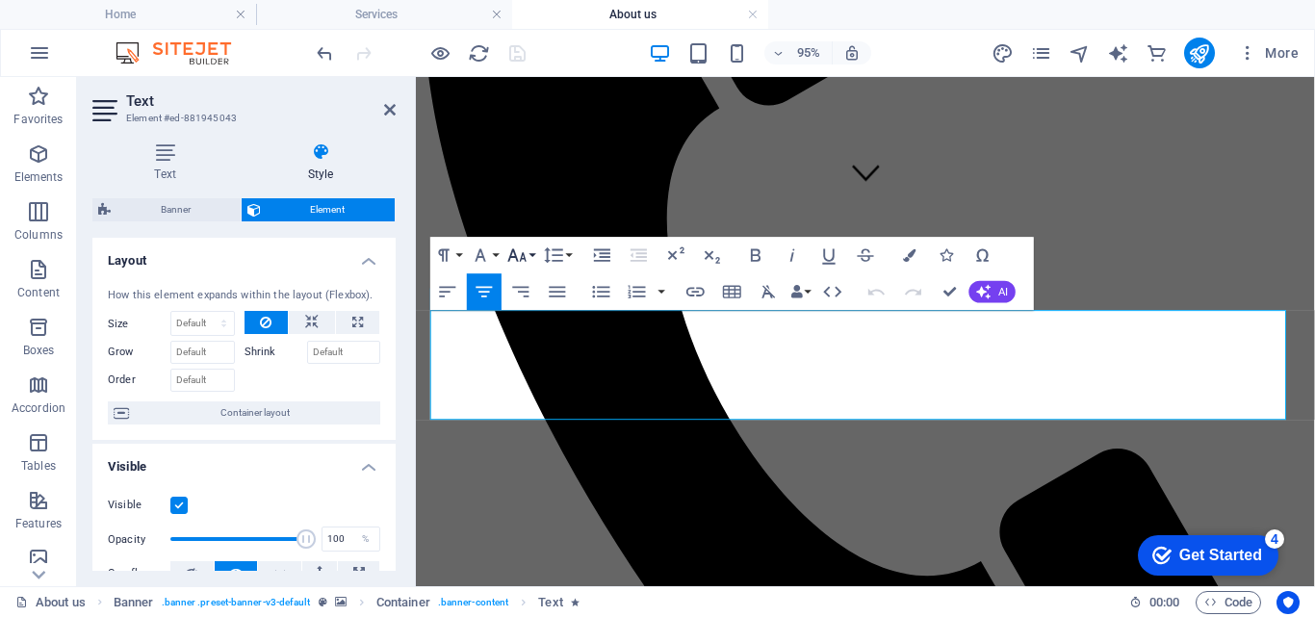
click at [533, 251] on button "Font Size" at bounding box center [521, 255] width 35 height 37
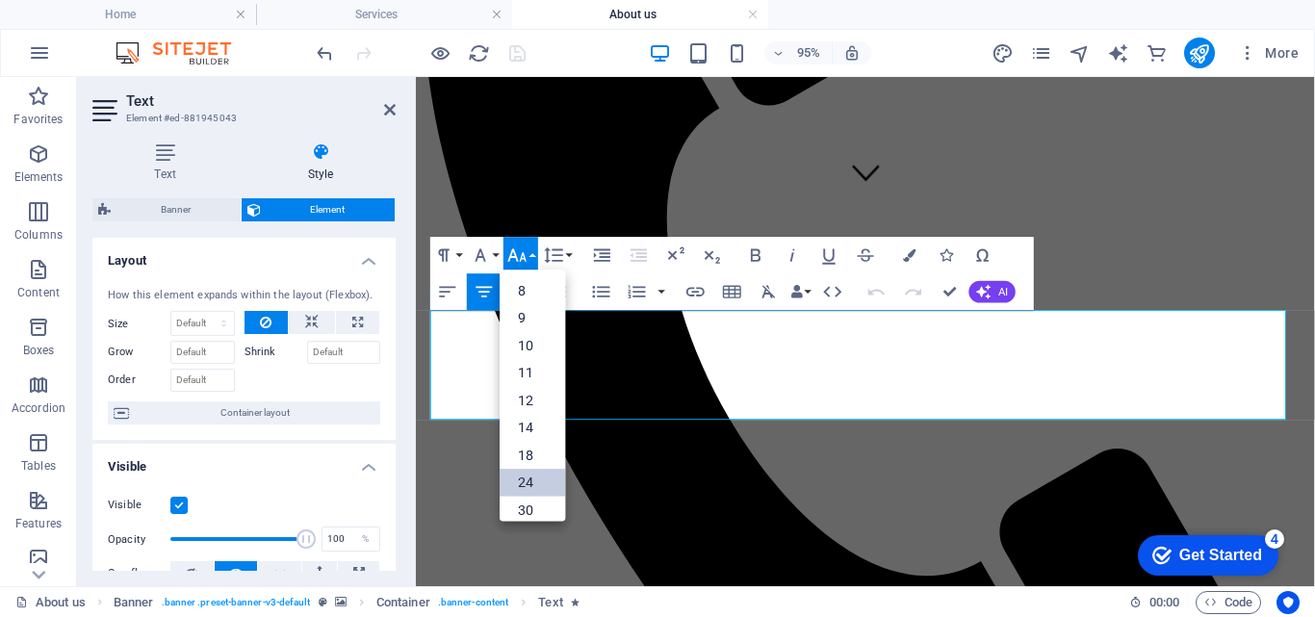
click at [531, 479] on link "24" at bounding box center [532, 484] width 65 height 28
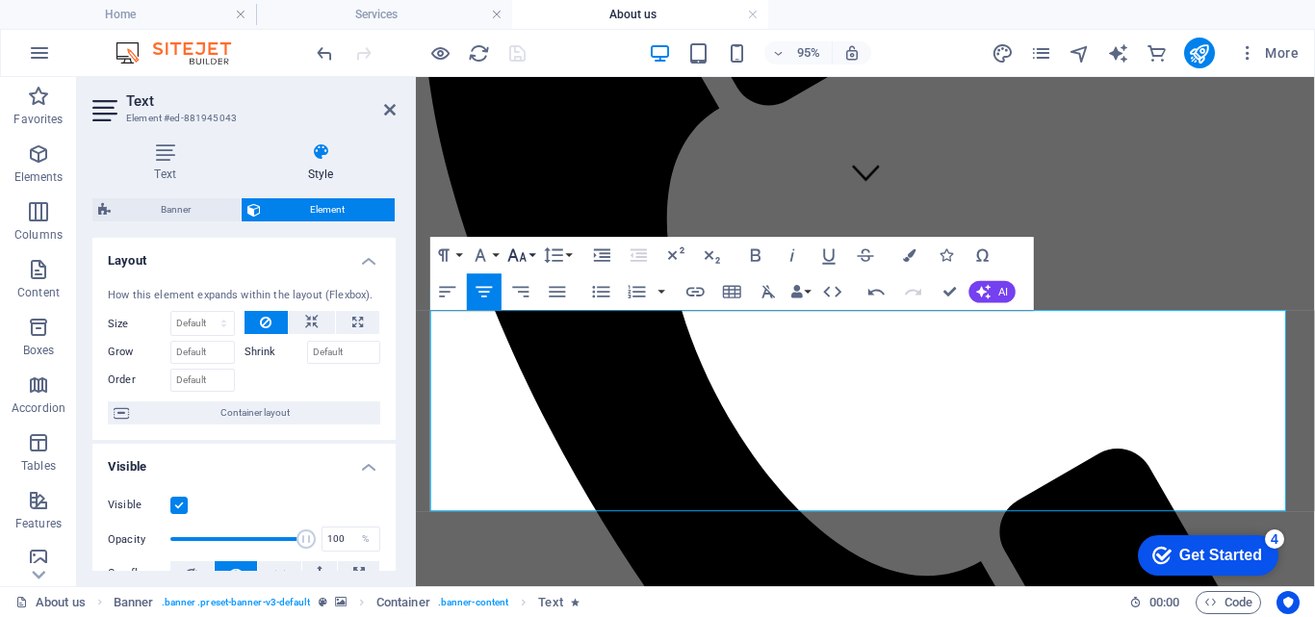
click at [523, 253] on icon "button" at bounding box center [517, 255] width 18 height 13
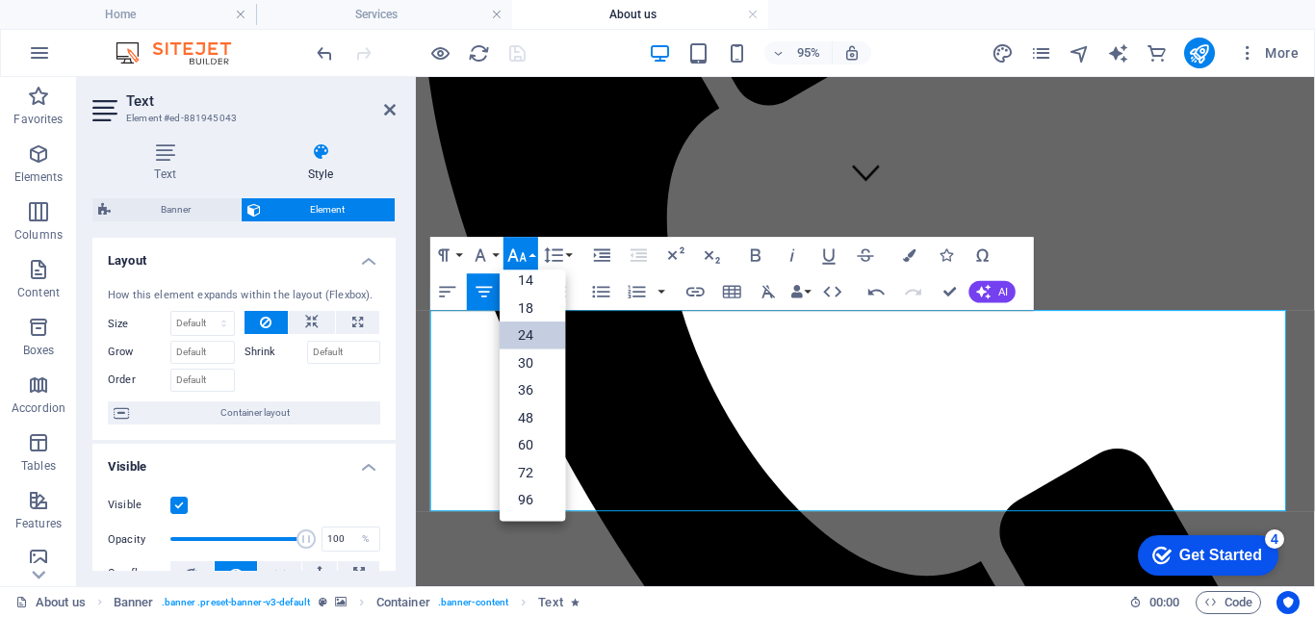
scroll to position [155, 0]
click at [522, 310] on link "18" at bounding box center [532, 309] width 65 height 28
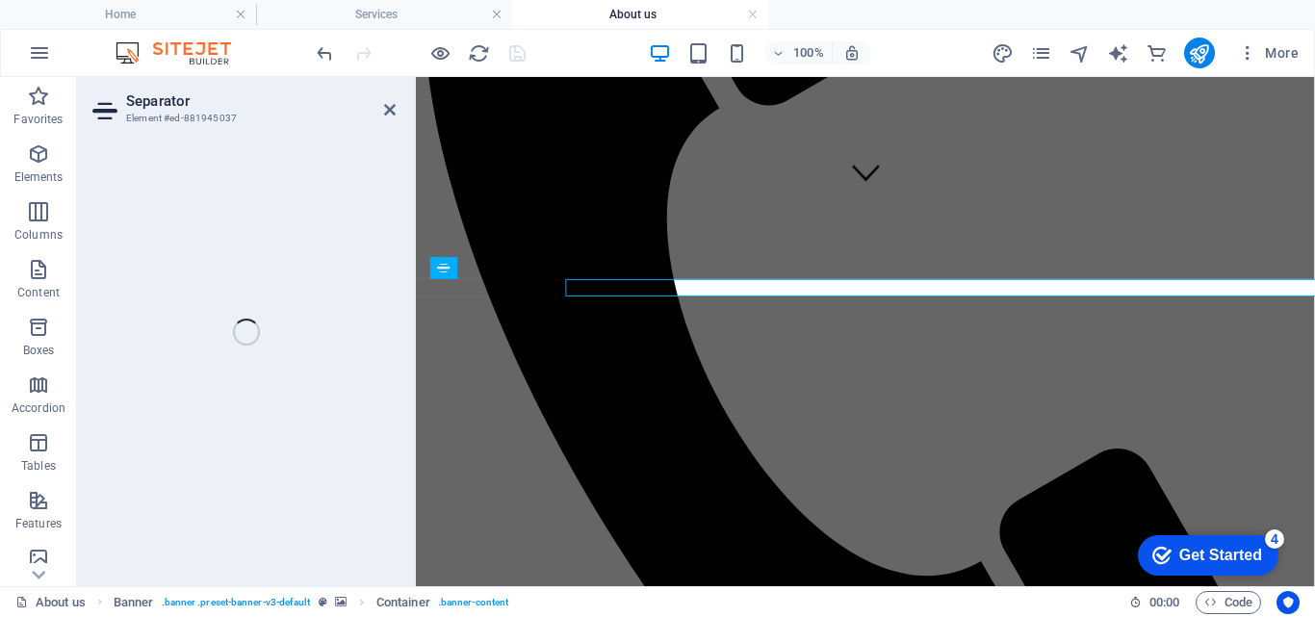
select select "rem"
select select "px"
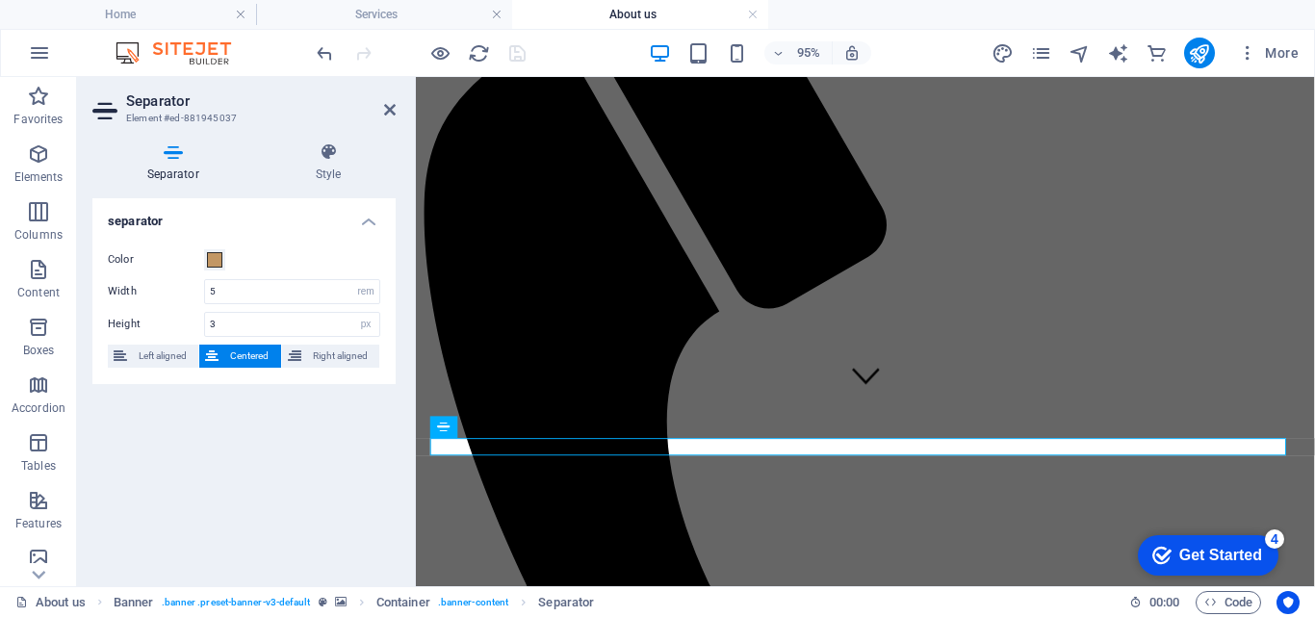
scroll to position [165, 0]
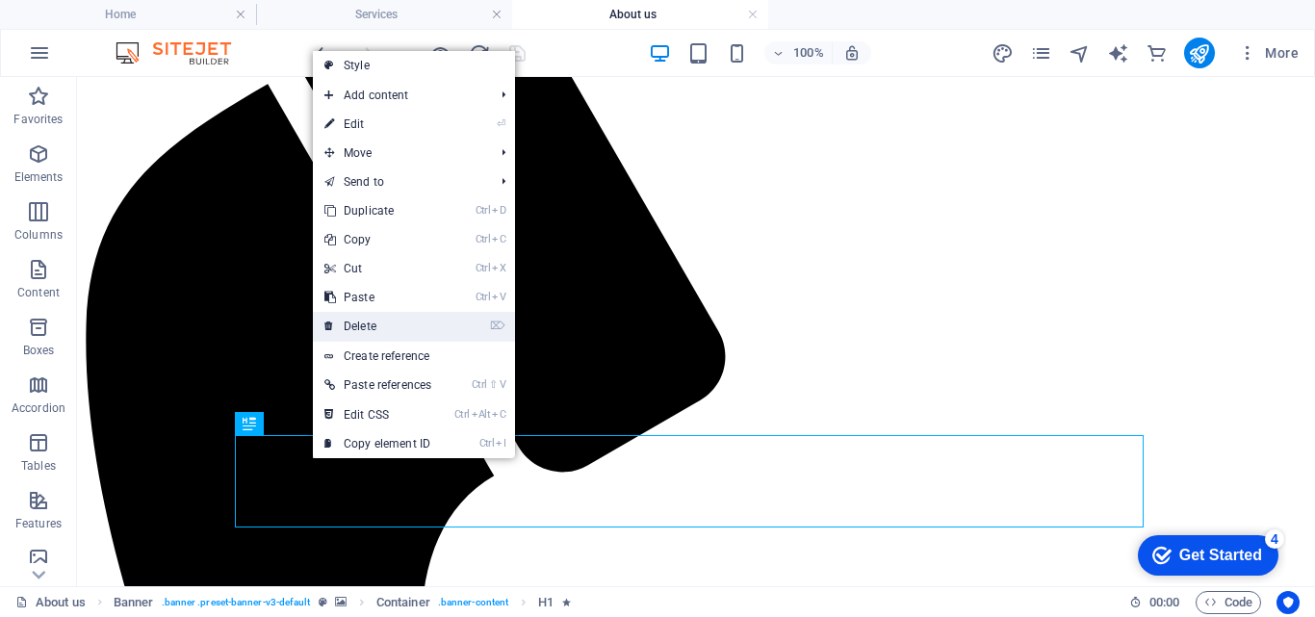
click at [376, 326] on link "⌦ Delete" at bounding box center [378, 326] width 130 height 29
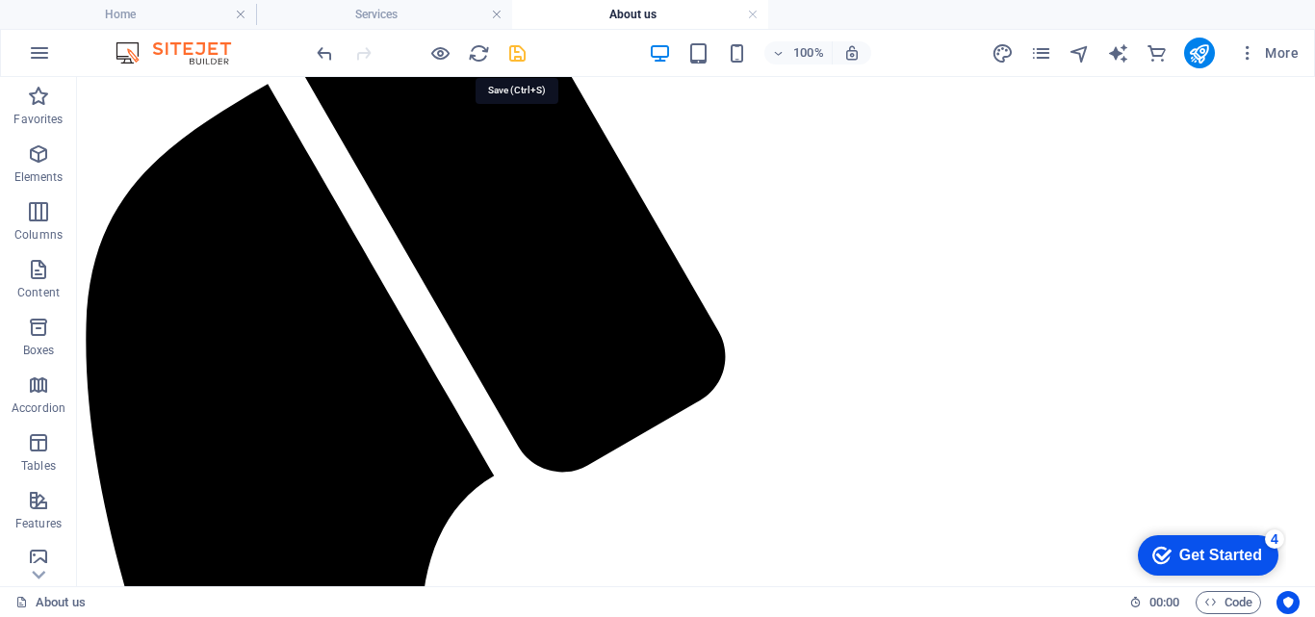
click at [517, 52] on icon "save" at bounding box center [517, 53] width 22 height 22
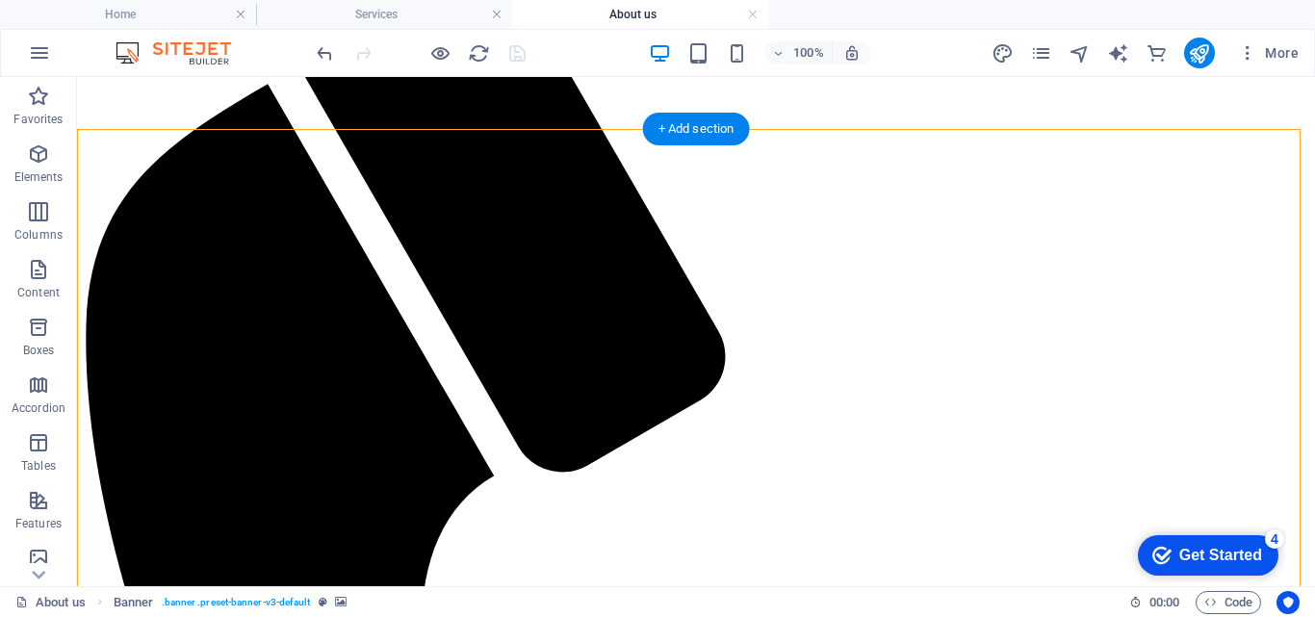
drag, startPoint x: 622, startPoint y: 414, endPoint x: 620, endPoint y: 259, distance: 155.0
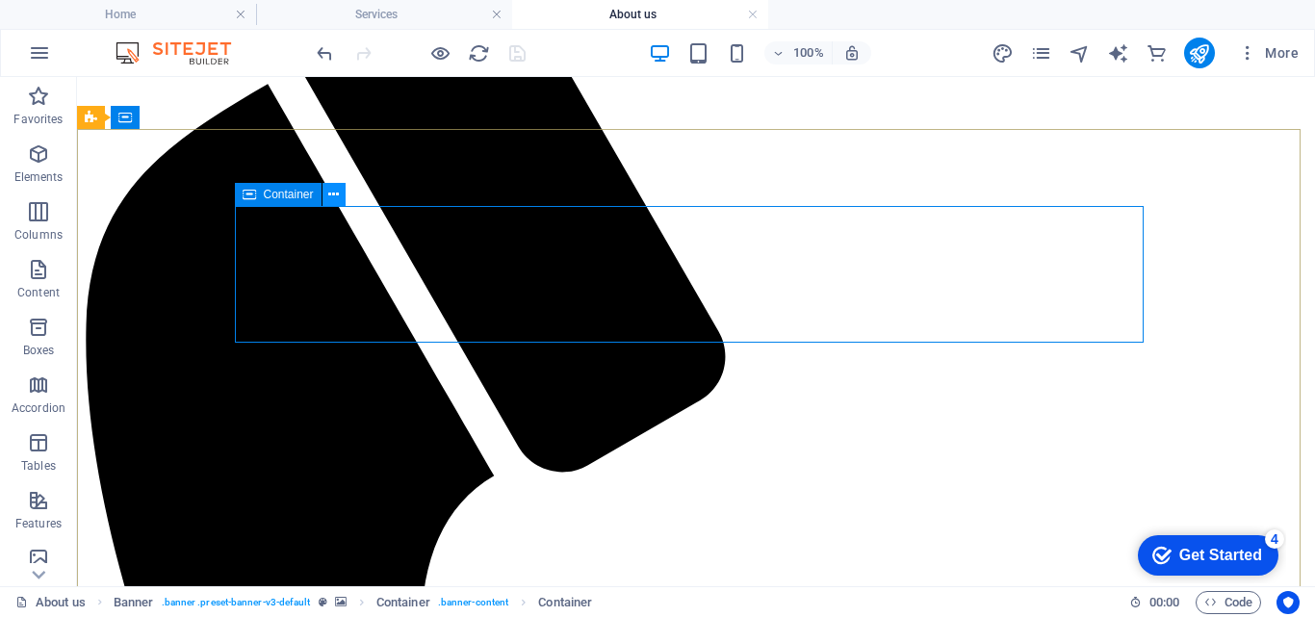
click at [334, 198] on icon at bounding box center [333, 195] width 11 height 20
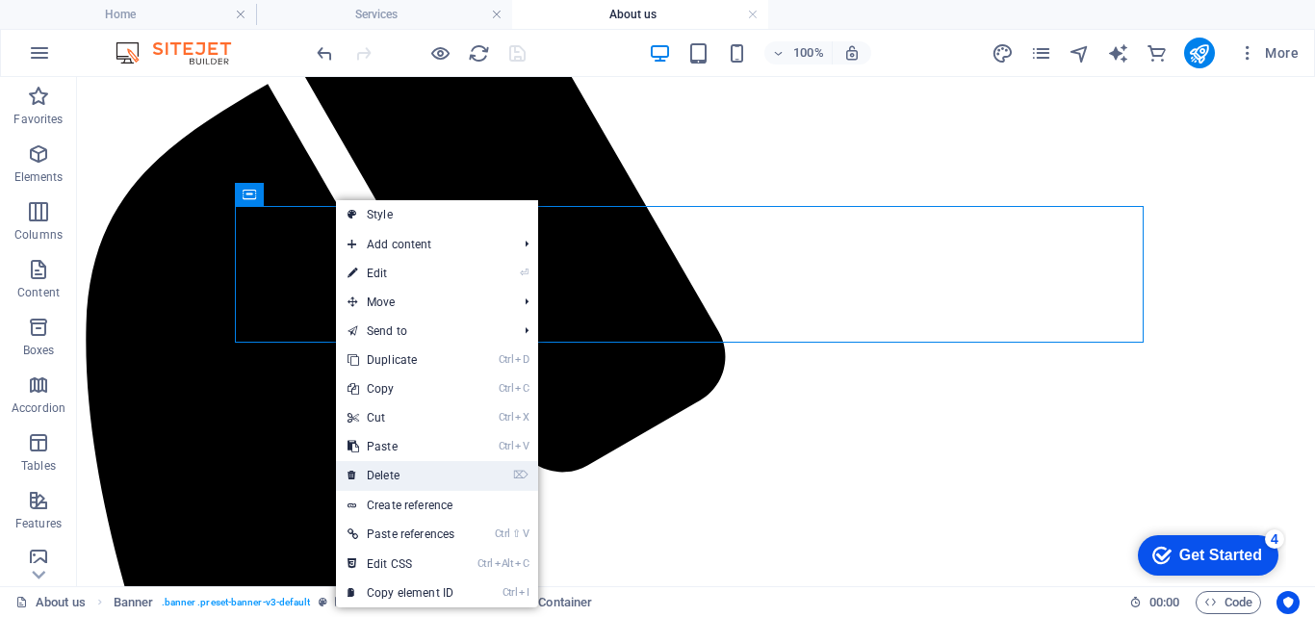
click at [379, 469] on link "⌦ Delete" at bounding box center [401, 475] width 130 height 29
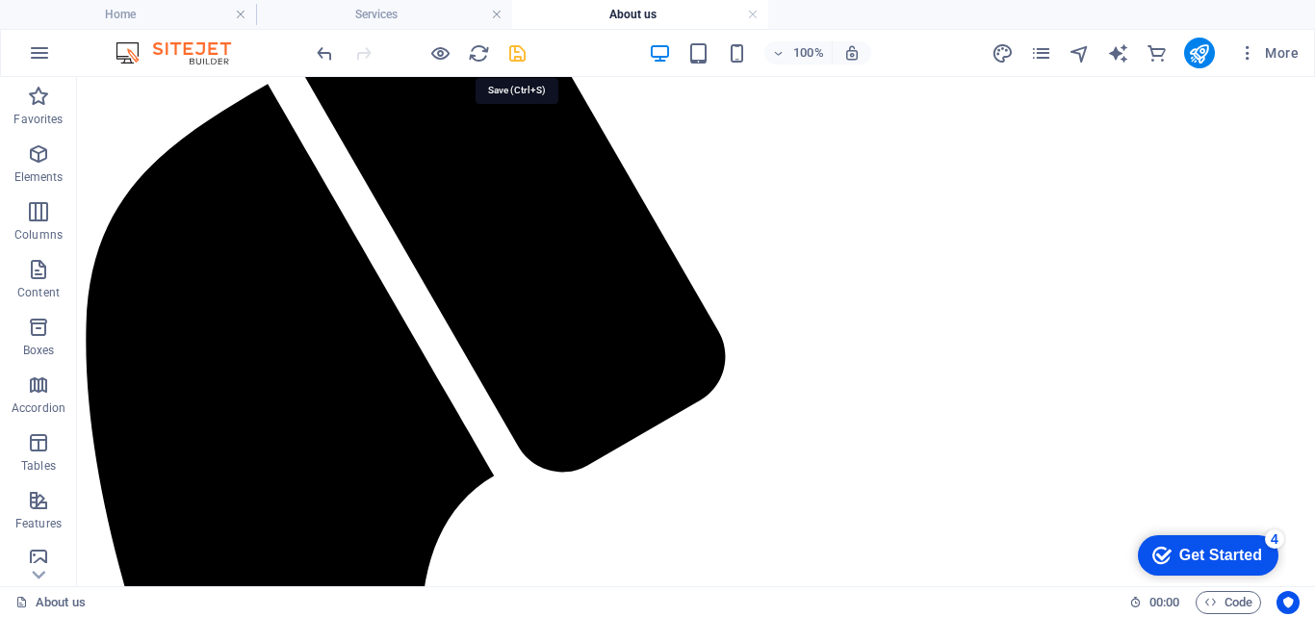
click at [518, 51] on icon "save" at bounding box center [517, 53] width 22 height 22
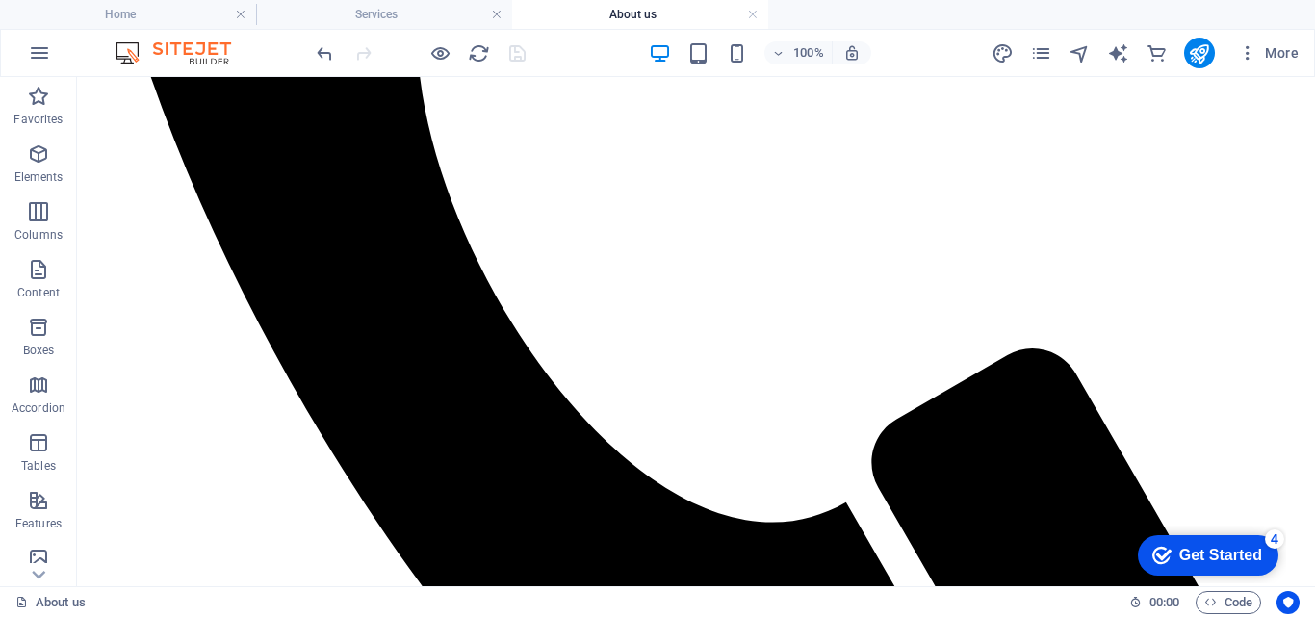
scroll to position [5406, 0]
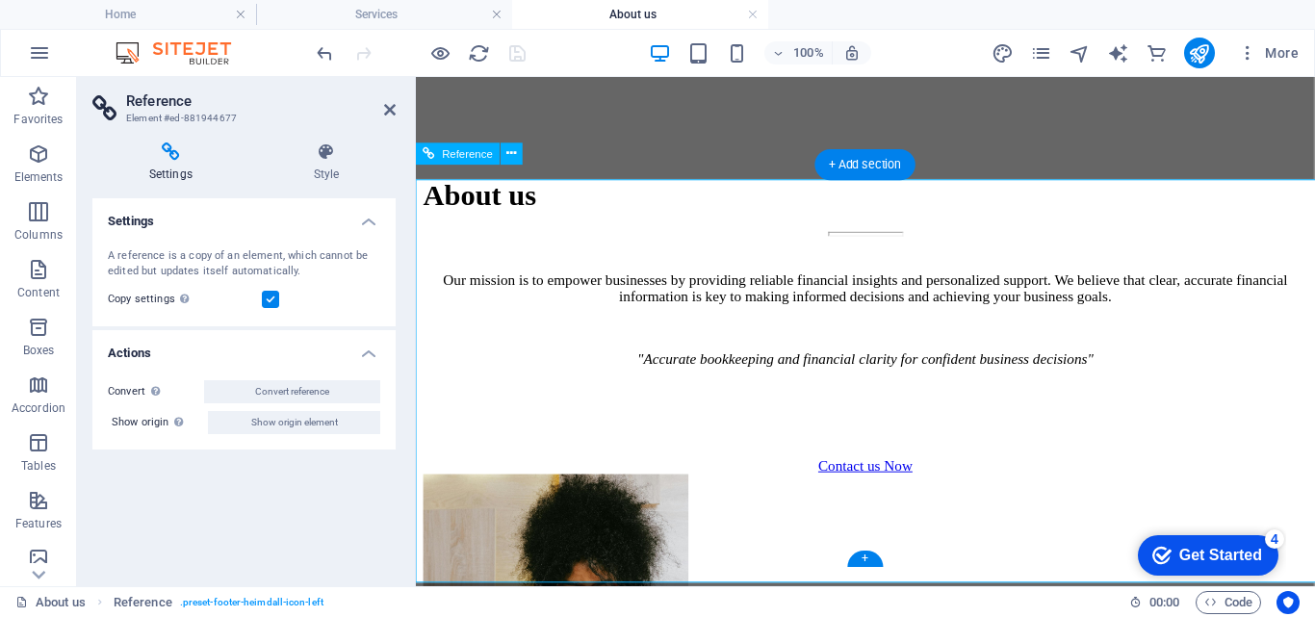
scroll to position [5364, 0]
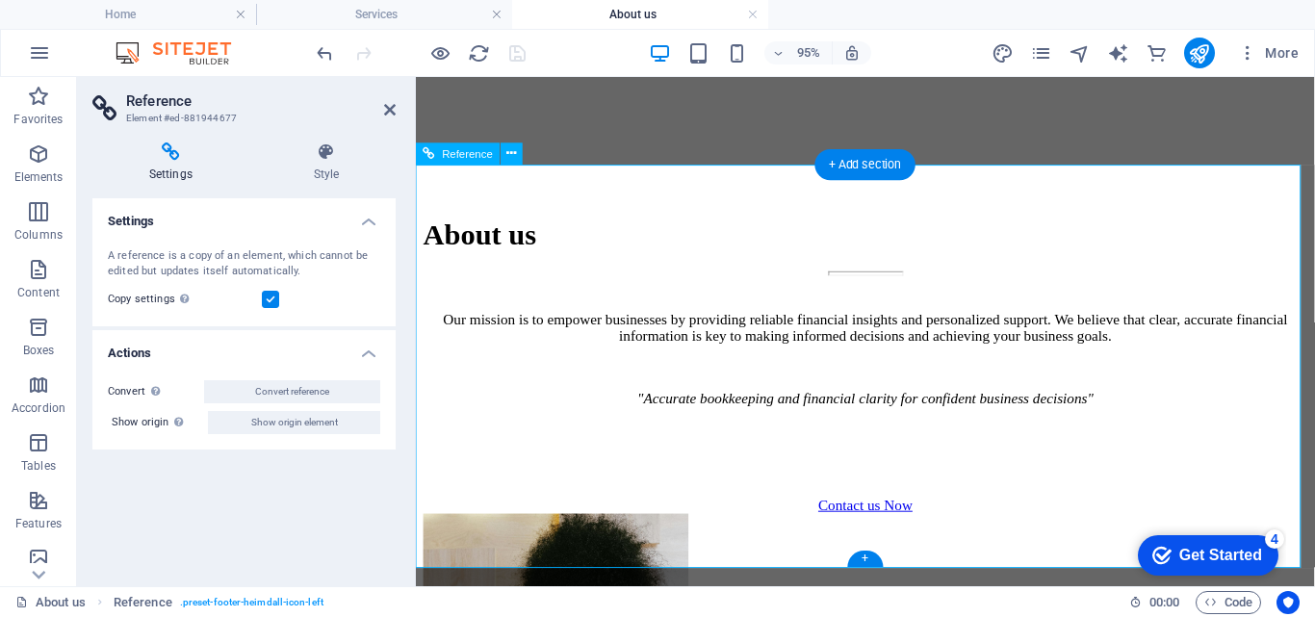
click at [329, 154] on icon at bounding box center [326, 151] width 139 height 19
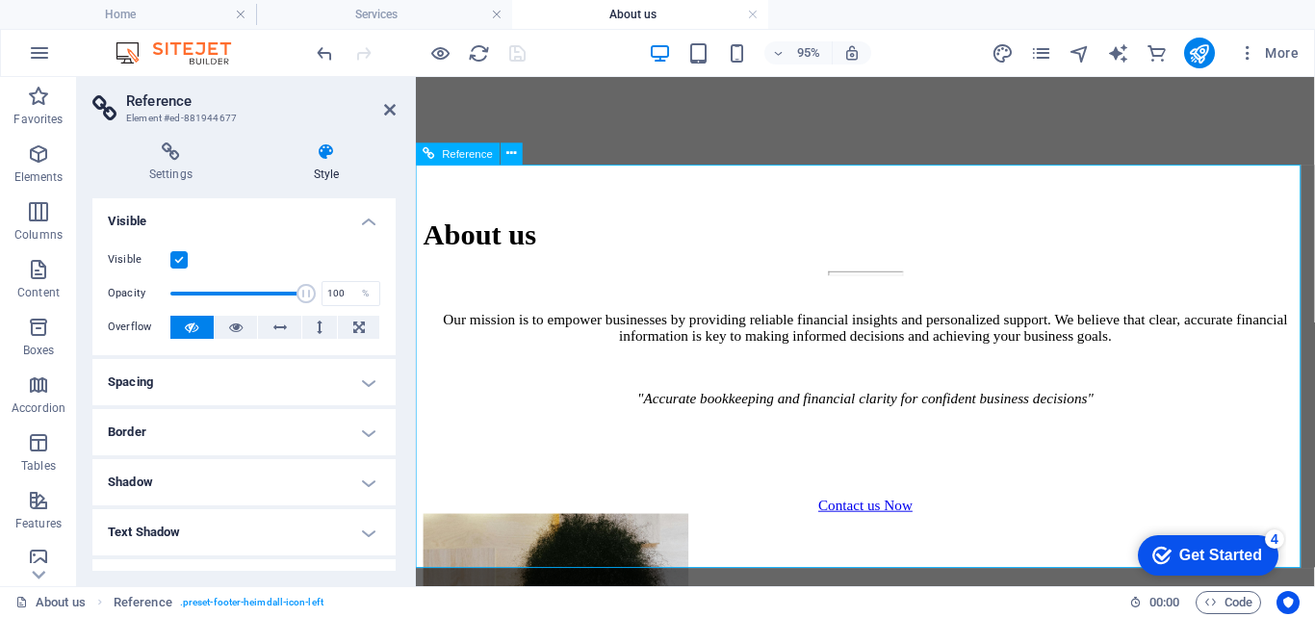
click at [387, 110] on icon at bounding box center [390, 109] width 12 height 15
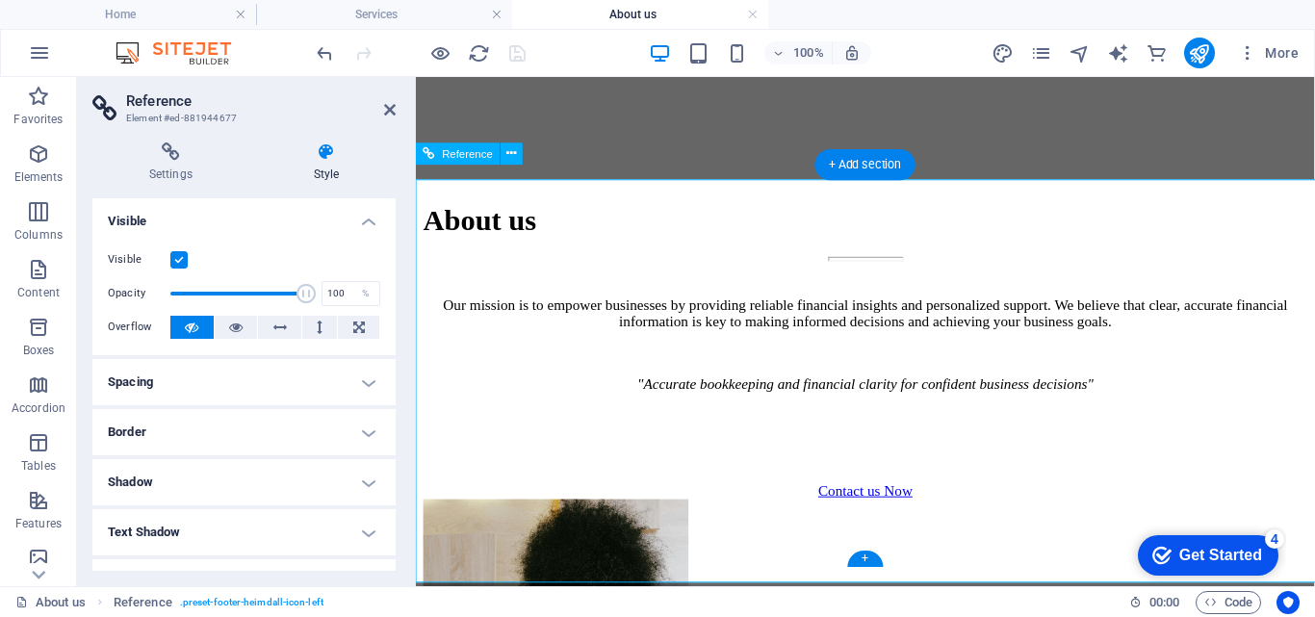
scroll to position [5364, 0]
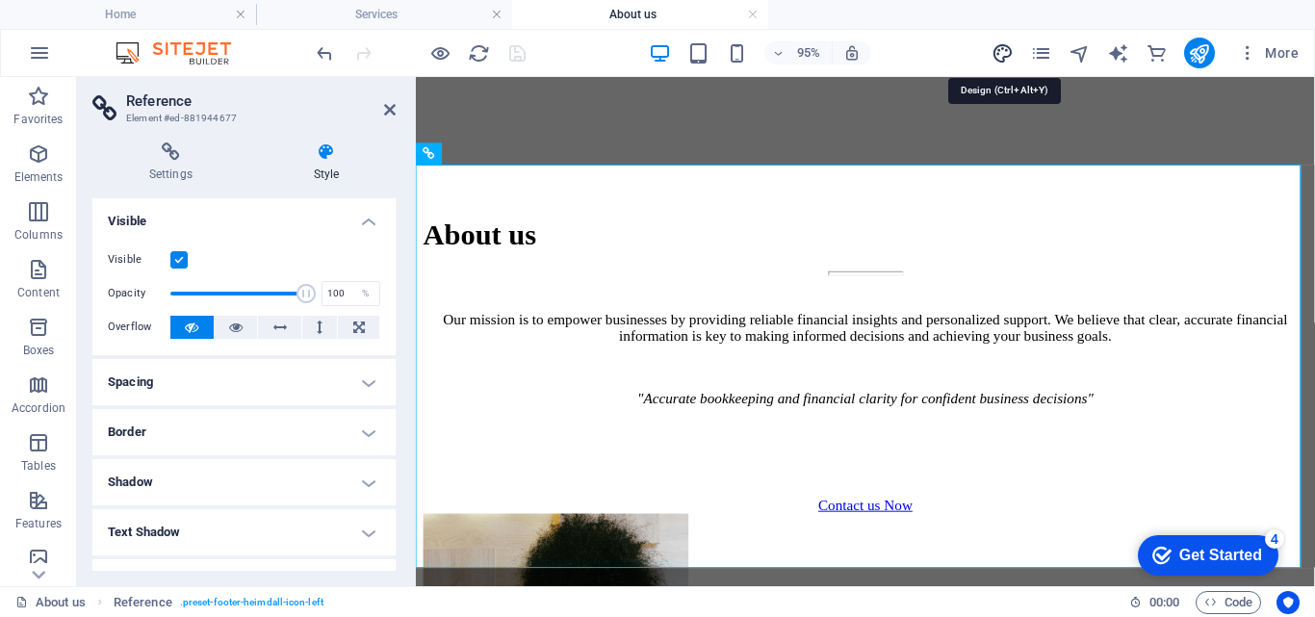
click at [1001, 46] on icon "design" at bounding box center [1003, 53] width 22 height 22
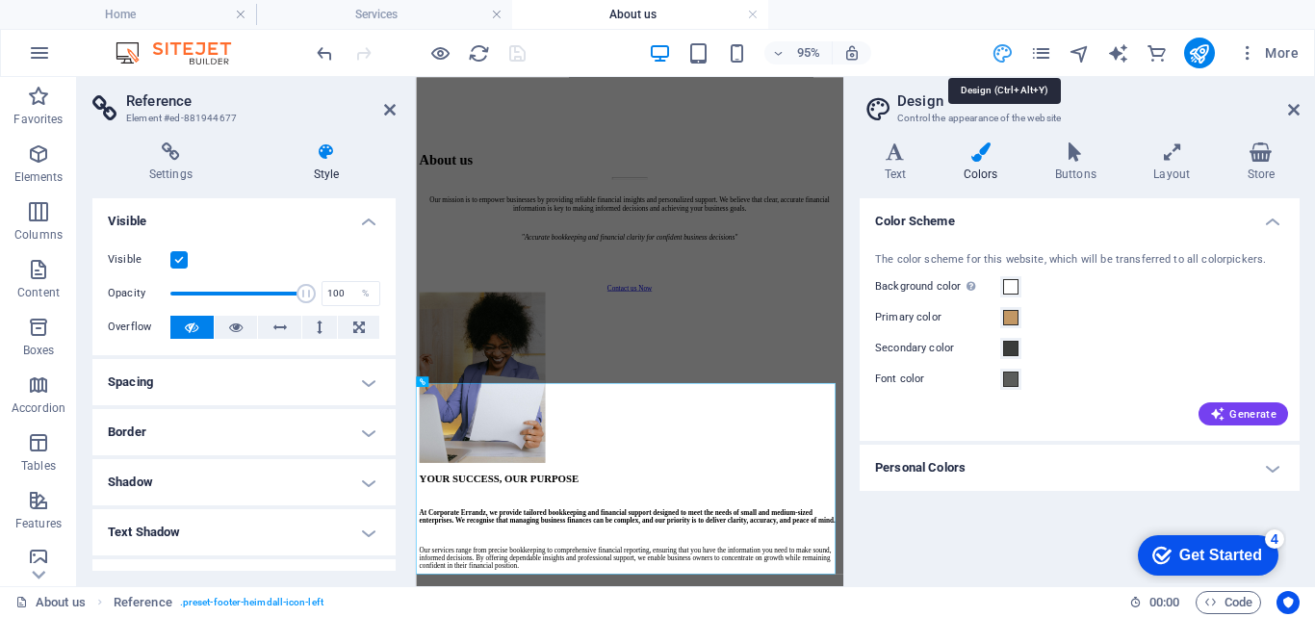
scroll to position [4777, 0]
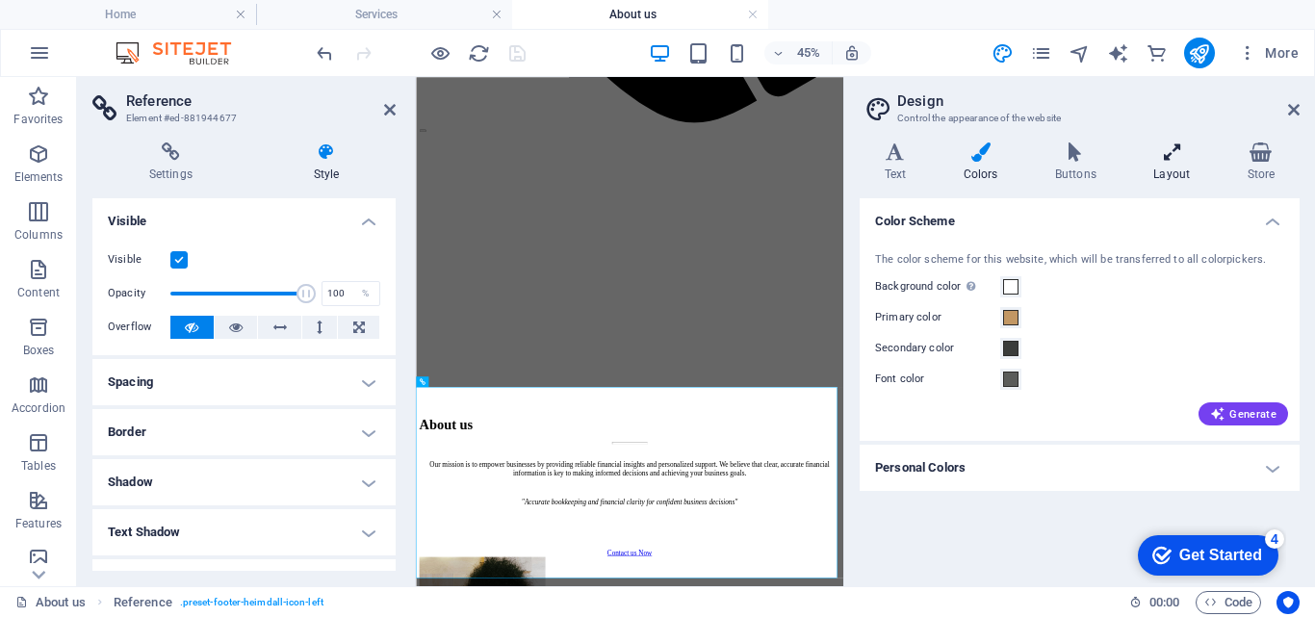
click at [1180, 150] on icon at bounding box center [1172, 151] width 86 height 19
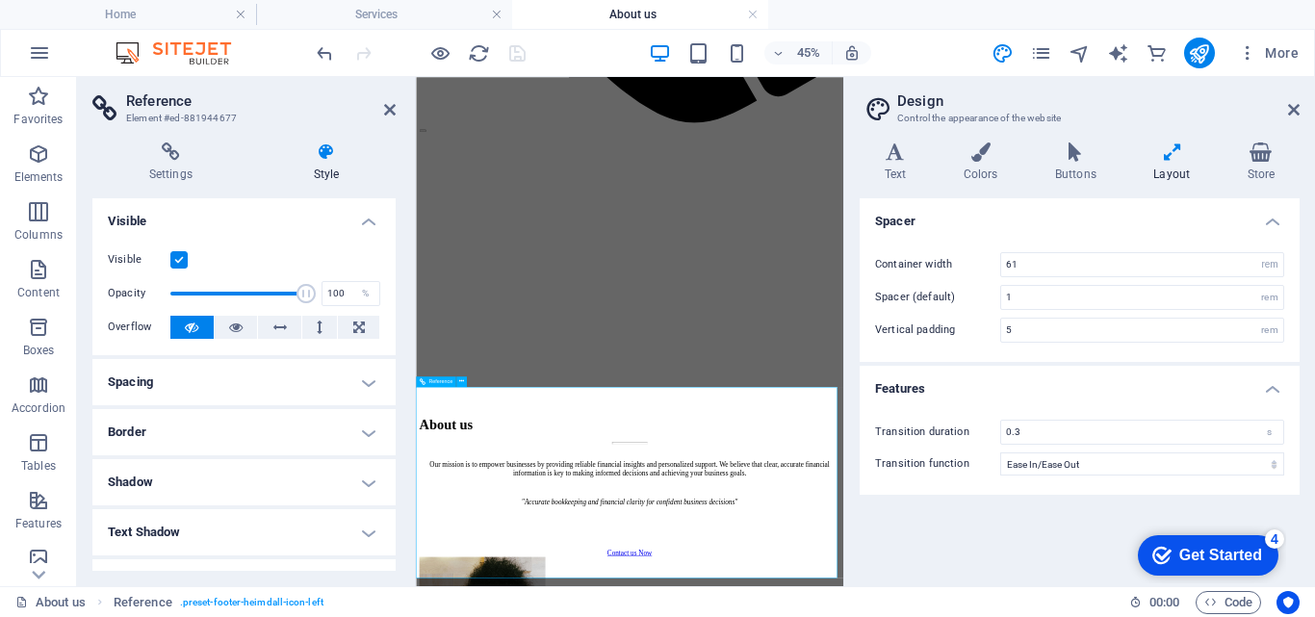
click at [389, 109] on icon at bounding box center [390, 109] width 12 height 15
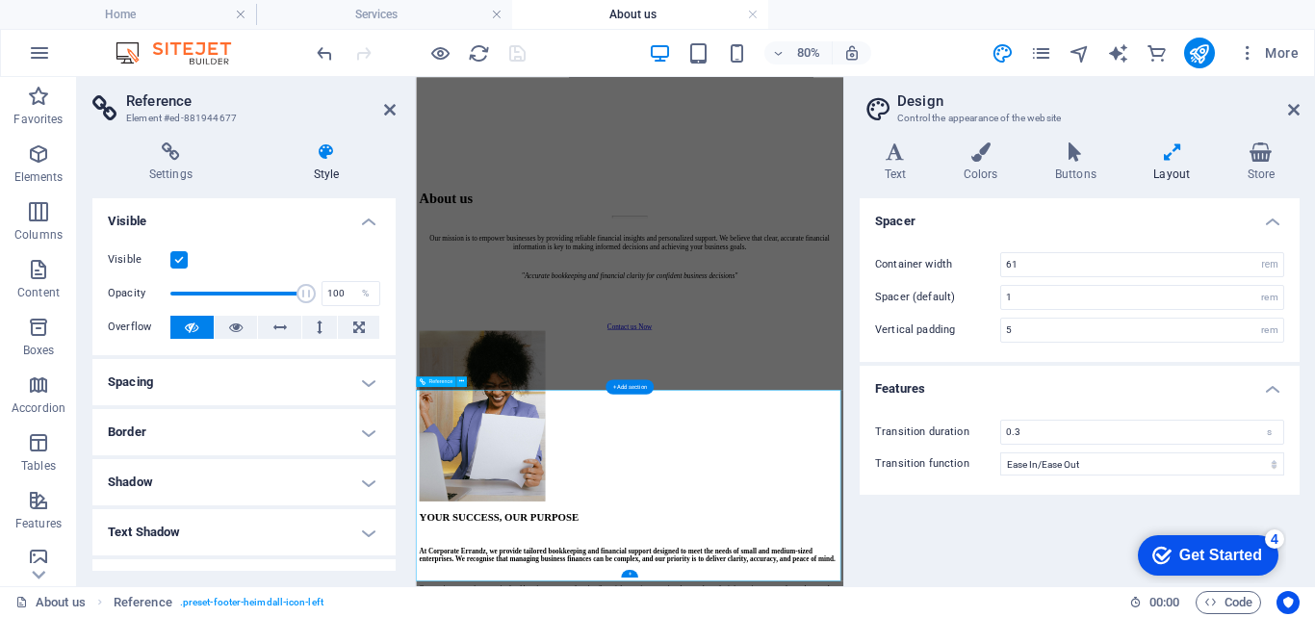
scroll to position [4777, 0]
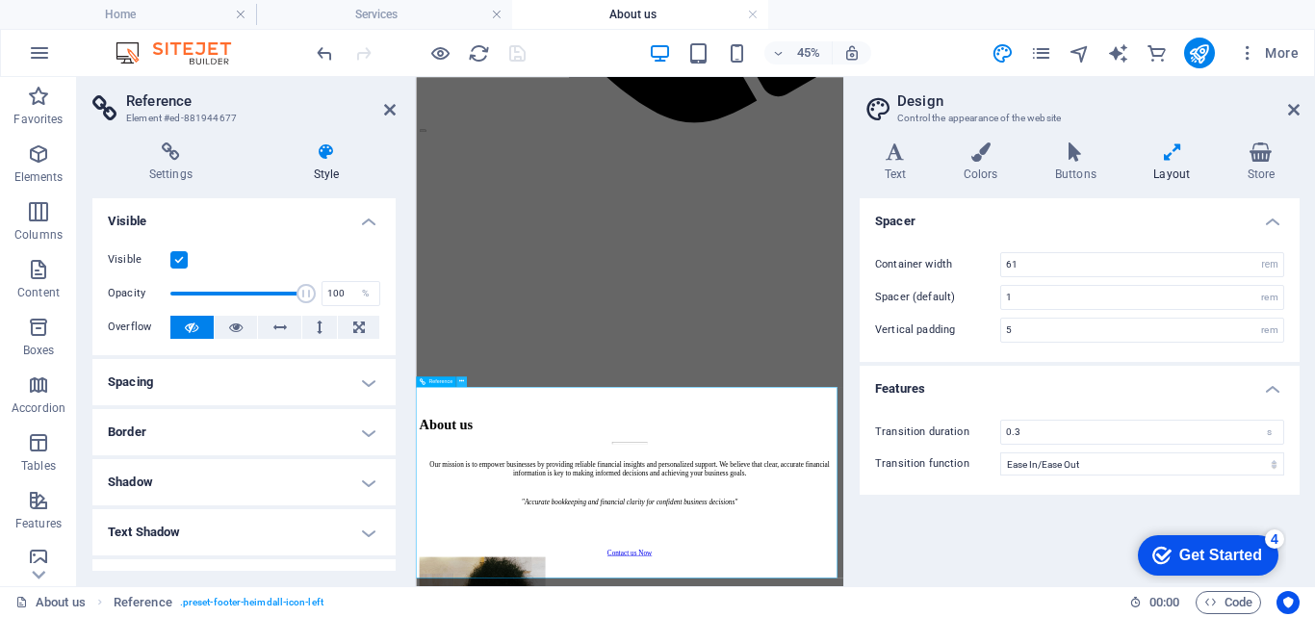
click at [463, 381] on icon at bounding box center [461, 381] width 5 height 9
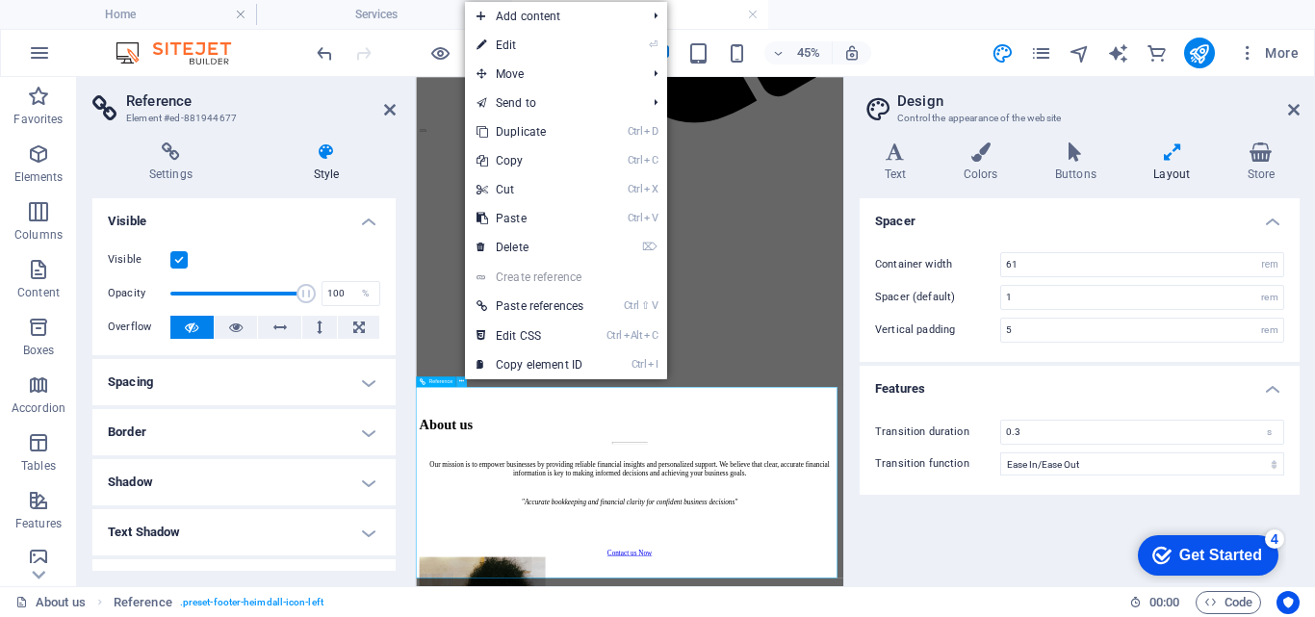
click at [463, 381] on icon at bounding box center [461, 381] width 5 height 9
click at [459, 381] on icon at bounding box center [461, 381] width 5 height 9
click at [167, 149] on icon at bounding box center [170, 151] width 157 height 19
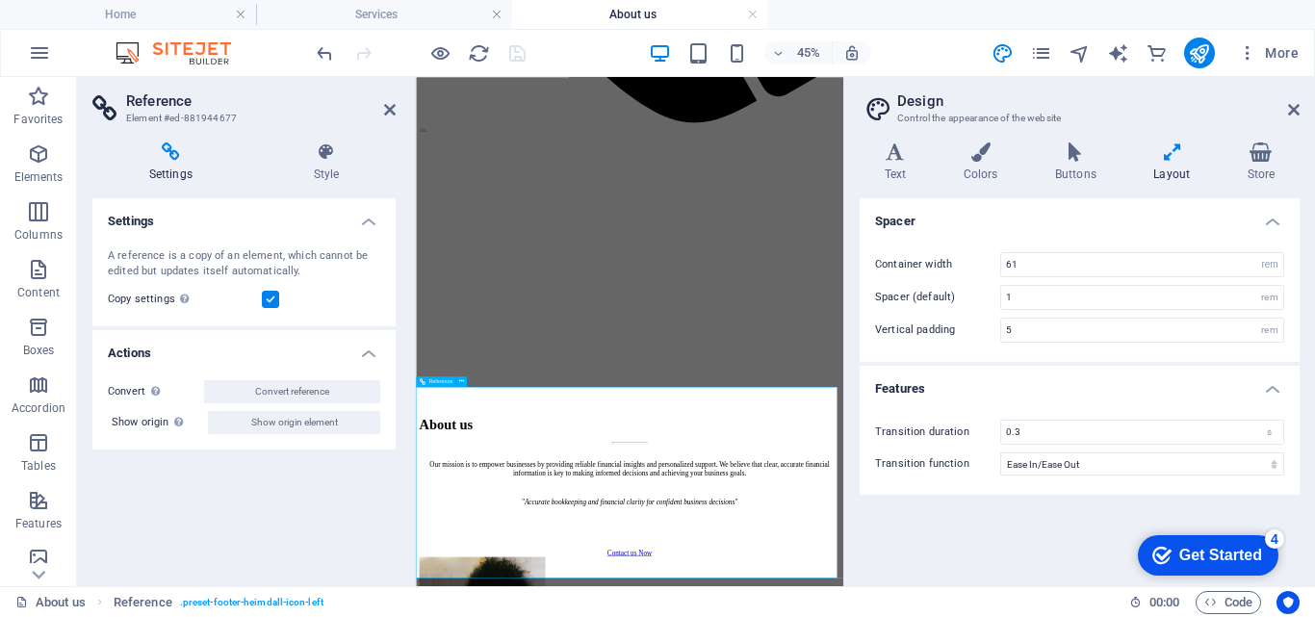
click at [48, 153] on icon "button" at bounding box center [38, 153] width 23 height 23
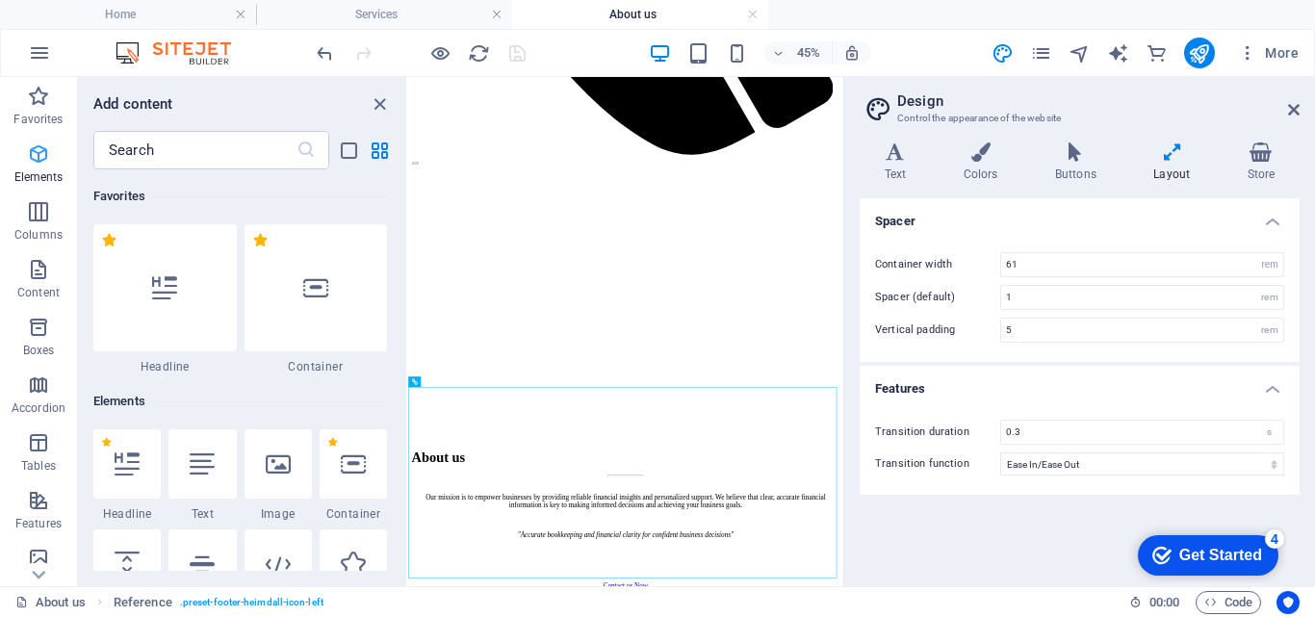
scroll to position [205, 0]
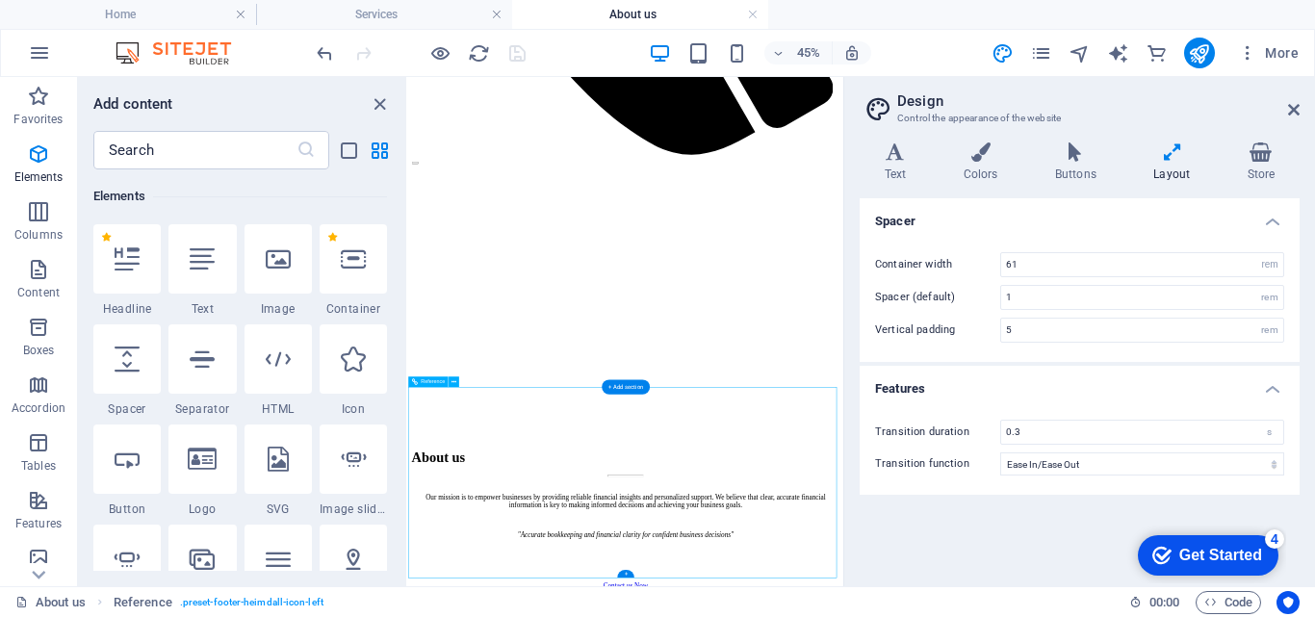
click at [377, 104] on icon "close panel" at bounding box center [380, 104] width 22 height 22
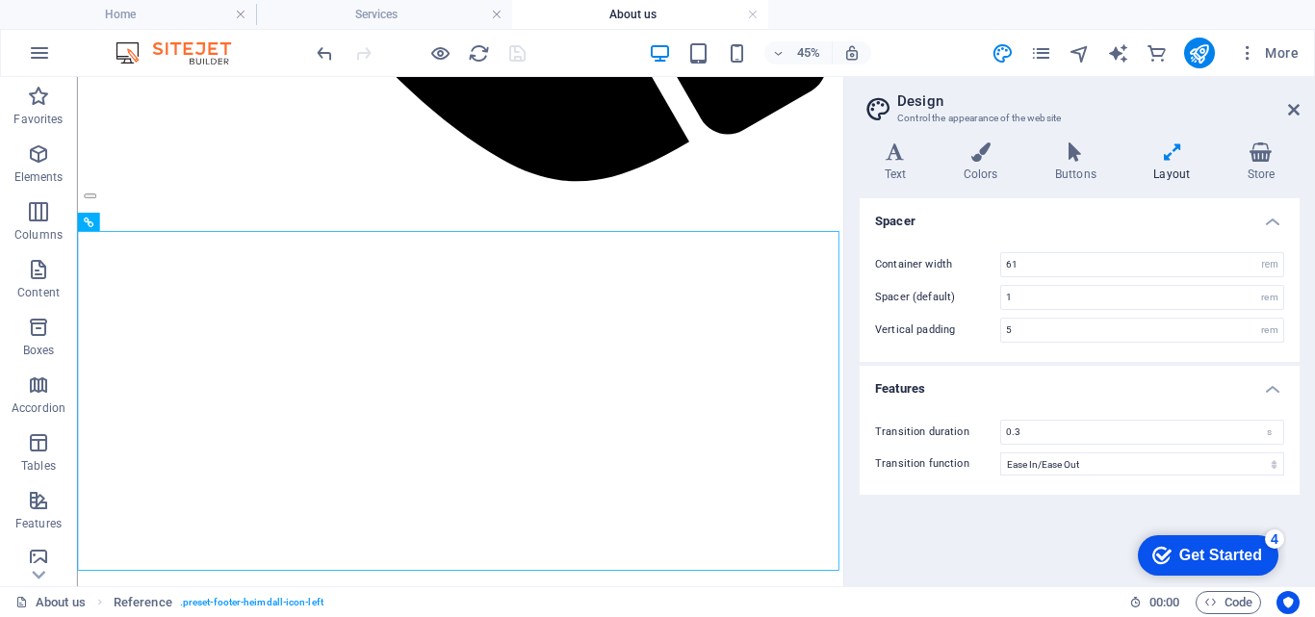
scroll to position [5279, 0]
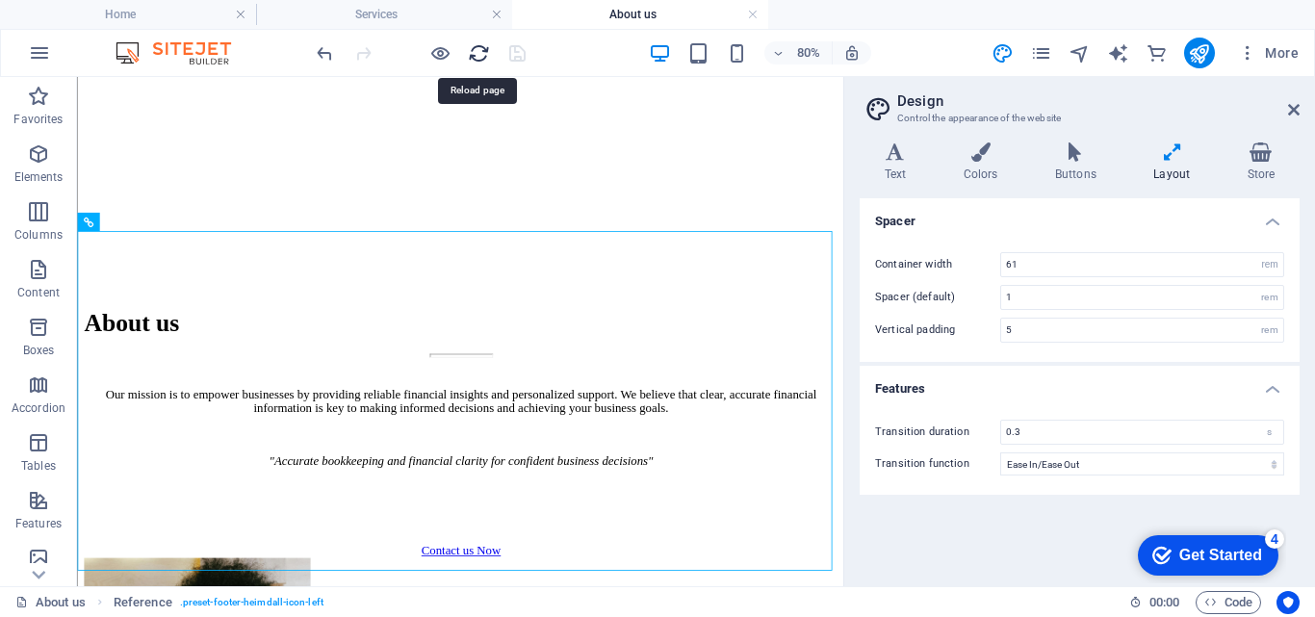
click at [476, 55] on icon "reload" at bounding box center [479, 53] width 22 height 22
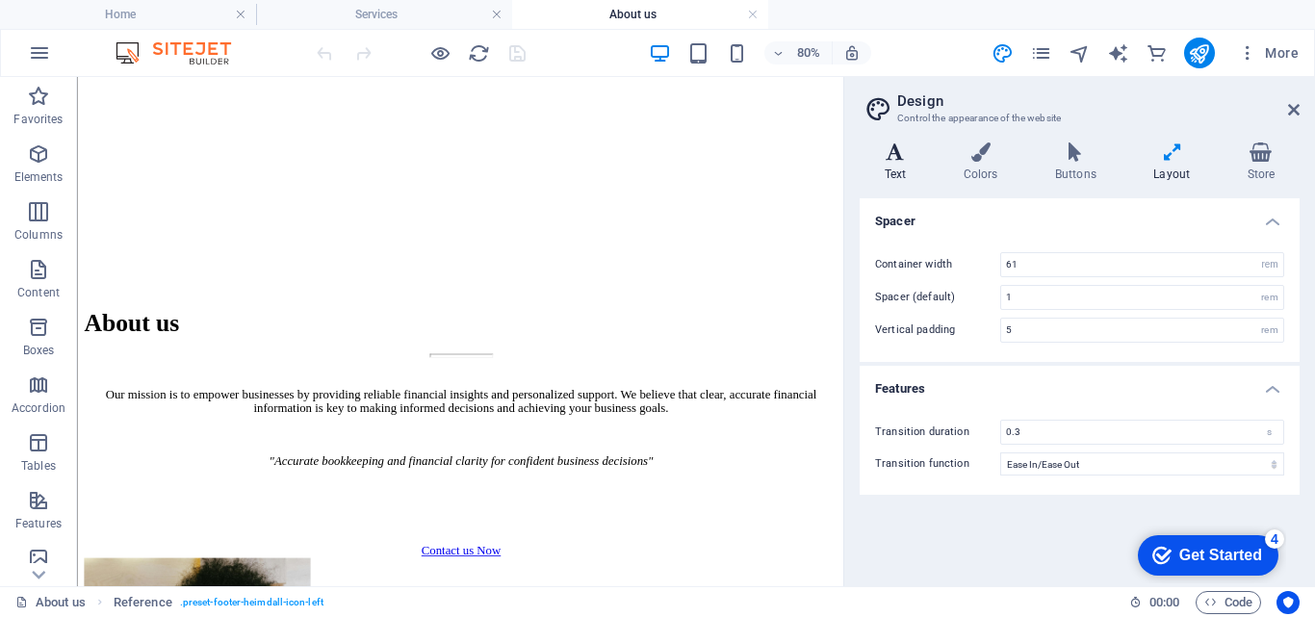
click at [902, 171] on h4 "Text" at bounding box center [899, 162] width 79 height 40
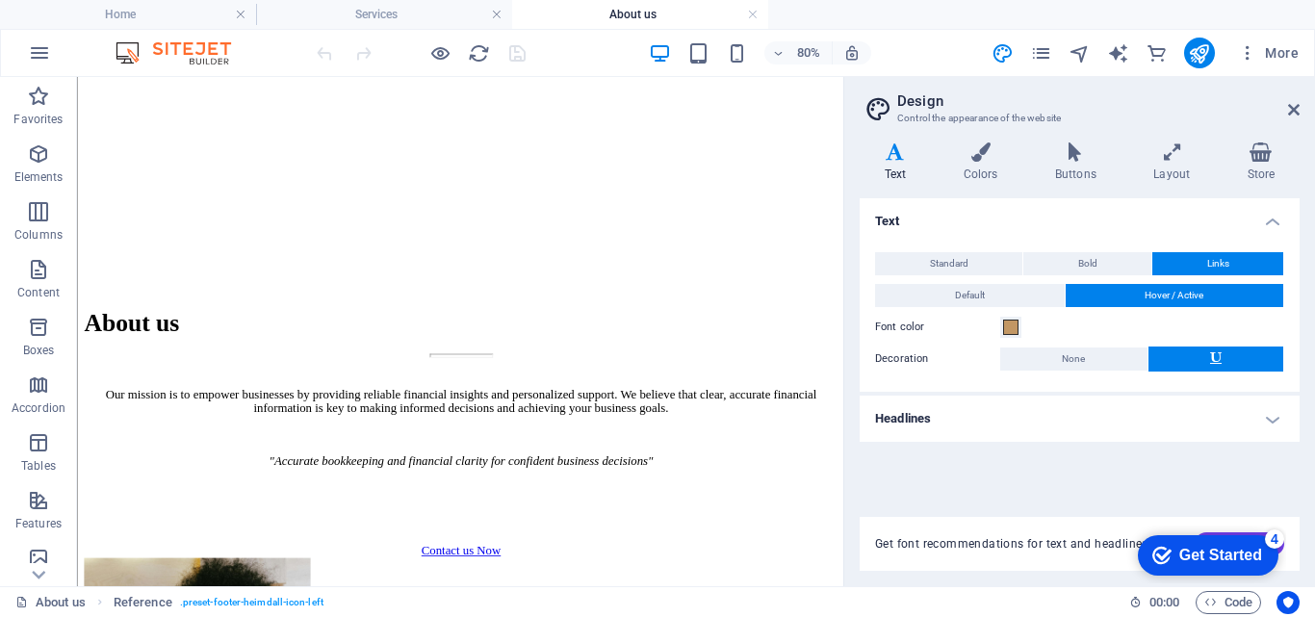
click at [1275, 425] on h4 "Headlines" at bounding box center [1080, 419] width 440 height 46
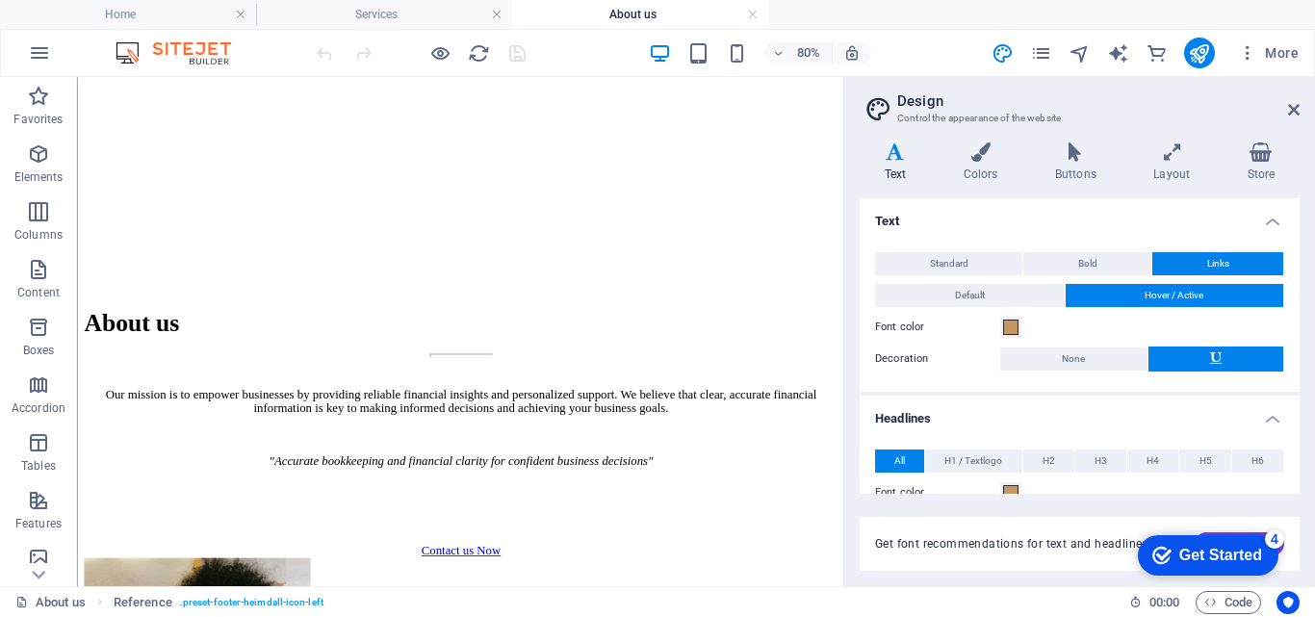
scroll to position [259, 0]
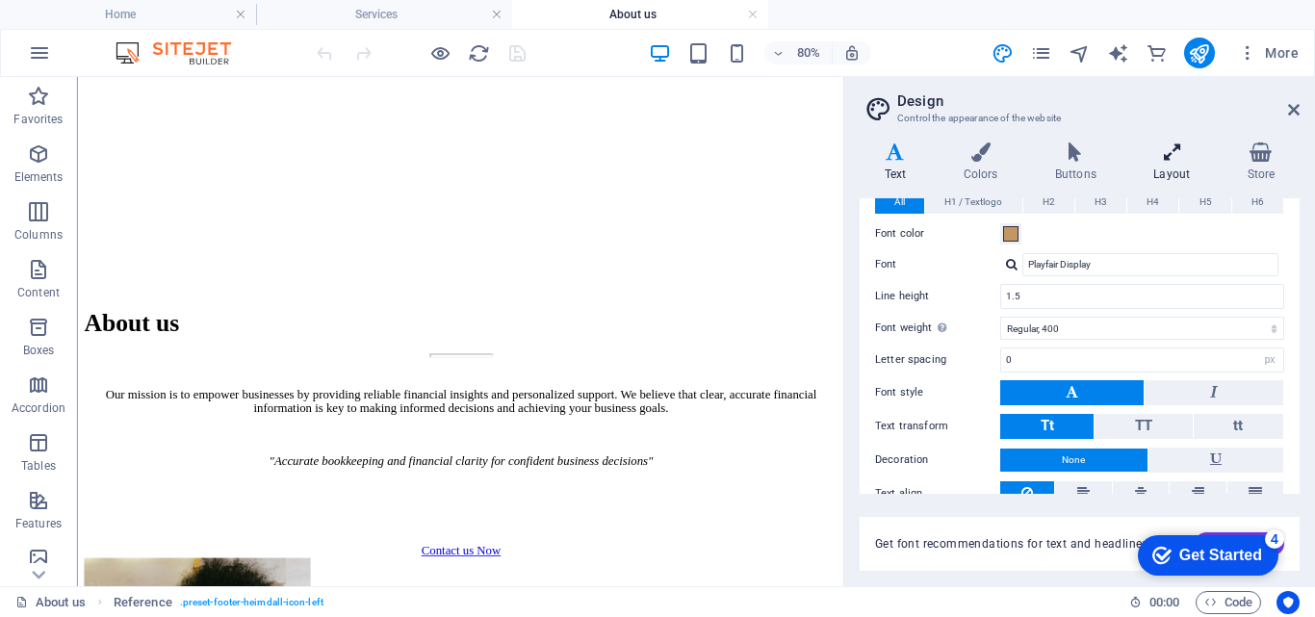
click at [1182, 152] on icon at bounding box center [1172, 151] width 86 height 19
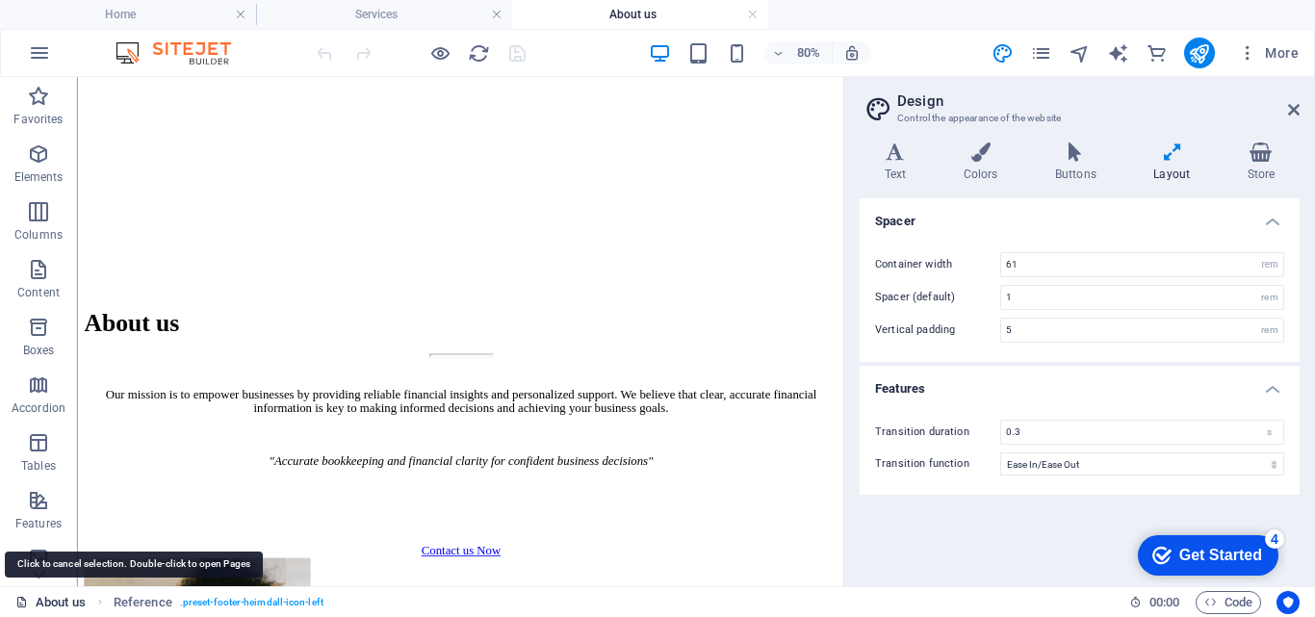
click at [76, 602] on link "About us" at bounding box center [50, 602] width 70 height 23
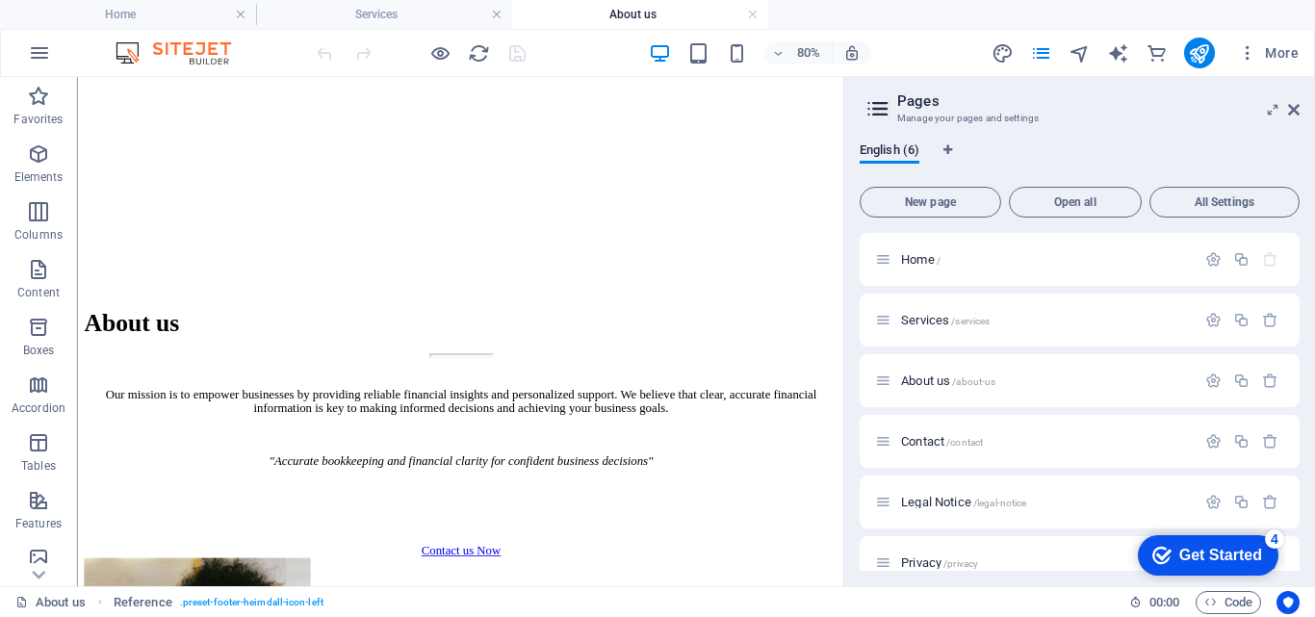
scroll to position [26, 0]
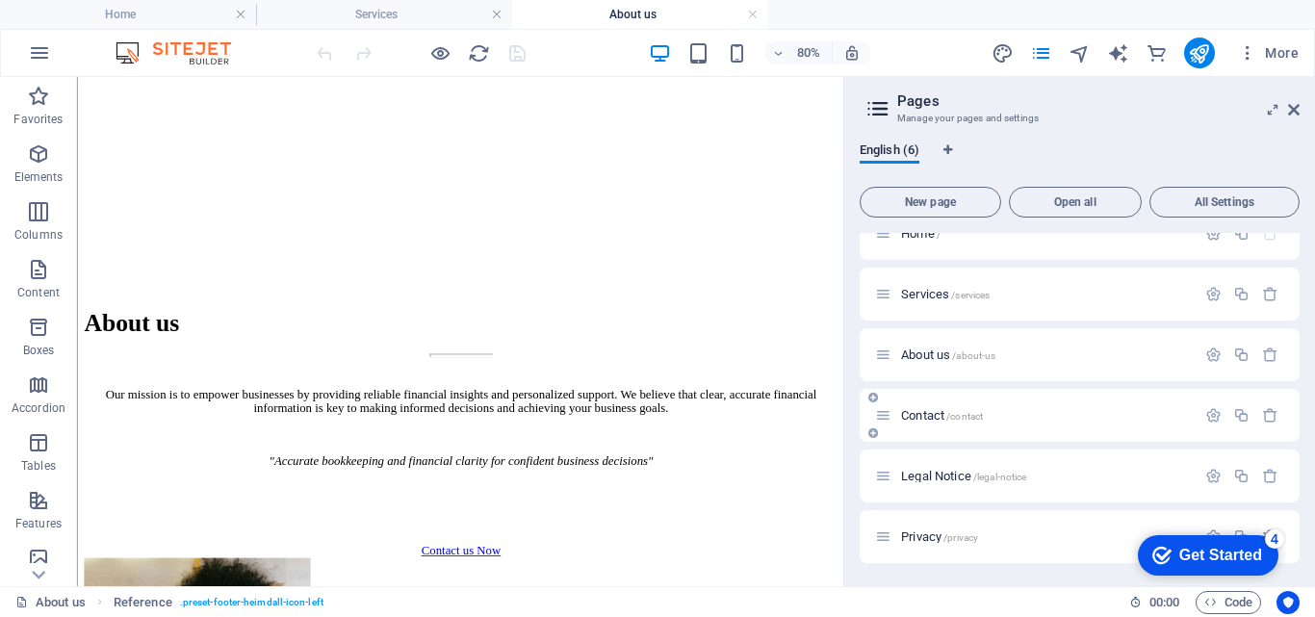
click at [932, 417] on span "Contact /contact" at bounding box center [942, 415] width 82 height 14
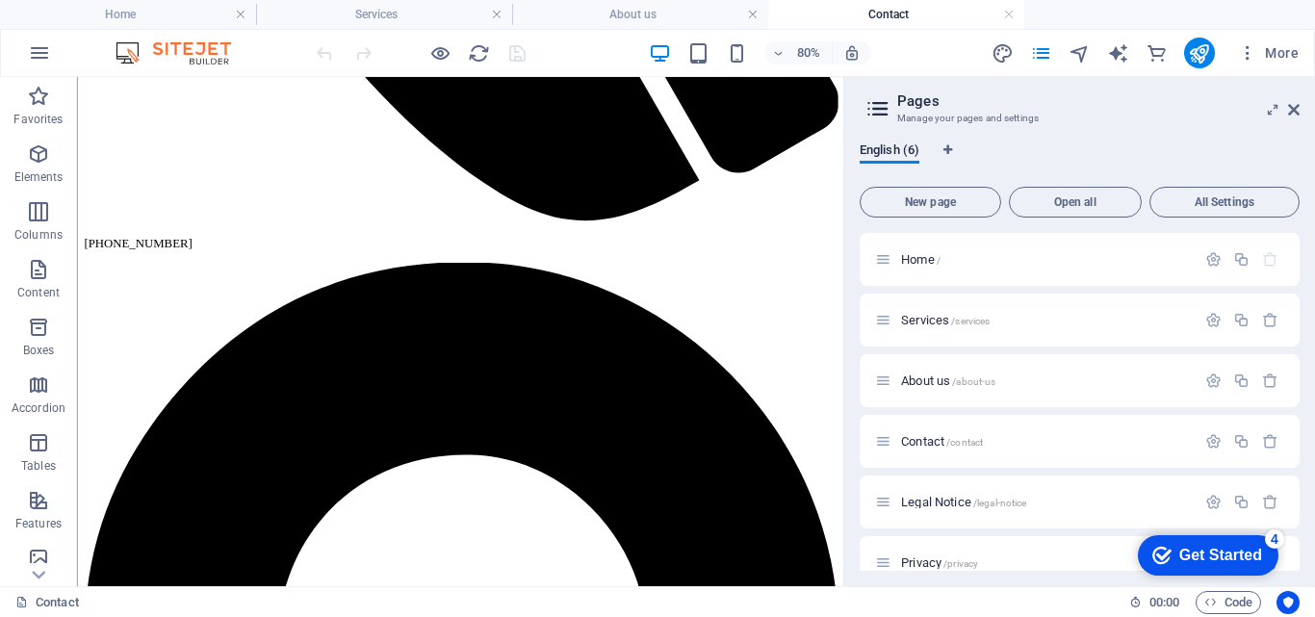
scroll to position [1468, 0]
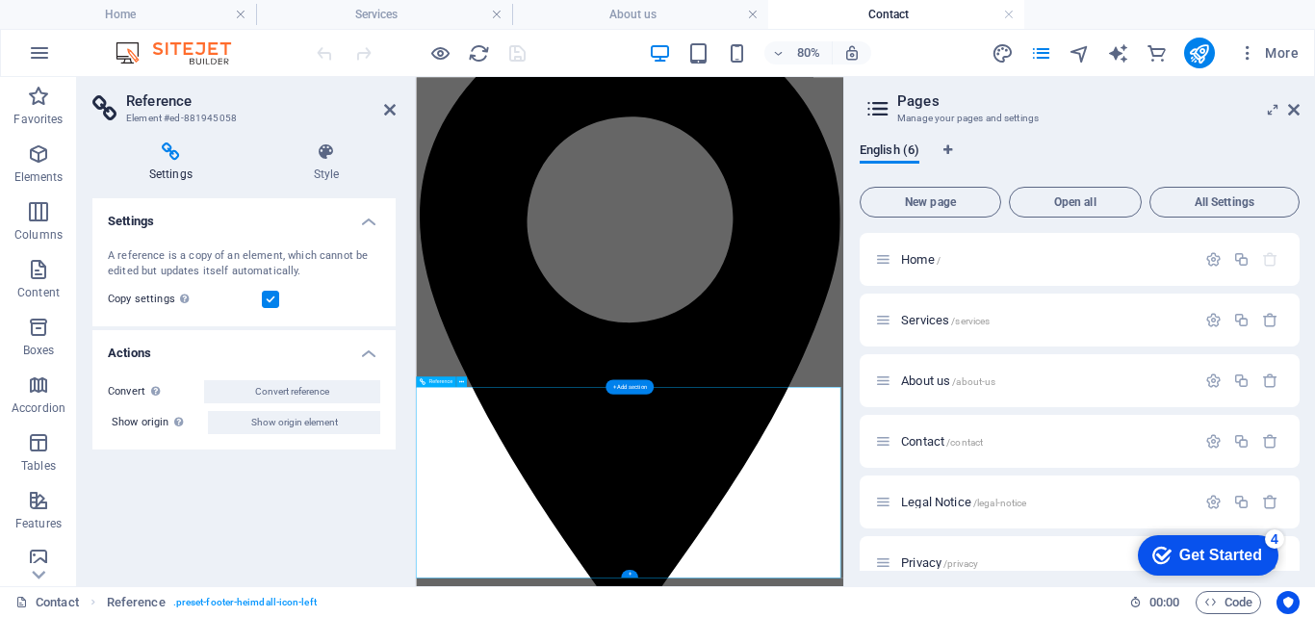
scroll to position [972, 0]
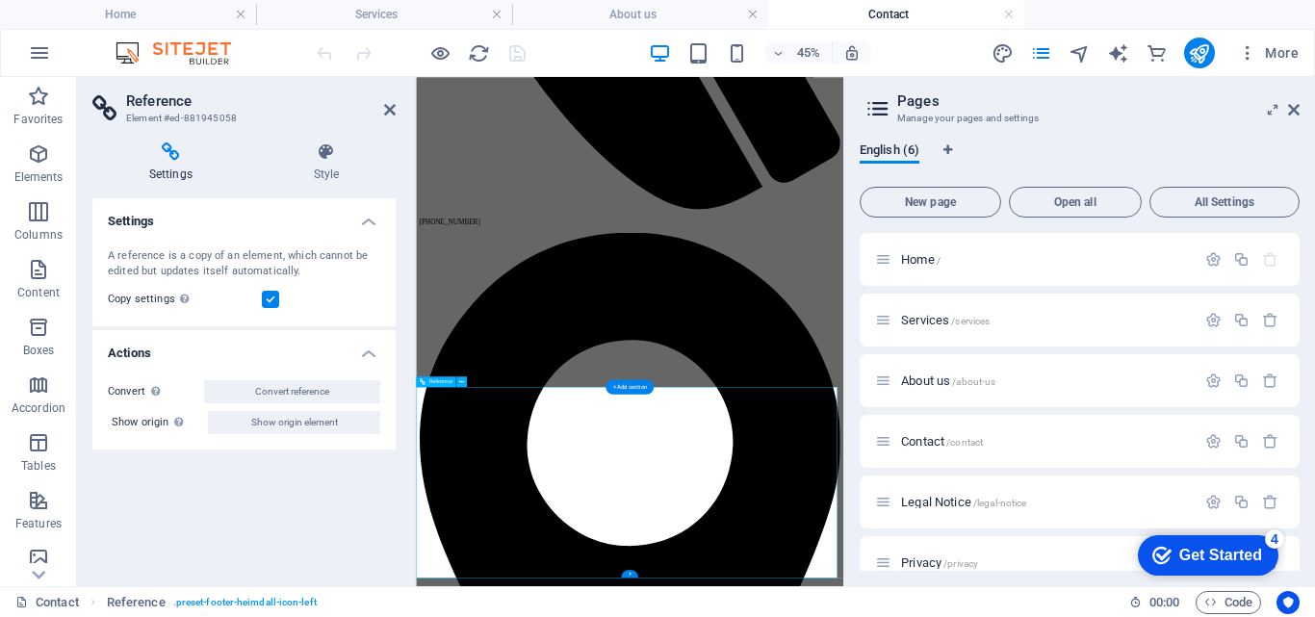
click at [919, 274] on div "Home /" at bounding box center [1080, 259] width 440 height 53
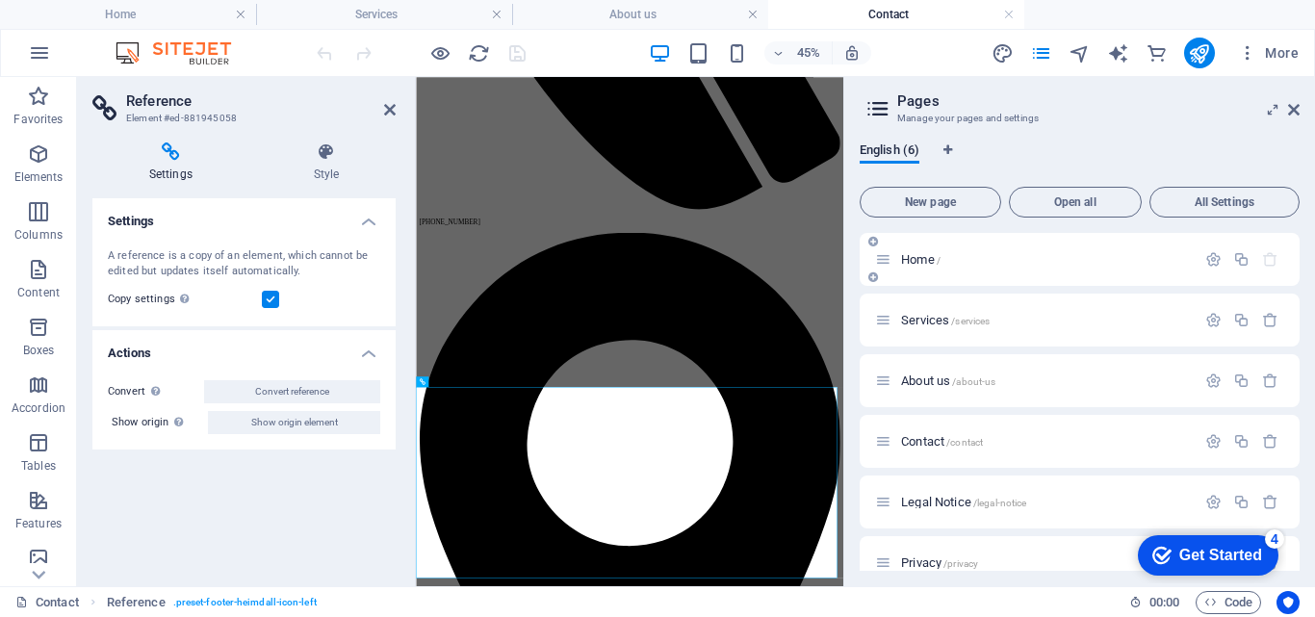
click at [914, 259] on span "Home /" at bounding box center [920, 259] width 39 height 14
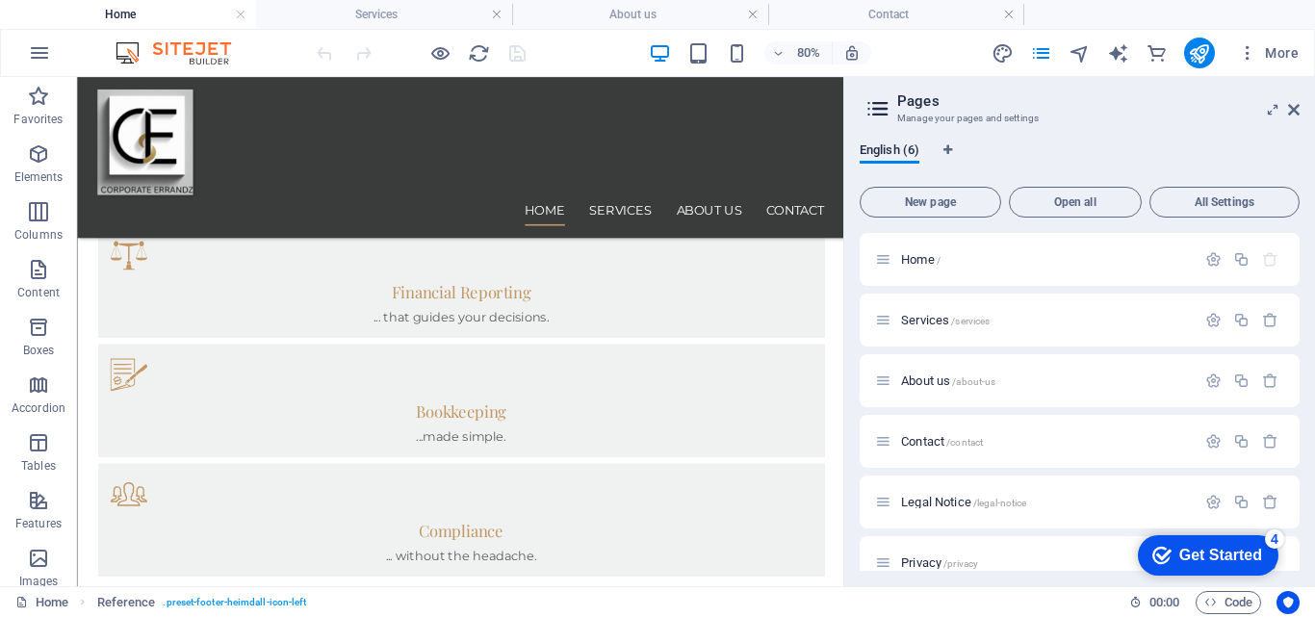
scroll to position [2088, 0]
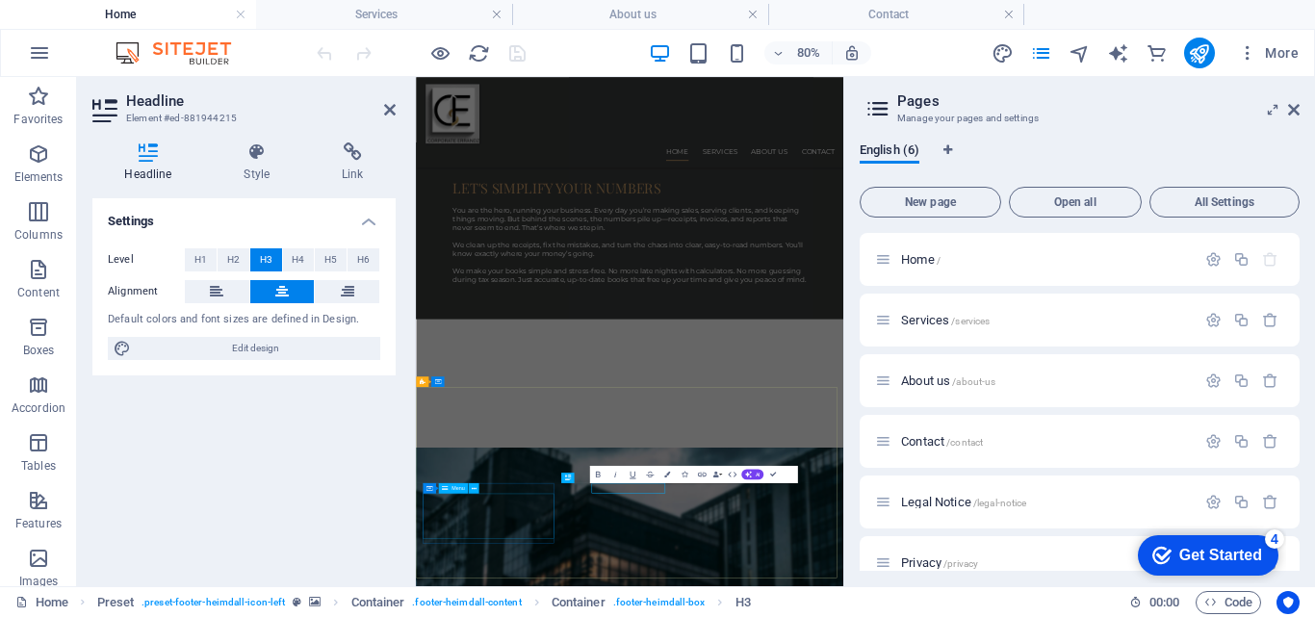
scroll to position [1705, 0]
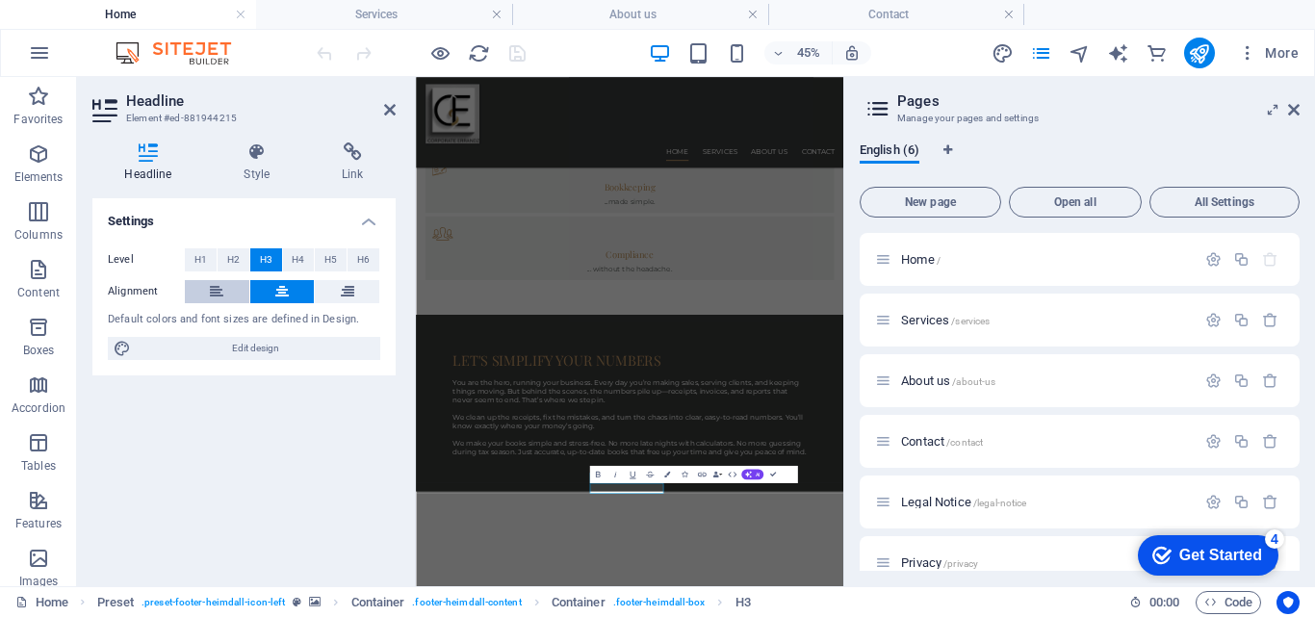
click at [210, 292] on icon at bounding box center [216, 291] width 13 height 23
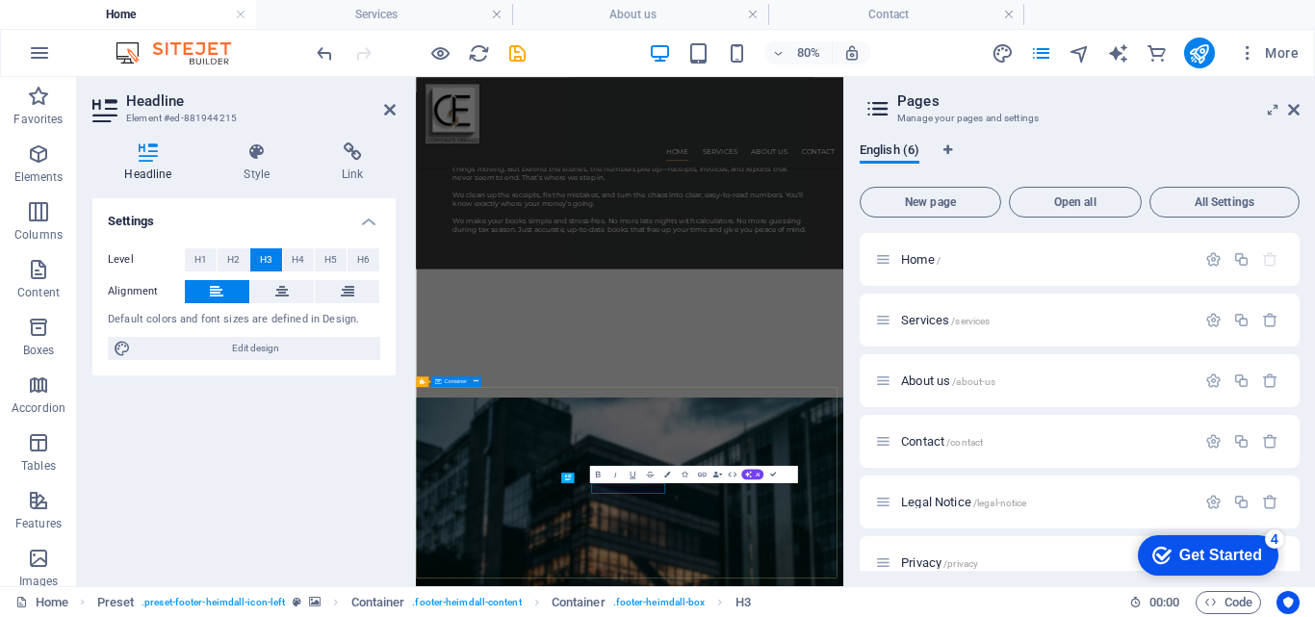
scroll to position [1705, 0]
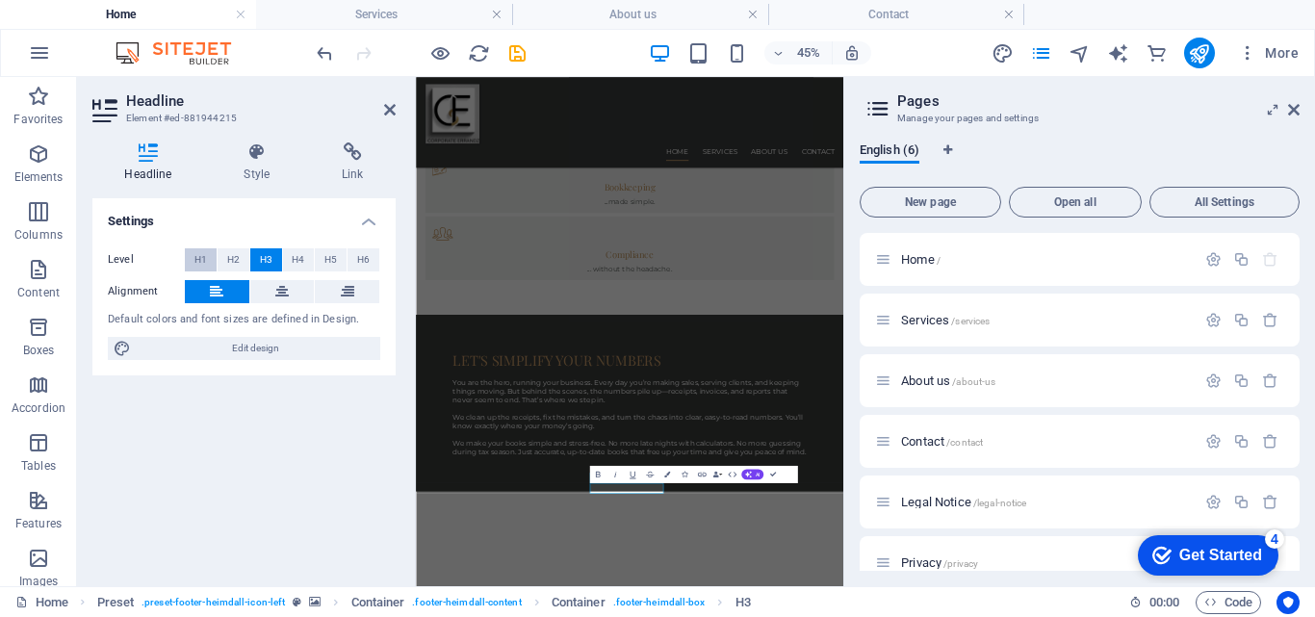
click at [204, 254] on span "H1" at bounding box center [200, 259] width 13 height 23
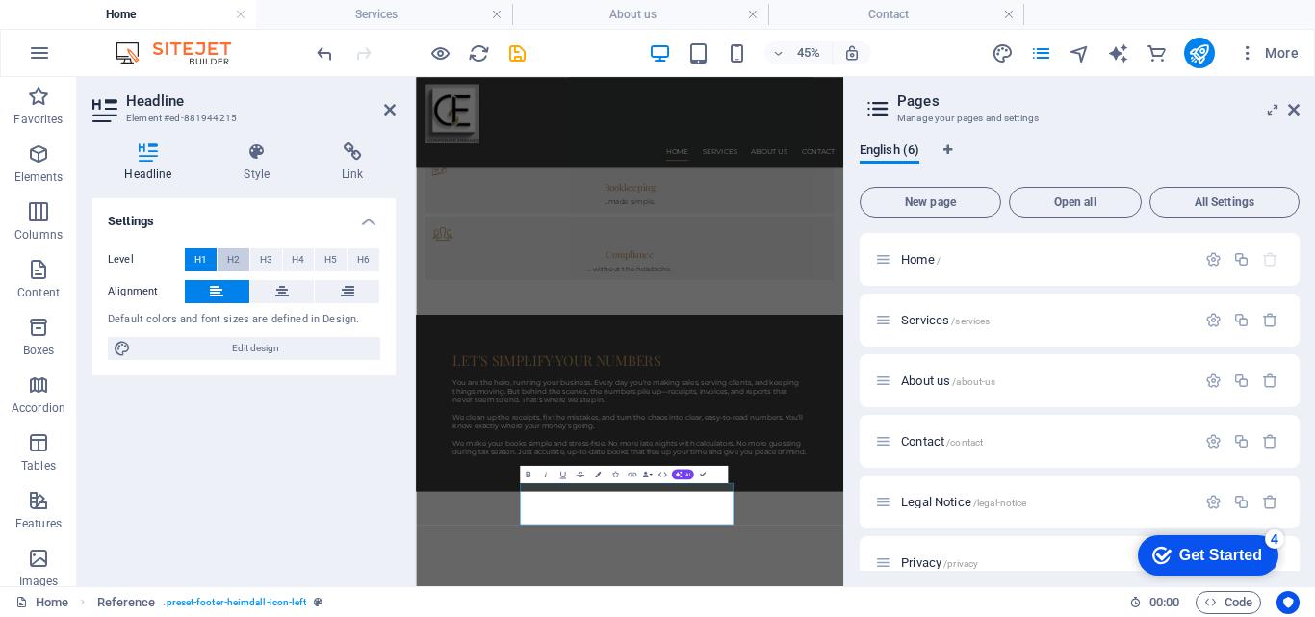
click at [229, 257] on span "H2" at bounding box center [233, 259] width 13 height 23
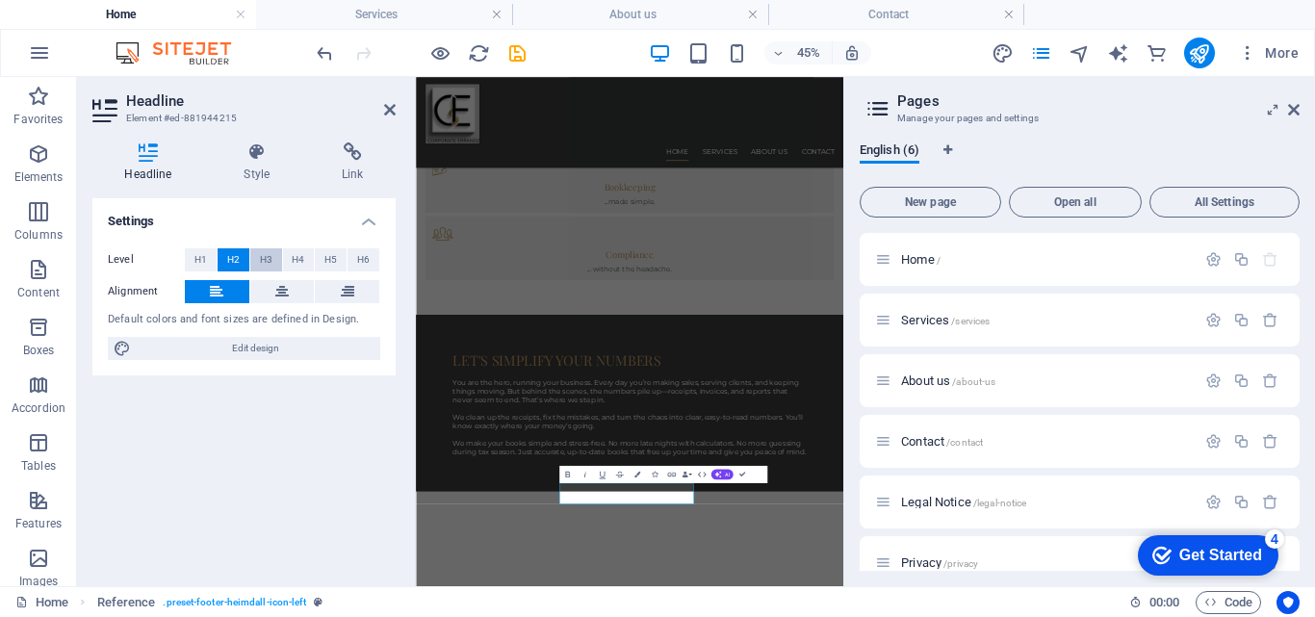
click at [260, 262] on span "H3" at bounding box center [266, 259] width 13 height 23
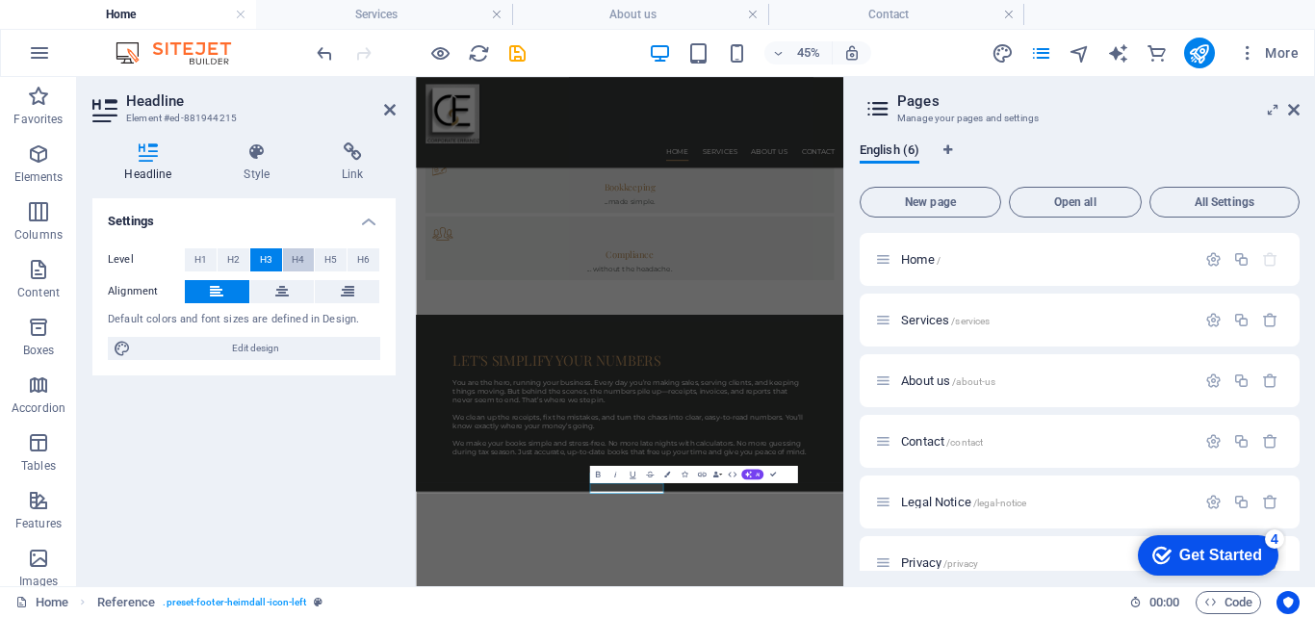
click at [294, 263] on span "H4" at bounding box center [298, 259] width 13 height 23
click at [328, 265] on span "H5" at bounding box center [330, 259] width 13 height 23
click at [365, 265] on span "H6" at bounding box center [363, 259] width 13 height 23
click at [271, 258] on span "H3" at bounding box center [266, 259] width 13 height 23
click at [282, 291] on icon at bounding box center [281, 291] width 13 height 23
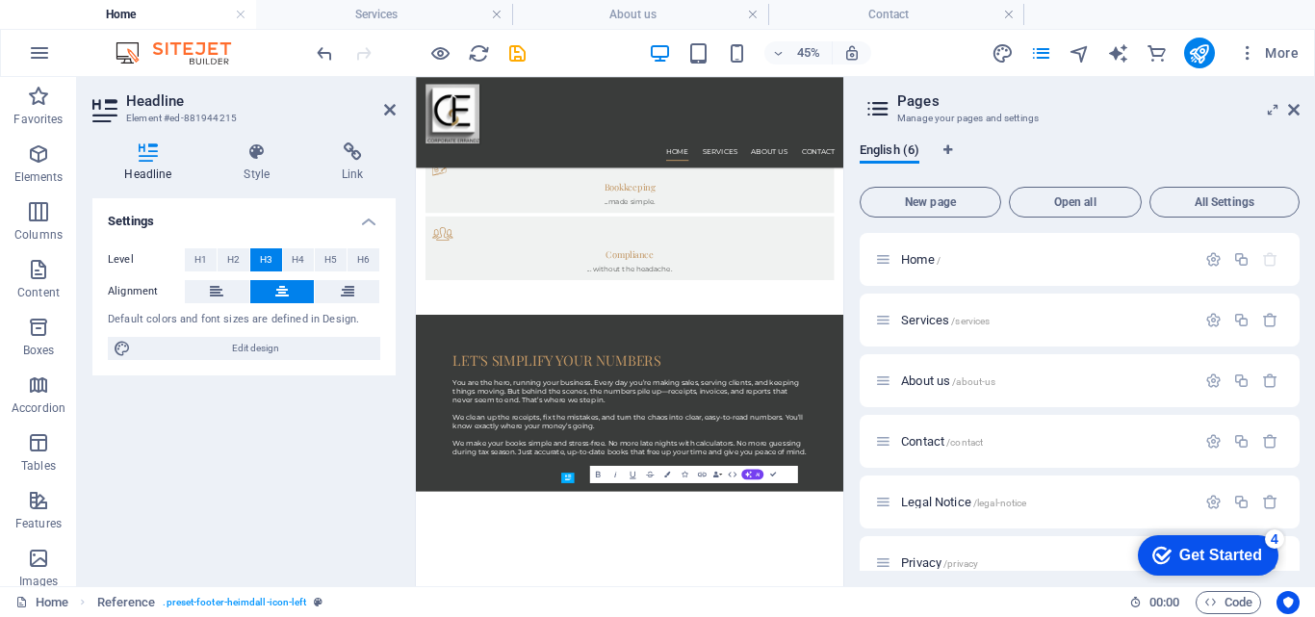
drag, startPoint x: 884, startPoint y: 997, endPoint x: 871, endPoint y: 1031, distance: 36.9
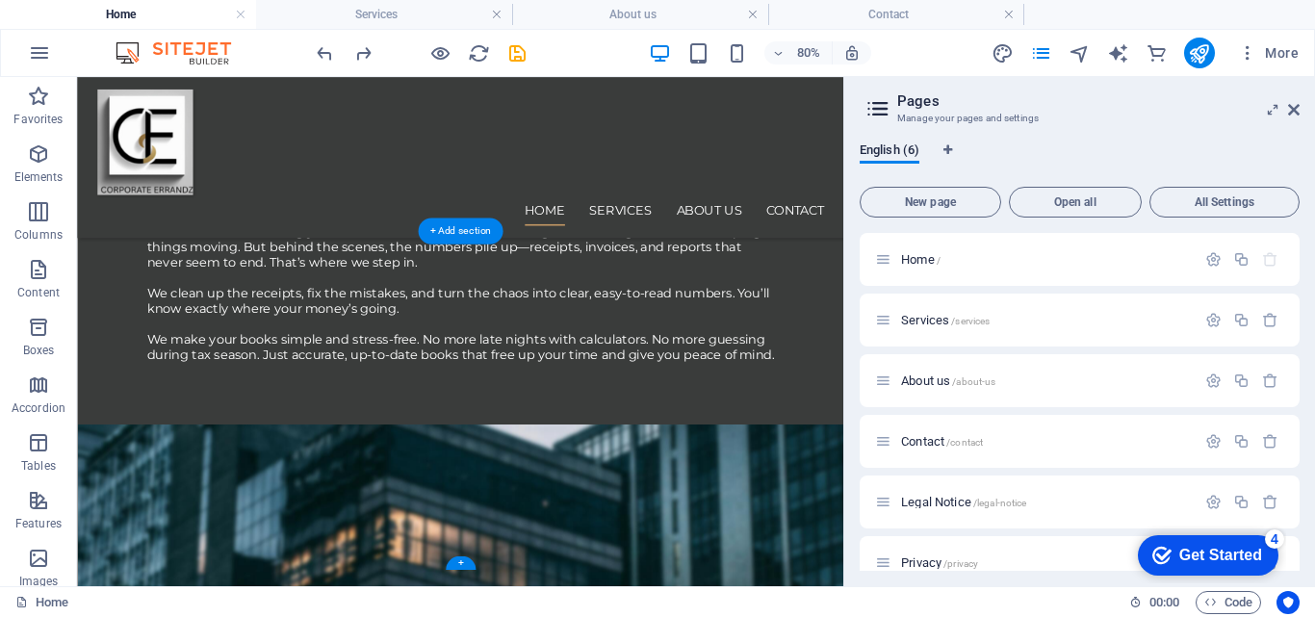
scroll to position [2201, 0]
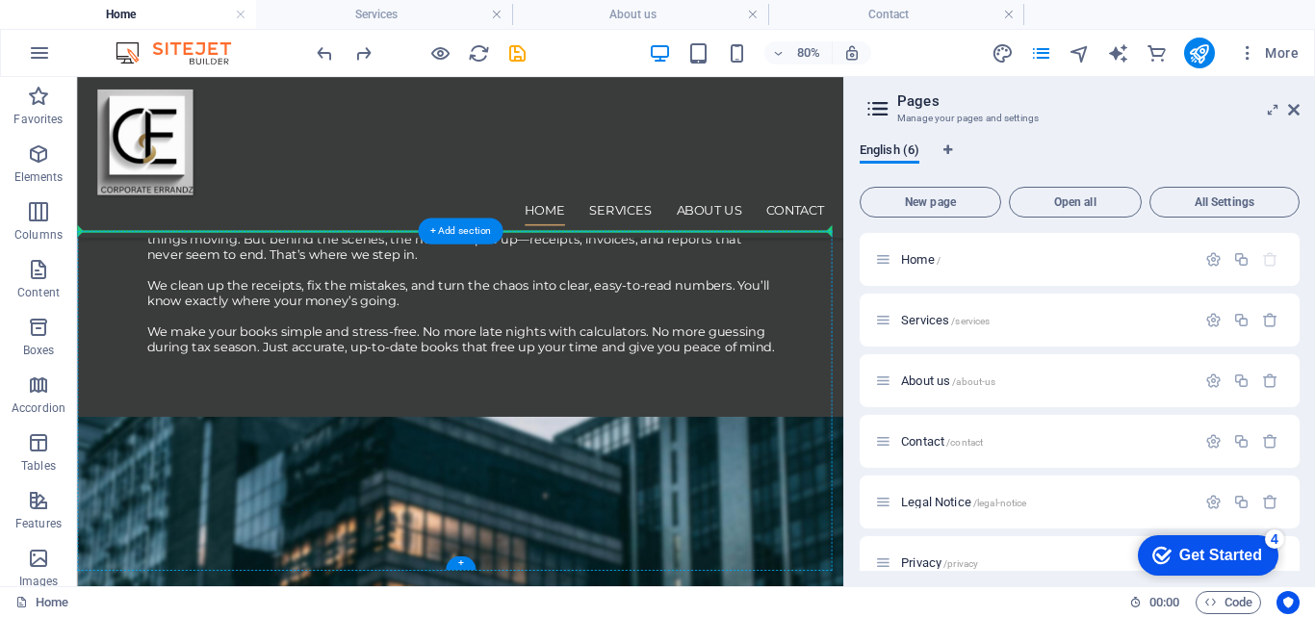
drag, startPoint x: 819, startPoint y: 993, endPoint x: 729, endPoint y: 478, distance: 523.0
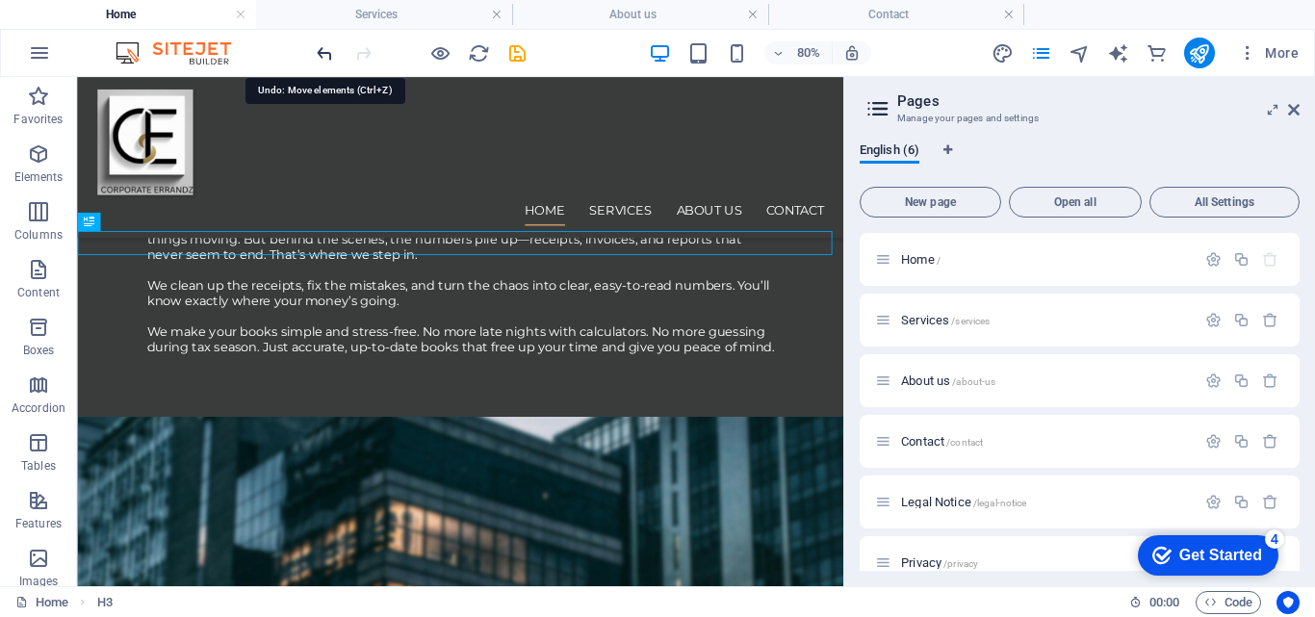
click at [320, 54] on icon "undo" at bounding box center [325, 53] width 22 height 22
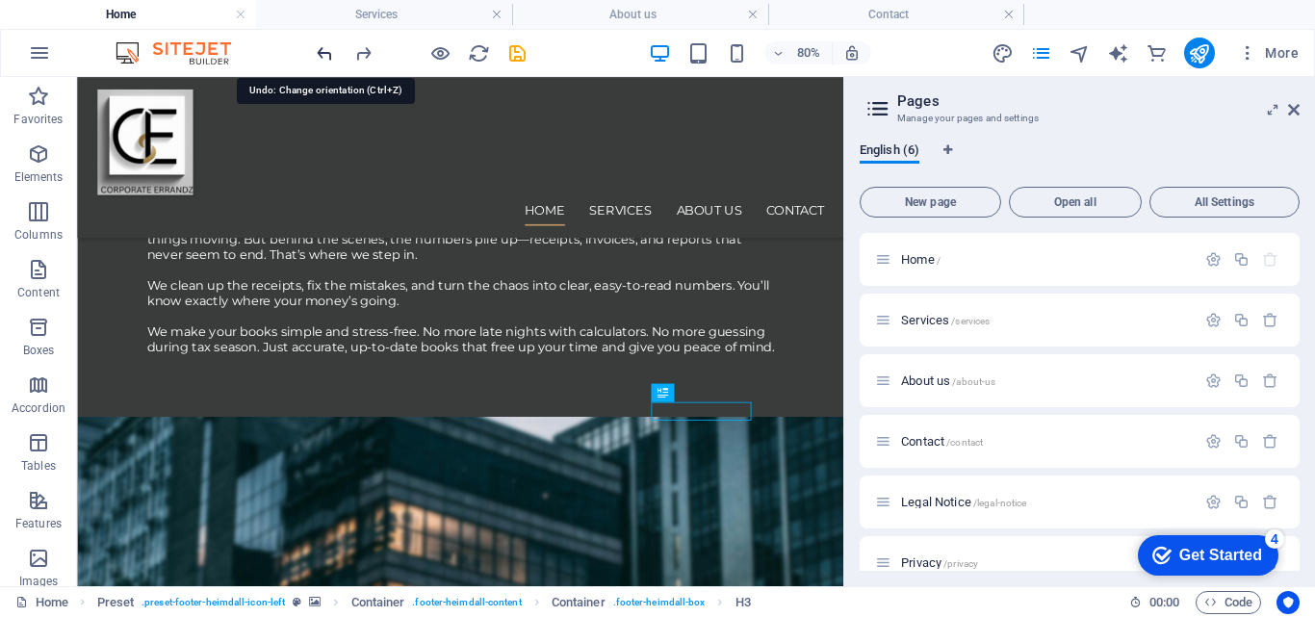
click at [320, 54] on icon "undo" at bounding box center [325, 53] width 22 height 22
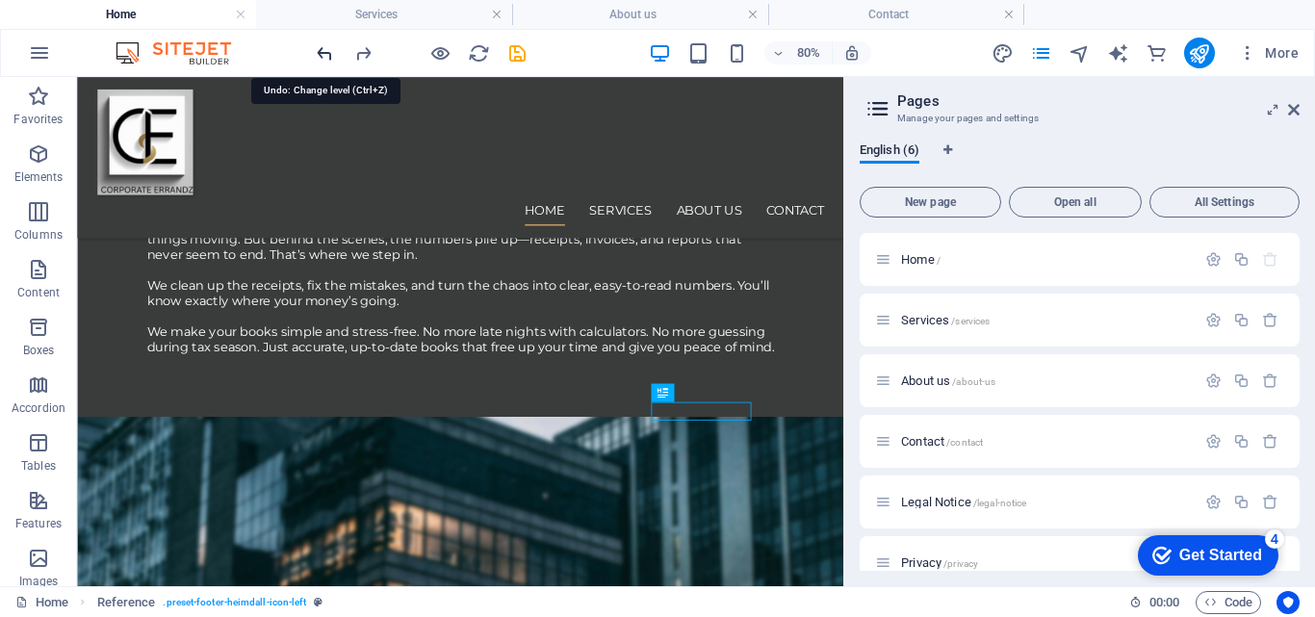
click at [320, 54] on icon "undo" at bounding box center [325, 53] width 22 height 22
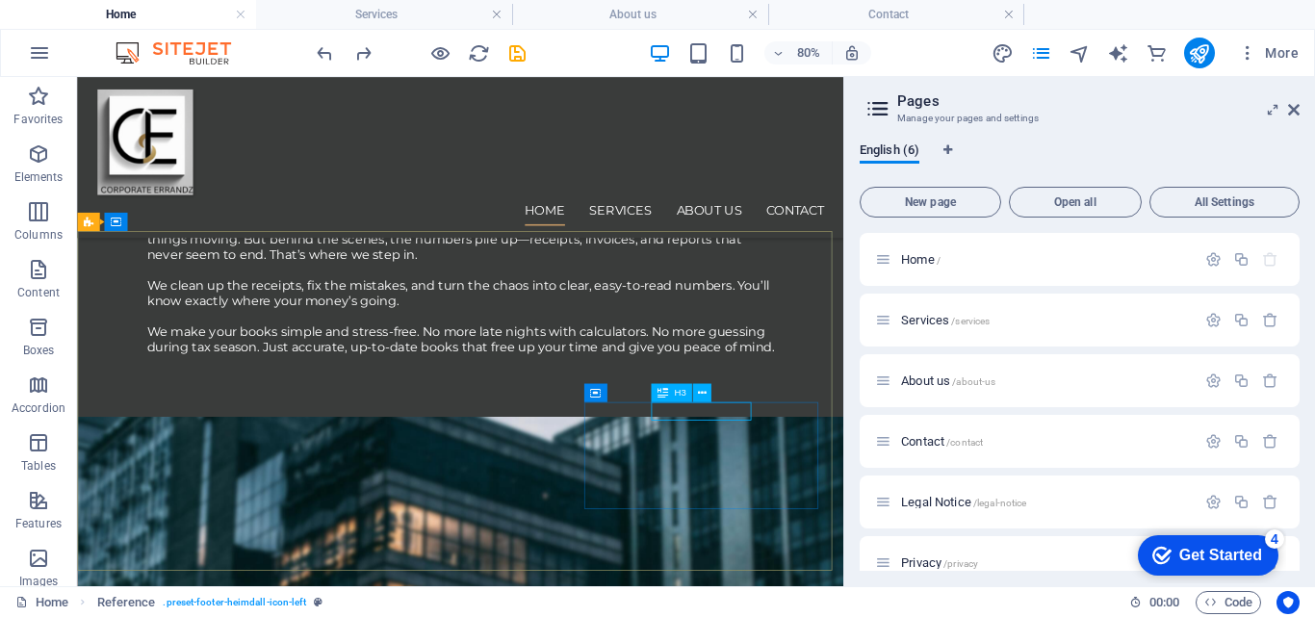
click at [671, 392] on div "H3" at bounding box center [671, 393] width 41 height 18
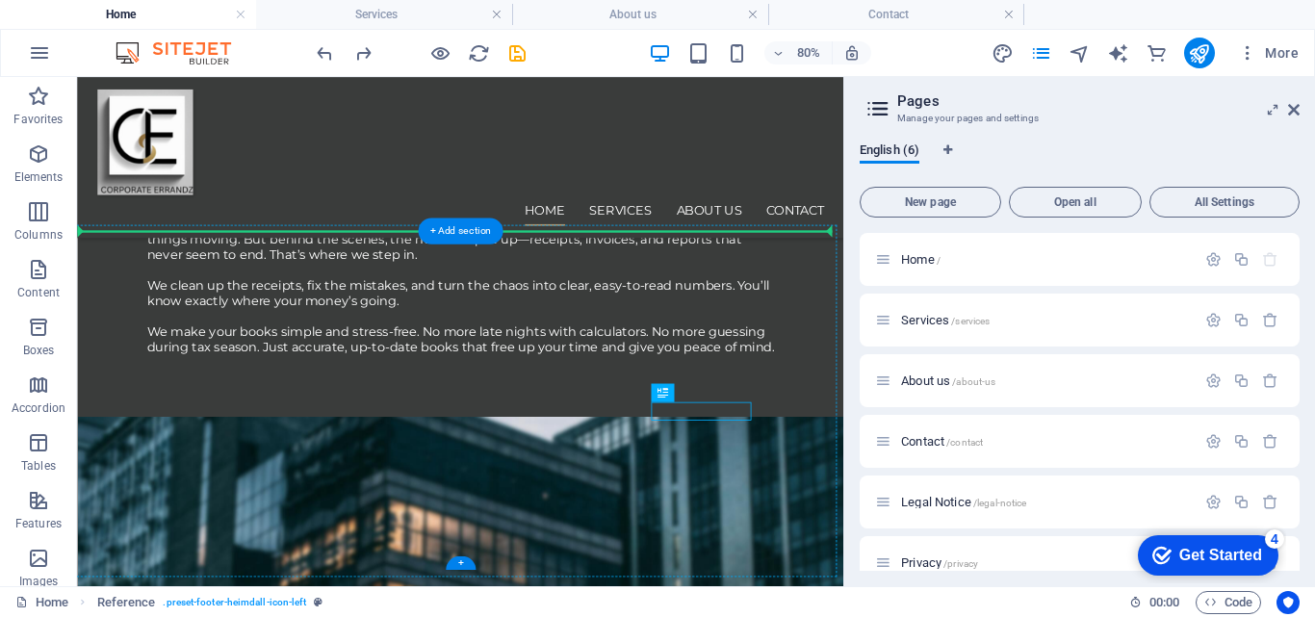
drag, startPoint x: 748, startPoint y: 469, endPoint x: 792, endPoint y: 475, distance: 44.7
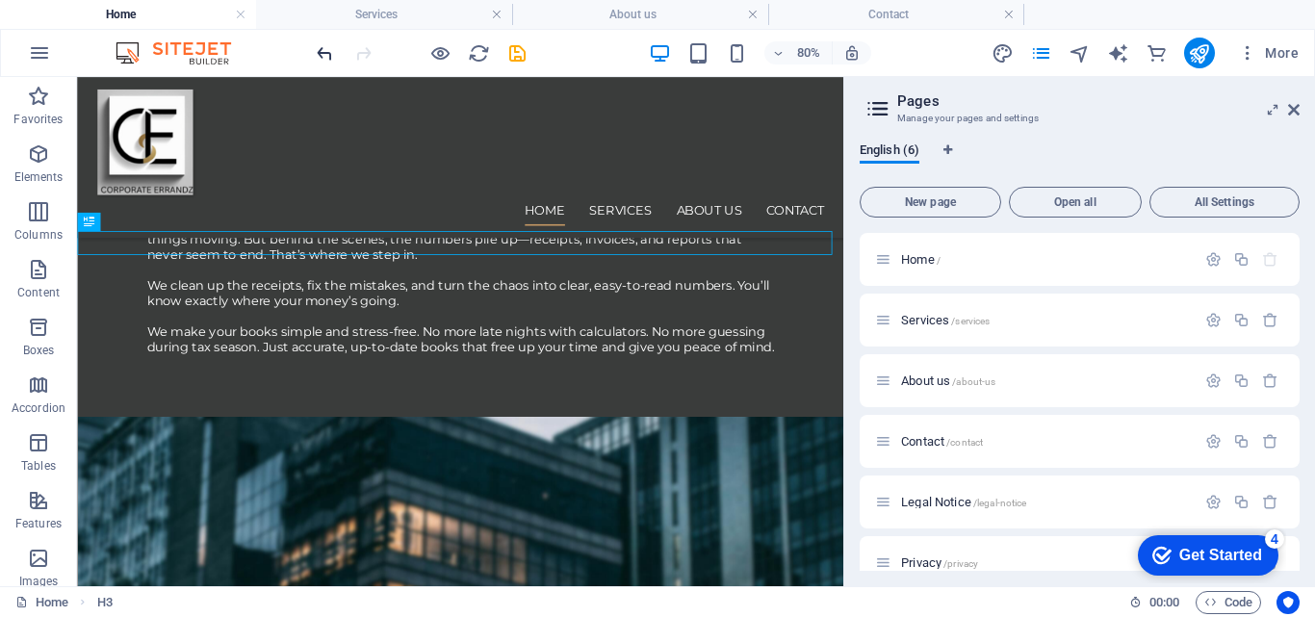
click at [322, 59] on icon "undo" at bounding box center [325, 53] width 22 height 22
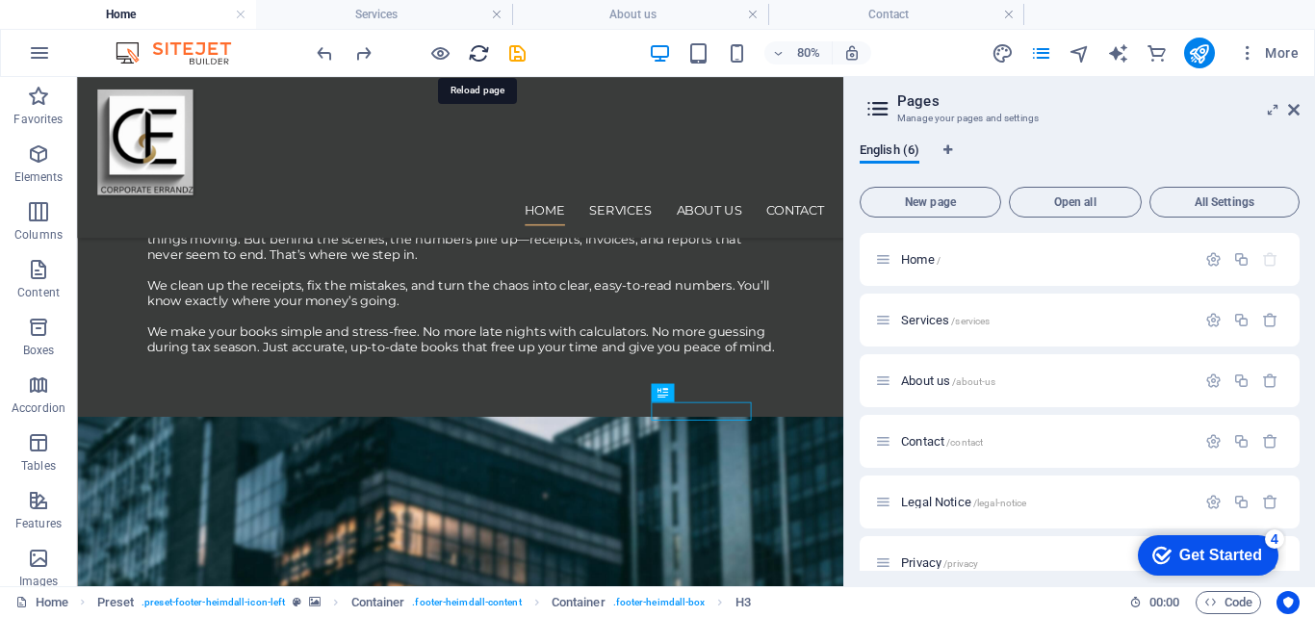
click at [476, 52] on icon "reload" at bounding box center [479, 53] width 22 height 22
click at [896, 111] on div "Home Services About us Contact" at bounding box center [556, 177] width 958 height 201
